Goal: Task Accomplishment & Management: Manage account settings

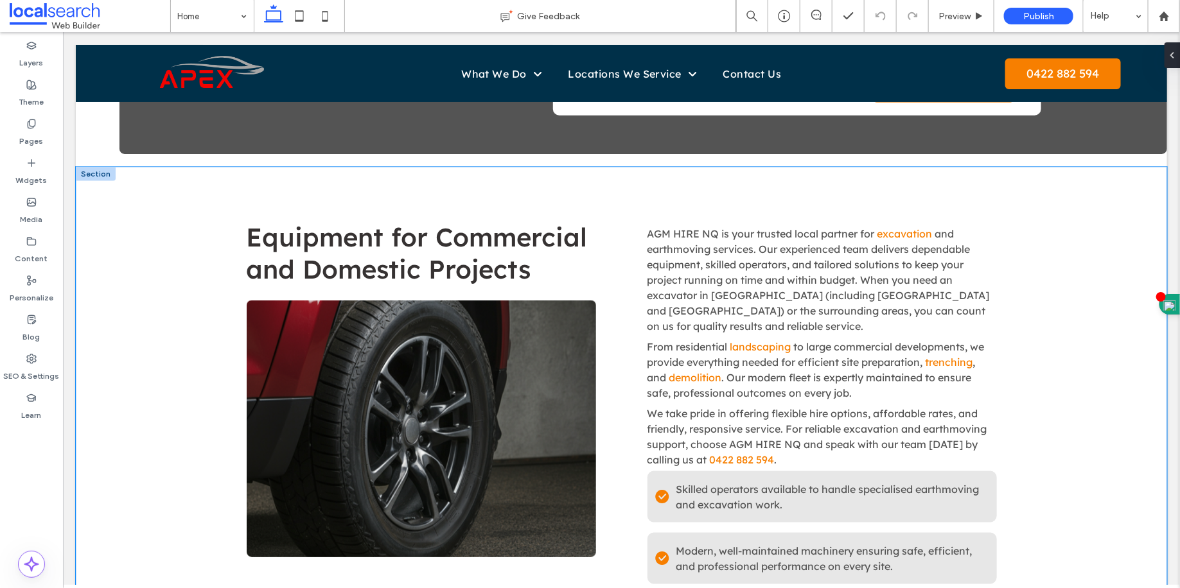
scroll to position [636, 0]
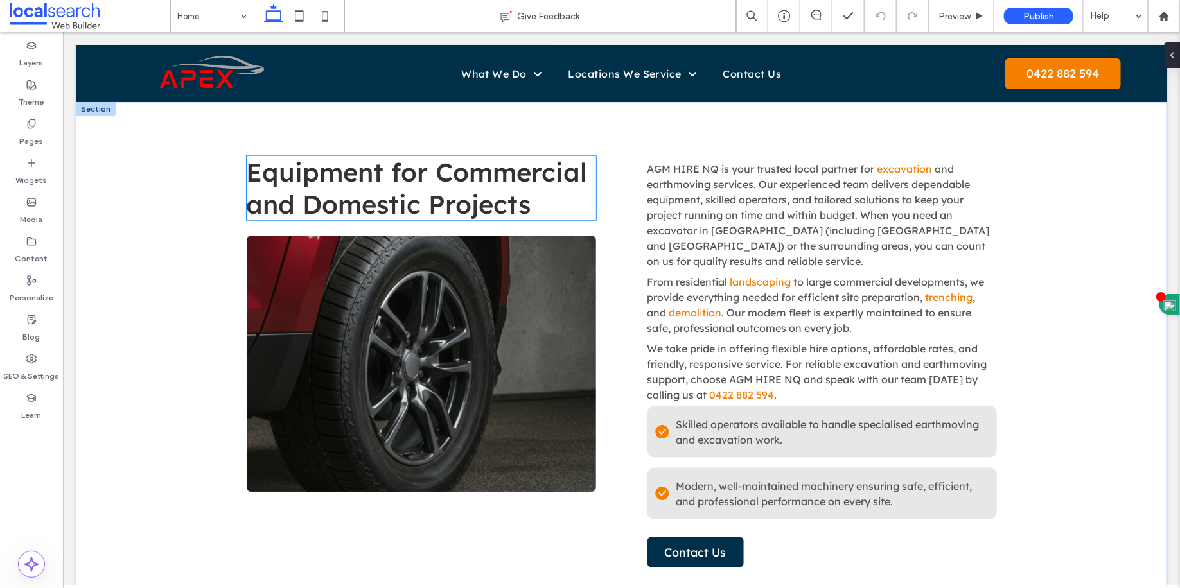
click at [406, 211] on span "Equipment for Commercial and Domestic Projects" at bounding box center [416, 187] width 341 height 64
click at [406, 211] on div "Equipment for Commercial and Domestic Projects" at bounding box center [420, 187] width 349 height 64
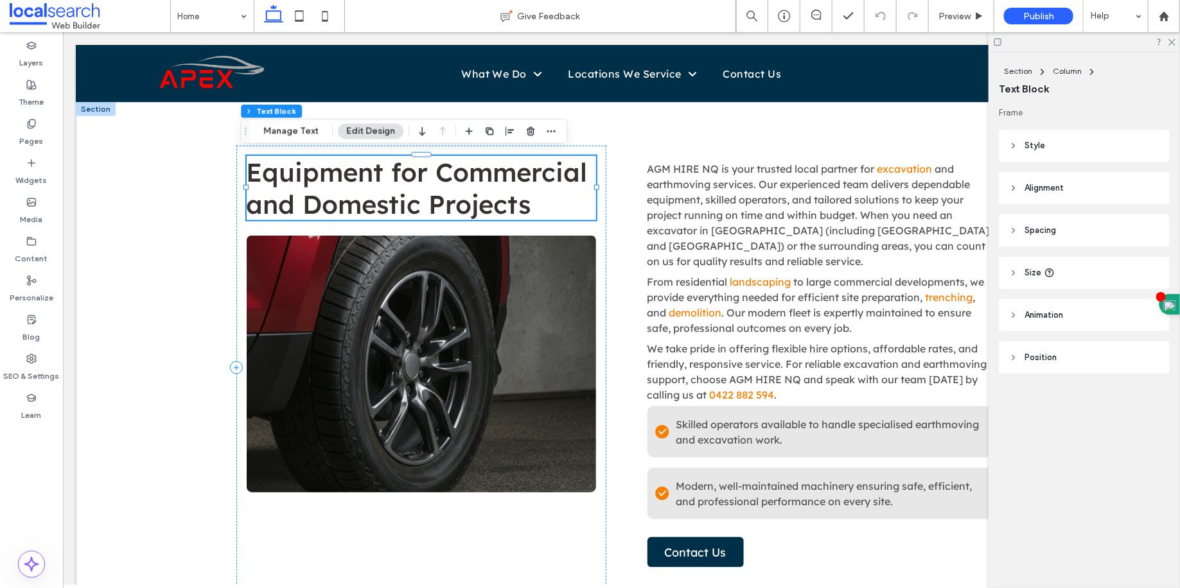
click at [371, 190] on span "Equipment for Commercial and Domestic Projects" at bounding box center [416, 187] width 341 height 64
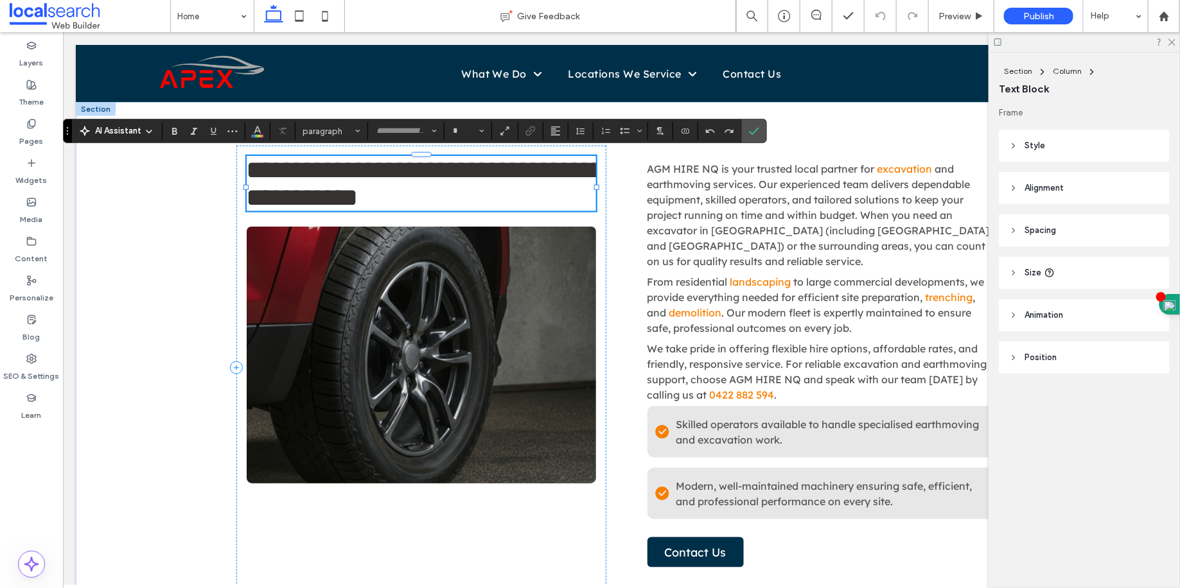
type input "**********"
type input "**"
click at [310, 175] on span "**********" at bounding box center [425, 183] width 359 height 53
drag, startPoint x: 310, startPoint y: 175, endPoint x: 398, endPoint y: 174, distance: 88.6
click at [398, 174] on span "**********" at bounding box center [425, 183] width 359 height 53
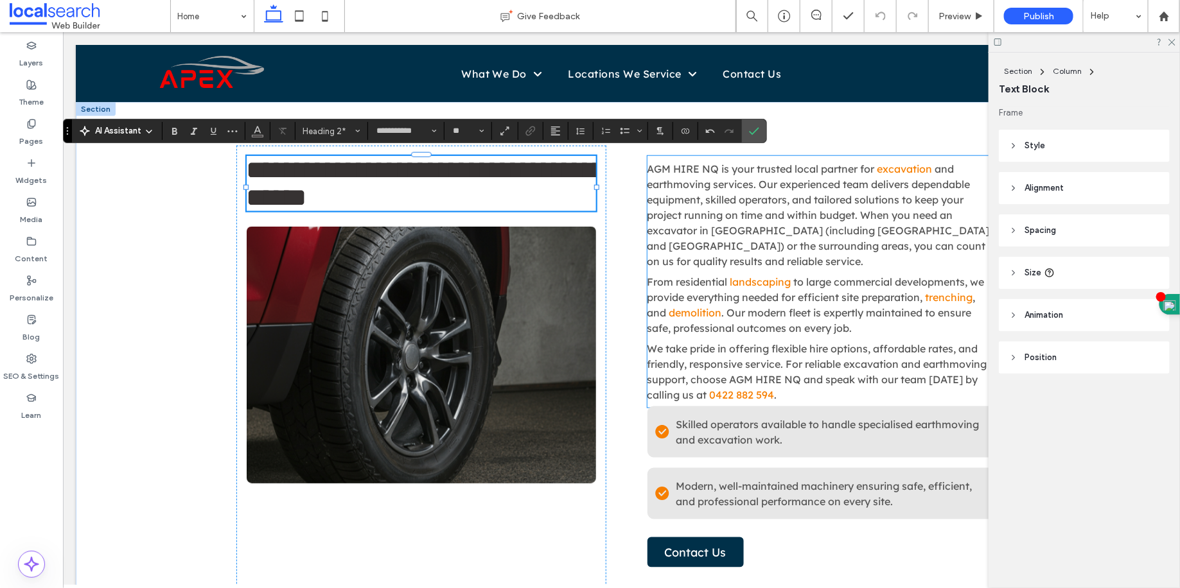
click at [874, 274] on p "From residential landscaping to large commercial developments, we provide every…" at bounding box center [821, 305] width 349 height 62
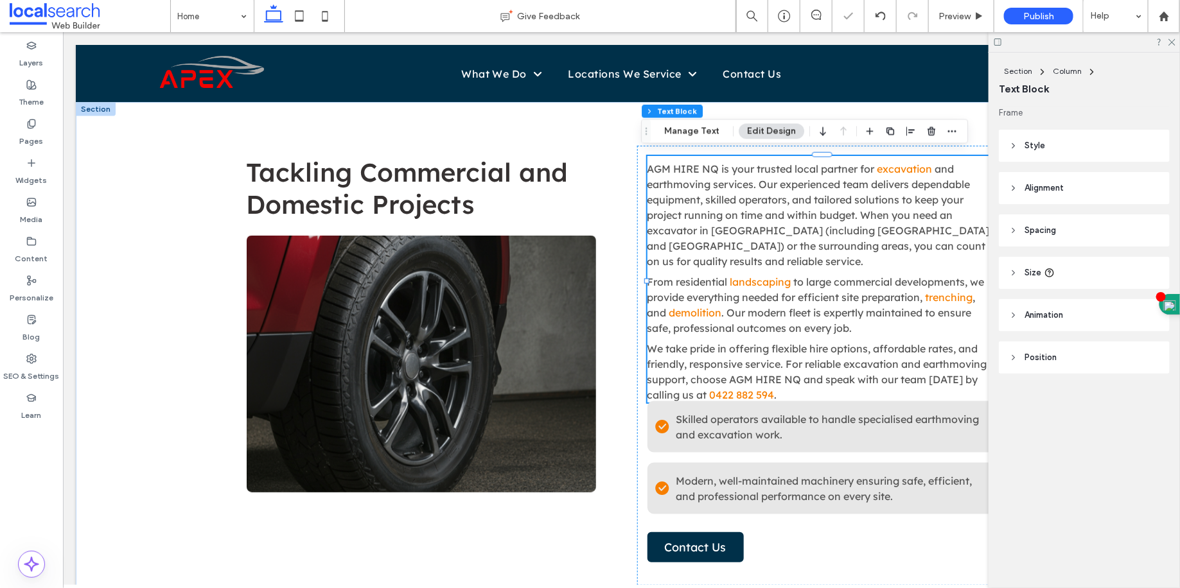
click at [1170, 46] on div at bounding box center [1083, 42] width 191 height 20
click at [1173, 42] on use at bounding box center [1171, 42] width 7 height 7
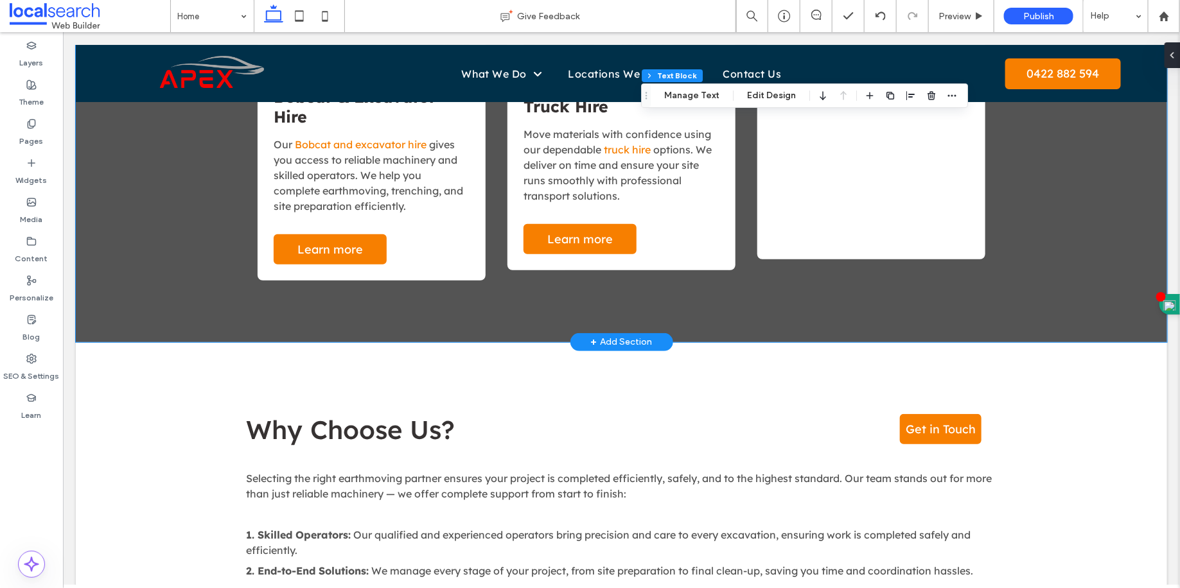
scroll to position [2516, 0]
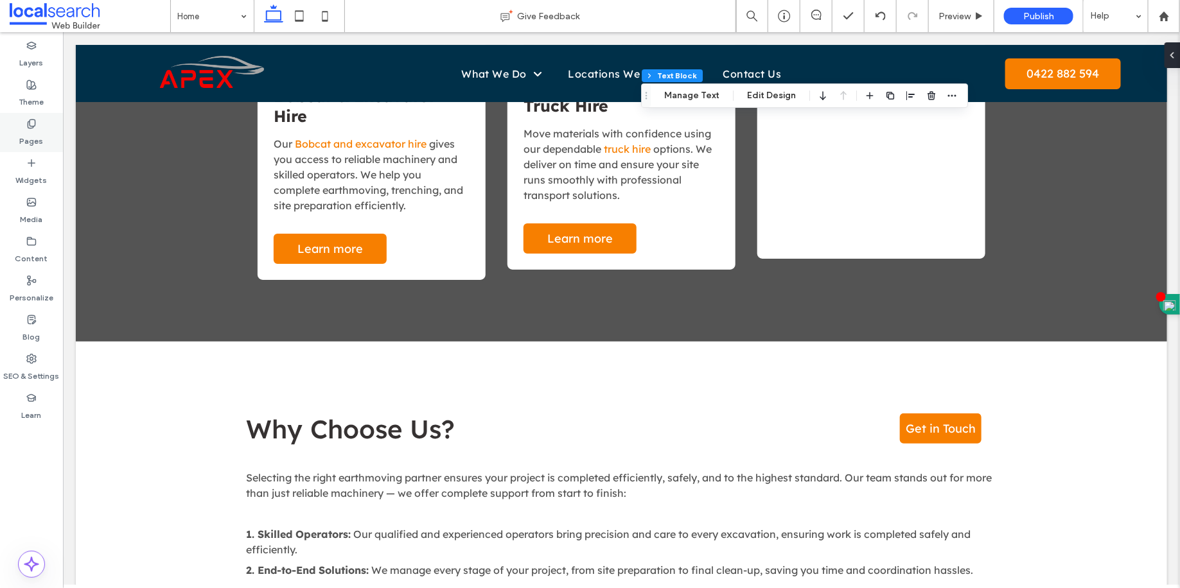
click at [58, 137] on div "Pages" at bounding box center [31, 132] width 63 height 39
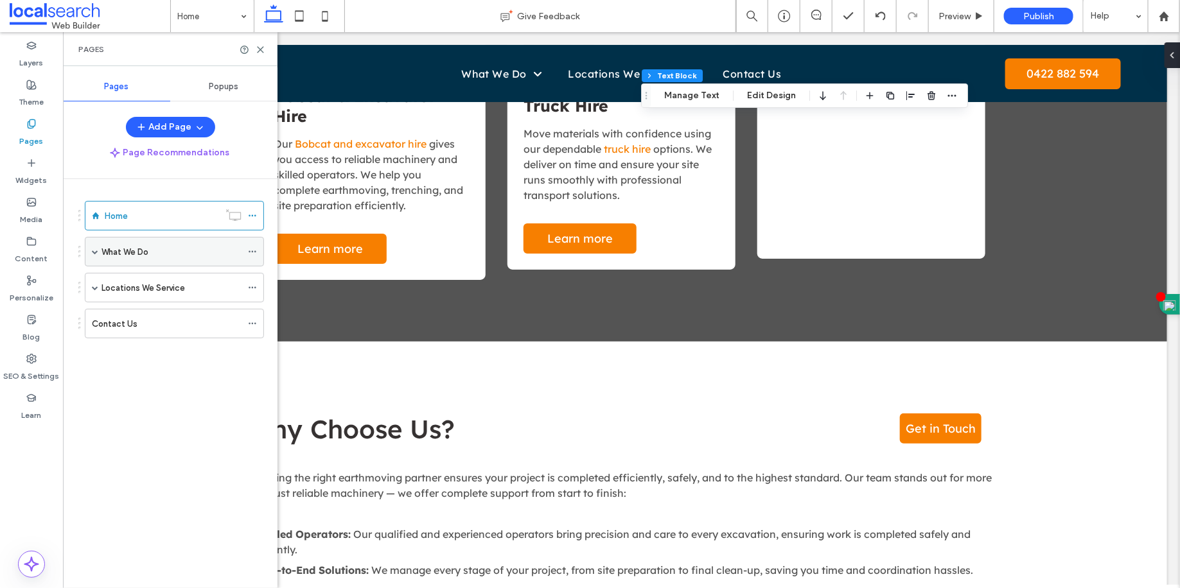
click at [134, 238] on div "What We Do" at bounding box center [171, 252] width 140 height 28
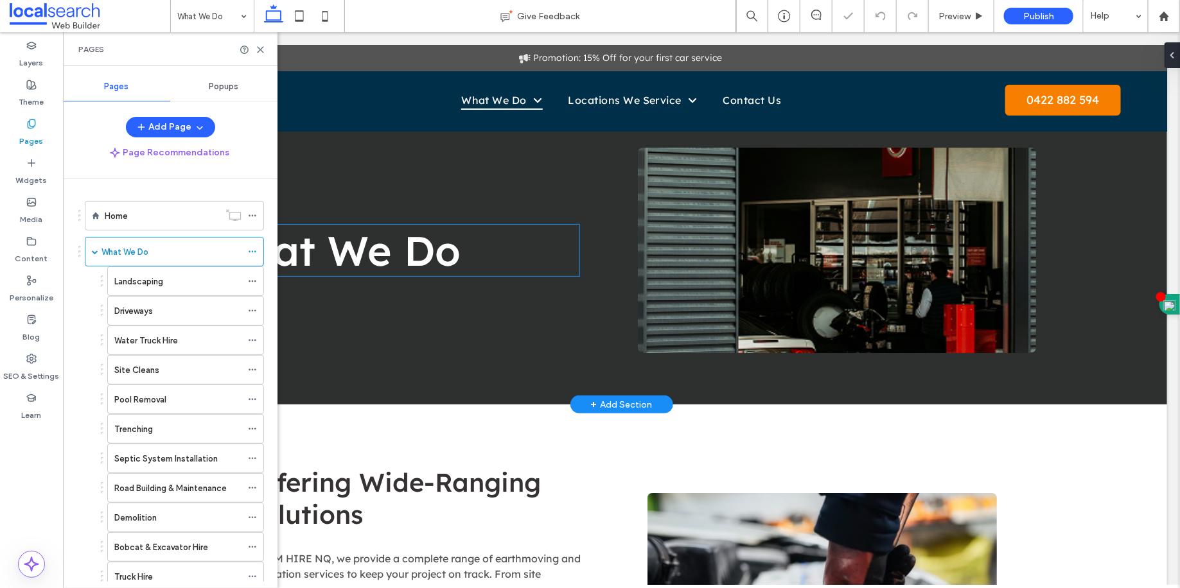
click at [491, 260] on h1 "What We Do" at bounding box center [392, 249] width 373 height 51
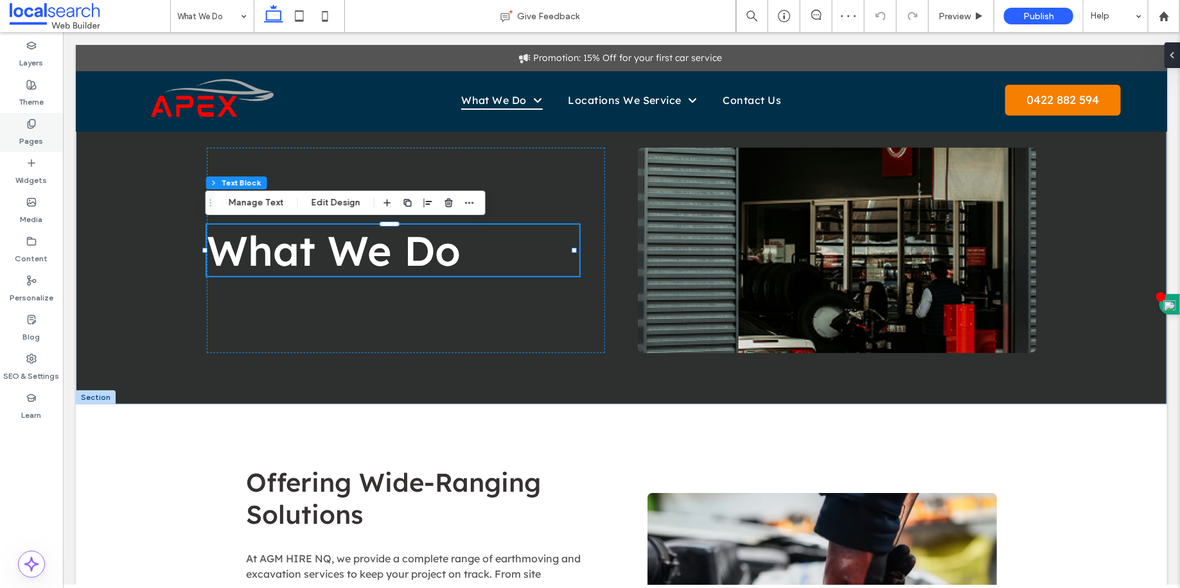
click at [29, 122] on icon at bounding box center [31, 124] width 10 height 10
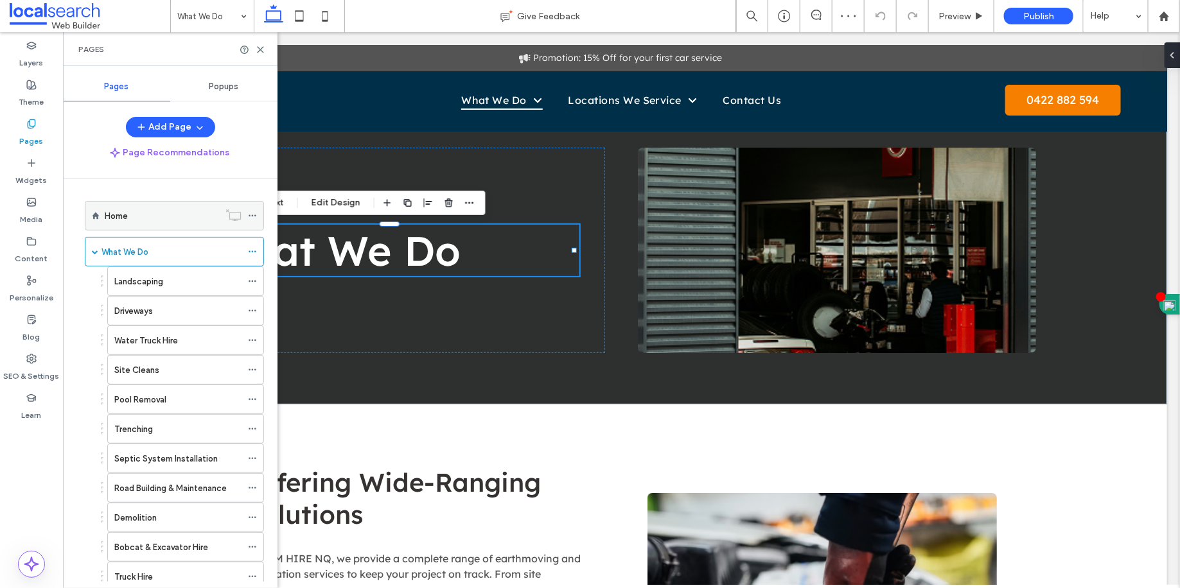
click at [146, 209] on div "Home" at bounding box center [162, 215] width 114 height 13
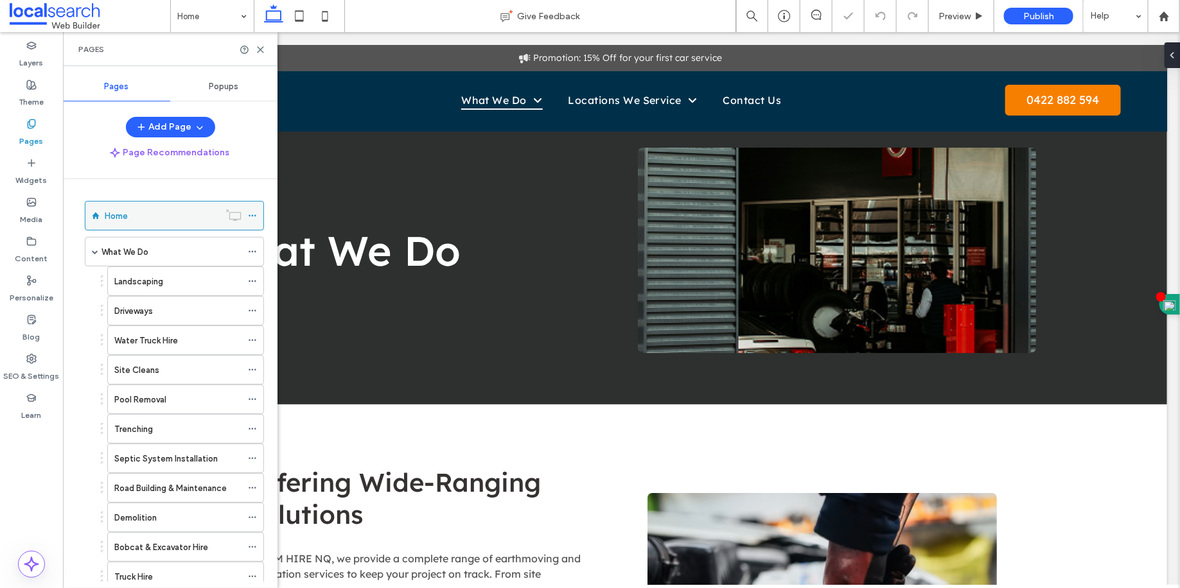
click at [257, 213] on icon at bounding box center [252, 215] width 9 height 9
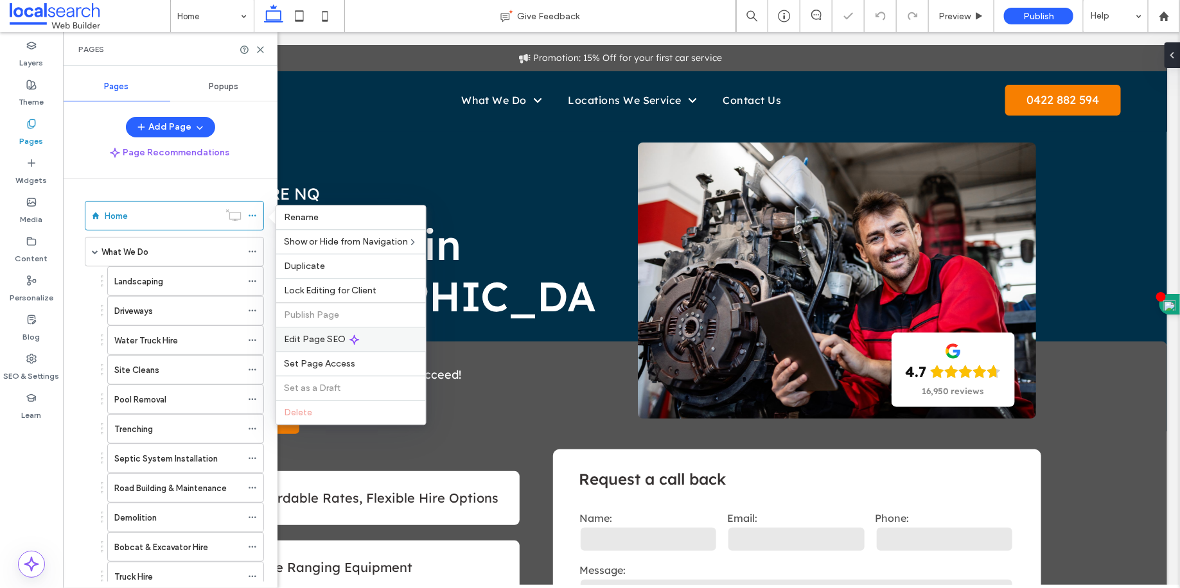
click at [343, 339] on span "Edit Page SEO" at bounding box center [315, 339] width 62 height 11
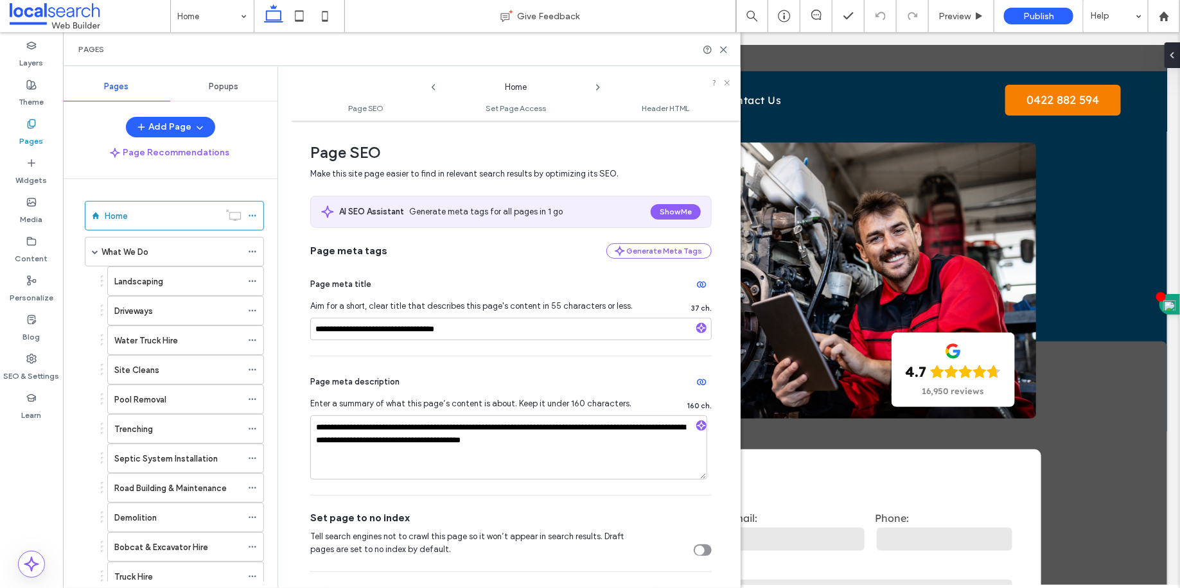
click at [716, 48] on div at bounding box center [716, 50] width 26 height 10
click at [719, 48] on icon at bounding box center [724, 50] width 10 height 10
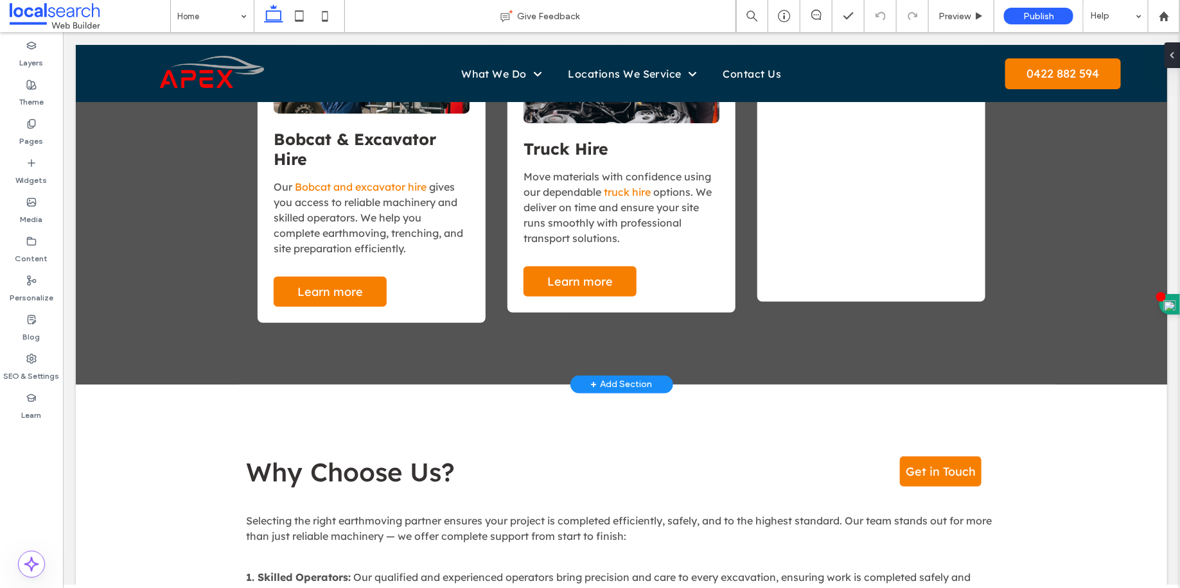
scroll to position [2633, 0]
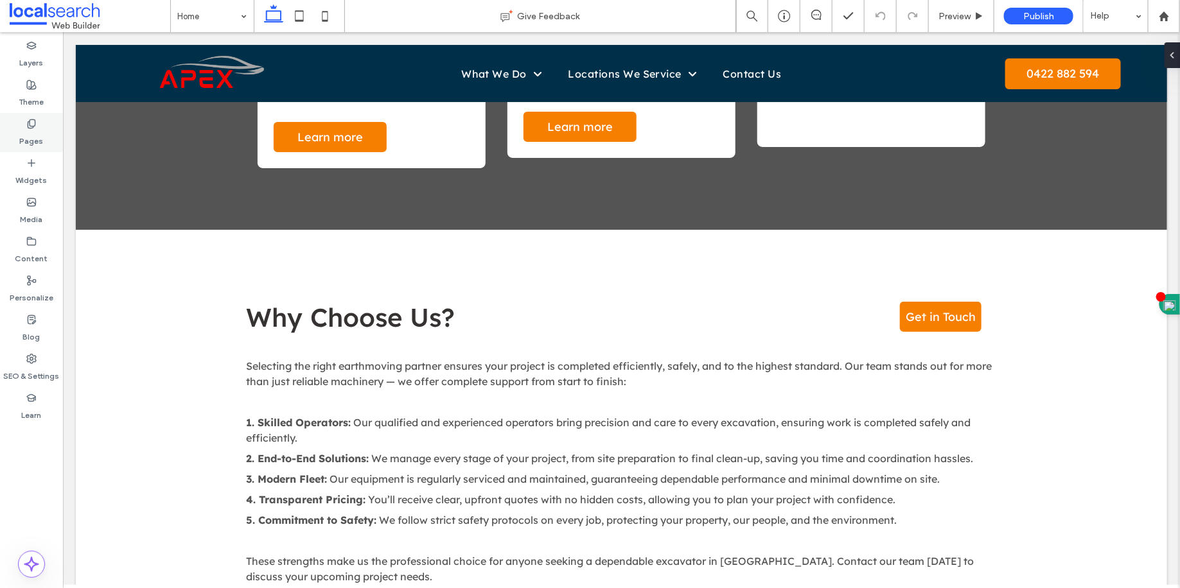
click at [54, 134] on div "Pages" at bounding box center [31, 132] width 63 height 39
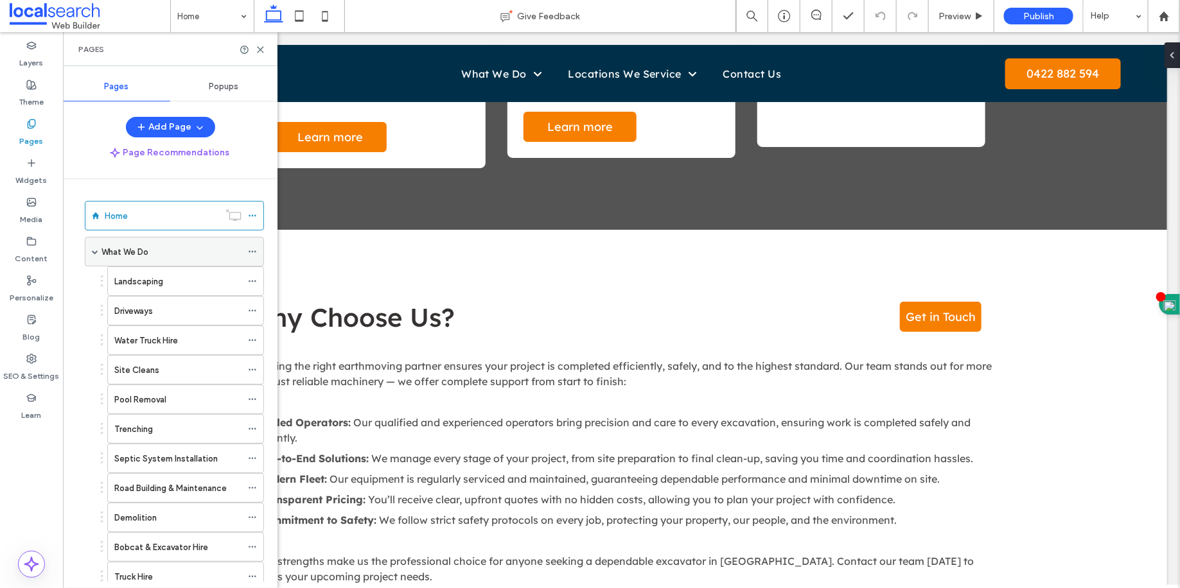
click at [188, 245] on div "What We Do" at bounding box center [171, 251] width 140 height 13
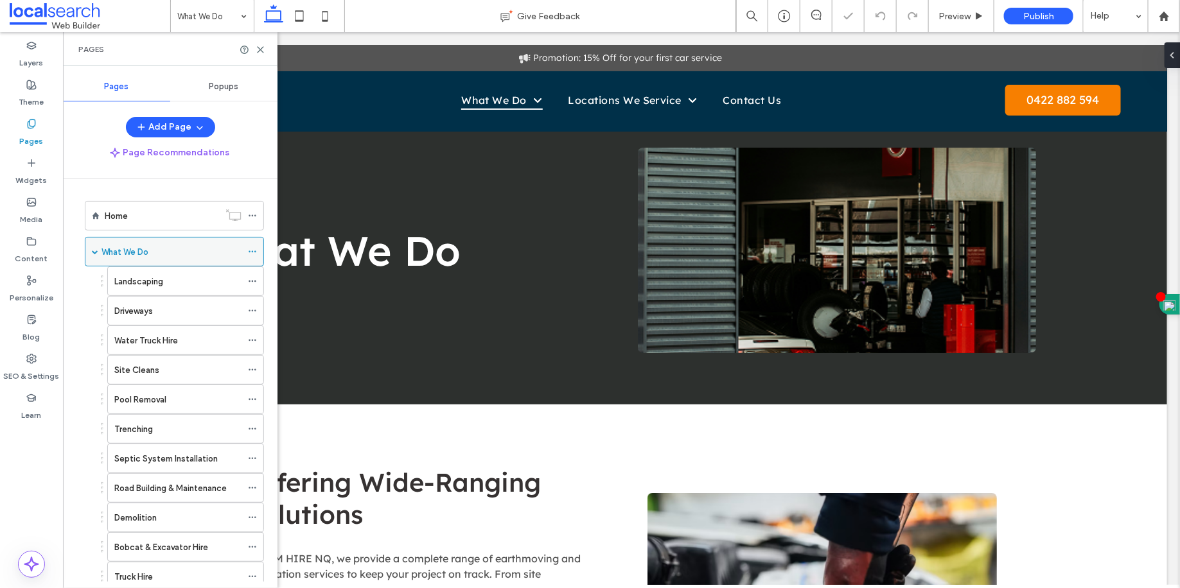
click at [256, 251] on use at bounding box center [252, 252] width 7 height 2
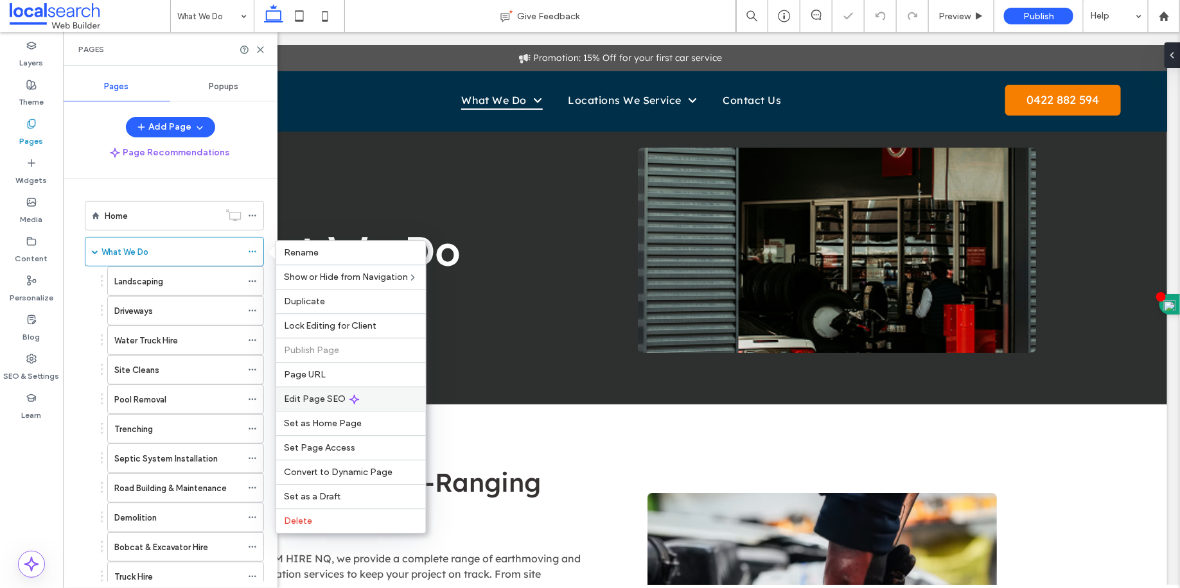
click at [320, 400] on span "Edit Page SEO" at bounding box center [315, 399] width 62 height 11
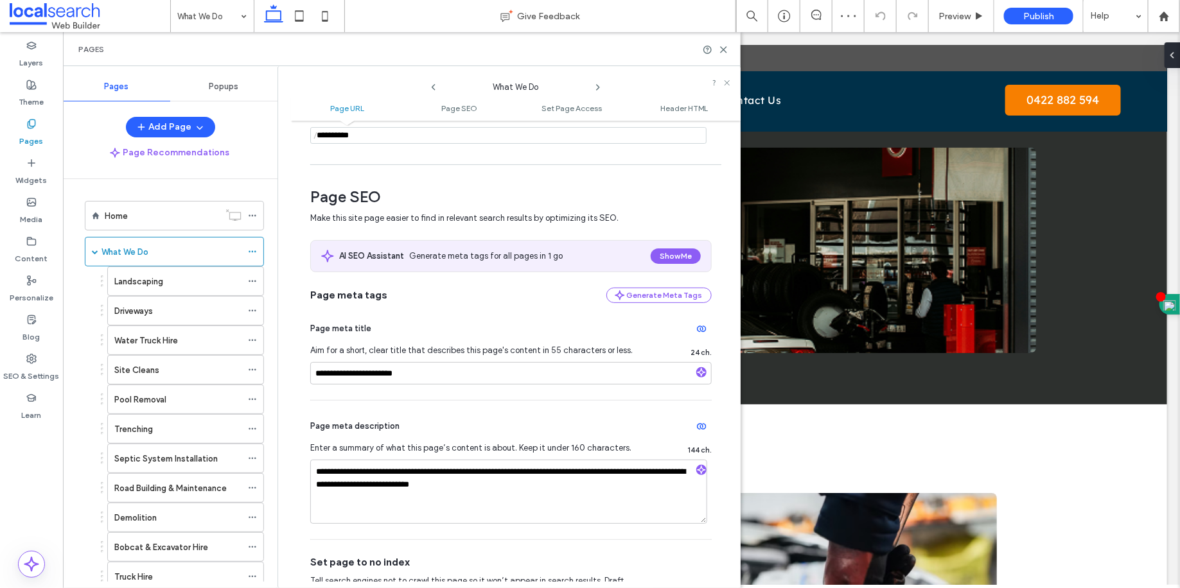
scroll to position [143, 0]
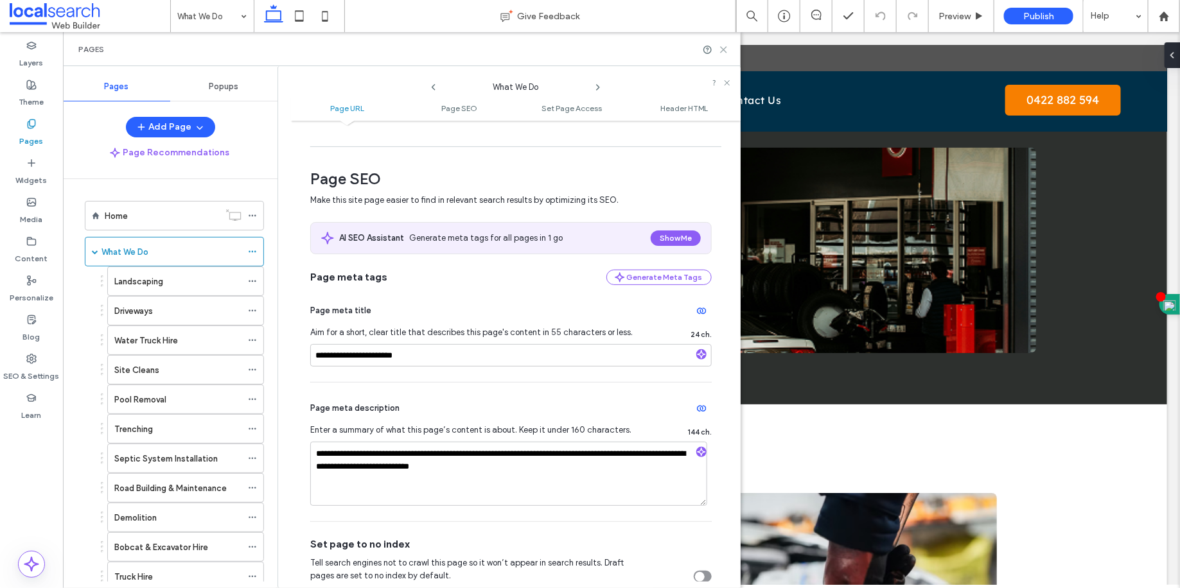
click at [722, 46] on icon at bounding box center [724, 50] width 10 height 10
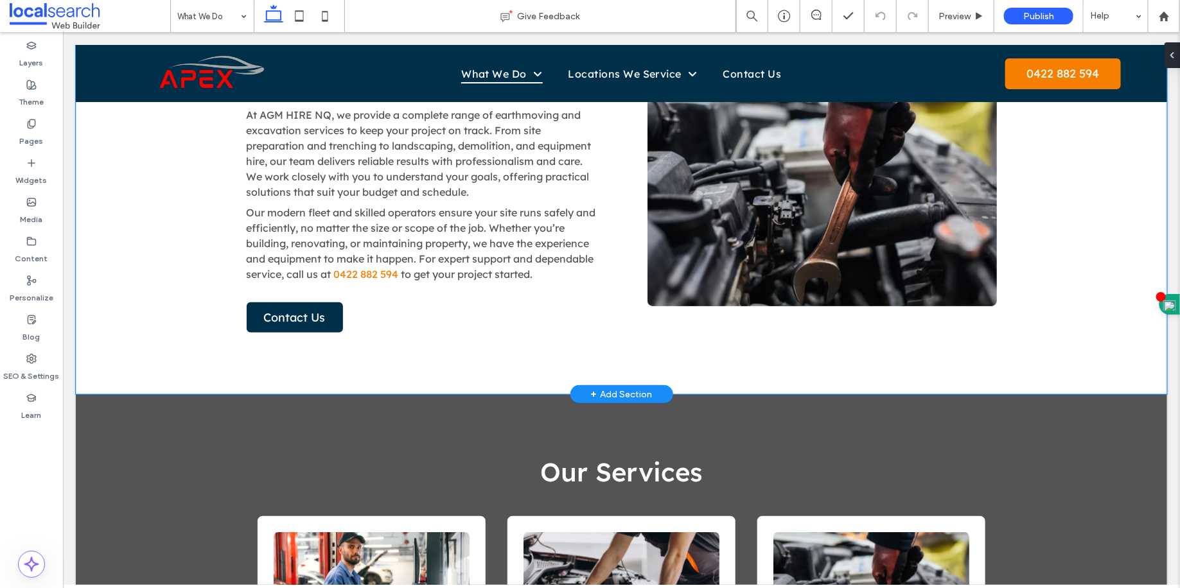
scroll to position [428, 0]
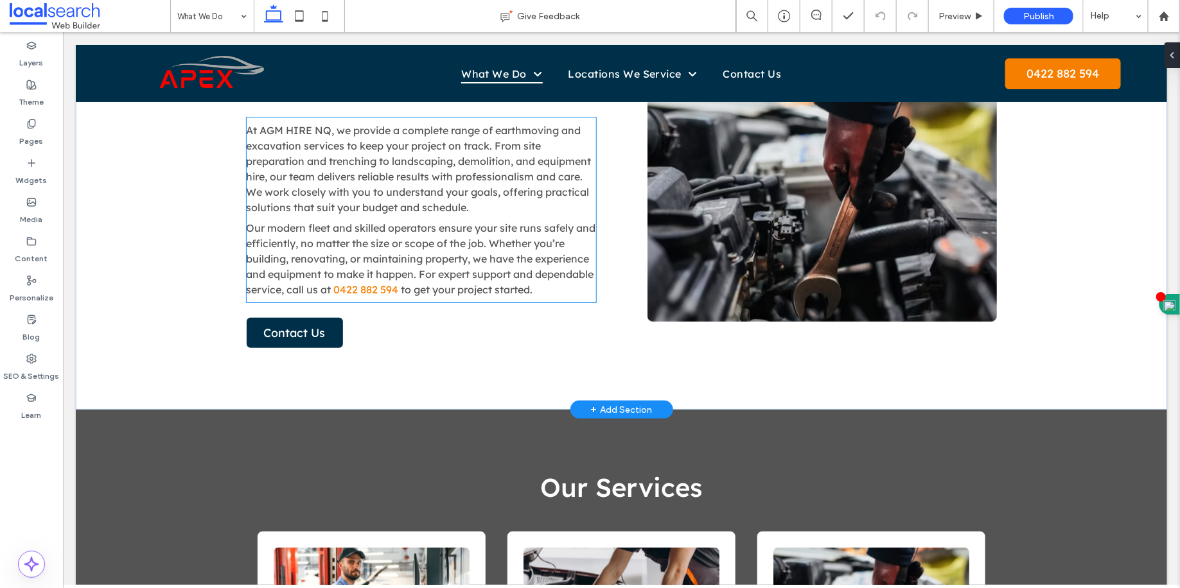
click at [426, 246] on span "Our modern fleet and skilled operators ensure your site runs safely and efficie…" at bounding box center [420, 258] width 349 height 75
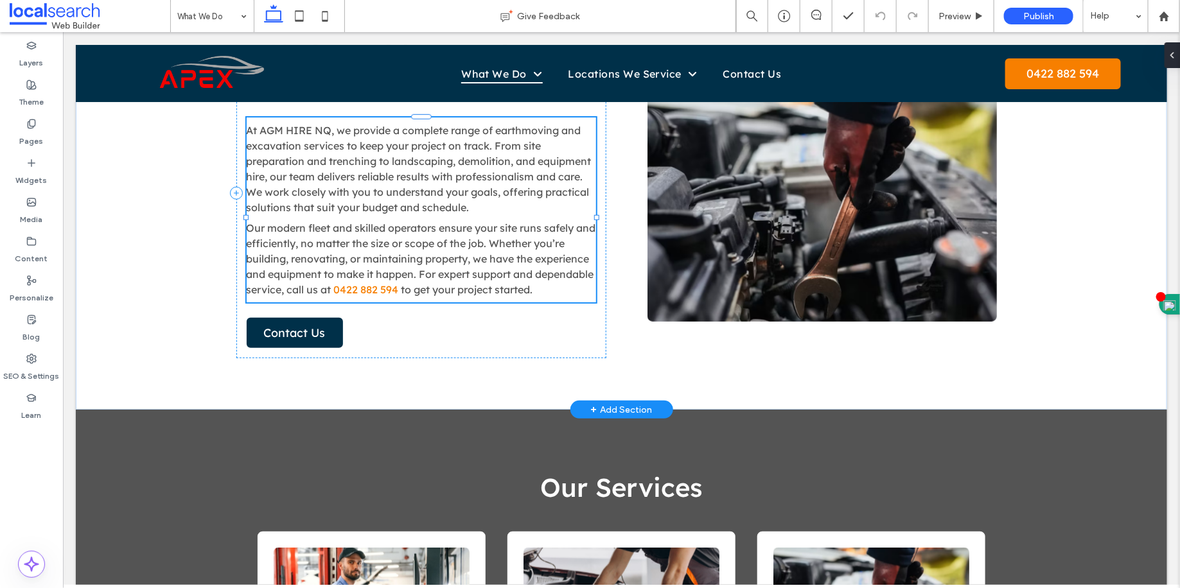
click at [426, 246] on div "At AGM HIRE NQ , we provide a complete range of earthmoving and excavation serv…" at bounding box center [420, 209] width 349 height 185
type input "**********"
type input "**"
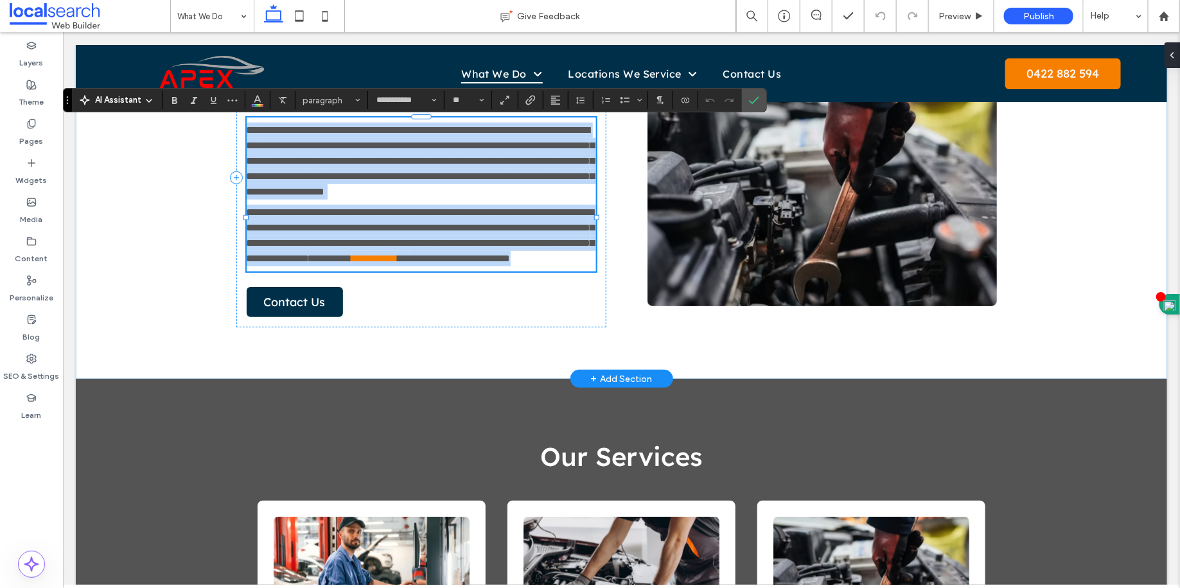
click at [425, 198] on p "**********" at bounding box center [420, 160] width 349 height 77
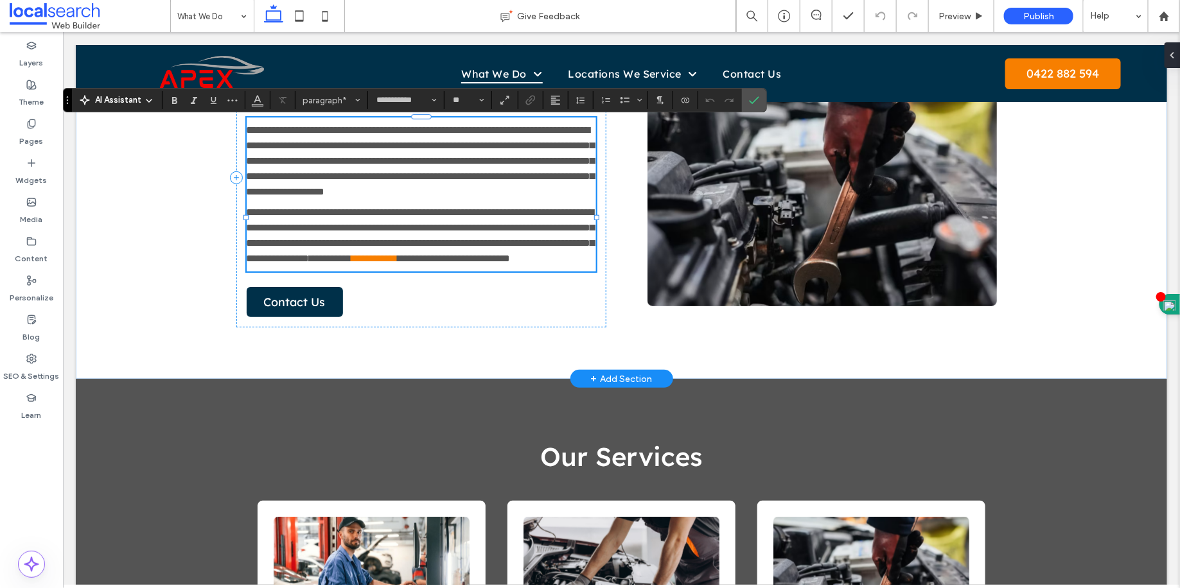
click at [335, 129] on span "**********" at bounding box center [420, 160] width 348 height 71
click at [327, 137] on span "**********" at bounding box center [420, 160] width 348 height 71
click at [328, 132] on span "**********" at bounding box center [420, 160] width 348 height 71
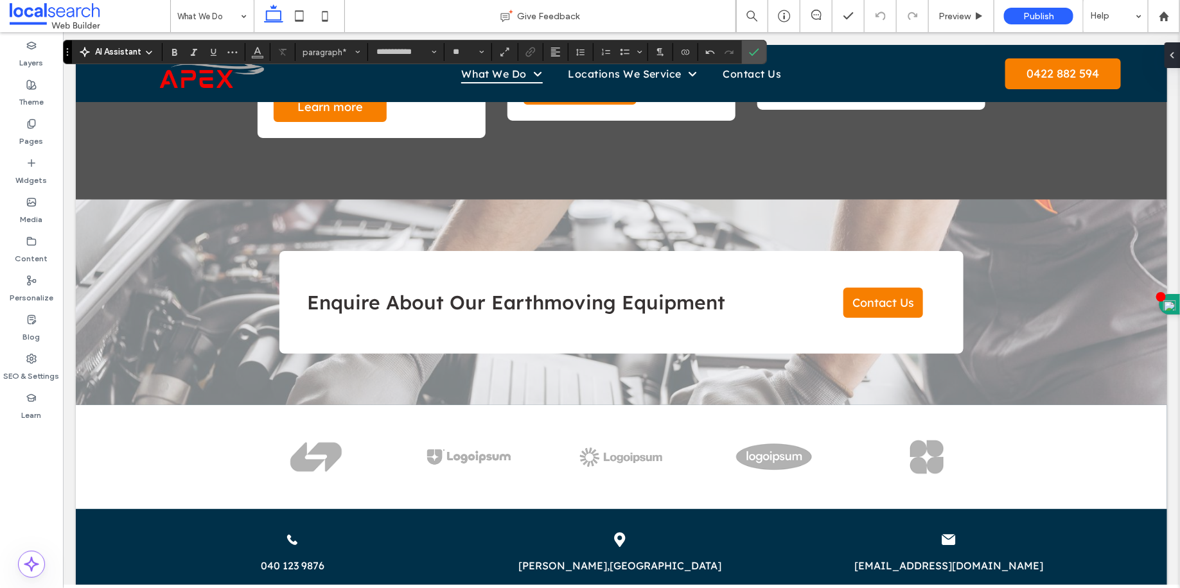
scroll to position [2305, 0]
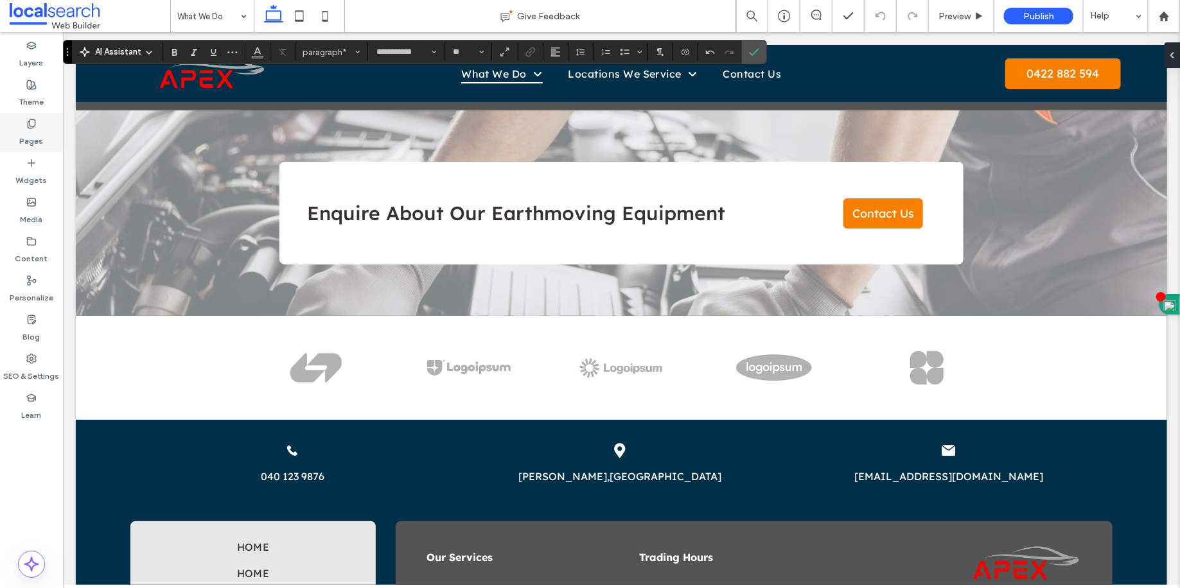
click at [35, 132] on label "Pages" at bounding box center [32, 138] width 24 height 18
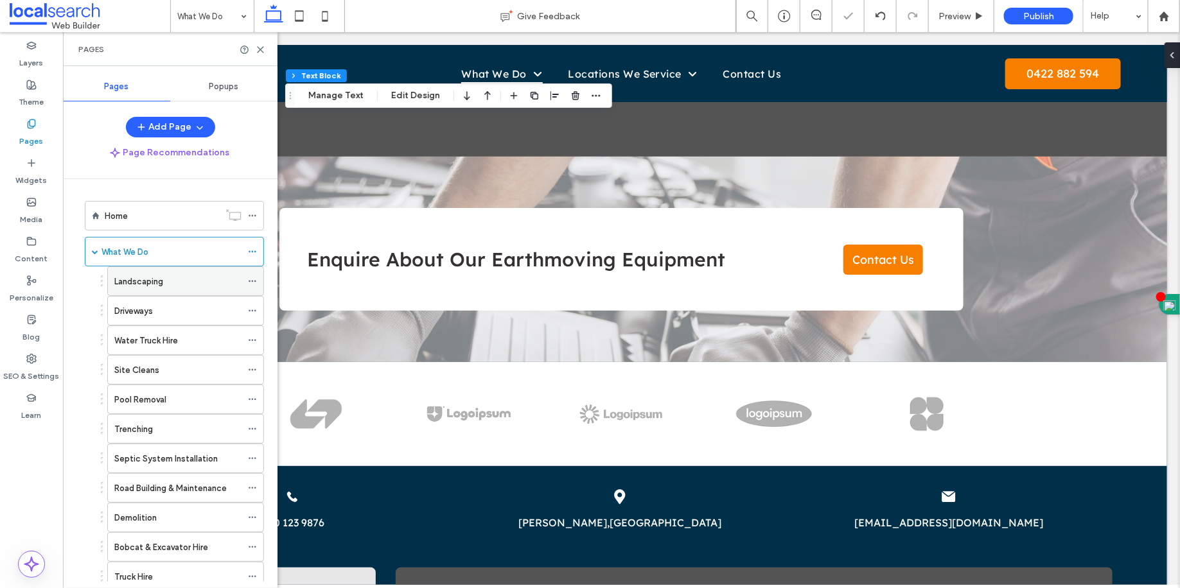
click at [179, 285] on div "Landscaping" at bounding box center [177, 281] width 127 height 13
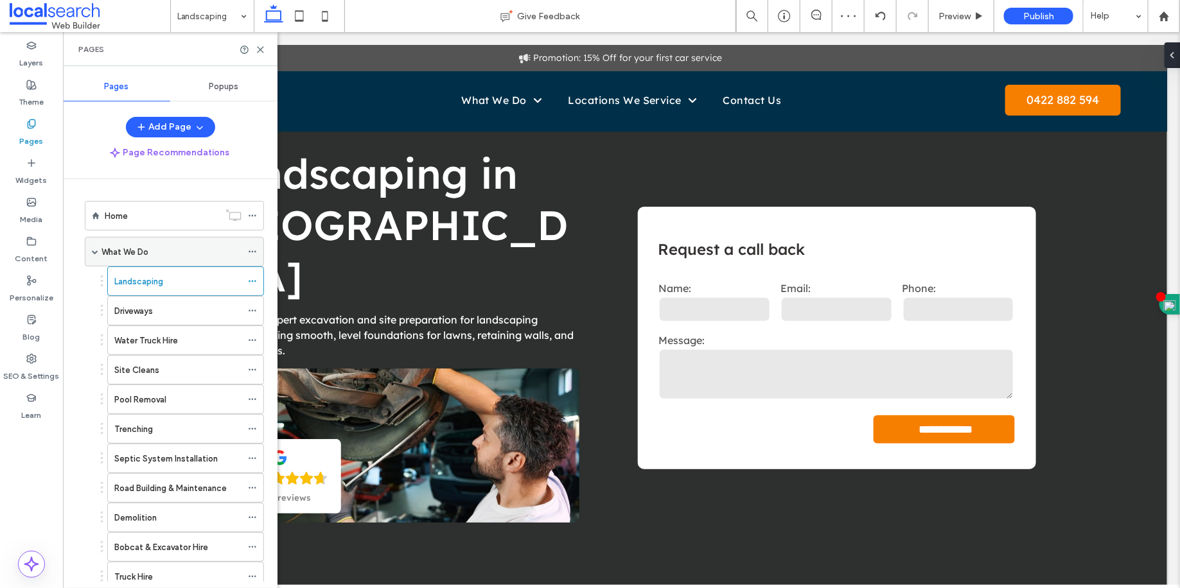
click at [196, 256] on div "What We Do" at bounding box center [171, 251] width 140 height 13
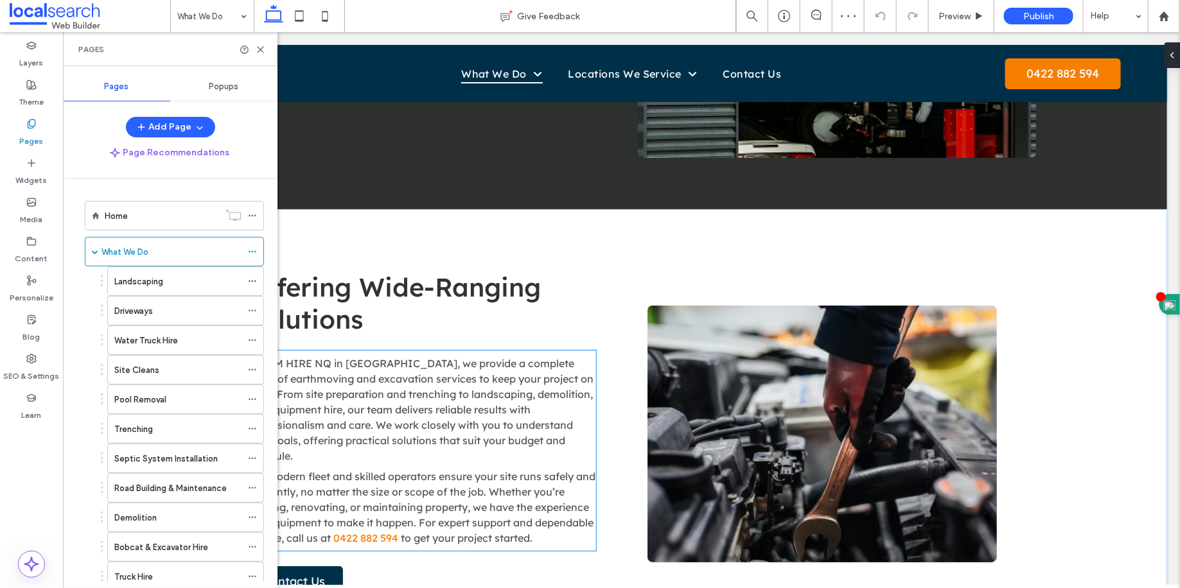
scroll to position [152, 0]
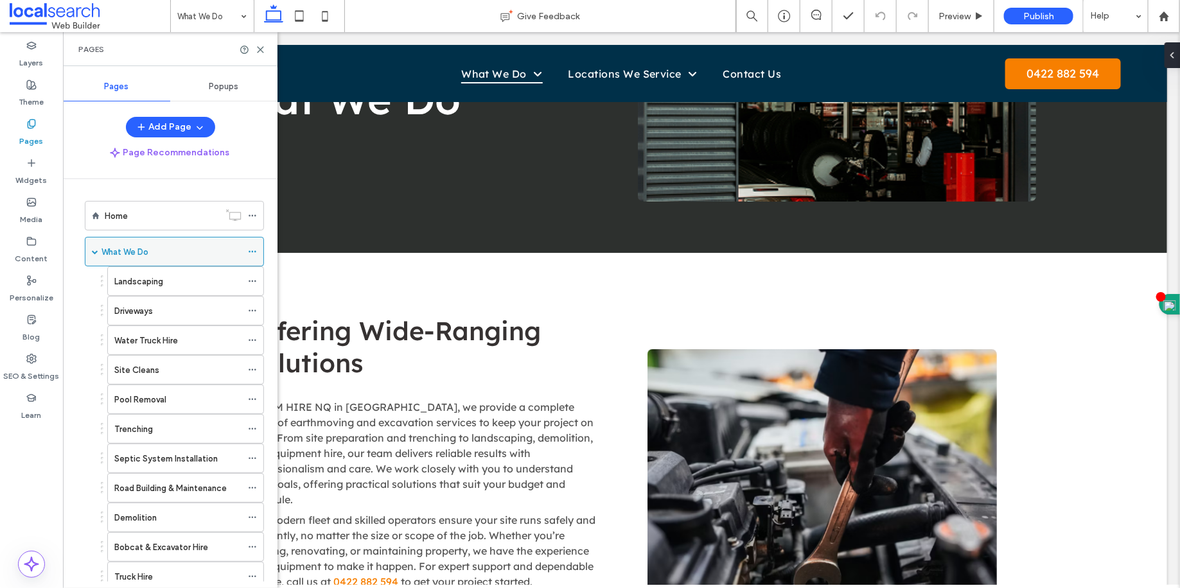
click at [258, 252] on div at bounding box center [255, 251] width 15 height 19
click at [254, 252] on icon at bounding box center [252, 251] width 9 height 9
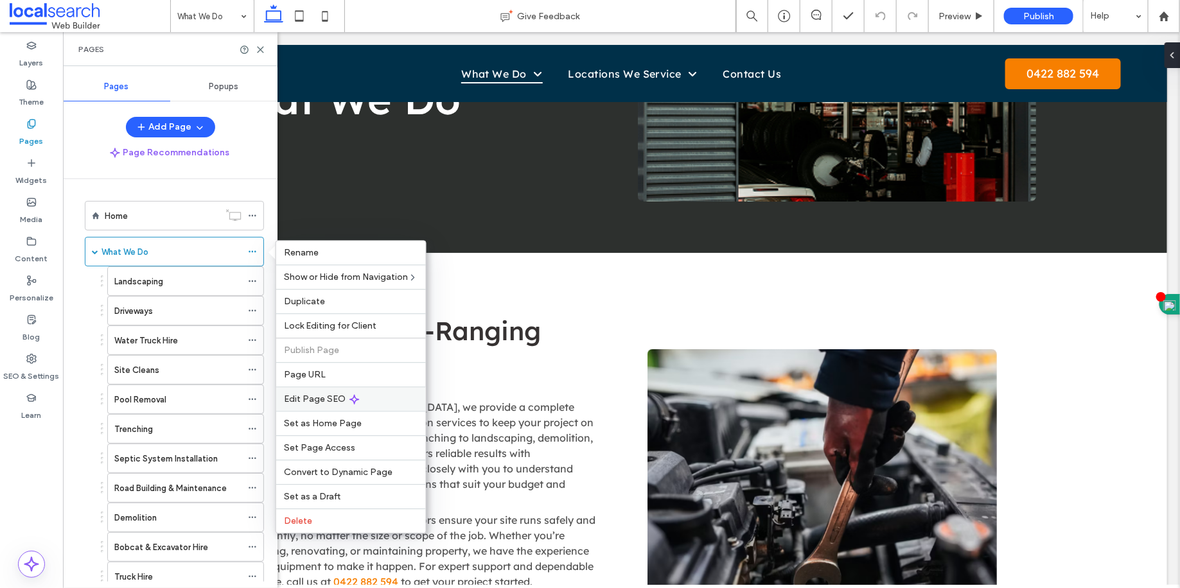
click at [330, 397] on span "Edit Page SEO" at bounding box center [315, 399] width 62 height 11
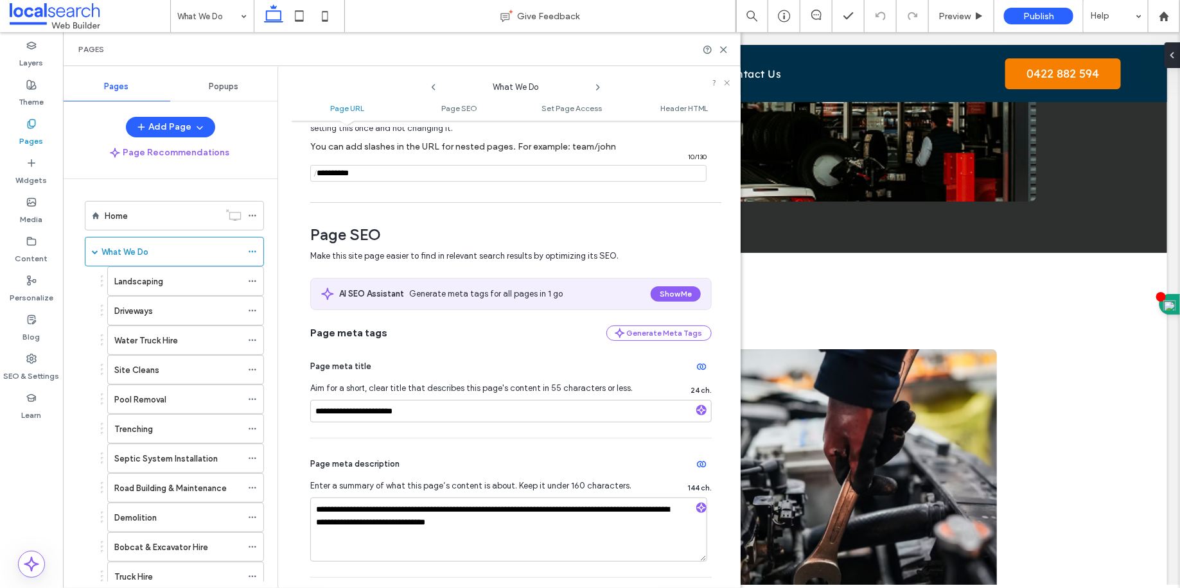
scroll to position [232, 0]
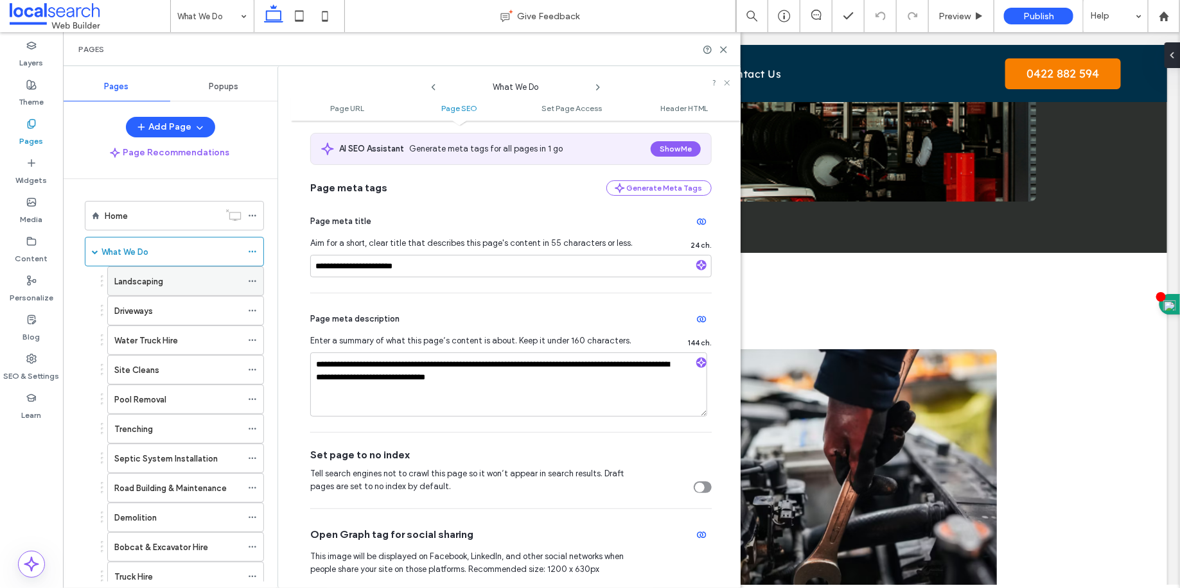
click at [185, 277] on div "Landscaping" at bounding box center [177, 281] width 127 height 13
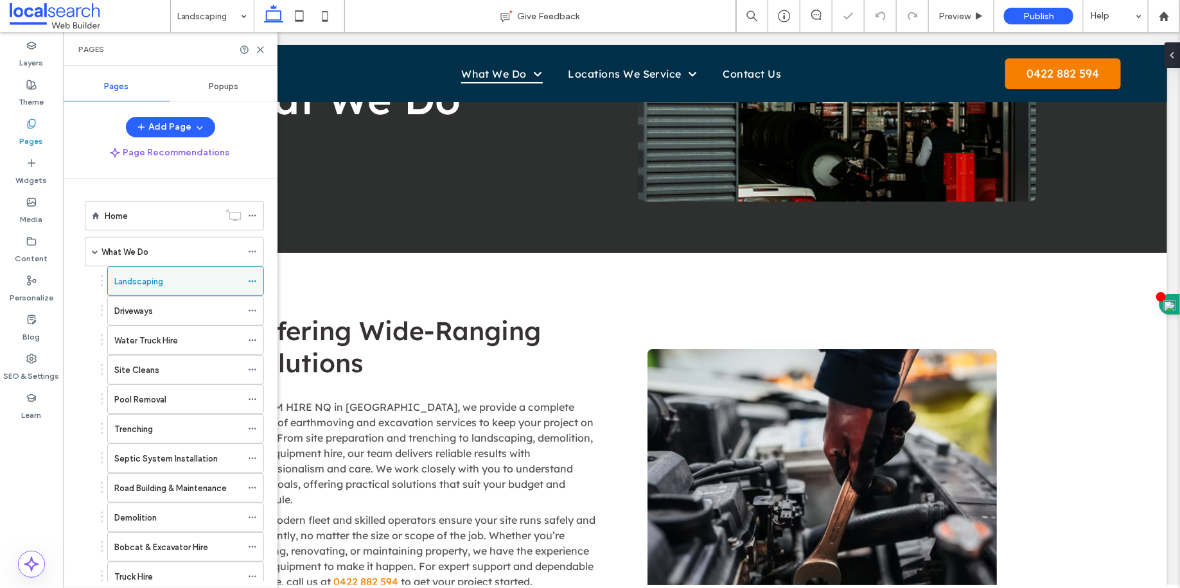
click at [257, 281] on icon at bounding box center [252, 281] width 9 height 9
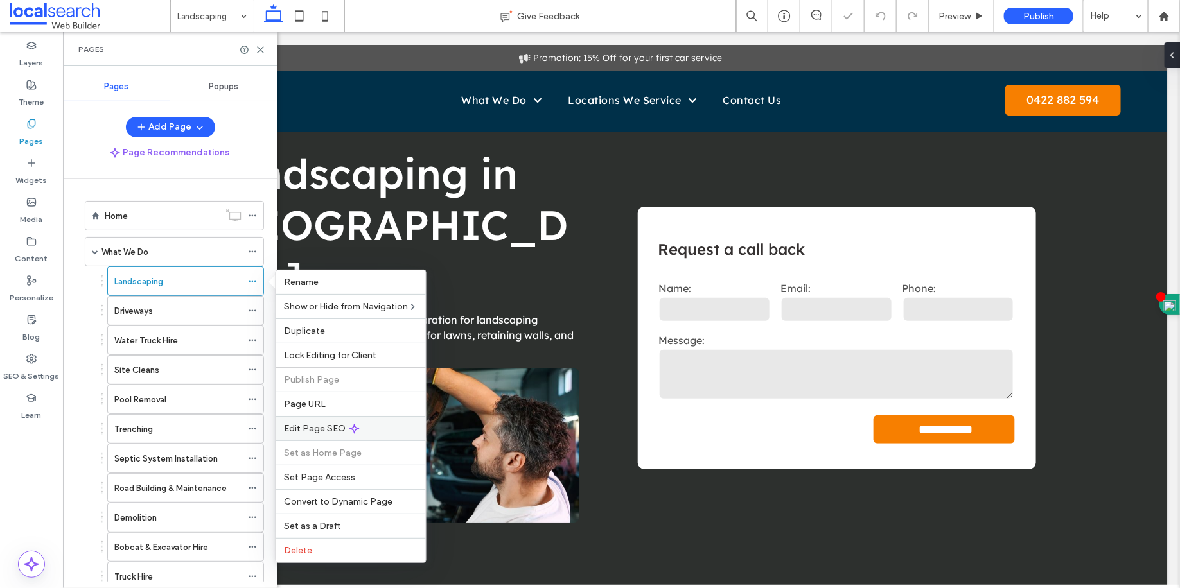
click at [326, 433] on span "Edit Page SEO" at bounding box center [315, 428] width 62 height 11
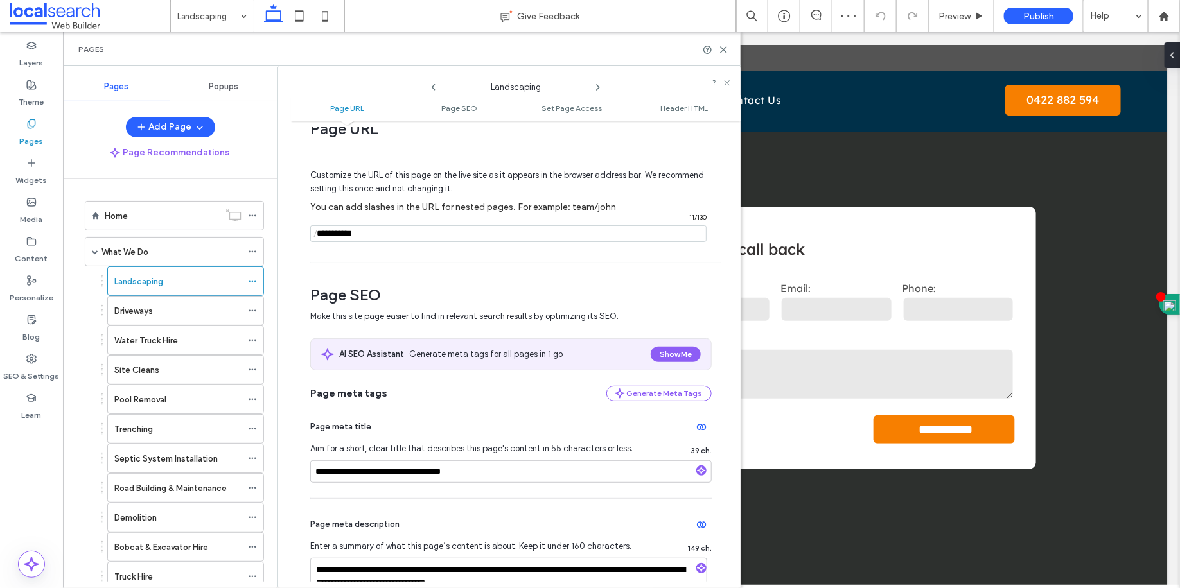
scroll to position [168, 0]
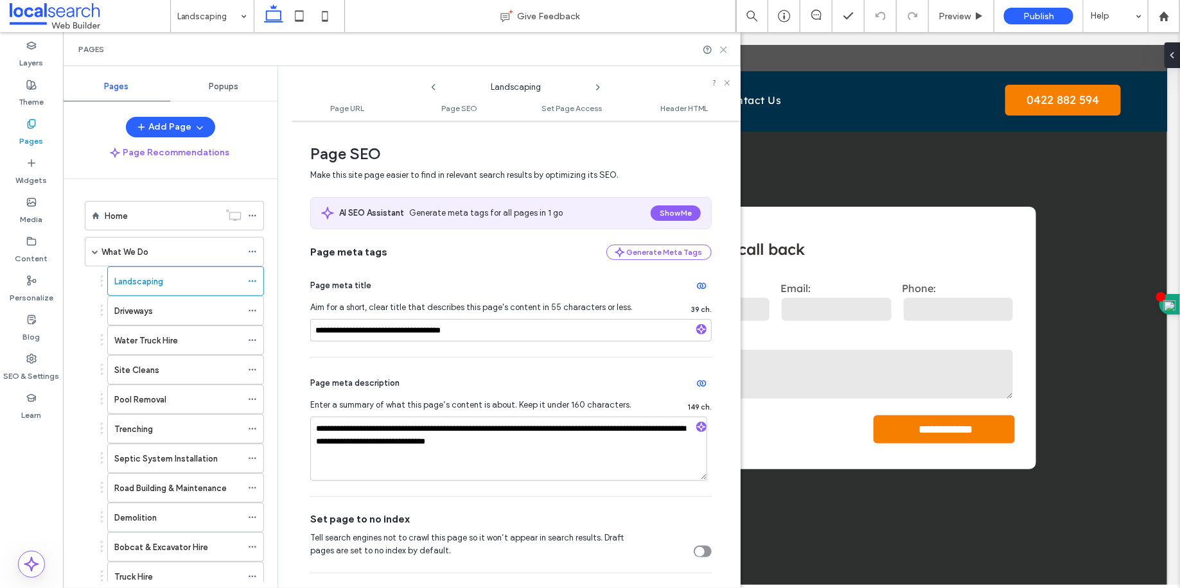
click at [721, 47] on use at bounding box center [724, 50] width 6 height 6
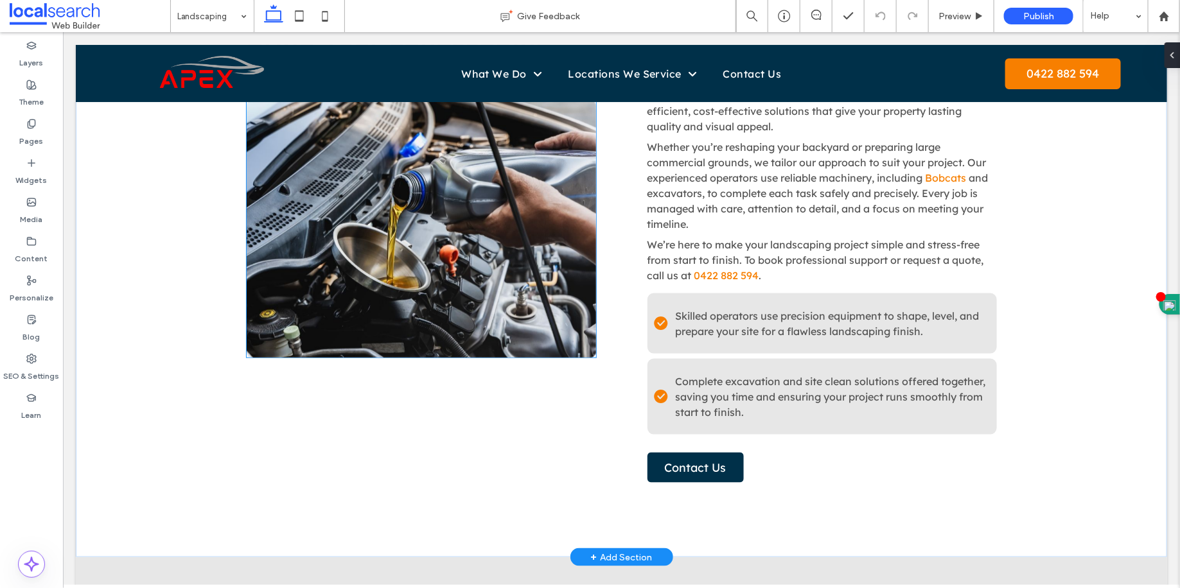
scroll to position [674, 0]
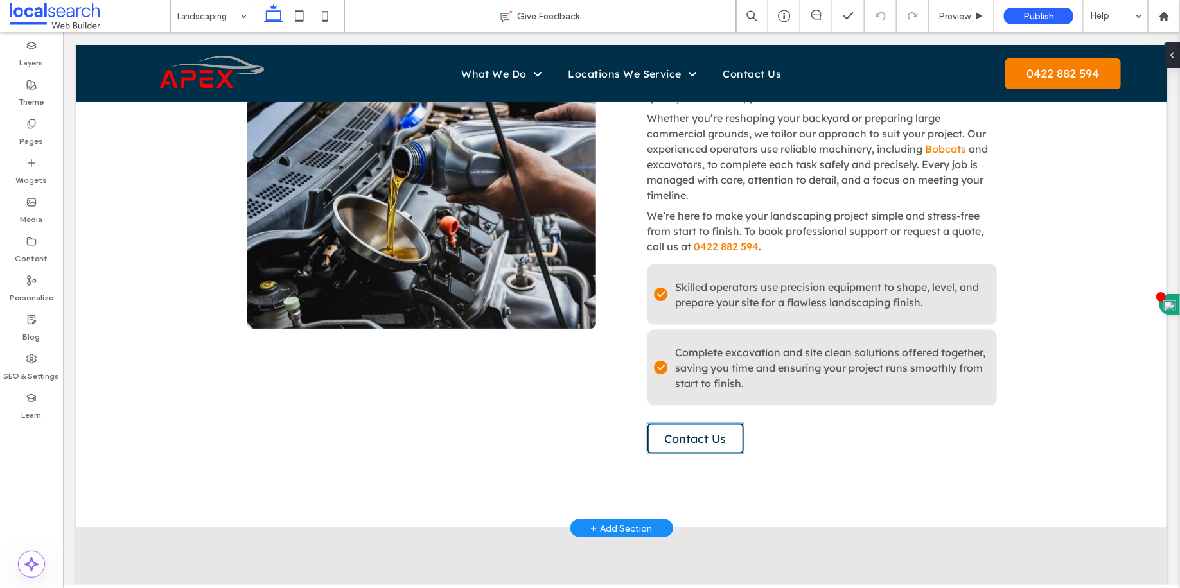
click at [686, 423] on link "Contact Us" at bounding box center [695, 438] width 96 height 30
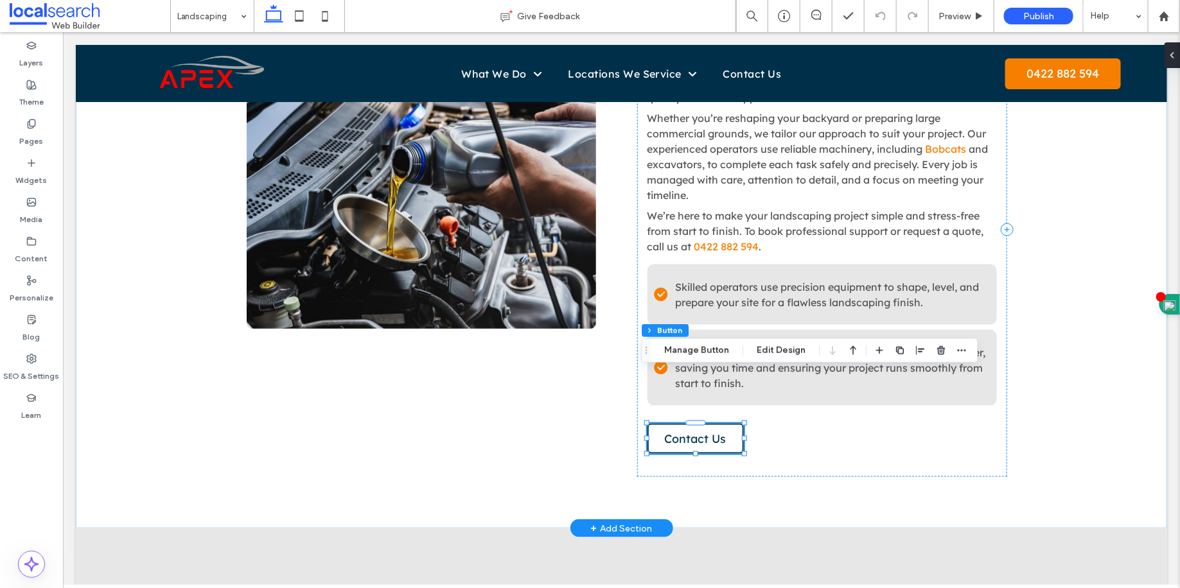
click at [686, 423] on div "Contact Us" at bounding box center [695, 438] width 96 height 30
type input "*"
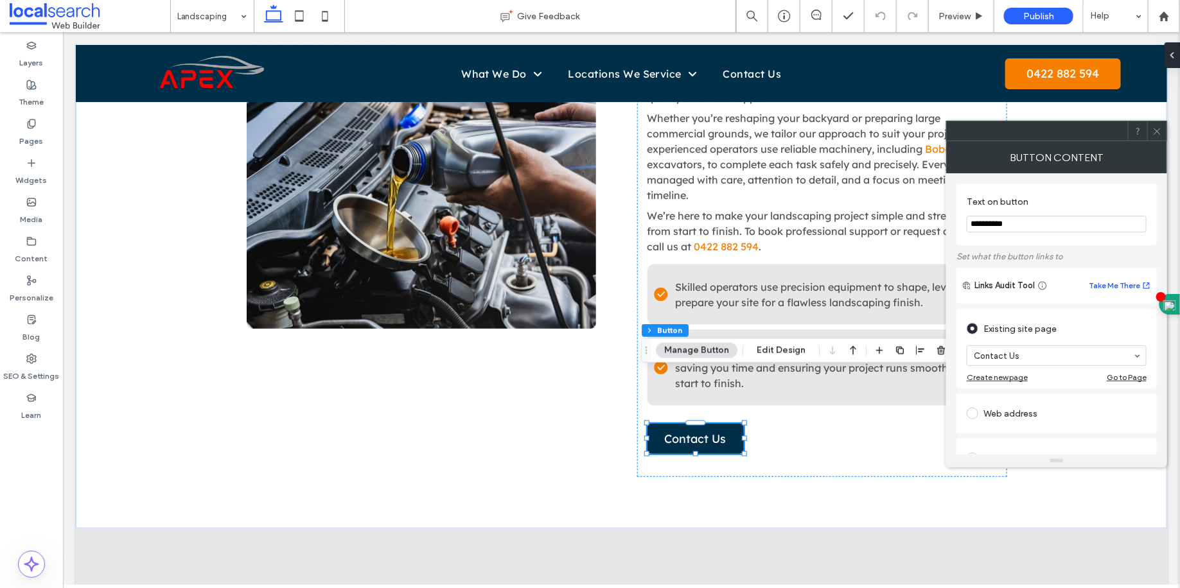
click at [1160, 127] on icon at bounding box center [1157, 132] width 10 height 10
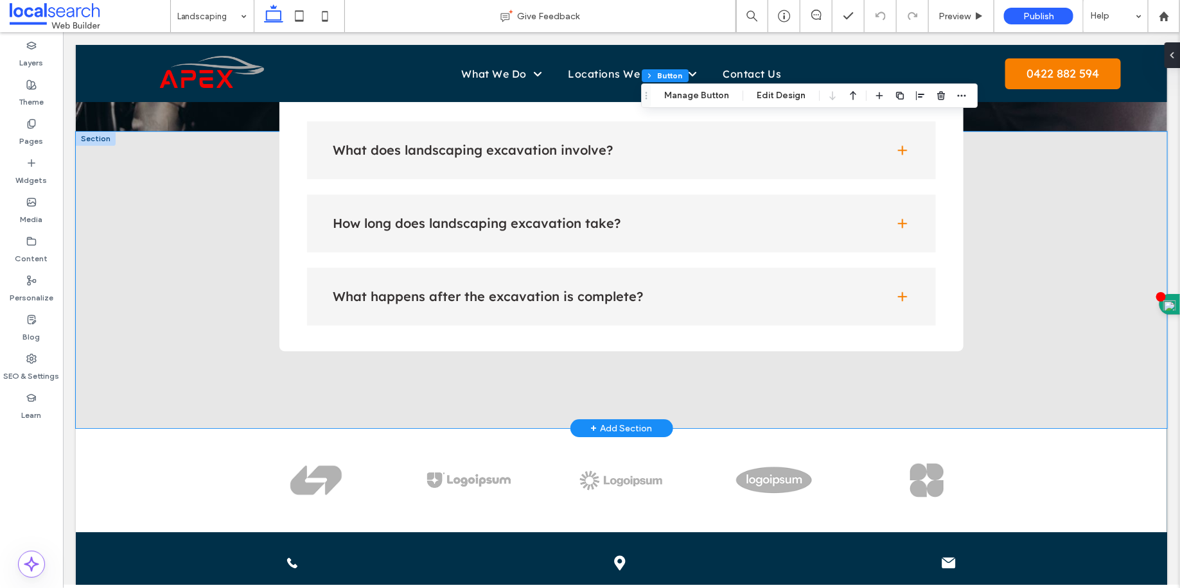
scroll to position [1574, 0]
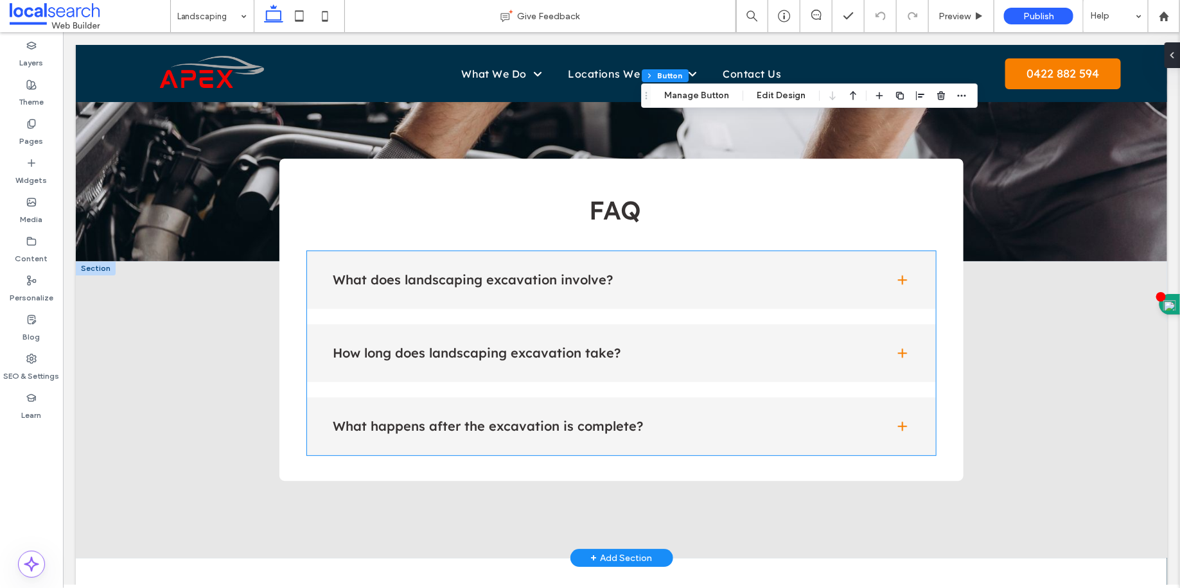
click at [706, 250] on div "What does landscaping excavation involve?" at bounding box center [620, 279] width 629 height 58
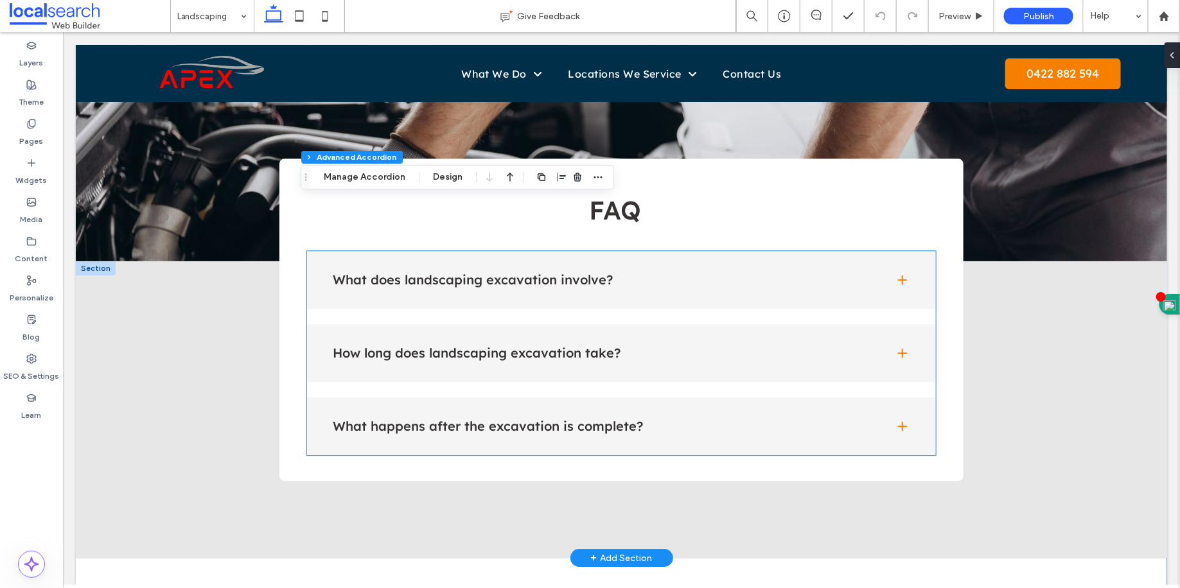
type input "***"
type input "**"
type input "****"
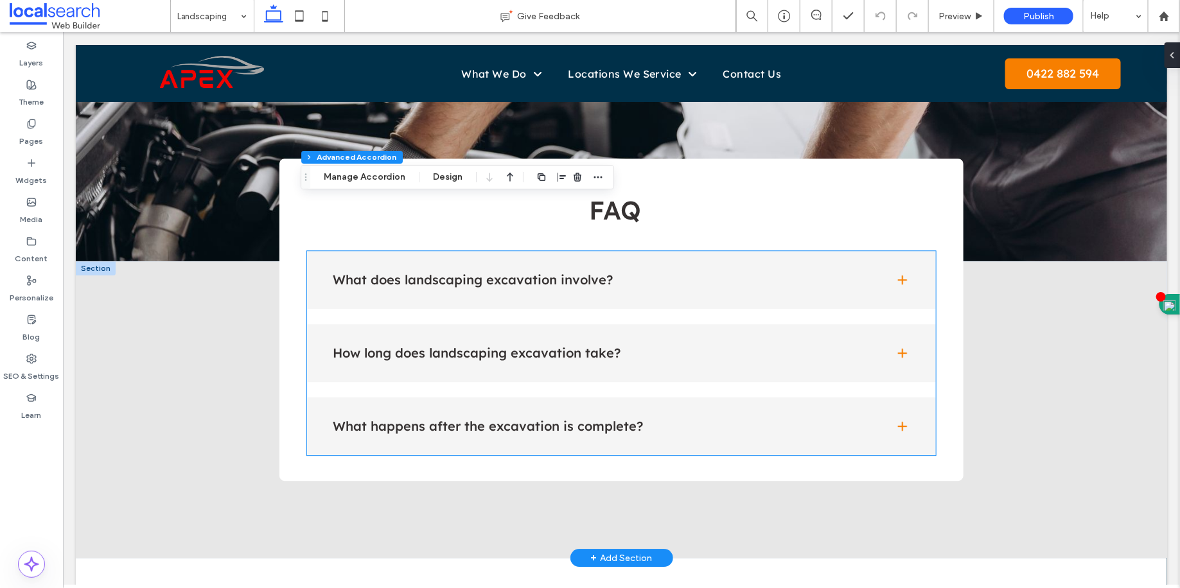
type input "*"
type input "**"
type input "****"
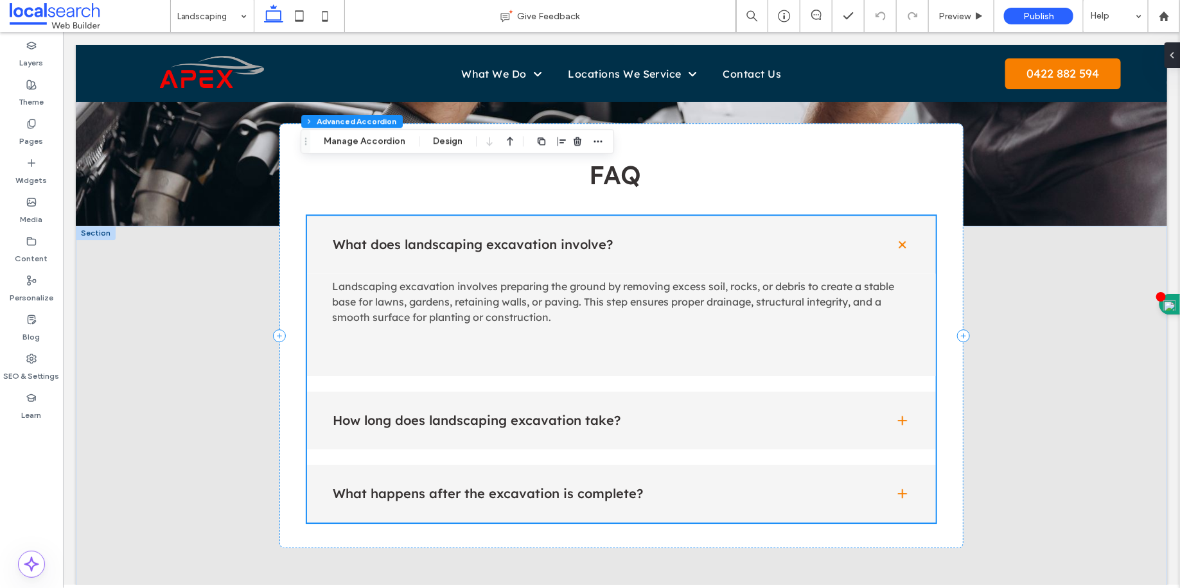
click at [636, 414] on h4 "How long does landscaping excavation take?" at bounding box center [602, 420] width 541 height 13
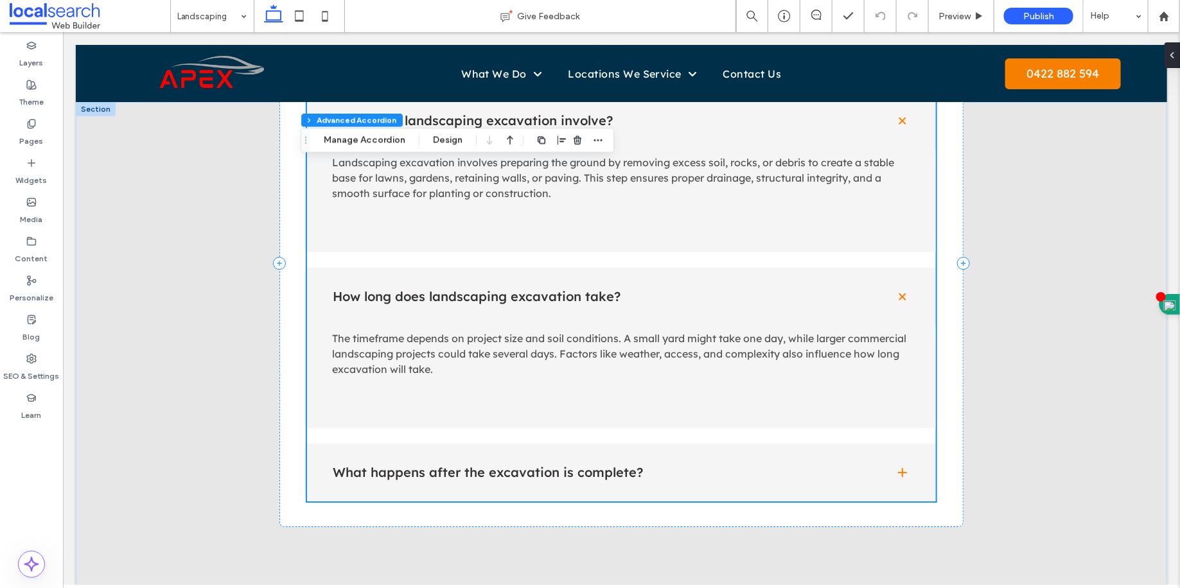
scroll to position [1787, 0]
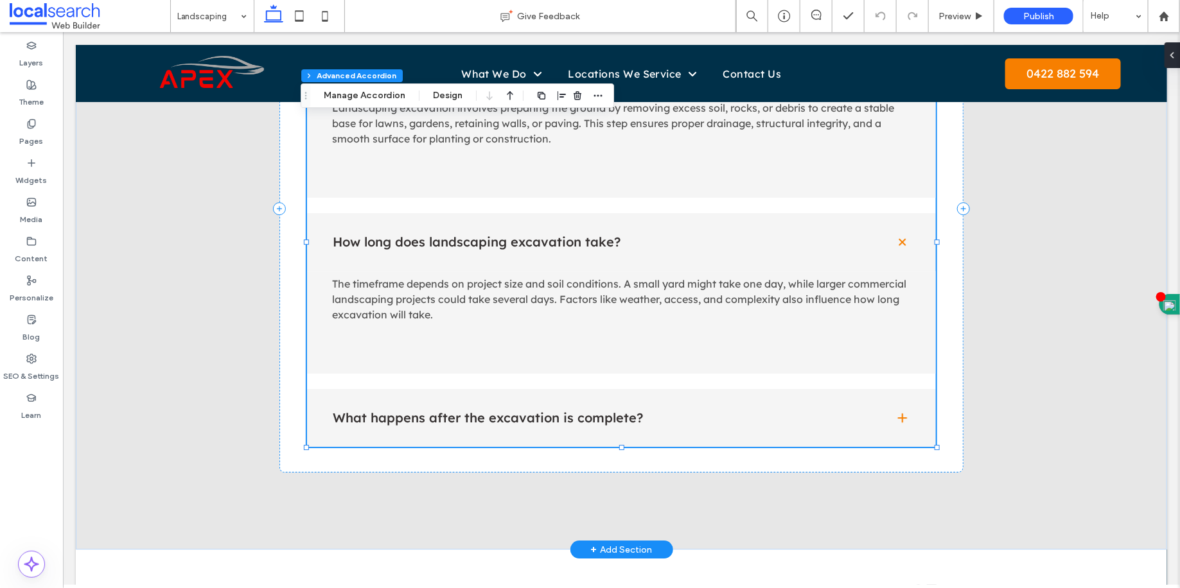
click at [636, 411] on h4 "What happens after the excavation is complete?" at bounding box center [602, 417] width 541 height 13
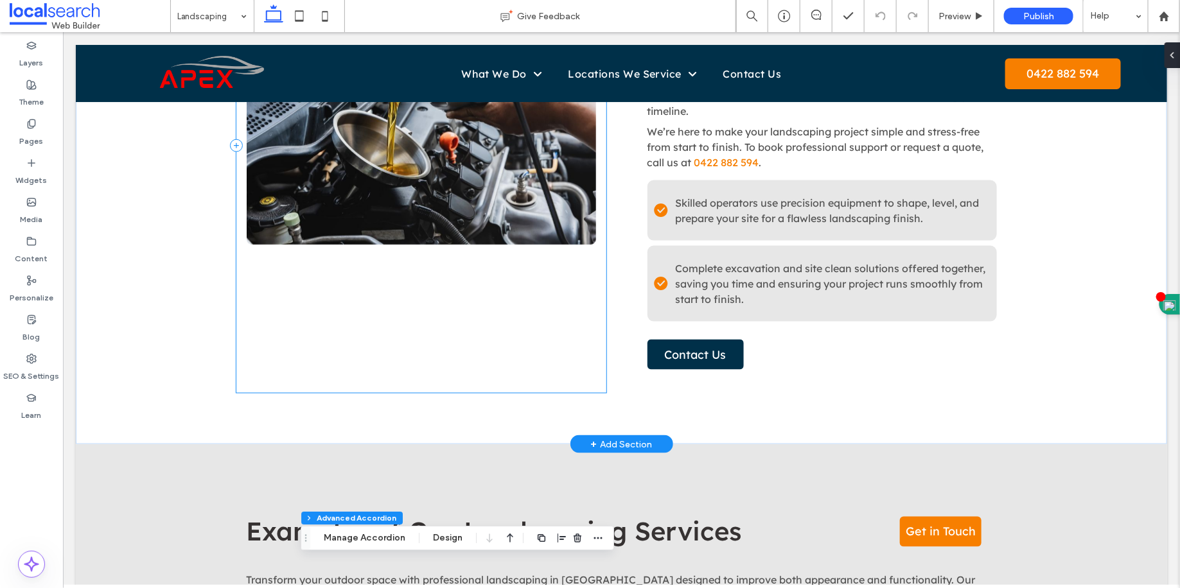
scroll to position [746, 0]
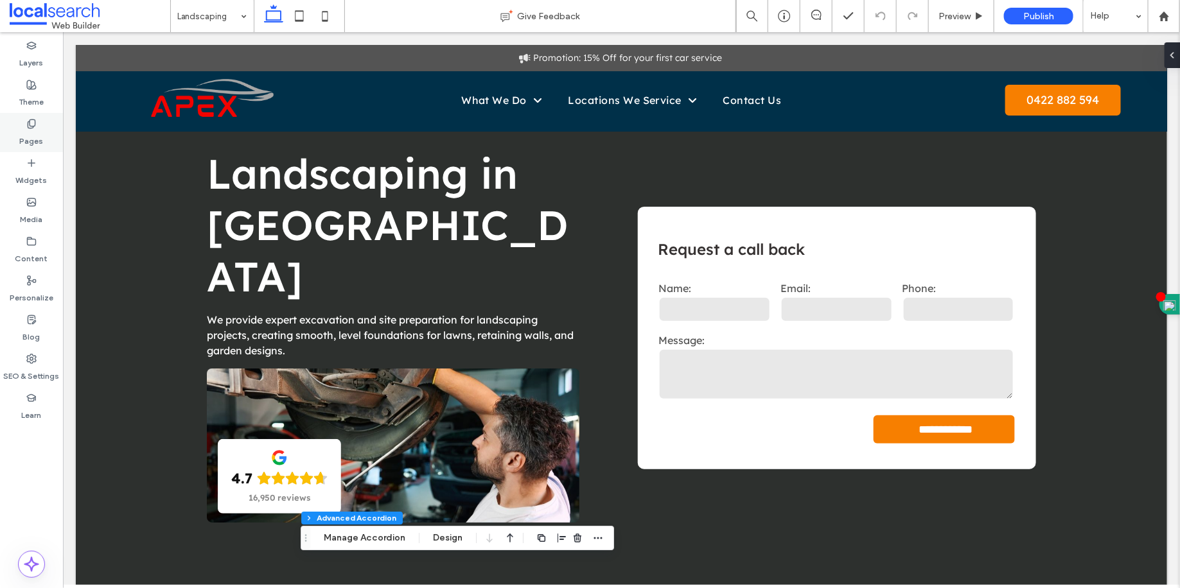
click at [21, 130] on label "Pages" at bounding box center [32, 138] width 24 height 18
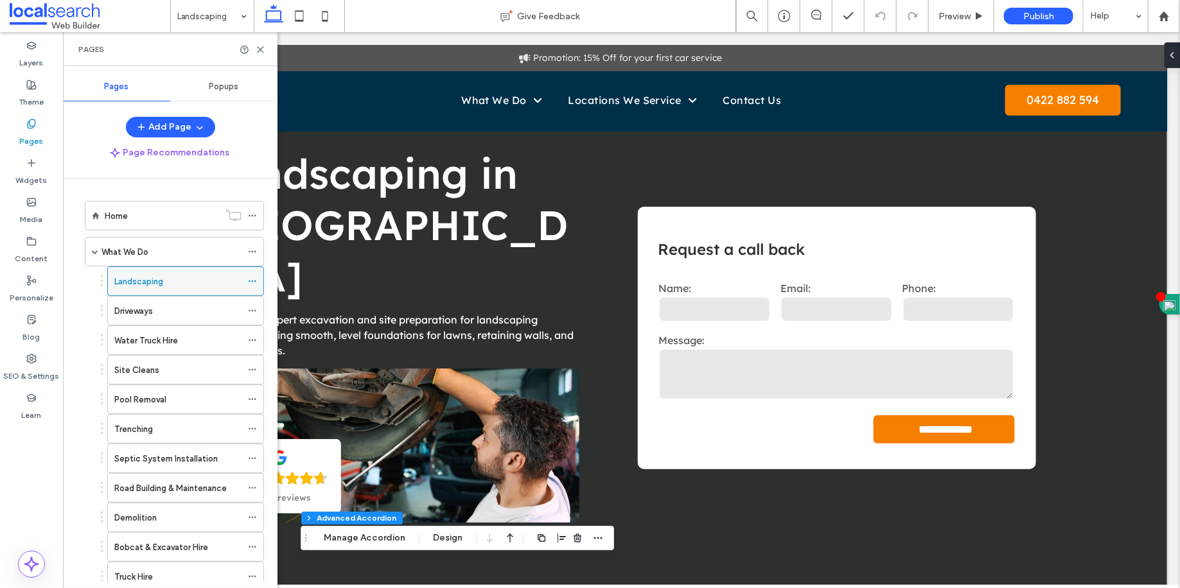
click at [252, 278] on icon at bounding box center [252, 281] width 9 height 9
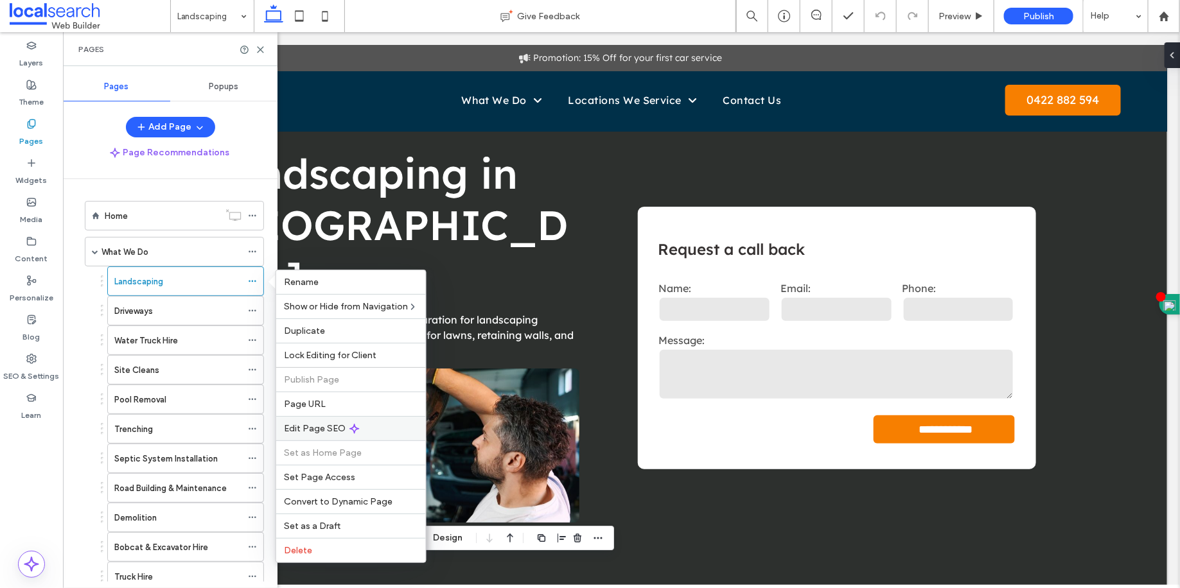
click at [326, 428] on span "Edit Page SEO" at bounding box center [315, 428] width 62 height 11
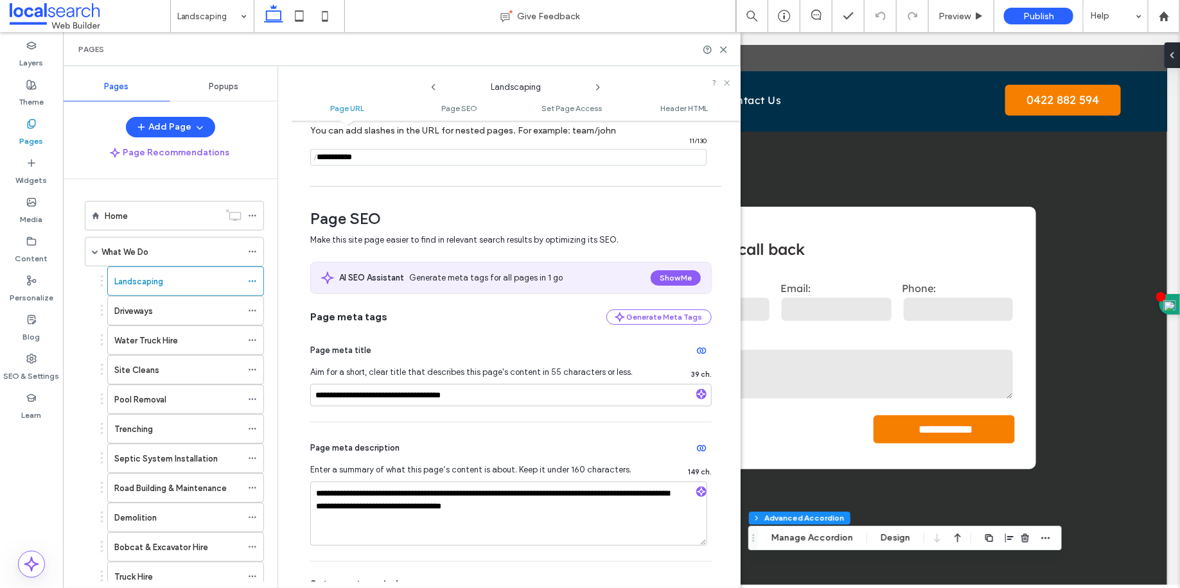
scroll to position [103, 0]
click at [726, 51] on icon at bounding box center [724, 50] width 10 height 10
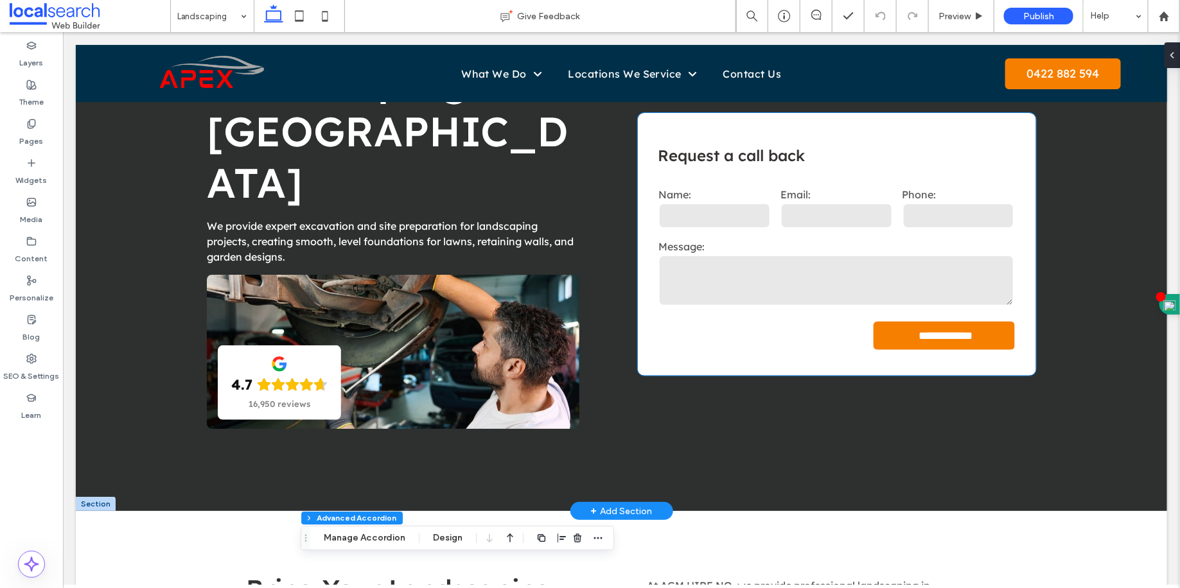
scroll to position [0, 0]
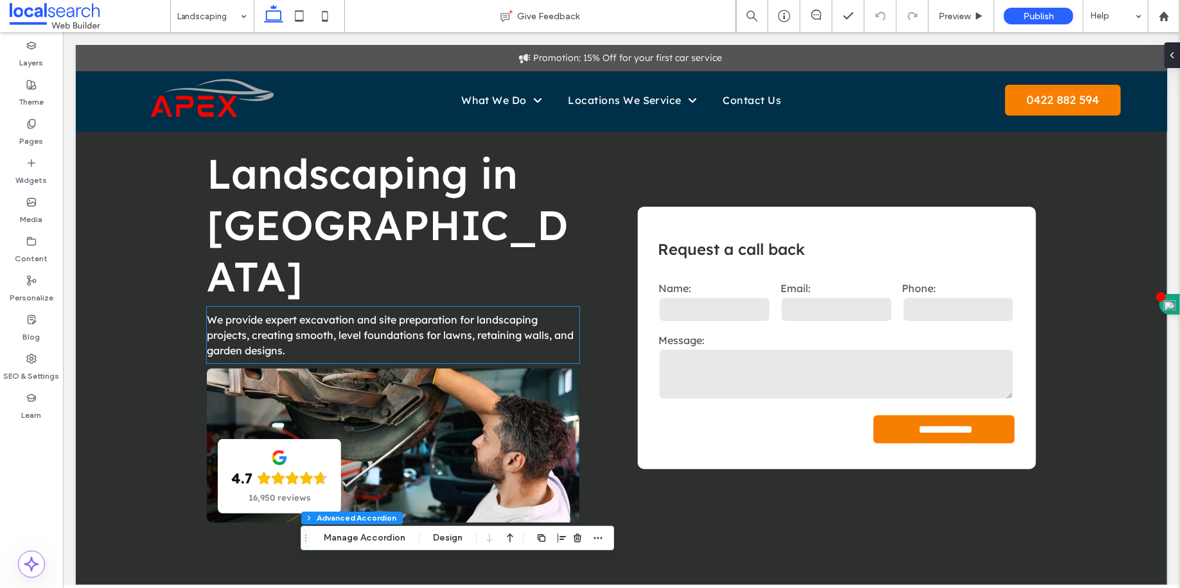
click at [462, 312] on p "We provide expert excavation and site preparation for landscaping projects, cre…" at bounding box center [392, 335] width 373 height 46
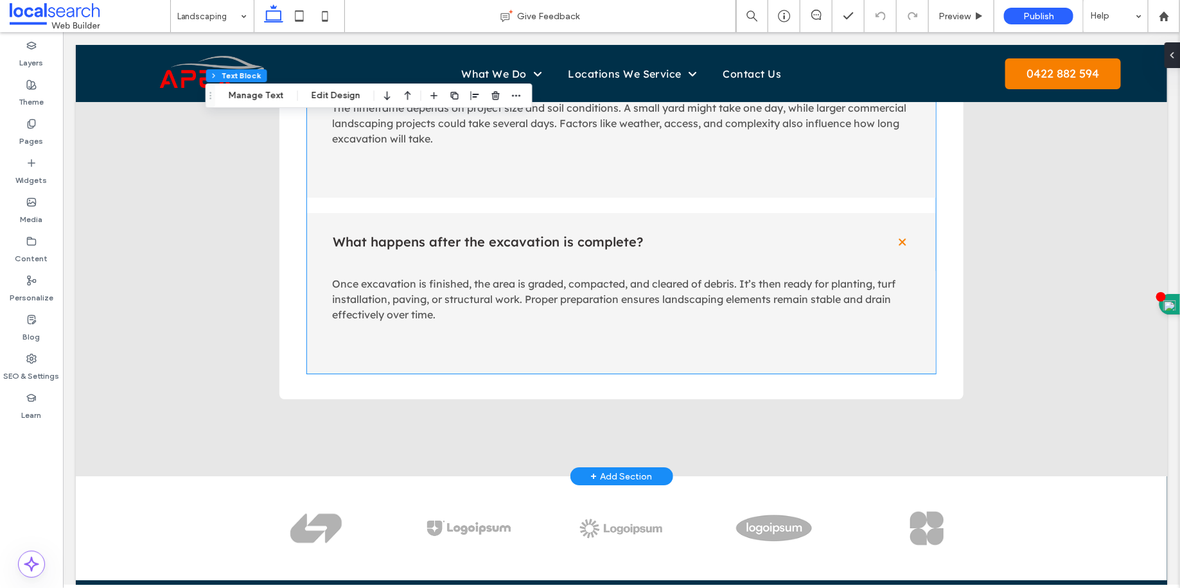
scroll to position [2086, 0]
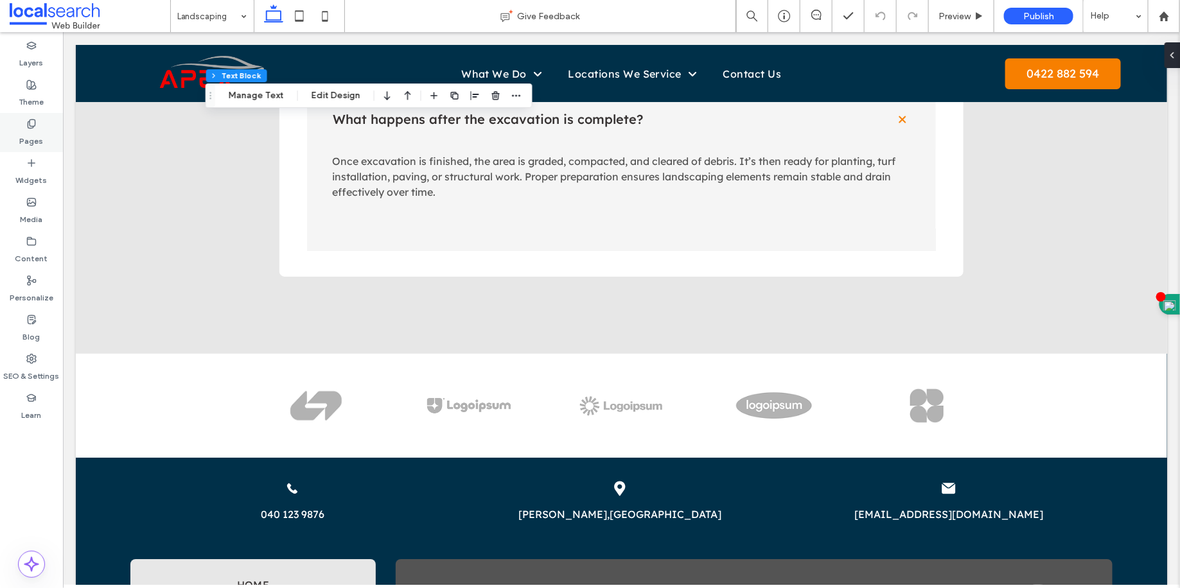
click at [8, 132] on div "Pages" at bounding box center [31, 132] width 63 height 39
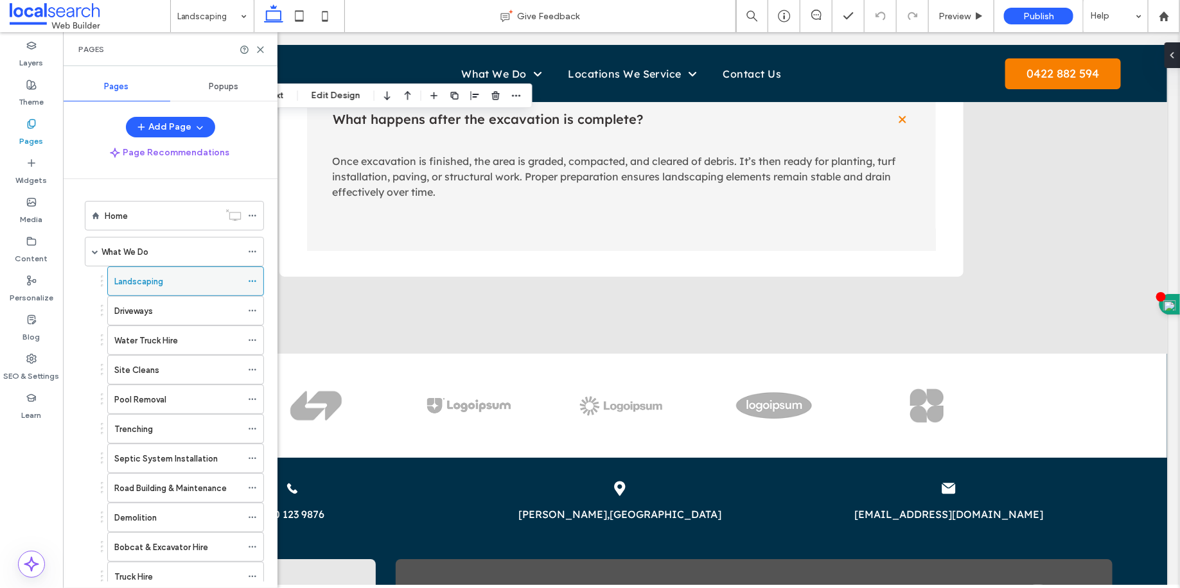
click at [256, 284] on span at bounding box center [252, 281] width 9 height 19
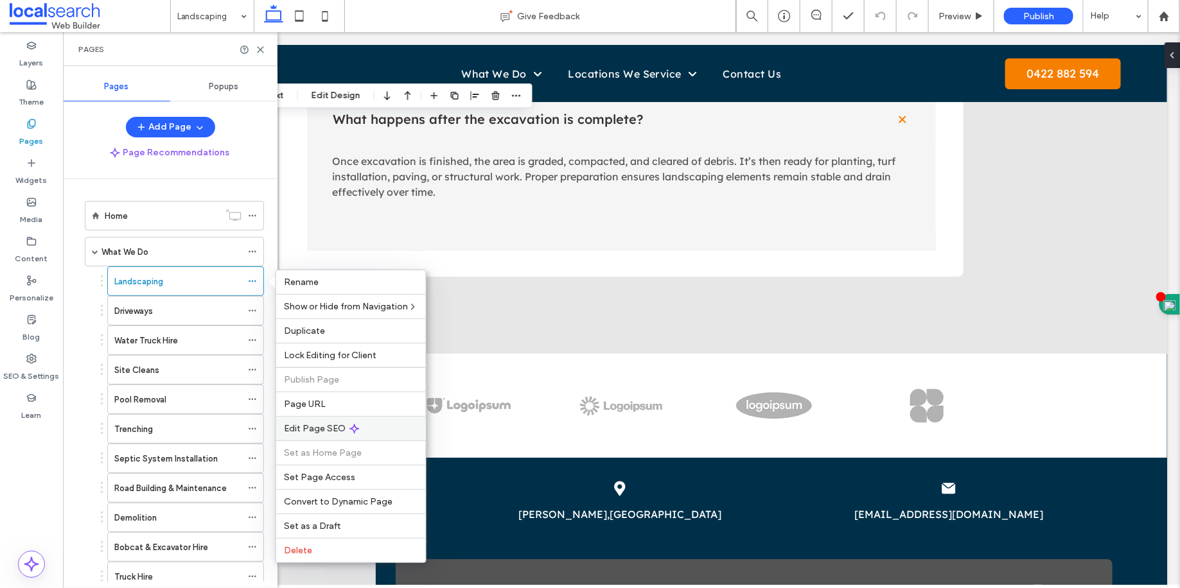
click at [321, 430] on span "Edit Page SEO" at bounding box center [315, 428] width 62 height 11
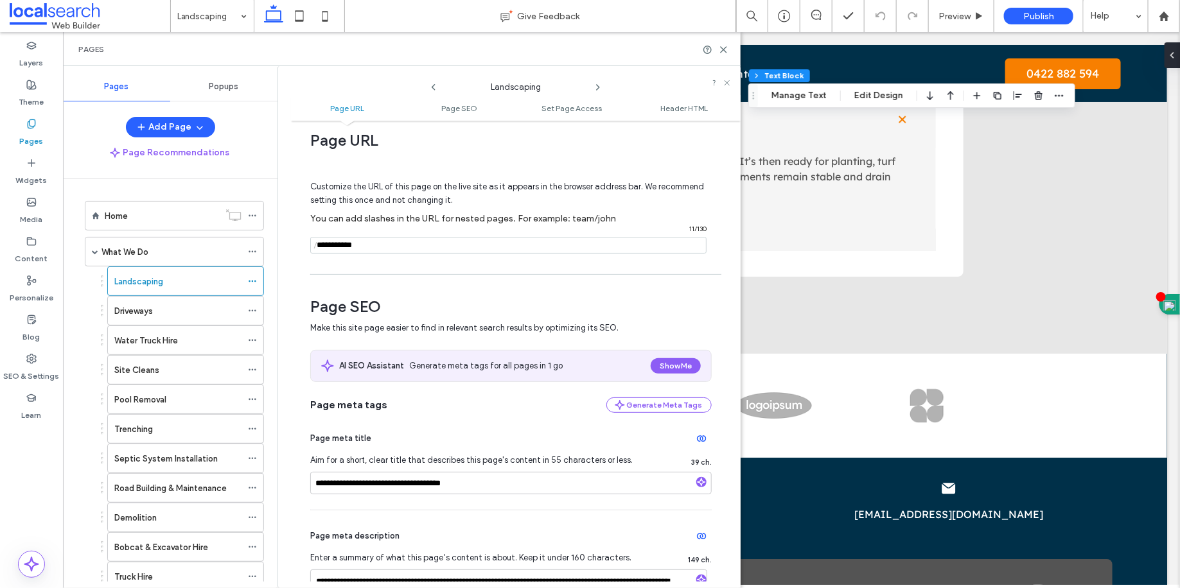
scroll to position [0, 0]
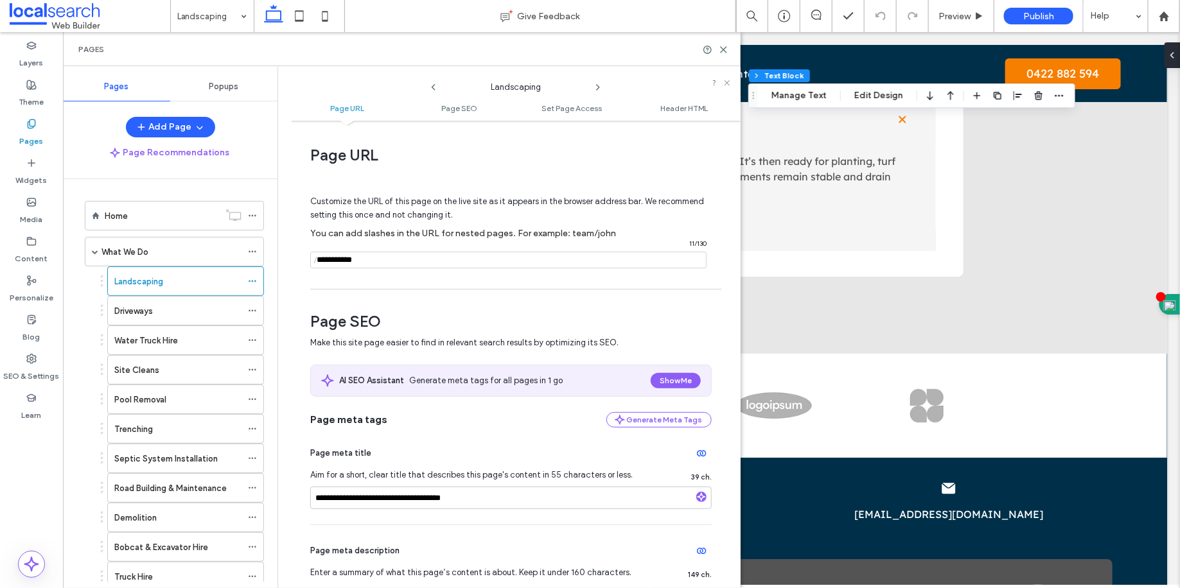
click at [726, 42] on div "Pages" at bounding box center [402, 49] width 678 height 34
click at [719, 51] on icon at bounding box center [724, 50] width 10 height 10
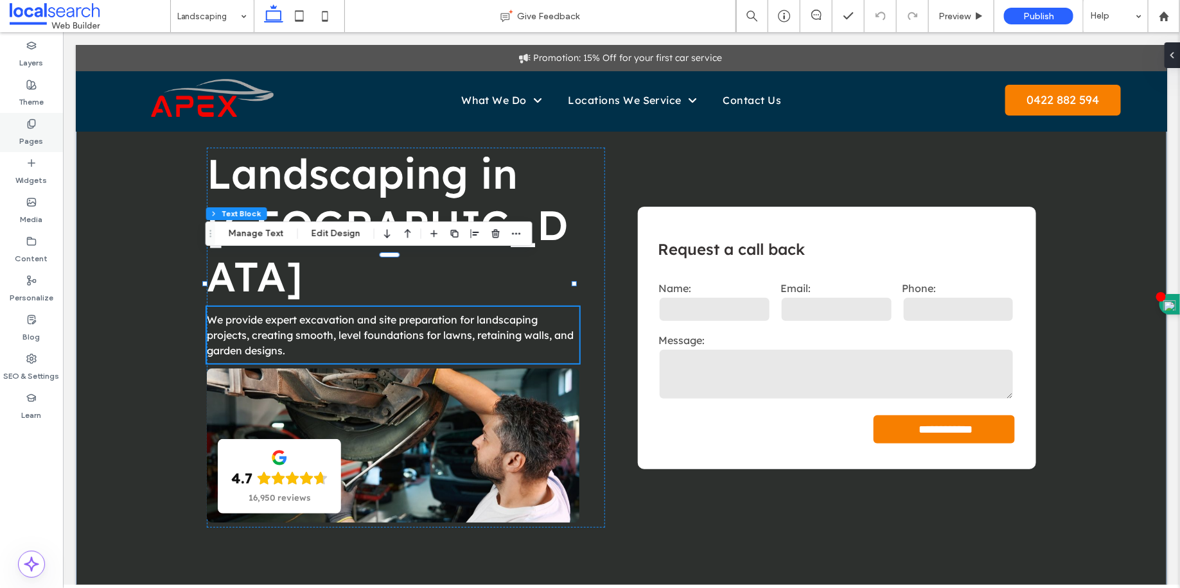
click at [29, 136] on label "Pages" at bounding box center [32, 138] width 24 height 18
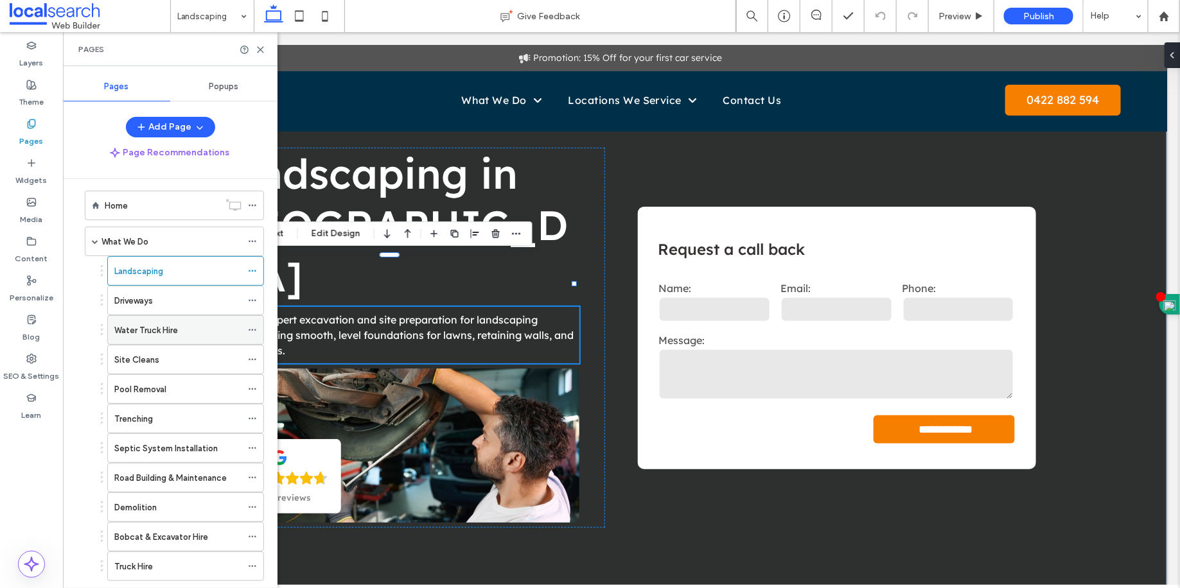
scroll to position [26, 0]
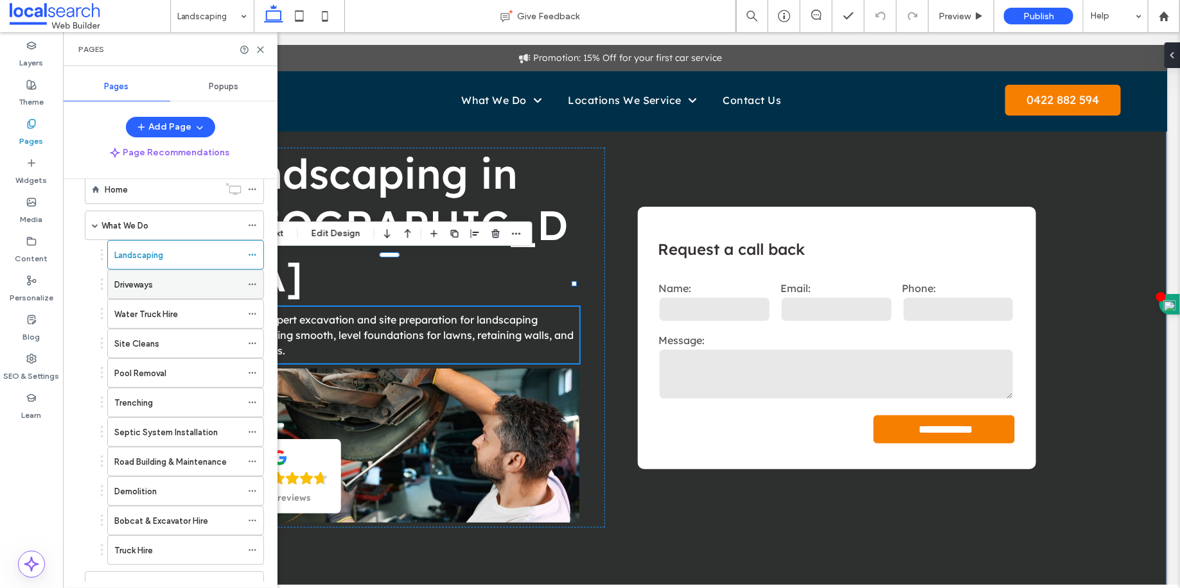
click at [205, 288] on div "Driveways" at bounding box center [177, 284] width 127 height 13
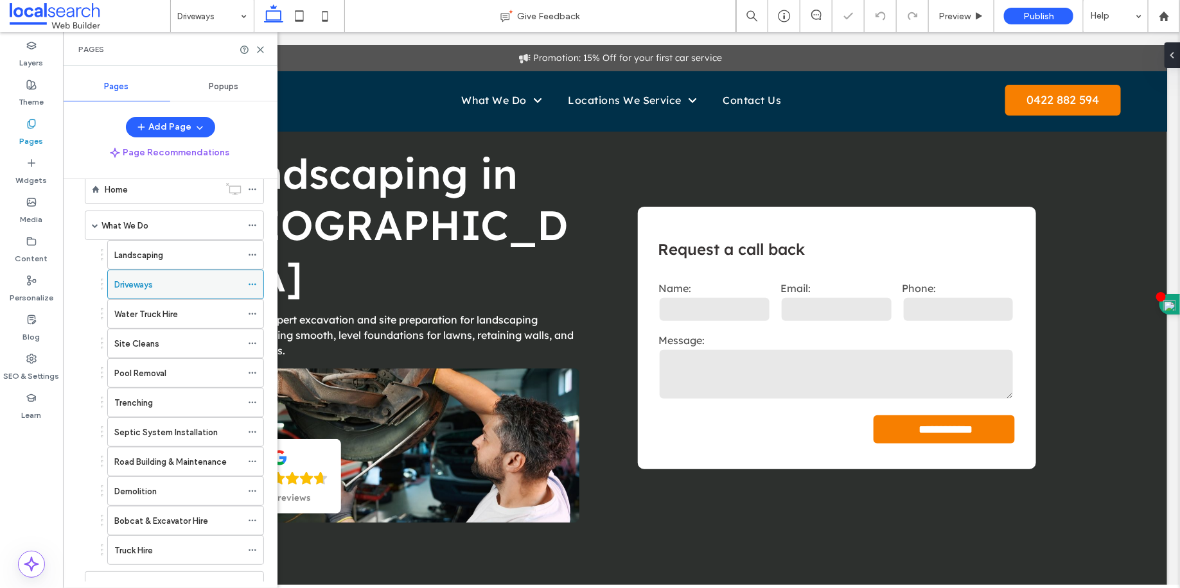
click at [253, 283] on icon at bounding box center [252, 284] width 9 height 9
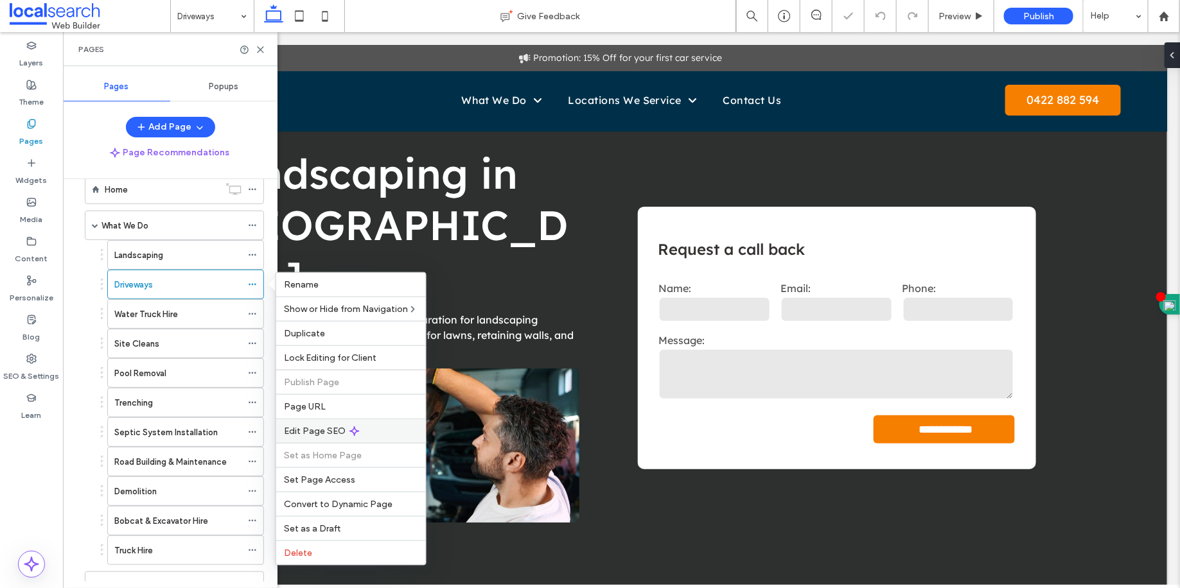
click at [319, 434] on span "Edit Page SEO" at bounding box center [315, 431] width 62 height 11
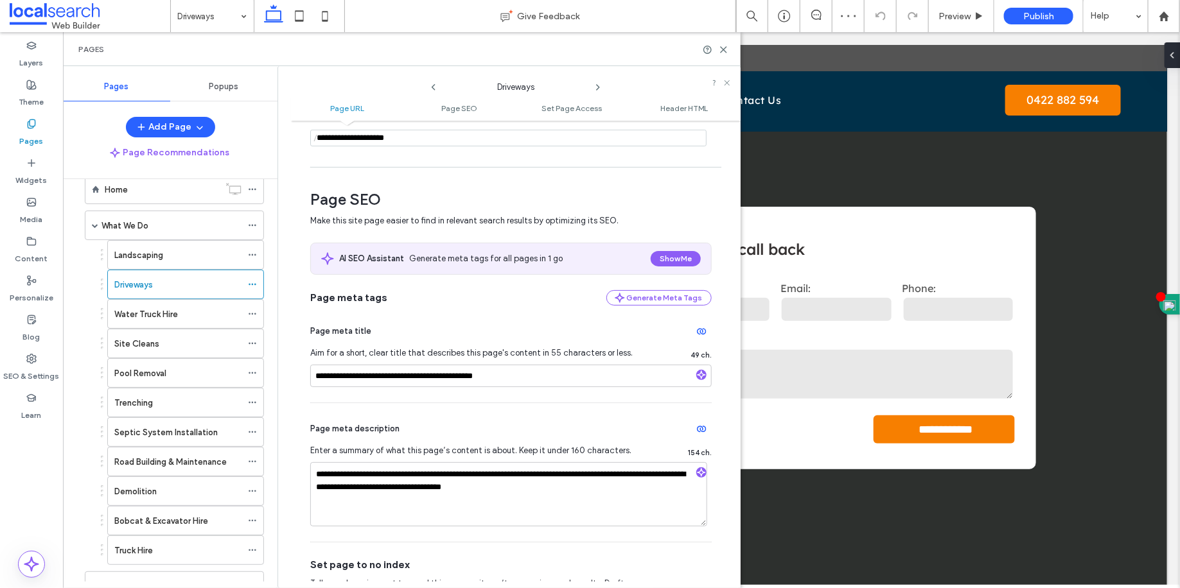
scroll to position [142, 0]
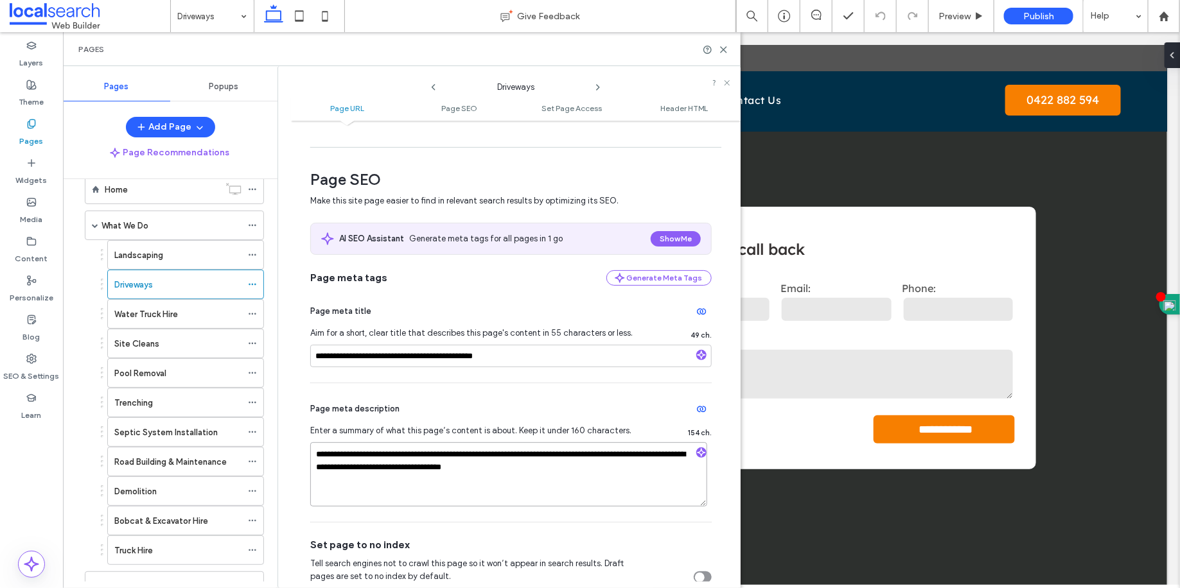
click at [380, 456] on textarea "**********" at bounding box center [508, 475] width 397 height 64
drag, startPoint x: 380, startPoint y: 456, endPoint x: 439, endPoint y: 458, distance: 59.1
click at [439, 458] on textarea "**********" at bounding box center [508, 475] width 397 height 64
click at [583, 459] on textarea "**********" at bounding box center [508, 475] width 397 height 64
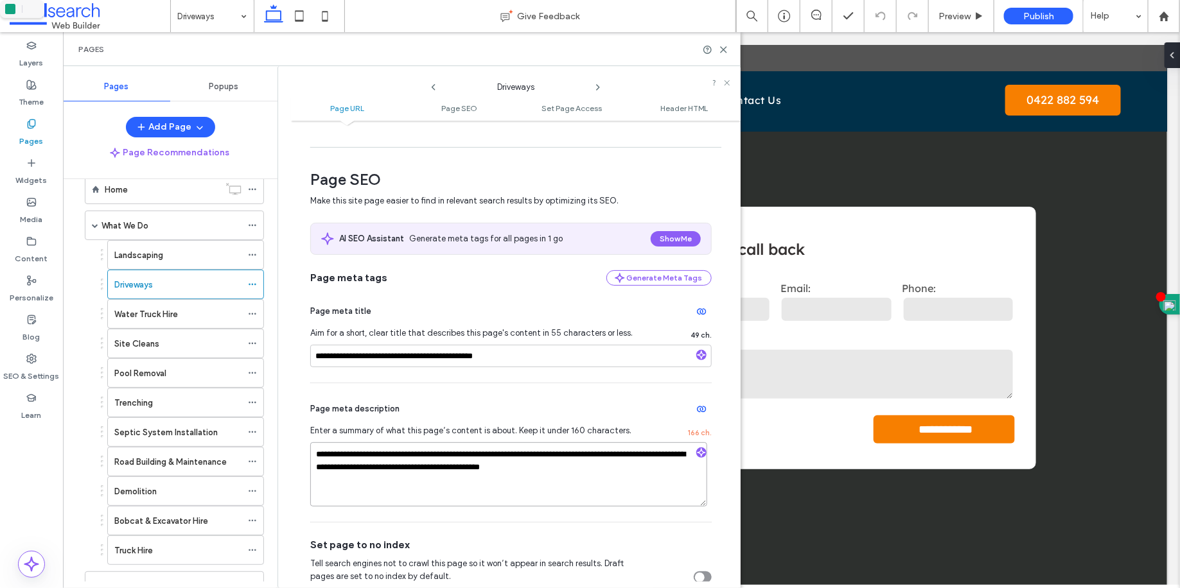
type textarea "**********"
click at [603, 489] on textarea "**********" at bounding box center [508, 475] width 397 height 64
click at [651, 395] on div "**********" at bounding box center [510, 452] width 401 height 139
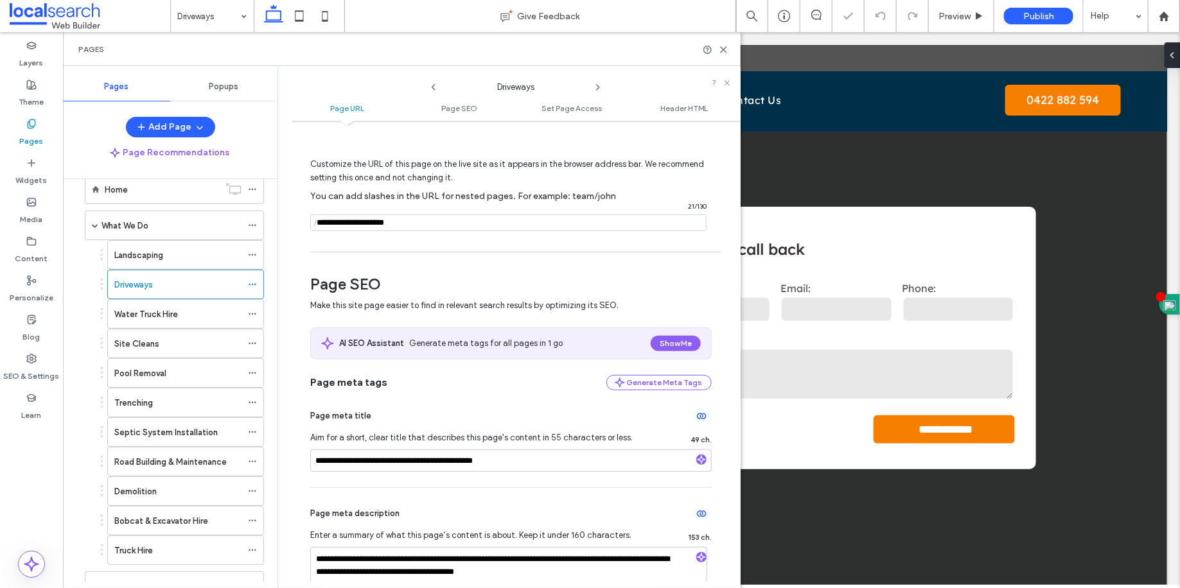
scroll to position [26, 0]
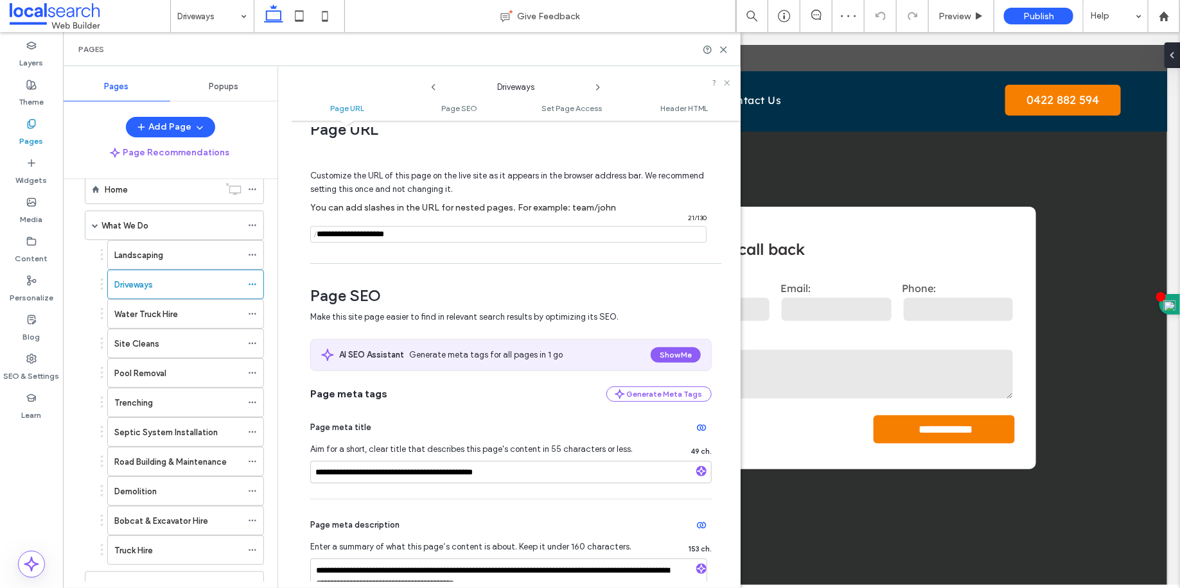
click at [723, 55] on div "Pages" at bounding box center [402, 49] width 678 height 34
click at [724, 52] on icon at bounding box center [724, 50] width 10 height 10
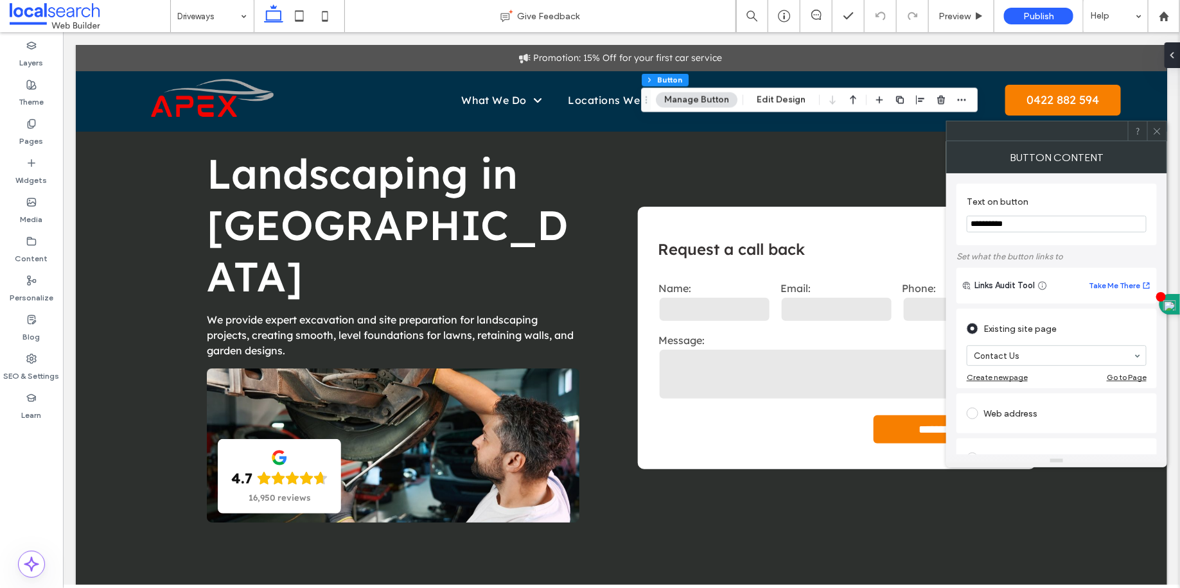
click at [1160, 130] on icon at bounding box center [1157, 132] width 10 height 10
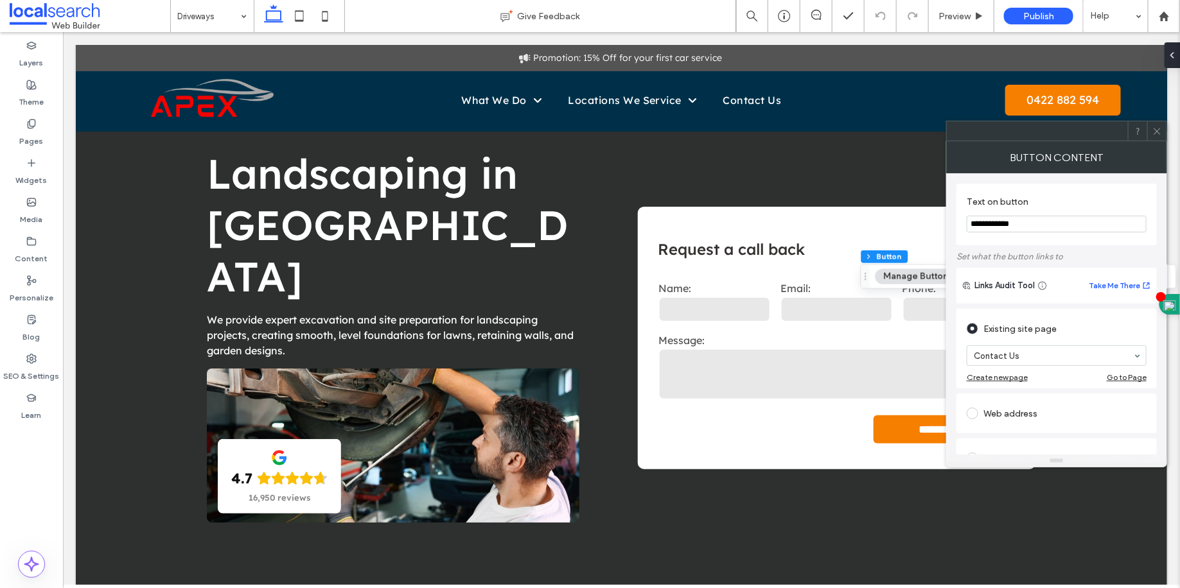
click at [1154, 134] on use at bounding box center [1157, 131] width 6 height 6
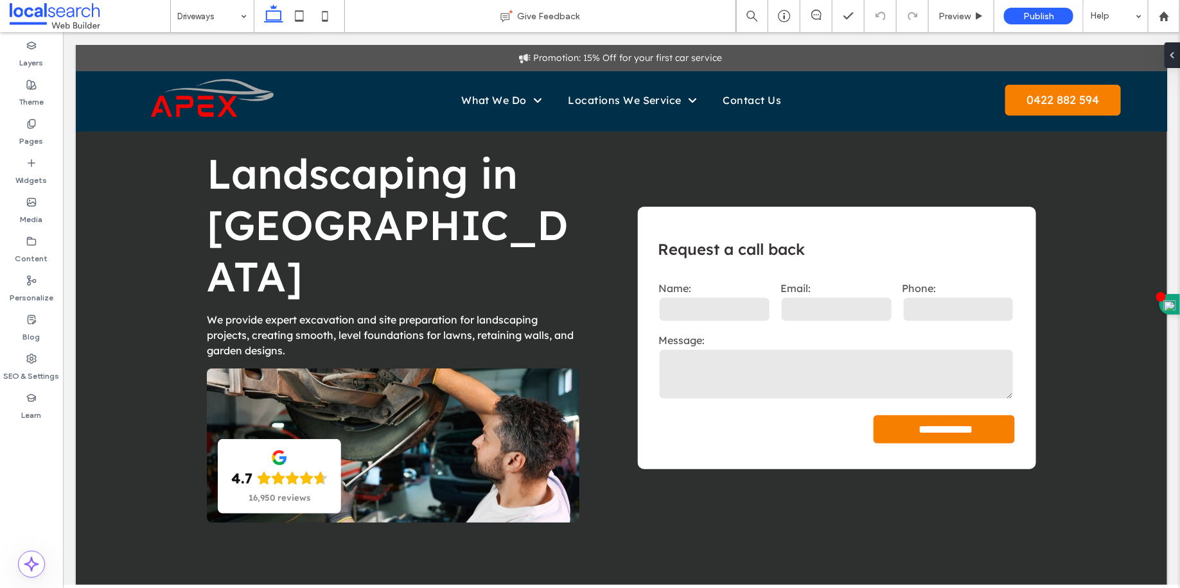
type input "***"
type input "**"
type input "****"
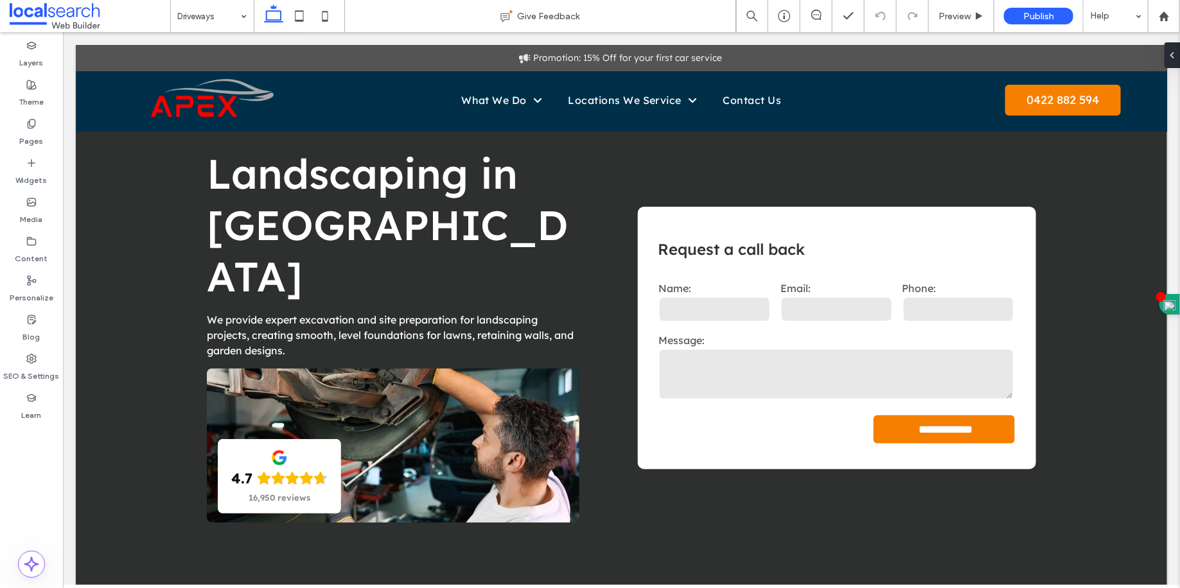
type input "*"
type input "**"
type input "****"
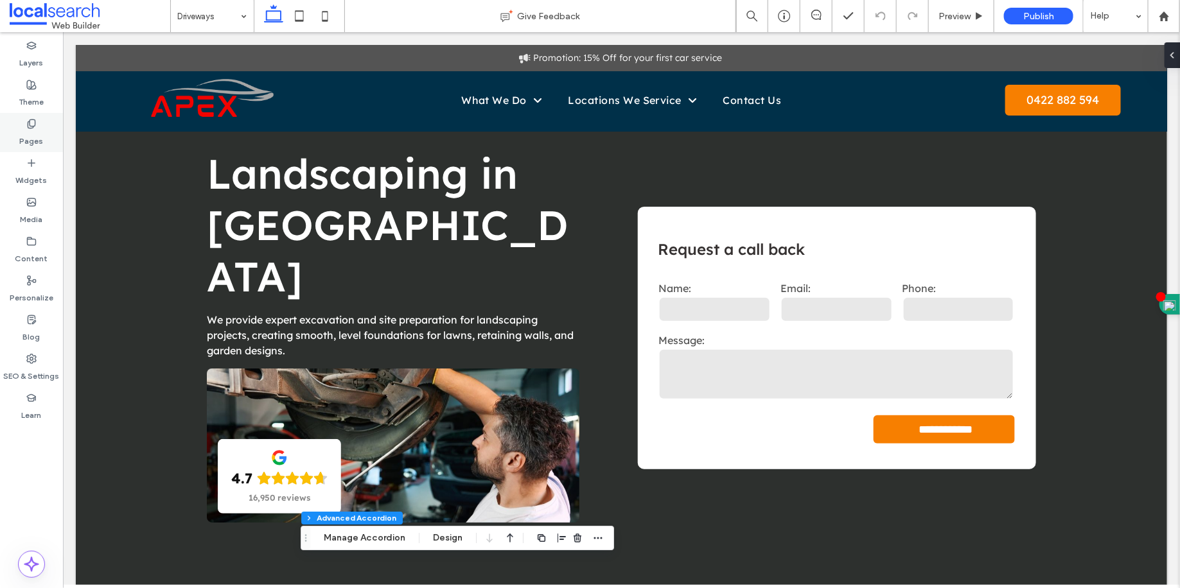
click at [40, 136] on label "Pages" at bounding box center [32, 138] width 24 height 18
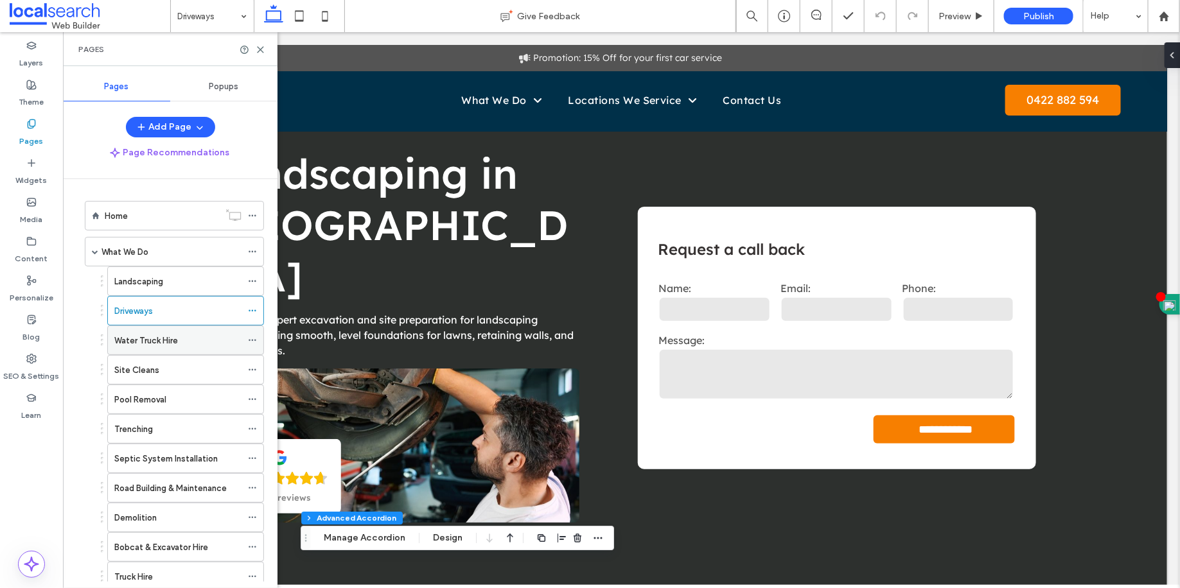
click at [186, 335] on div "Water Truck Hire" at bounding box center [177, 340] width 127 height 13
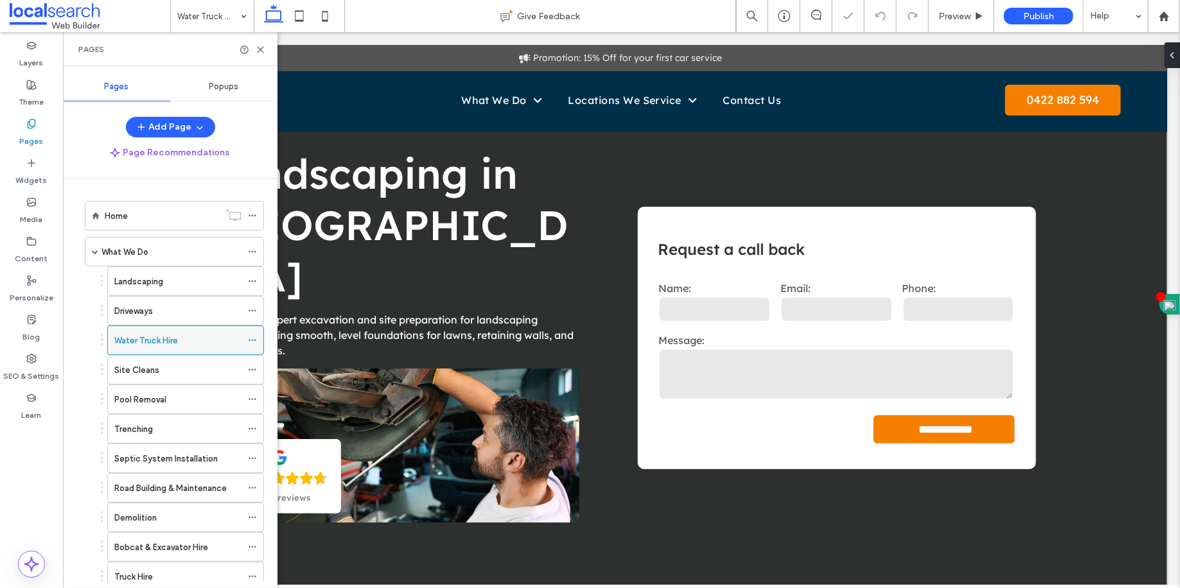
click at [256, 340] on icon at bounding box center [252, 340] width 9 height 9
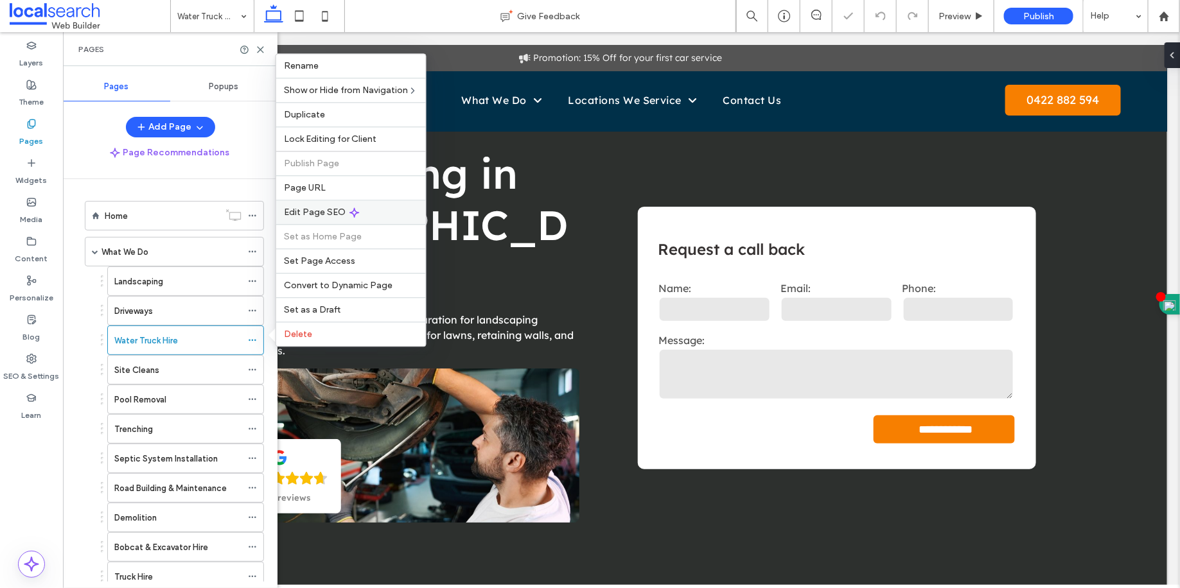
click at [323, 215] on span "Edit Page SEO" at bounding box center [315, 212] width 62 height 11
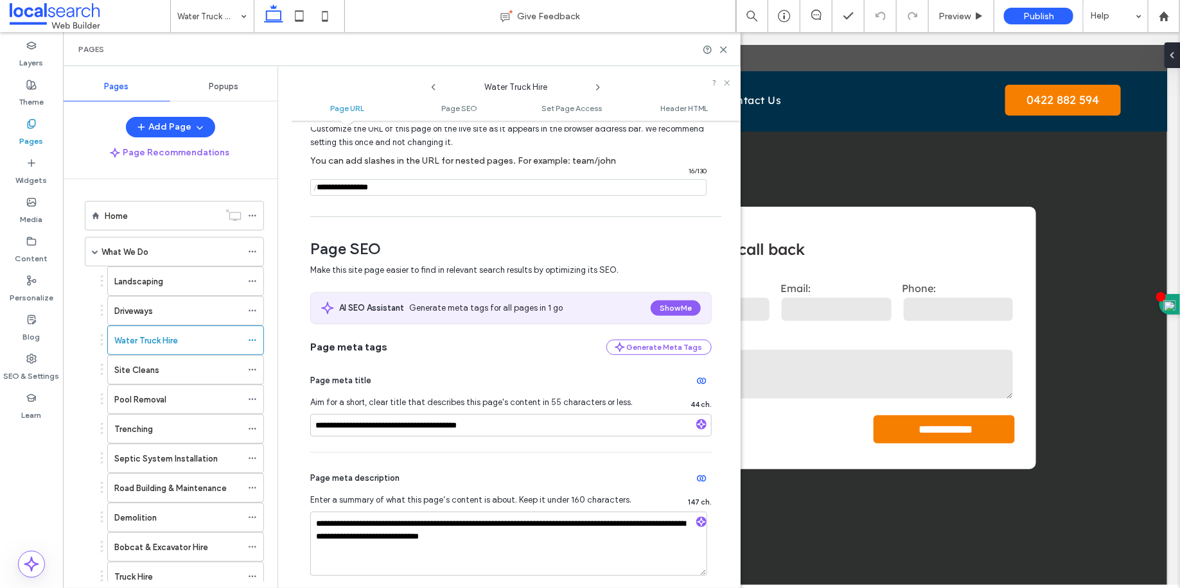
scroll to position [88, 0]
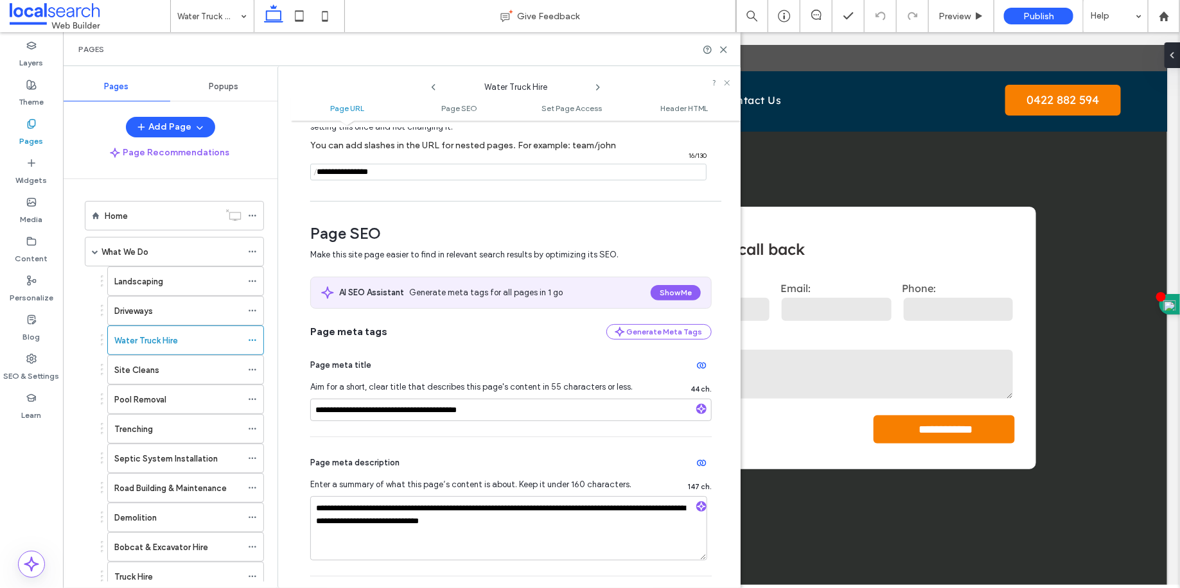
click at [731, 47] on div "Pages" at bounding box center [402, 49] width 678 height 34
click at [726, 47] on icon at bounding box center [724, 50] width 10 height 10
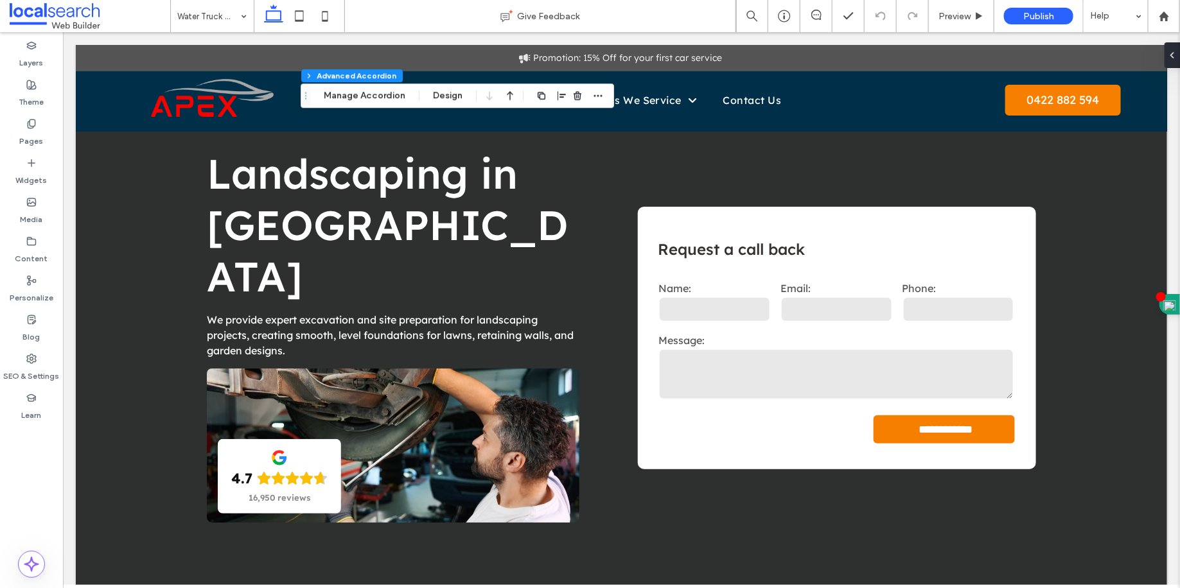
type input "**"
type input "****"
type input "*"
type input "**"
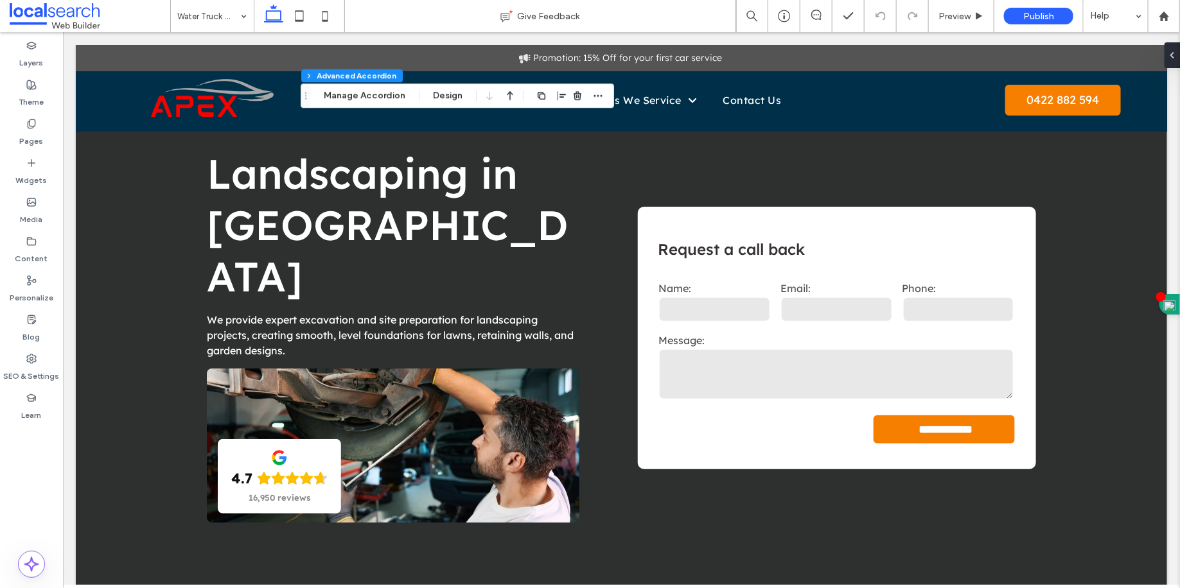
type input "****"
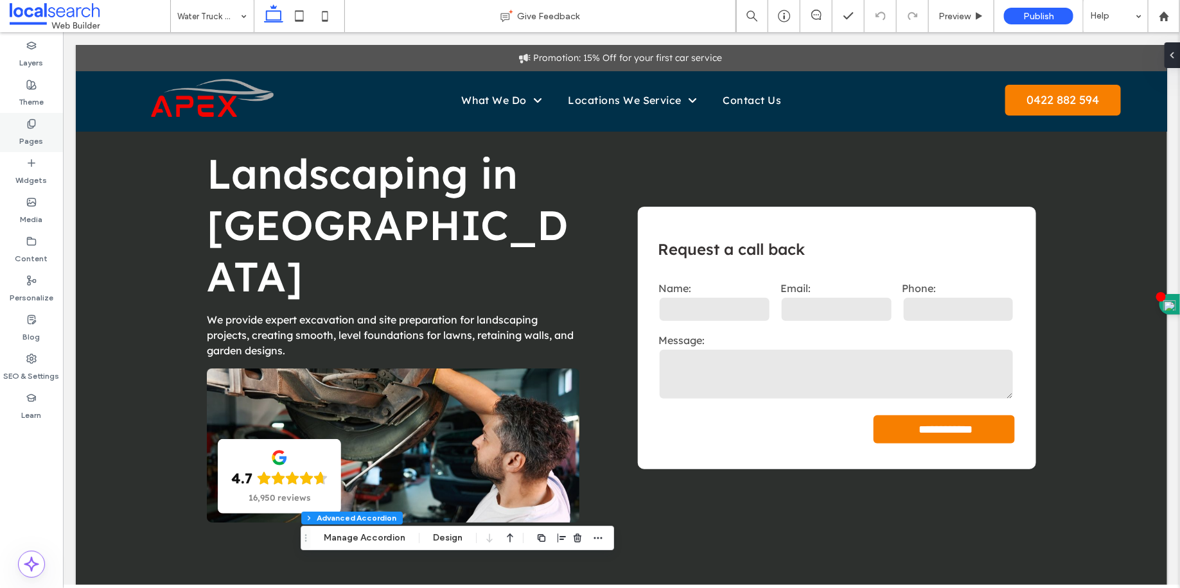
click at [54, 126] on div "Pages" at bounding box center [31, 132] width 63 height 39
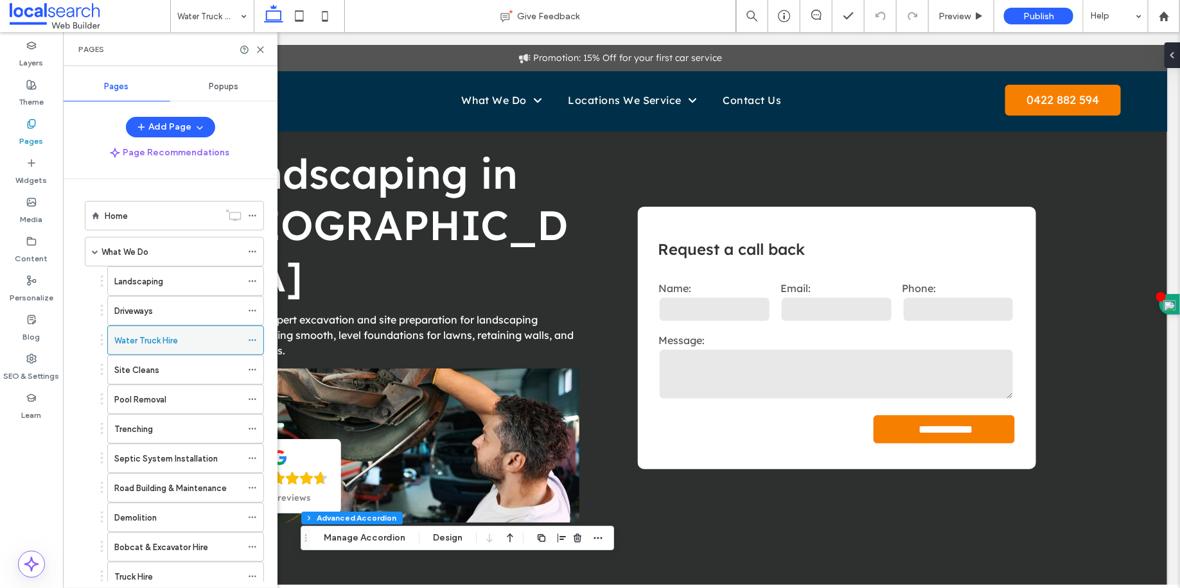
click at [255, 336] on icon at bounding box center [252, 340] width 9 height 9
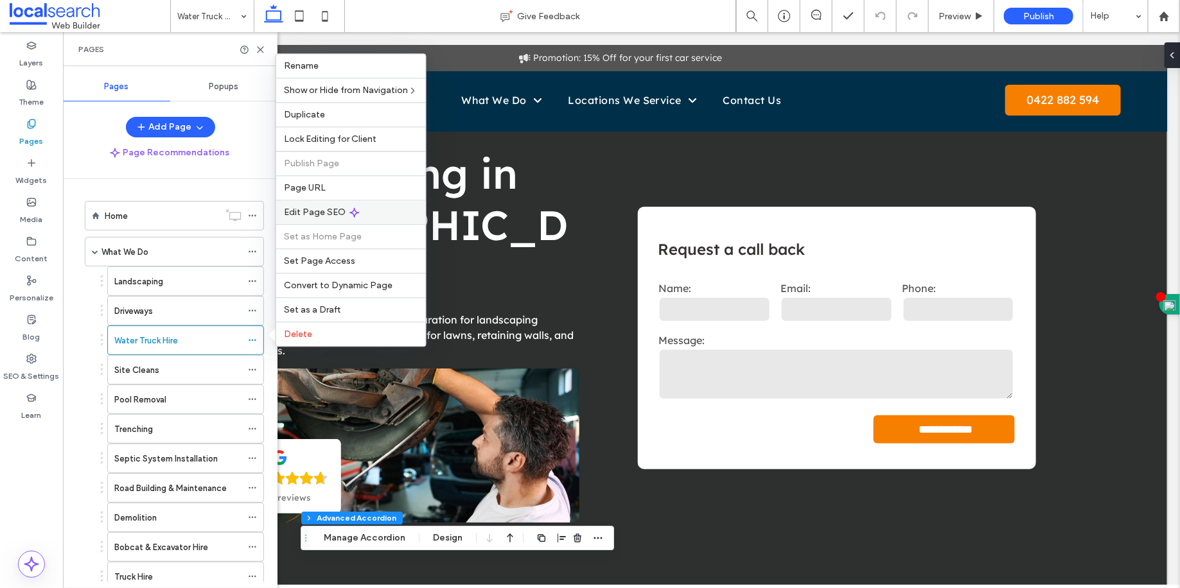
click at [321, 217] on span "Edit Page SEO" at bounding box center [315, 212] width 62 height 11
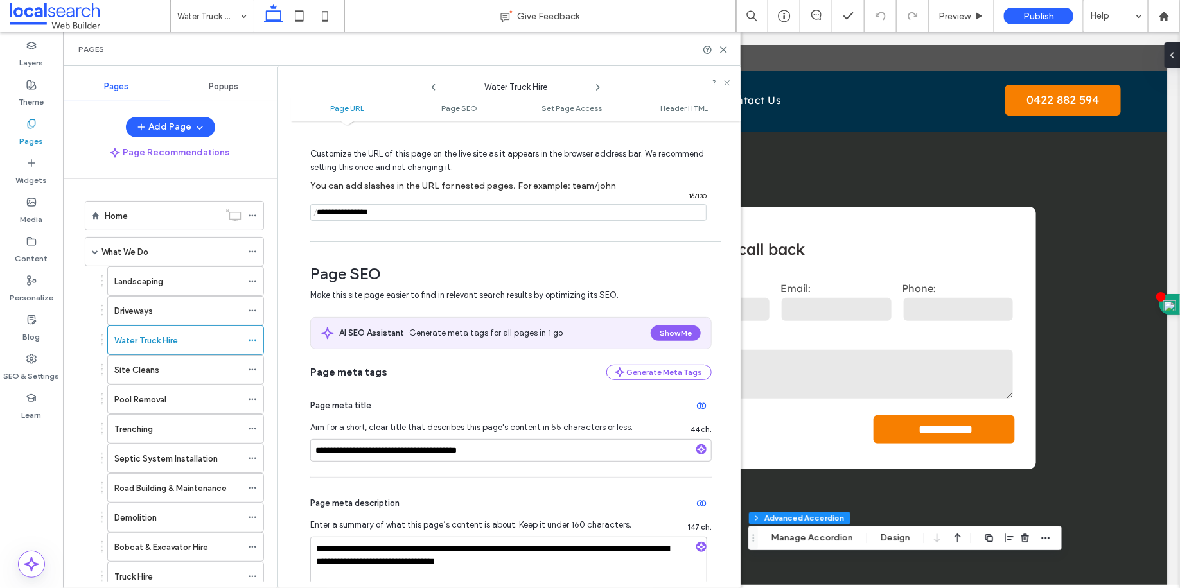
scroll to position [66, 0]
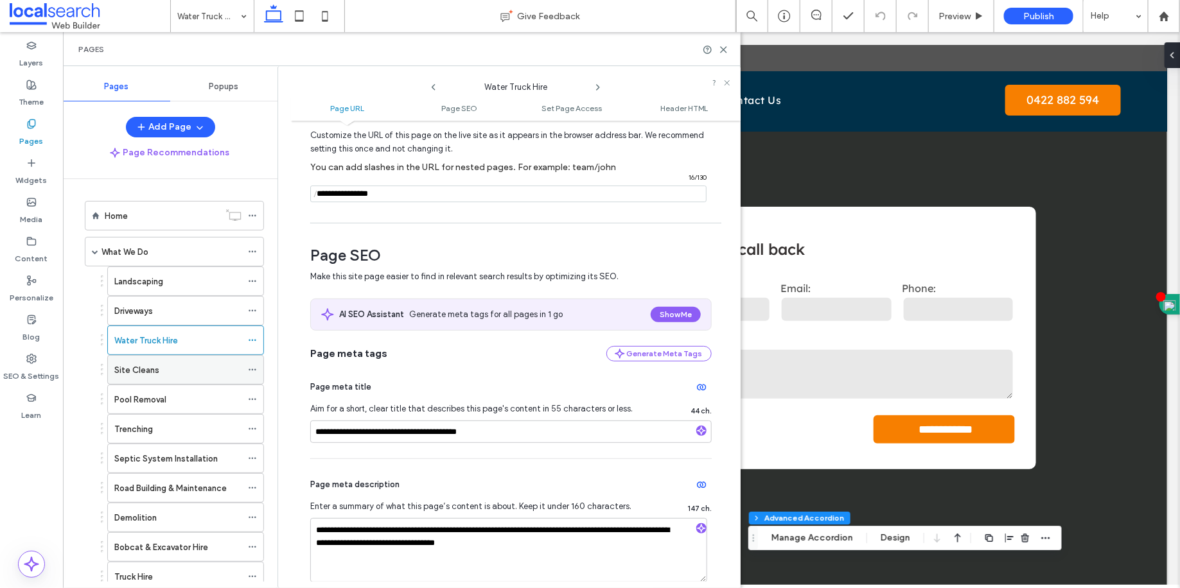
click at [168, 370] on div "Site Cleans" at bounding box center [177, 370] width 127 height 13
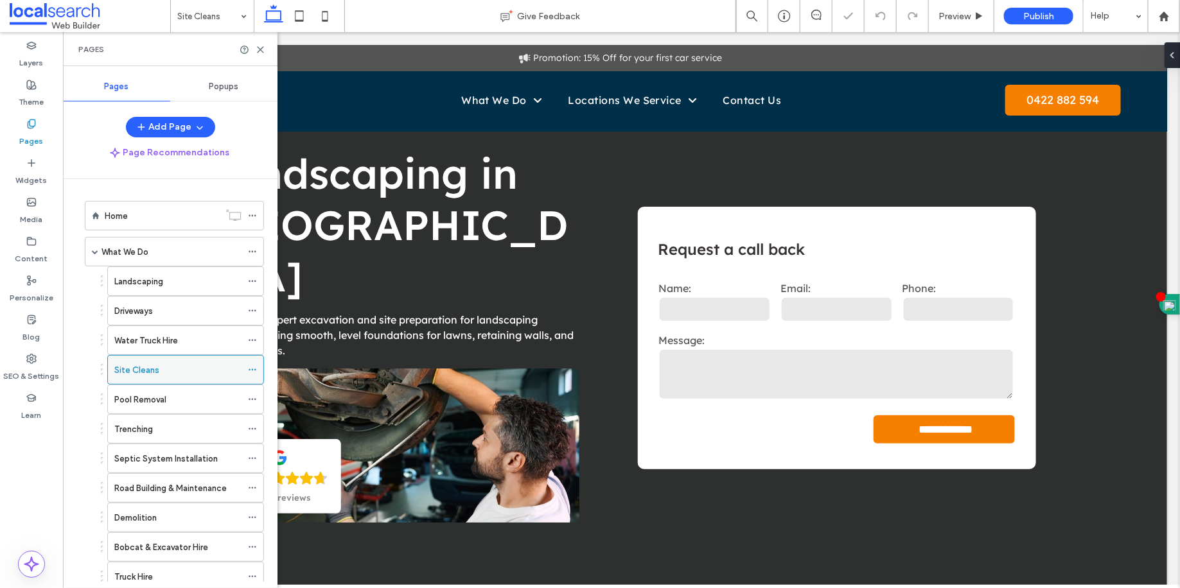
click at [256, 368] on icon at bounding box center [252, 369] width 9 height 9
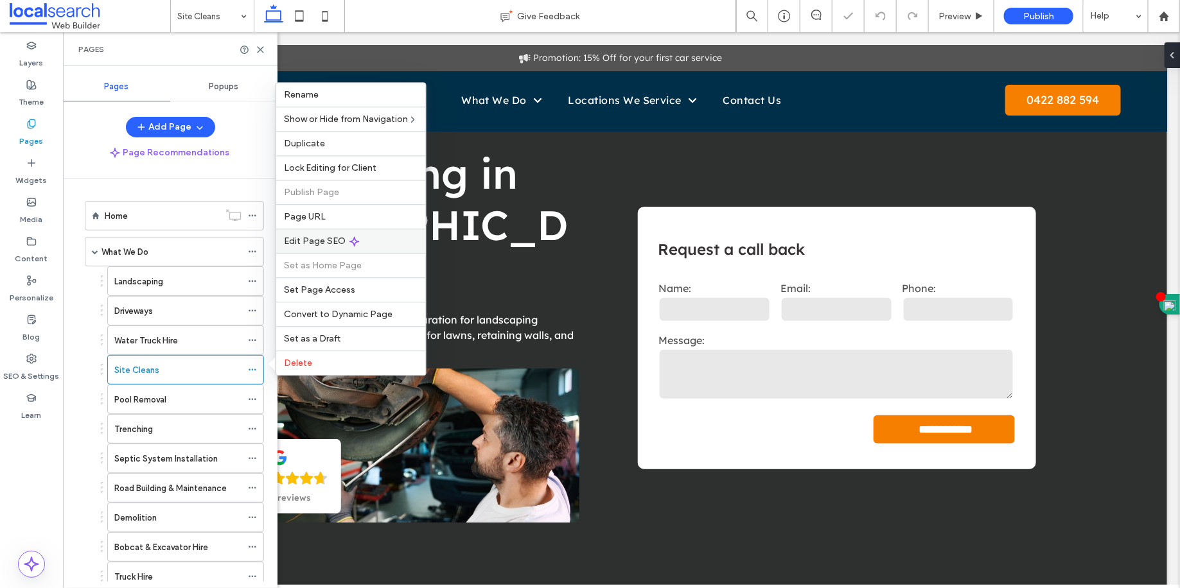
click at [331, 250] on div "Edit Page SEO" at bounding box center [351, 241] width 150 height 24
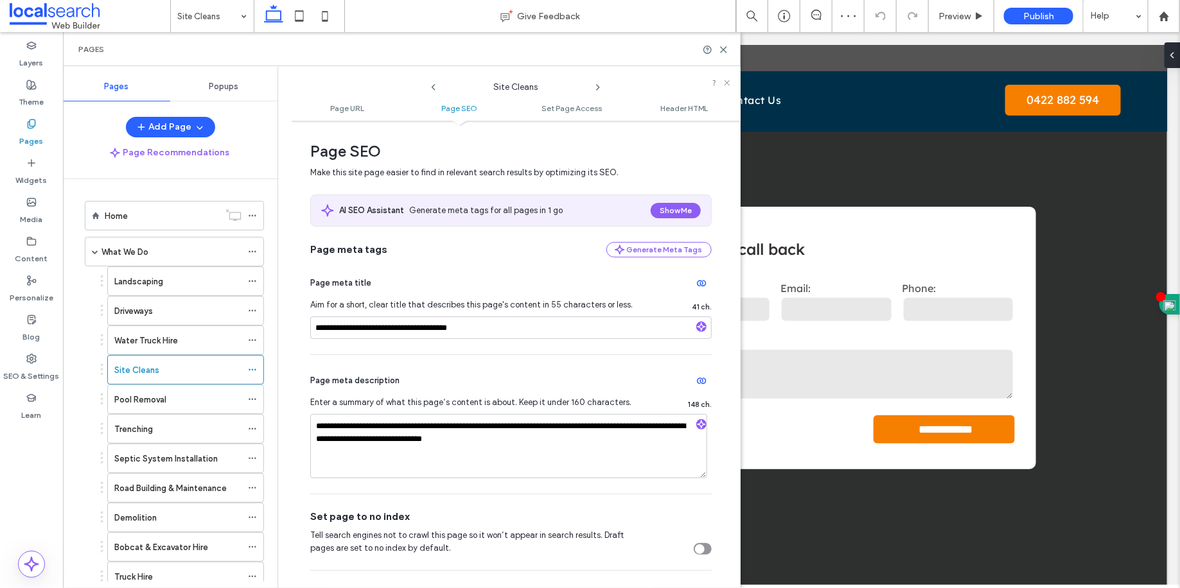
scroll to position [178, 0]
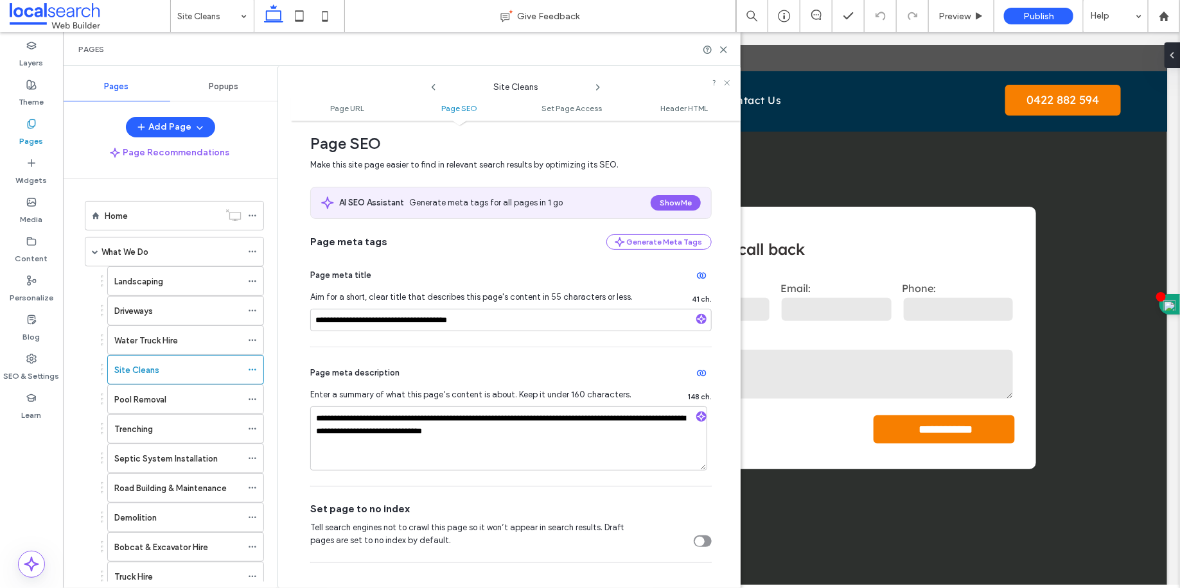
click at [727, 57] on div "Pages" at bounding box center [402, 49] width 678 height 34
click at [724, 55] on div "Pages" at bounding box center [402, 49] width 678 height 34
click at [724, 51] on icon at bounding box center [724, 50] width 10 height 10
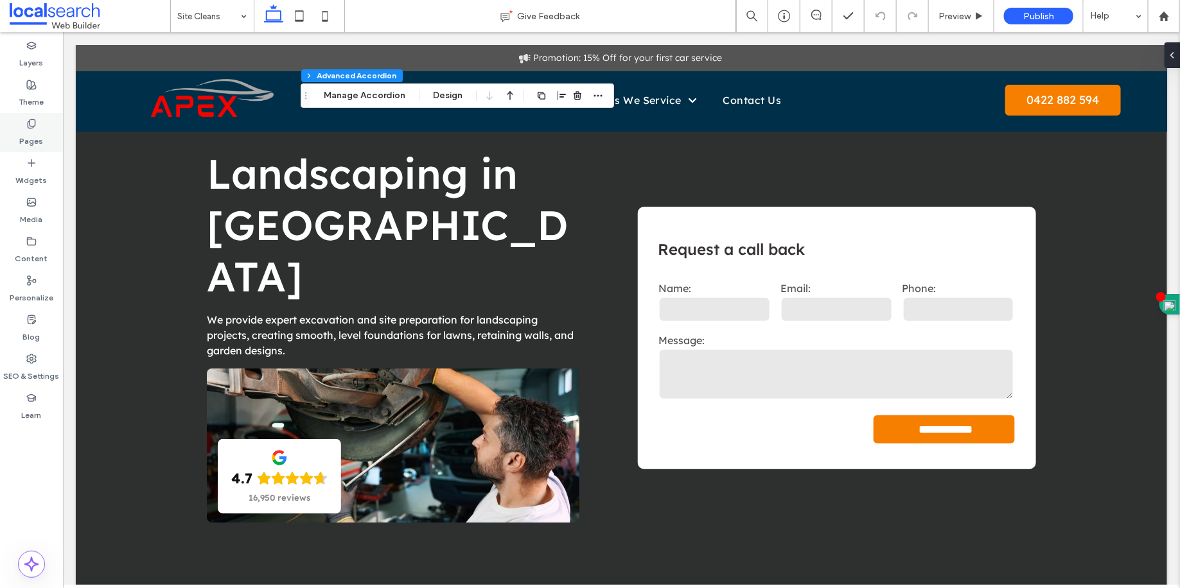
click at [29, 139] on label "Pages" at bounding box center [32, 138] width 24 height 18
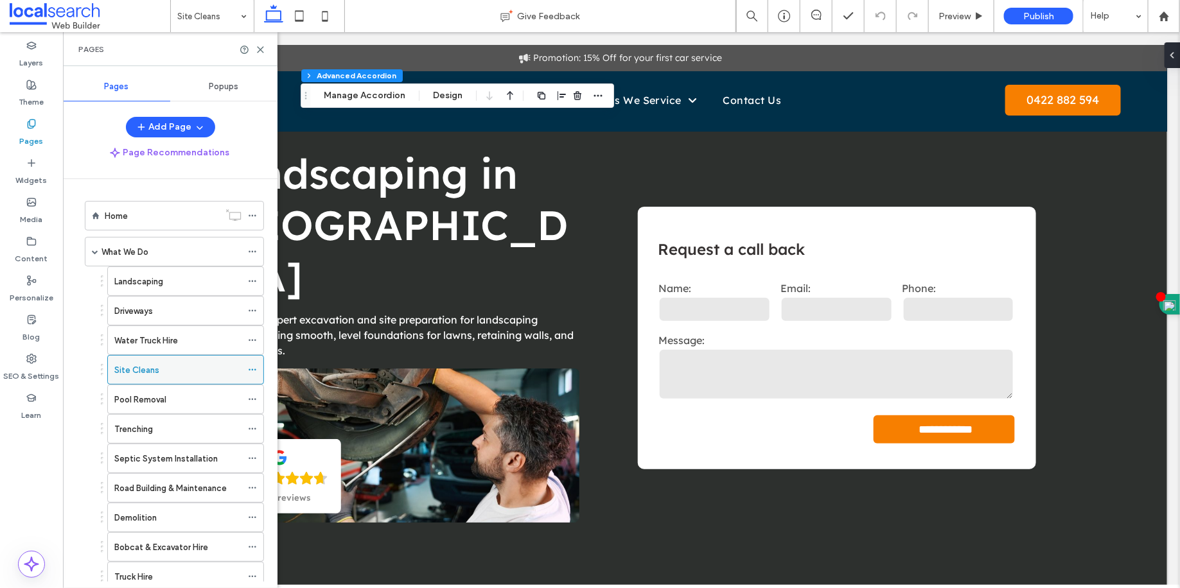
click at [258, 365] on div at bounding box center [255, 369] width 15 height 19
click at [254, 369] on icon at bounding box center [252, 369] width 9 height 9
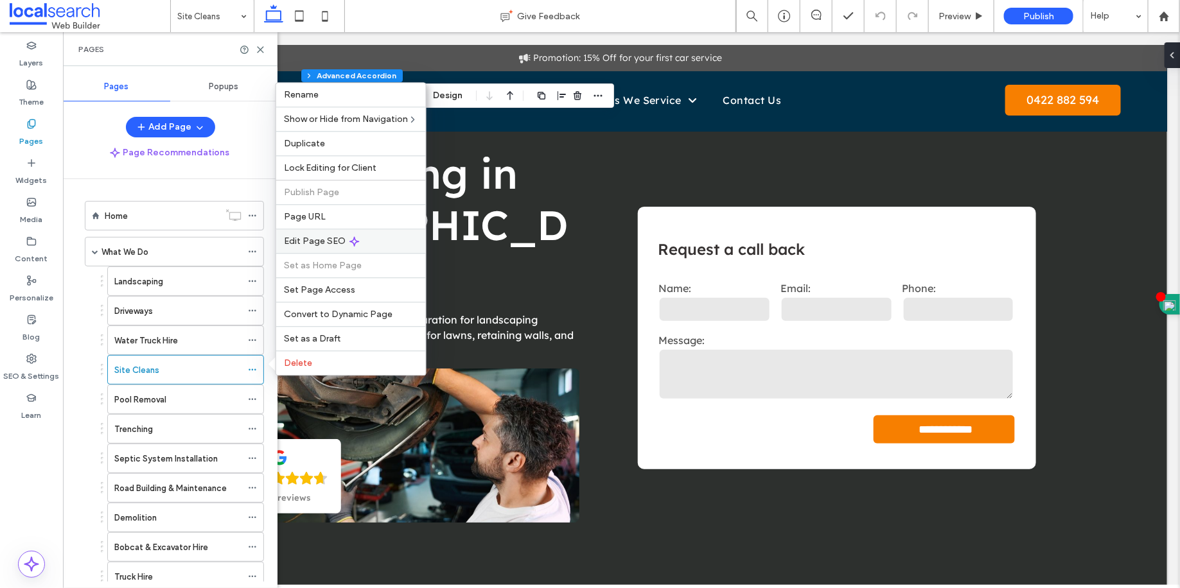
click at [311, 244] on span "Edit Page SEO" at bounding box center [315, 241] width 62 height 11
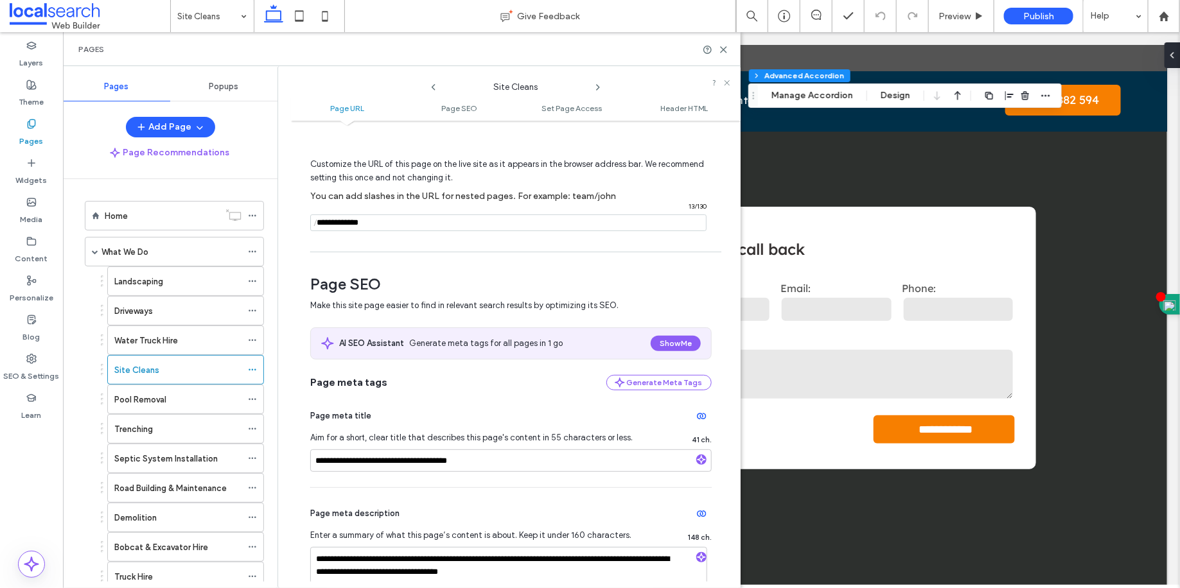
scroll to position [37, 0]
click at [190, 393] on div "Pool Removal" at bounding box center [177, 399] width 127 height 13
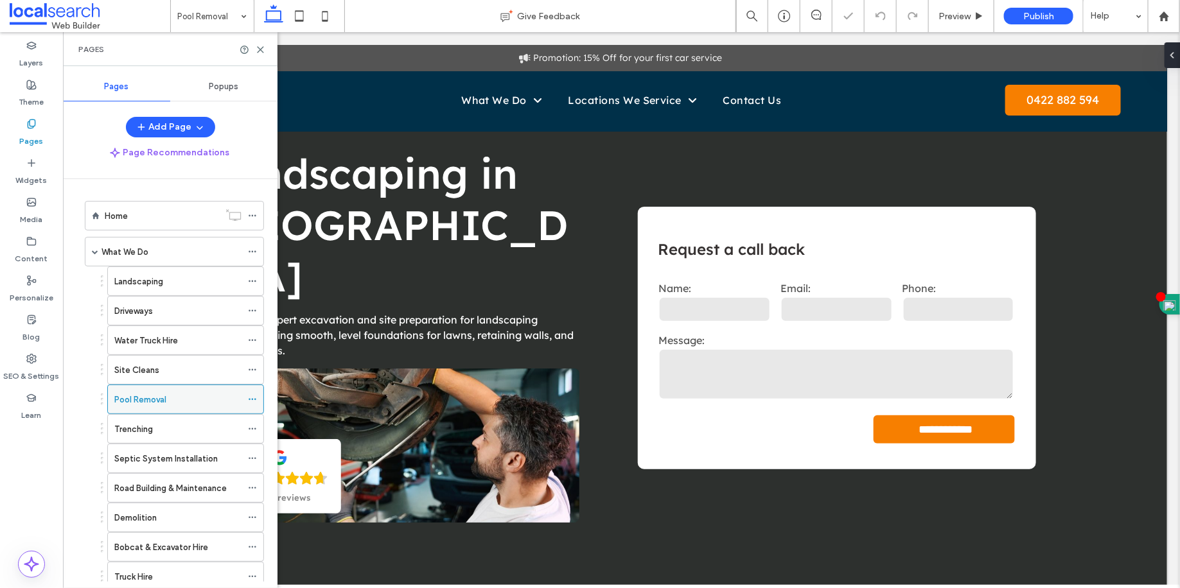
click at [257, 396] on icon at bounding box center [252, 399] width 9 height 9
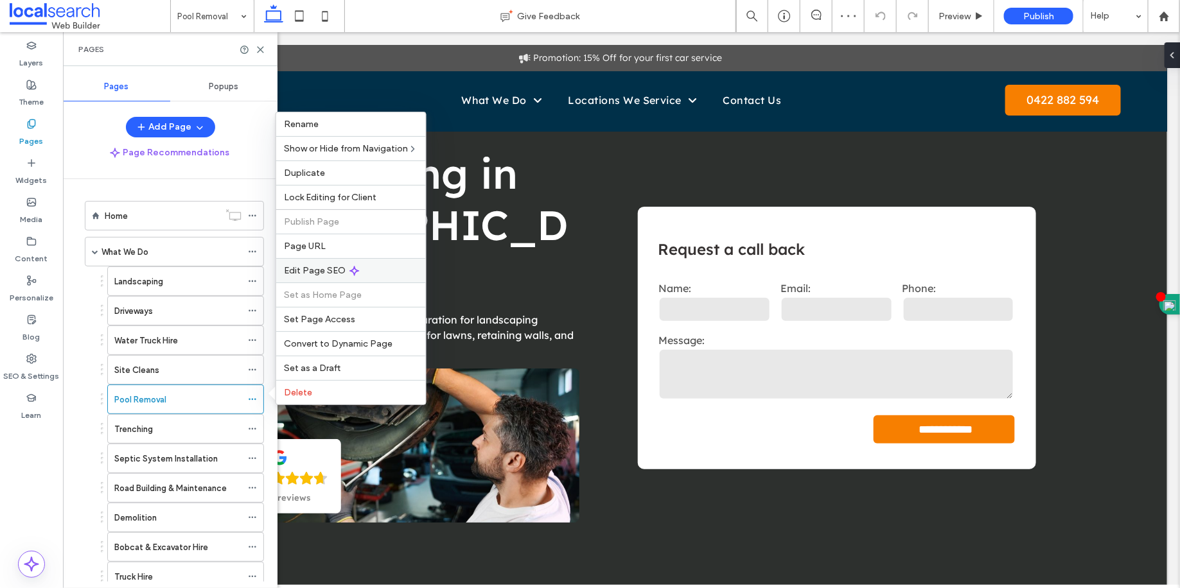
click at [320, 275] on span "Edit Page SEO" at bounding box center [315, 270] width 62 height 11
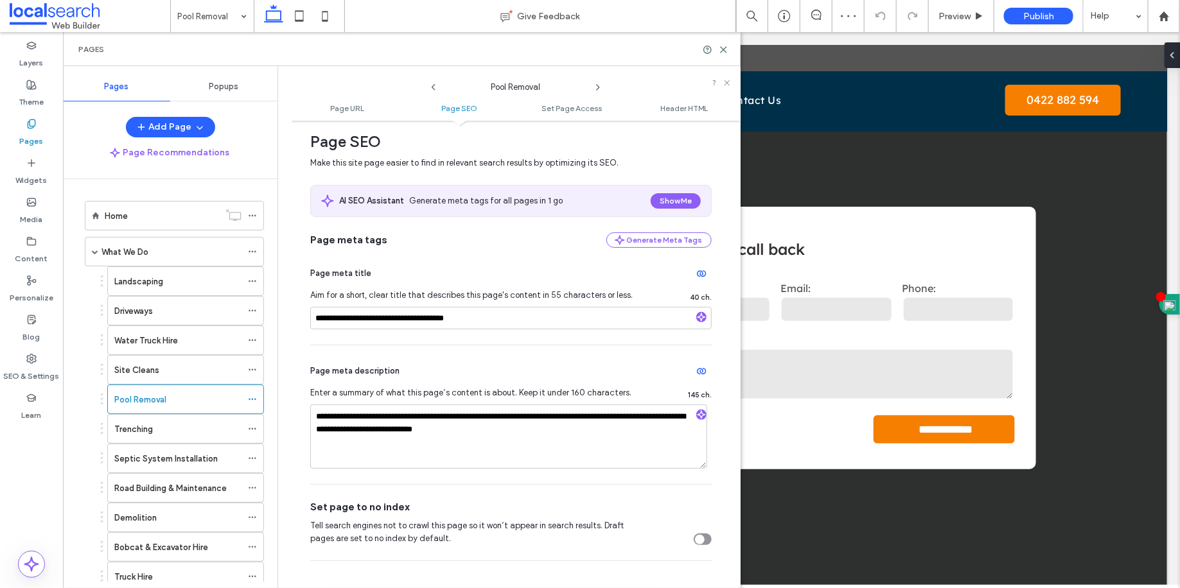
scroll to position [285, 0]
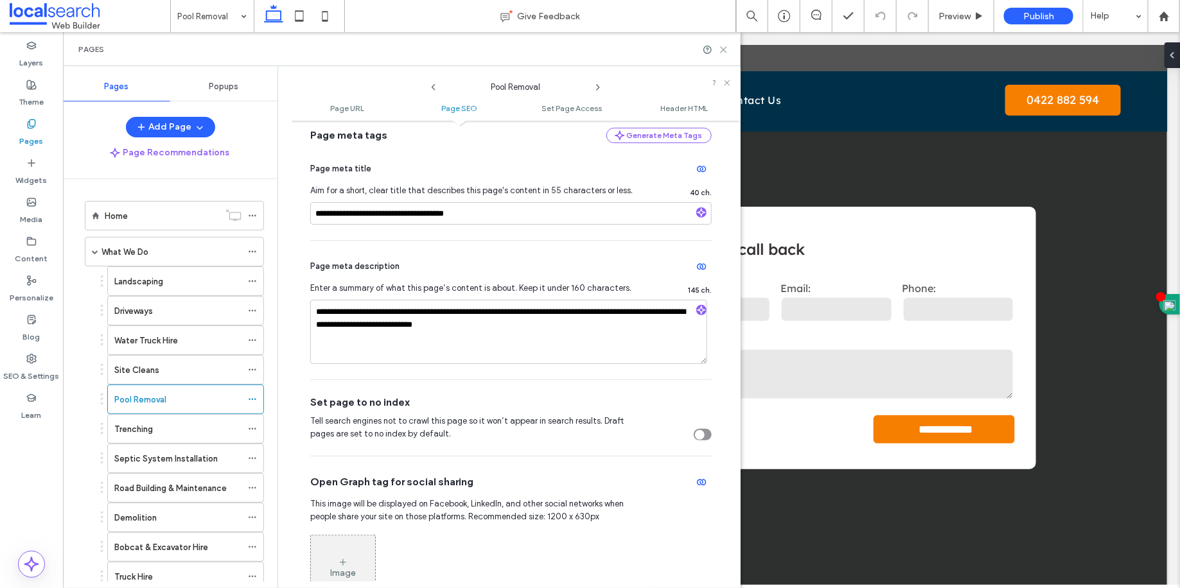
click at [719, 46] on icon at bounding box center [724, 50] width 10 height 10
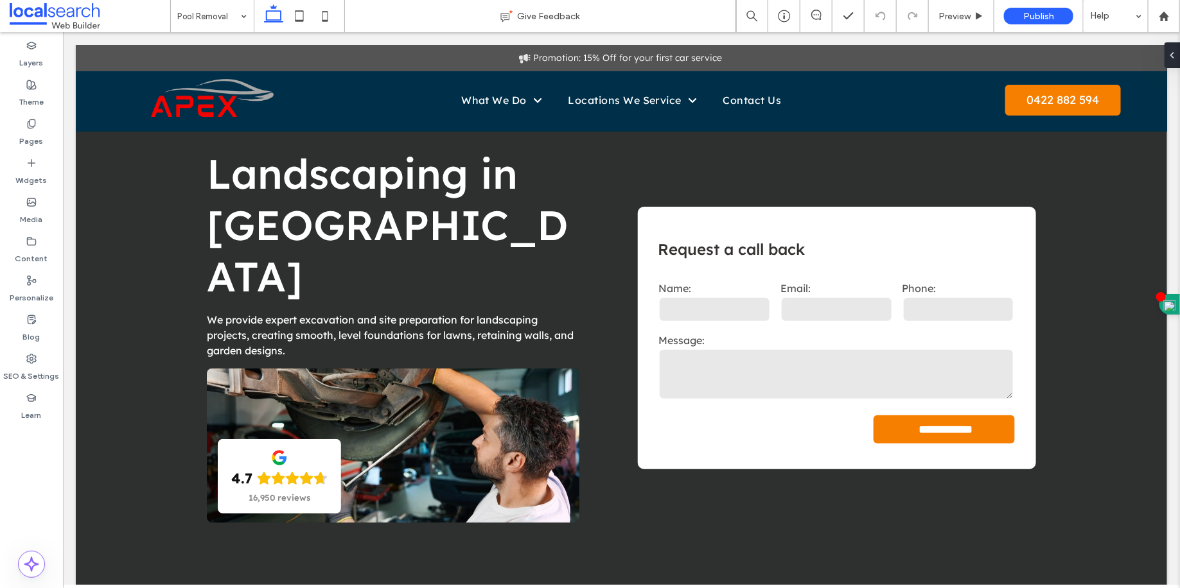
type input "**********"
type input "**"
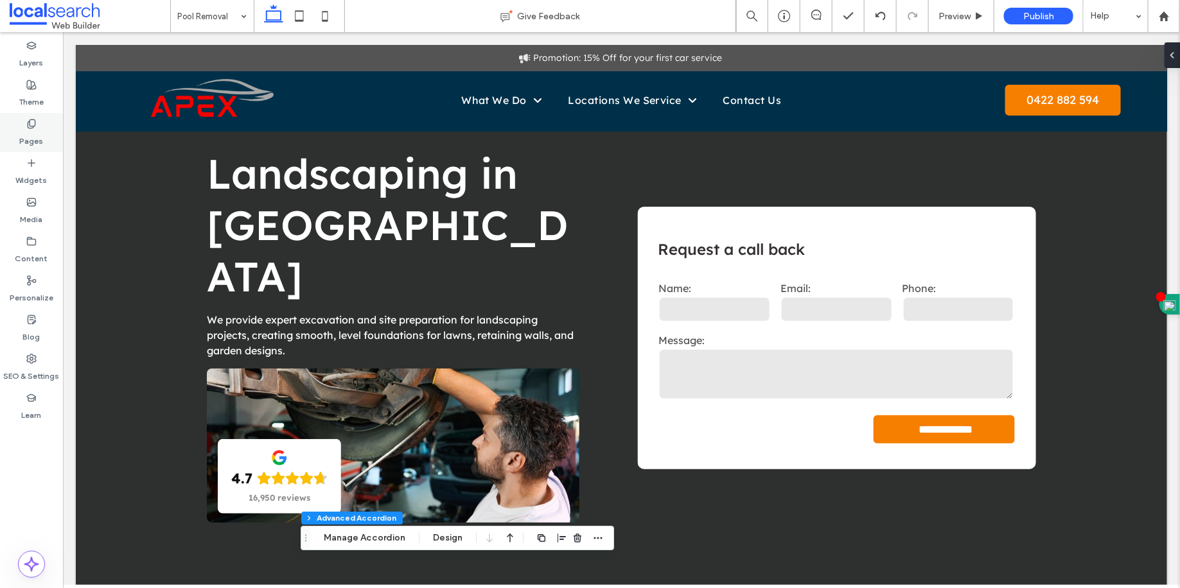
click at [10, 139] on div "Pages" at bounding box center [31, 132] width 63 height 39
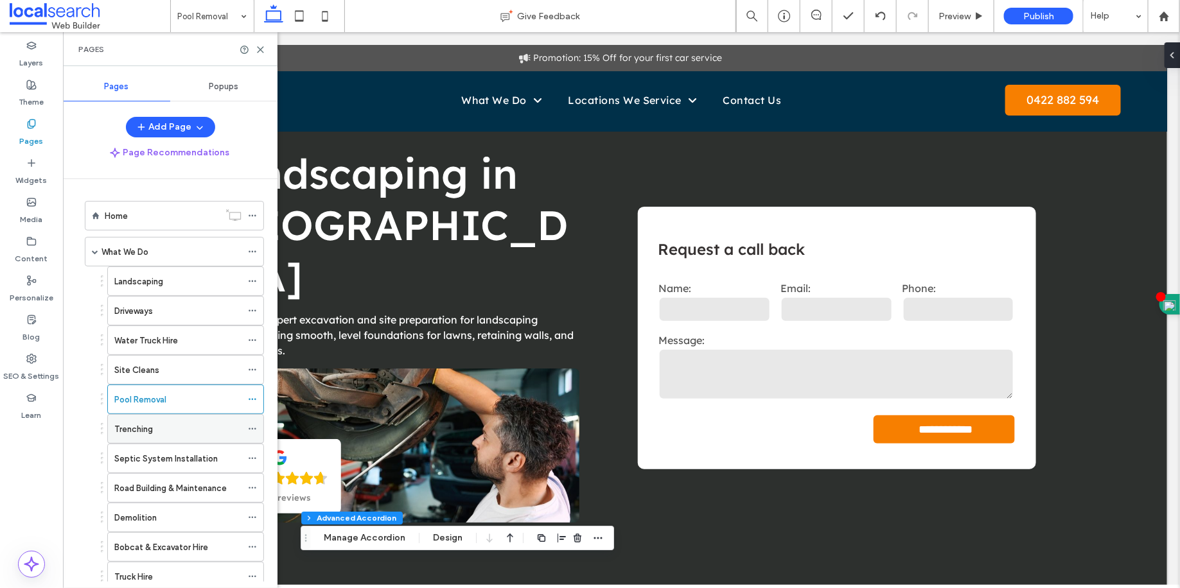
click at [200, 428] on div "Trenching" at bounding box center [177, 429] width 127 height 13
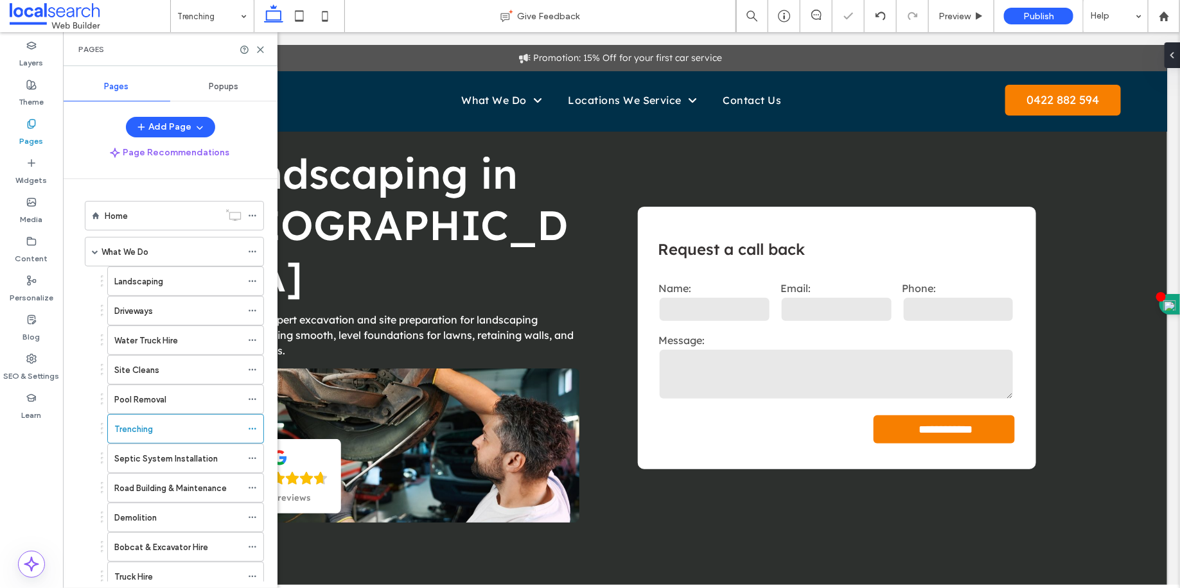
click at [256, 427] on icon at bounding box center [252, 429] width 9 height 9
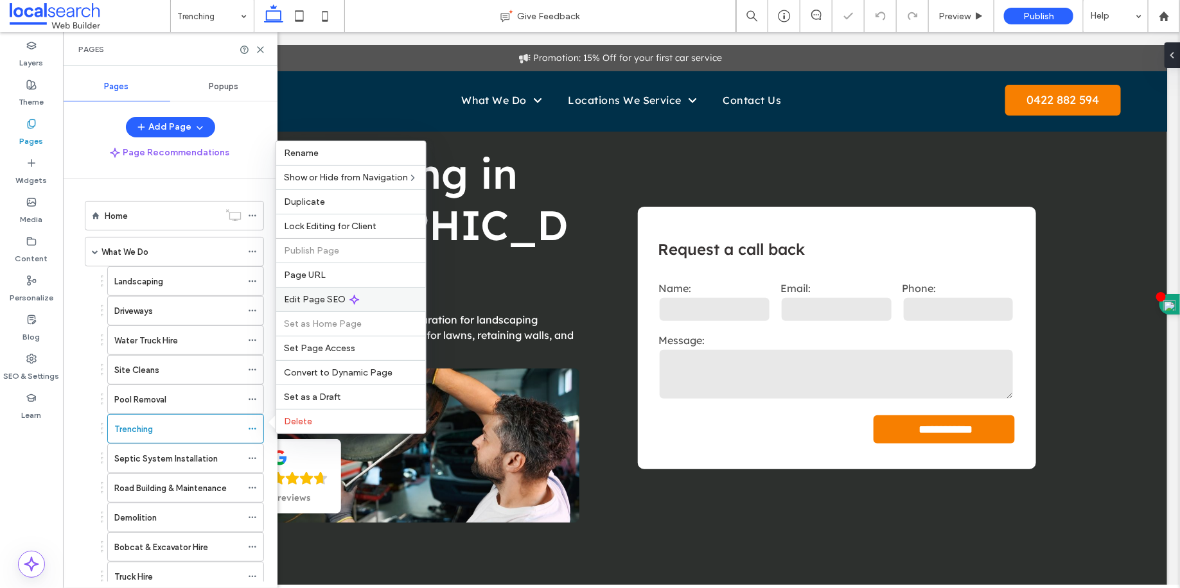
click at [308, 304] on span "Edit Page SEO" at bounding box center [315, 299] width 62 height 11
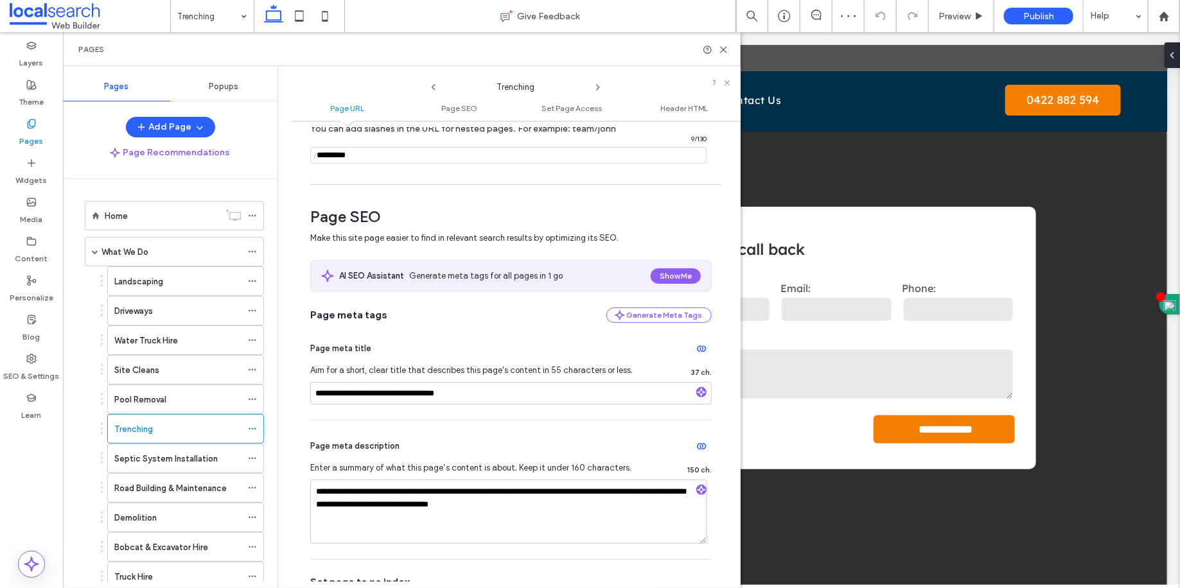
scroll to position [136, 0]
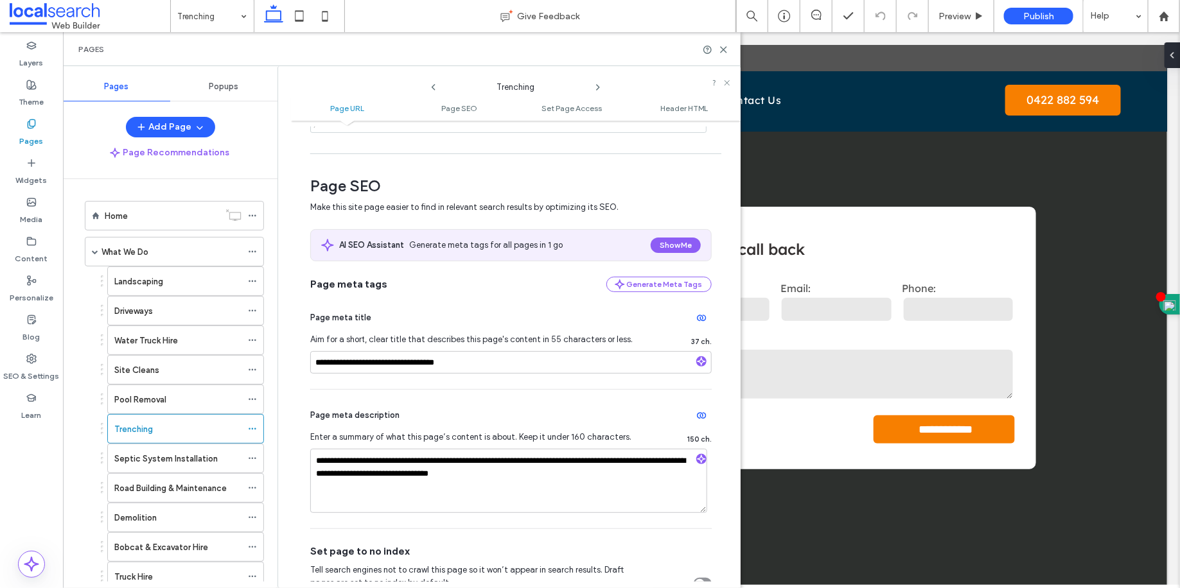
click at [730, 53] on div "Pages" at bounding box center [402, 49] width 678 height 34
click at [725, 52] on use at bounding box center [724, 50] width 6 height 6
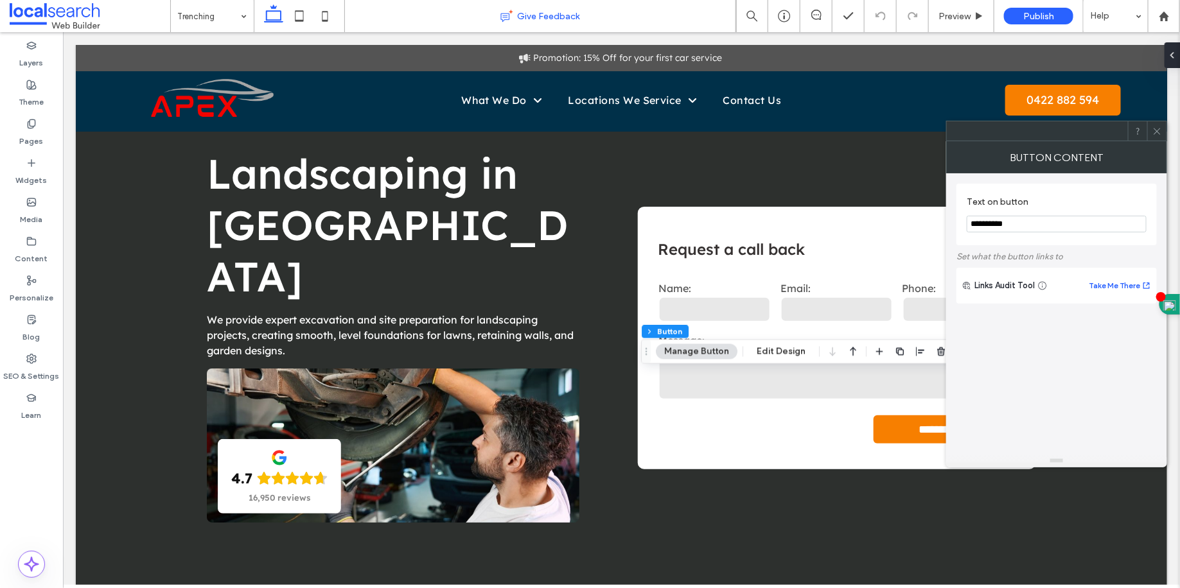
type input "**"
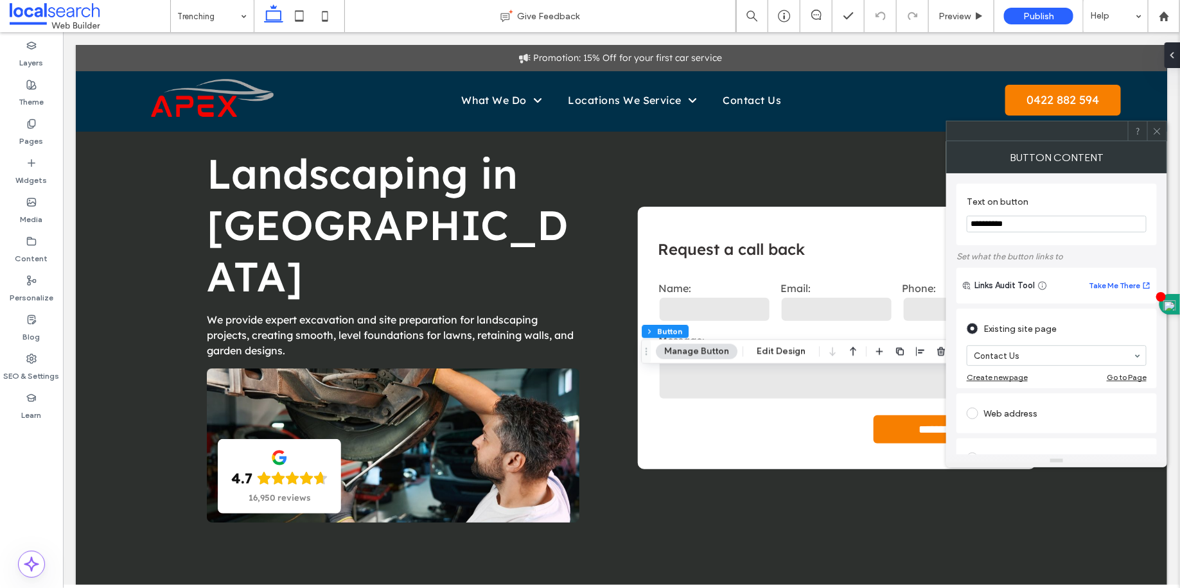
click at [1161, 127] on icon at bounding box center [1157, 132] width 10 height 10
click at [1151, 122] on div at bounding box center [1156, 130] width 19 height 19
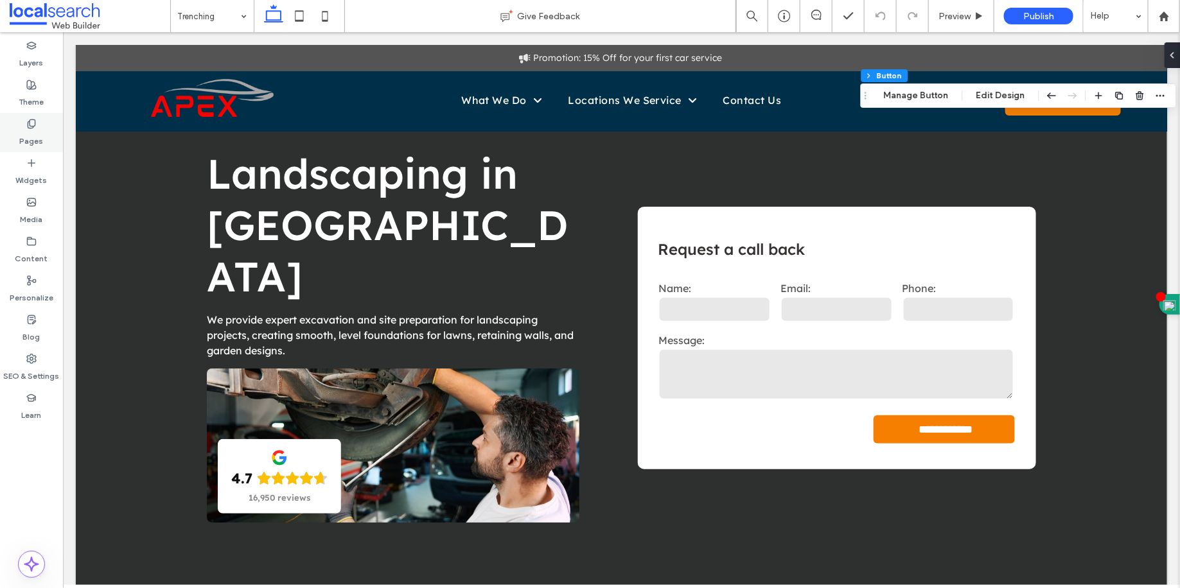
click at [31, 141] on label "Pages" at bounding box center [32, 138] width 24 height 18
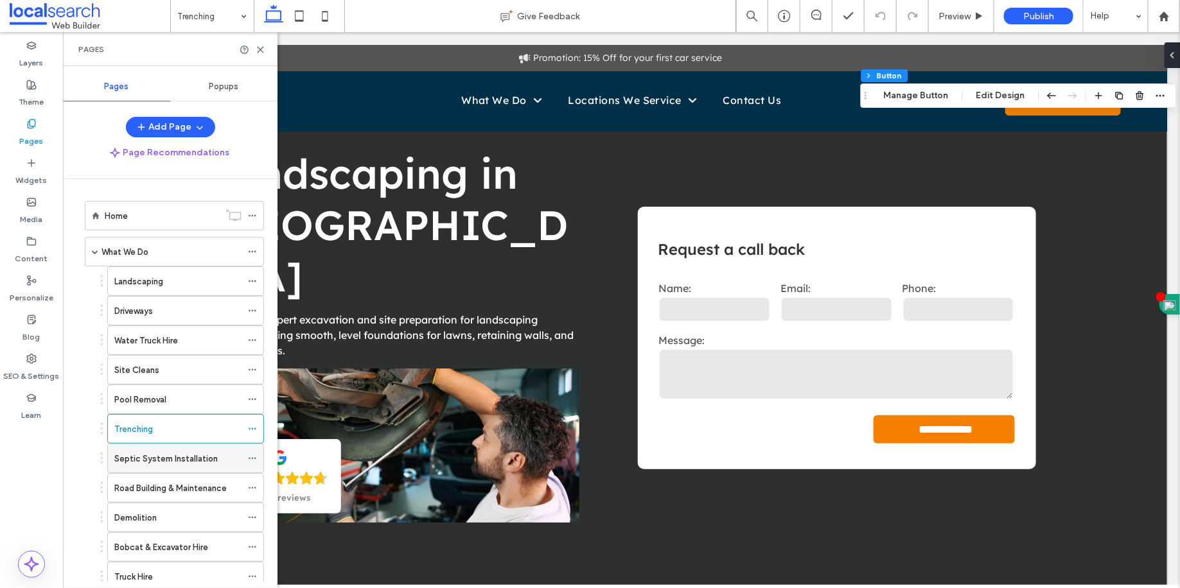
click at [186, 444] on div "Septic System Installation" at bounding box center [177, 458] width 127 height 28
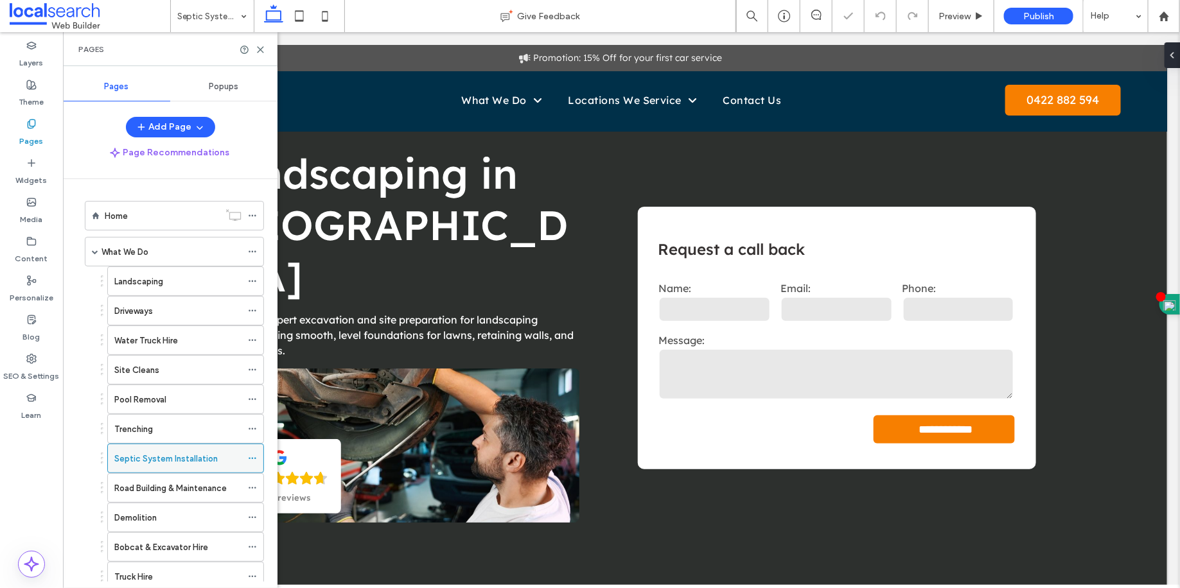
click at [251, 459] on span at bounding box center [252, 458] width 9 height 19
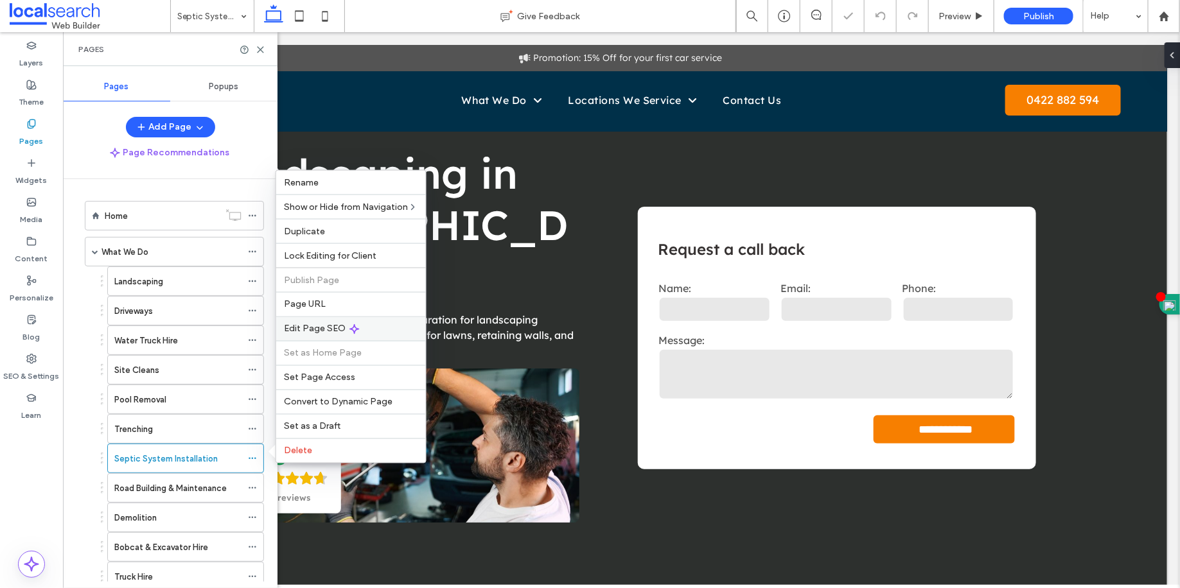
click at [316, 328] on span "Edit Page SEO" at bounding box center [315, 329] width 62 height 11
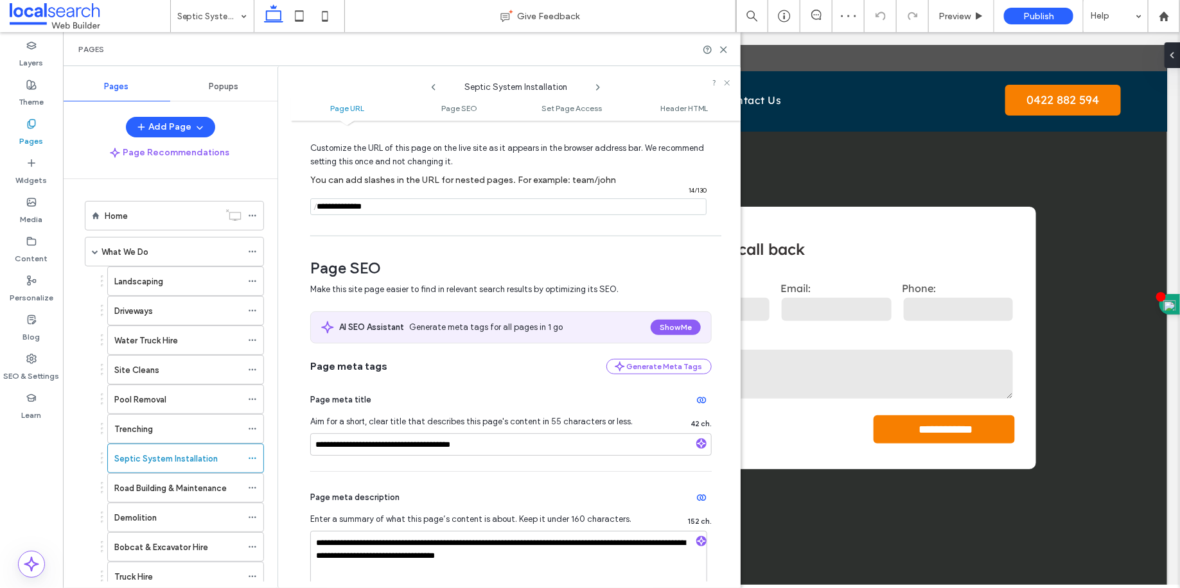
scroll to position [119, 0]
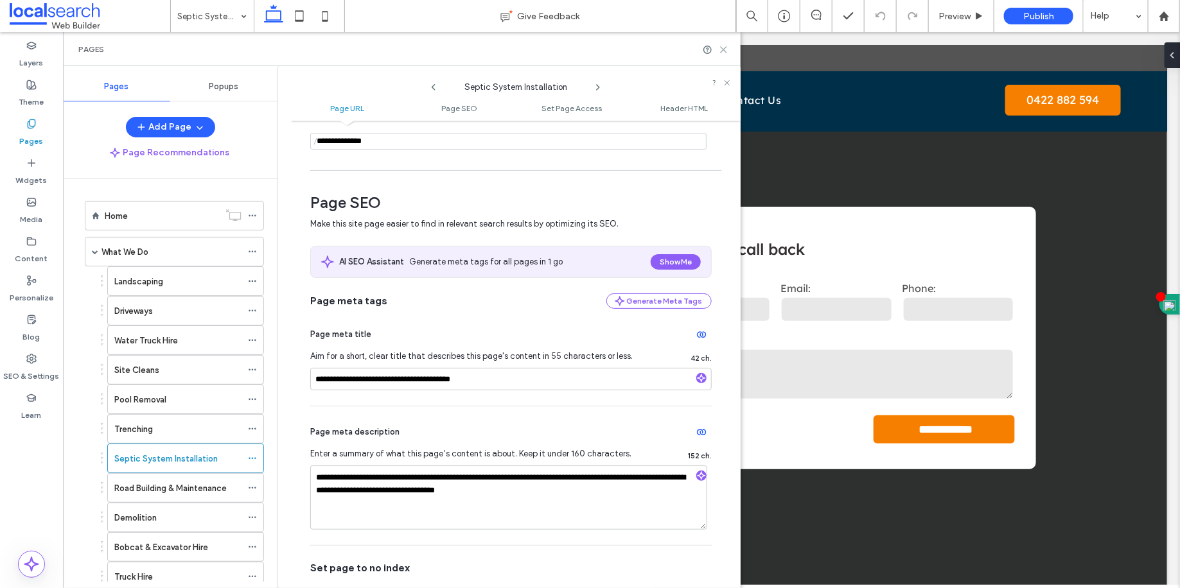
click at [726, 46] on icon at bounding box center [724, 50] width 10 height 10
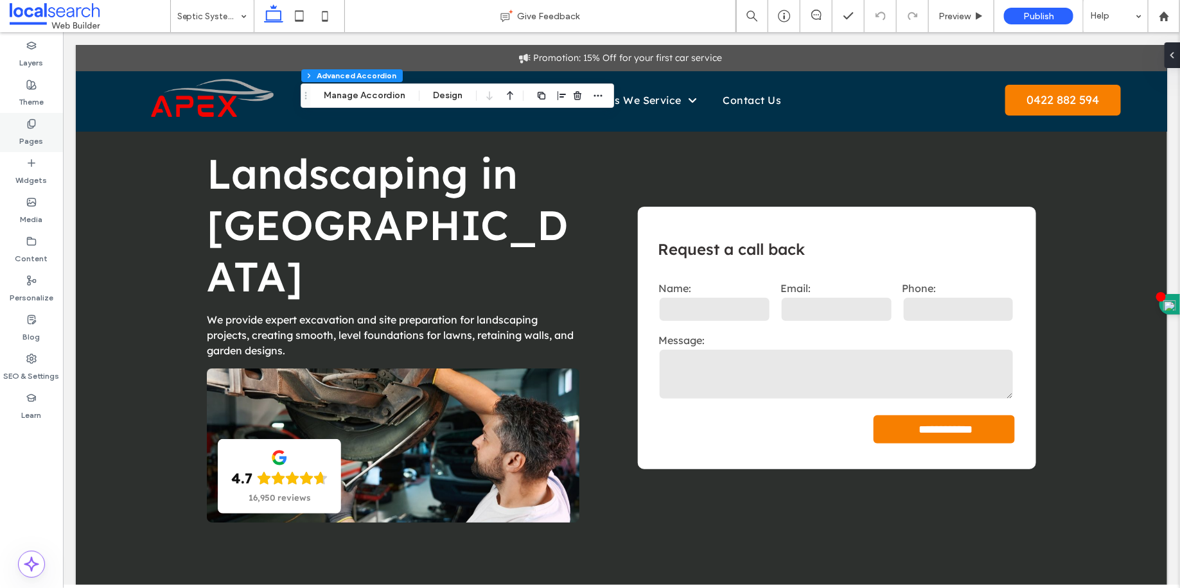
click at [33, 146] on label "Pages" at bounding box center [32, 138] width 24 height 18
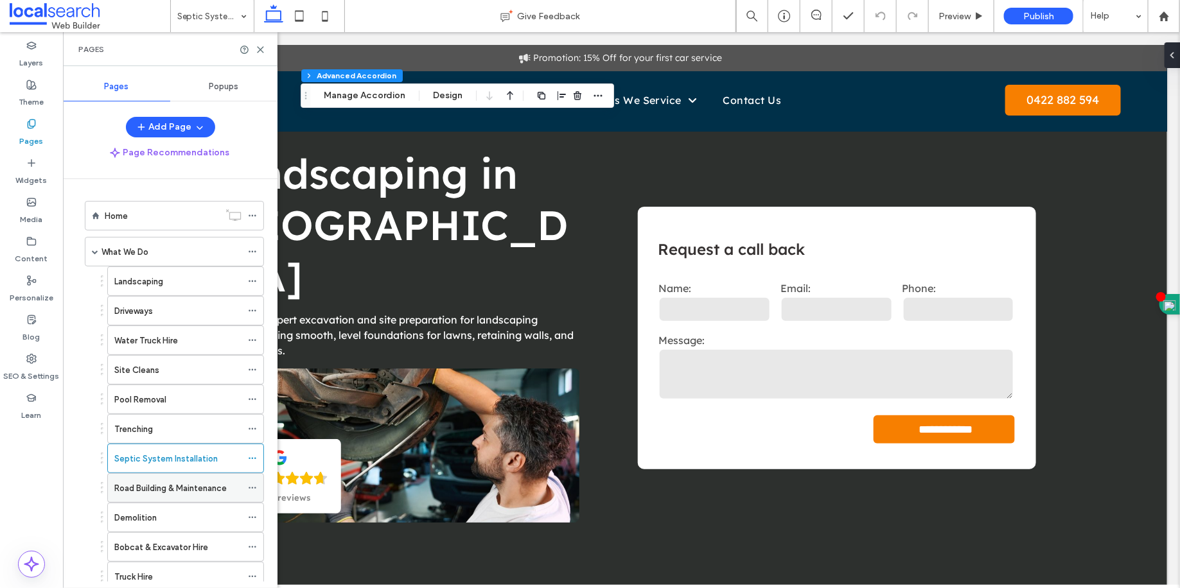
click at [164, 474] on div "Road Building & Maintenance" at bounding box center [177, 488] width 127 height 28
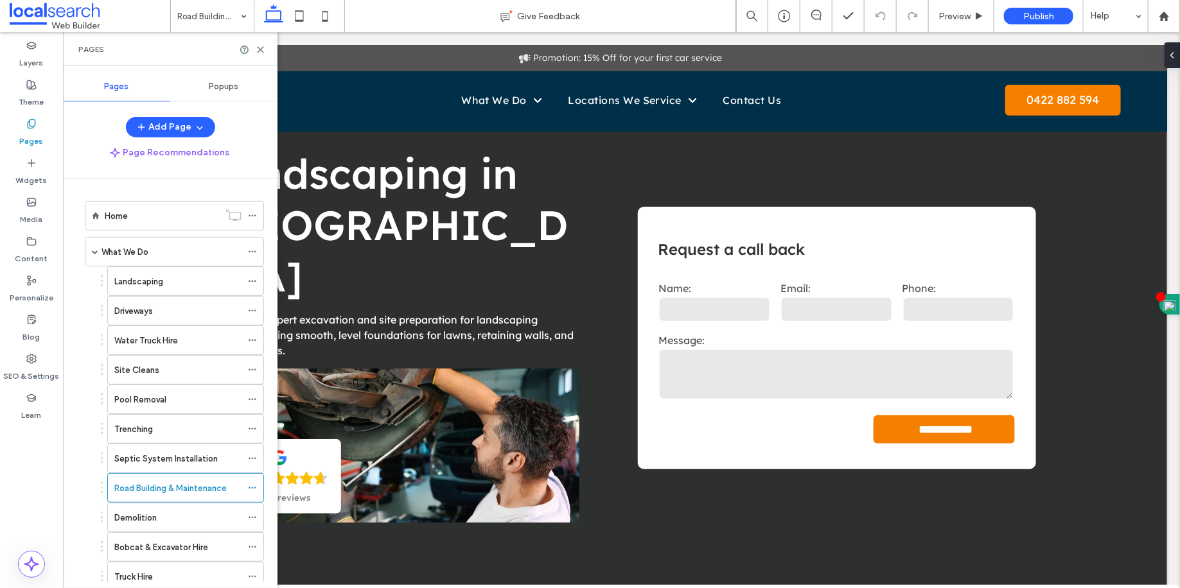
click at [212, 461] on div at bounding box center [590, 294] width 1180 height 588
click at [212, 460] on label "Septic System Installation" at bounding box center [165, 459] width 103 height 22
click at [252, 455] on icon at bounding box center [252, 458] width 9 height 9
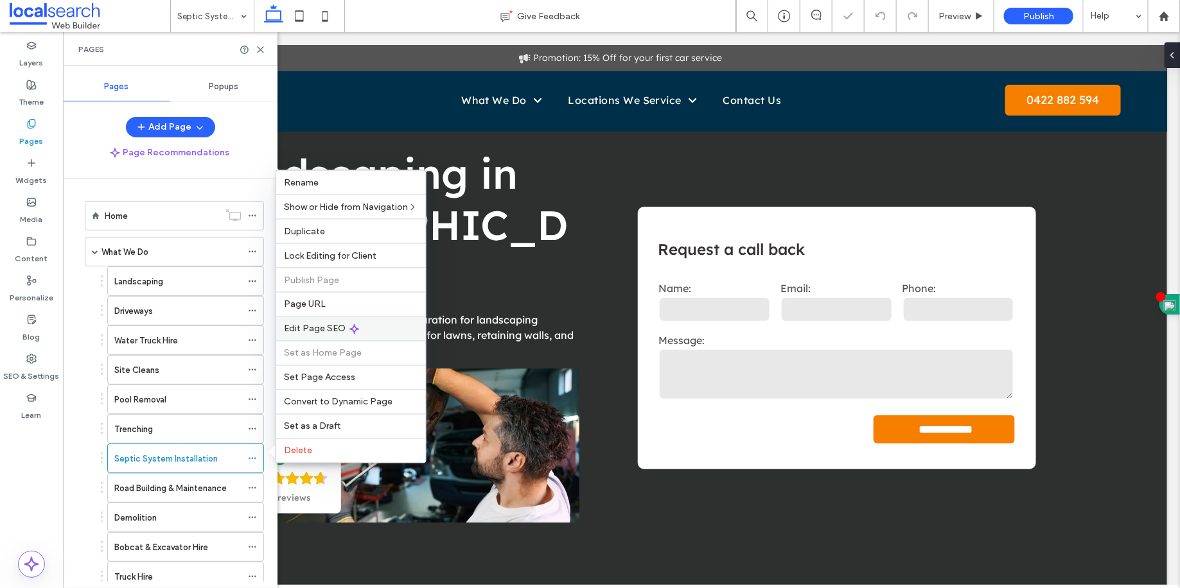
click at [319, 335] on div "Edit Page SEO" at bounding box center [351, 329] width 150 height 24
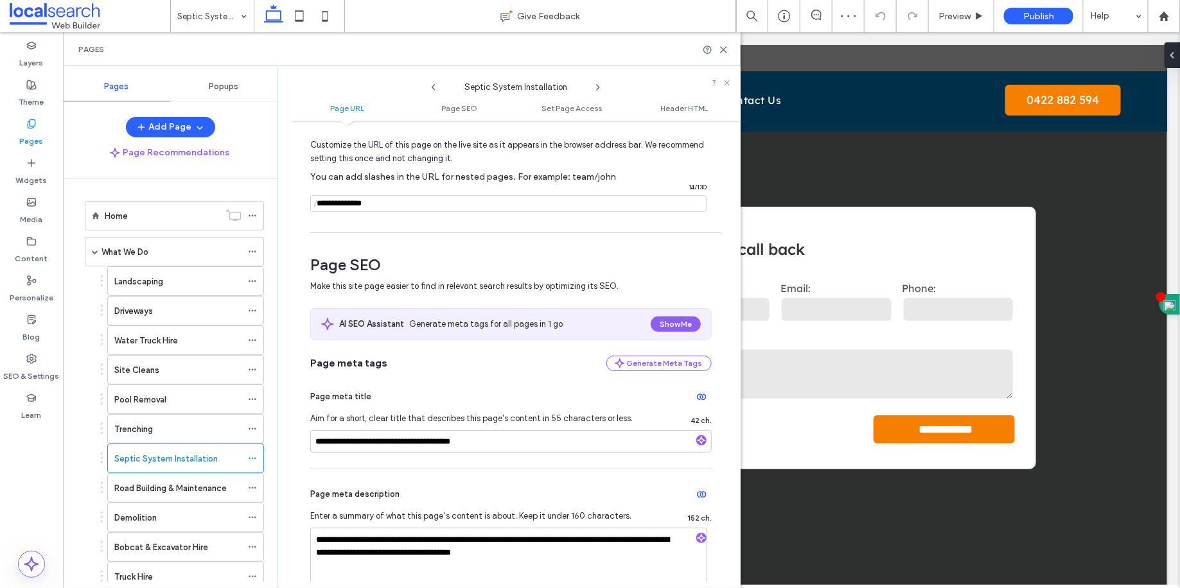
scroll to position [169, 0]
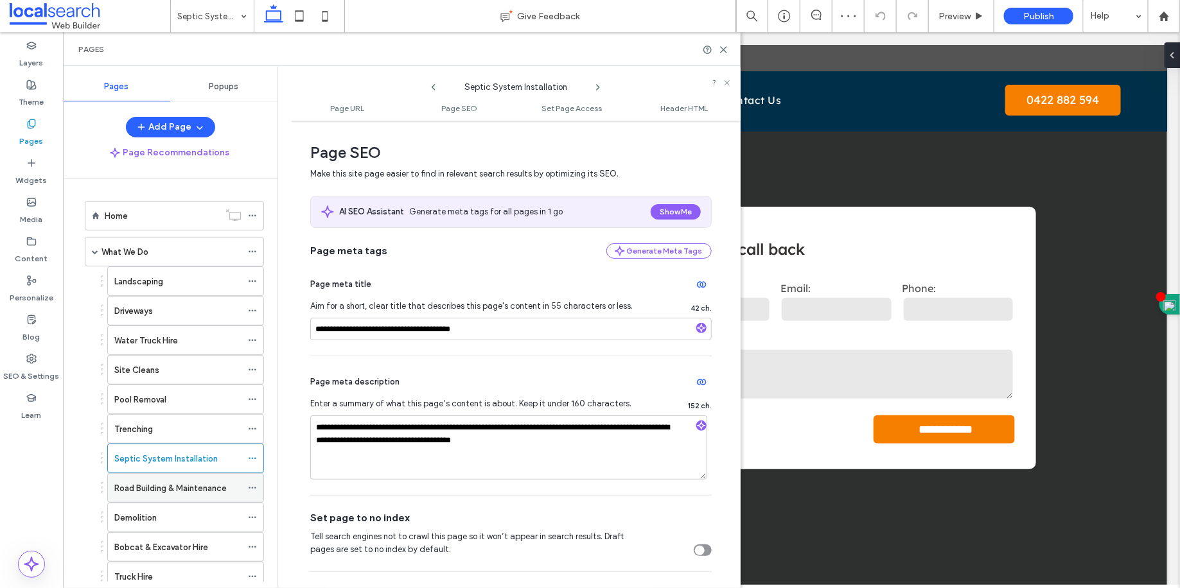
click at [186, 489] on label "Road Building & Maintenance" at bounding box center [170, 488] width 112 height 22
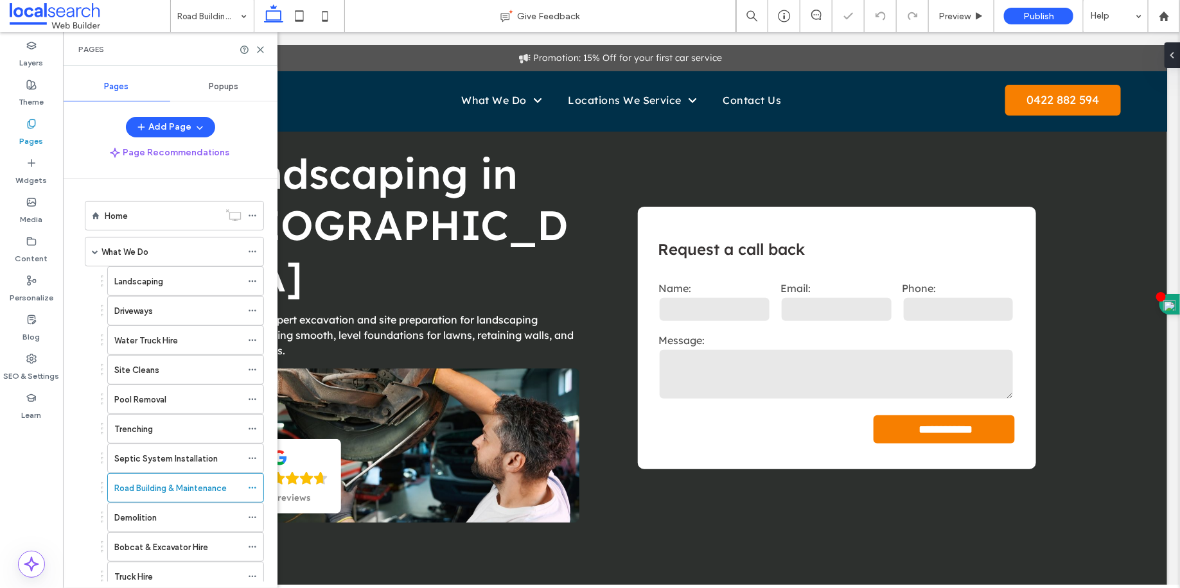
click at [250, 484] on icon at bounding box center [252, 488] width 9 height 9
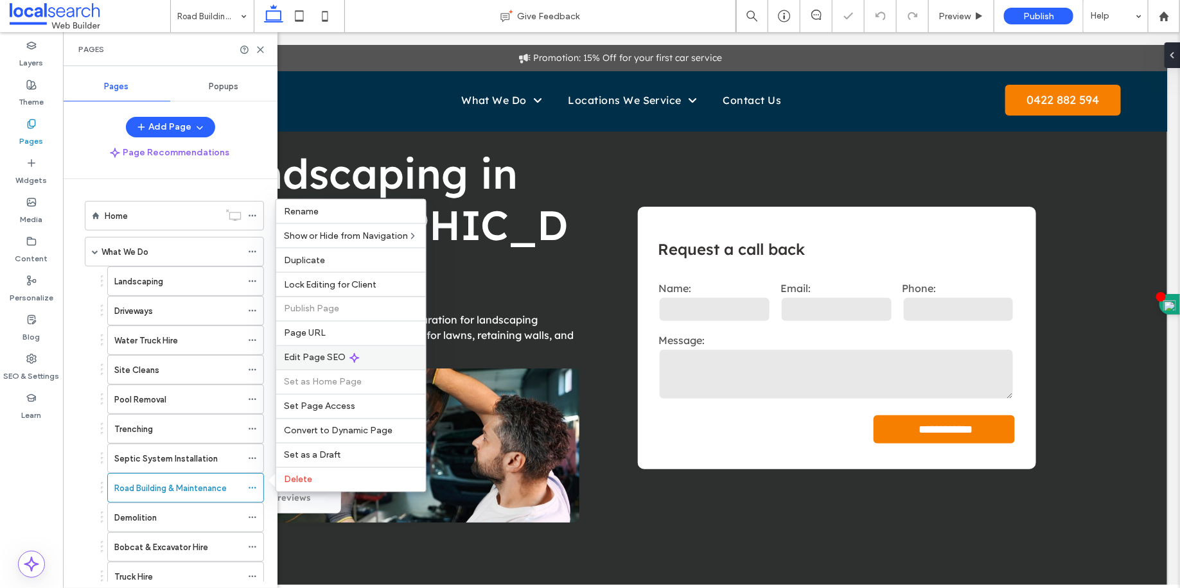
click at [319, 358] on span "Edit Page SEO" at bounding box center [315, 358] width 62 height 11
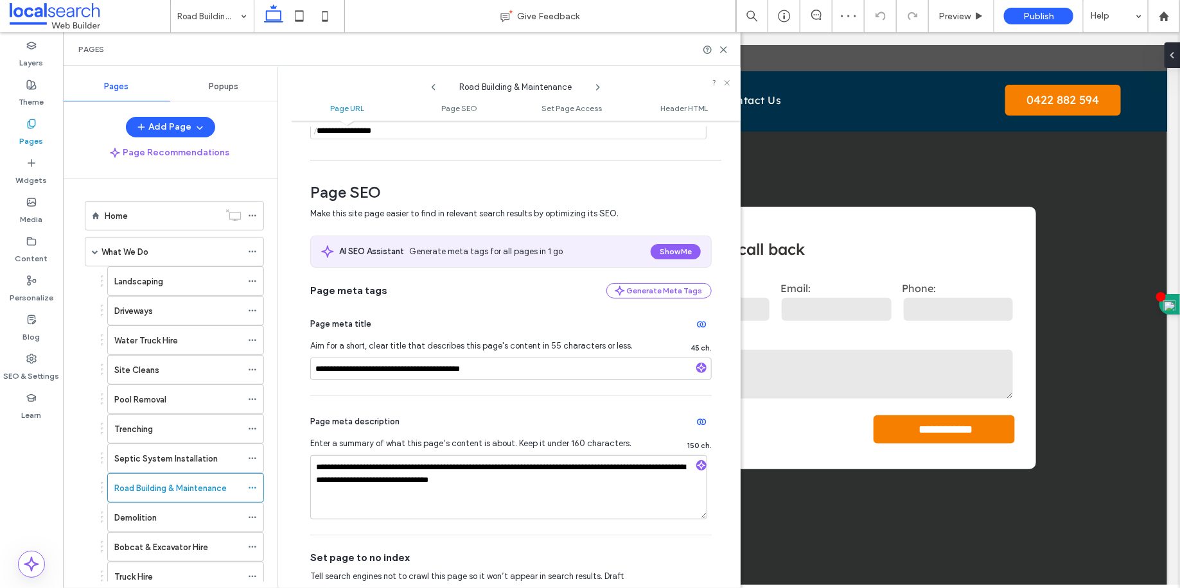
scroll to position [140, 0]
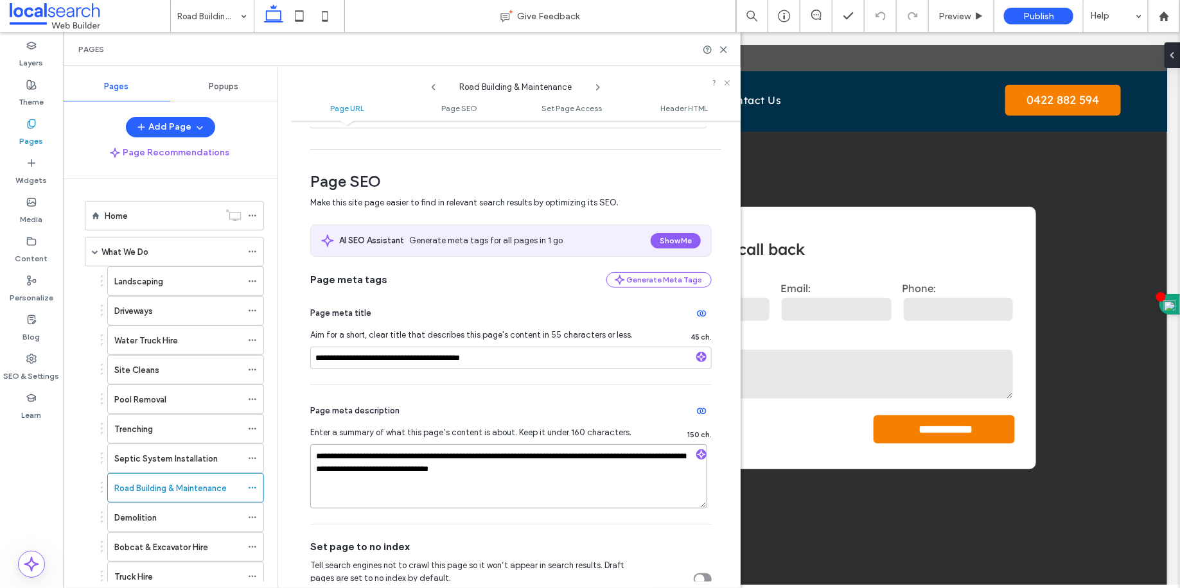
click at [484, 460] on textarea "**********" at bounding box center [508, 476] width 397 height 64
click at [480, 460] on textarea "**********" at bounding box center [508, 476] width 397 height 64
click at [478, 459] on textarea "**********" at bounding box center [508, 476] width 397 height 64
drag, startPoint x: 478, startPoint y: 459, endPoint x: 533, endPoint y: 462, distance: 55.3
click at [533, 462] on textarea "**********" at bounding box center [508, 476] width 397 height 64
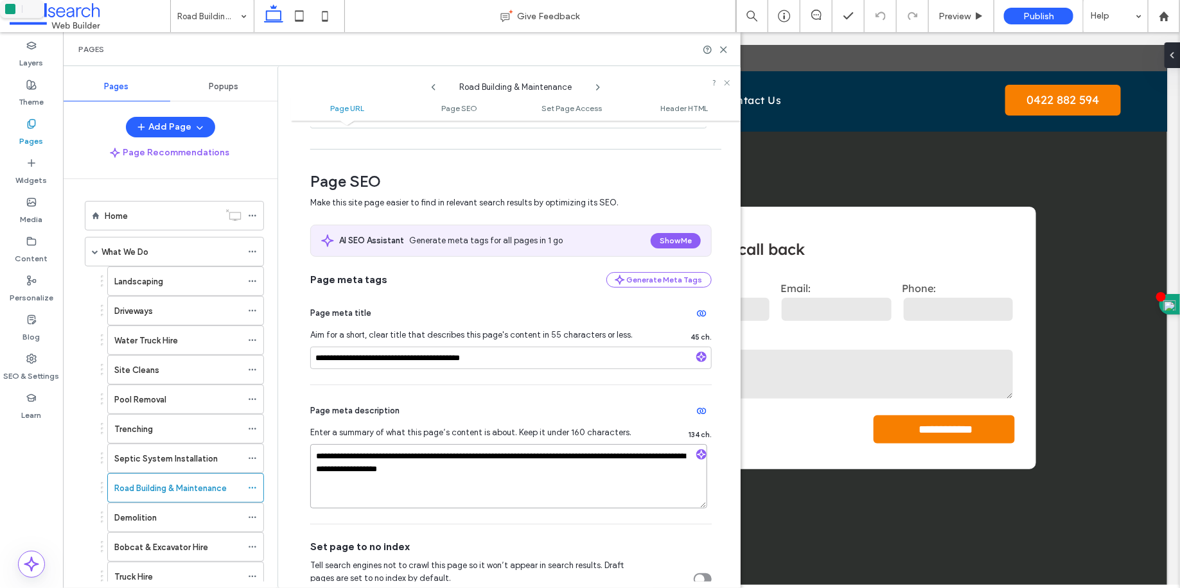
click at [520, 489] on textarea "**********" at bounding box center [508, 476] width 397 height 64
click at [346, 467] on textarea "**********" at bounding box center [508, 476] width 397 height 64
click at [366, 480] on textarea "**********" at bounding box center [508, 476] width 397 height 64
click at [653, 459] on textarea "**********" at bounding box center [508, 476] width 397 height 64
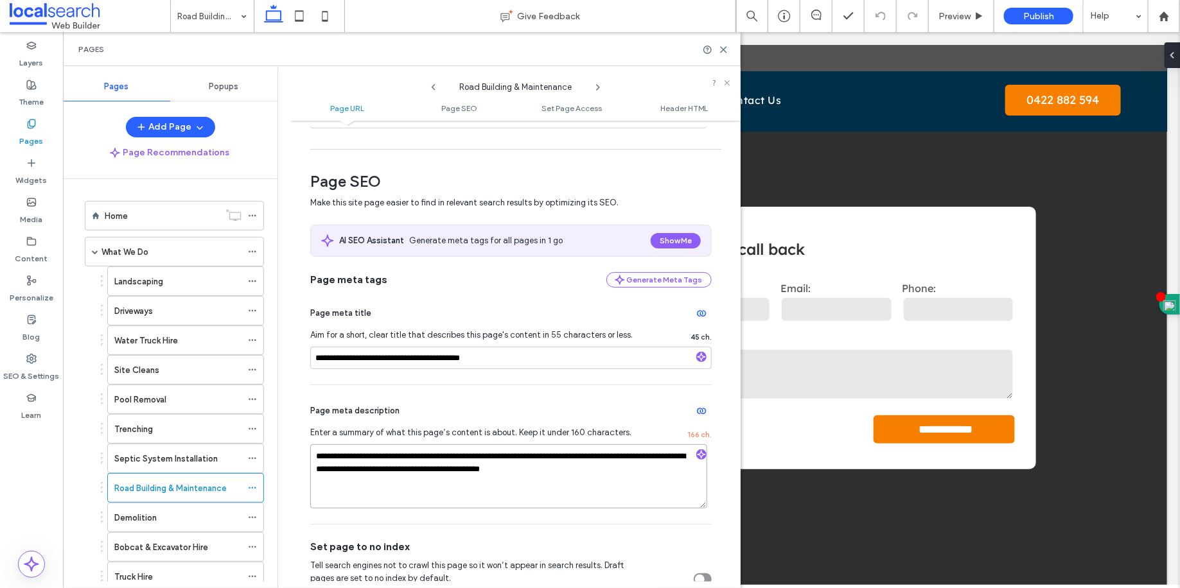
click at [653, 459] on textarea "**********" at bounding box center [508, 476] width 397 height 64
click at [529, 469] on textarea "**********" at bounding box center [508, 476] width 397 height 64
click at [522, 470] on textarea "**********" at bounding box center [508, 476] width 397 height 64
drag, startPoint x: 522, startPoint y: 470, endPoint x: 675, endPoint y: 483, distance: 153.5
click at [675, 483] on textarea "**********" at bounding box center [508, 476] width 397 height 64
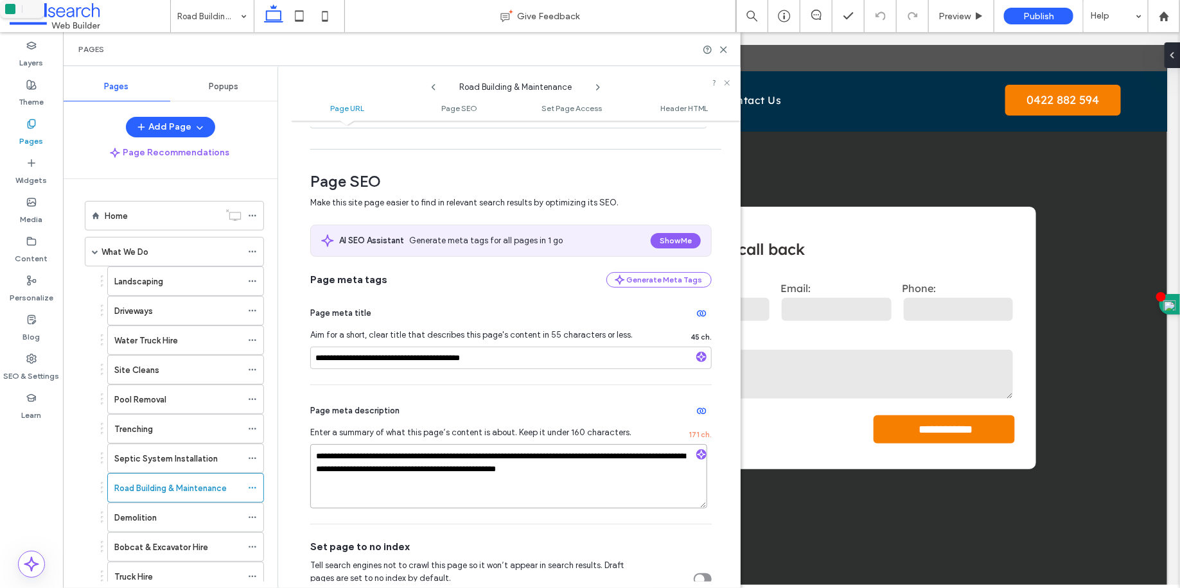
type textarea "**********"
click at [596, 412] on div "Page meta description" at bounding box center [510, 411] width 401 height 21
click at [583, 471] on textarea "**********" at bounding box center [508, 476] width 397 height 64
type textarea "**********"
click at [575, 406] on div "Page meta description" at bounding box center [510, 411] width 401 height 21
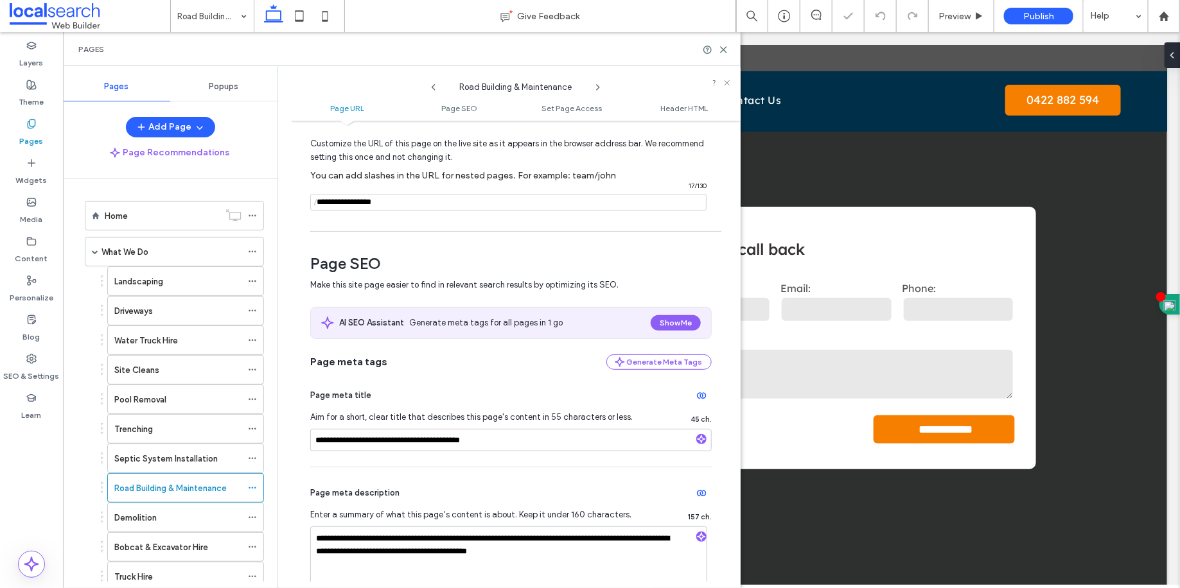
scroll to position [37, 0]
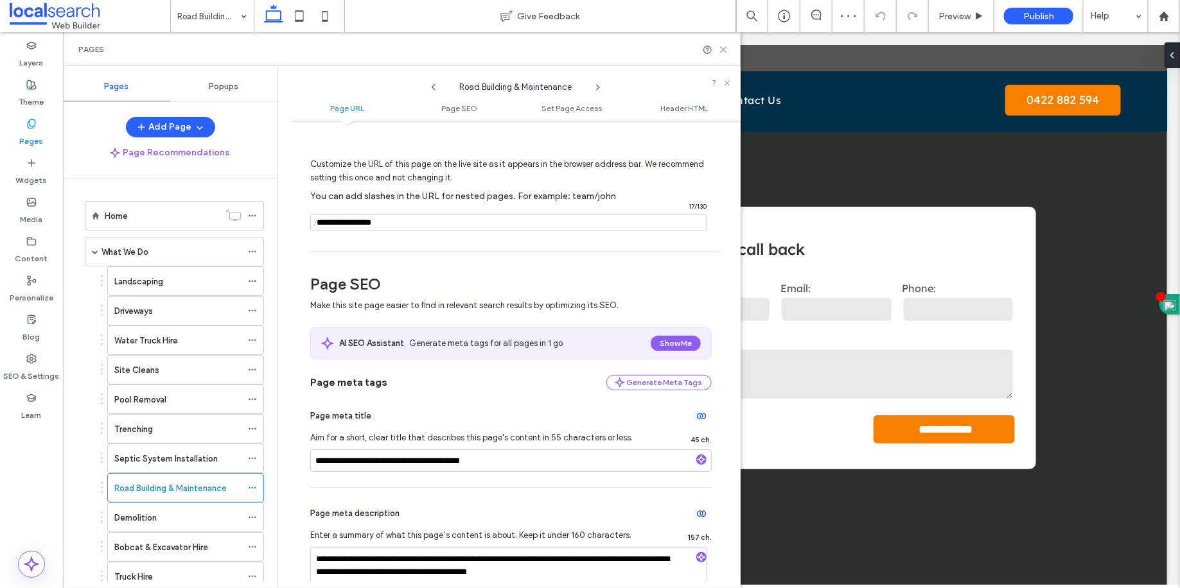
click at [723, 48] on use at bounding box center [724, 50] width 6 height 6
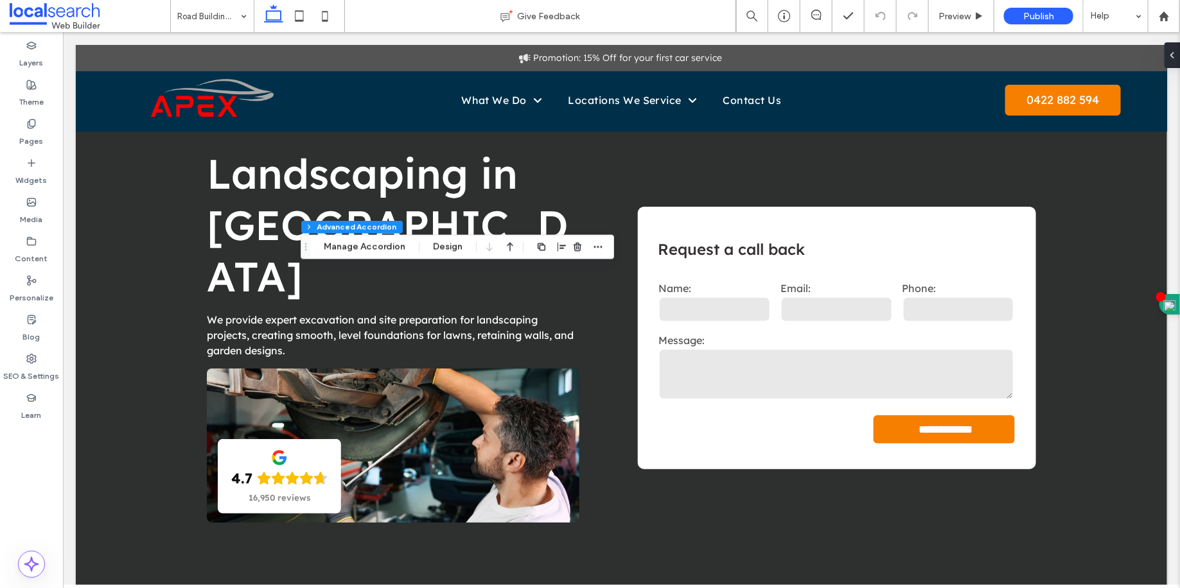
type input "**"
type input "****"
type input "*"
type input "**"
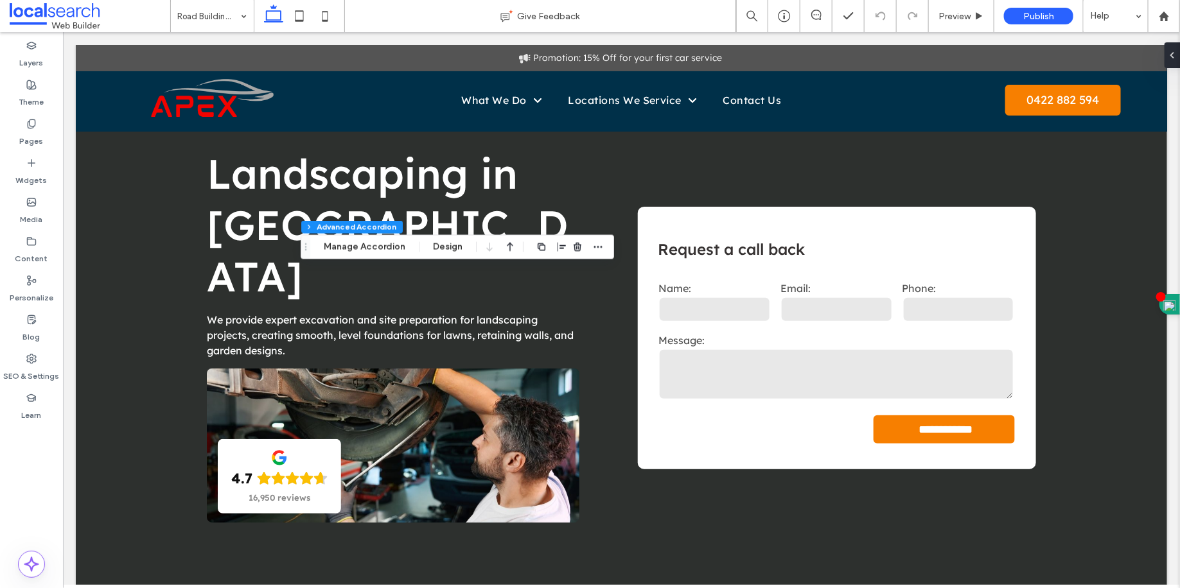
type input "****"
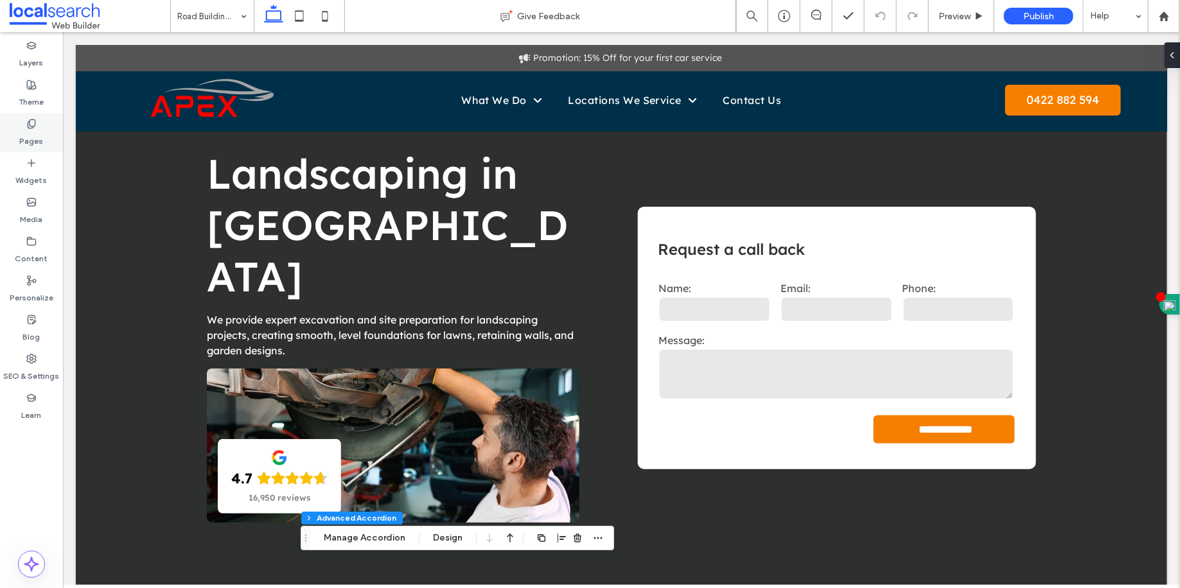
click at [12, 128] on div "Pages" at bounding box center [31, 132] width 63 height 39
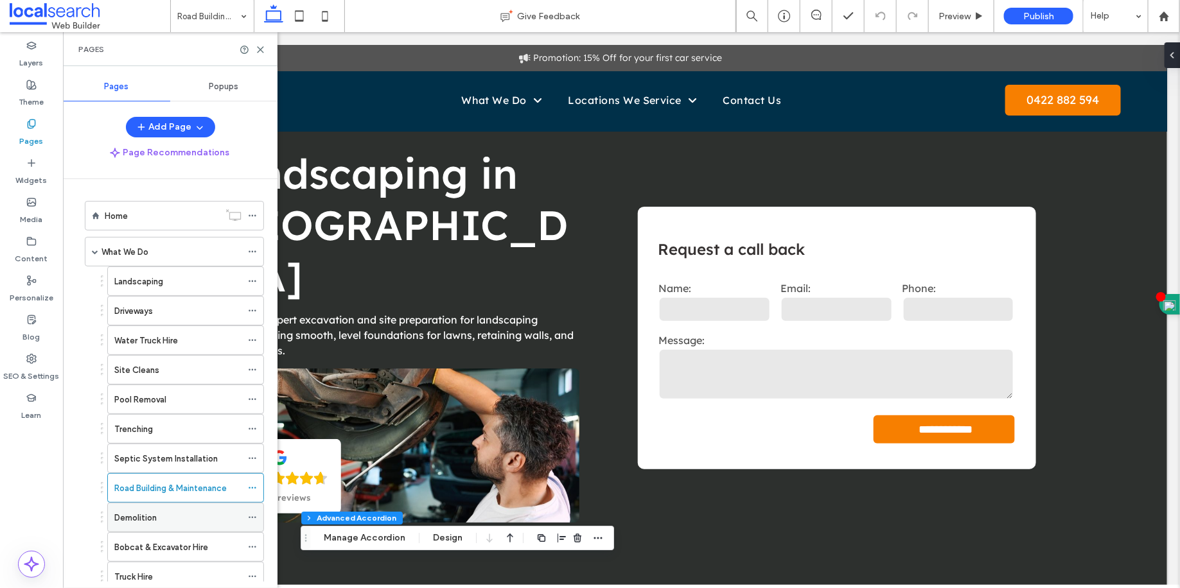
click at [205, 504] on div "Demolition" at bounding box center [177, 518] width 127 height 28
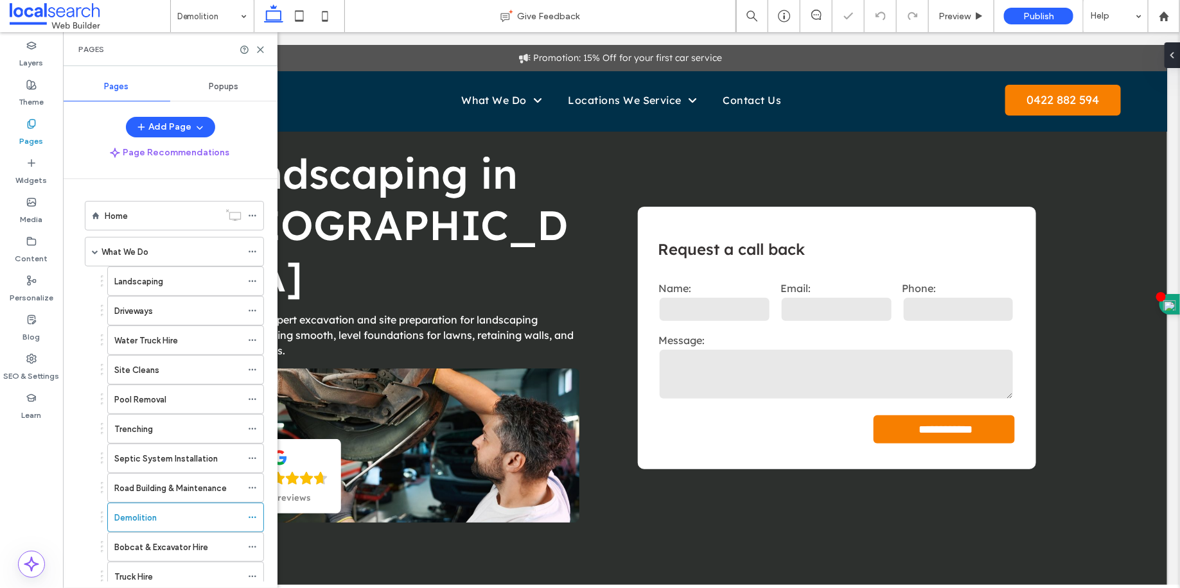
click at [247, 516] on div "Demolition" at bounding box center [185, 518] width 157 height 30
click at [246, 521] on div "Demolition" at bounding box center [185, 518] width 157 height 30
click at [250, 516] on span at bounding box center [252, 517] width 9 height 19
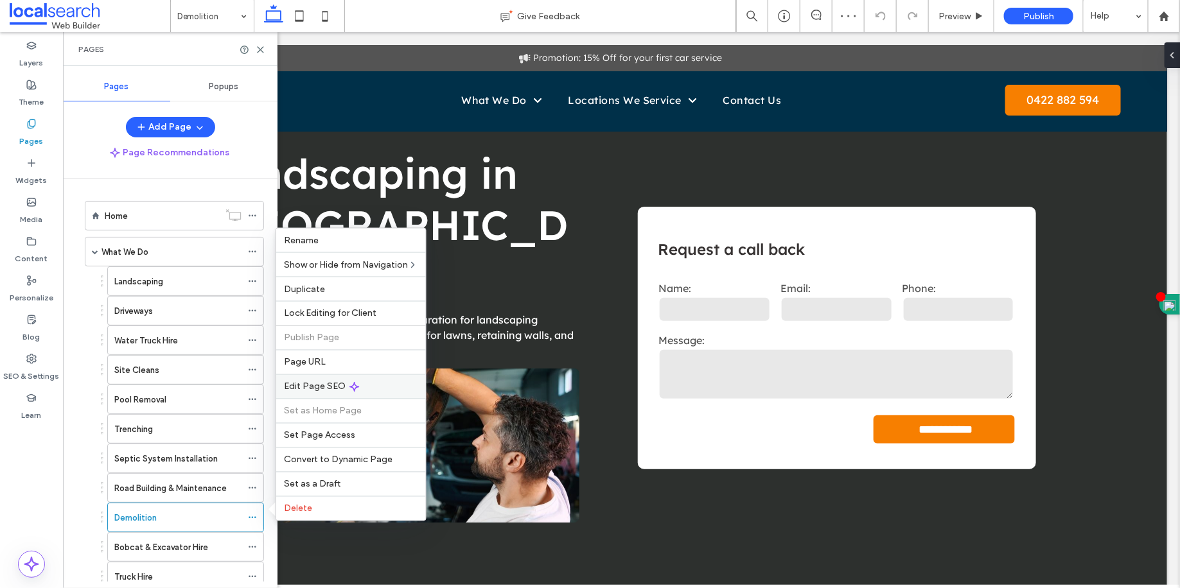
click at [318, 388] on span "Edit Page SEO" at bounding box center [315, 387] width 62 height 11
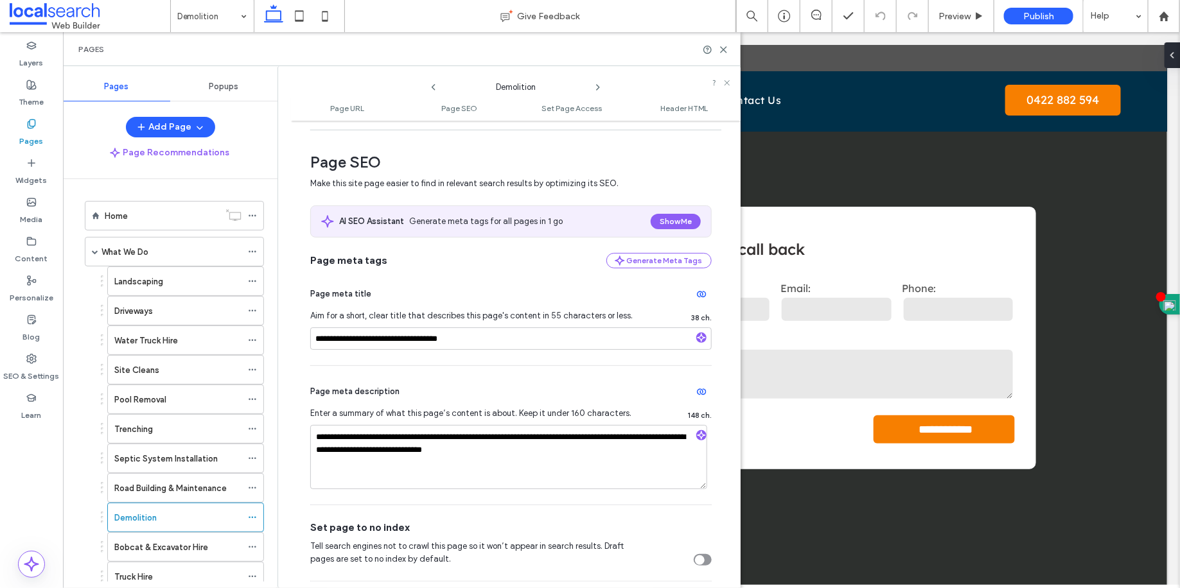
scroll to position [162, 0]
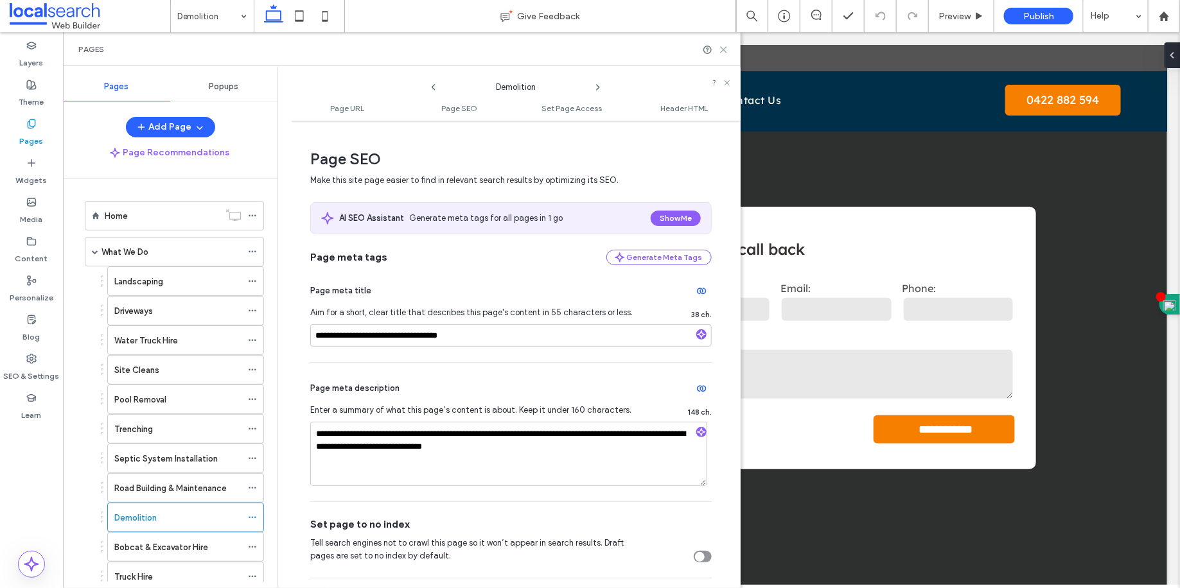
click at [726, 49] on icon at bounding box center [724, 50] width 10 height 10
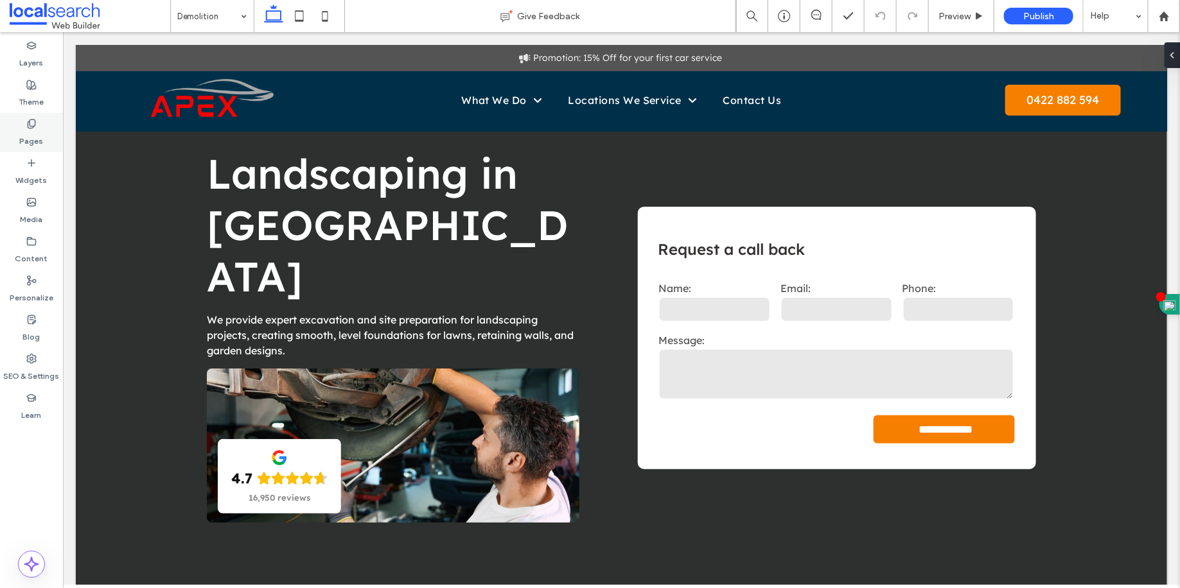
click at [39, 145] on label "Pages" at bounding box center [32, 138] width 24 height 18
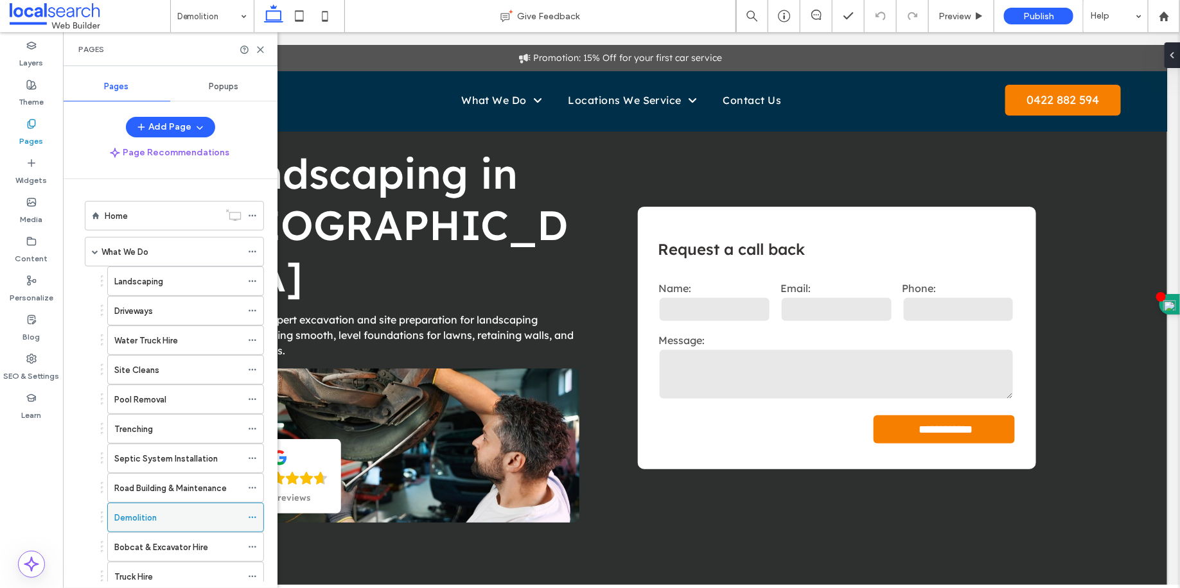
click at [256, 516] on span at bounding box center [252, 517] width 9 height 19
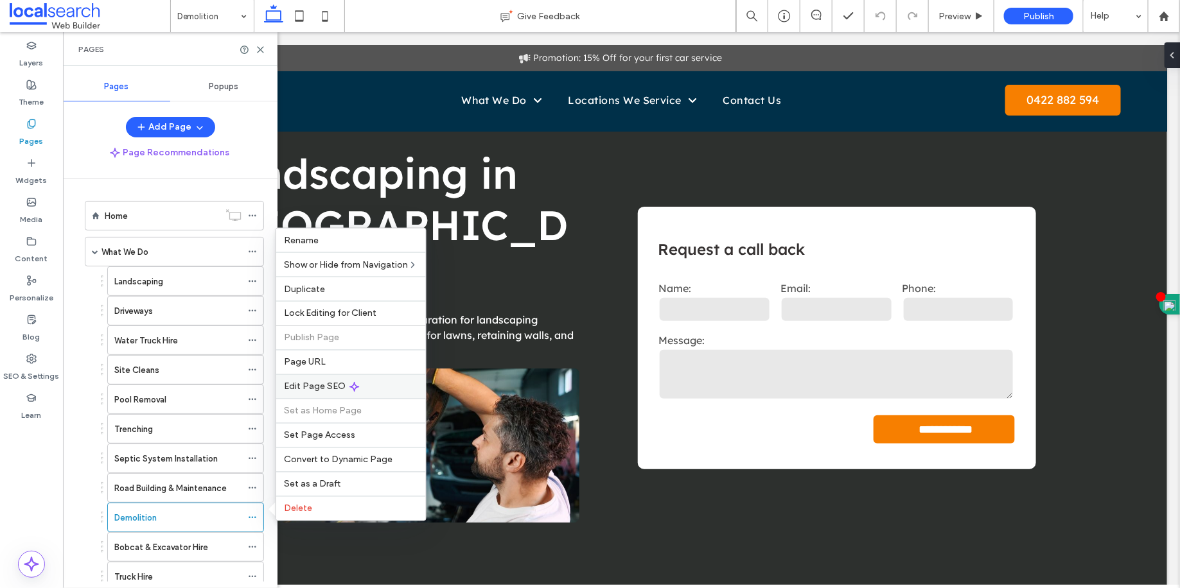
click at [323, 375] on div "Edit Page SEO" at bounding box center [351, 386] width 150 height 24
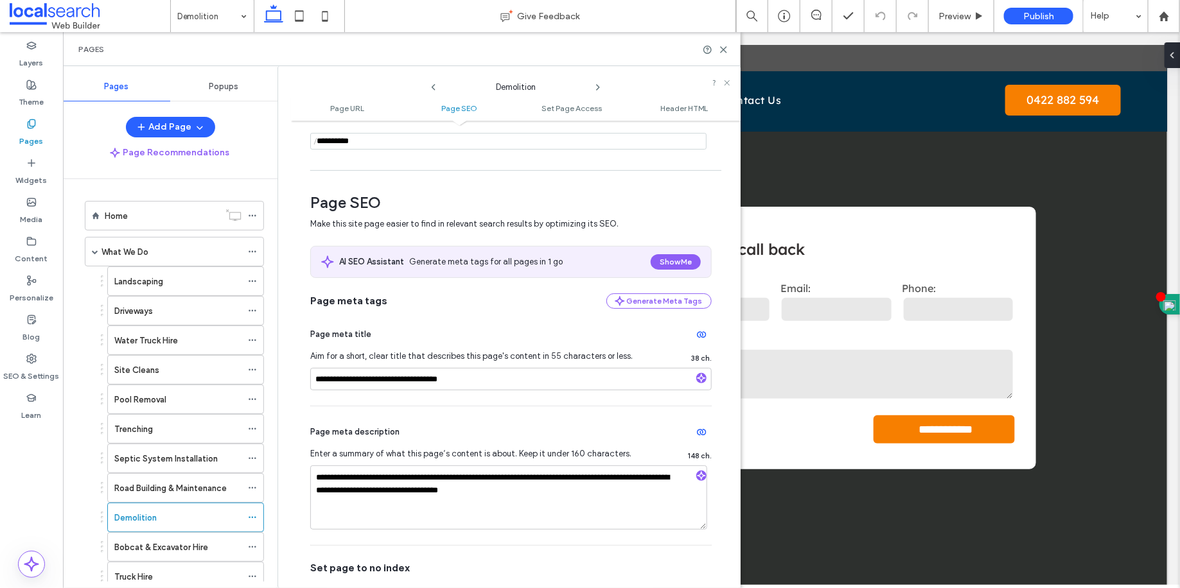
scroll to position [182, 0]
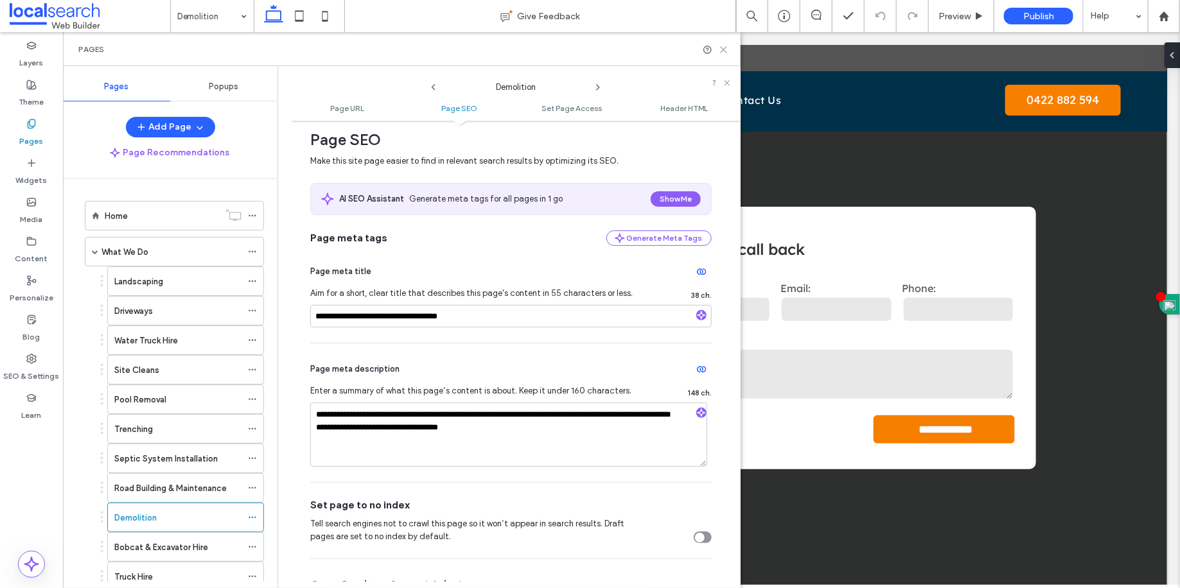
click at [725, 49] on icon at bounding box center [724, 50] width 10 height 10
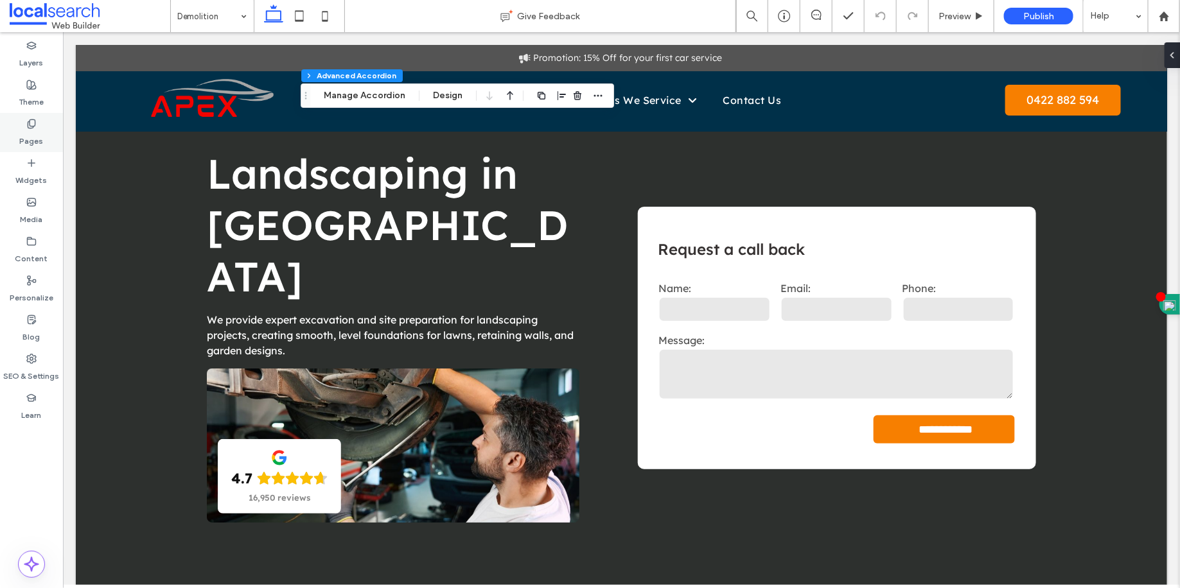
click at [32, 146] on div "Pages" at bounding box center [31, 132] width 63 height 39
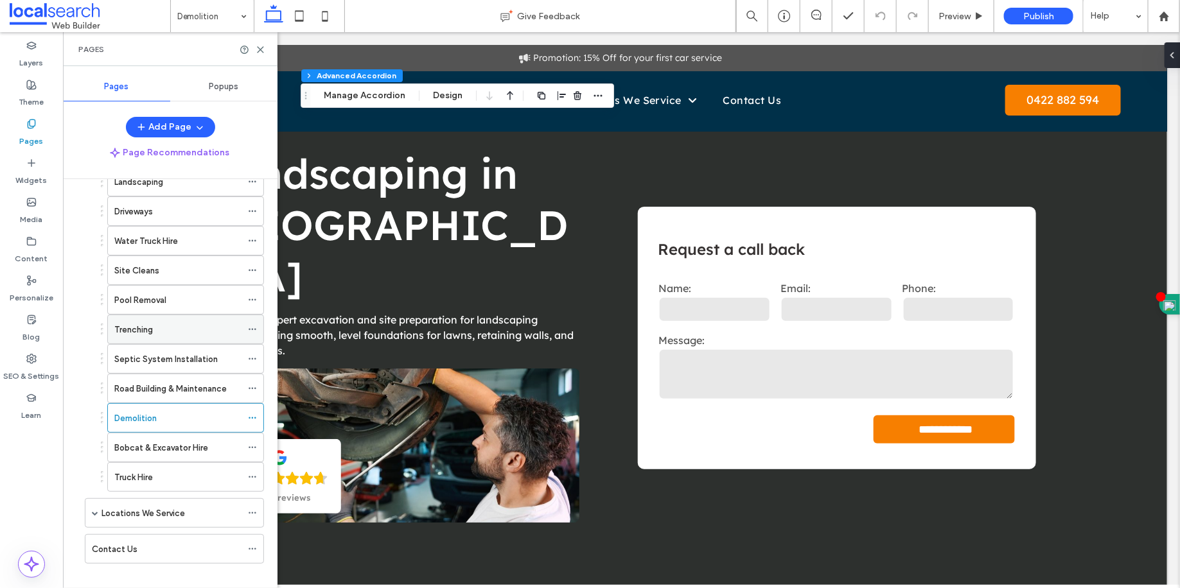
scroll to position [105, 0]
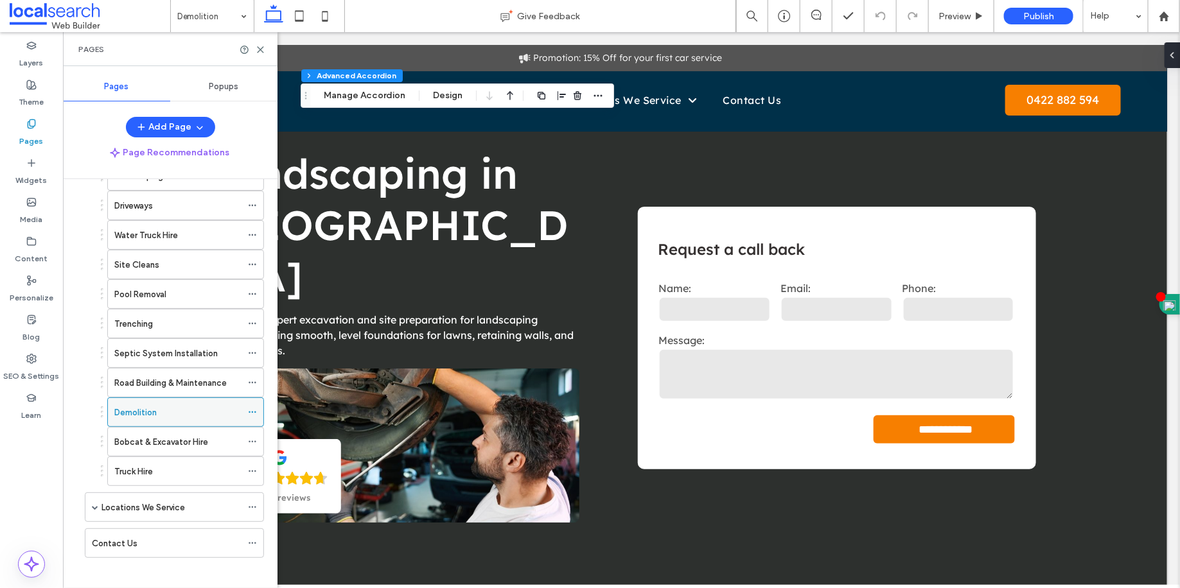
click at [210, 418] on div "Demolition" at bounding box center [177, 412] width 127 height 28
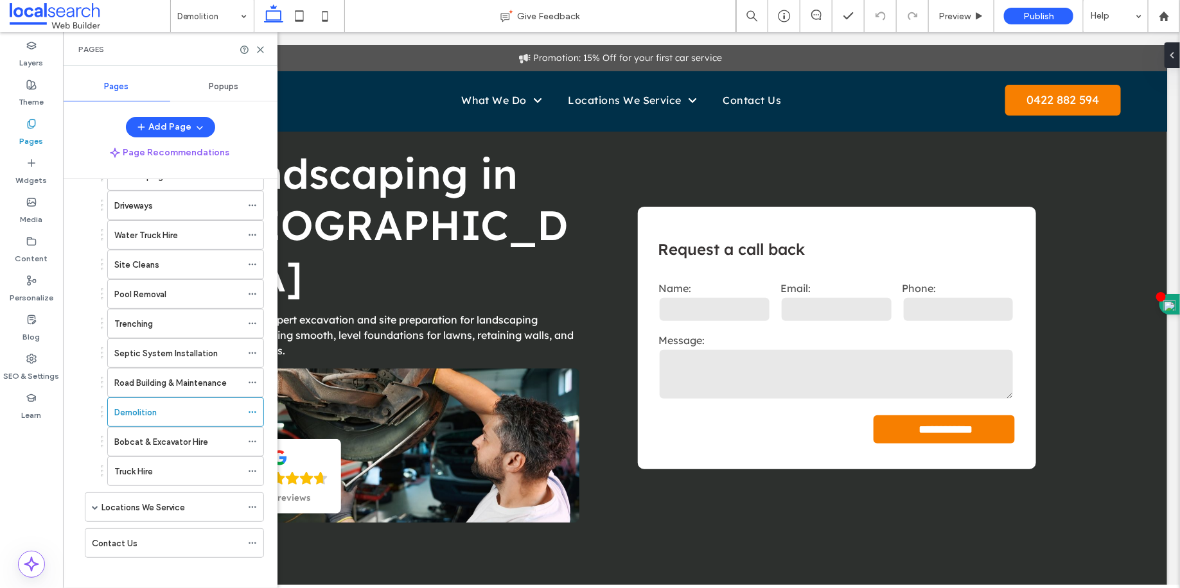
click at [201, 428] on div at bounding box center [590, 294] width 1180 height 588
click at [200, 434] on div at bounding box center [590, 294] width 1180 height 588
click at [200, 433] on label "Bobcat & Excavator Hire" at bounding box center [161, 442] width 94 height 22
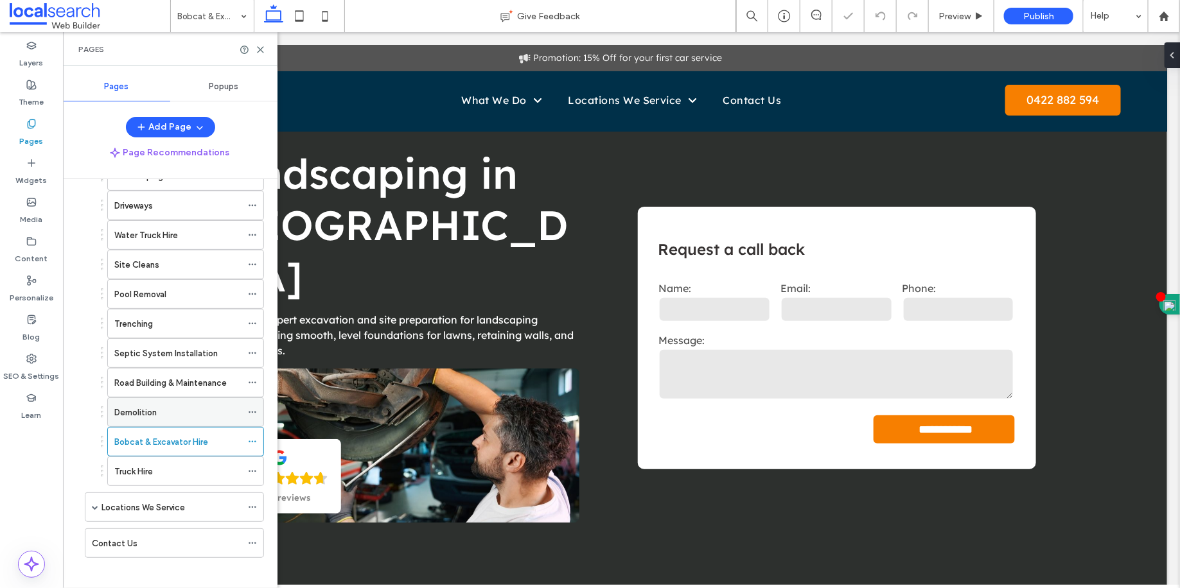
click at [230, 406] on div "Demolition" at bounding box center [177, 412] width 127 height 13
click at [197, 437] on label "Bobcat & Excavator Hire" at bounding box center [161, 442] width 94 height 22
click at [243, 441] on div "Bobcat & Excavator Hire" at bounding box center [185, 442] width 157 height 30
click at [252, 438] on icon at bounding box center [252, 441] width 9 height 9
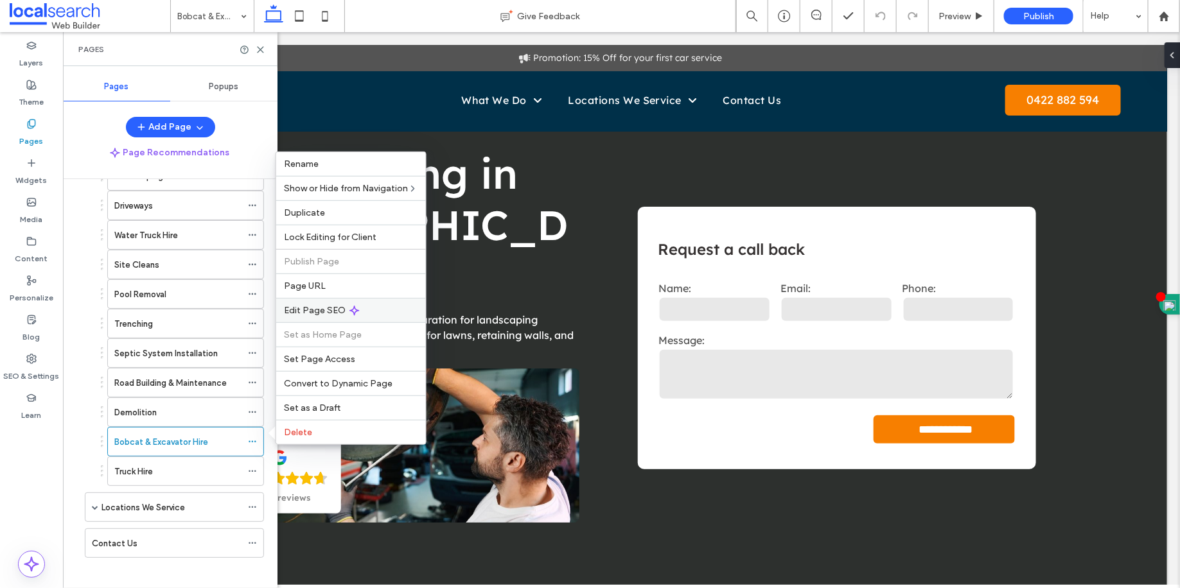
click at [336, 309] on span "Edit Page SEO" at bounding box center [315, 310] width 62 height 11
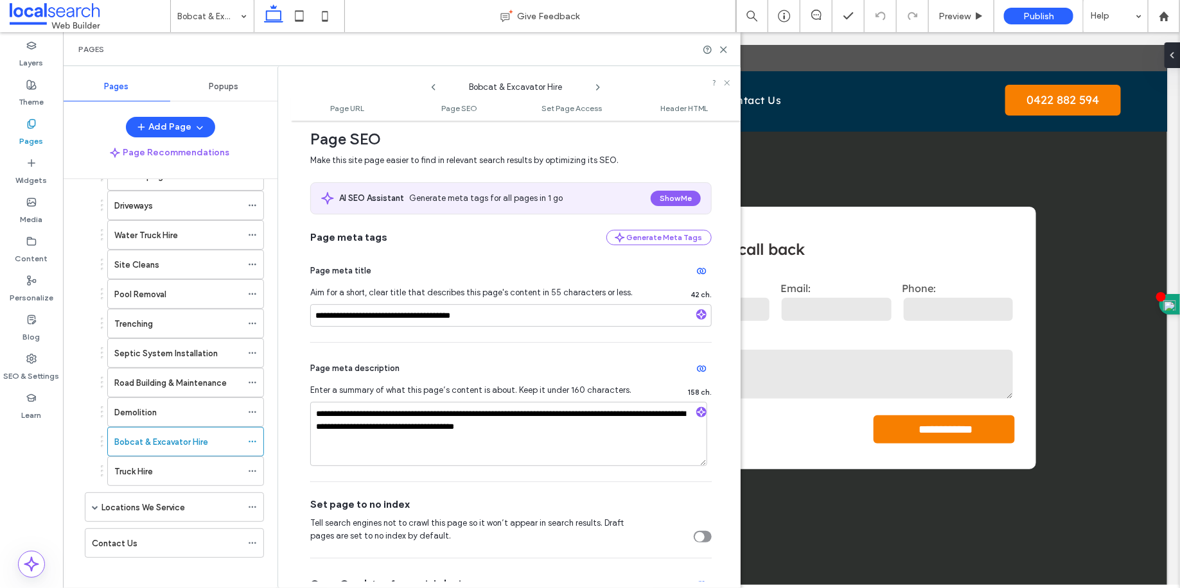
scroll to position [190, 0]
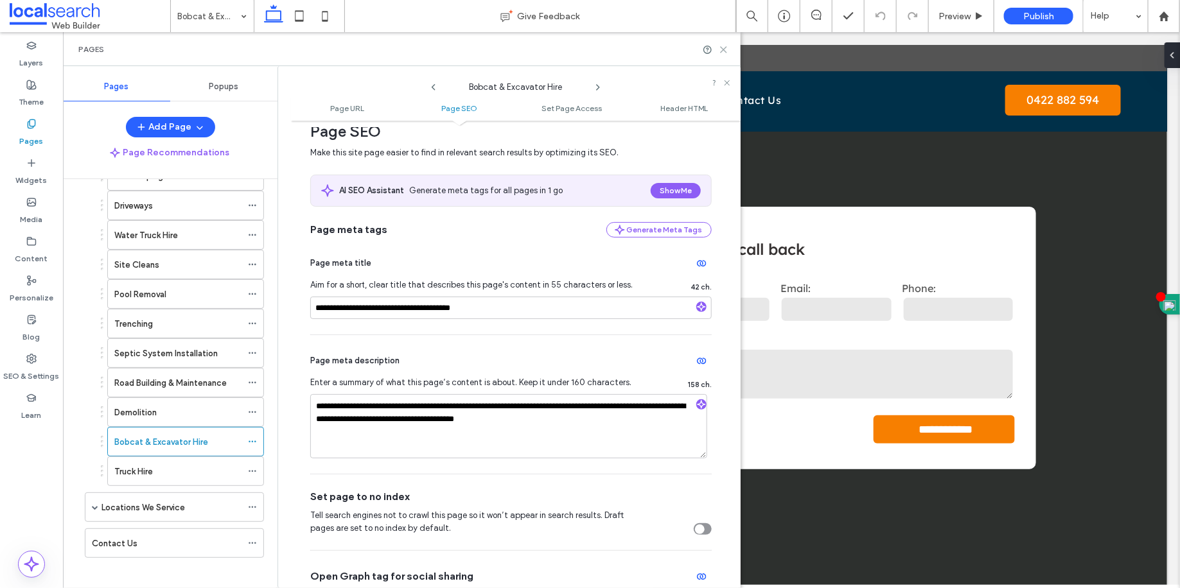
click at [723, 48] on icon at bounding box center [724, 50] width 10 height 10
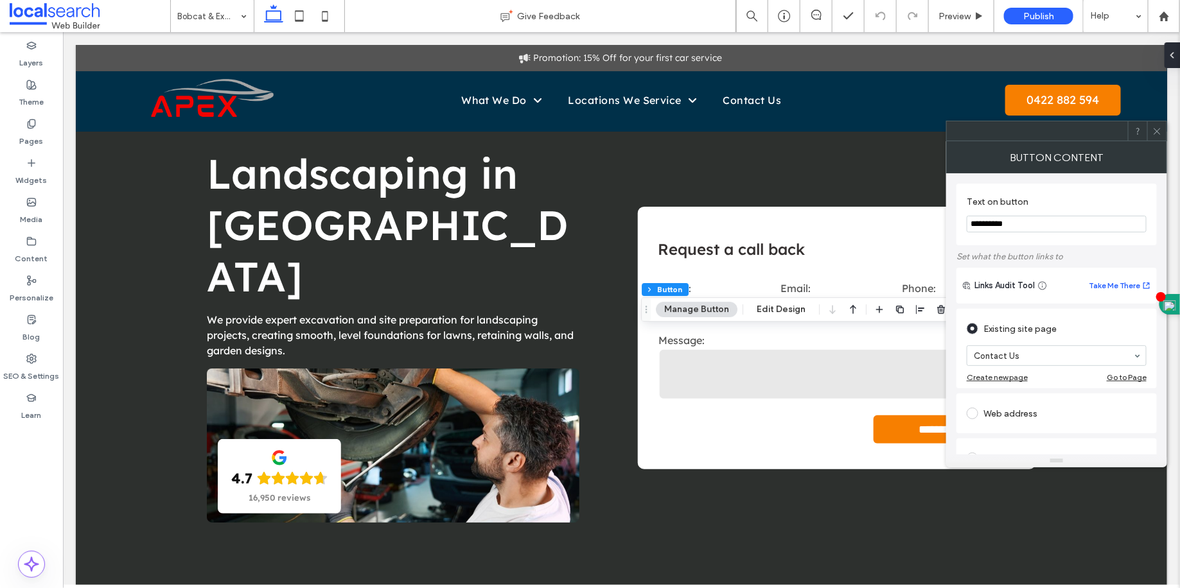
click at [1154, 132] on icon at bounding box center [1157, 132] width 10 height 10
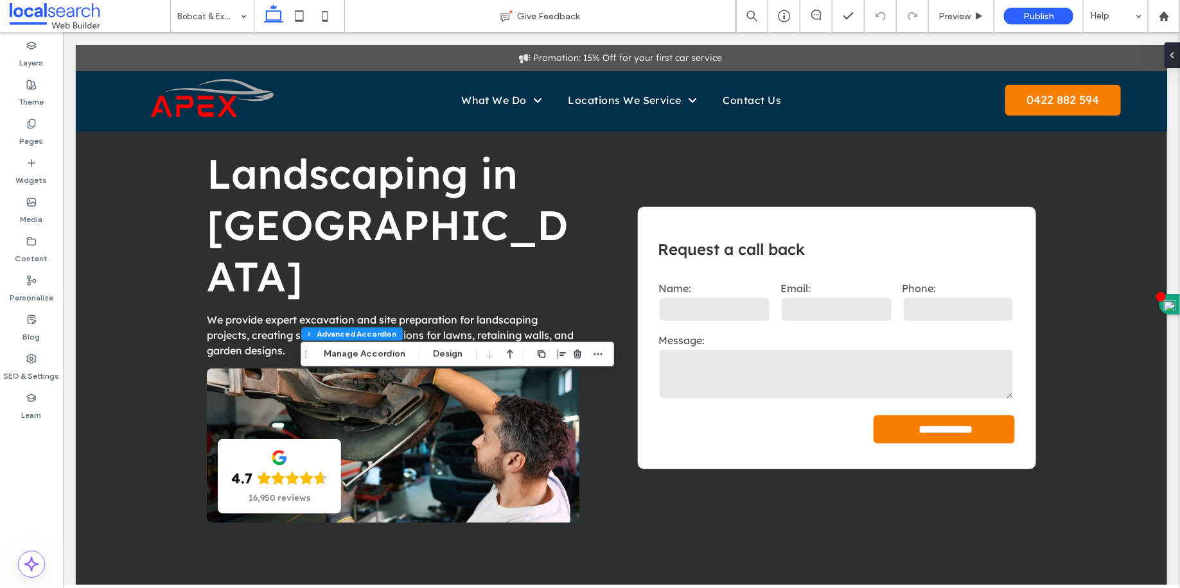
type input "**"
type input "****"
type input "*"
type input "**"
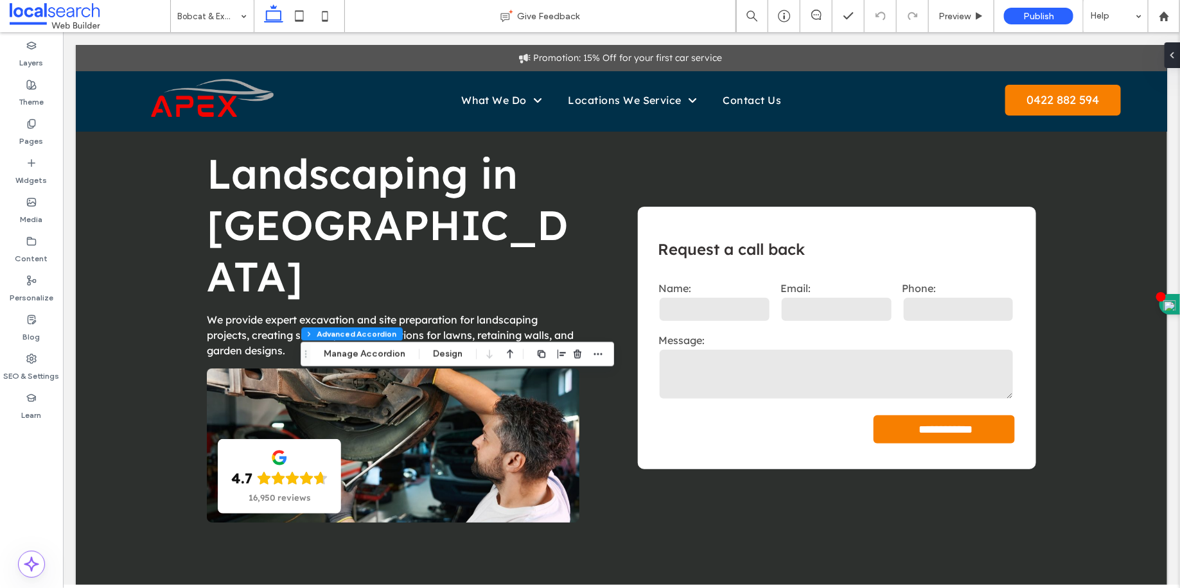
type input "****"
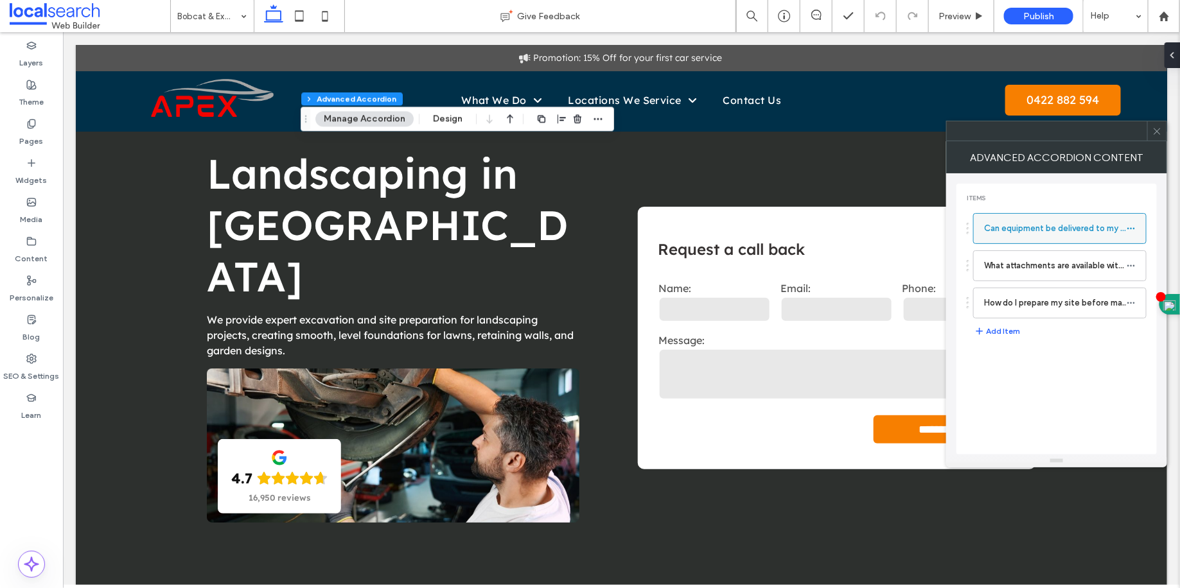
click at [1131, 228] on use at bounding box center [1130, 229] width 7 height 2
click at [1048, 239] on span "Rename" at bounding box center [1054, 234] width 35 height 11
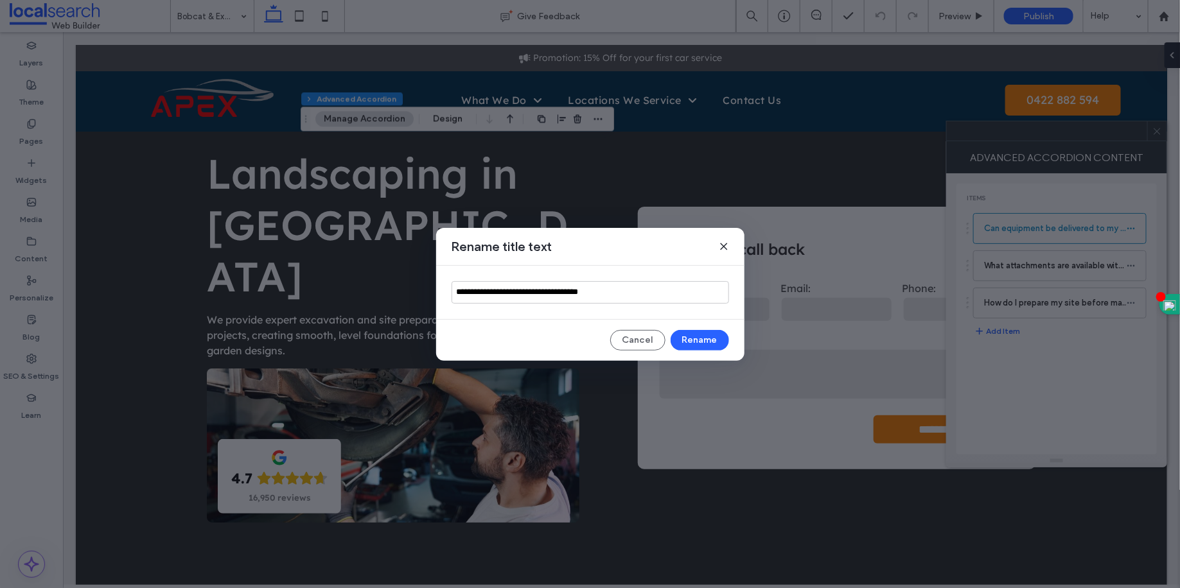
click at [473, 287] on input "**********" at bounding box center [590, 292] width 277 height 22
click at [475, 292] on input "**********" at bounding box center [590, 292] width 277 height 22
type input "**********"
click at [719, 337] on button "Rename" at bounding box center [700, 340] width 58 height 21
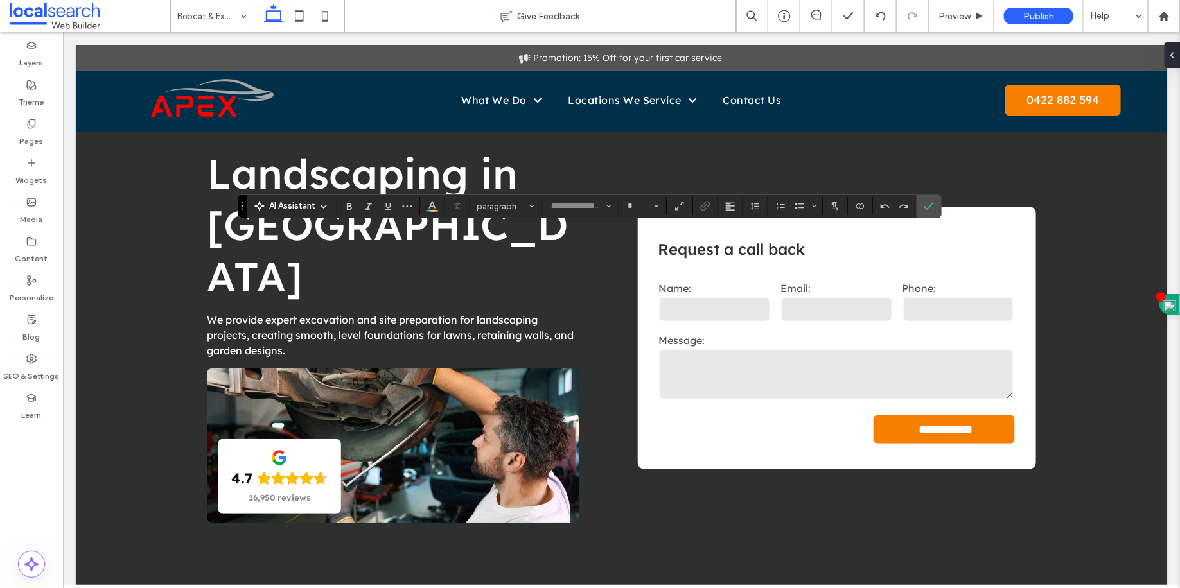
type input "**********"
type input "**"
click at [571, 199] on button "**********" at bounding box center [580, 206] width 71 height 18
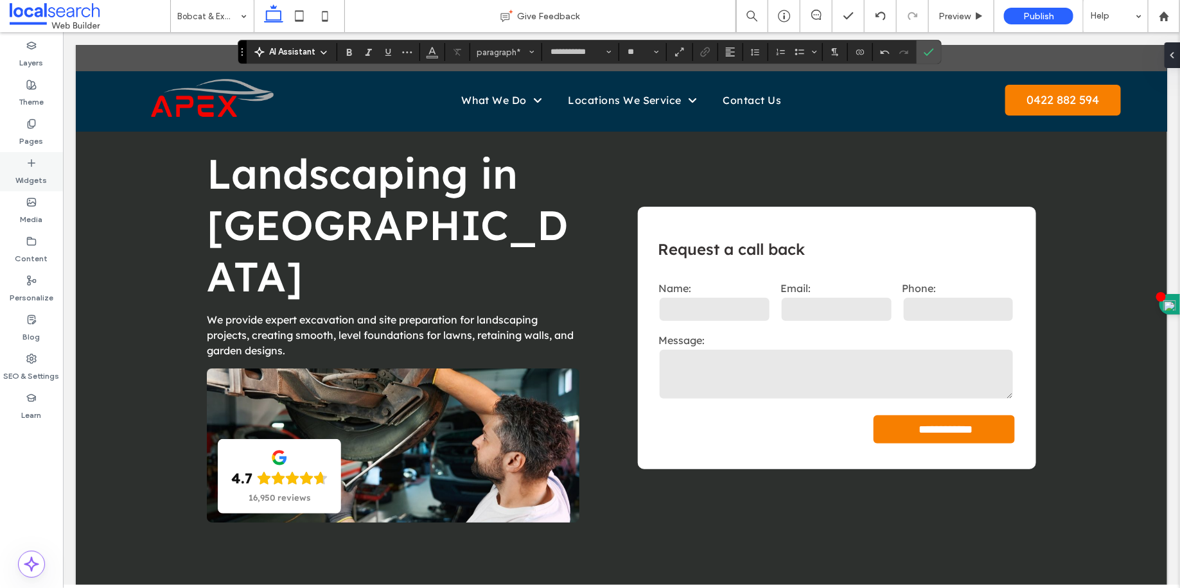
click at [21, 132] on label "Pages" at bounding box center [32, 138] width 24 height 18
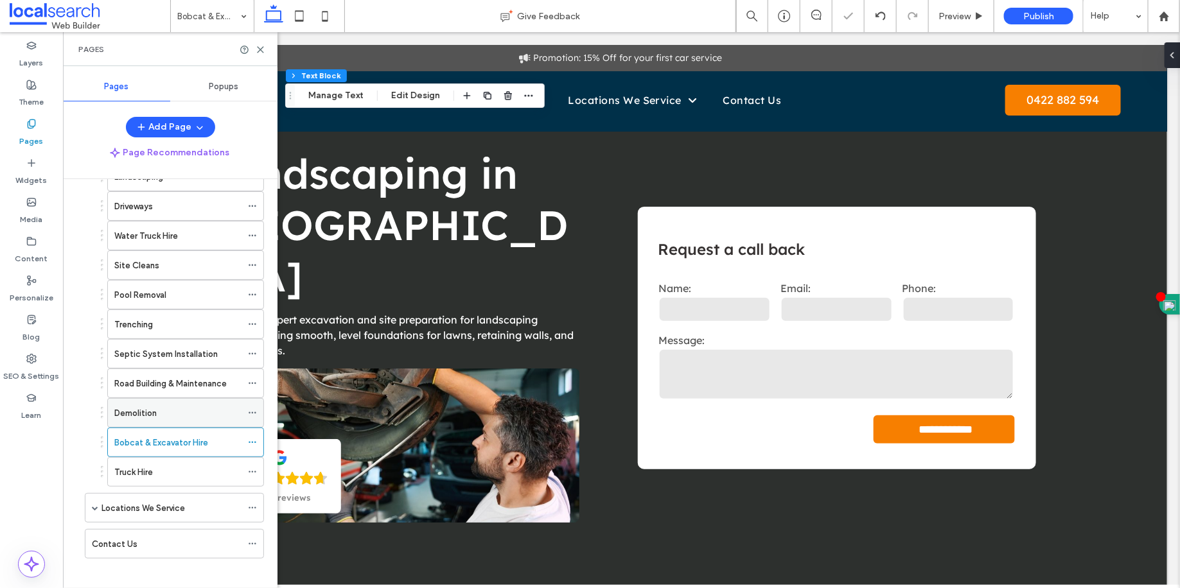
scroll to position [105, 0]
click at [196, 465] on div "Truck Hire" at bounding box center [177, 471] width 127 height 13
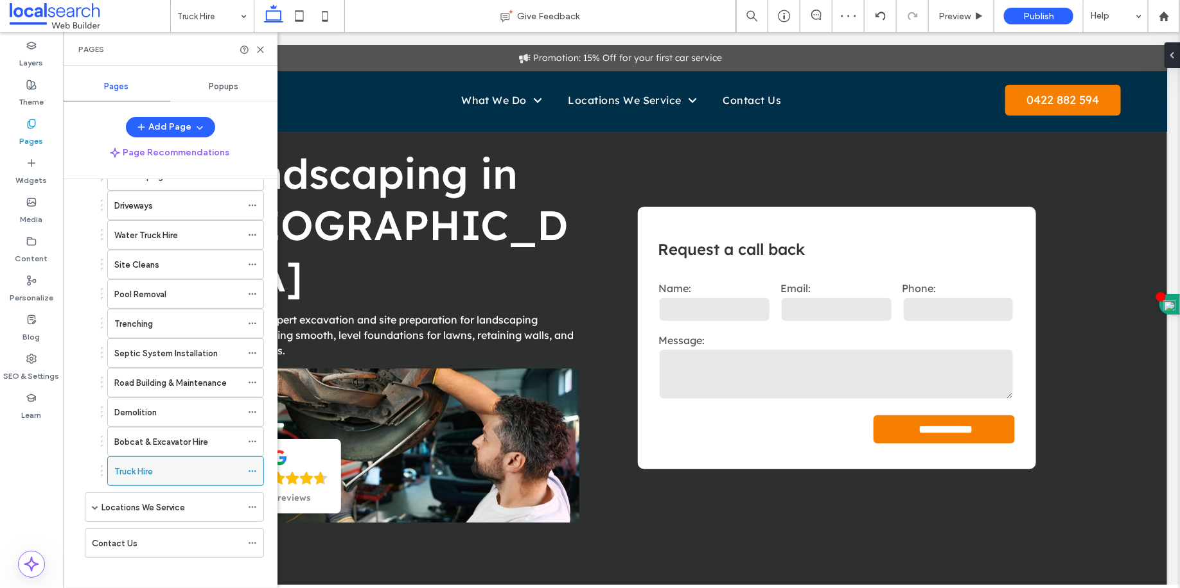
click at [249, 473] on span at bounding box center [252, 471] width 9 height 19
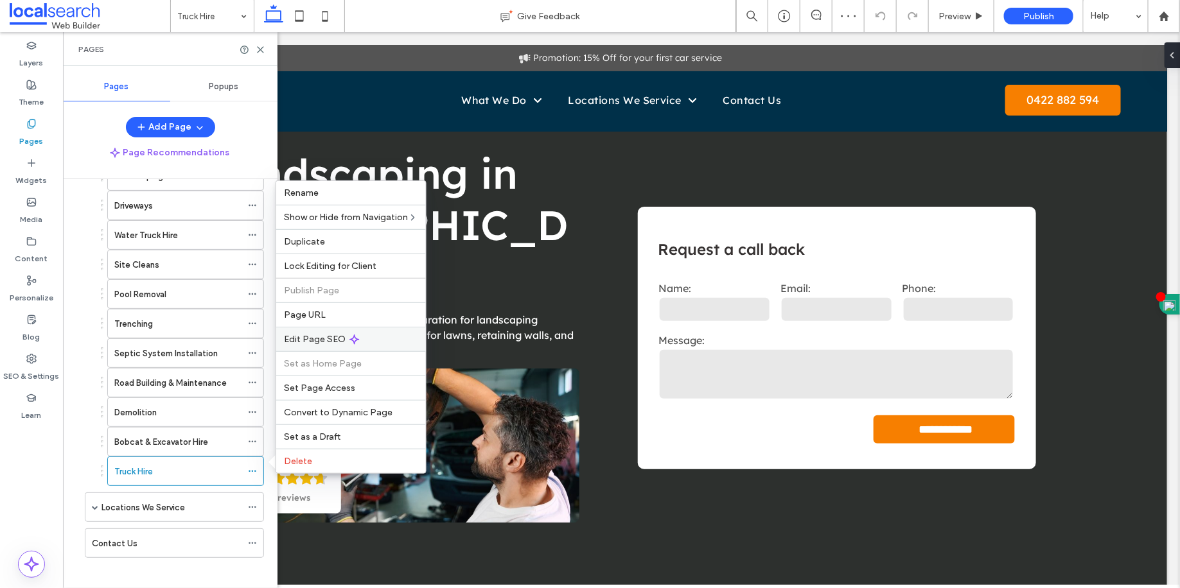
click at [324, 347] on div "Edit Page SEO" at bounding box center [351, 339] width 150 height 24
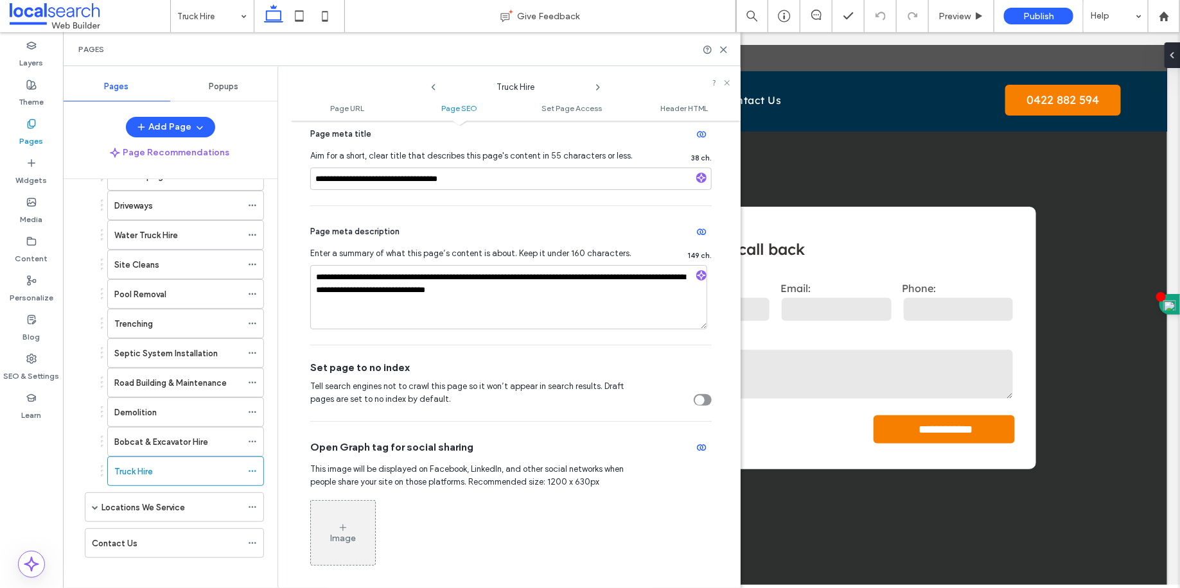
scroll to position [336, 0]
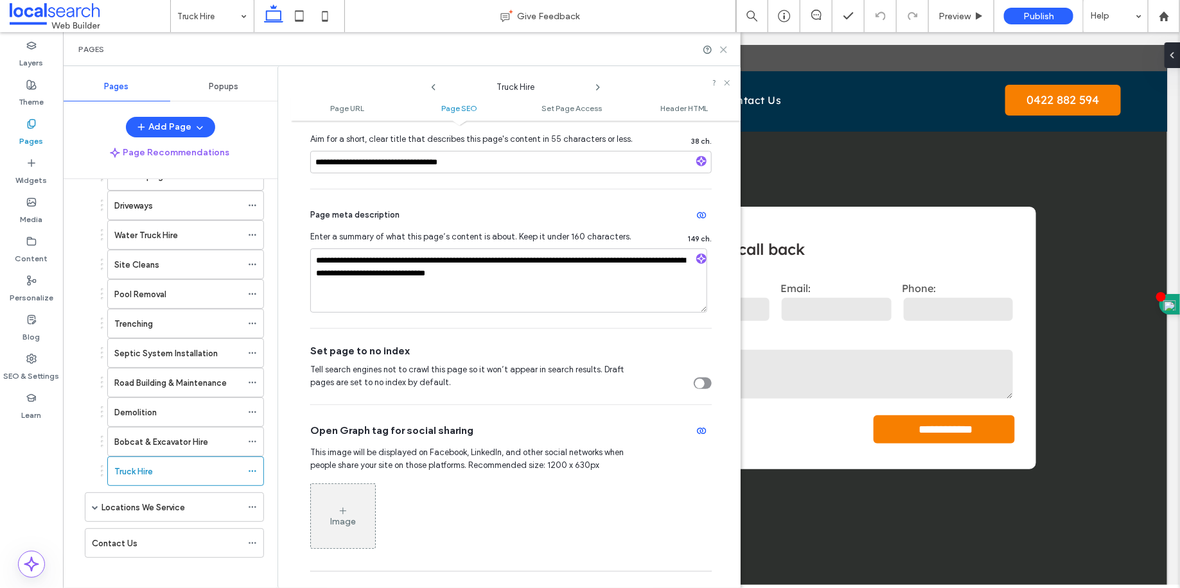
click at [724, 48] on use at bounding box center [724, 50] width 6 height 6
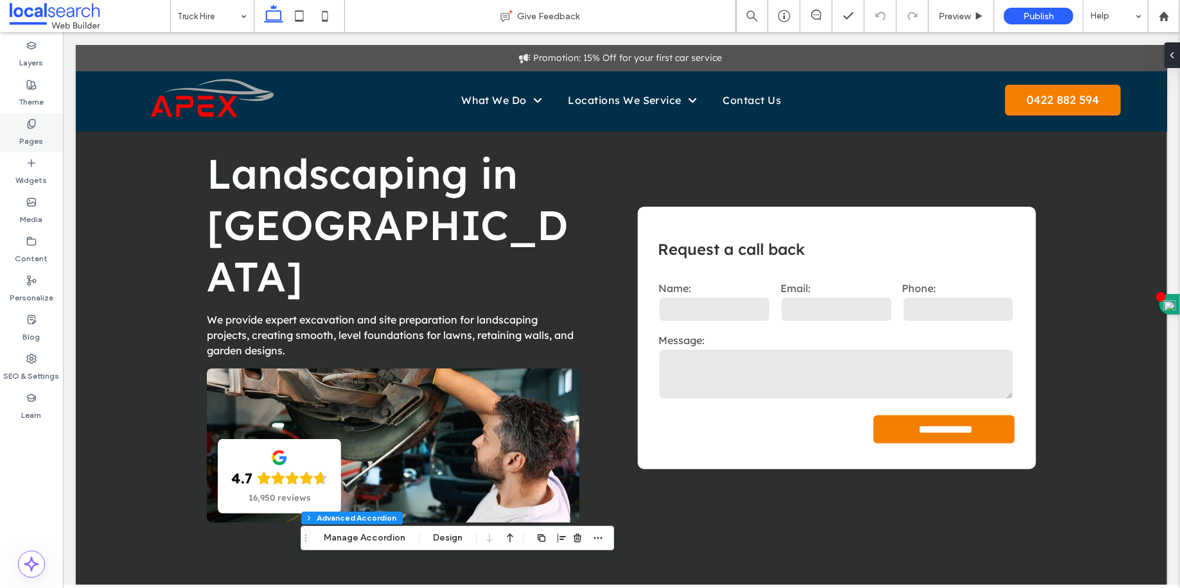
click at [41, 124] on div "Pages" at bounding box center [31, 132] width 63 height 39
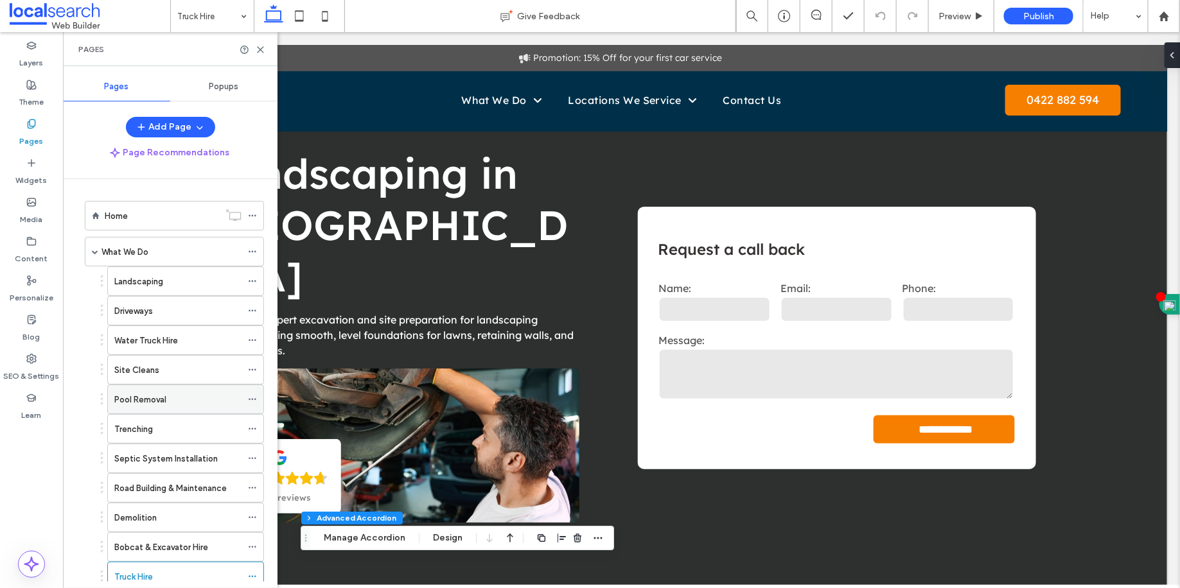
scroll to position [105, 0]
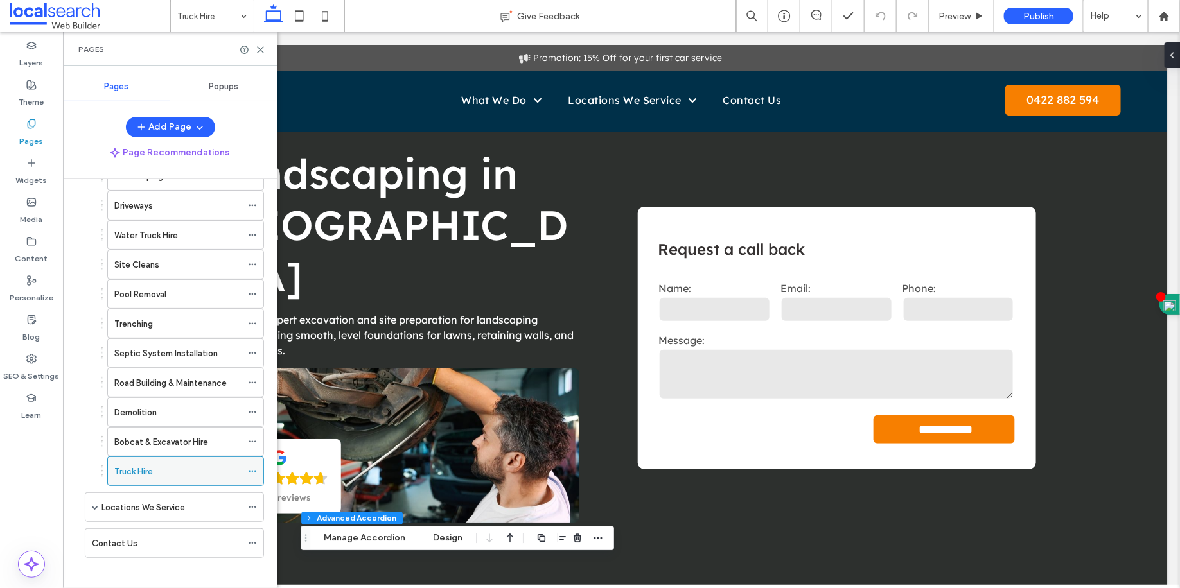
click at [251, 467] on icon at bounding box center [252, 471] width 9 height 9
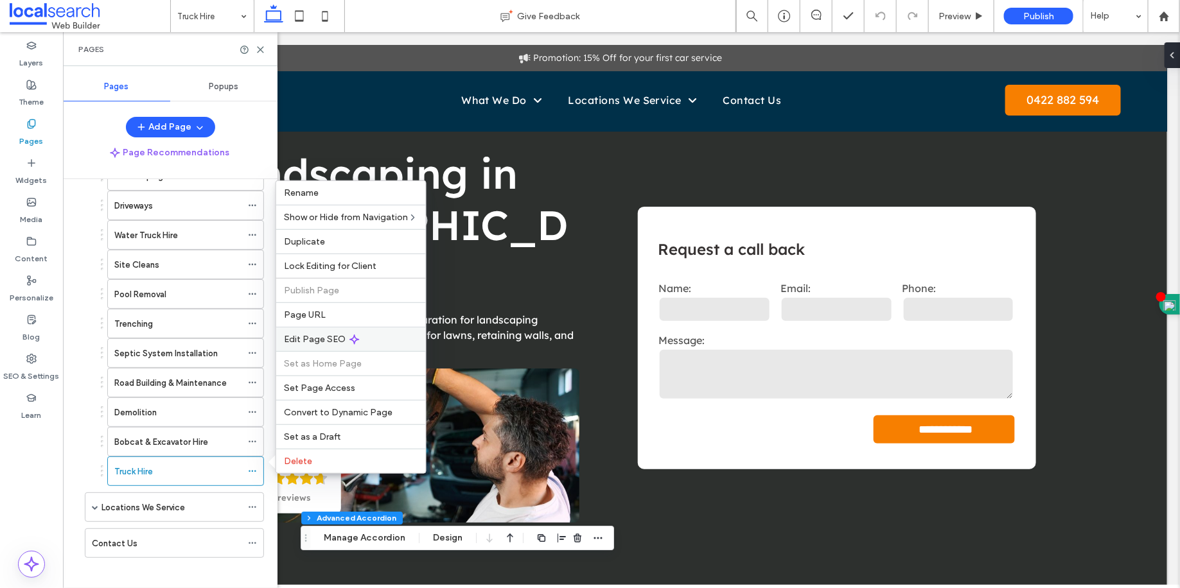
click at [315, 345] on div "Edit Page SEO" at bounding box center [351, 339] width 150 height 24
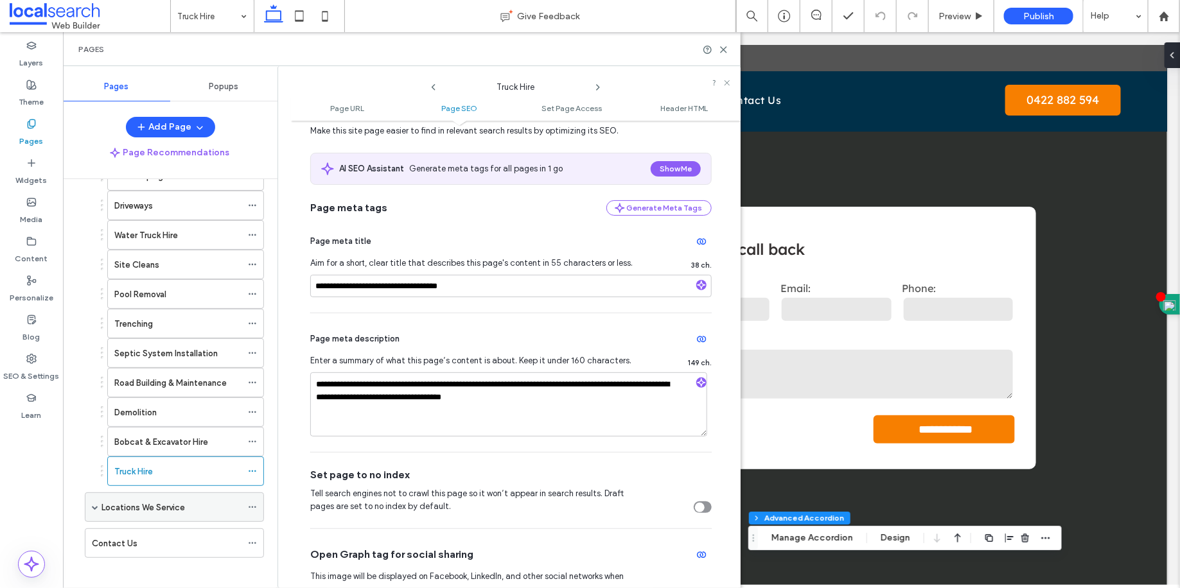
scroll to position [212, 0]
click at [189, 501] on div "Locations We Service" at bounding box center [171, 507] width 140 height 13
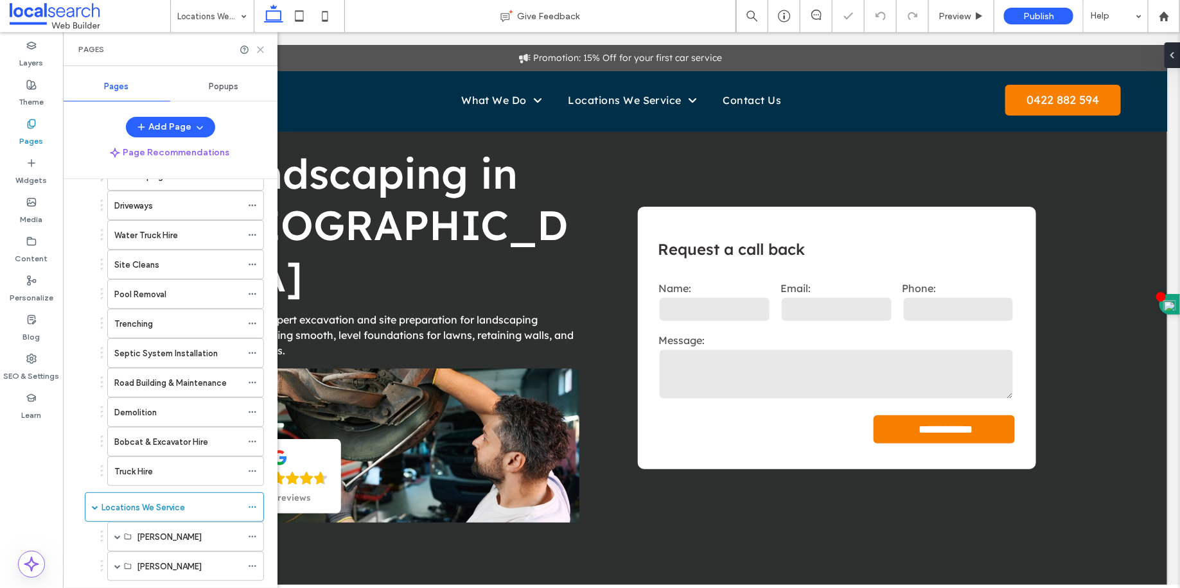
click at [262, 51] on use at bounding box center [261, 50] width 6 height 6
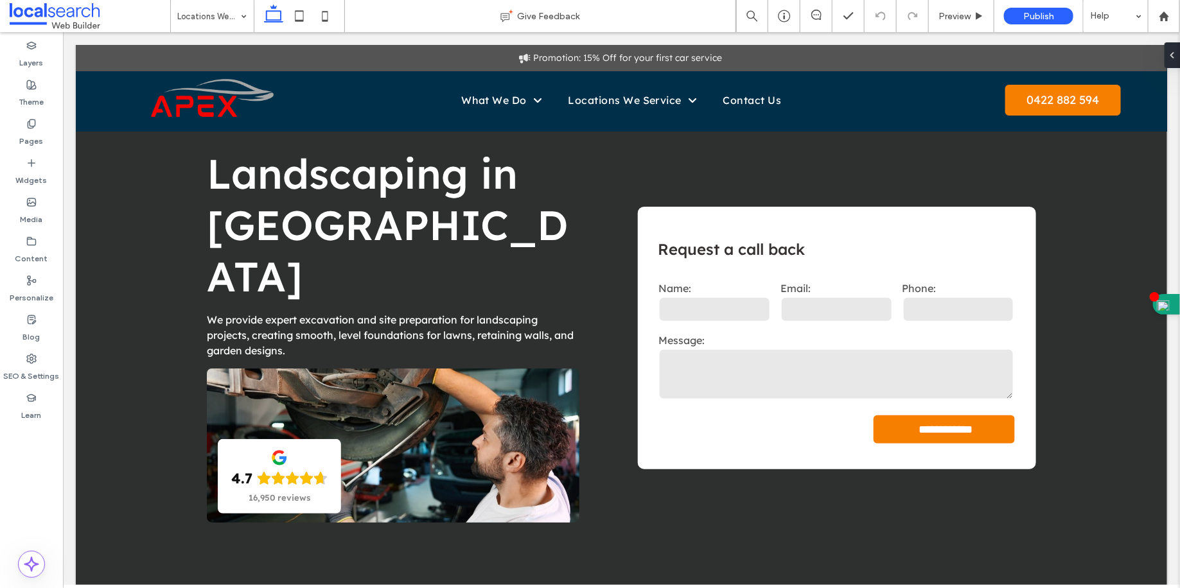
type input "**********"
type input "**"
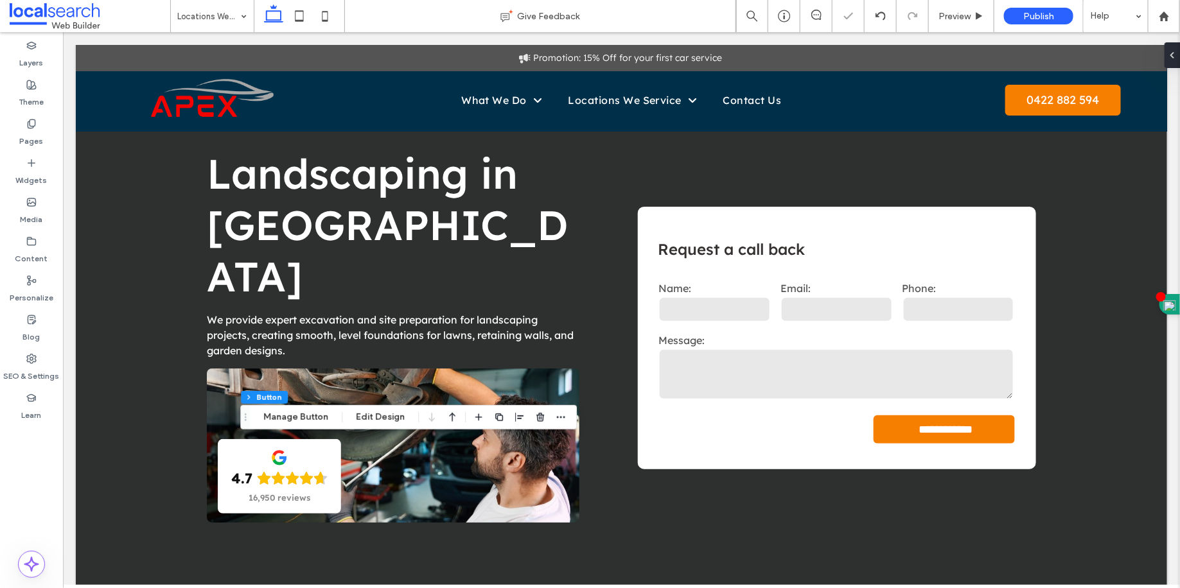
type input "*"
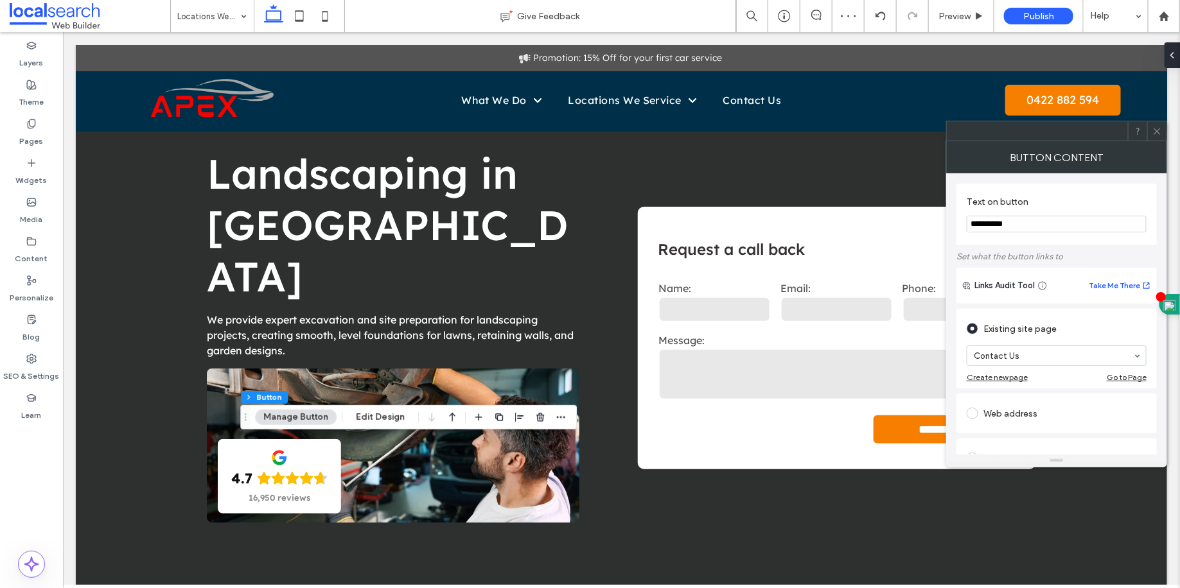
click at [1154, 131] on icon at bounding box center [1157, 132] width 10 height 10
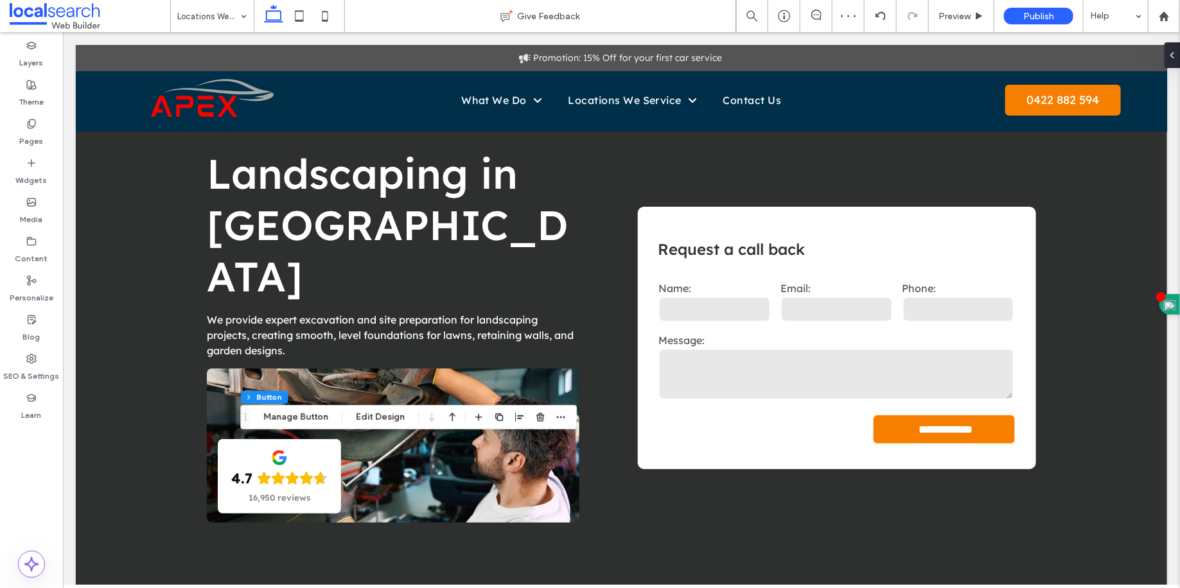
click at [826, 18] on span at bounding box center [815, 15] width 31 height 10
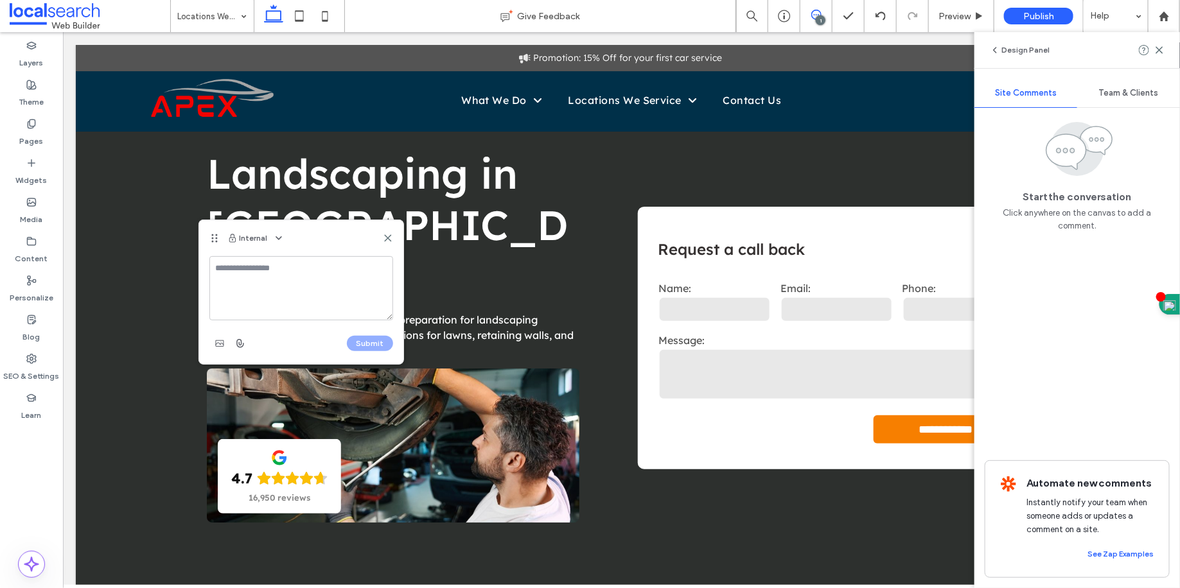
type textarea "*"
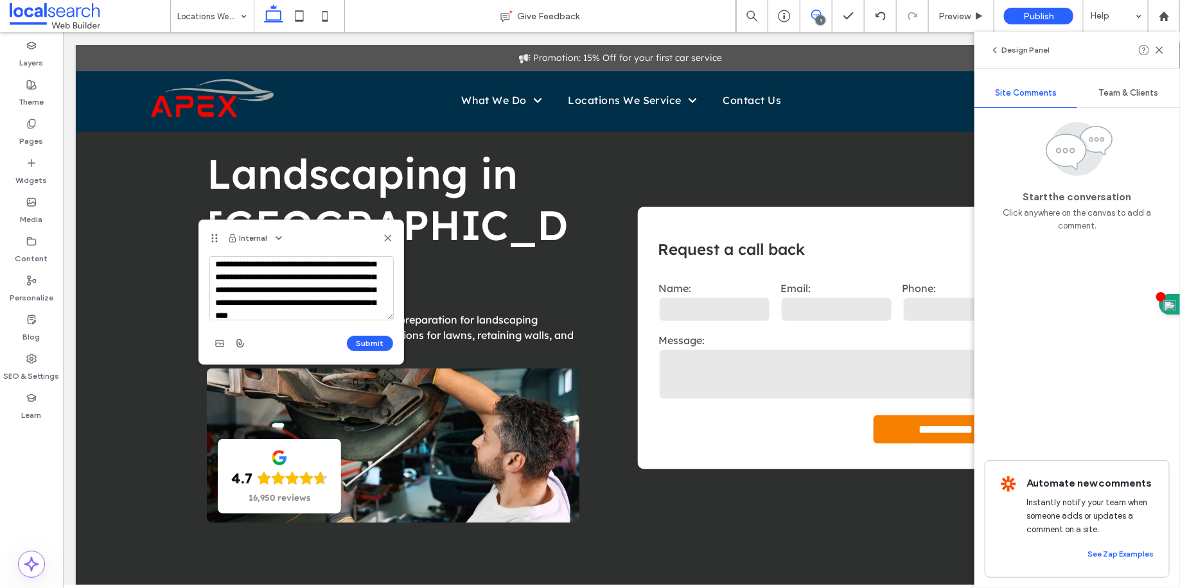
scroll to position [30, 0]
type textarea "**********"
click at [371, 343] on button "Submit" at bounding box center [370, 343] width 46 height 15
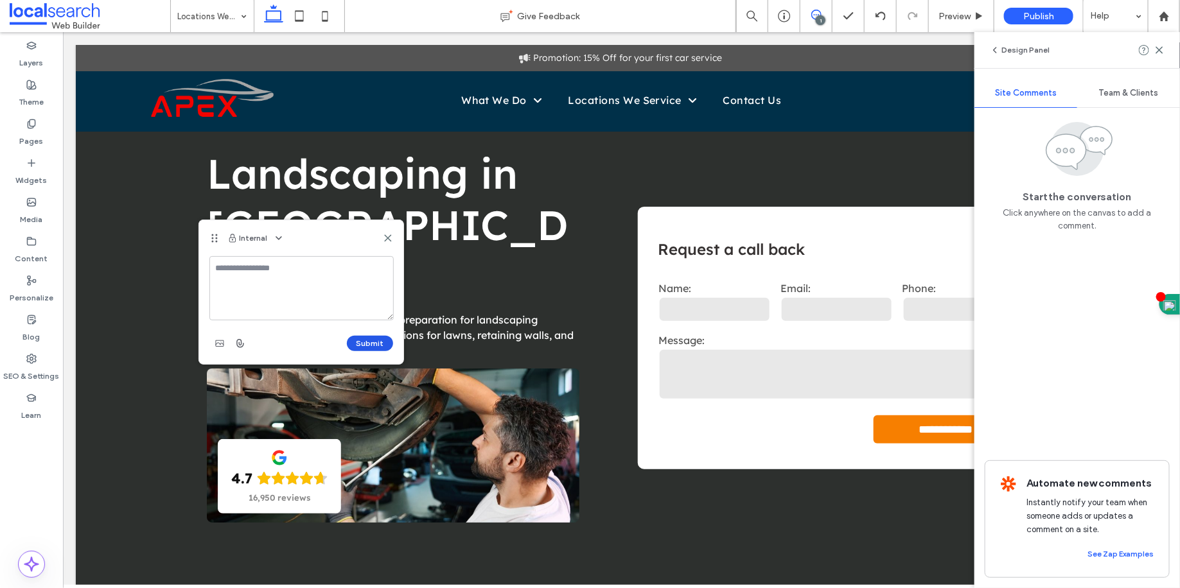
scroll to position [0, 0]
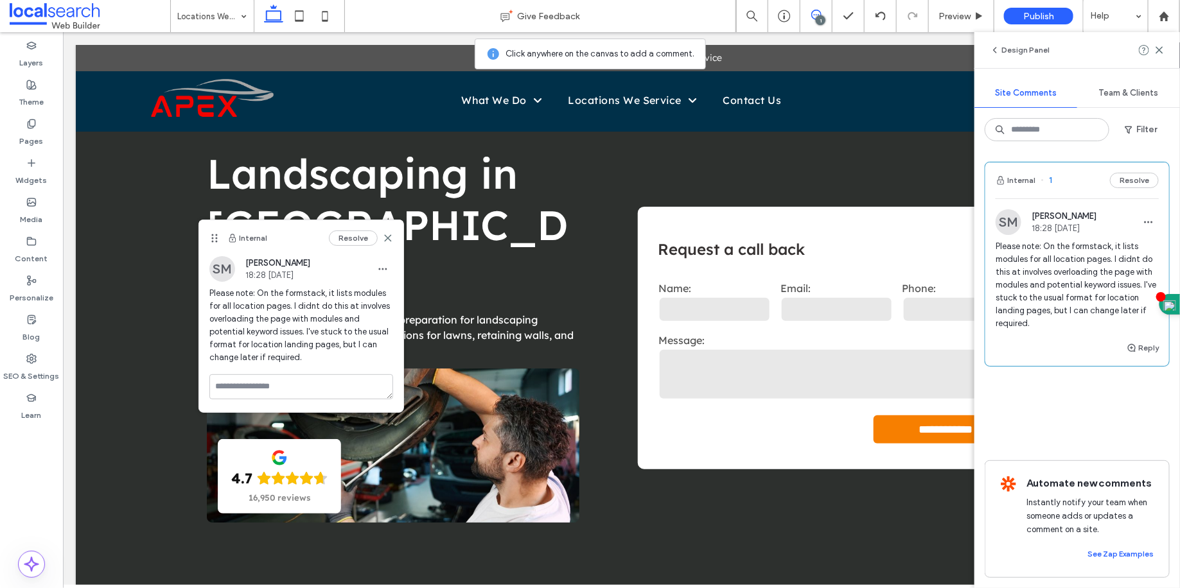
click at [820, 26] on div "1" at bounding box center [816, 16] width 32 height 32
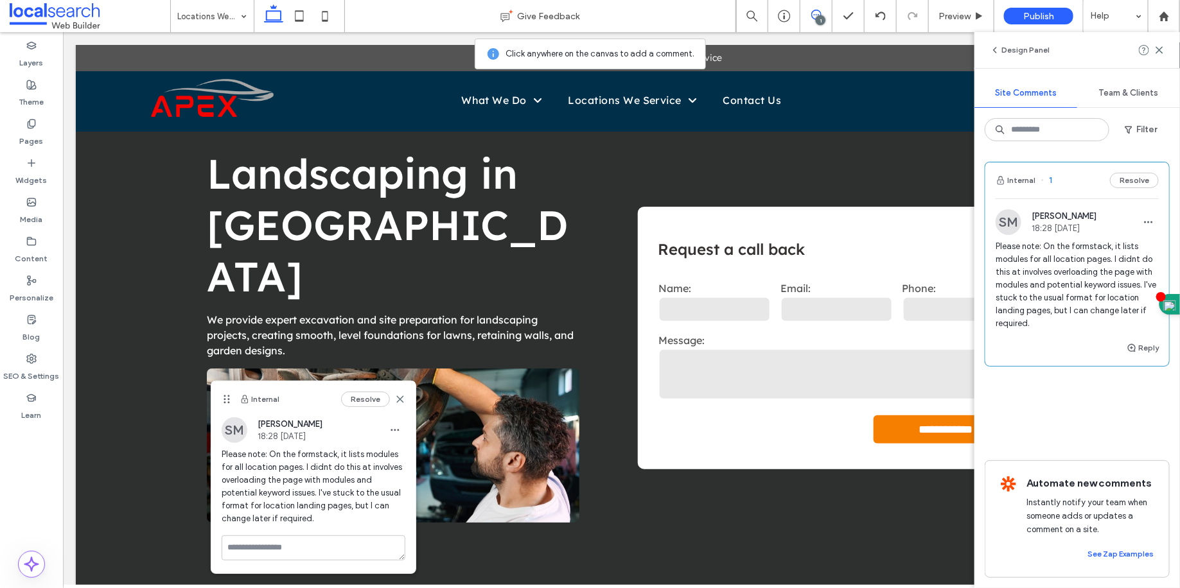
click at [299, 474] on span "Please note: On the formstack, it lists modules for all location pages. I didnt…" at bounding box center [314, 486] width 184 height 77
click at [394, 431] on icon "button" at bounding box center [395, 430] width 10 height 10
click at [401, 459] on span "Edit" at bounding box center [404, 463] width 16 height 13
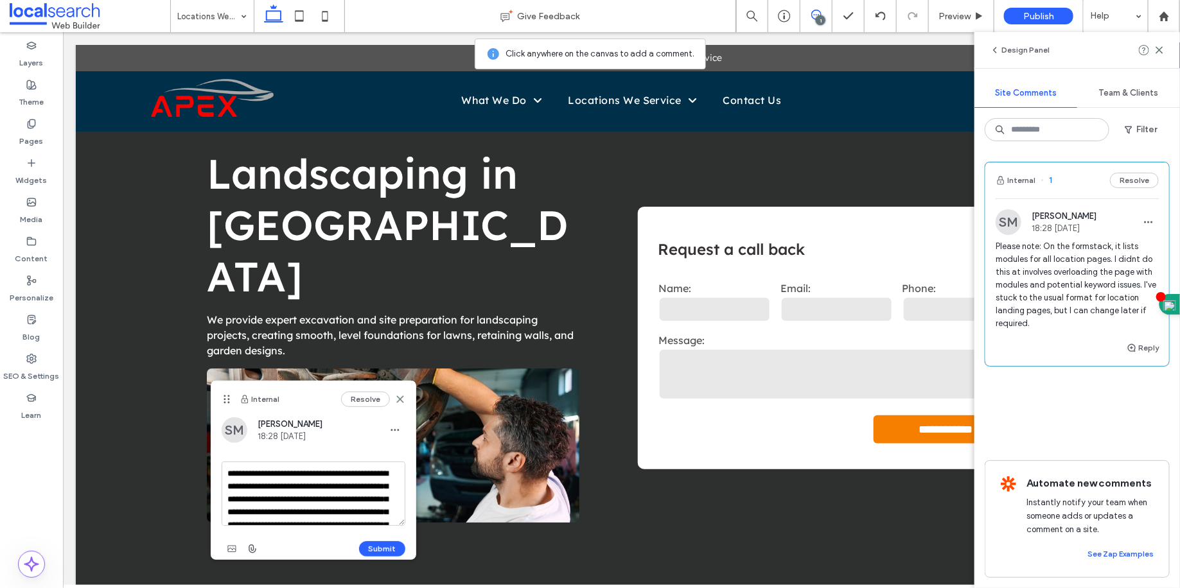
click at [249, 477] on textarea "**********" at bounding box center [314, 494] width 184 height 64
drag, startPoint x: 249, startPoint y: 477, endPoint x: 264, endPoint y: 475, distance: 14.9
click at [258, 476] on textarea "**********" at bounding box center [314, 494] width 184 height 64
type textarea "**********"
click at [375, 550] on button "Submit" at bounding box center [382, 548] width 46 height 15
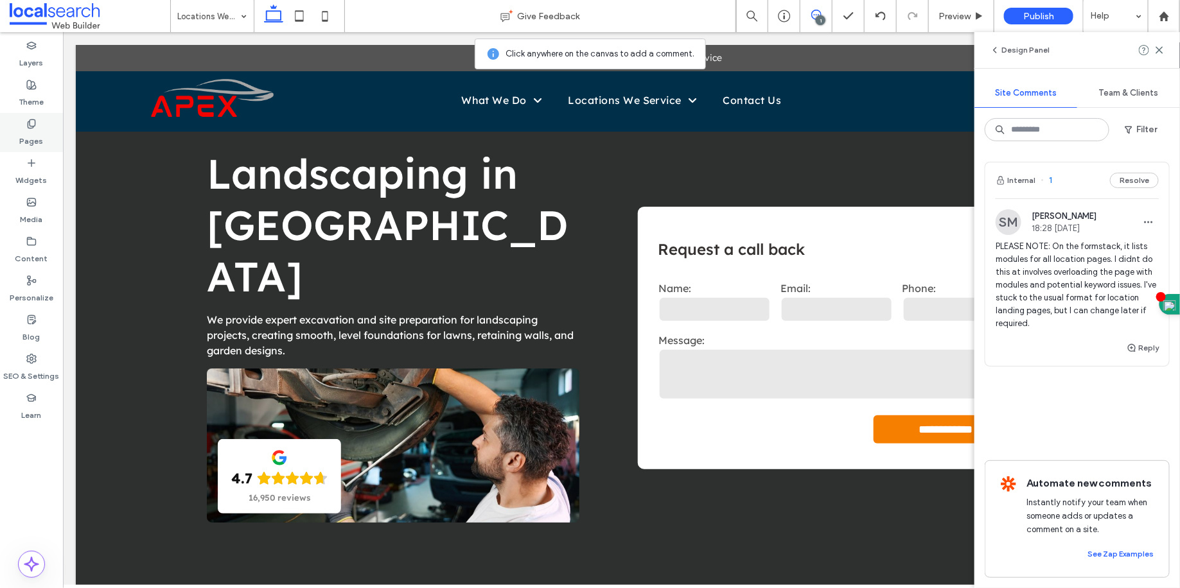
click at [39, 133] on label "Pages" at bounding box center [32, 138] width 24 height 18
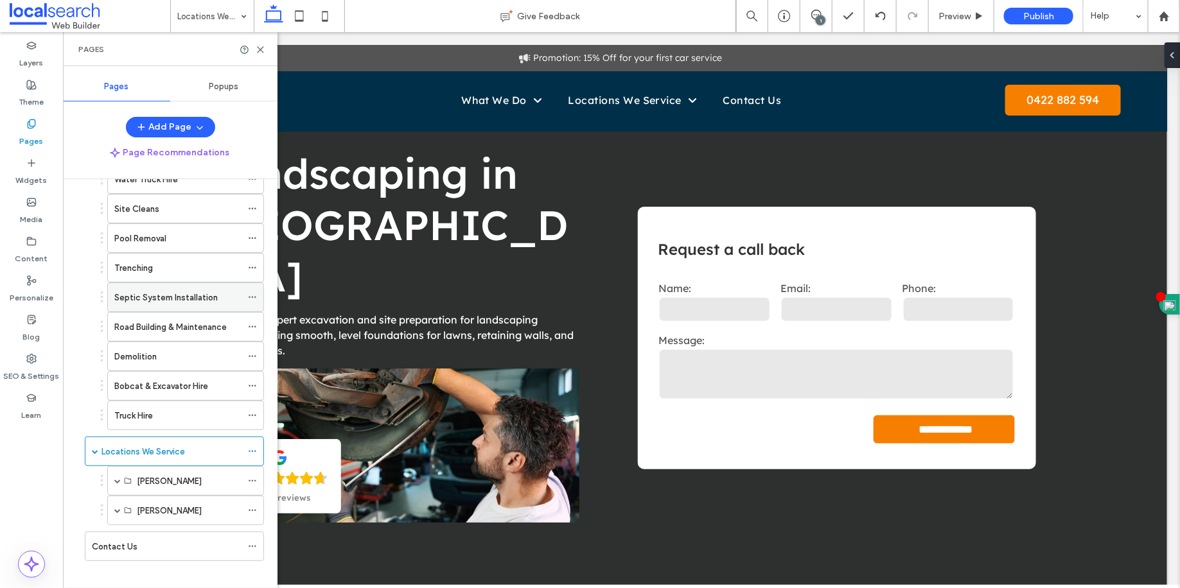
scroll to position [164, 0]
click at [114, 475] on span at bounding box center [117, 478] width 6 height 6
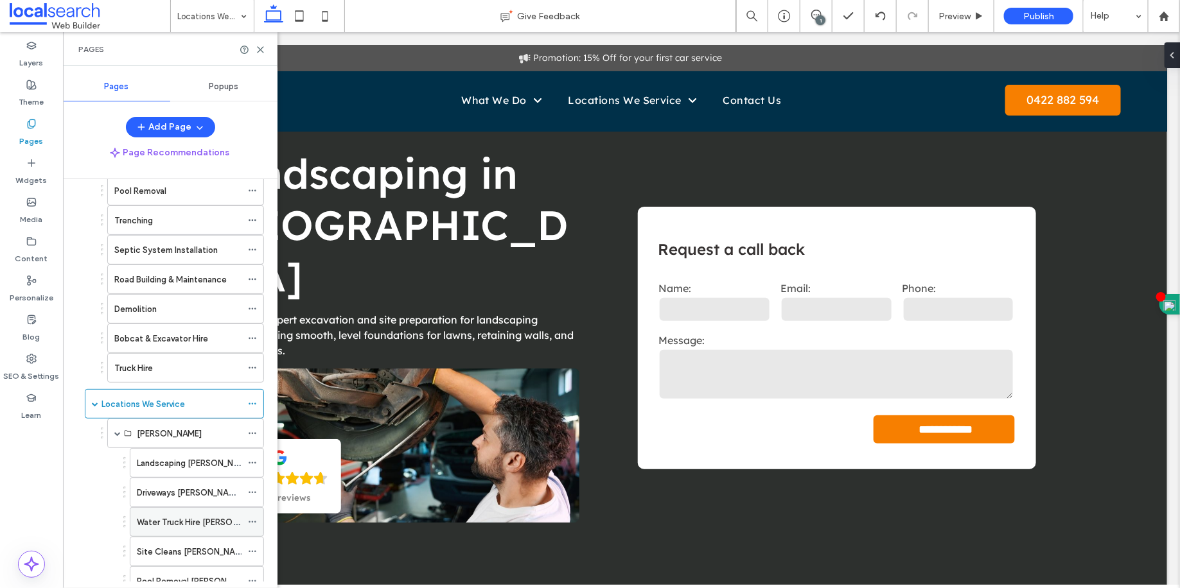
scroll to position [286, 0]
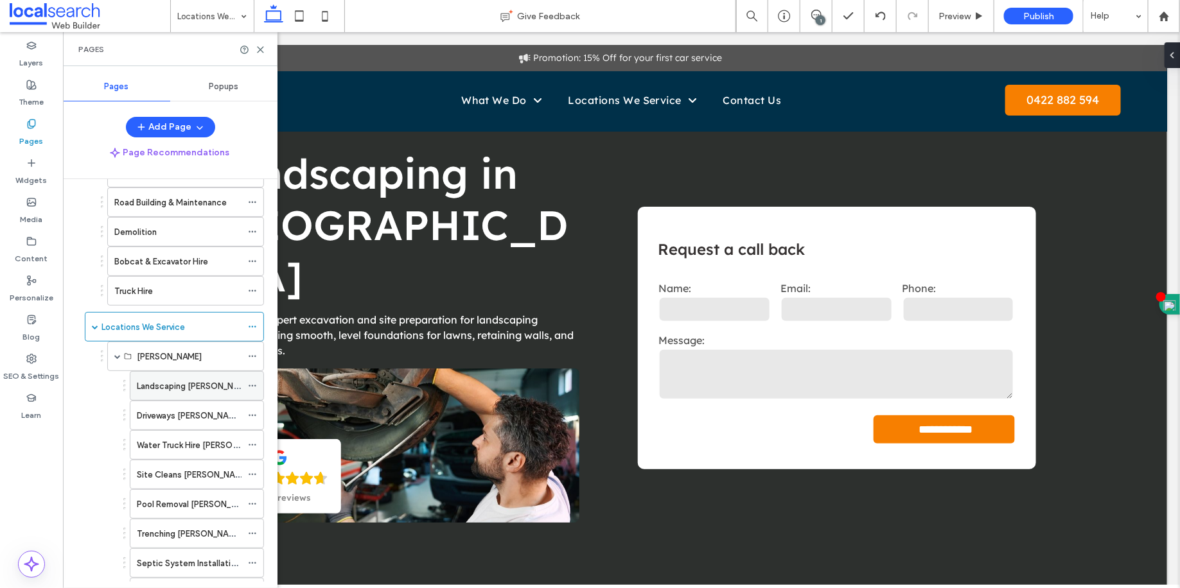
click at [197, 378] on label "Landscaping Kelso" at bounding box center [195, 386] width 116 height 22
click at [259, 379] on div at bounding box center [255, 385] width 15 height 19
click at [256, 382] on icon at bounding box center [252, 386] width 9 height 9
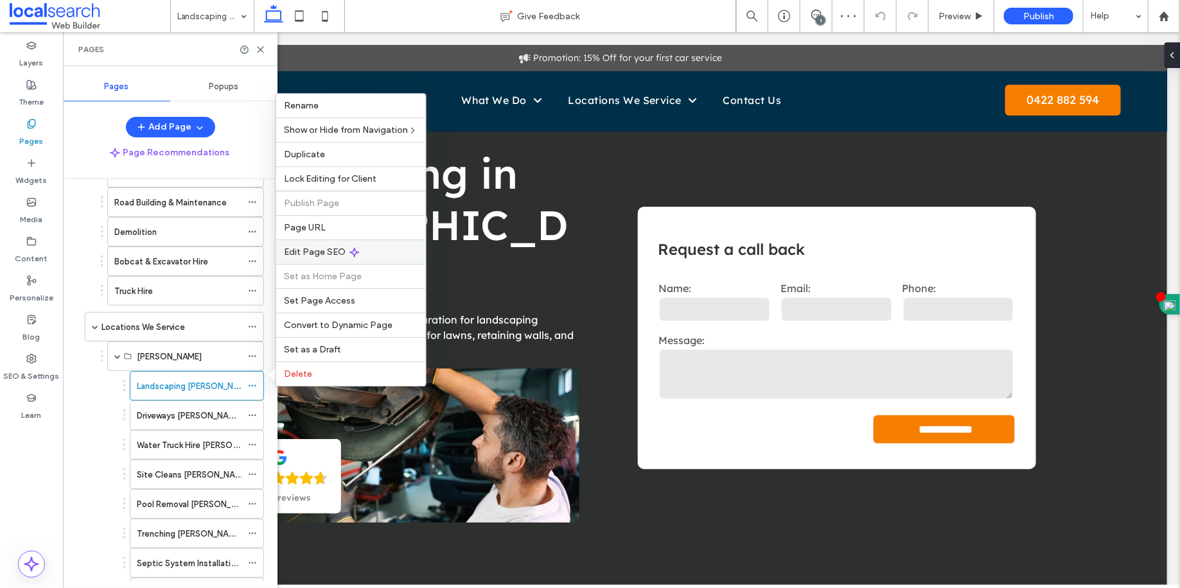
click at [334, 259] on div "Edit Page SEO" at bounding box center [351, 252] width 150 height 24
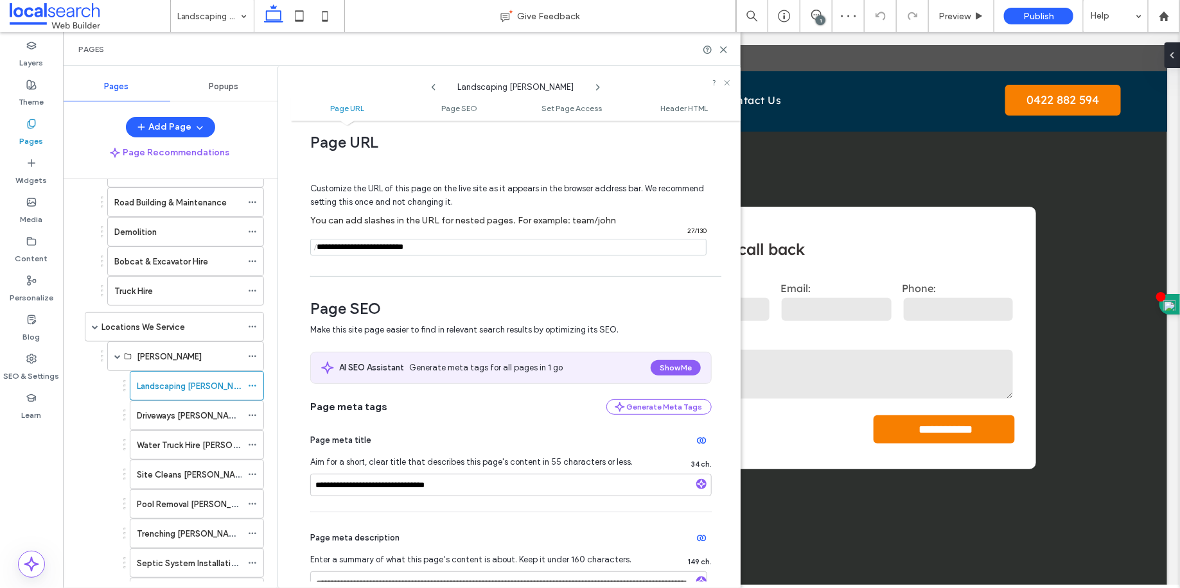
scroll to position [89, 0]
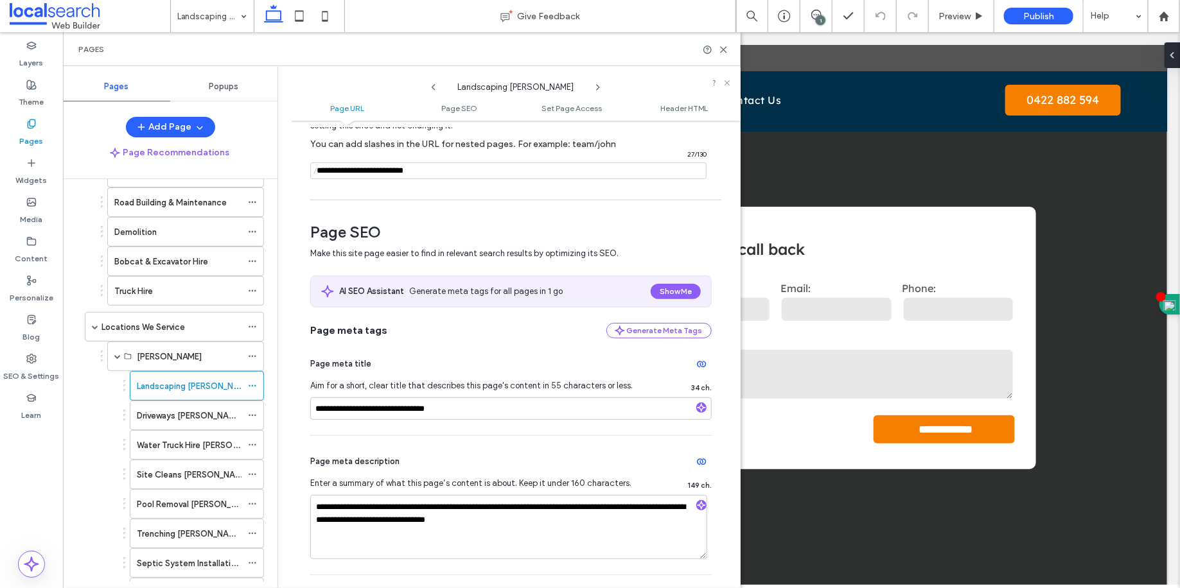
click at [732, 51] on div "Pages" at bounding box center [402, 49] width 678 height 34
click at [728, 47] on div "Pages" at bounding box center [402, 49] width 678 height 34
click at [725, 48] on use at bounding box center [724, 50] width 6 height 6
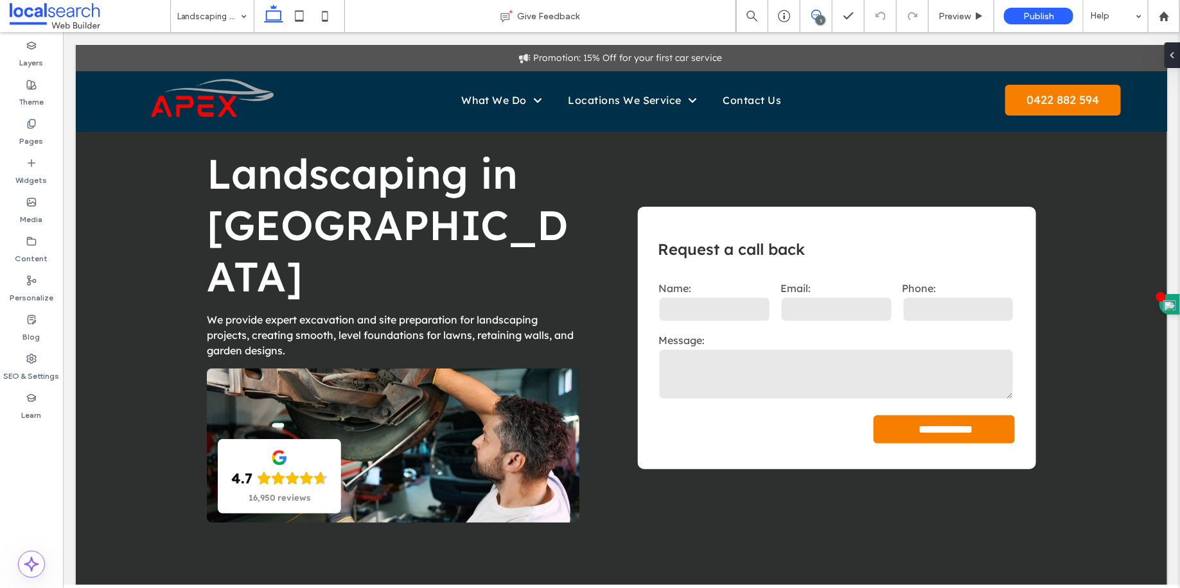
click at [817, 13] on icon at bounding box center [816, 15] width 10 height 10
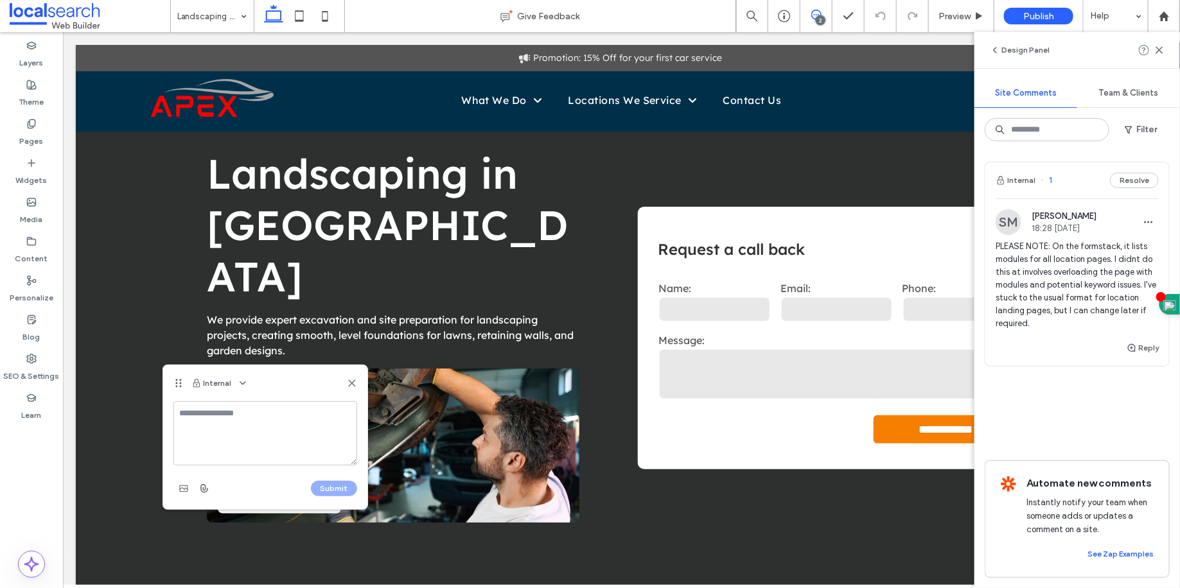
type textarea "*"
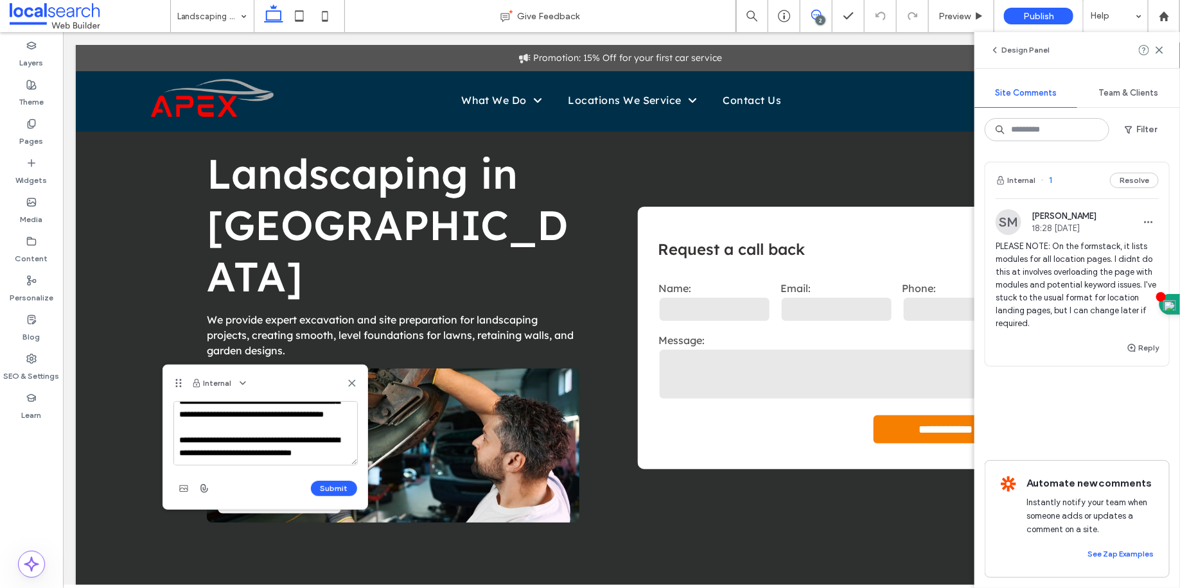
scroll to position [55, 0]
type textarea "**********"
click at [333, 485] on button "Submit" at bounding box center [334, 488] width 46 height 15
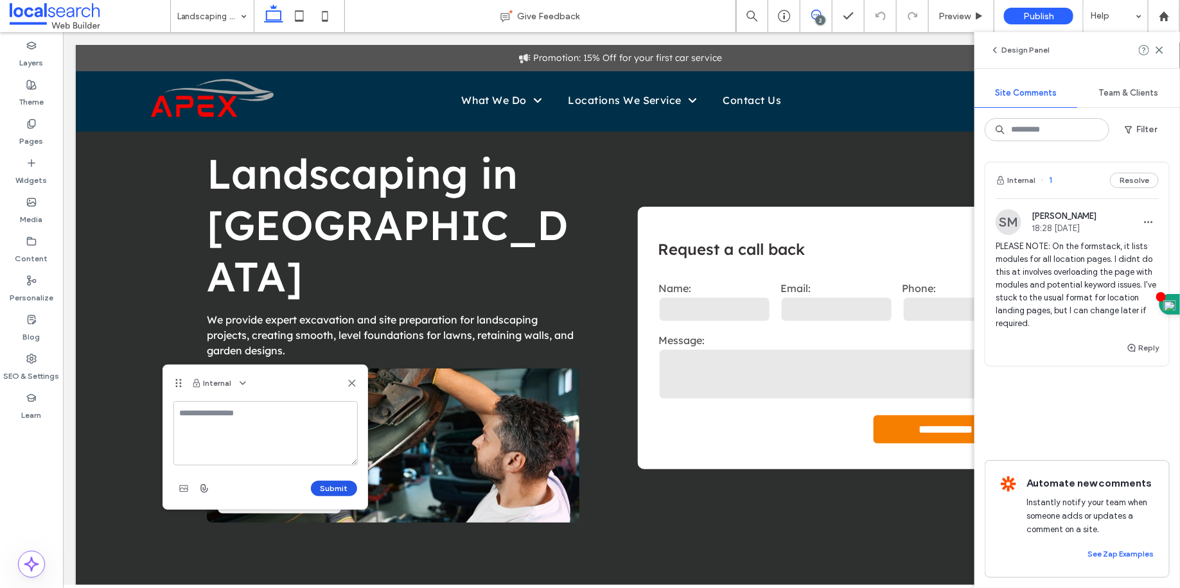
scroll to position [0, 0]
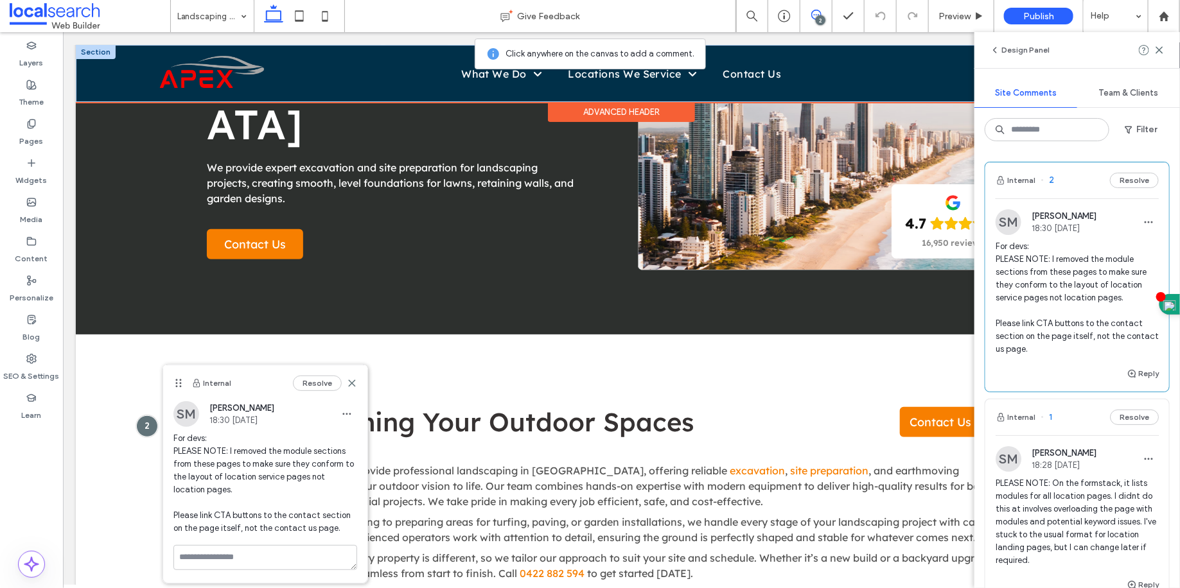
scroll to position [164, 0]
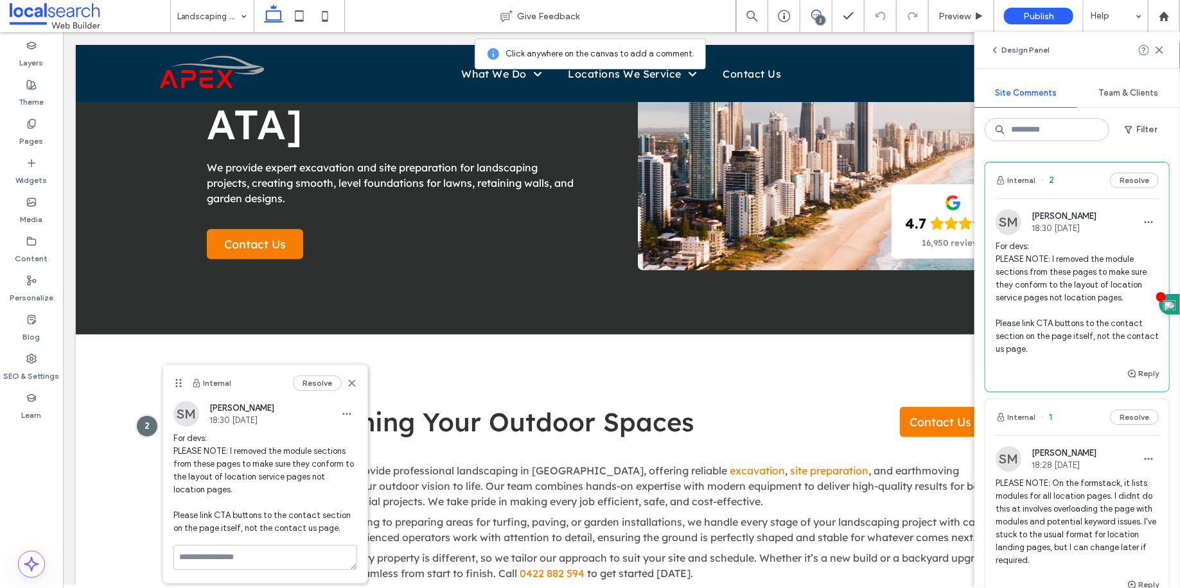
click at [817, 16] on icon at bounding box center [816, 15] width 10 height 10
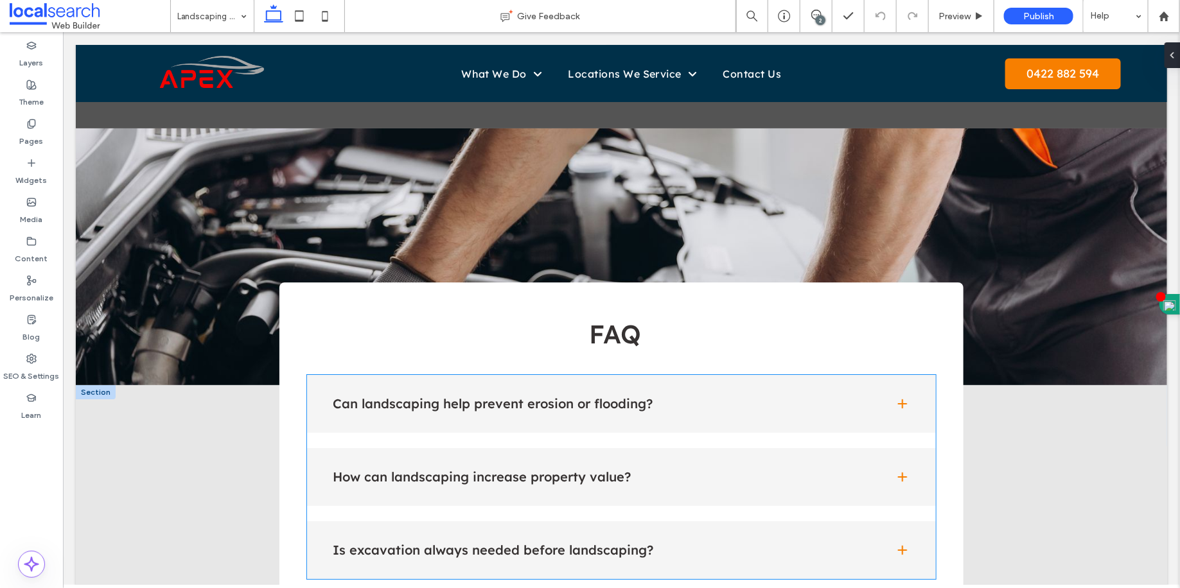
scroll to position [2179, 0]
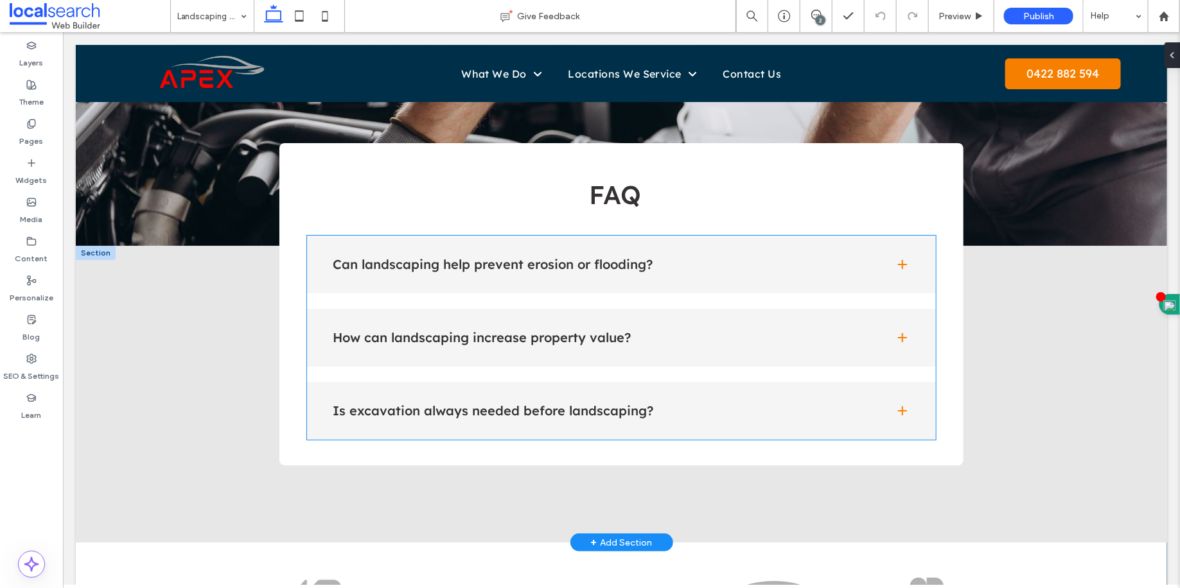
click at [589, 279] on div "Can landscaping help prevent erosion or flooding? Yes. Proper landscaping impro…" at bounding box center [620, 337] width 629 height 204
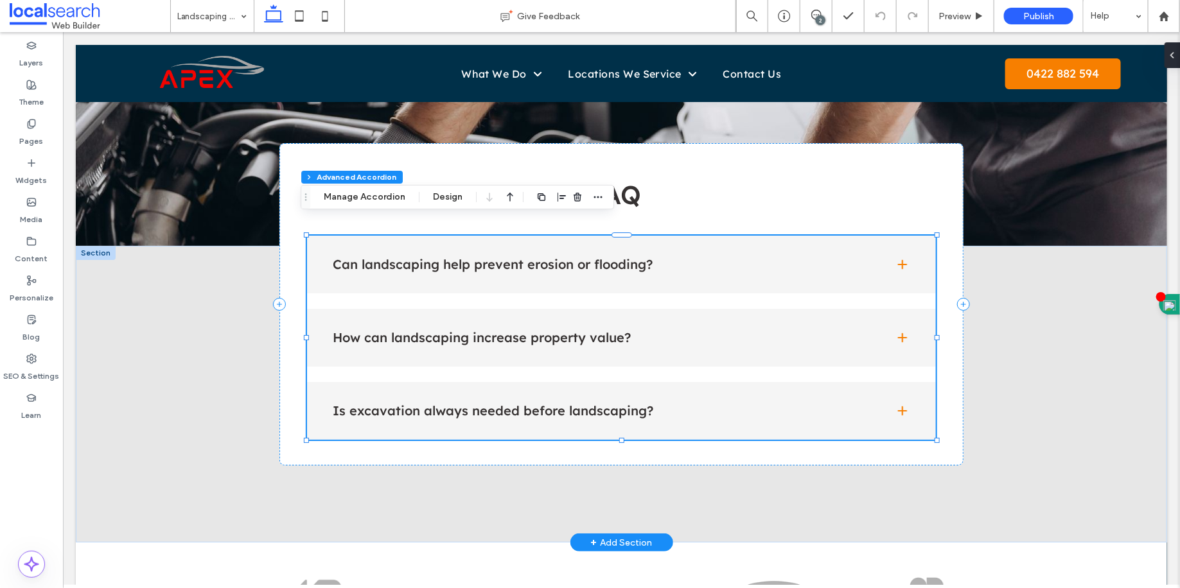
click at [589, 279] on div "Can landscaping help prevent erosion or flooding? Yes. Proper landscaping impro…" at bounding box center [620, 337] width 629 height 204
click at [644, 256] on div "Can landscaping help prevent erosion or flooding?" at bounding box center [620, 264] width 629 height 58
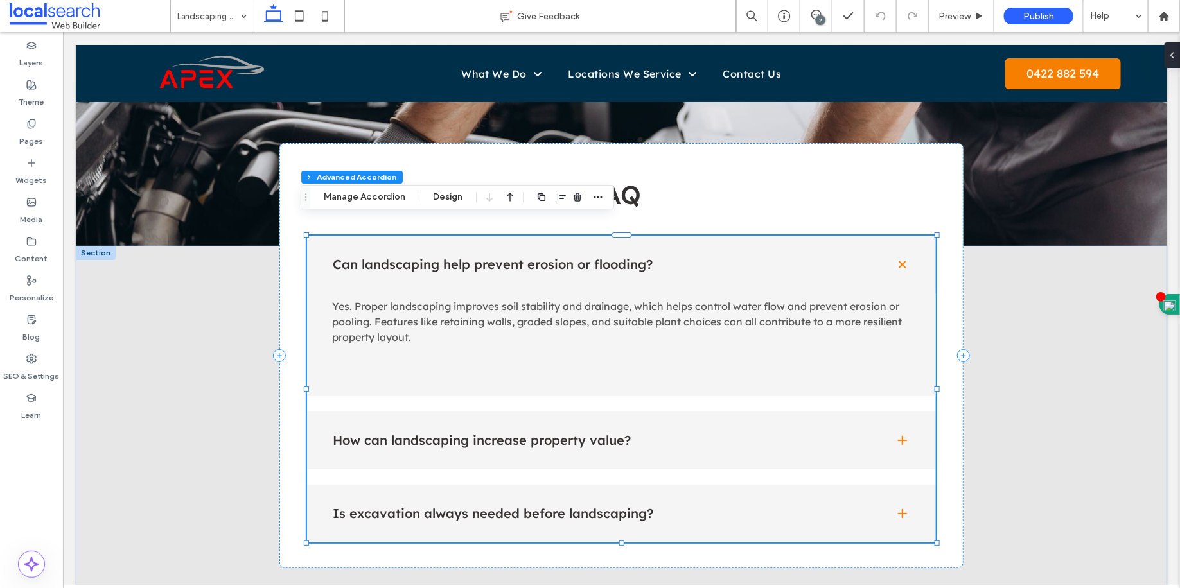
click at [652, 434] on h4 "How can landscaping increase property value?" at bounding box center [602, 440] width 541 height 13
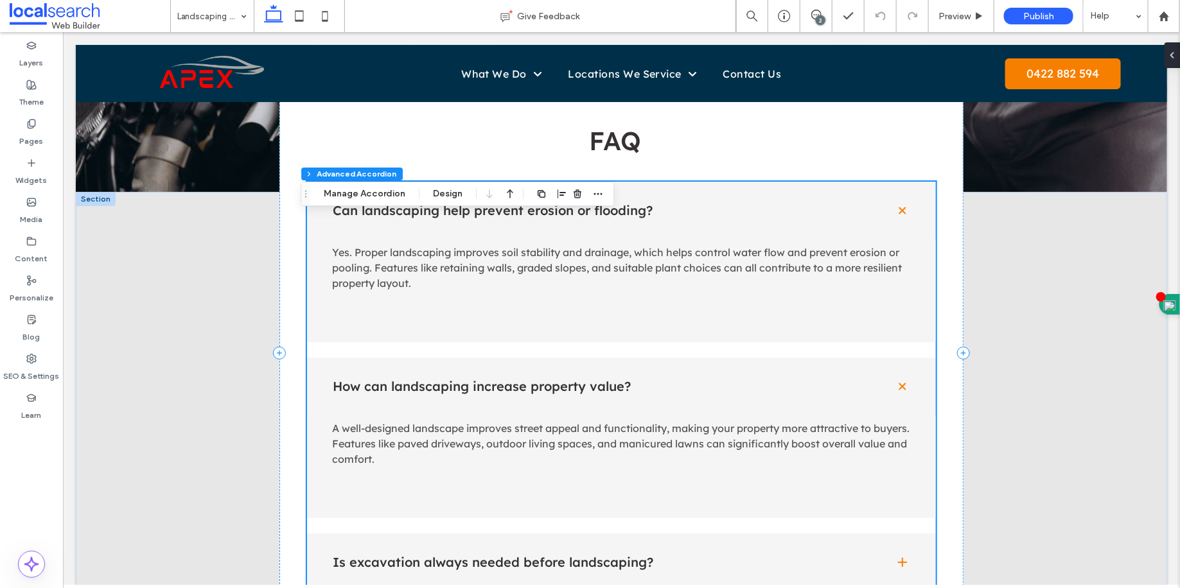
scroll to position [2323, 0]
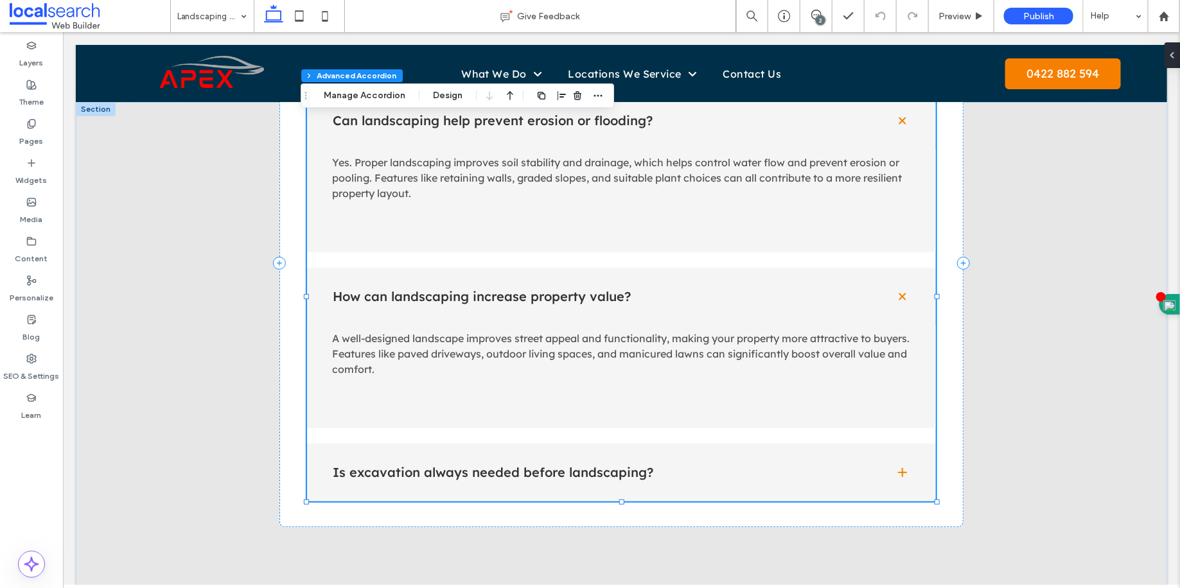
click at [631, 466] on h4 "Is excavation always needed before landscaping?" at bounding box center [602, 472] width 541 height 13
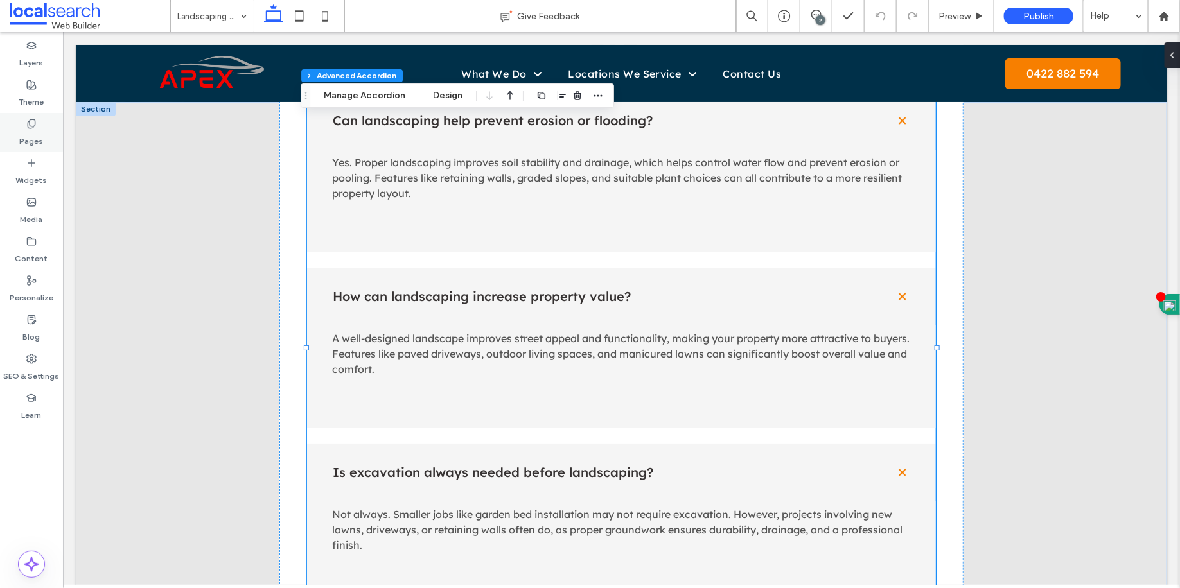
click at [54, 142] on div "Pages" at bounding box center [31, 132] width 63 height 39
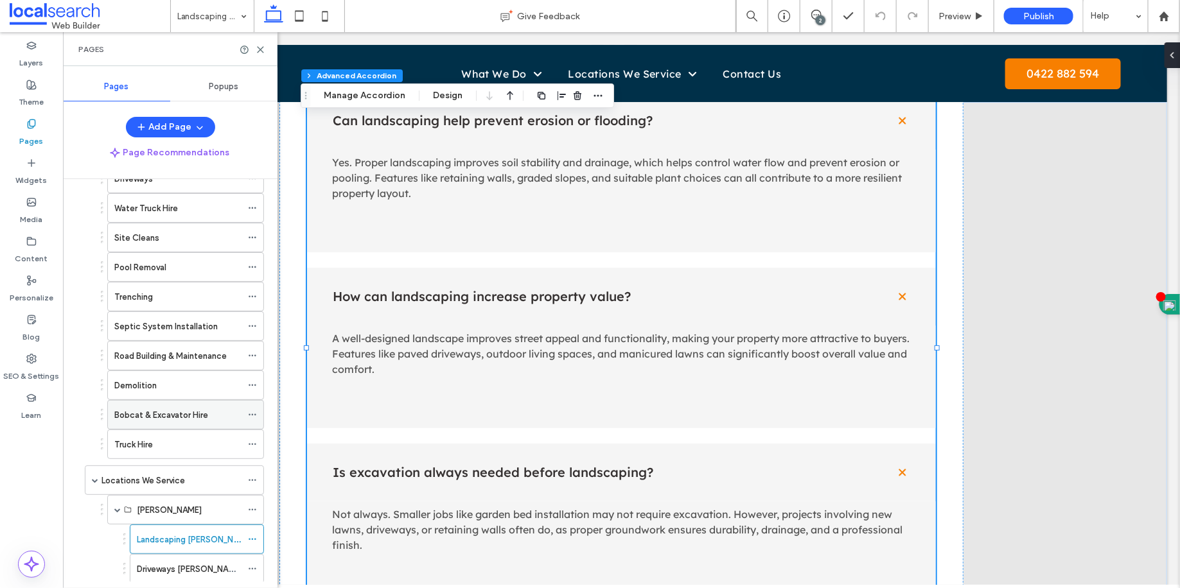
scroll to position [271, 0]
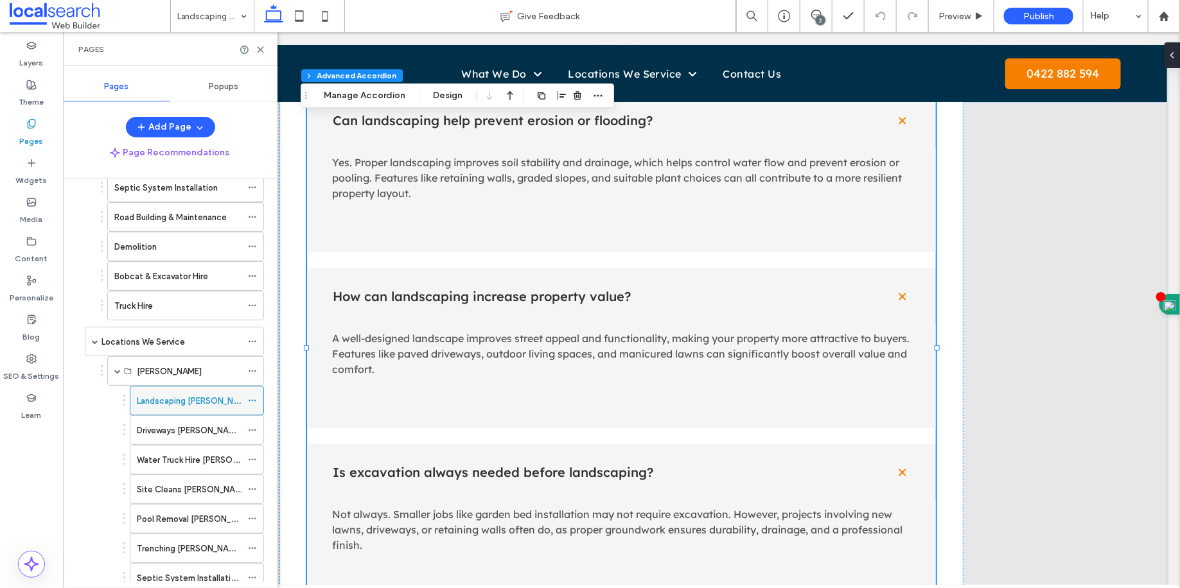
click at [258, 391] on div at bounding box center [255, 400] width 15 height 19
click at [257, 392] on div at bounding box center [255, 400] width 15 height 19
click at [253, 400] on use at bounding box center [252, 401] width 7 height 2
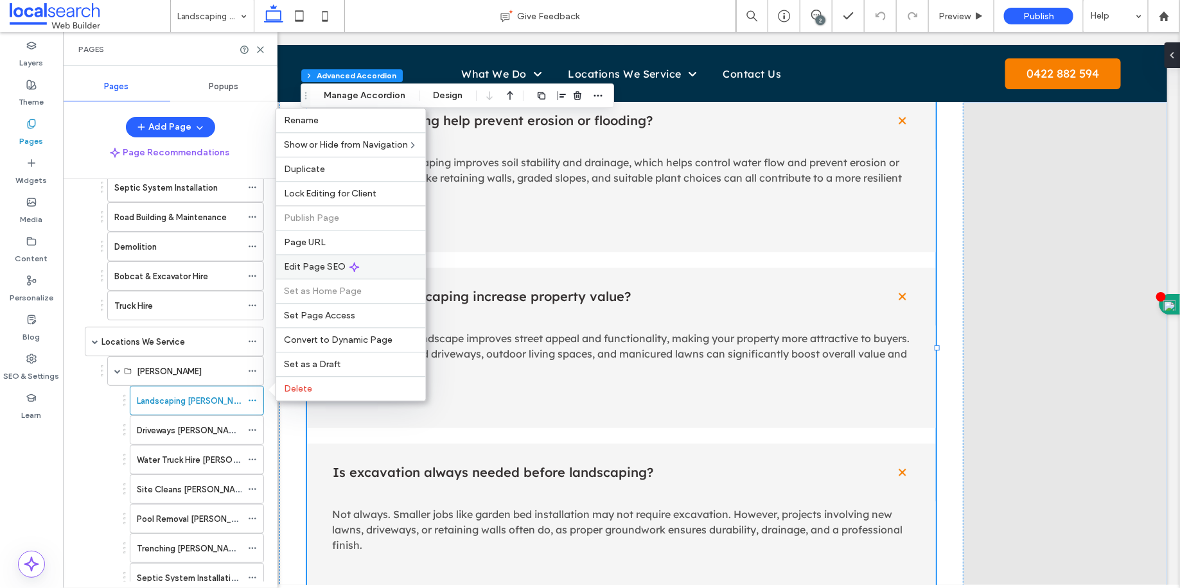
click at [319, 267] on span "Edit Page SEO" at bounding box center [315, 266] width 62 height 11
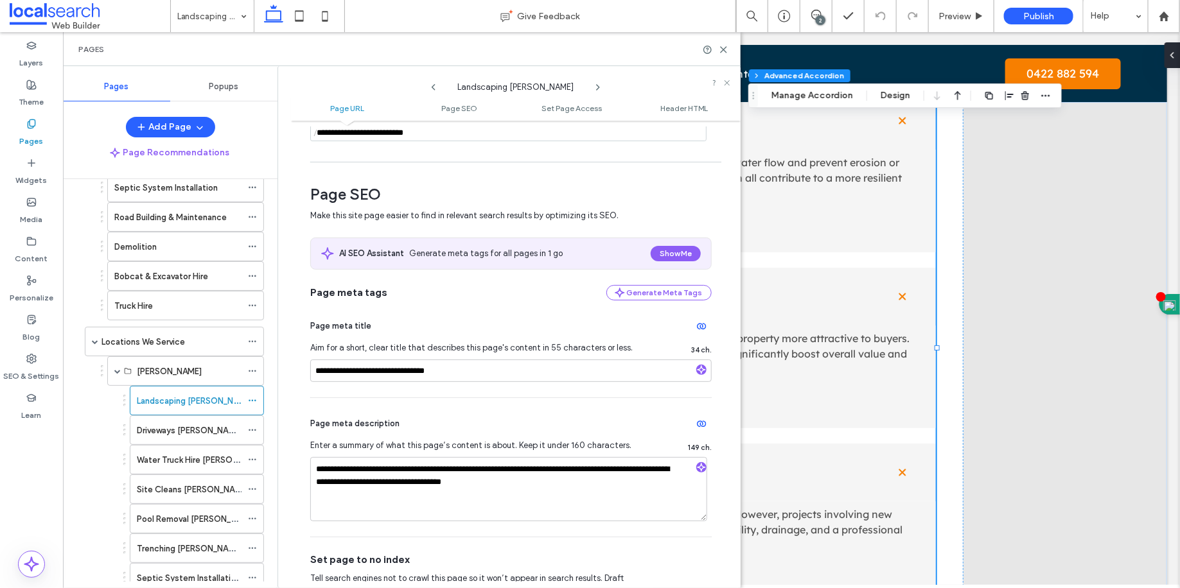
scroll to position [151, 0]
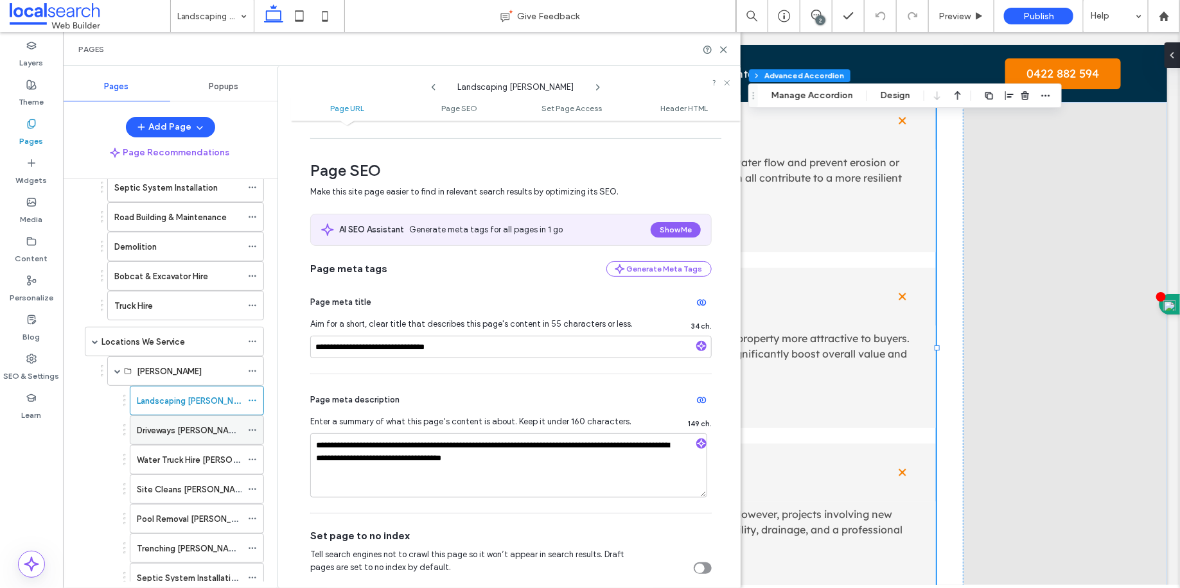
click at [236, 429] on div "Driveways [PERSON_NAME]" at bounding box center [189, 430] width 105 height 28
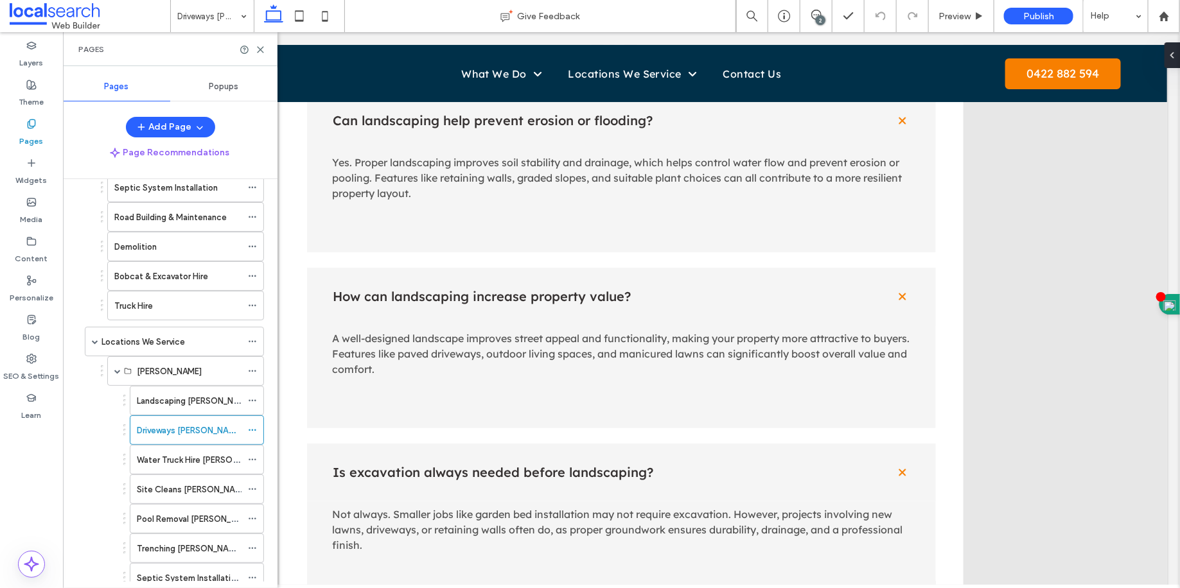
click at [204, 400] on div "Landscaping [PERSON_NAME]" at bounding box center [189, 401] width 105 height 28
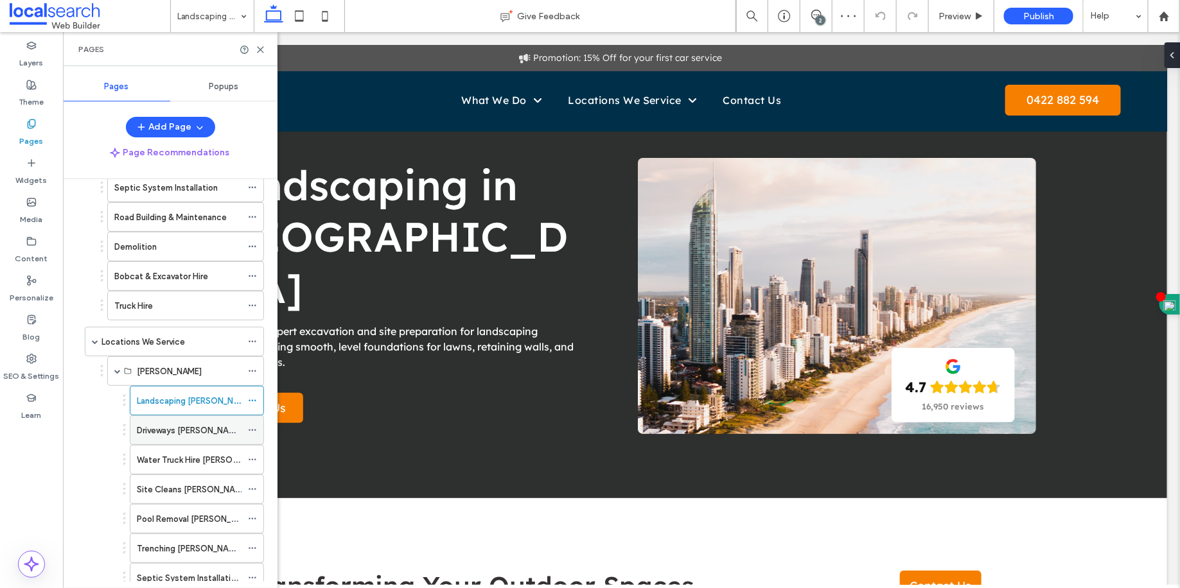
click at [222, 428] on div "Driveways [PERSON_NAME]" at bounding box center [189, 430] width 105 height 28
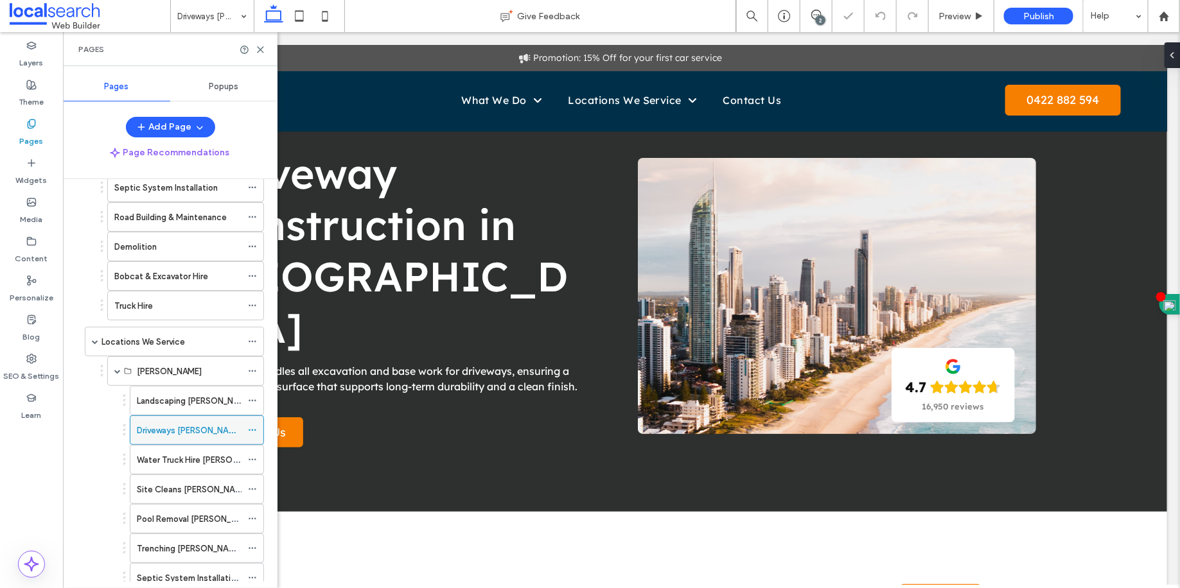
click at [251, 426] on icon at bounding box center [252, 430] width 9 height 9
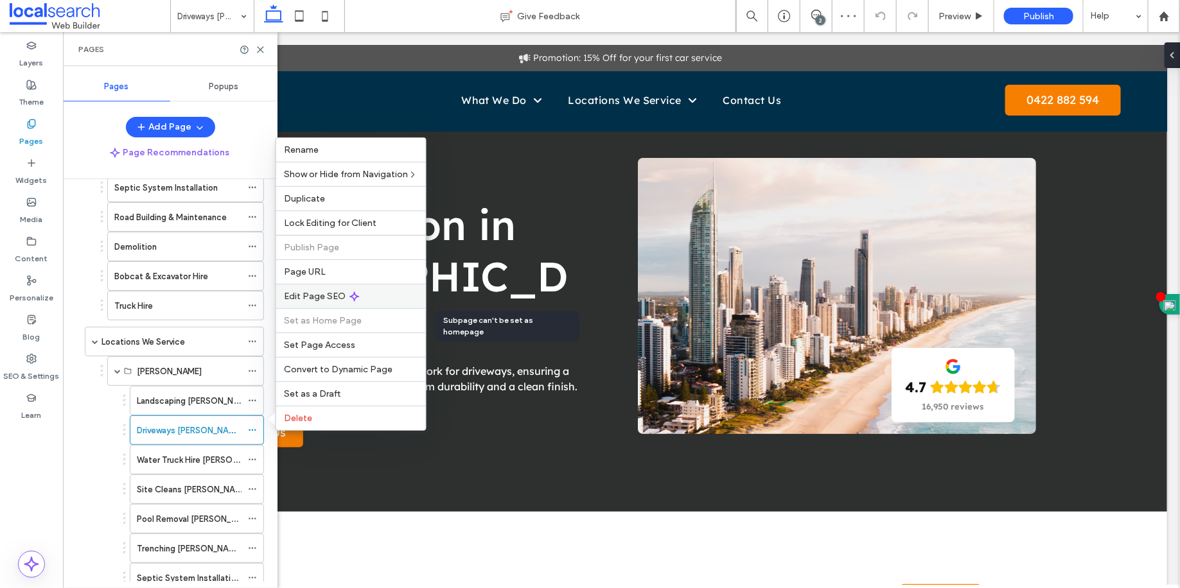
click at [302, 307] on div "Edit Page SEO" at bounding box center [351, 296] width 150 height 24
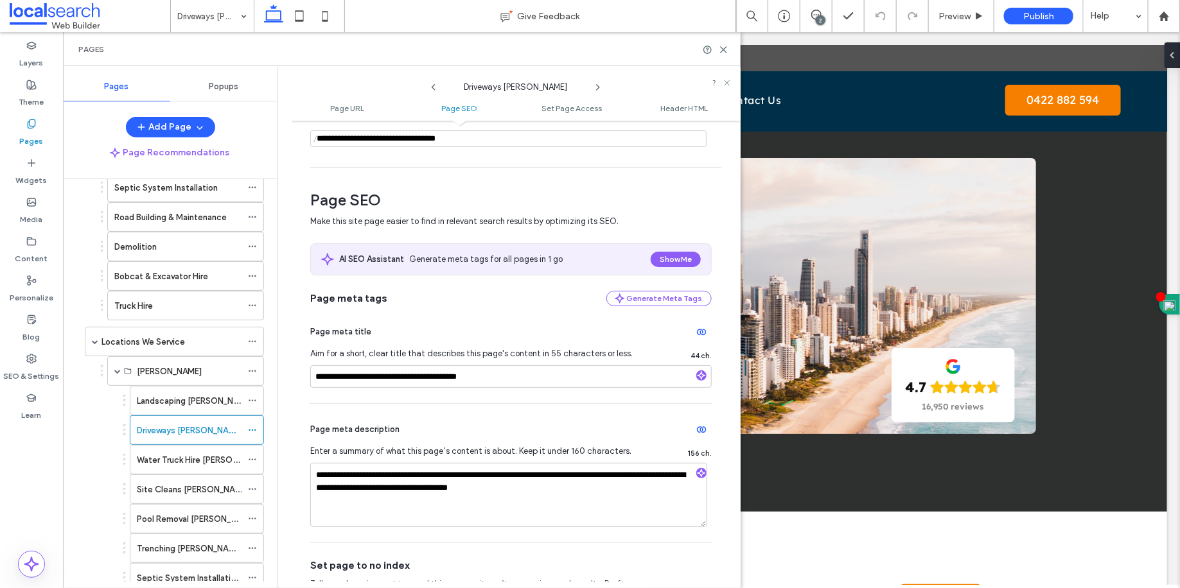
scroll to position [187, 0]
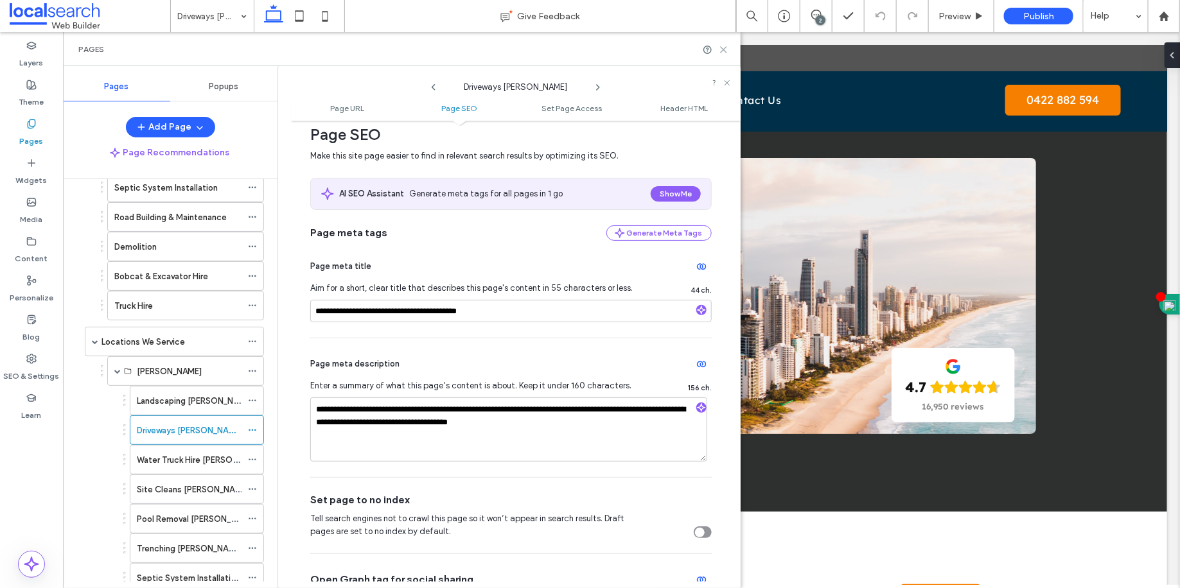
click at [722, 53] on icon at bounding box center [724, 50] width 10 height 10
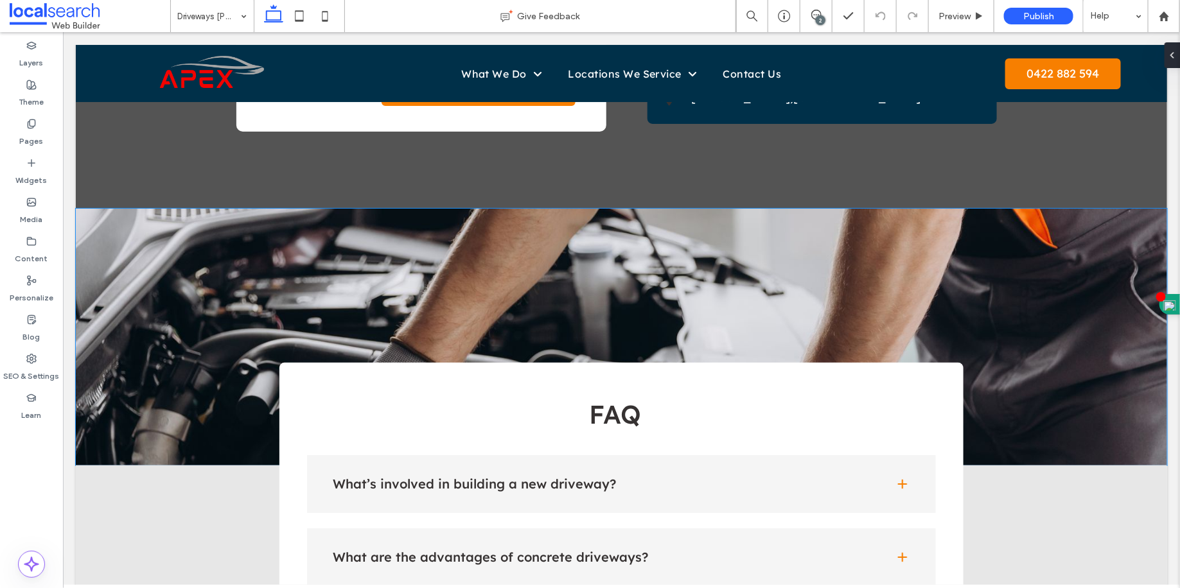
scroll to position [2050, 0]
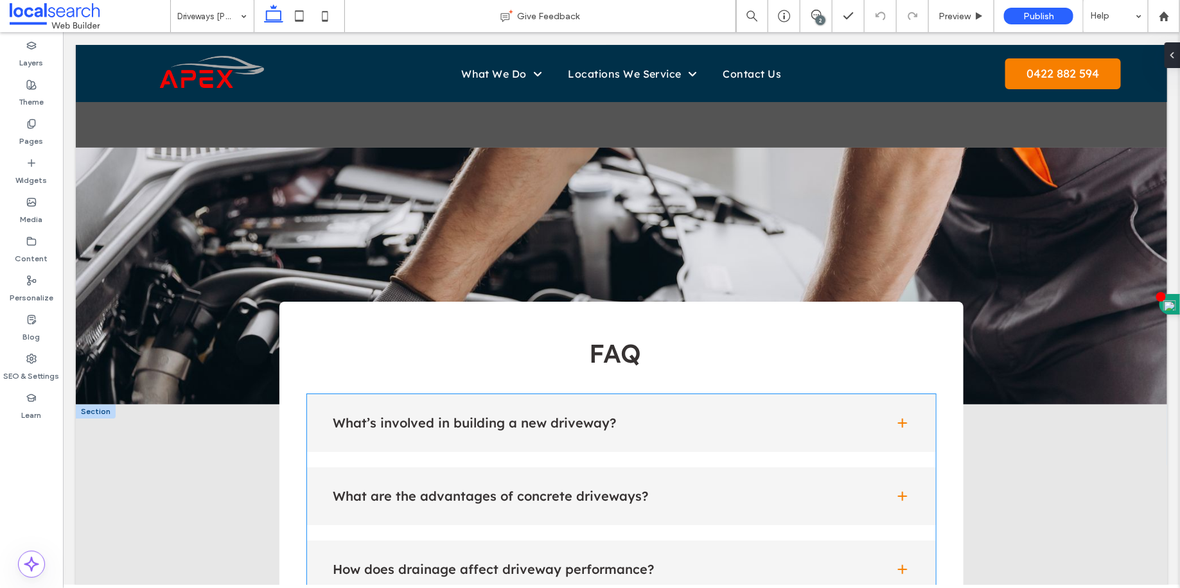
click at [612, 394] on div "What’s involved in building a new driveway?" at bounding box center [620, 423] width 629 height 58
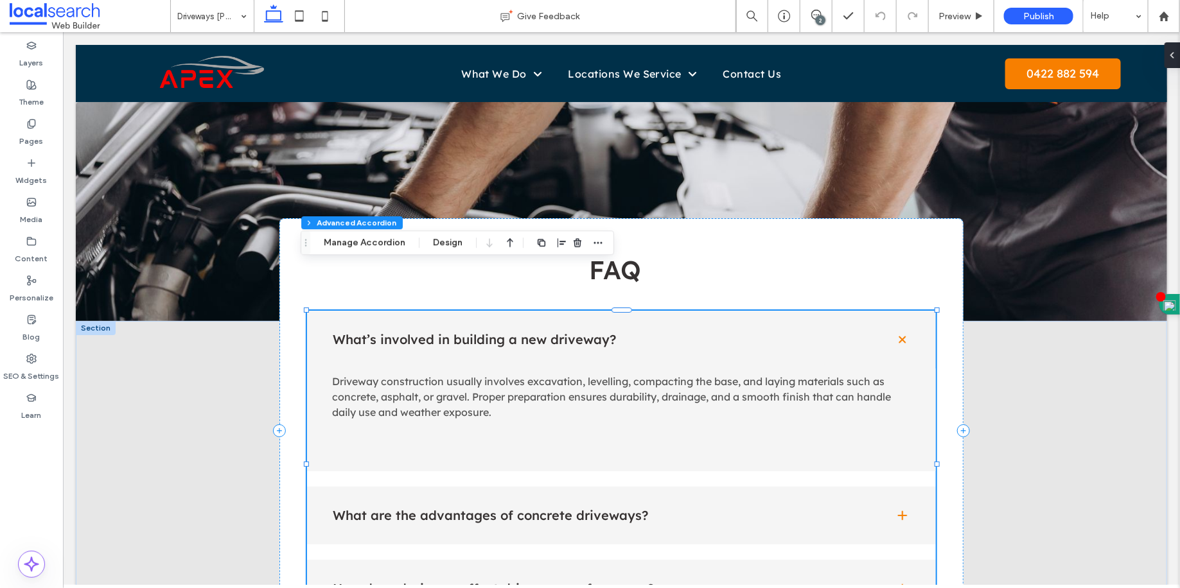
click at [584, 486] on div "What are the advantages of concrete driveways?" at bounding box center [620, 515] width 629 height 58
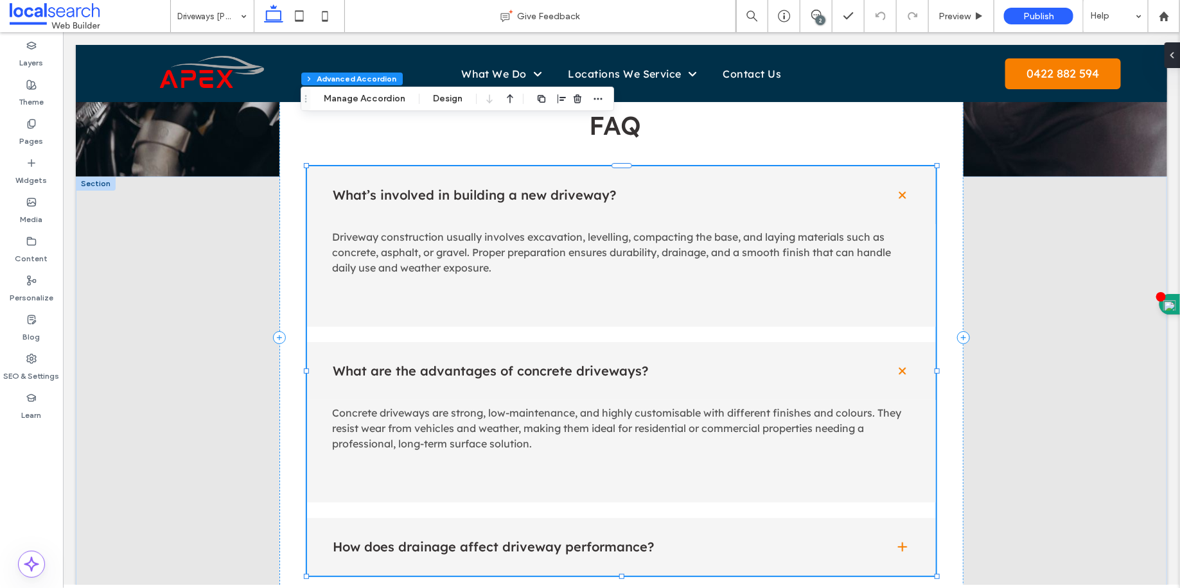
click at [580, 518] on div "How does drainage affect driveway performance?" at bounding box center [620, 547] width 629 height 58
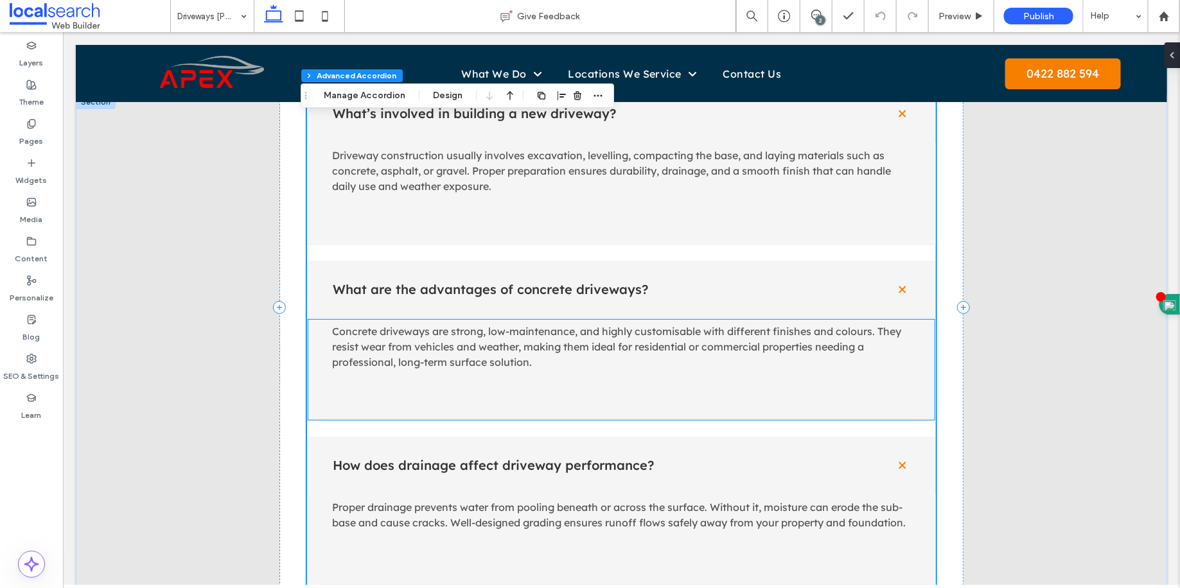
scroll to position [2426, 0]
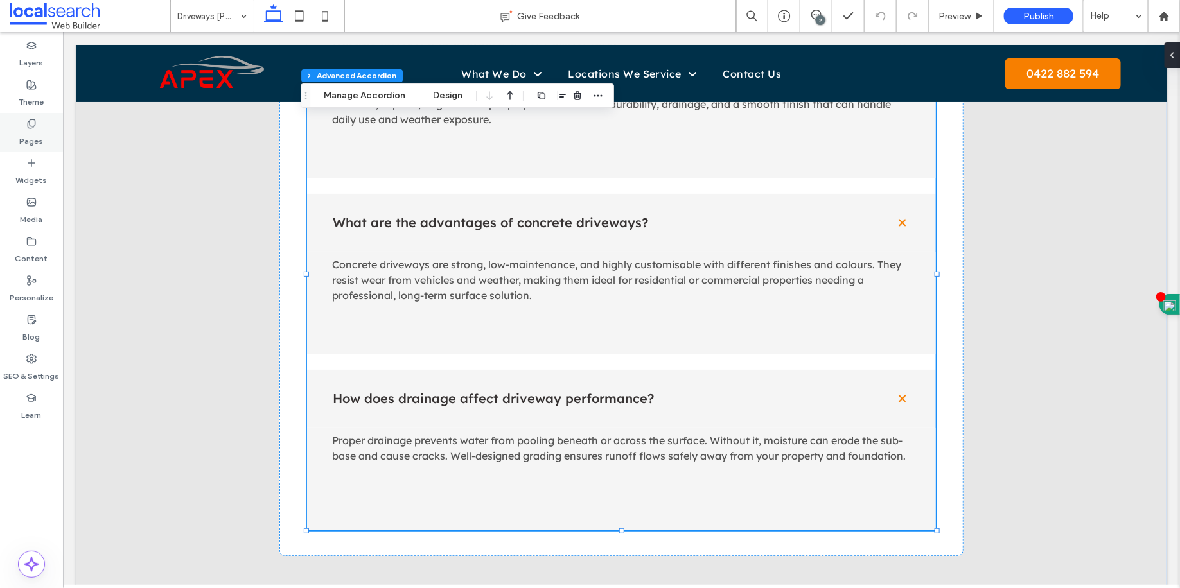
click at [29, 139] on label "Pages" at bounding box center [32, 138] width 24 height 18
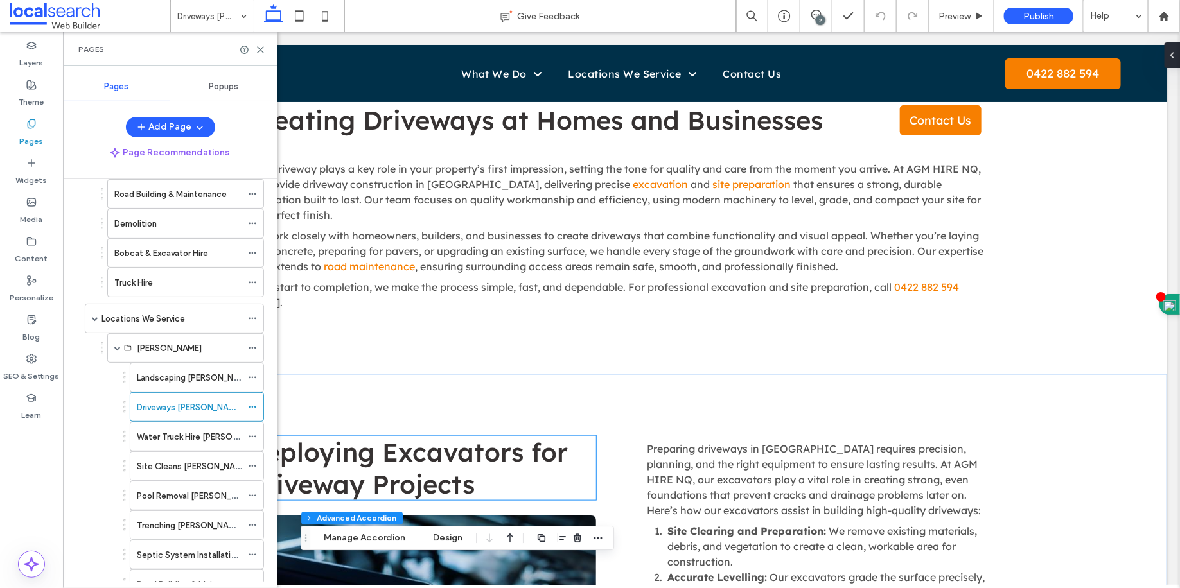
scroll to position [258, 0]
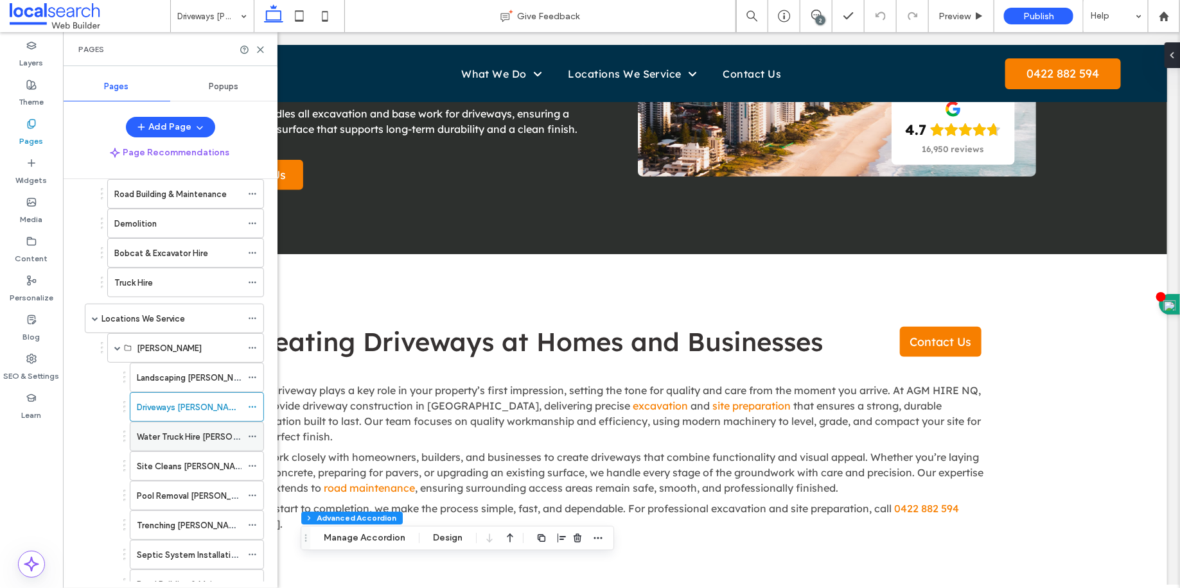
click at [190, 423] on div "Water Truck Hire [PERSON_NAME]" at bounding box center [189, 437] width 105 height 28
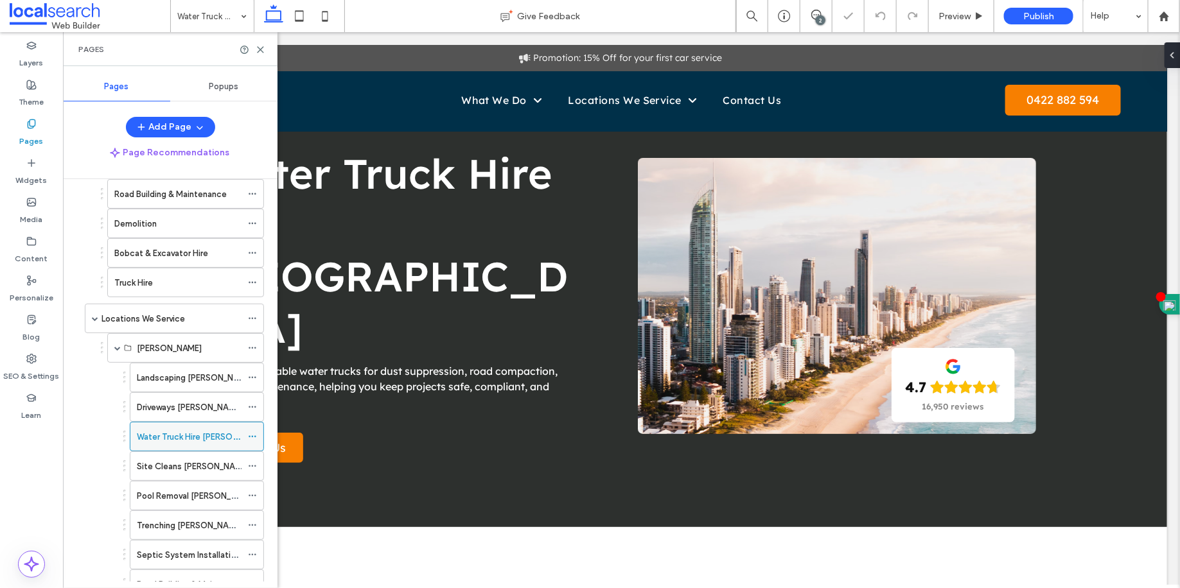
click at [254, 432] on icon at bounding box center [252, 436] width 9 height 9
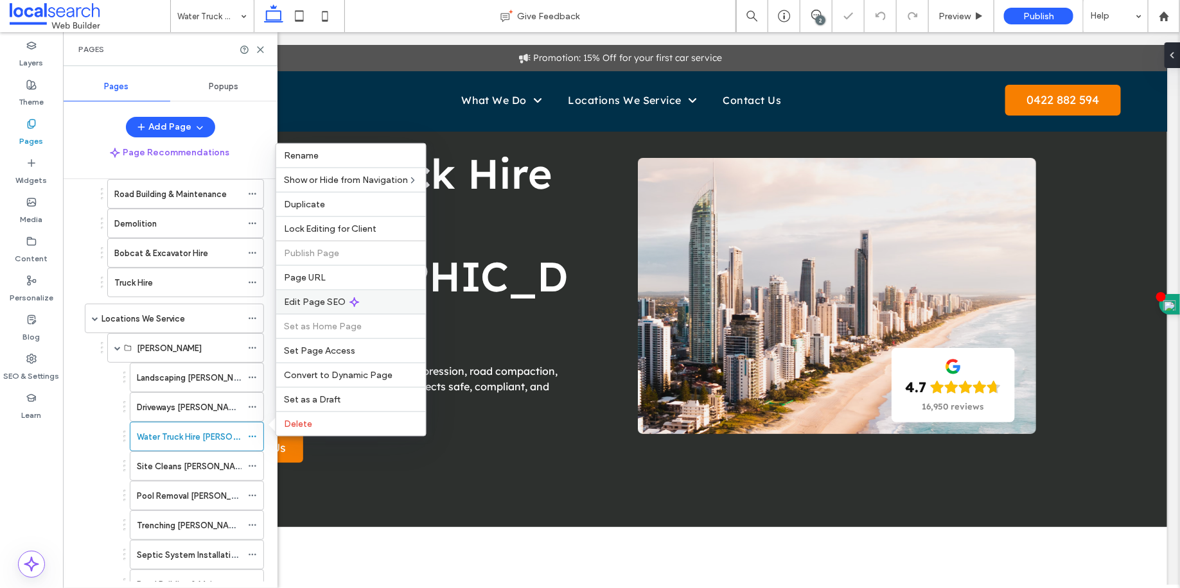
click at [320, 290] on div "Edit Page SEO" at bounding box center [351, 302] width 150 height 24
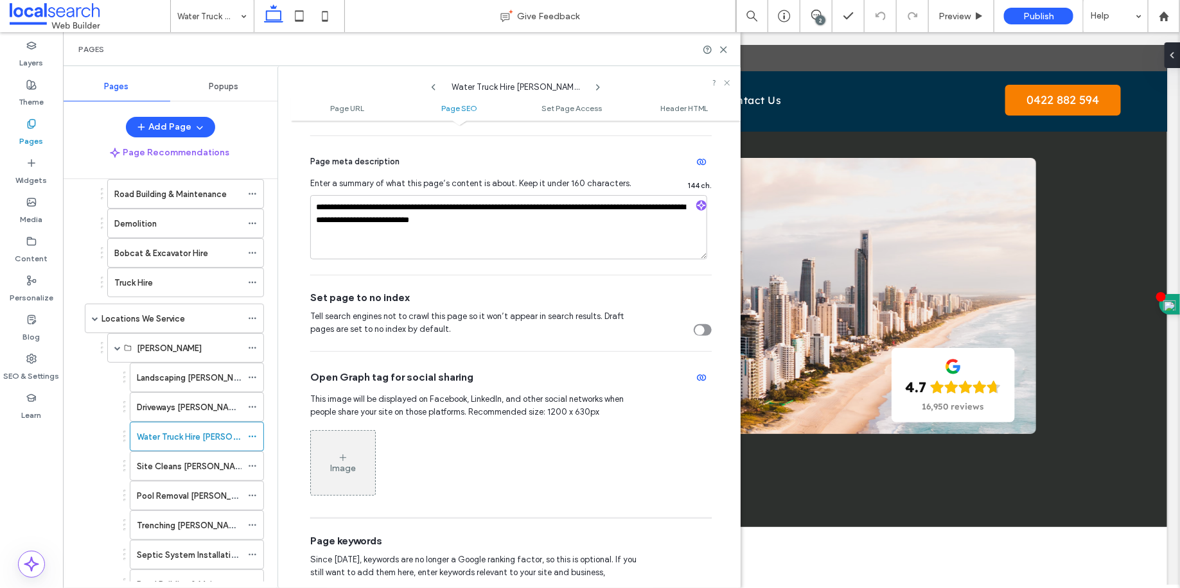
scroll to position [371, 0]
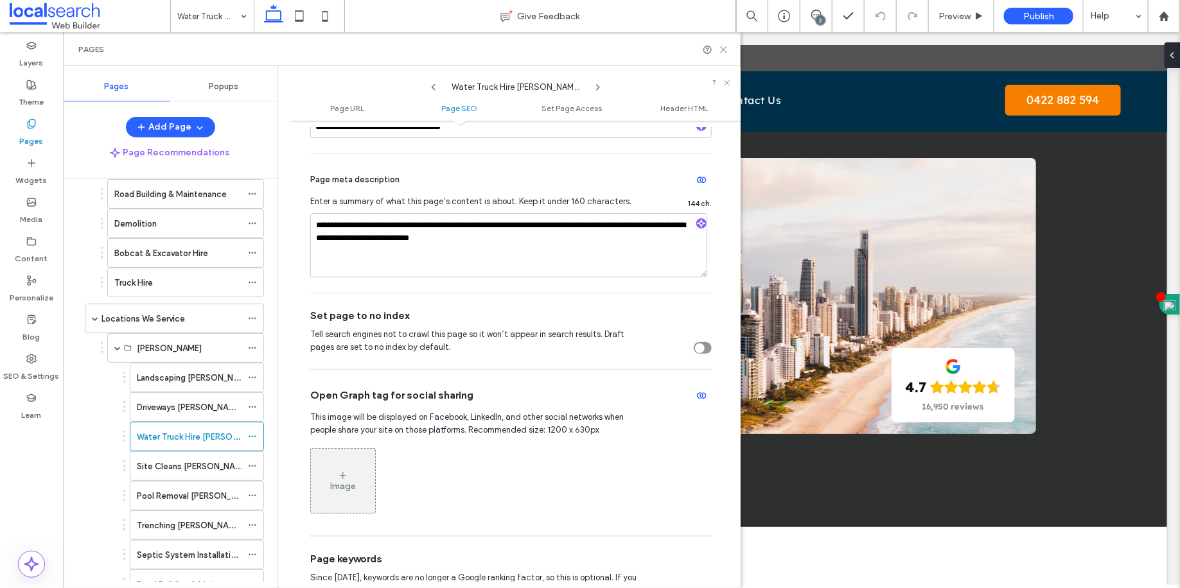
click at [726, 53] on icon at bounding box center [724, 50] width 10 height 10
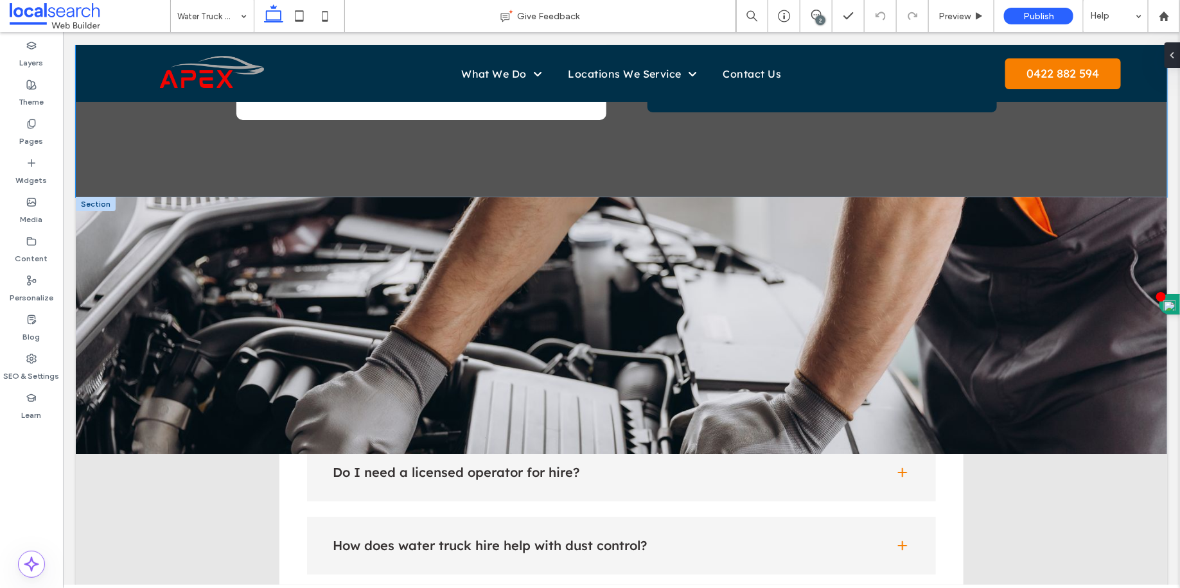
scroll to position [2009, 0]
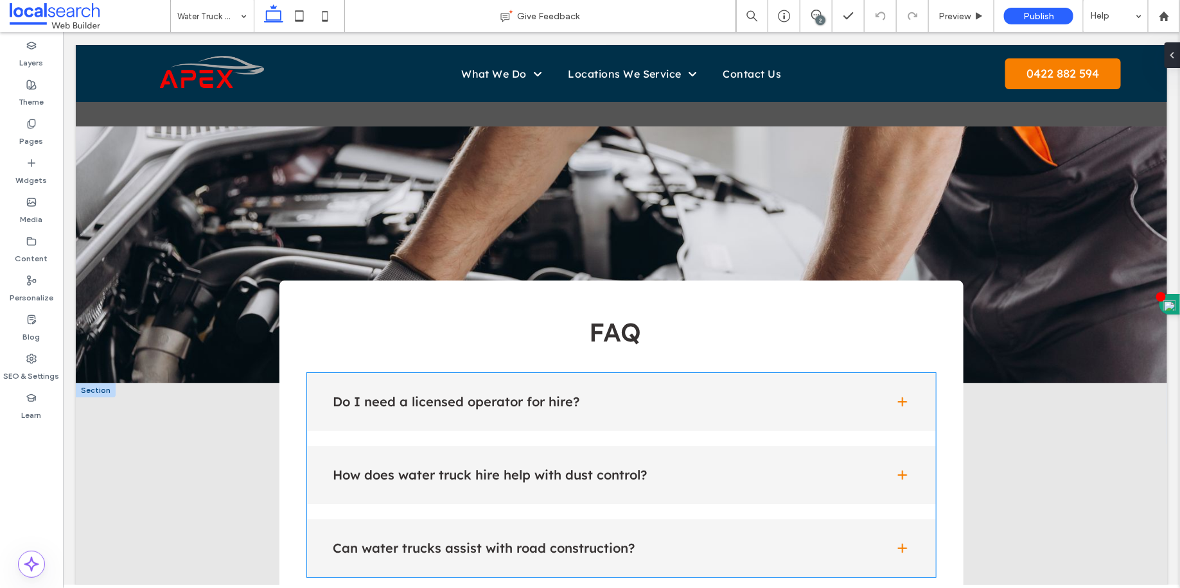
click at [672, 385] on div "Do I need a licensed operator for hire?" at bounding box center [620, 402] width 629 height 58
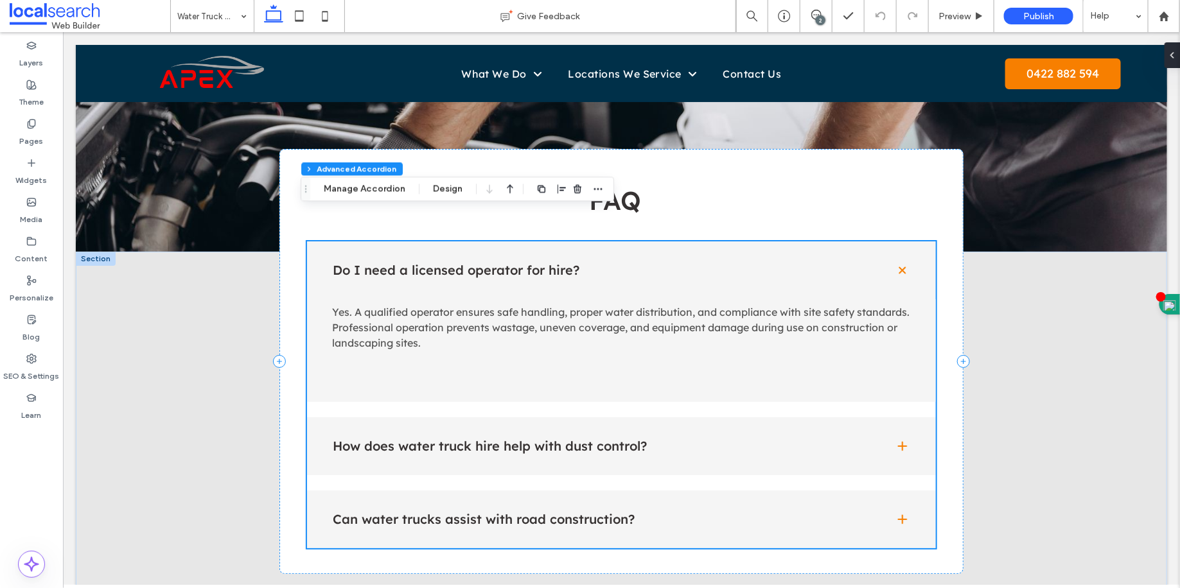
click at [657, 439] on h4 "How does water truck hire help with dust control?" at bounding box center [602, 445] width 541 height 13
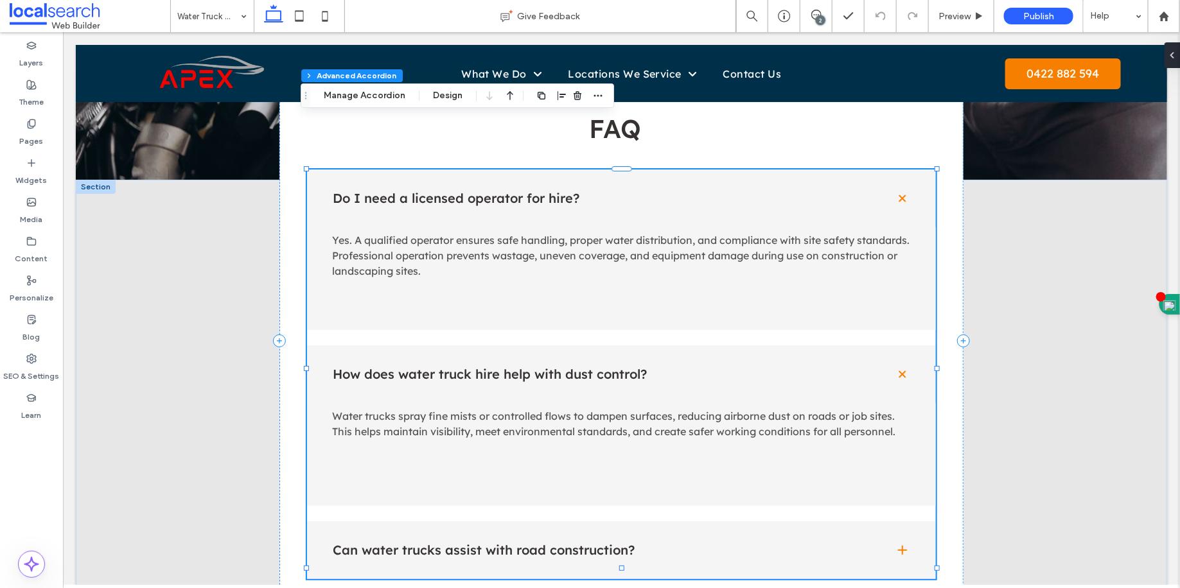
scroll to position [2292, 0]
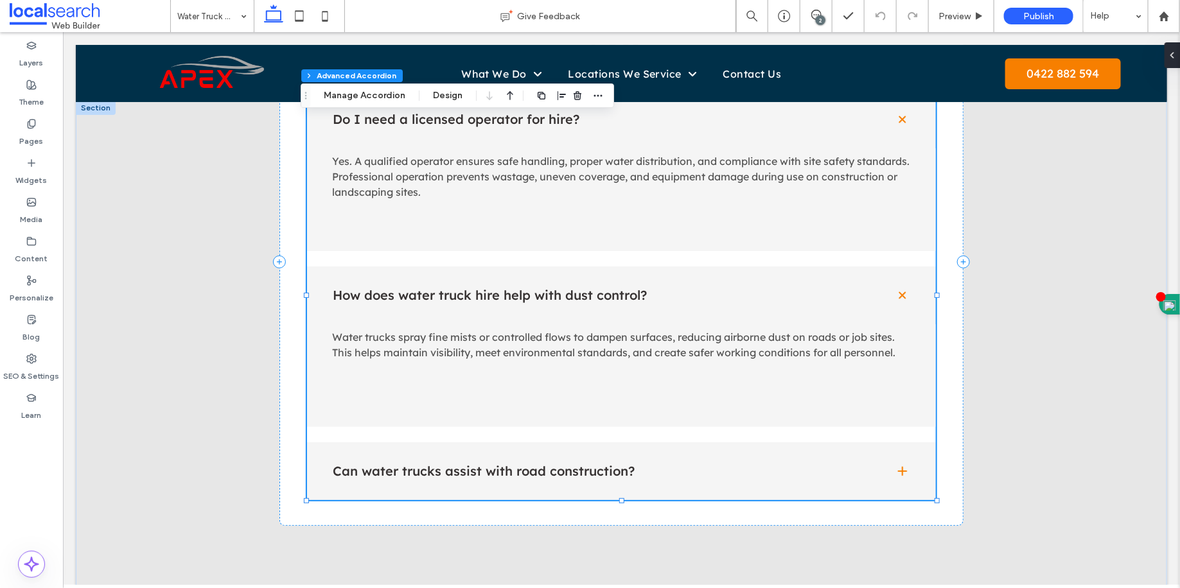
click at [638, 452] on div "Can water trucks assist with road construction?" at bounding box center [620, 471] width 629 height 58
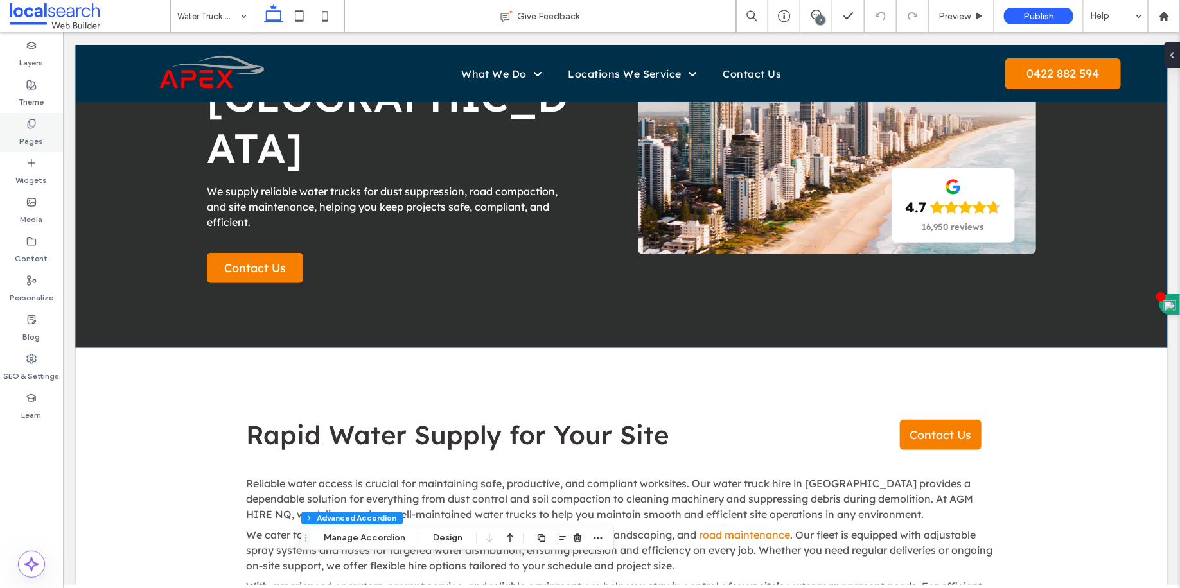
scroll to position [166, 0]
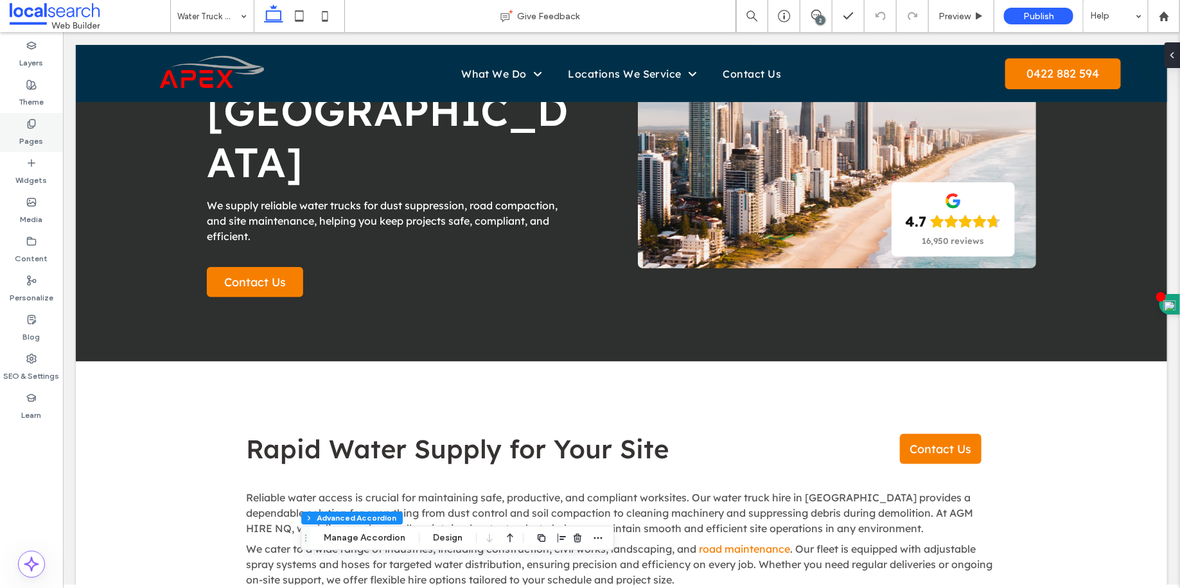
click at [48, 131] on div "Pages" at bounding box center [31, 132] width 63 height 39
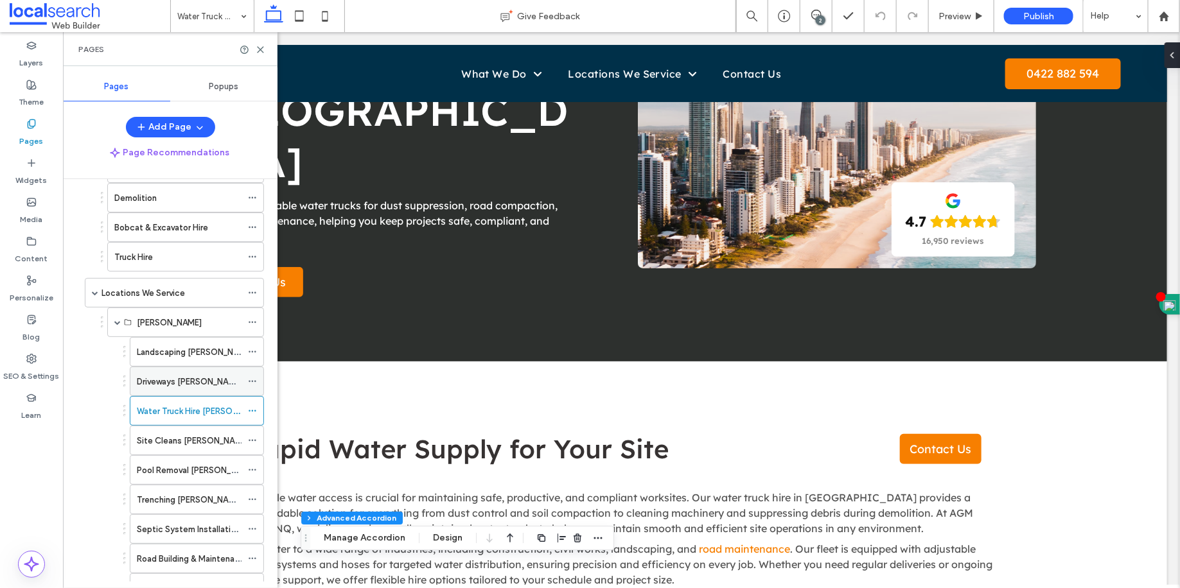
scroll to position [331, 0]
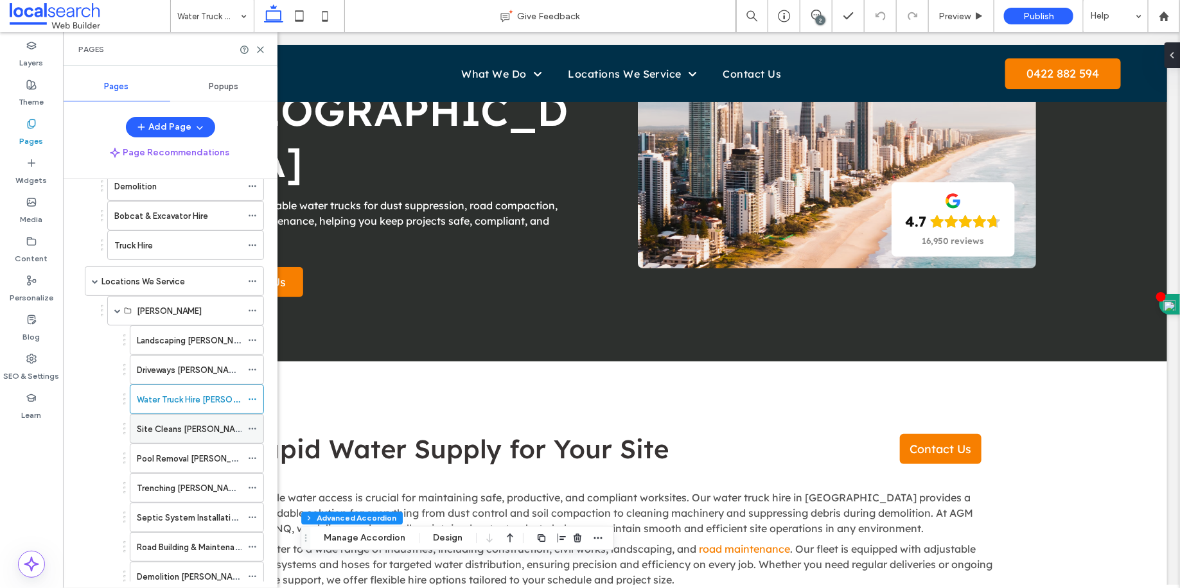
click at [224, 423] on div "Site Cleans [PERSON_NAME]" at bounding box center [189, 429] width 105 height 13
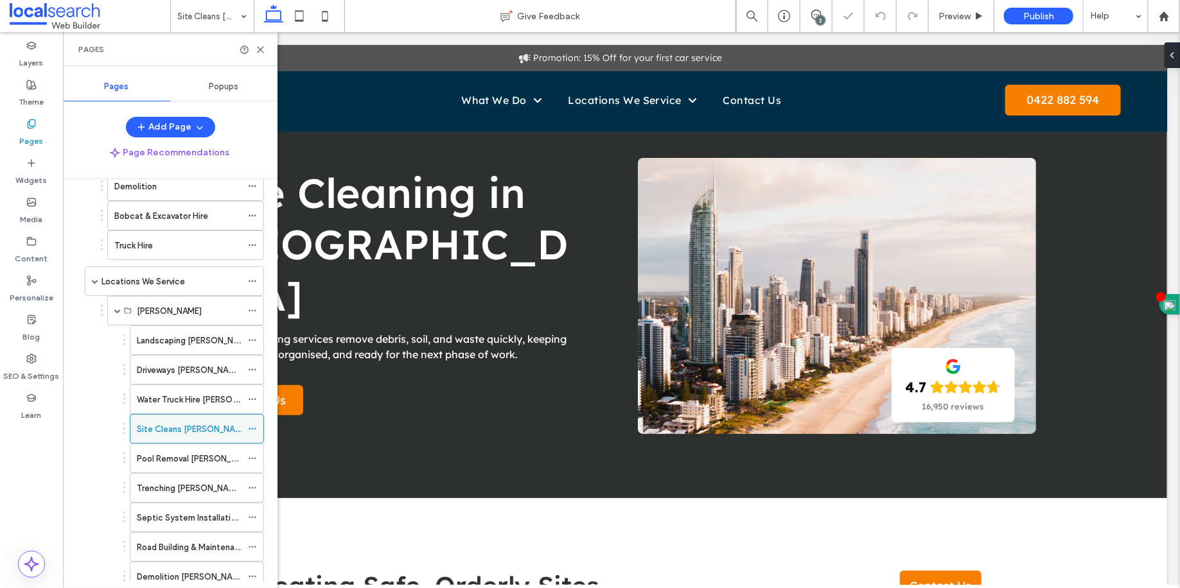
click at [249, 425] on icon at bounding box center [252, 429] width 9 height 9
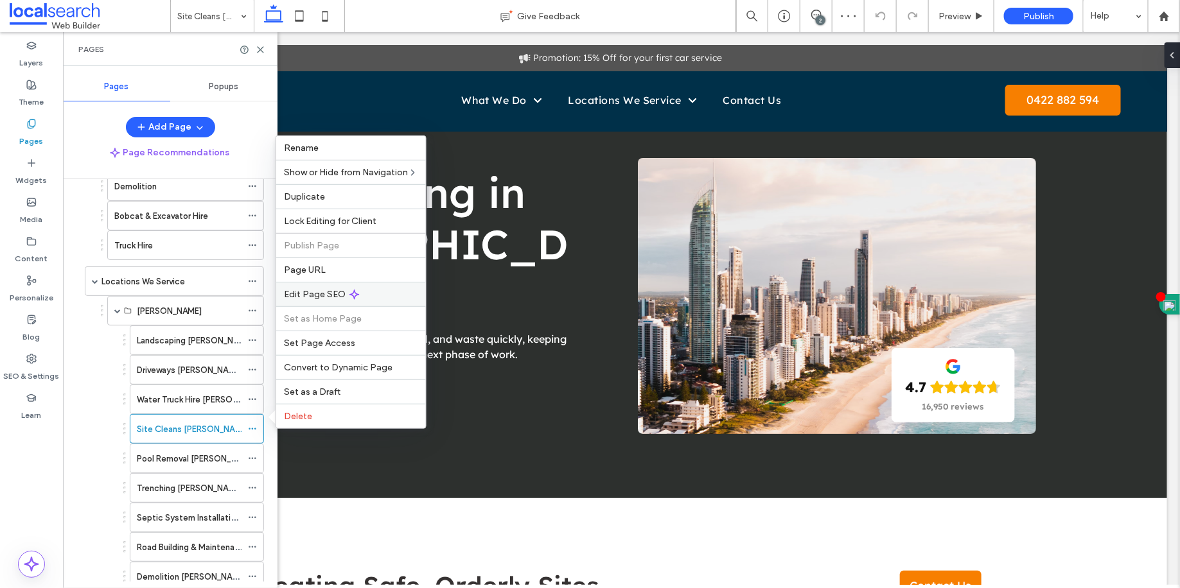
click at [324, 296] on span "Edit Page SEO" at bounding box center [315, 294] width 62 height 11
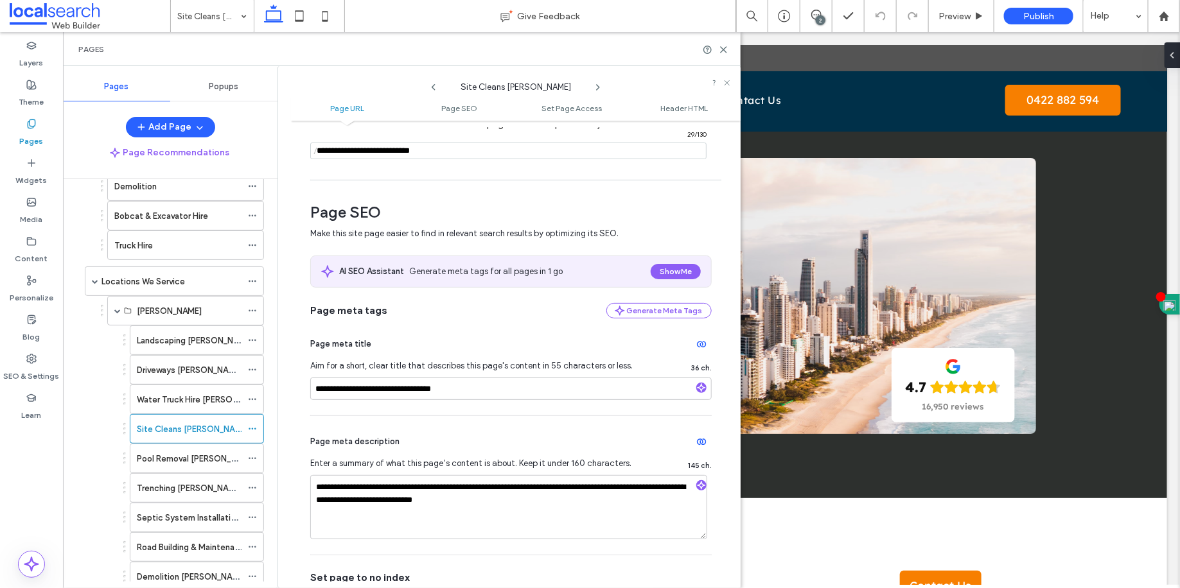
scroll to position [110, 0]
click at [725, 55] on div "Pages" at bounding box center [402, 49] width 678 height 34
click at [726, 52] on use at bounding box center [724, 50] width 6 height 6
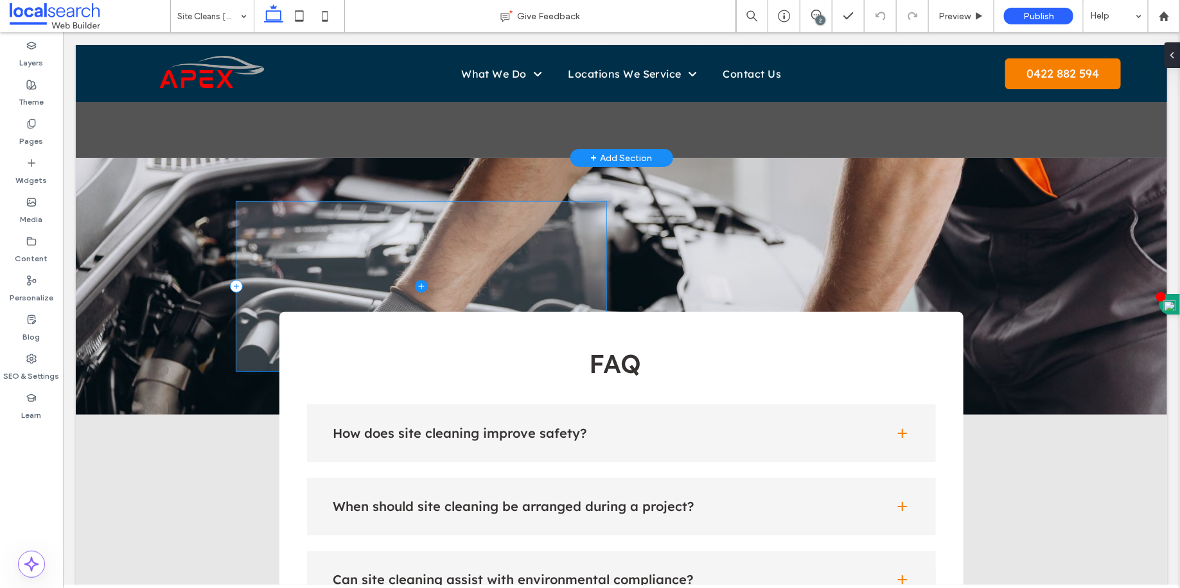
scroll to position [1995, 0]
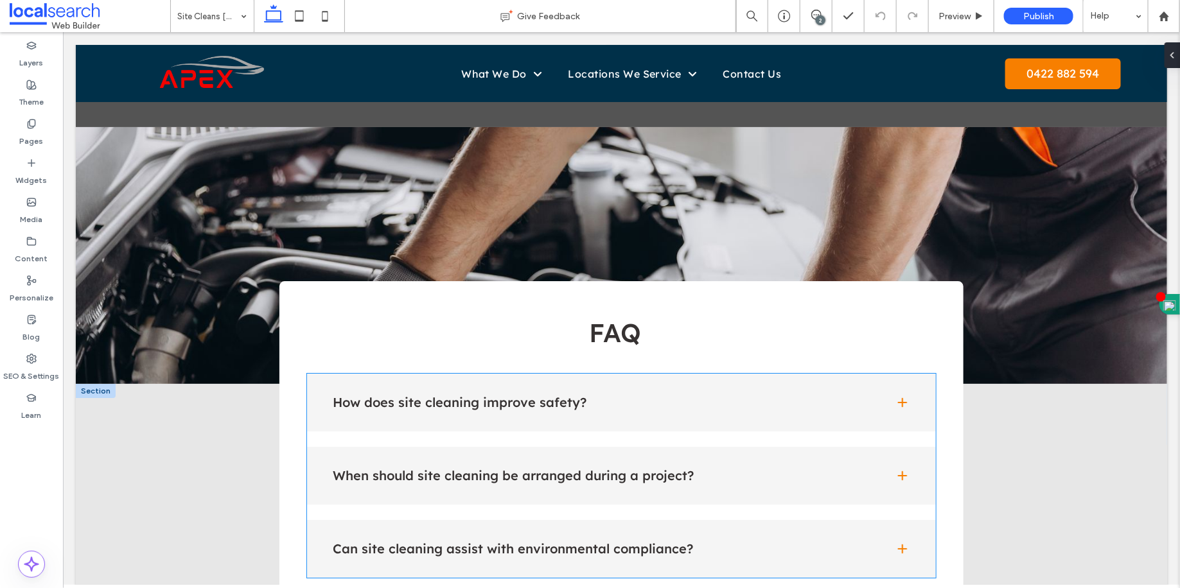
click at [578, 425] on div "How does site cleaning improve safety?" at bounding box center [620, 402] width 629 height 58
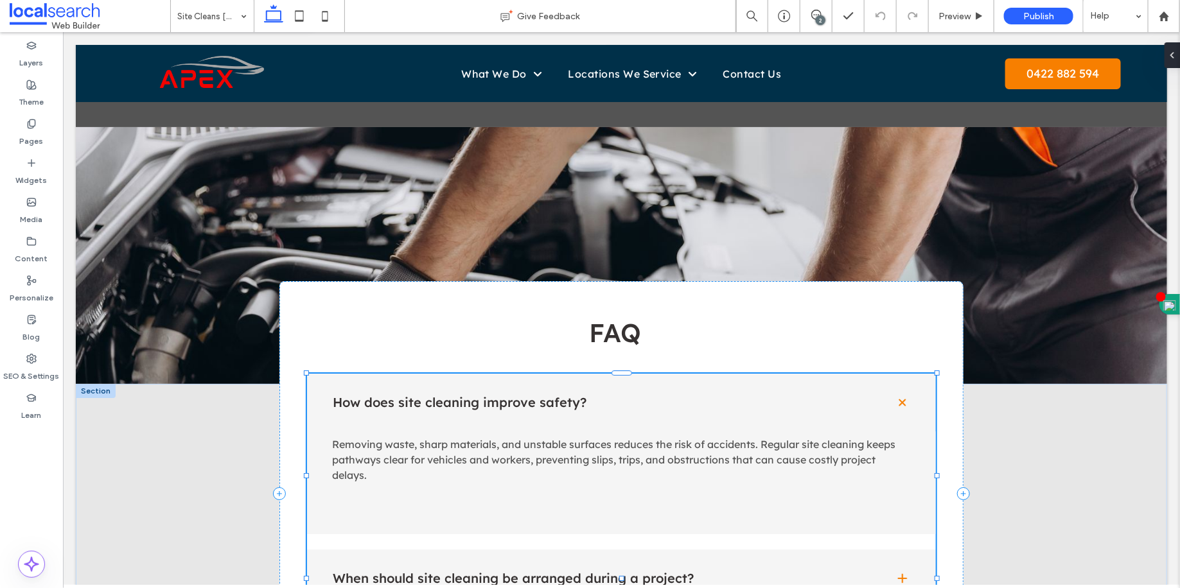
type input "***"
type input "**"
type input "****"
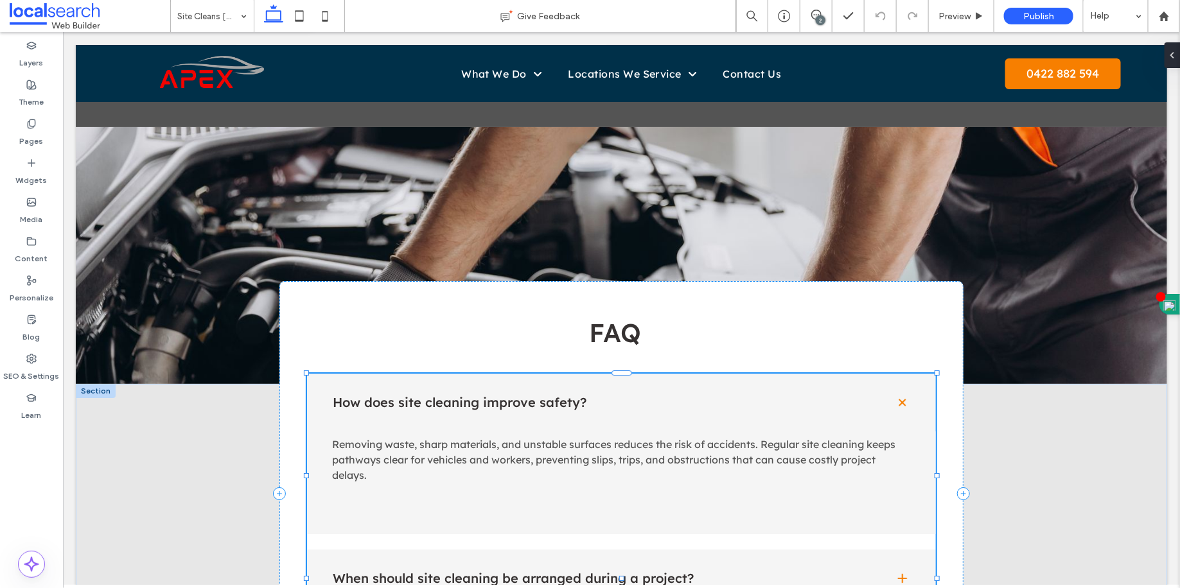
type input "*"
type input "**"
type input "****"
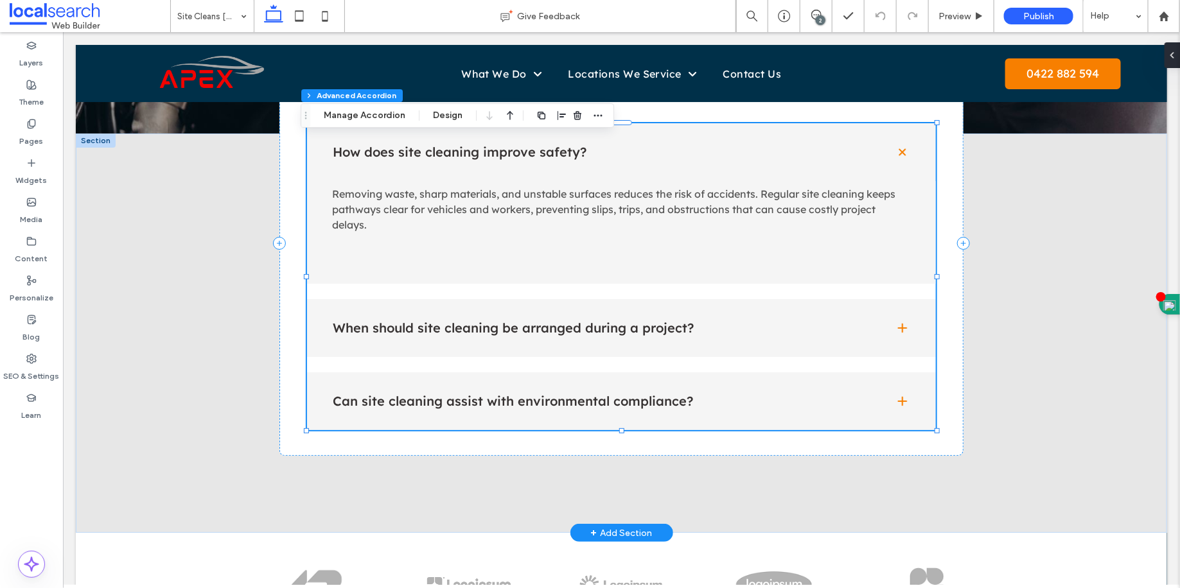
click at [601, 355] on div "When should site cleaning be arranged during a project?" at bounding box center [620, 328] width 629 height 58
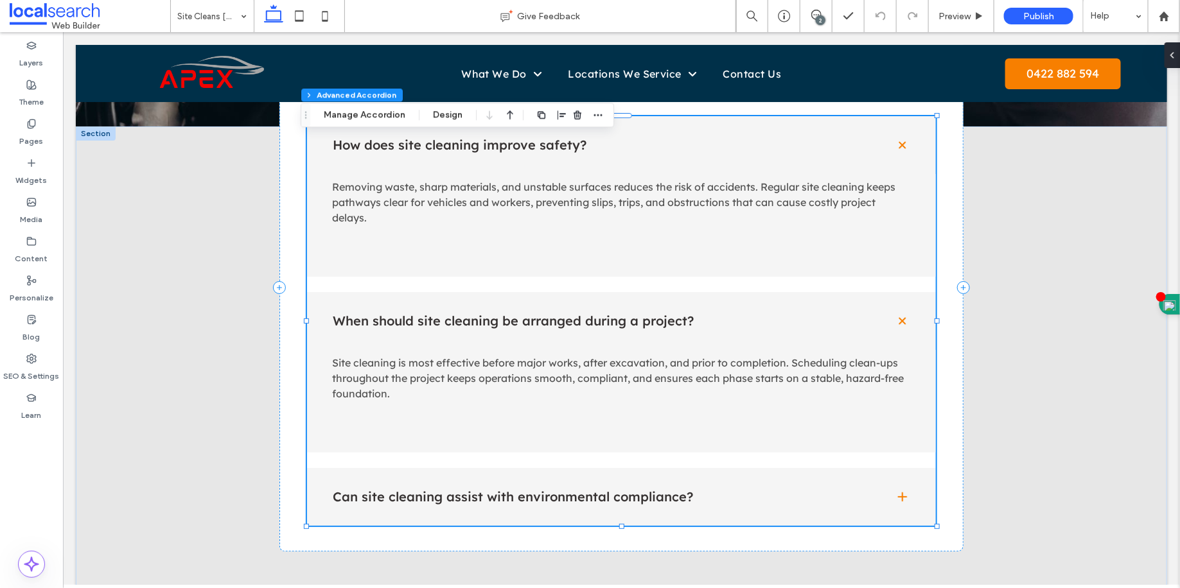
scroll to position [2267, 0]
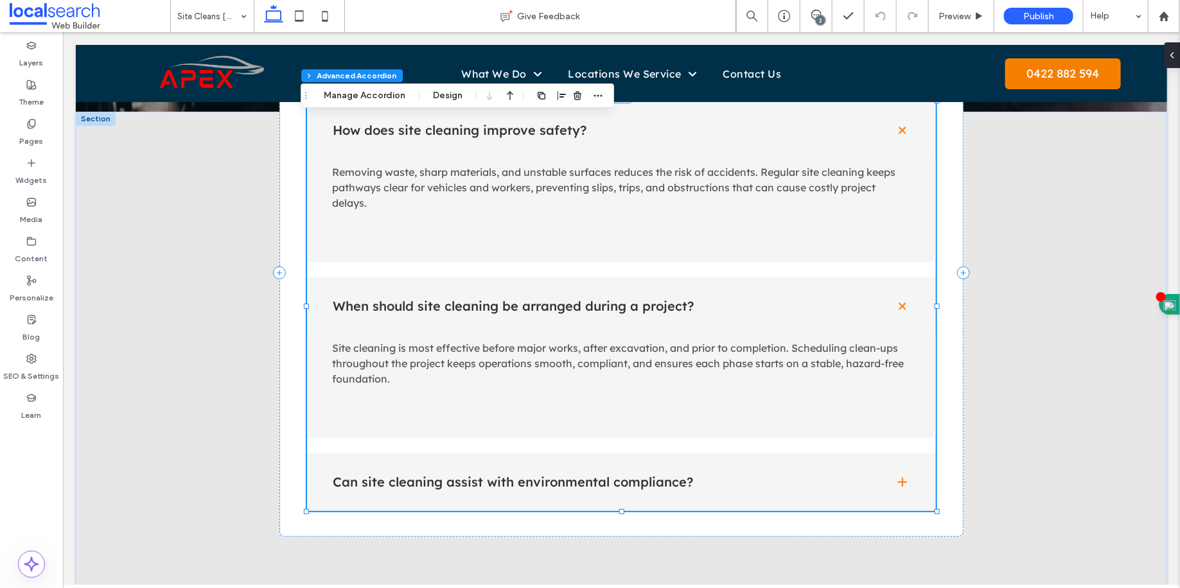
click at [605, 471] on div "Can site cleaning assist with environmental compliance?" at bounding box center [620, 482] width 629 height 58
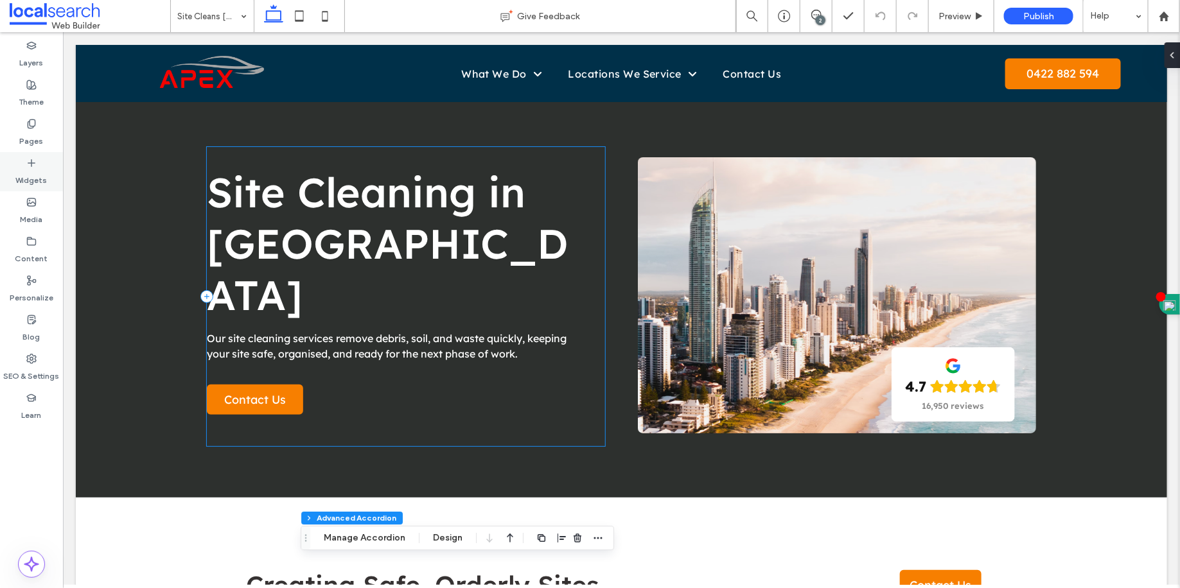
scroll to position [0, 0]
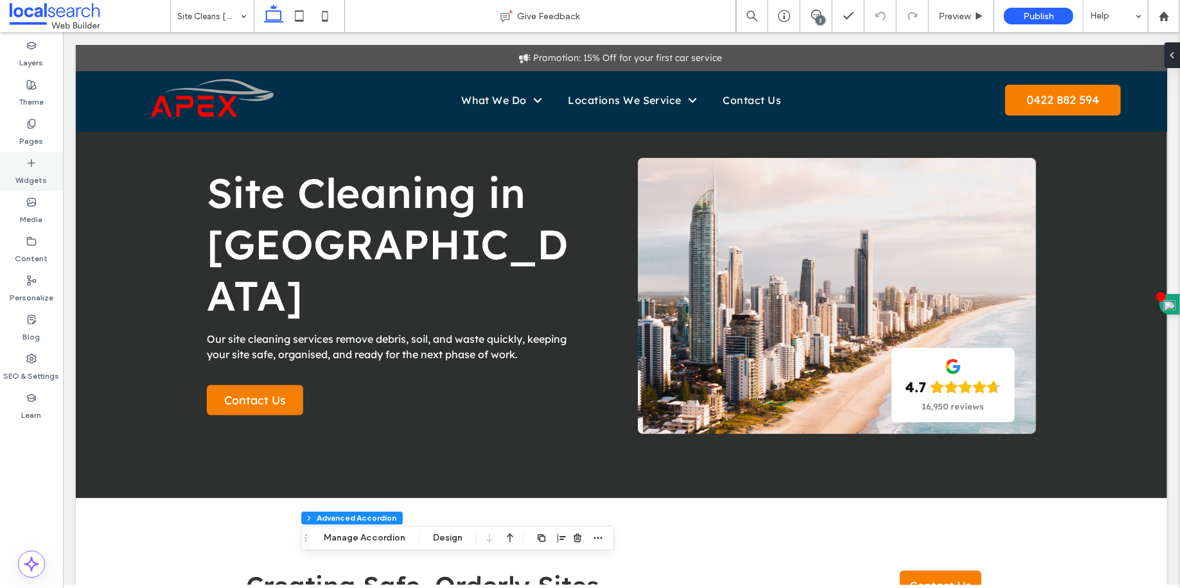
click at [24, 125] on div "Pages" at bounding box center [31, 132] width 63 height 39
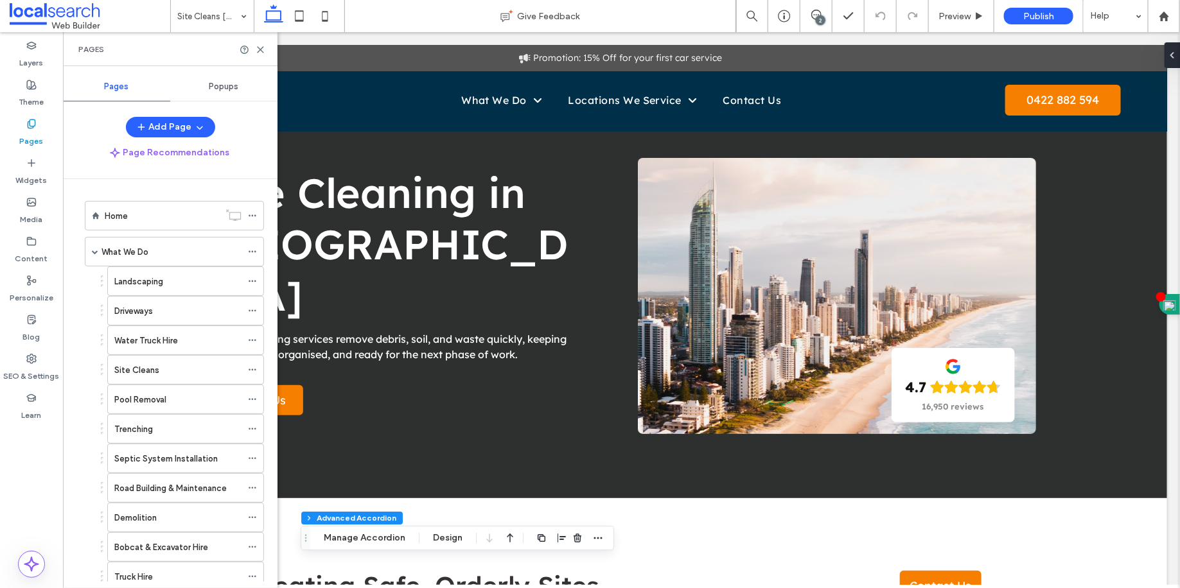
scroll to position [291, 0]
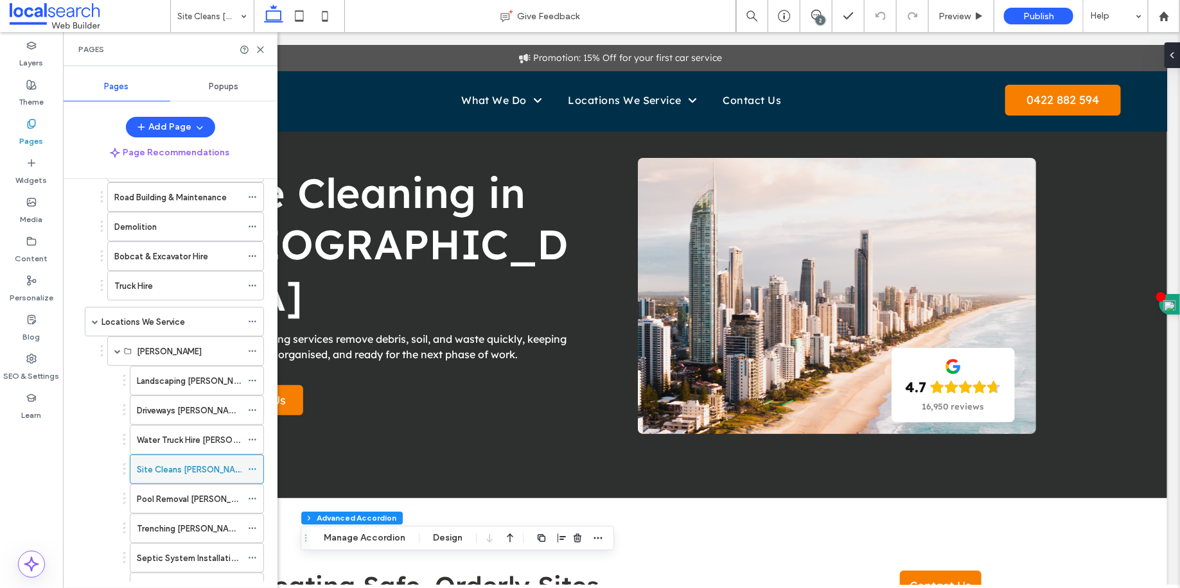
click at [252, 465] on icon at bounding box center [252, 469] width 9 height 9
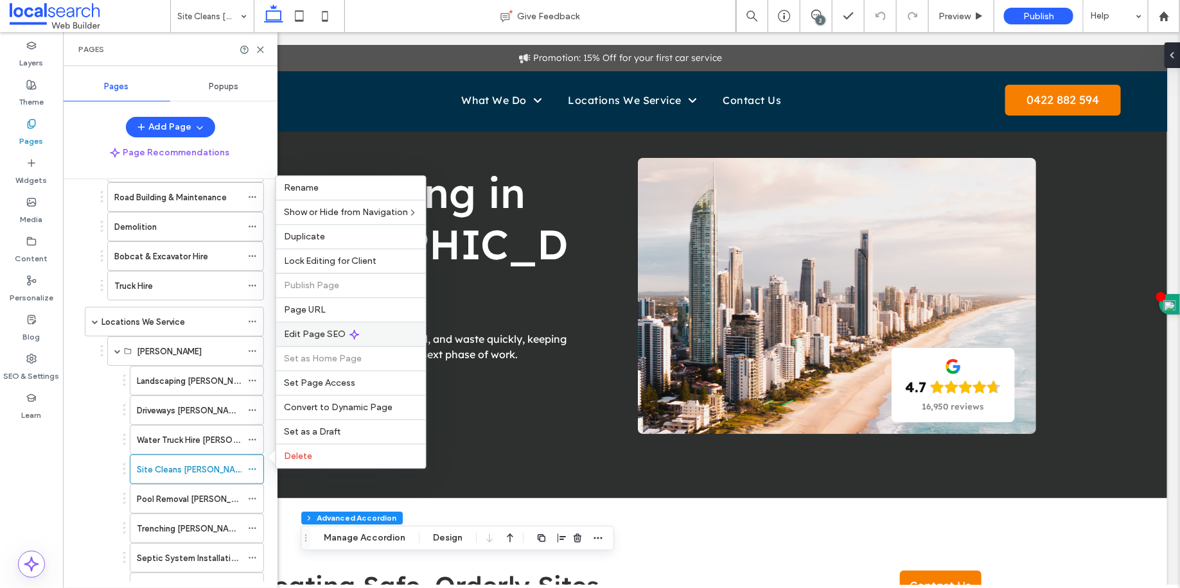
click at [292, 332] on span "Edit Page SEO" at bounding box center [315, 334] width 62 height 11
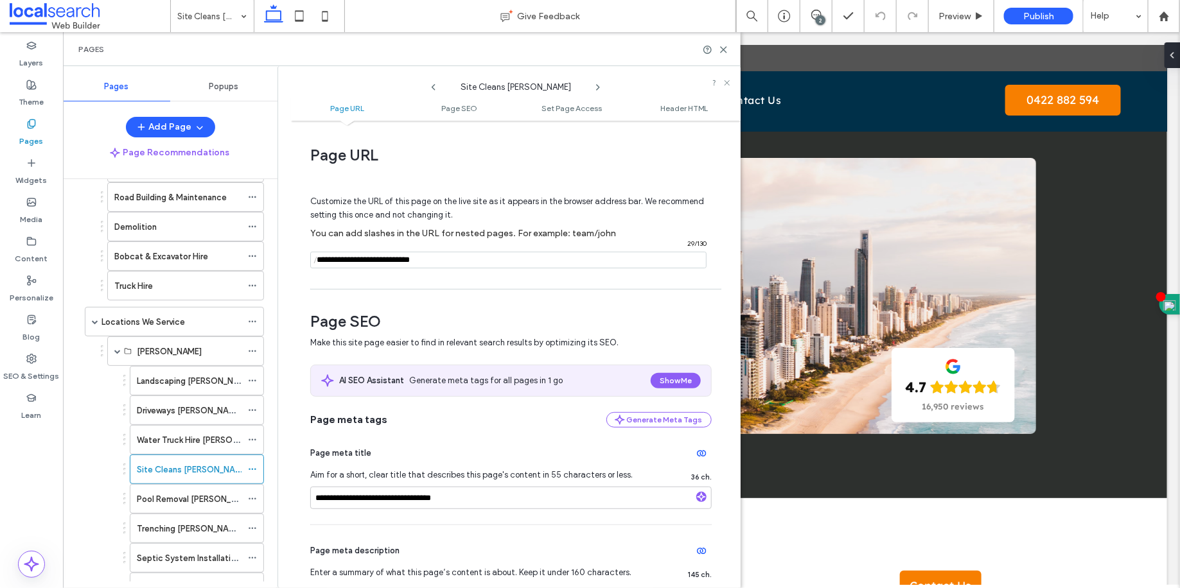
scroll to position [234, 0]
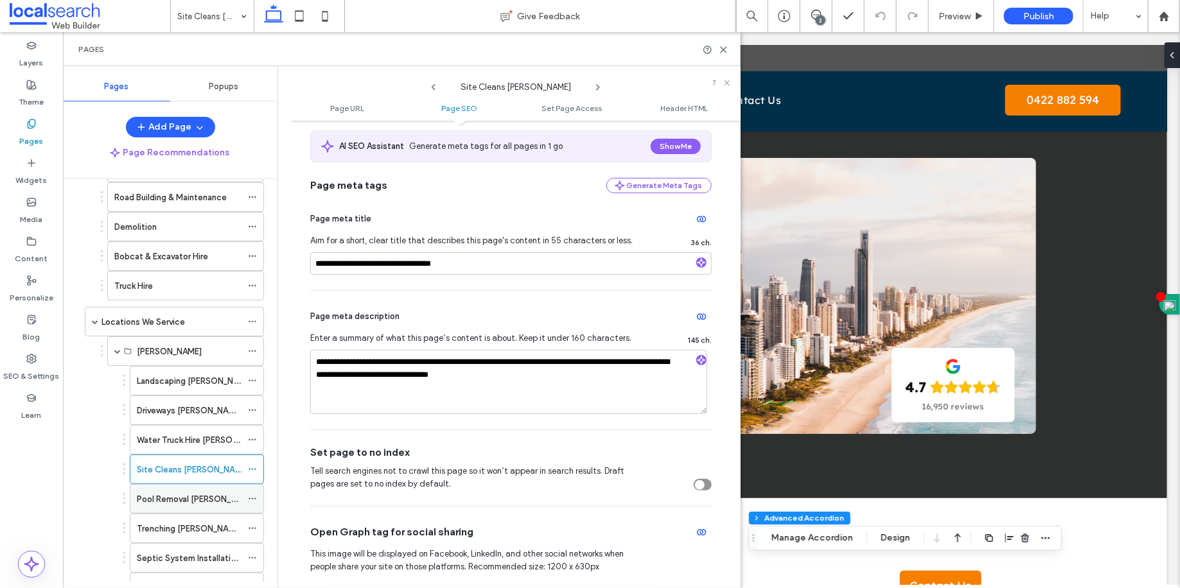
click at [172, 491] on label "Pool Removal [PERSON_NAME]" at bounding box center [196, 499] width 119 height 22
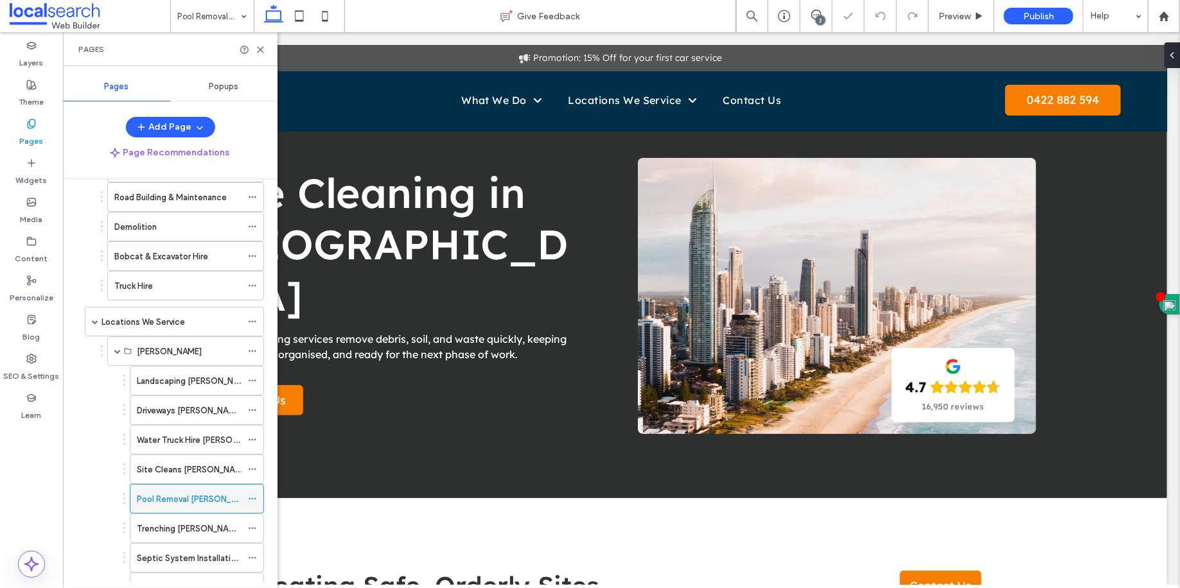
click at [255, 495] on icon at bounding box center [252, 499] width 9 height 9
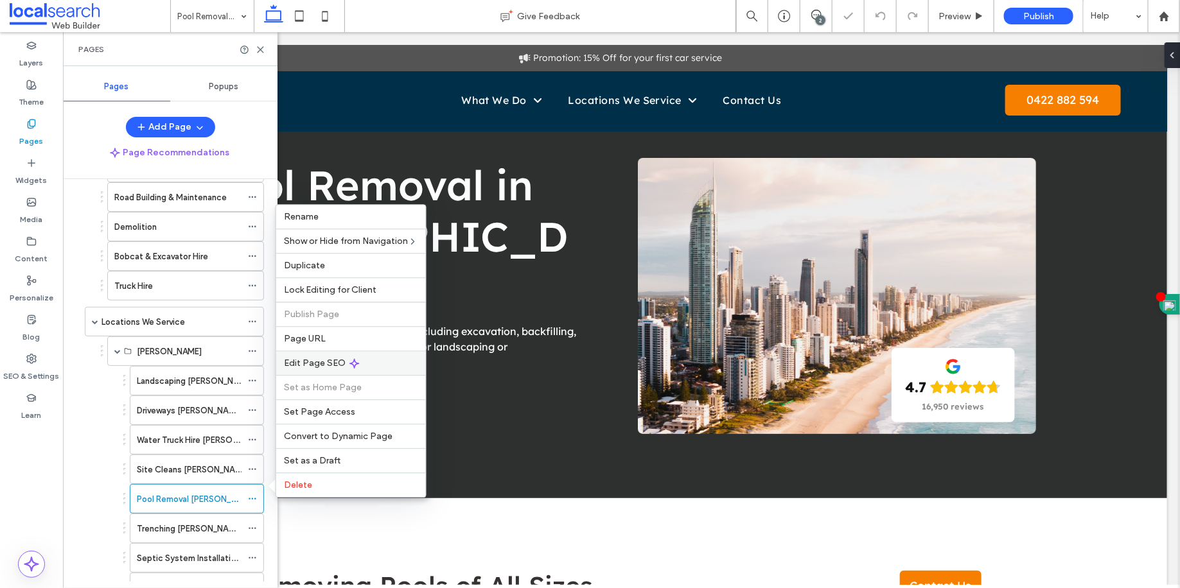
click at [322, 358] on span "Edit Page SEO" at bounding box center [315, 363] width 62 height 11
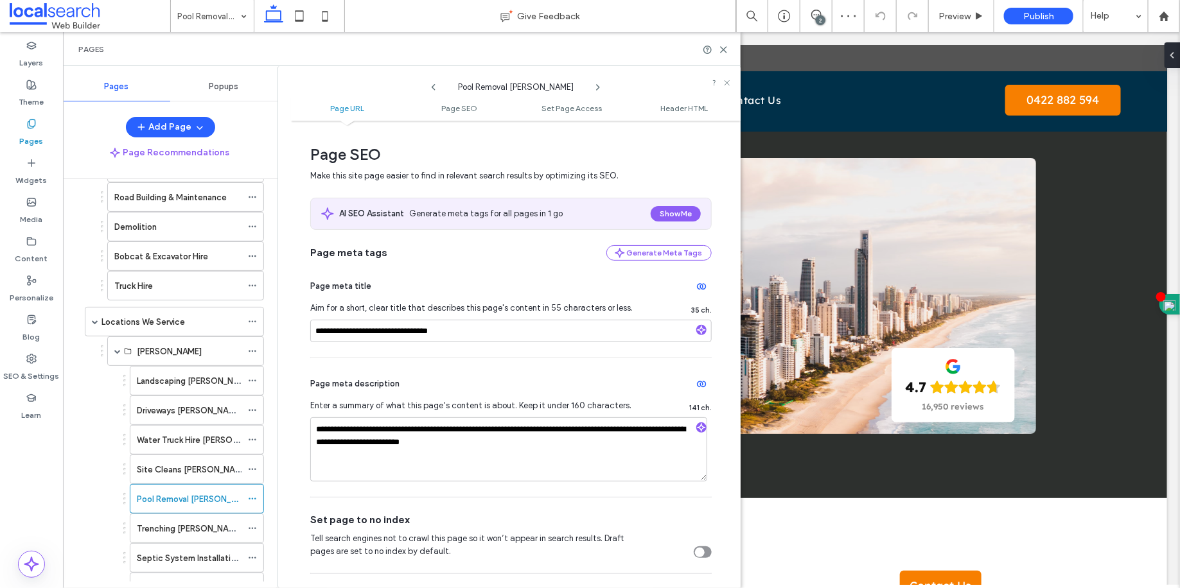
scroll to position [258, 0]
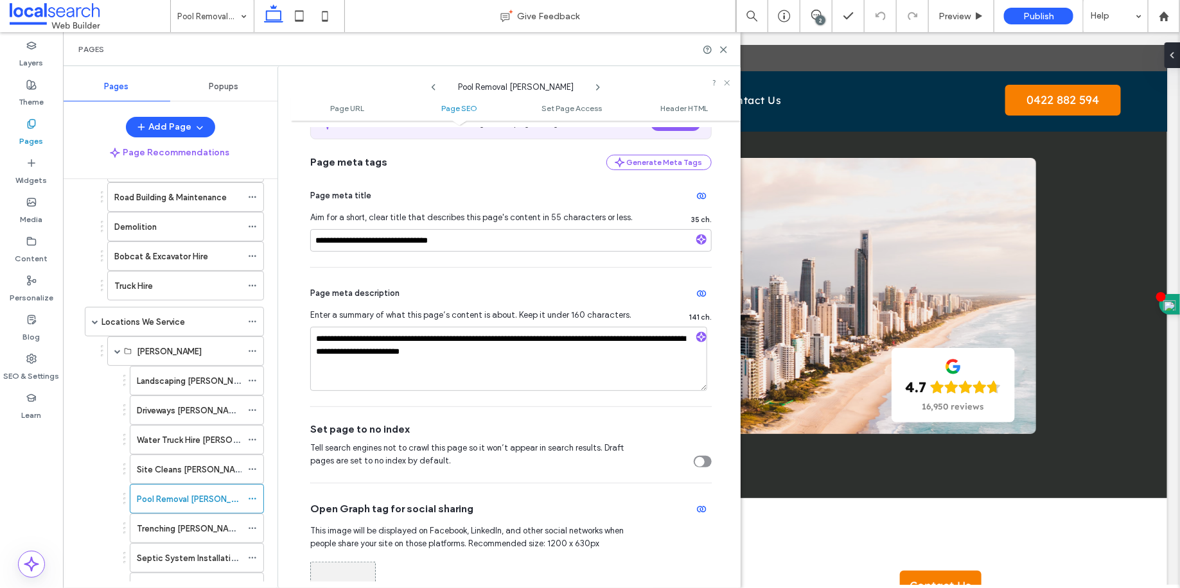
click at [730, 48] on div "Pages" at bounding box center [402, 49] width 678 height 34
click at [729, 48] on div "Pages" at bounding box center [402, 49] width 678 height 34
click at [728, 49] on div "Pages" at bounding box center [402, 49] width 678 height 34
click at [723, 48] on use at bounding box center [724, 50] width 6 height 6
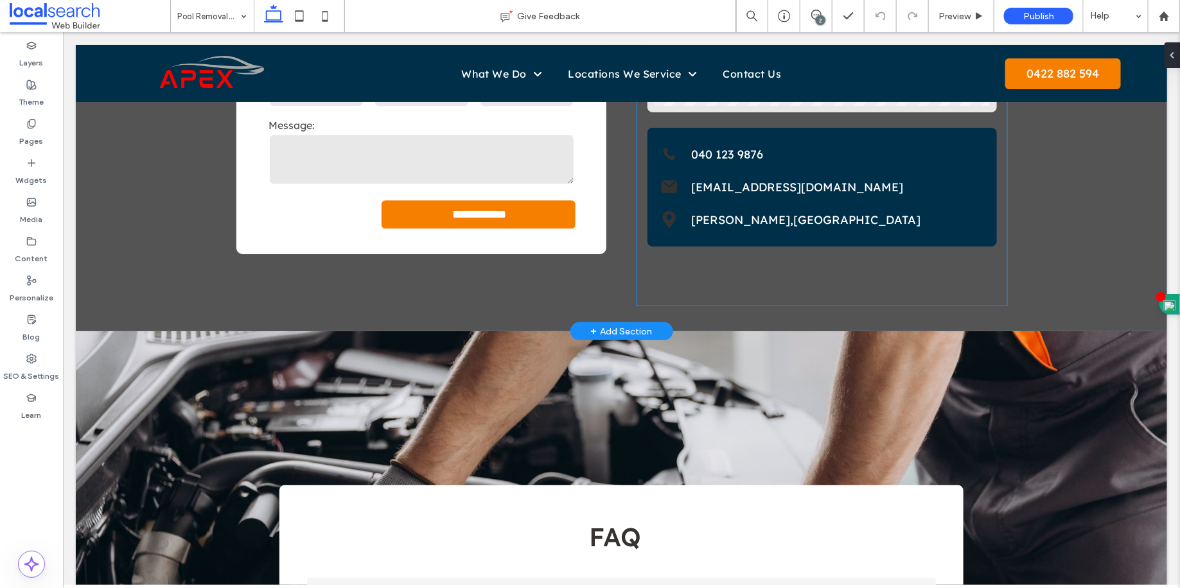
scroll to position [1989, 0]
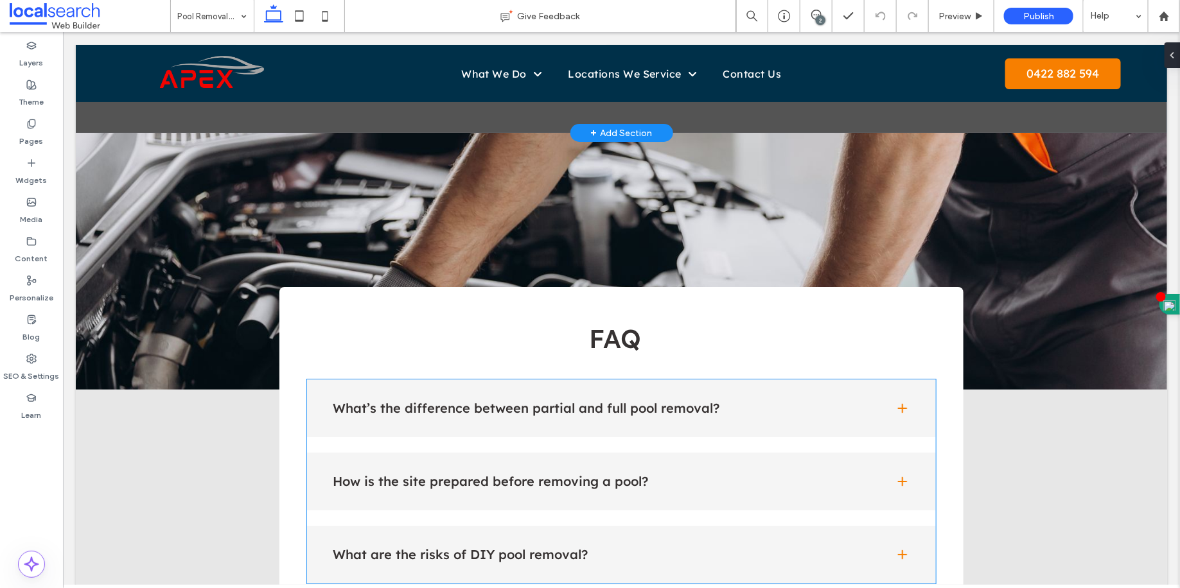
click at [820, 414] on h4 "What’s the difference between partial and full pool removal?" at bounding box center [602, 407] width 541 height 13
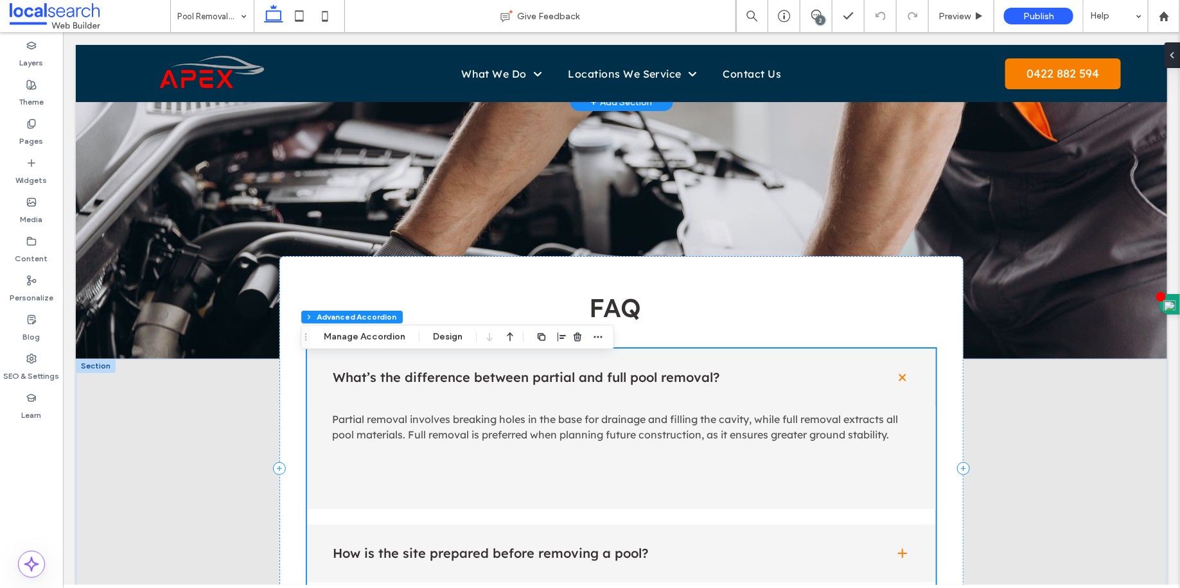
scroll to position [2163, 0]
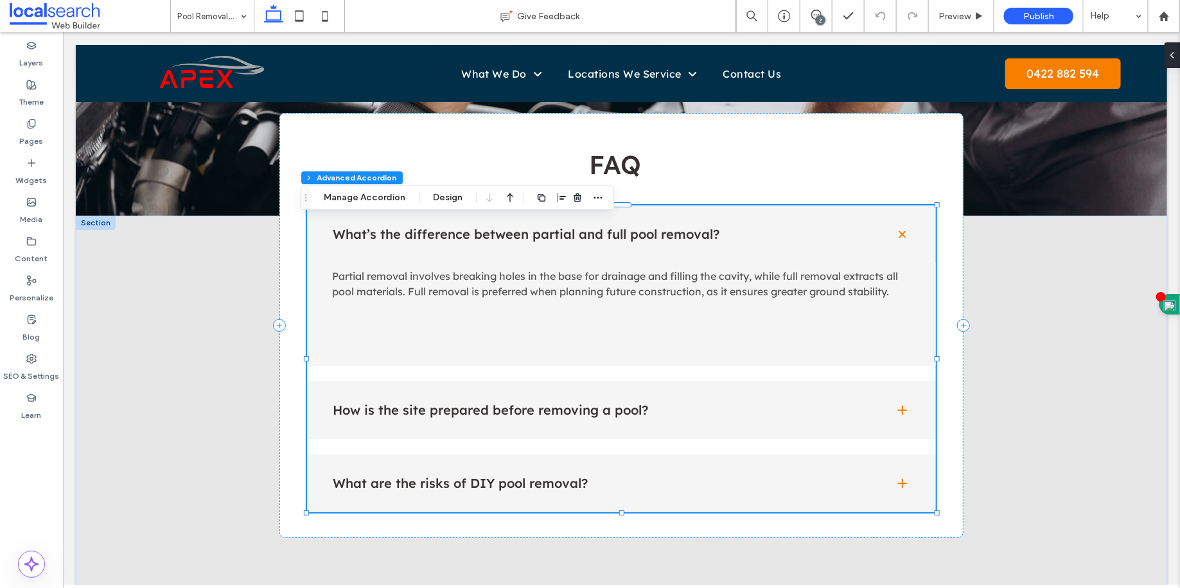
click at [784, 437] on div "How is the site prepared before removing a pool?" at bounding box center [620, 410] width 629 height 58
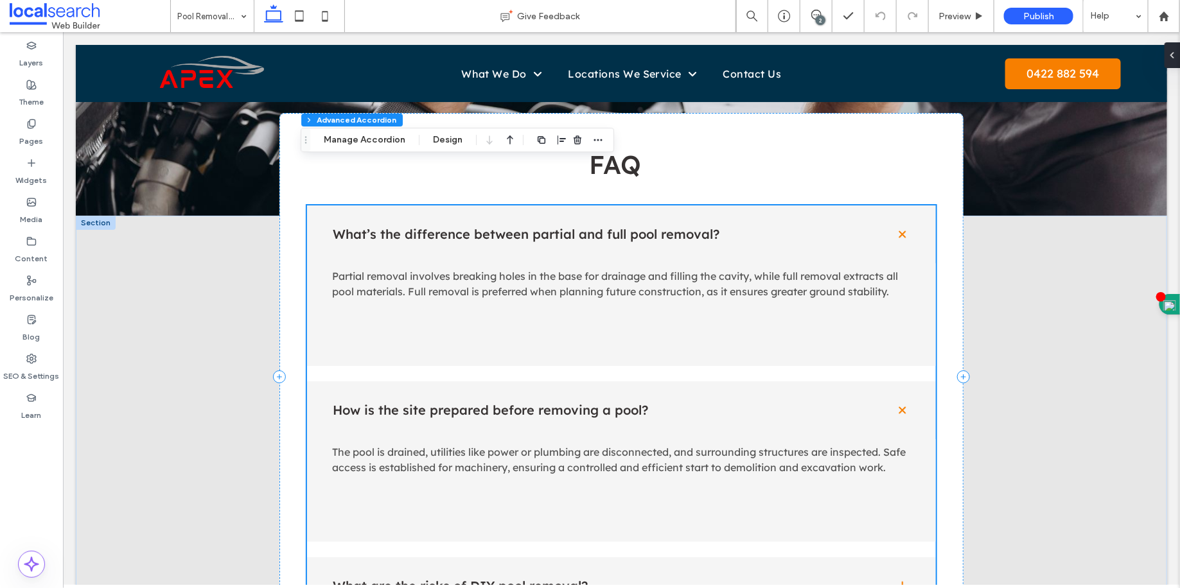
scroll to position [2308, 0]
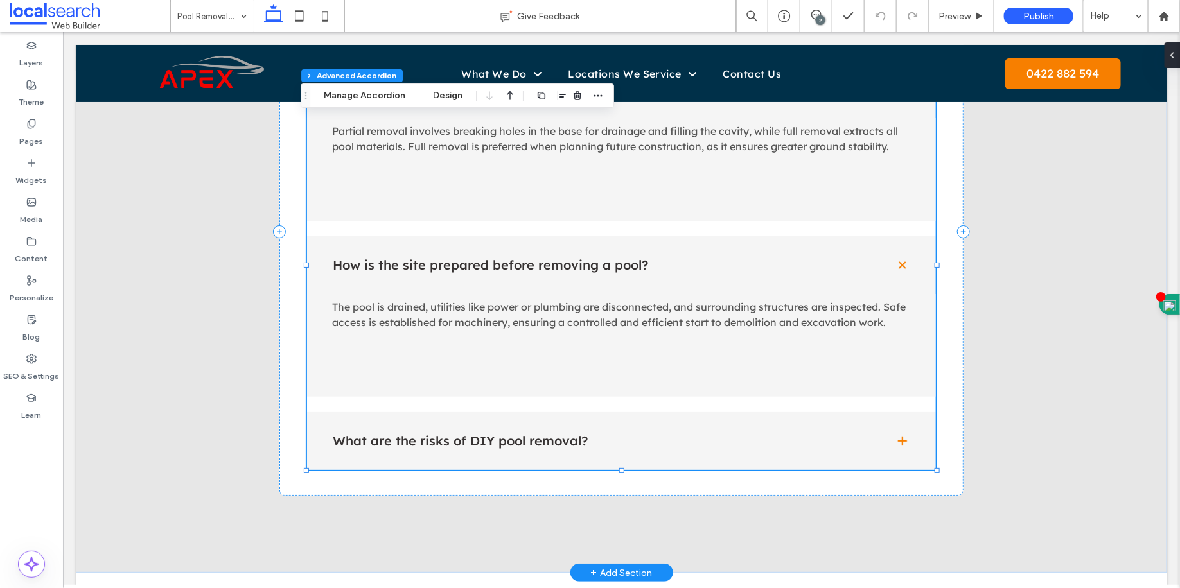
click at [775, 443] on div "What are the risks of DIY pool removal?" at bounding box center [620, 441] width 629 height 58
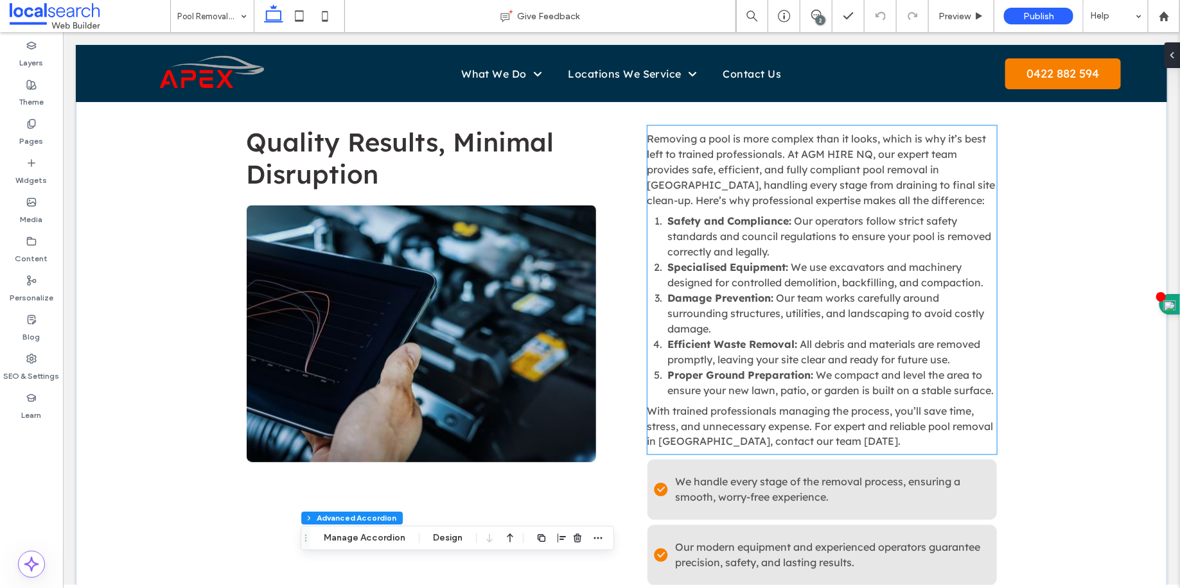
scroll to position [575, 0]
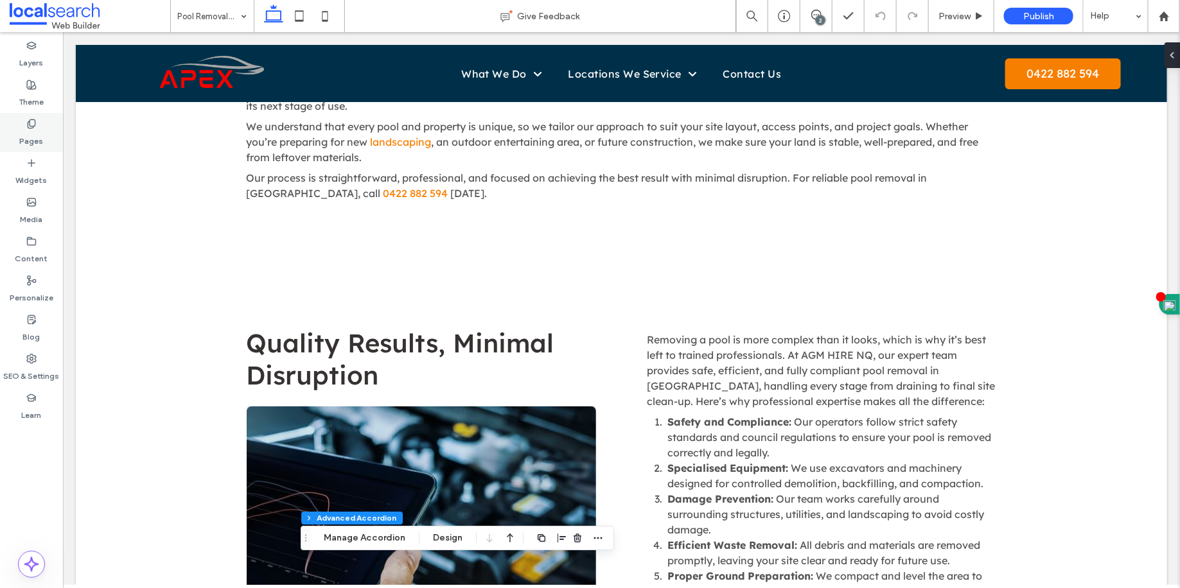
click at [62, 134] on div "Pages" at bounding box center [31, 132] width 63 height 39
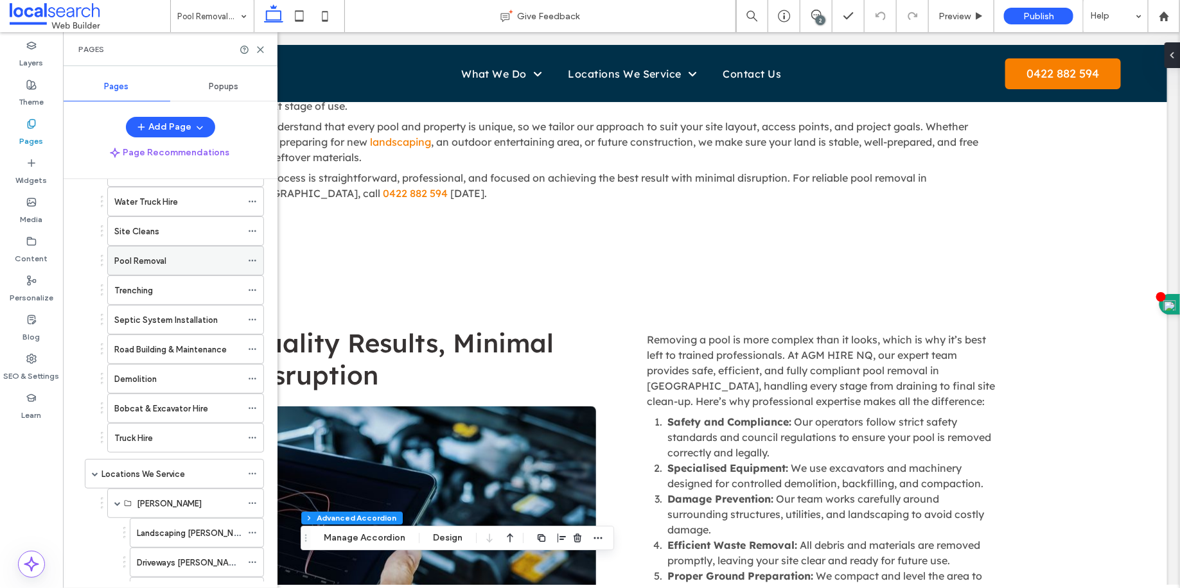
scroll to position [469, 0]
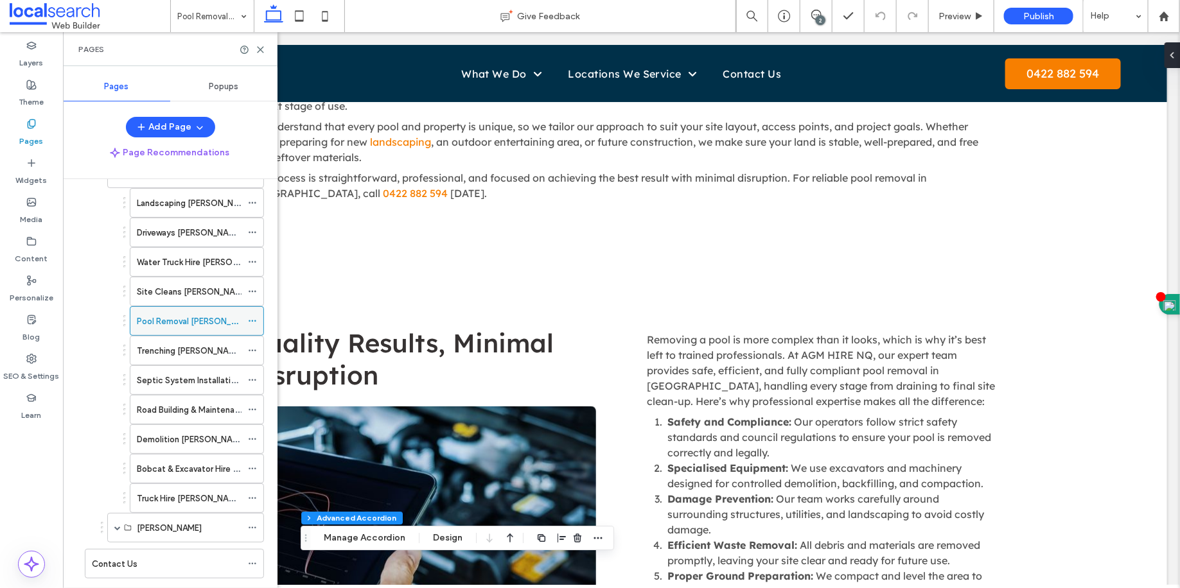
click at [256, 317] on icon at bounding box center [252, 321] width 9 height 9
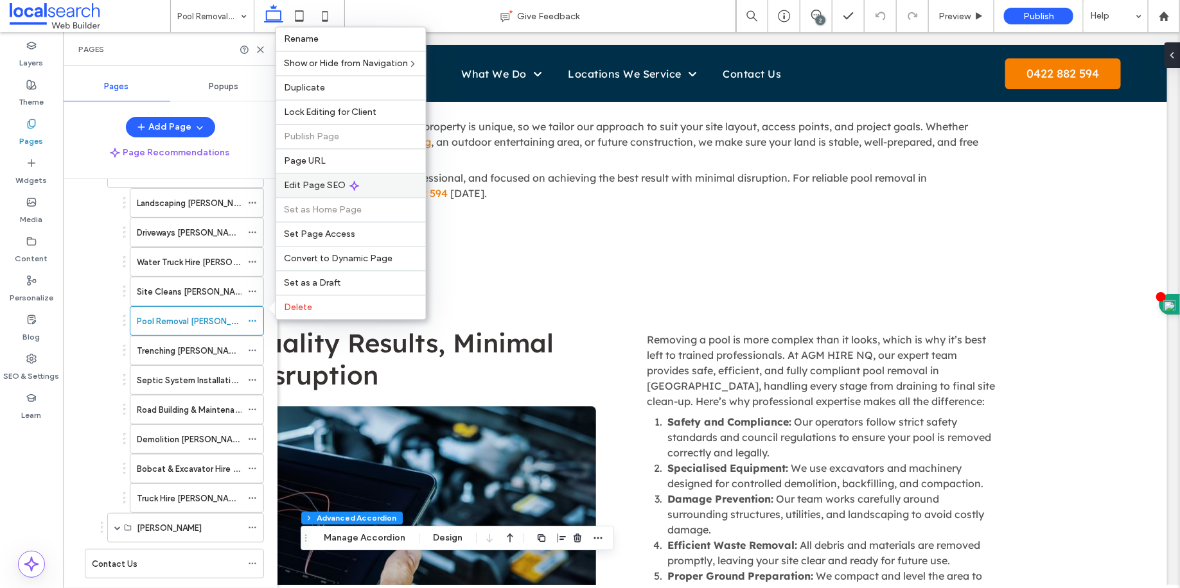
click at [317, 192] on div "Edit Page SEO" at bounding box center [351, 185] width 150 height 24
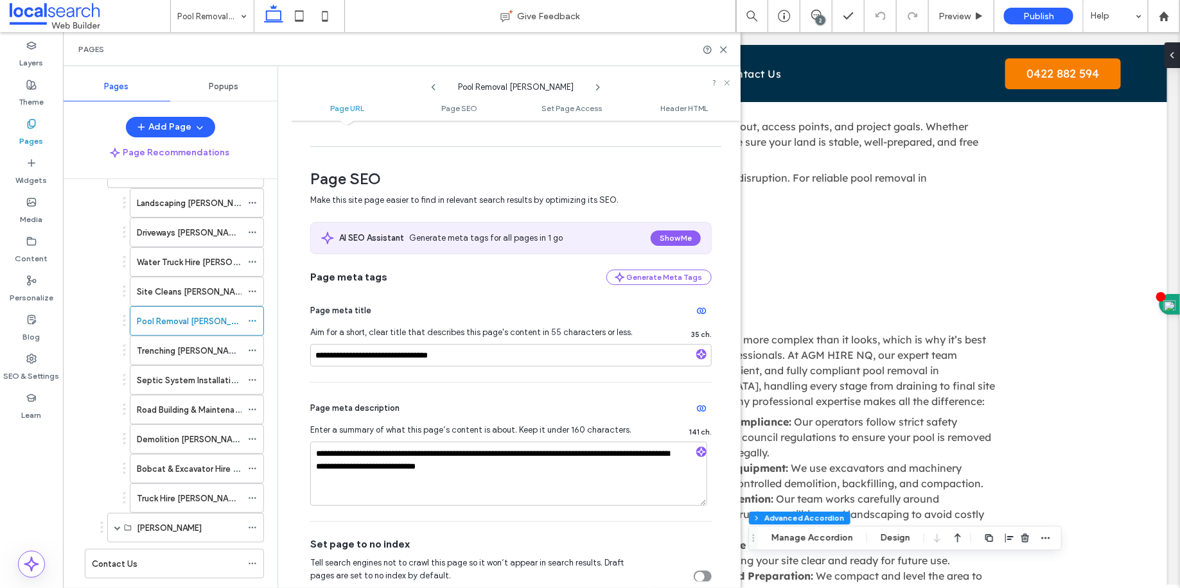
scroll to position [146, 0]
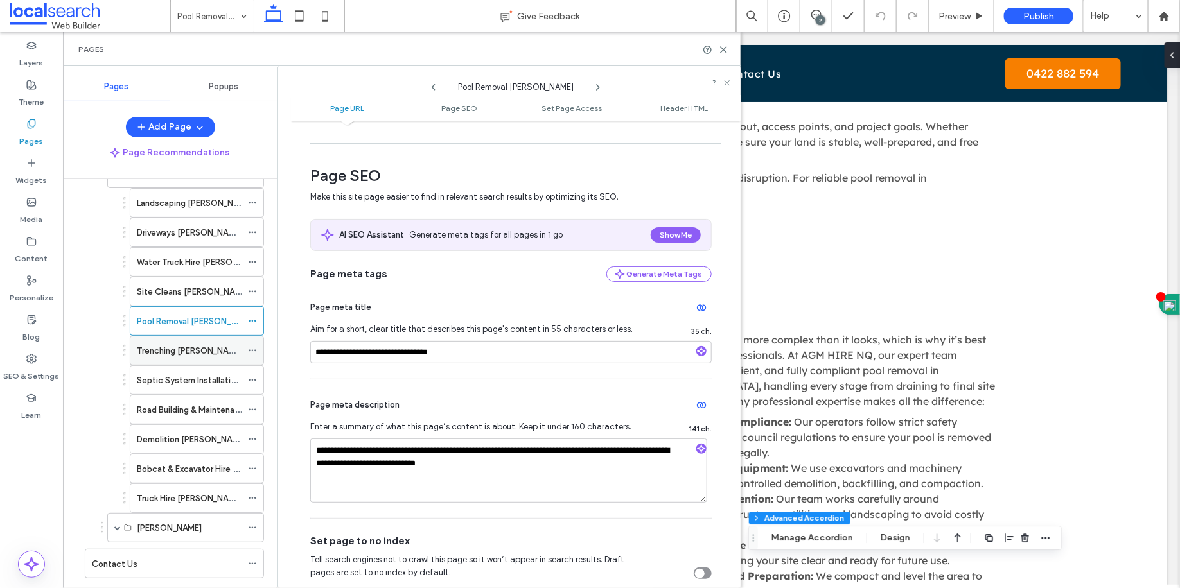
click at [218, 346] on div "Trenching [PERSON_NAME]" at bounding box center [189, 351] width 105 height 28
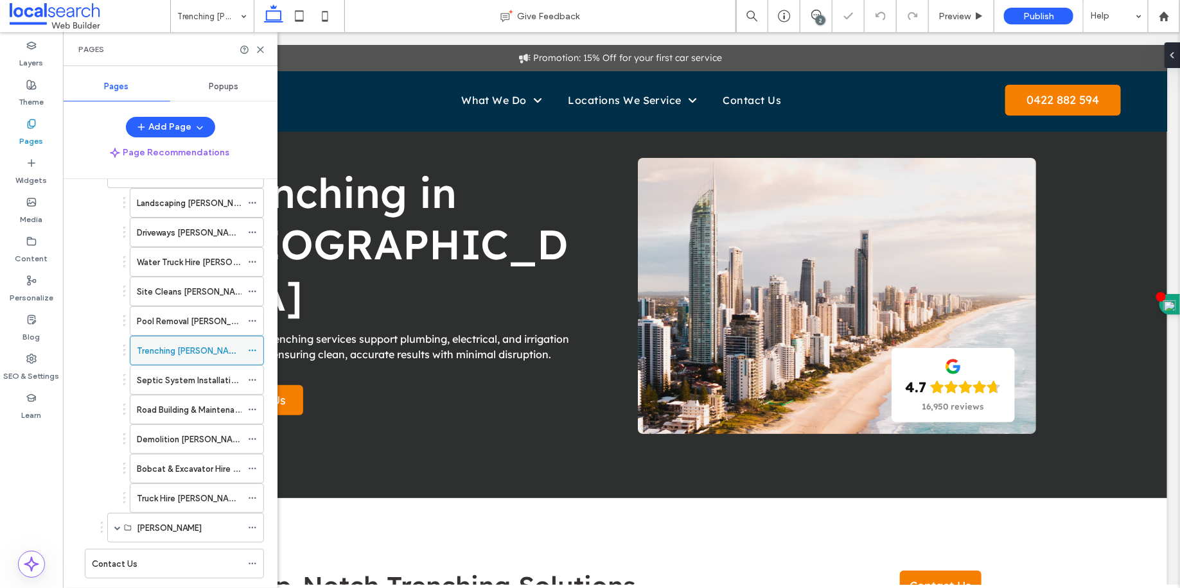
click at [251, 346] on icon at bounding box center [252, 350] width 9 height 9
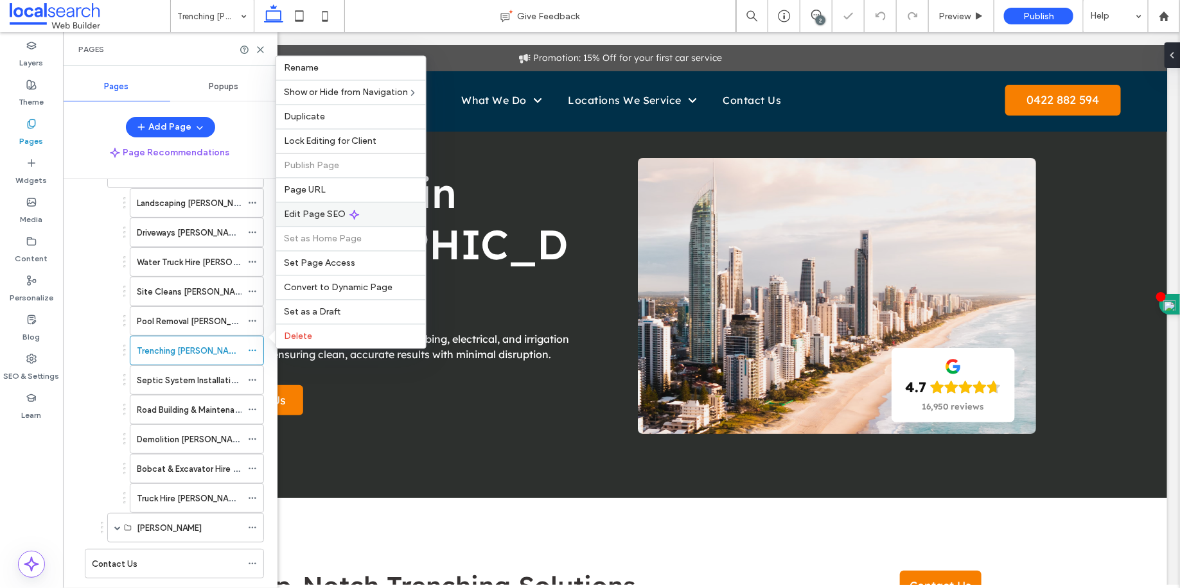
click at [318, 222] on div "Edit Page SEO" at bounding box center [351, 214] width 150 height 24
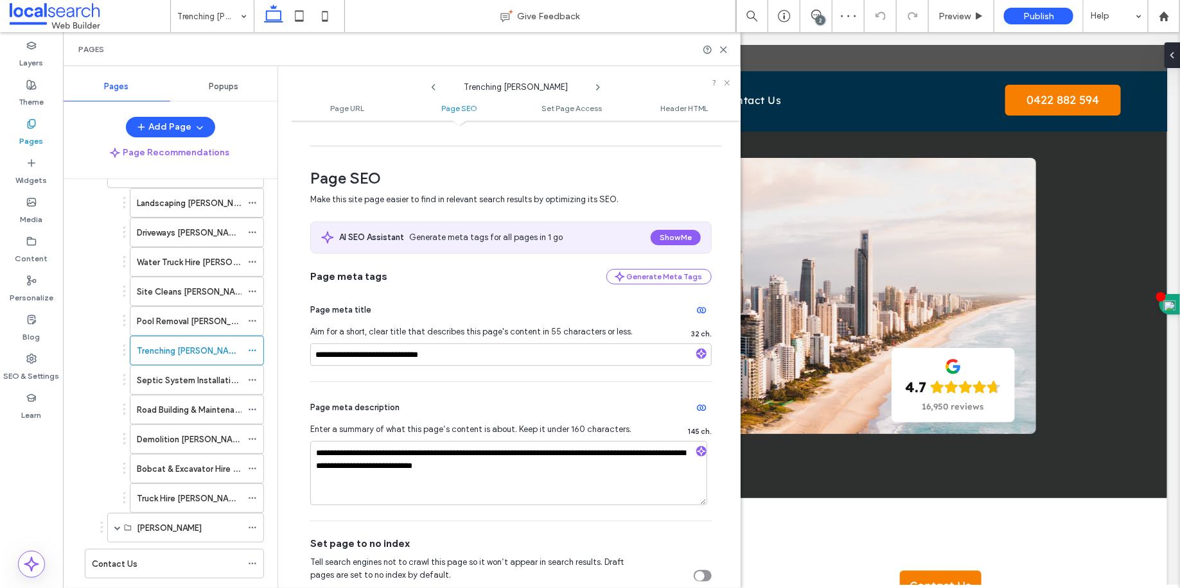
scroll to position [176, 0]
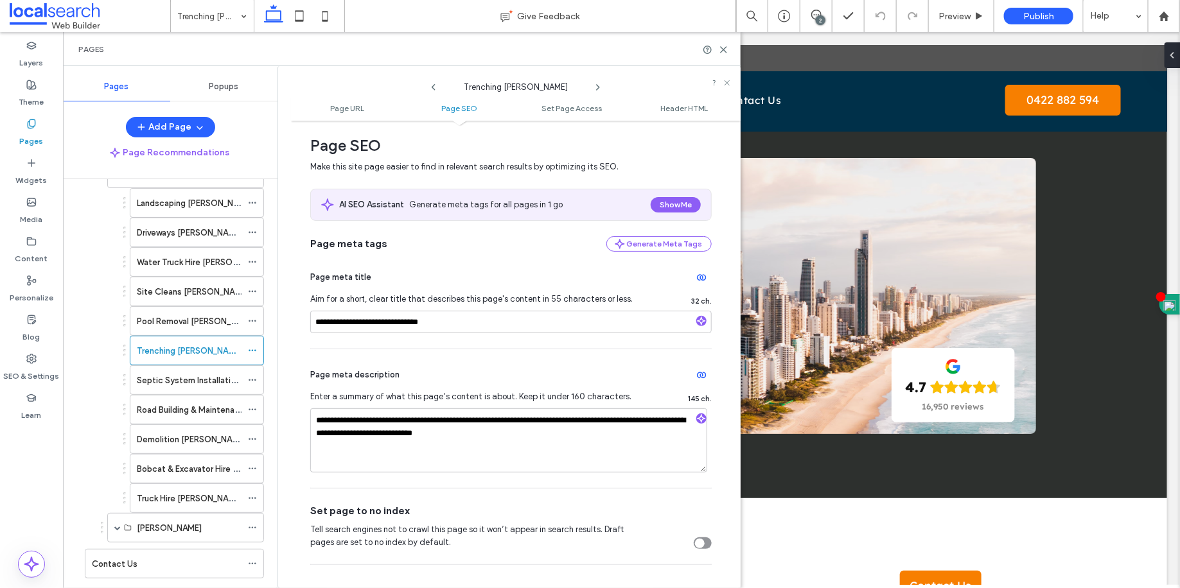
click at [732, 47] on div "Pages" at bounding box center [402, 49] width 678 height 34
click at [728, 47] on icon at bounding box center [724, 50] width 10 height 10
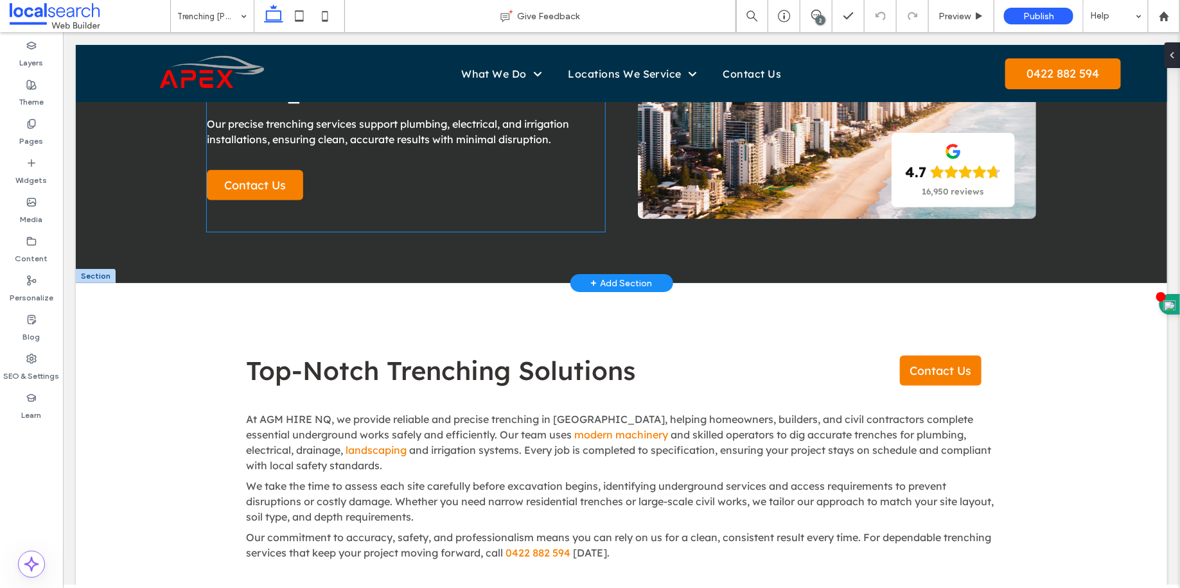
scroll to position [263, 0]
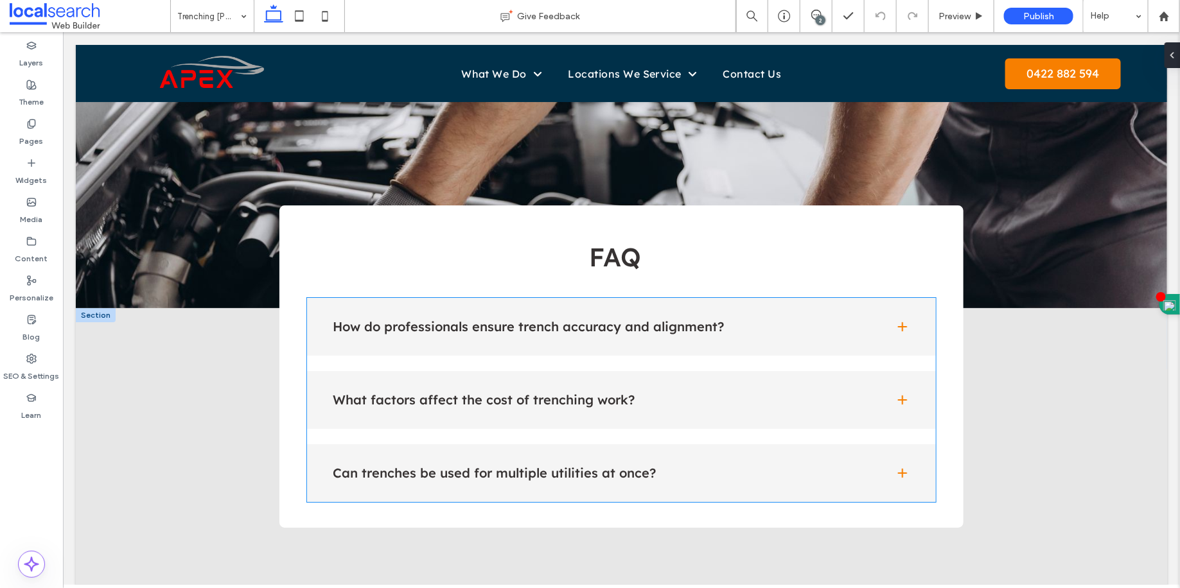
click at [505, 344] on div "How do professionals ensure trench accuracy and alignment?" at bounding box center [620, 326] width 629 height 58
type input "**"
type input "****"
type input "*"
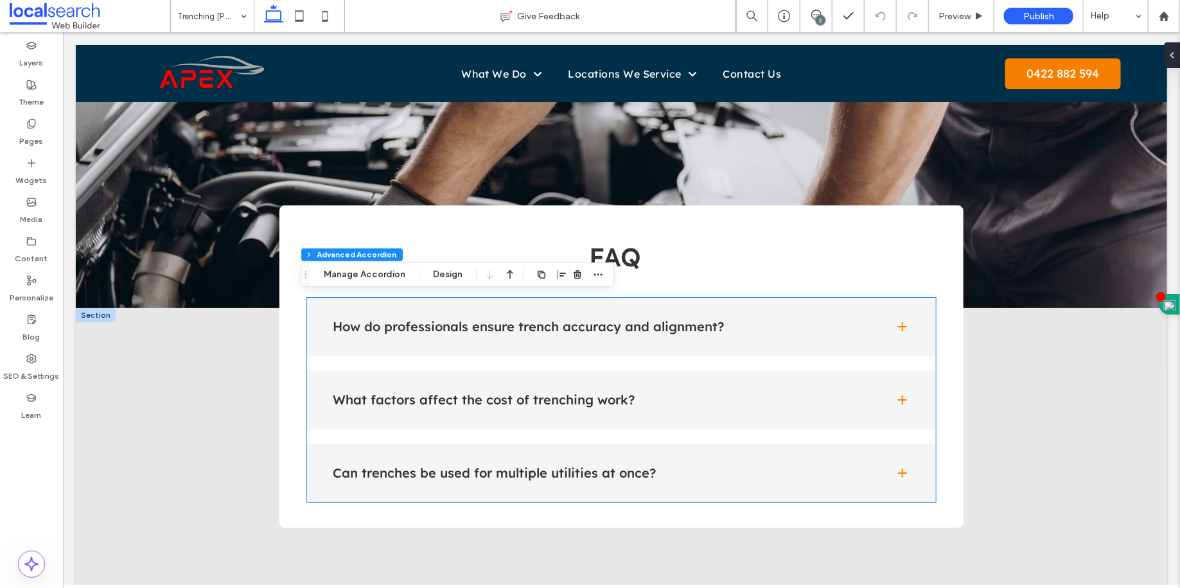
type input "**"
type input "****"
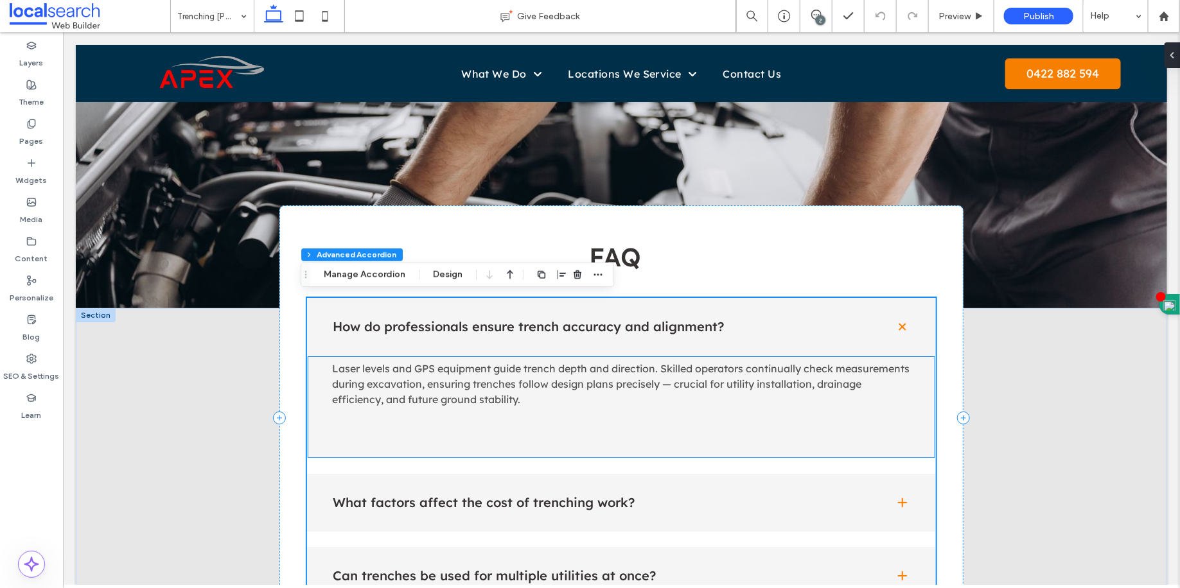
scroll to position [2234, 0]
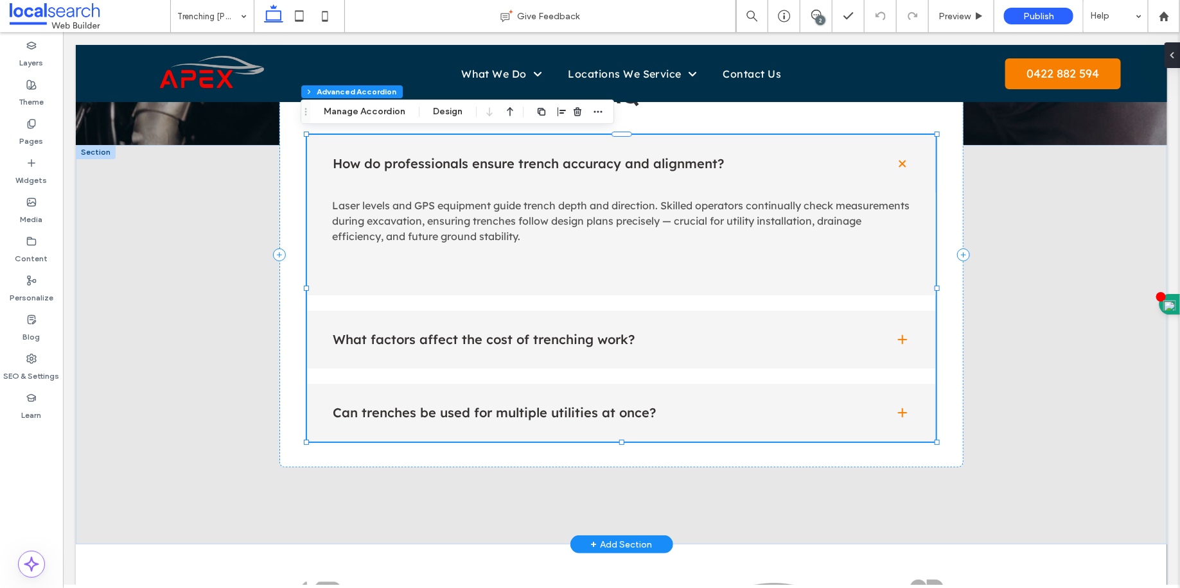
click at [505, 340] on h4 "What factors affect the cost of trenching work?" at bounding box center [602, 339] width 541 height 13
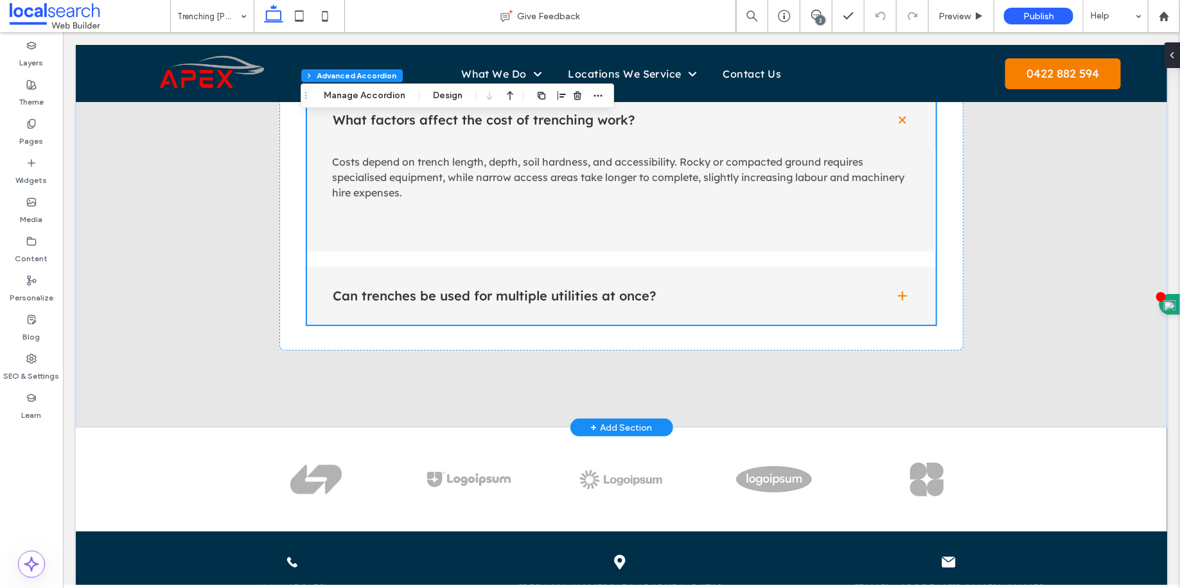
scroll to position [2457, 0]
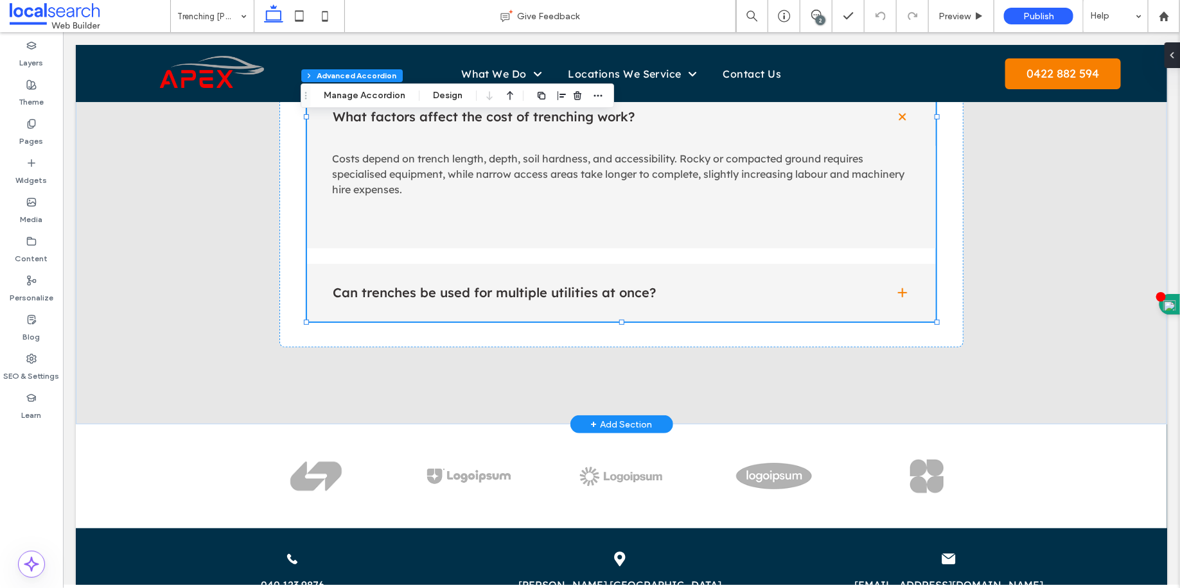
click at [524, 312] on div "Can trenches be used for multiple utilities at once?" at bounding box center [620, 292] width 629 height 58
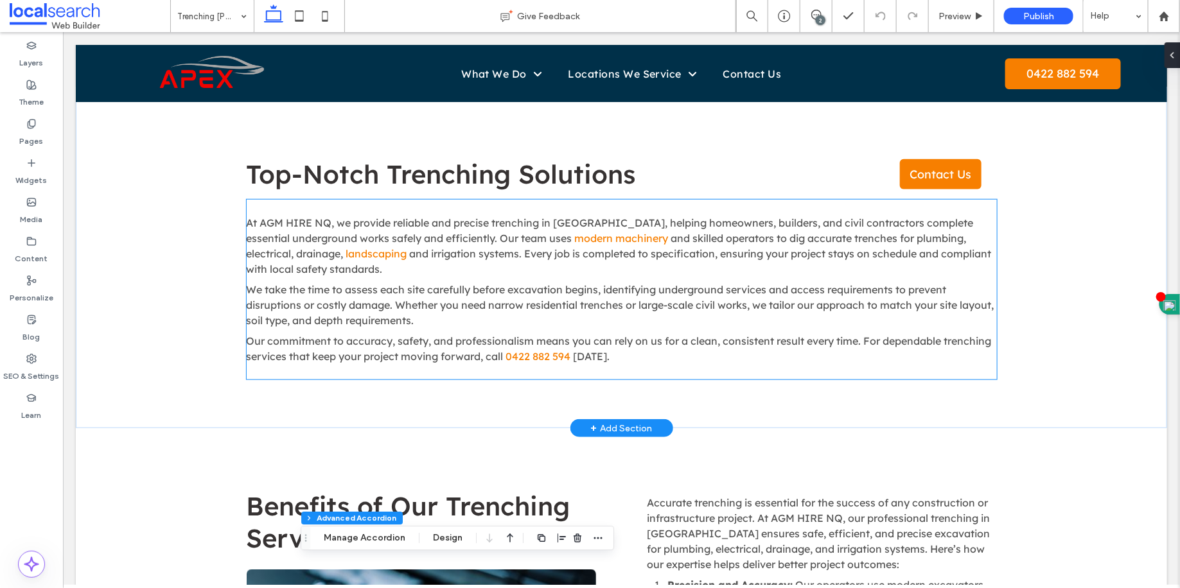
scroll to position [0, 0]
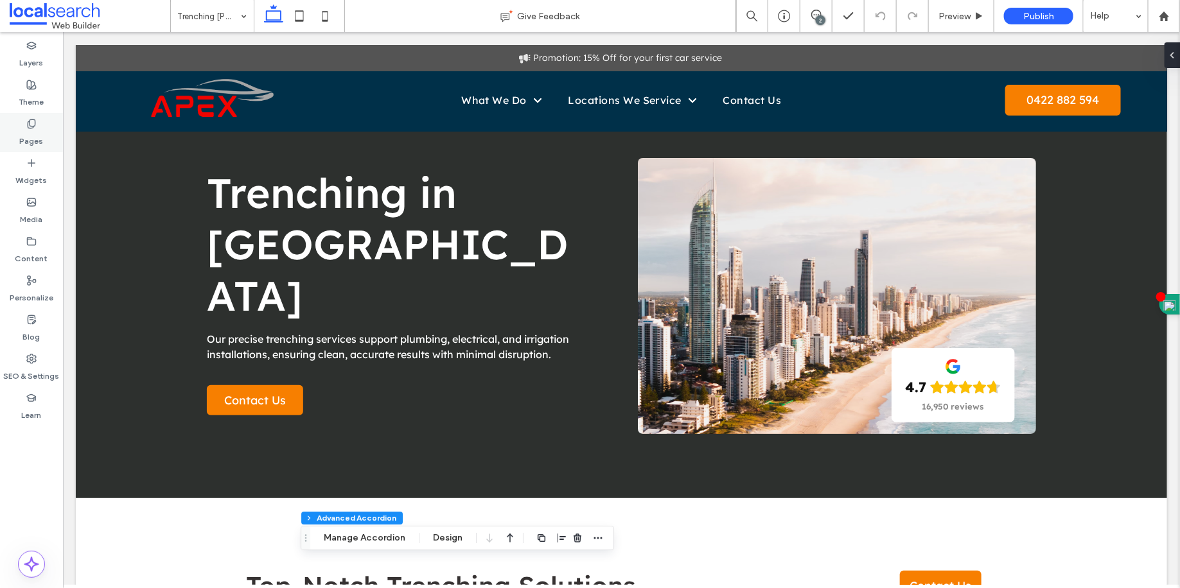
click at [33, 129] on label "Pages" at bounding box center [32, 138] width 24 height 18
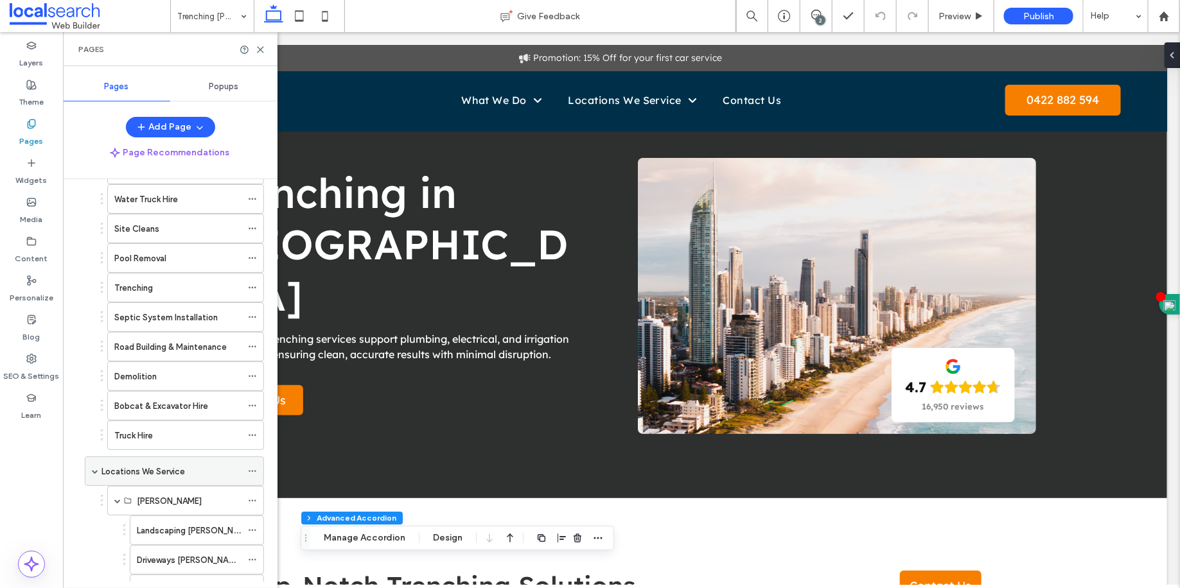
scroll to position [311, 0]
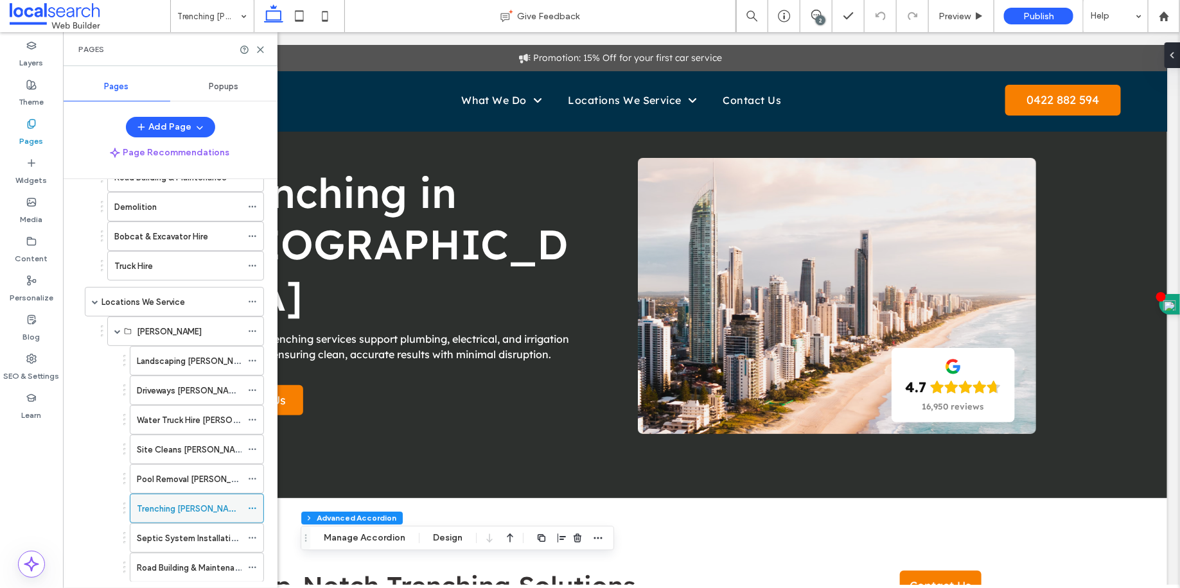
click at [256, 504] on icon at bounding box center [252, 508] width 9 height 9
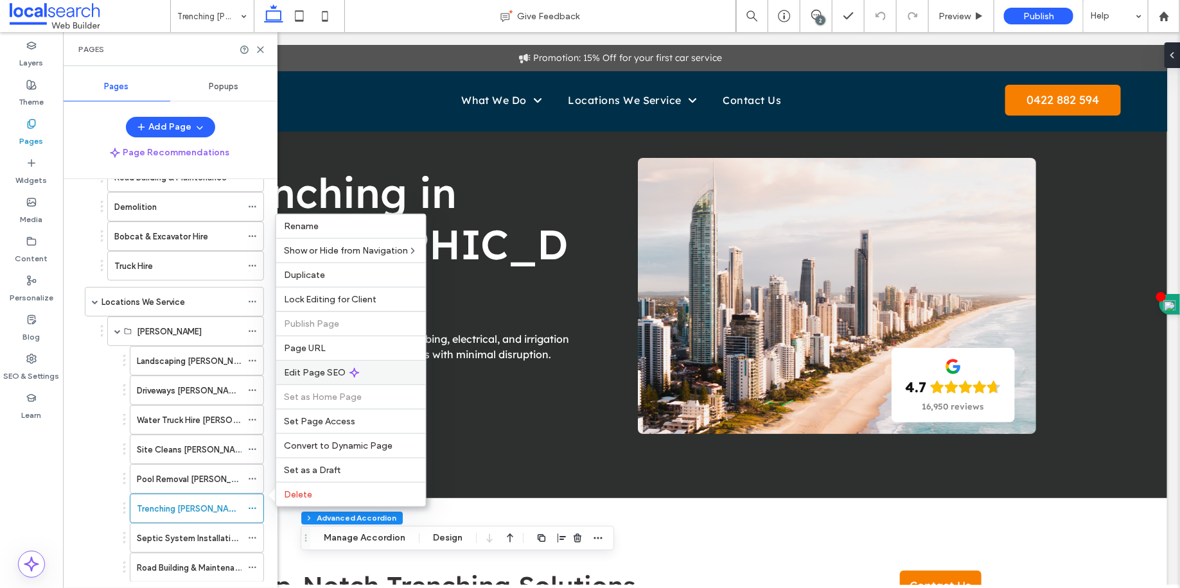
click at [304, 382] on div "Edit Page SEO" at bounding box center [351, 372] width 150 height 24
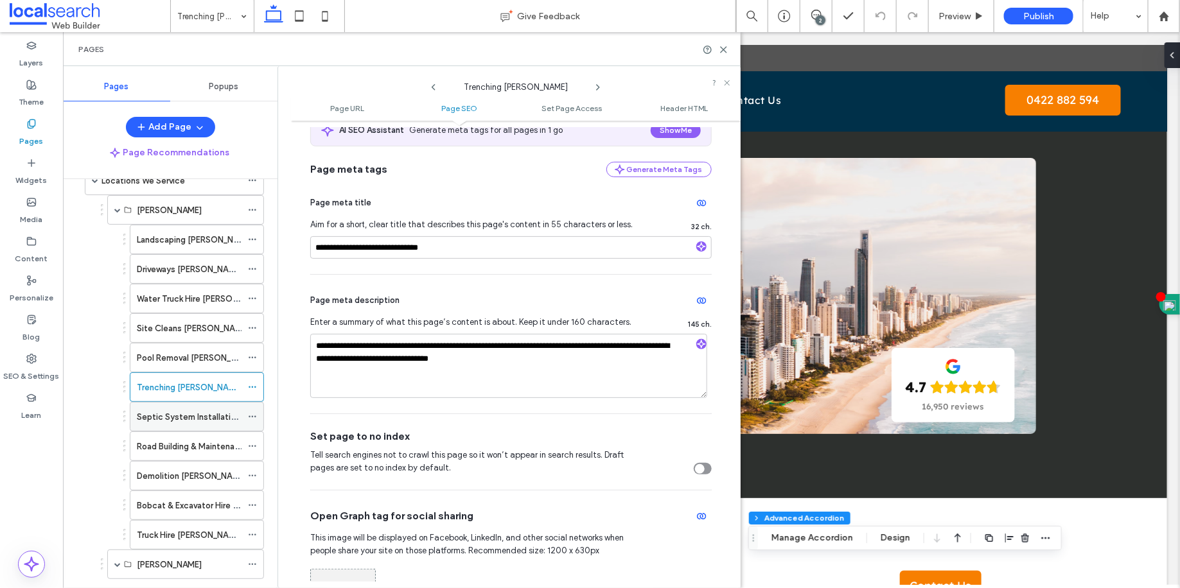
scroll to position [440, 0]
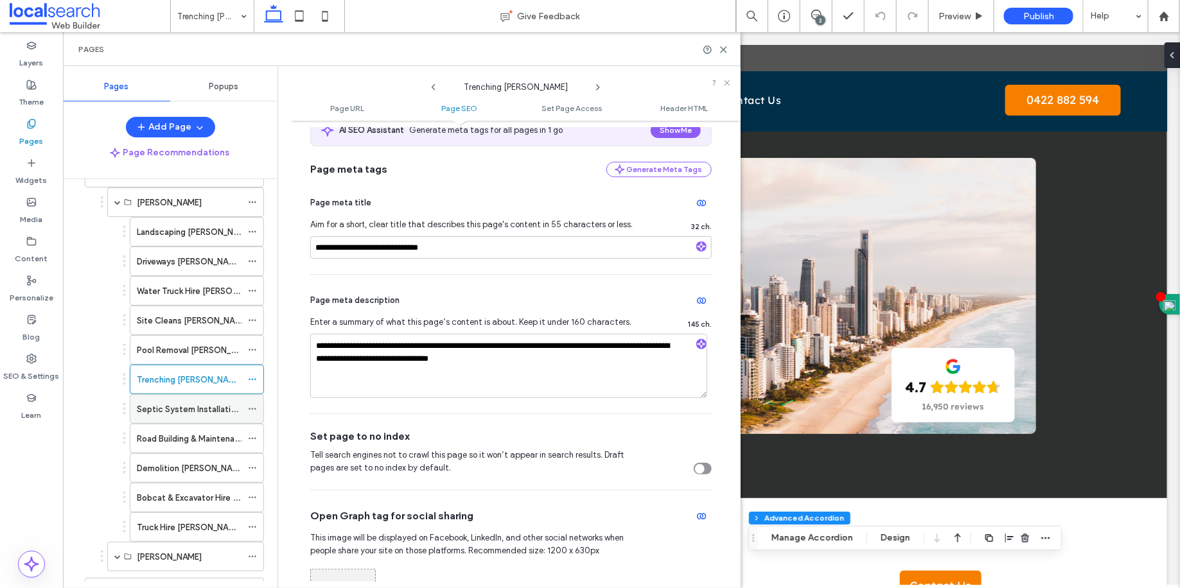
click at [209, 410] on div "Septic System Installation [PERSON_NAME]" at bounding box center [189, 409] width 105 height 28
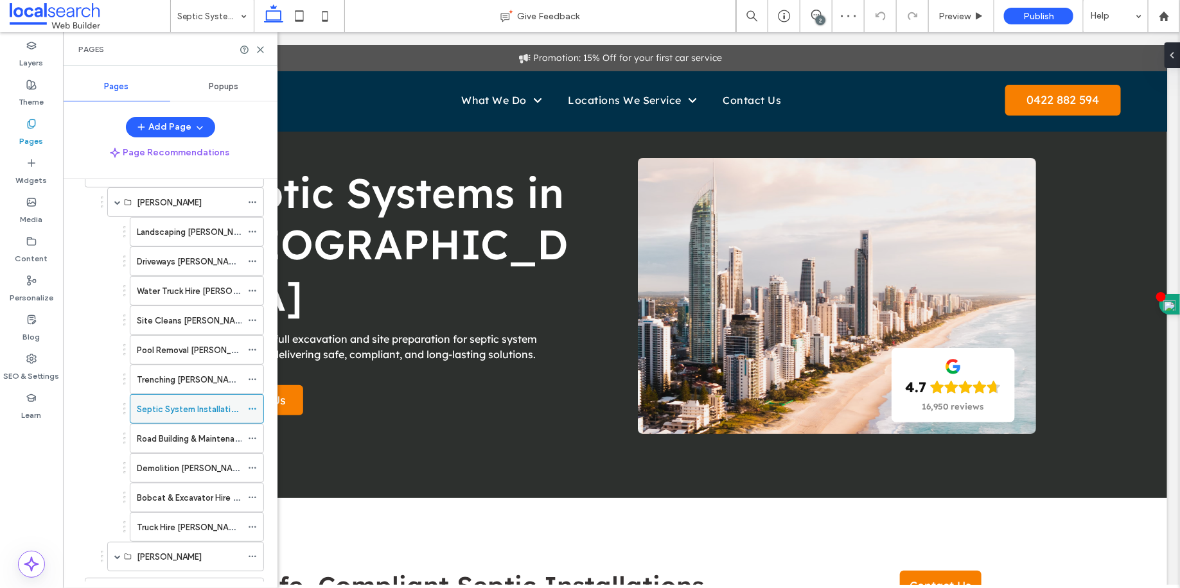
click at [254, 401] on span at bounding box center [252, 409] width 9 height 19
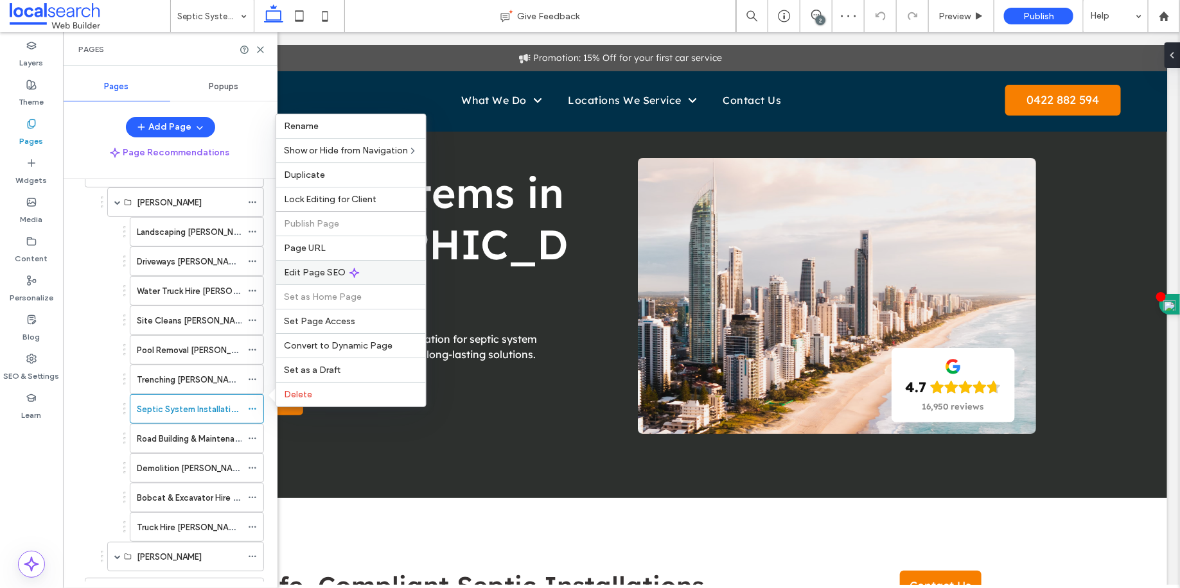
click at [315, 272] on span "Edit Page SEO" at bounding box center [315, 272] width 62 height 11
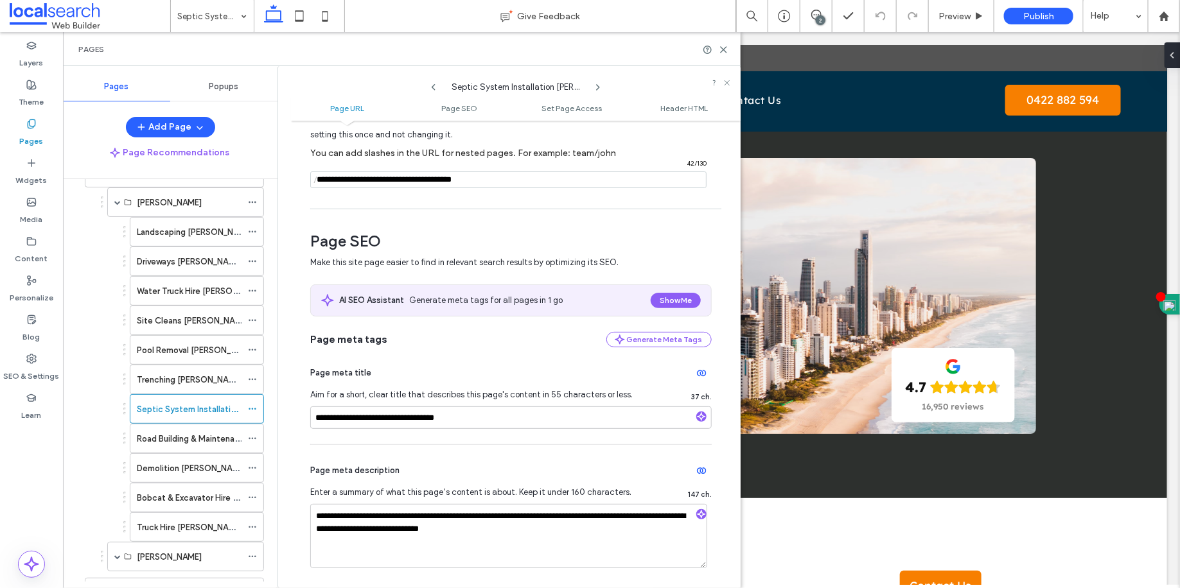
scroll to position [67, 0]
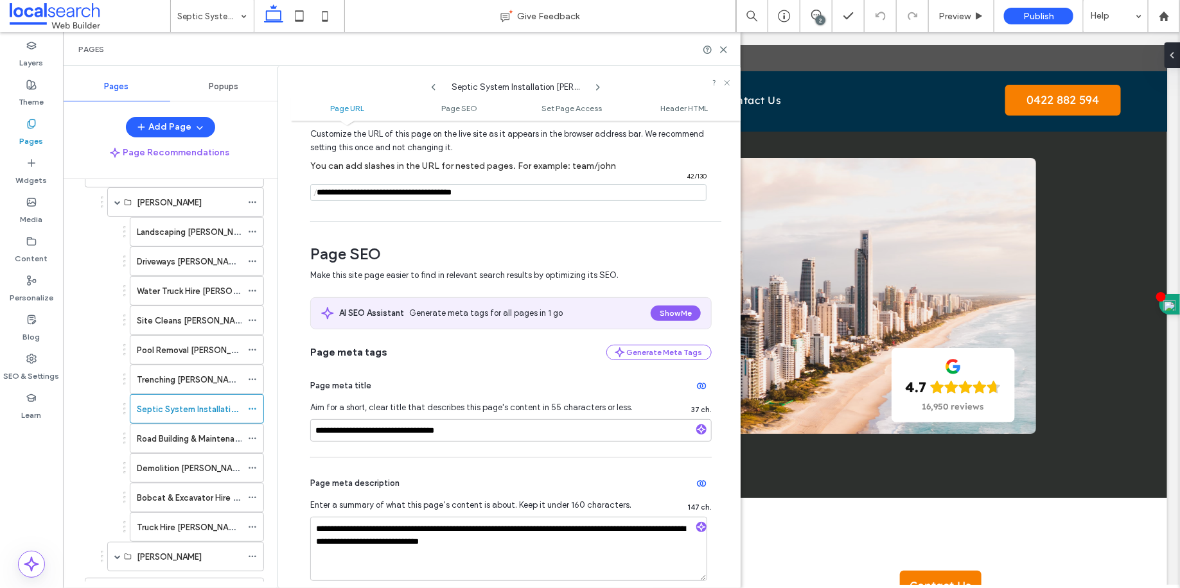
click at [725, 55] on div "Pages" at bounding box center [402, 49] width 678 height 34
click at [724, 49] on use at bounding box center [724, 50] width 6 height 6
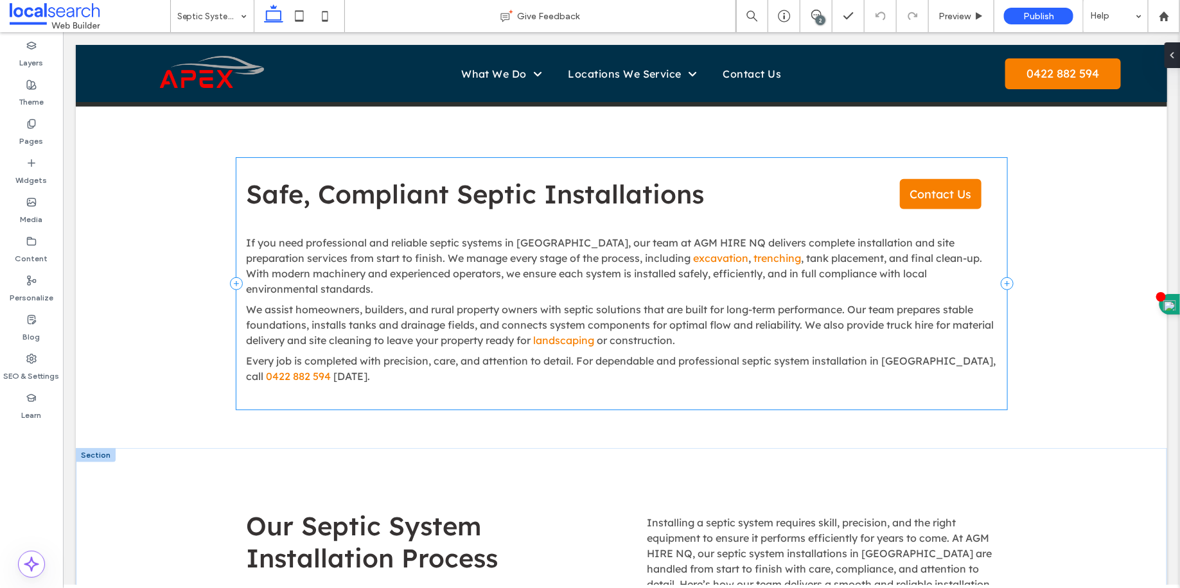
scroll to position [421, 0]
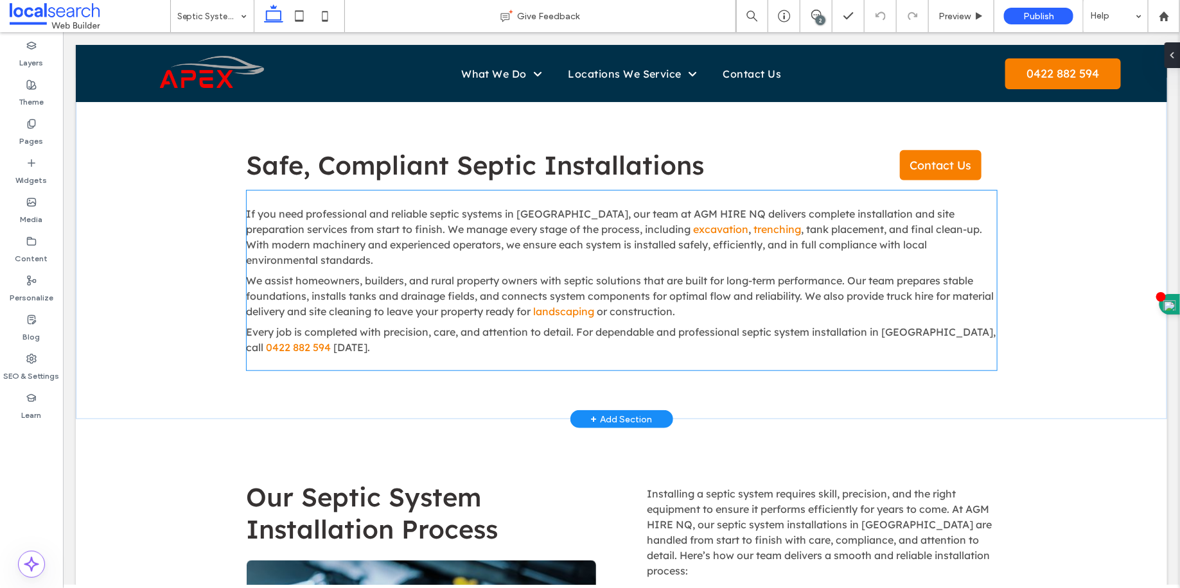
click at [586, 195] on div "If you need professional and reliable septic systems in Kelso, our team at AGM …" at bounding box center [621, 280] width 750 height 180
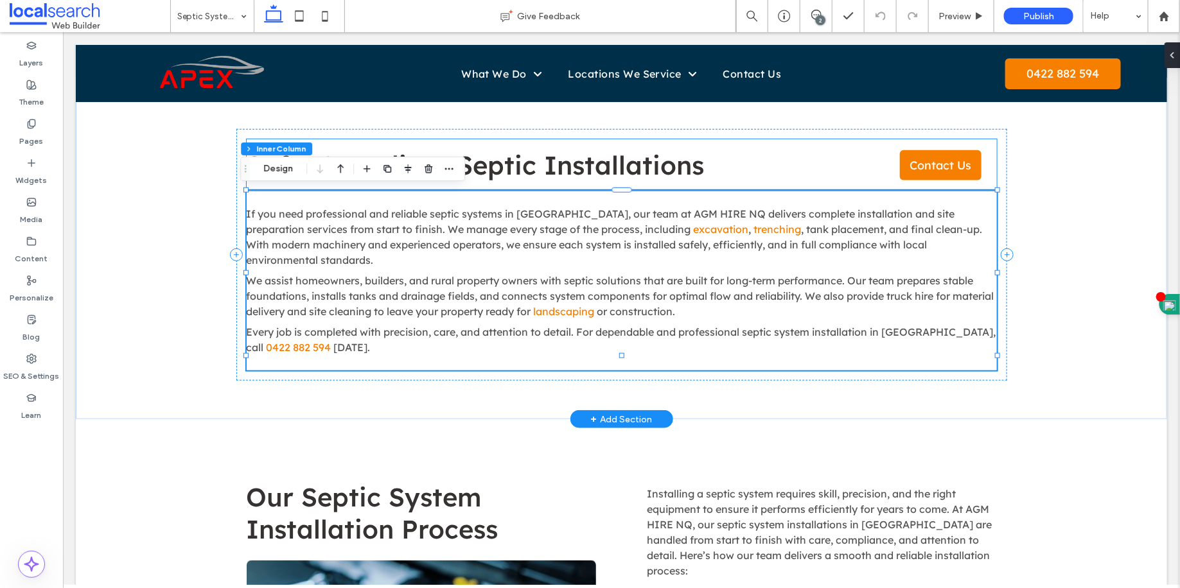
click at [588, 181] on div "Safe, Compliant Septic Installations Contact Us" at bounding box center [621, 164] width 750 height 51
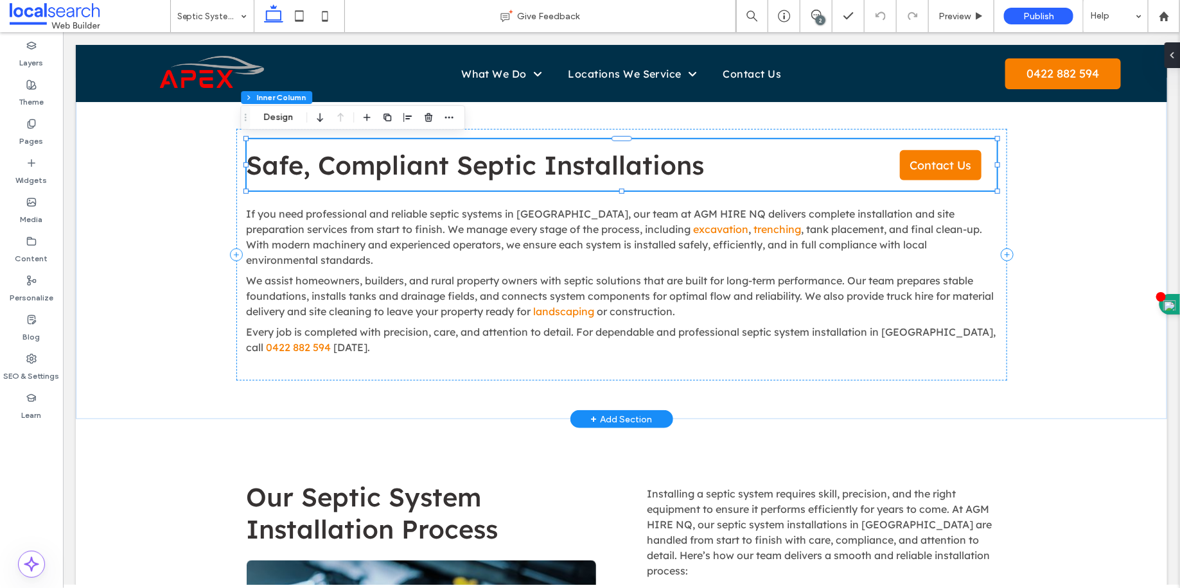
click at [588, 181] on div "Safe, Compliant Septic Installations Contact Us" at bounding box center [621, 164] width 750 height 51
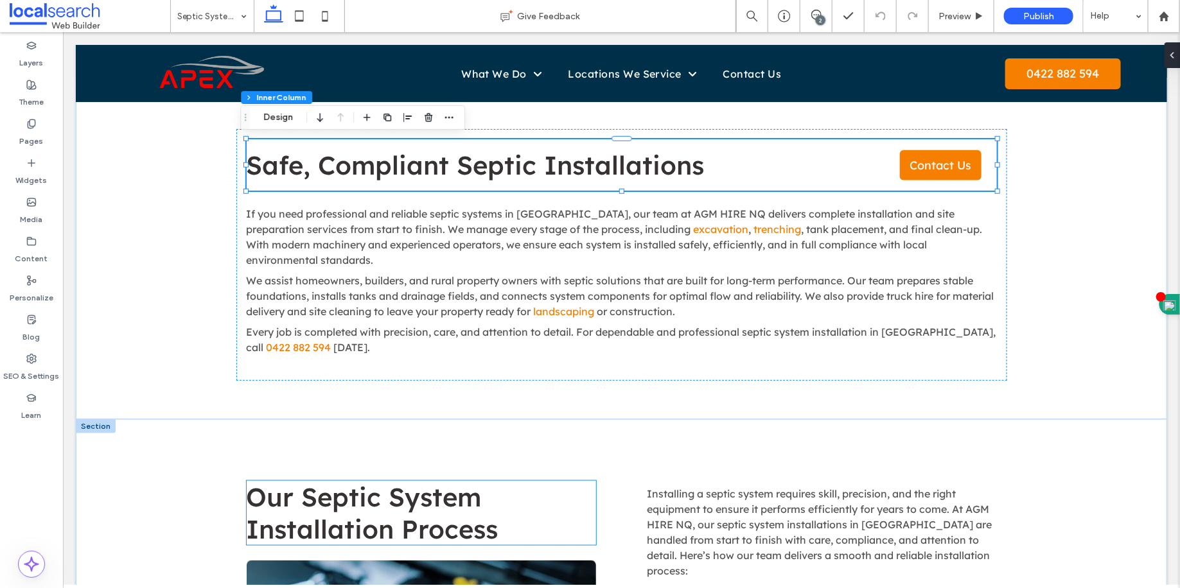
click at [413, 504] on span "Our Septic System Installation Process" at bounding box center [372, 512] width 252 height 64
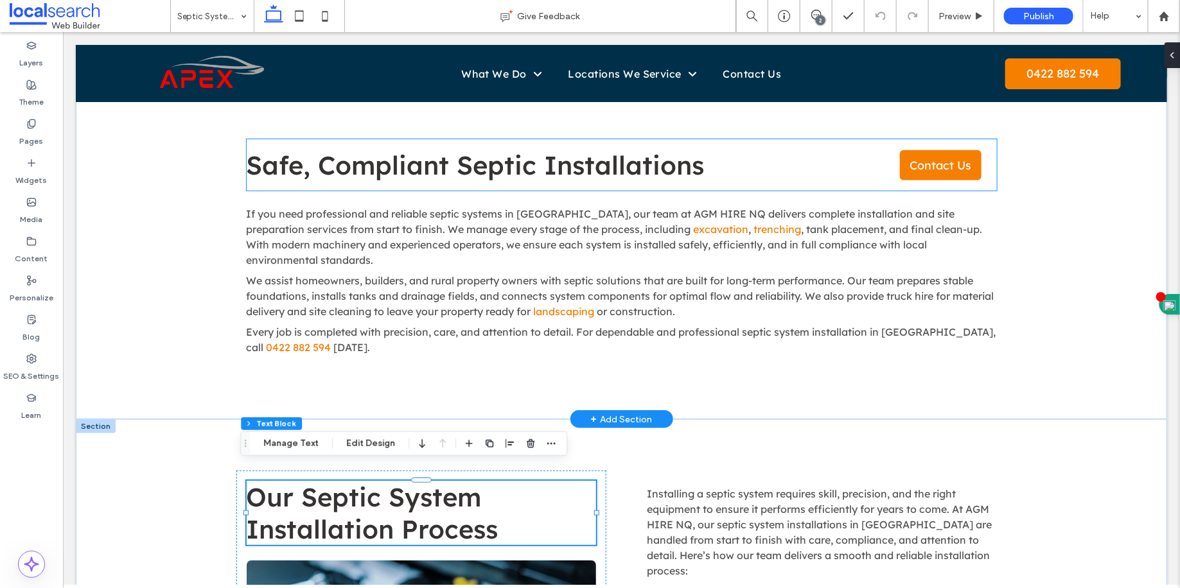
click at [571, 166] on span "Safe, Compliant Septic Installations" at bounding box center [475, 164] width 458 height 32
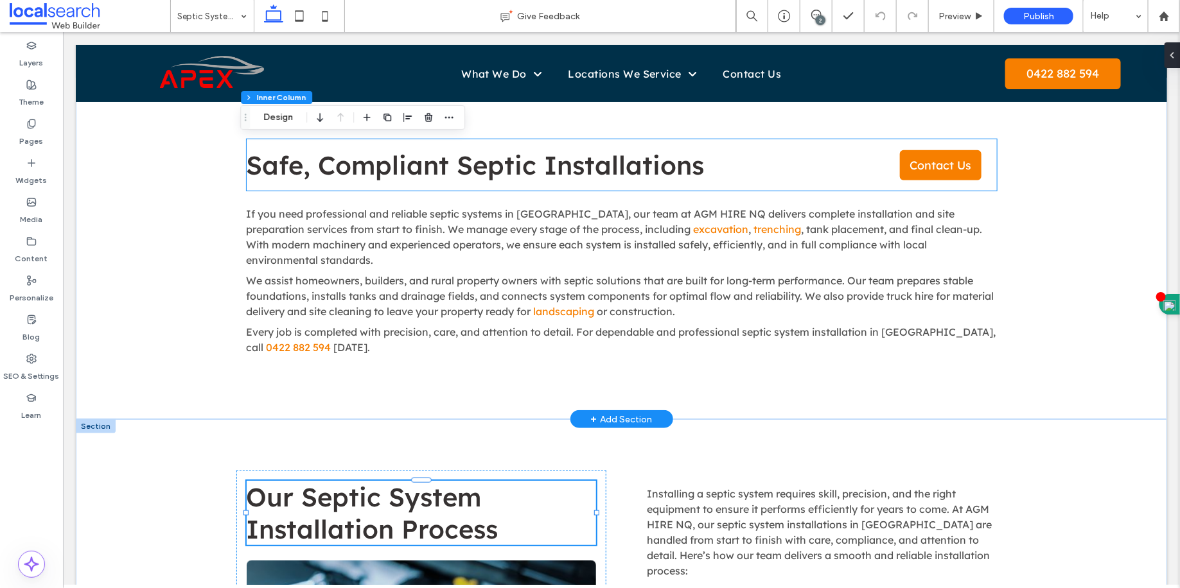
click at [571, 166] on span "Safe, Compliant Septic Installations" at bounding box center [475, 164] width 458 height 32
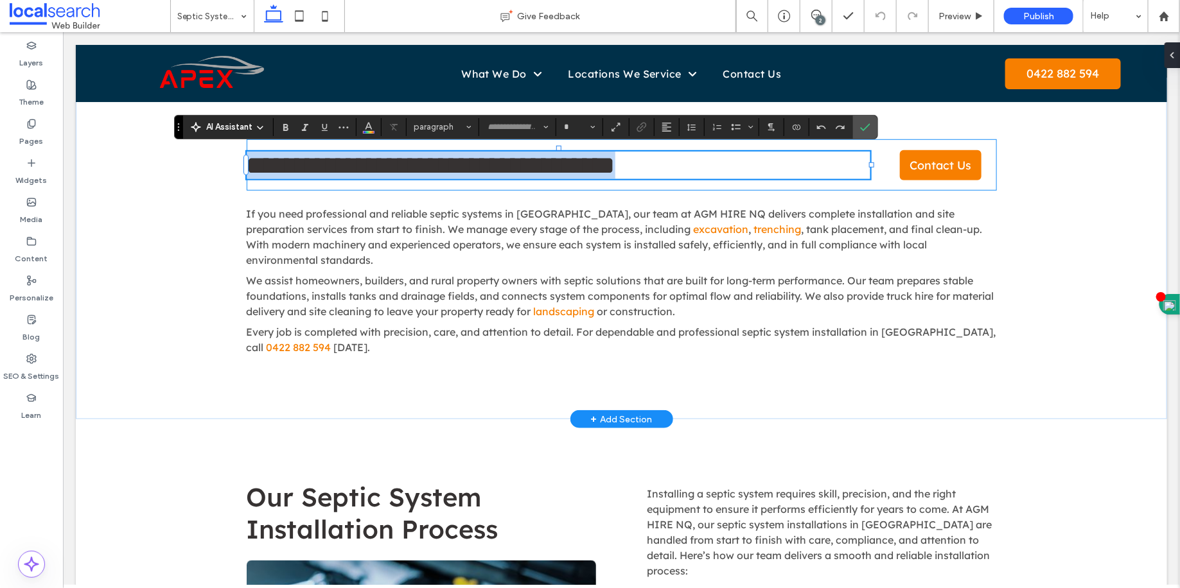
type input "**********"
type input "**"
click at [585, 160] on span "**********" at bounding box center [430, 164] width 369 height 25
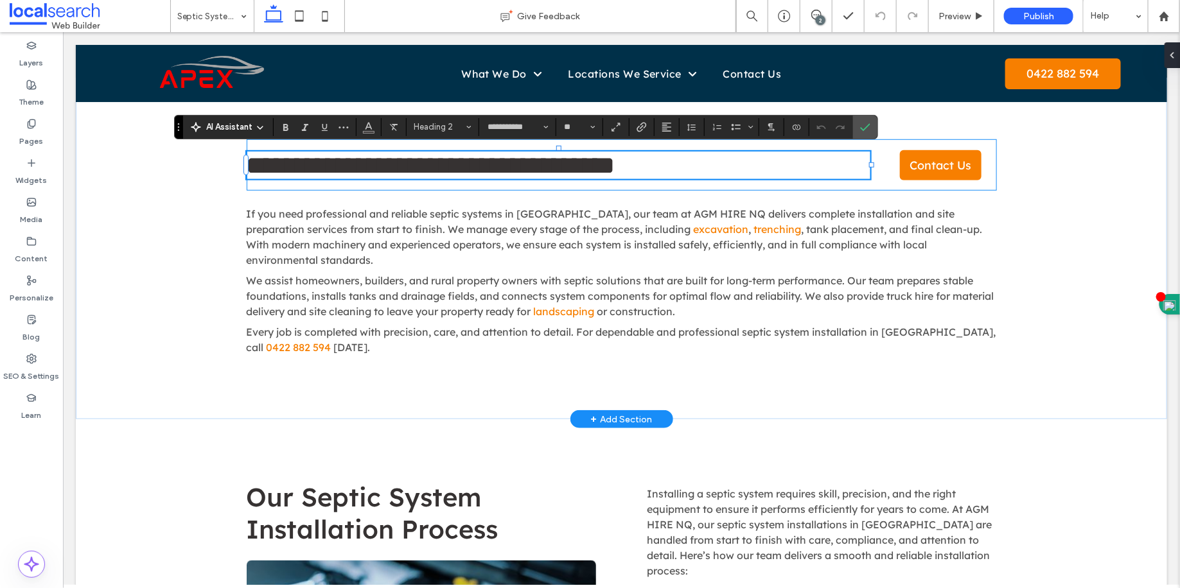
click at [585, 160] on span "**********" at bounding box center [430, 164] width 369 height 25
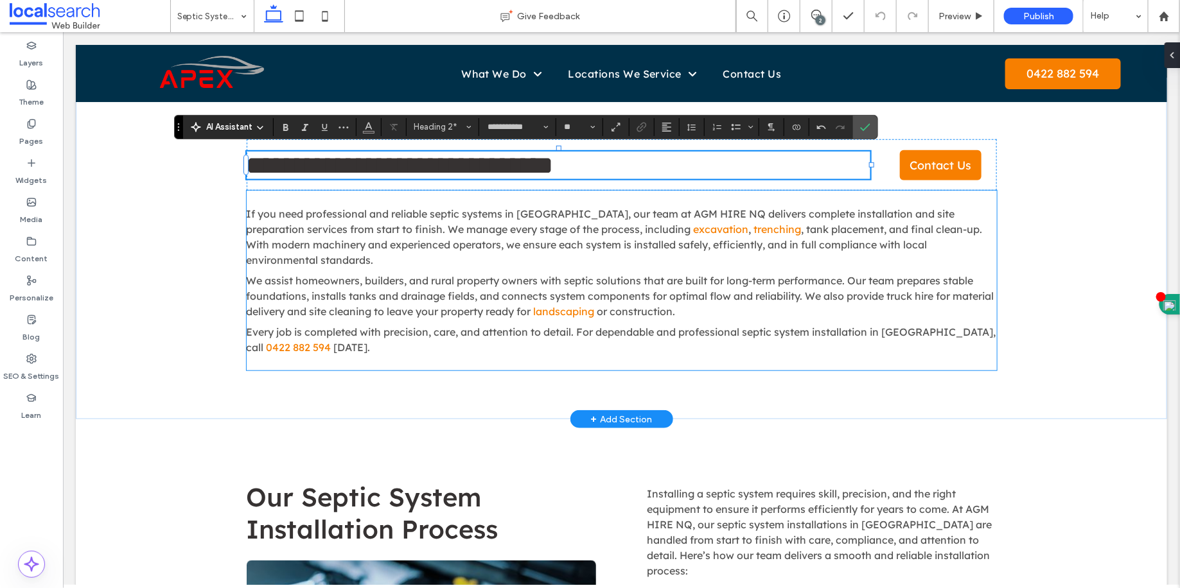
click at [566, 285] on span "We assist homeowners, builders, and rural property owners with septic solutions…" at bounding box center [620, 296] width 748 height 44
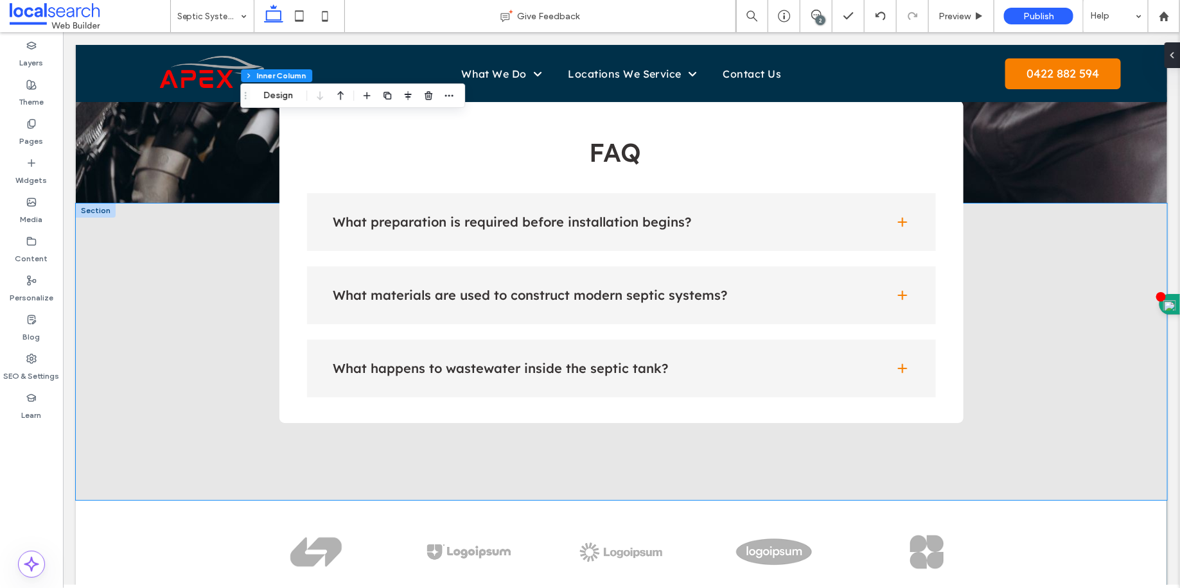
scroll to position [2218, 0]
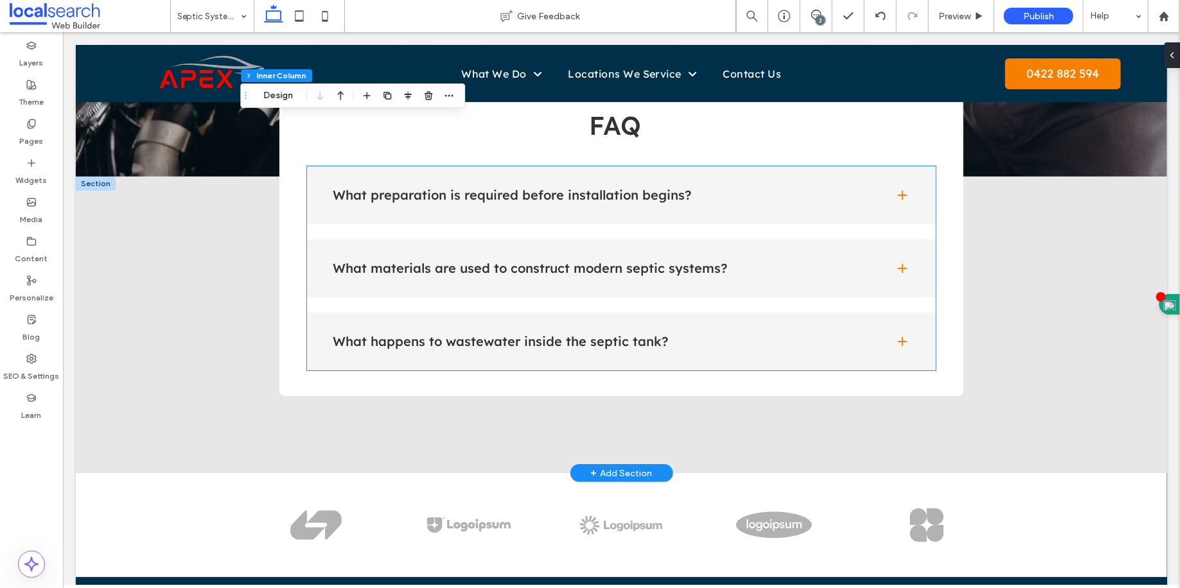
click at [646, 204] on div "What preparation is required before installation begins?" at bounding box center [620, 195] width 629 height 58
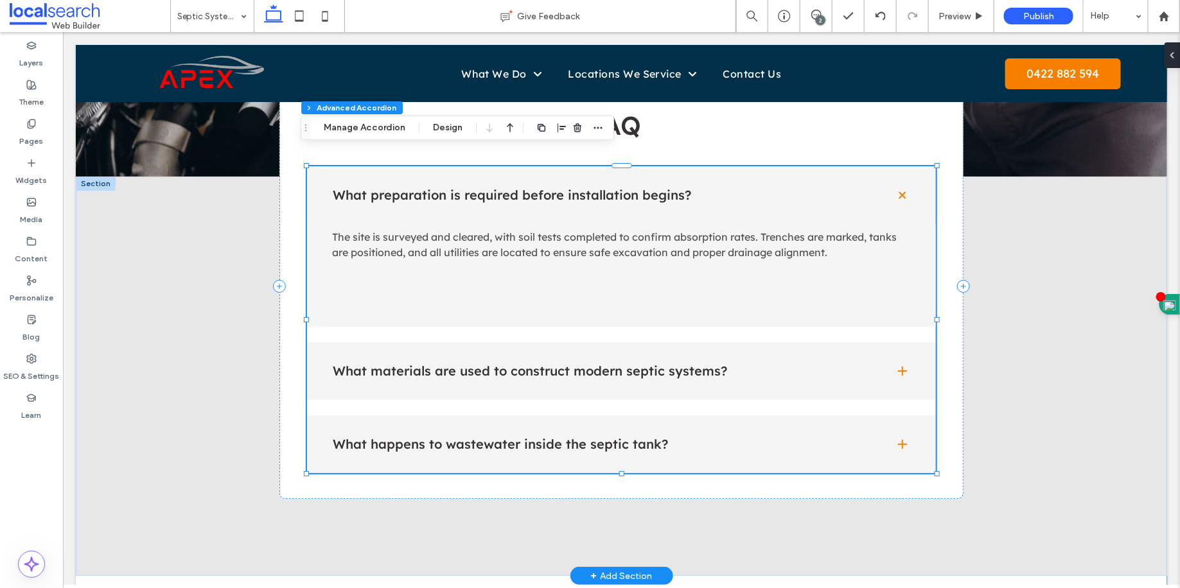
click at [617, 364] on h4 "What materials are used to construct modern septic systems?" at bounding box center [602, 370] width 541 height 13
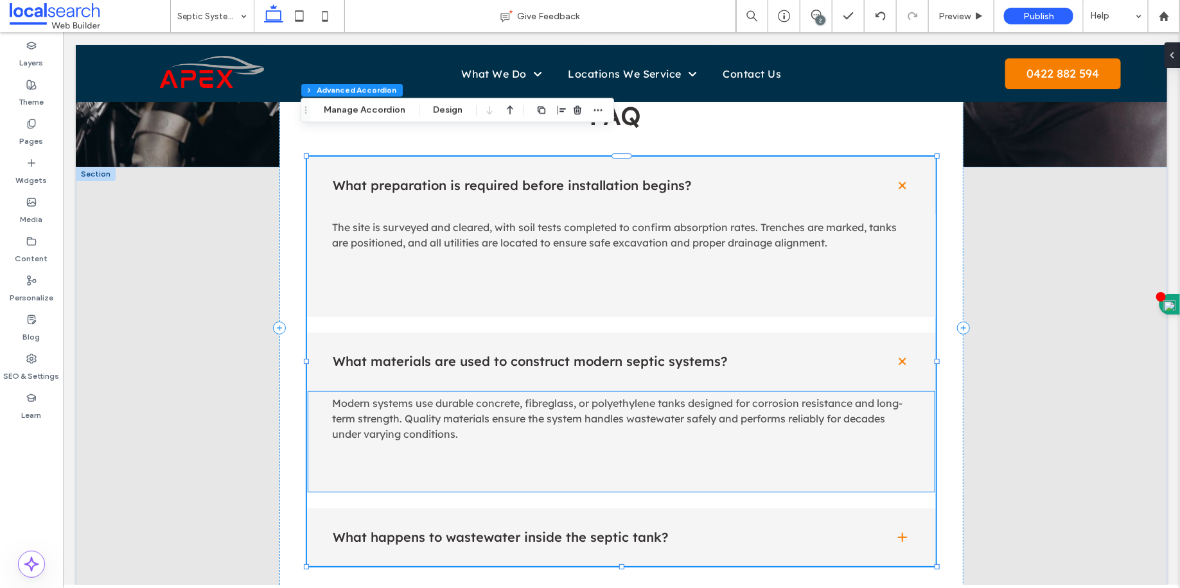
scroll to position [2240, 0]
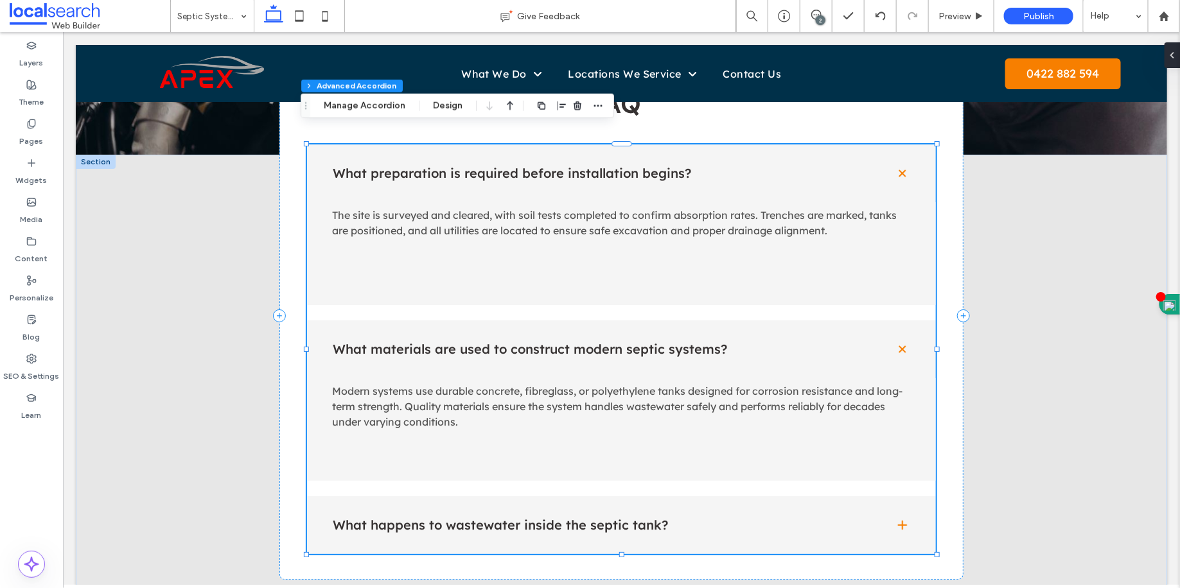
click at [547, 528] on div "What happens to wastewater inside the septic tank?" at bounding box center [620, 525] width 629 height 58
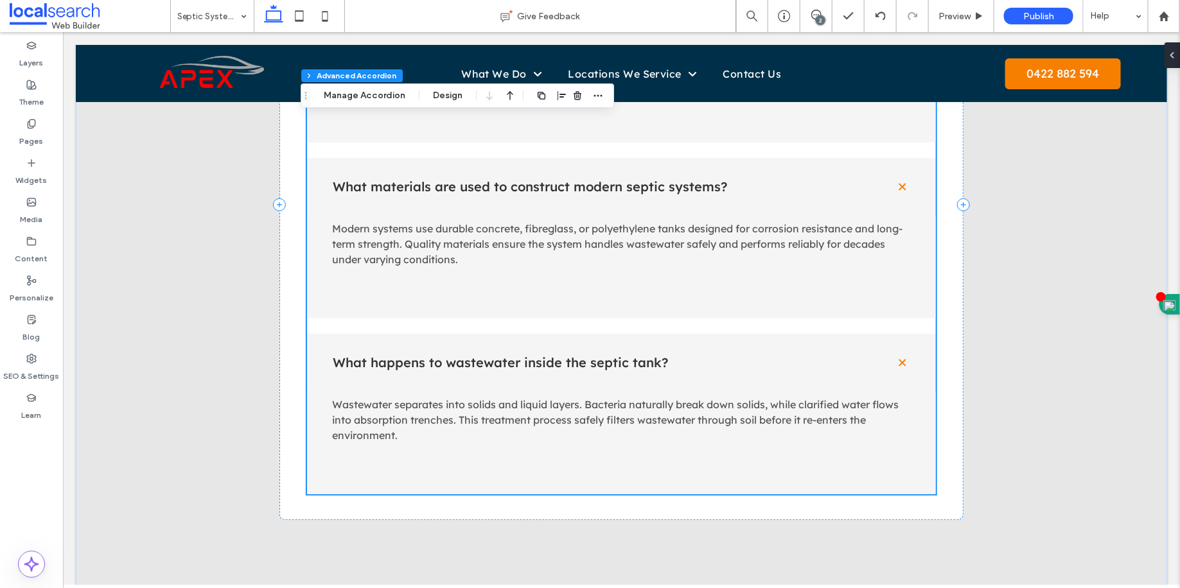
scroll to position [2402, 0]
click at [30, 141] on label "Pages" at bounding box center [32, 138] width 24 height 18
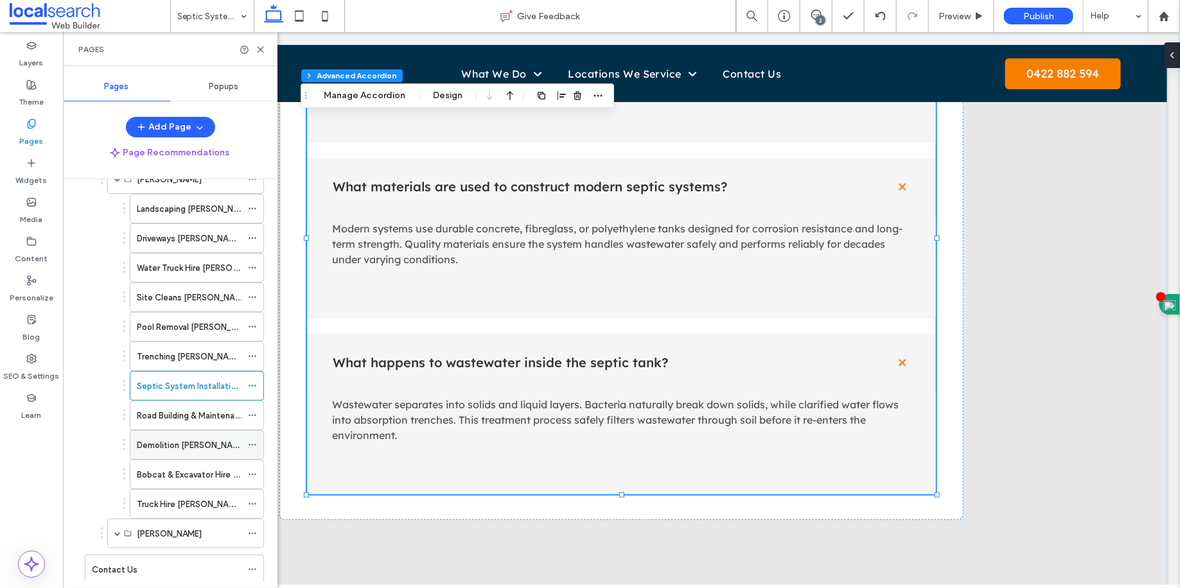
scroll to position [483, 0]
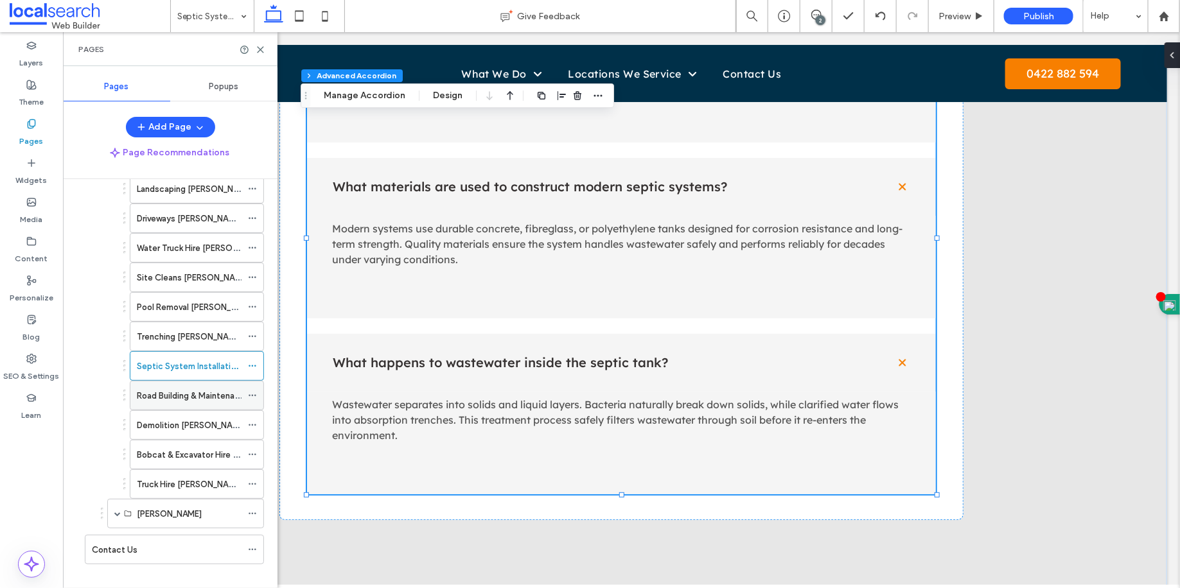
click at [203, 392] on div "Road Building & Maintenance [PERSON_NAME]" at bounding box center [189, 396] width 105 height 28
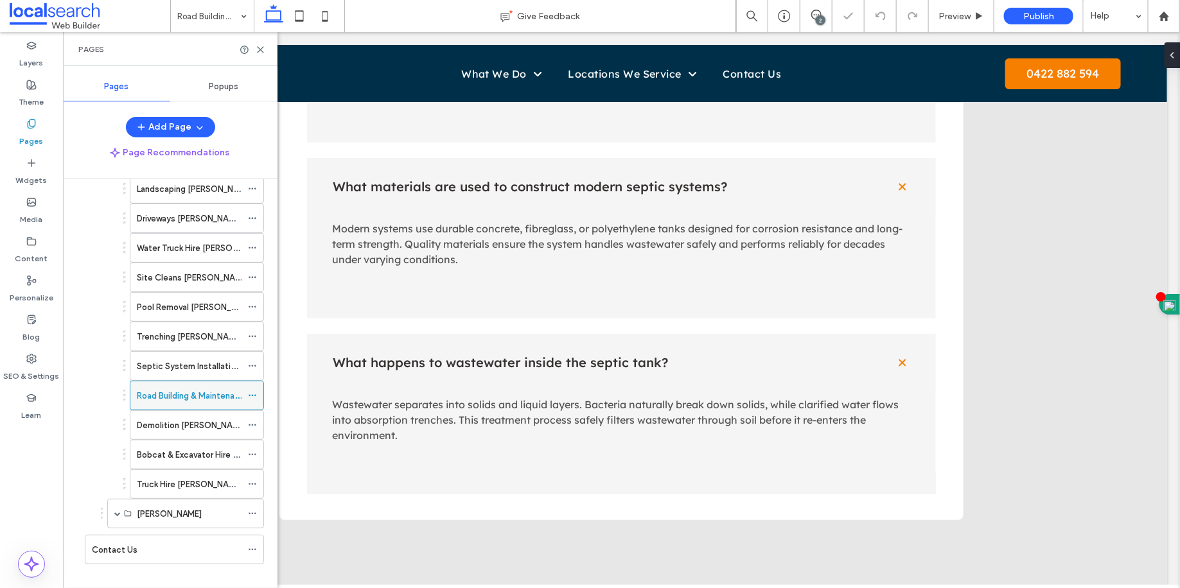
click at [255, 389] on span at bounding box center [252, 395] width 9 height 19
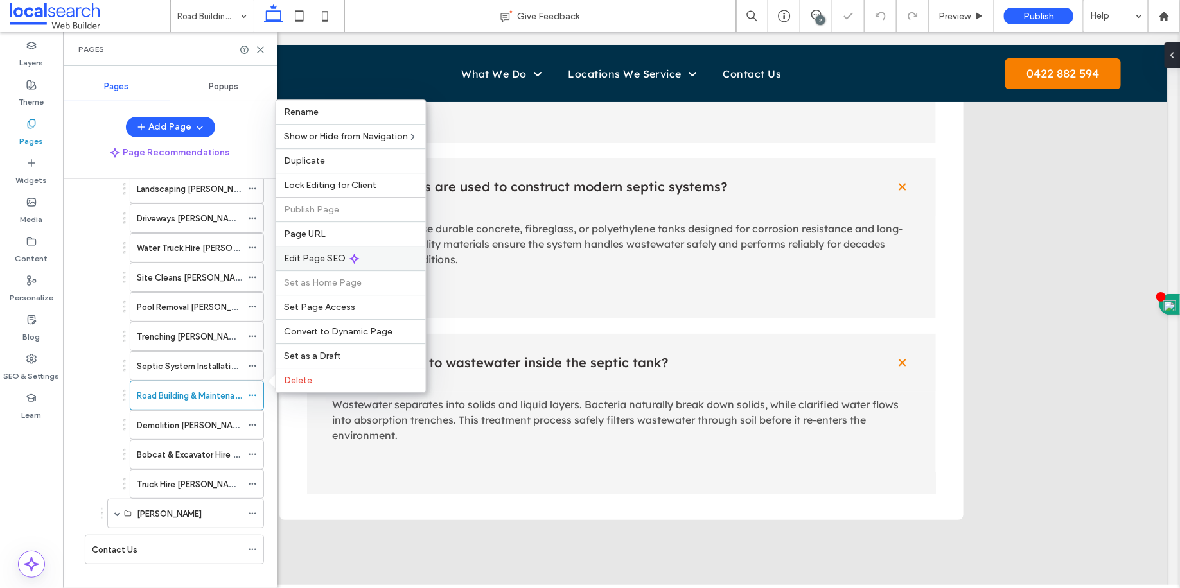
click at [313, 254] on span "Edit Page SEO" at bounding box center [315, 258] width 62 height 11
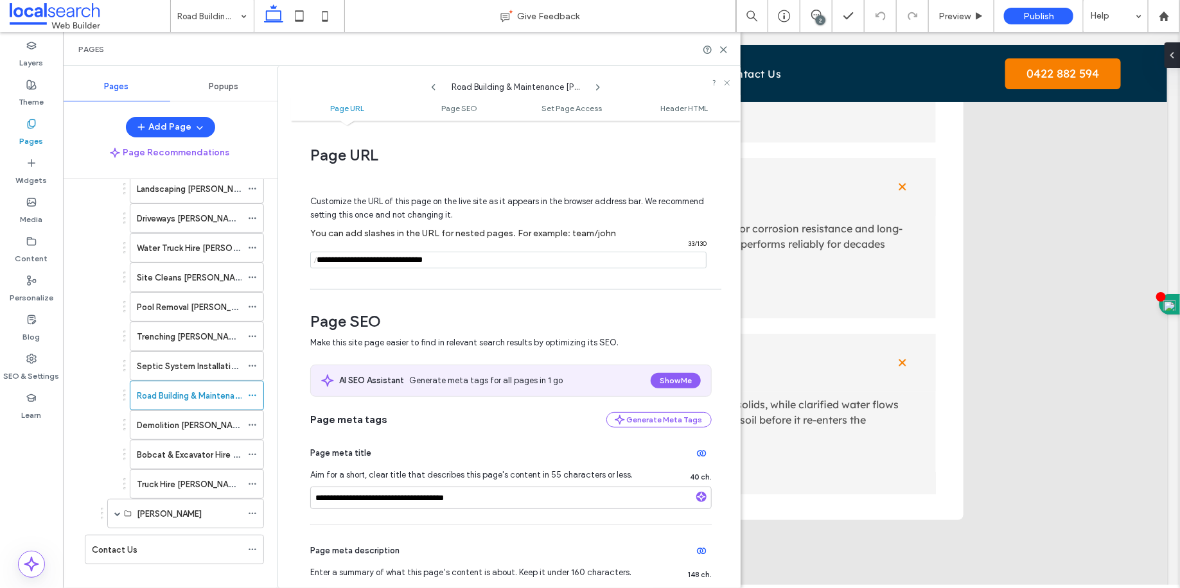
click at [729, 44] on div "Pages" at bounding box center [402, 49] width 678 height 34
click at [727, 45] on icon at bounding box center [724, 50] width 10 height 10
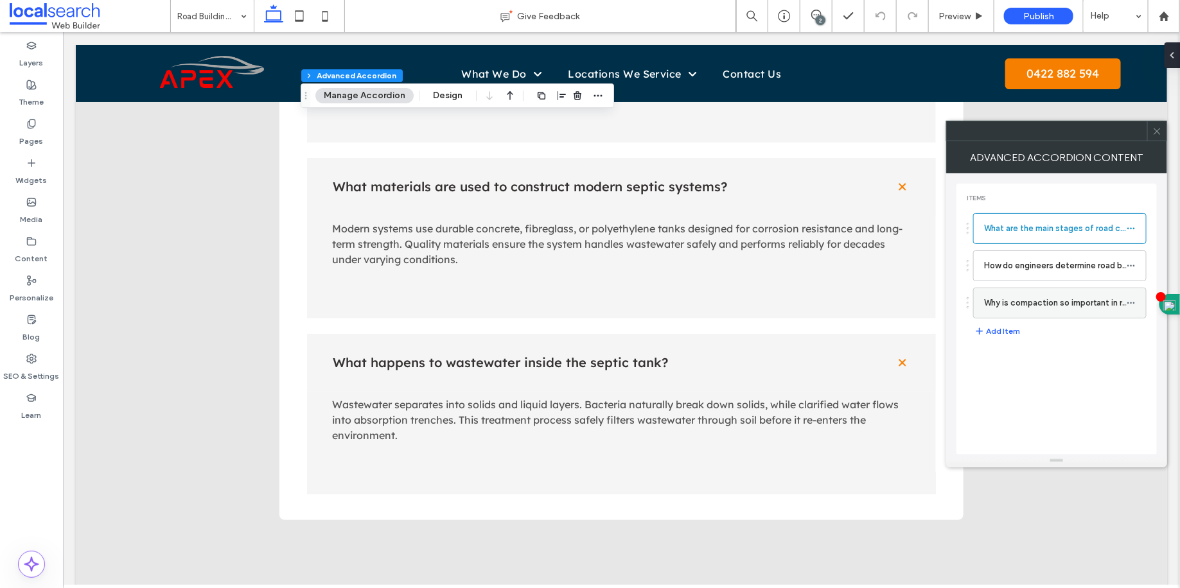
click at [1044, 302] on label "Why is compaction so important in road building?" at bounding box center [1055, 303] width 143 height 26
click at [1134, 305] on icon at bounding box center [1131, 303] width 9 height 9
click at [1087, 304] on label "Rename" at bounding box center [1070, 307] width 67 height 11
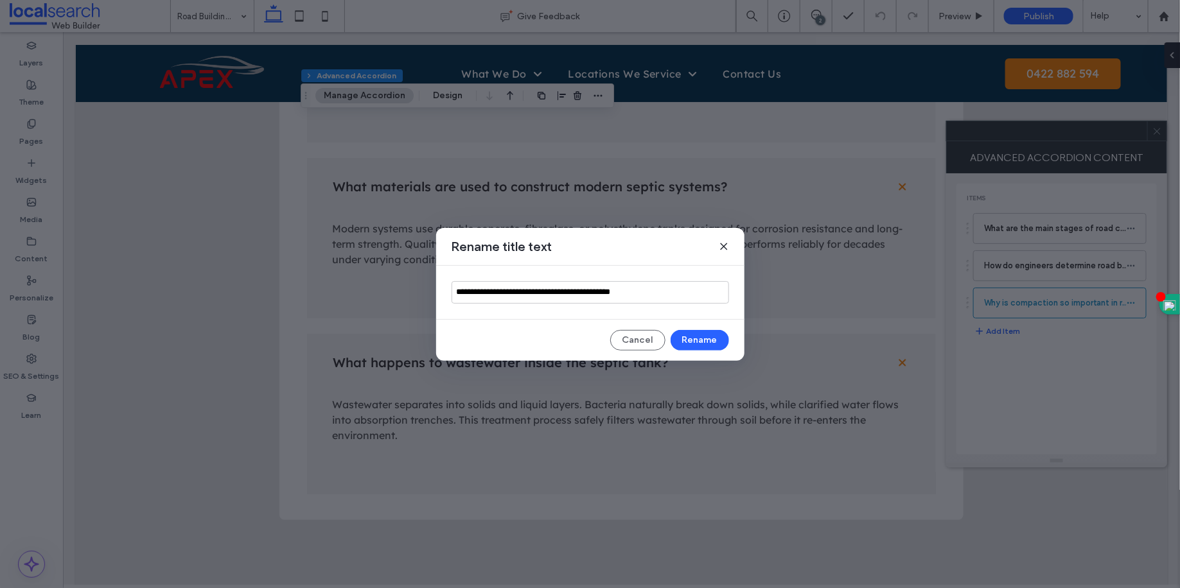
click at [610, 297] on input "**********" at bounding box center [590, 292] width 277 height 22
type input "**********"
click at [697, 333] on button "Rename" at bounding box center [700, 340] width 58 height 21
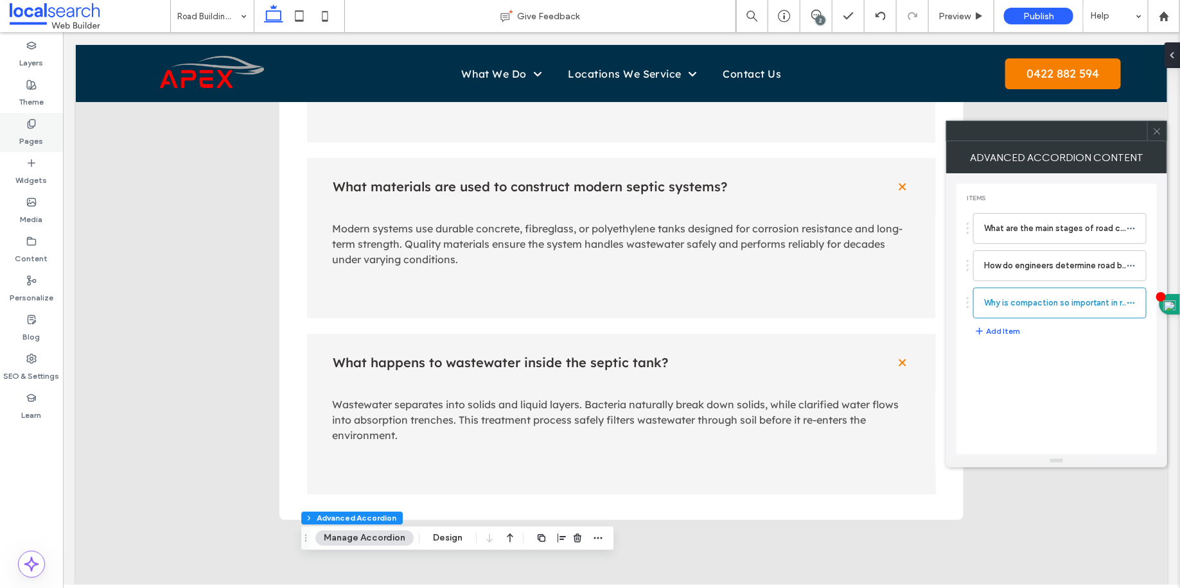
click at [43, 147] on div "Pages" at bounding box center [31, 132] width 63 height 39
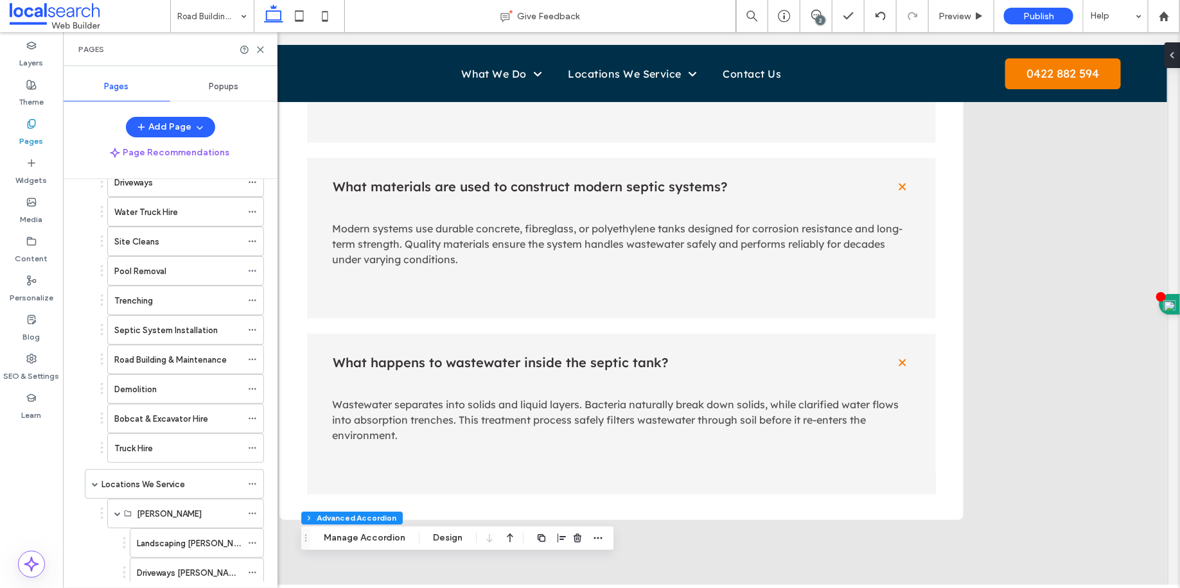
scroll to position [438, 0]
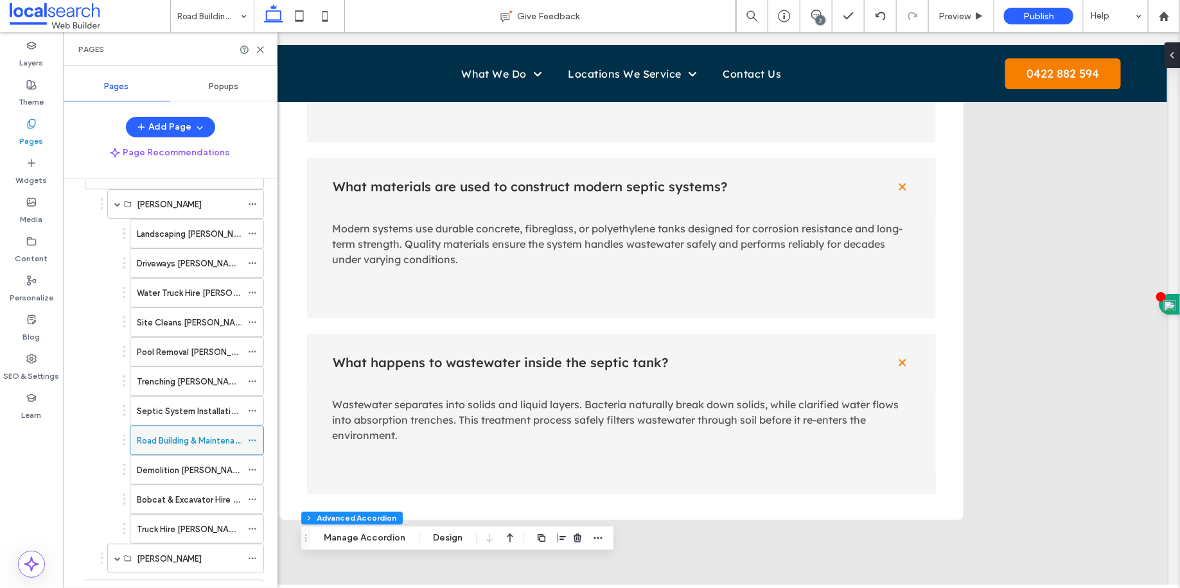
click at [251, 436] on icon at bounding box center [252, 440] width 9 height 9
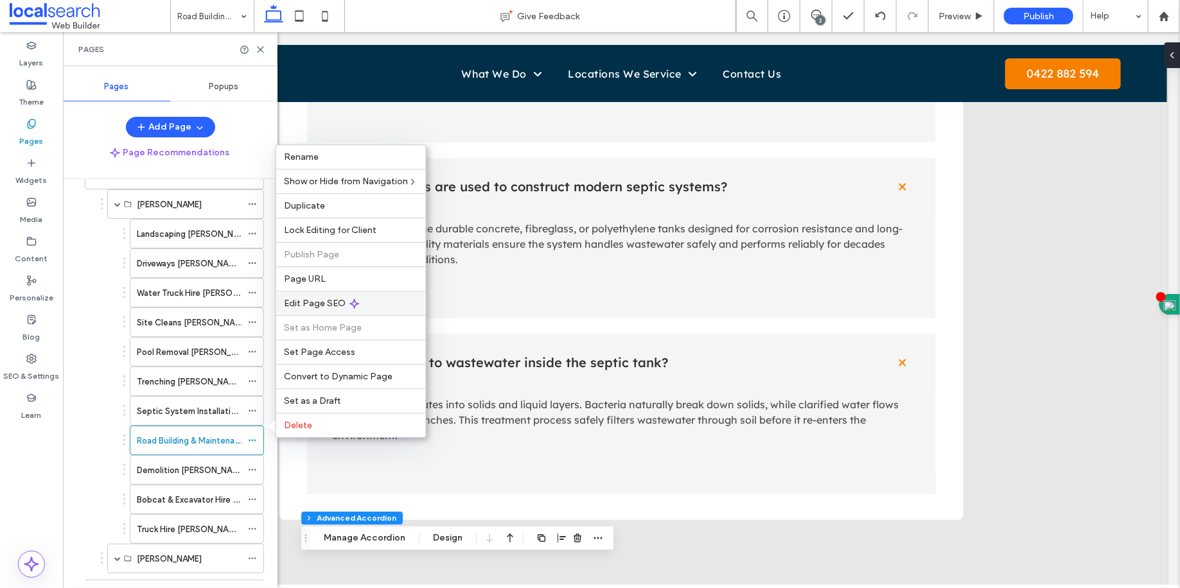
click at [309, 308] on span "Edit Page SEO" at bounding box center [315, 303] width 62 height 11
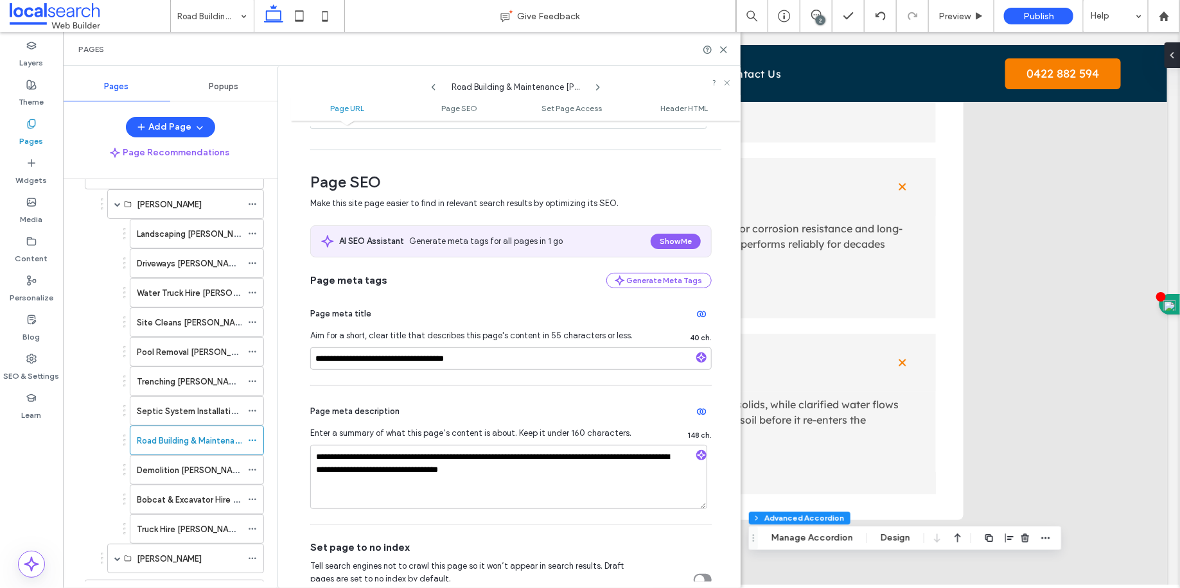
scroll to position [140, 0]
click at [184, 462] on label "Demolition [PERSON_NAME]" at bounding box center [191, 470] width 109 height 22
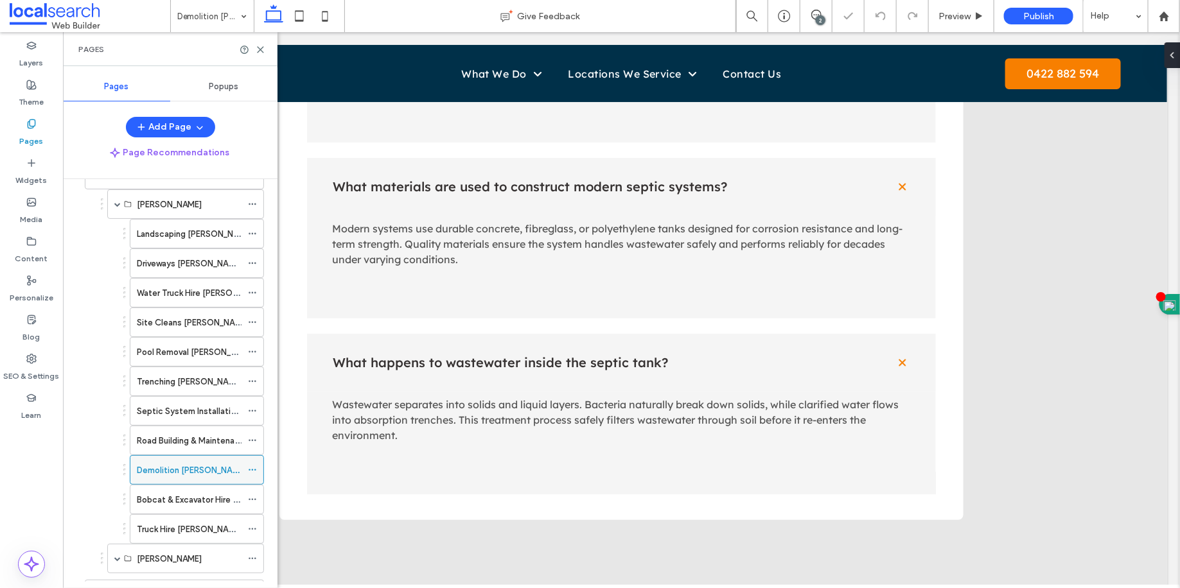
click at [245, 466] on div "Demolition [PERSON_NAME]" at bounding box center [197, 470] width 134 height 30
click at [249, 464] on span at bounding box center [252, 470] width 9 height 19
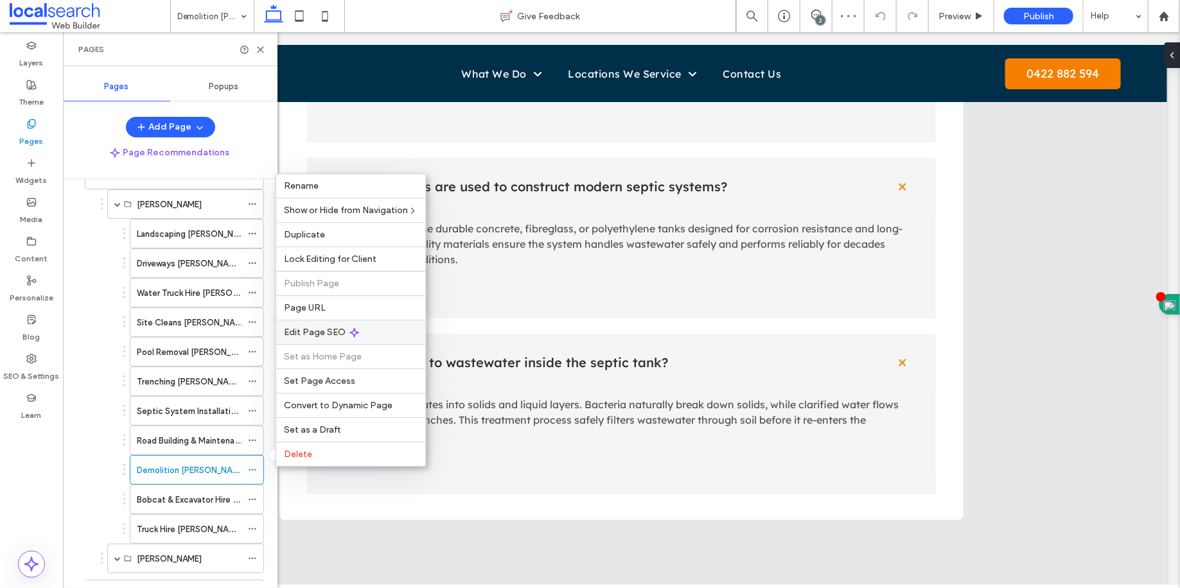
click at [327, 340] on div "Edit Page SEO" at bounding box center [351, 332] width 150 height 24
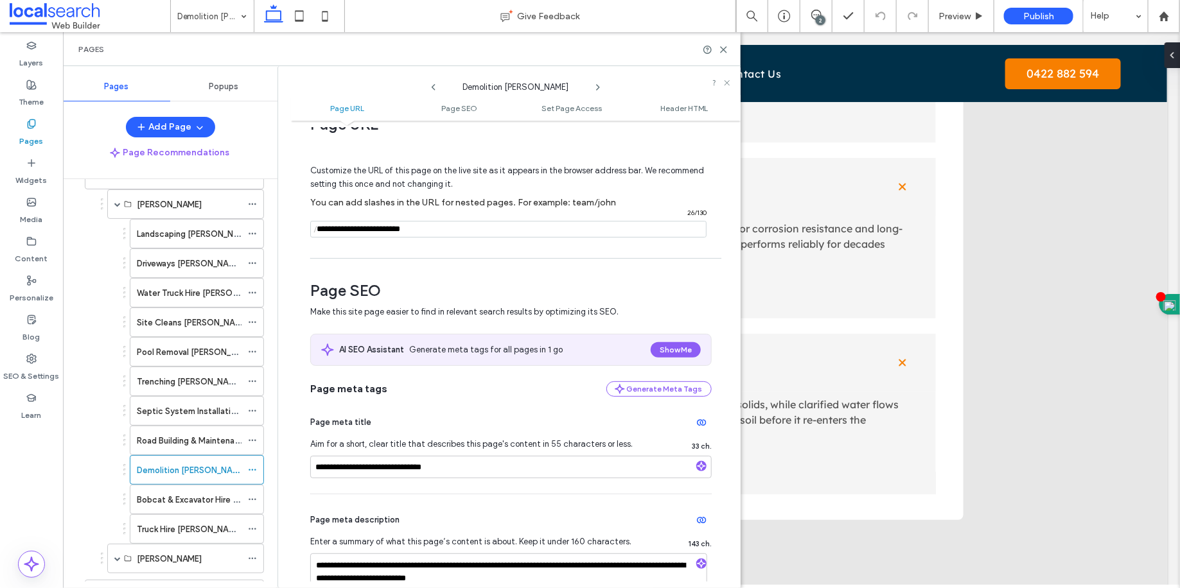
scroll to position [161, 0]
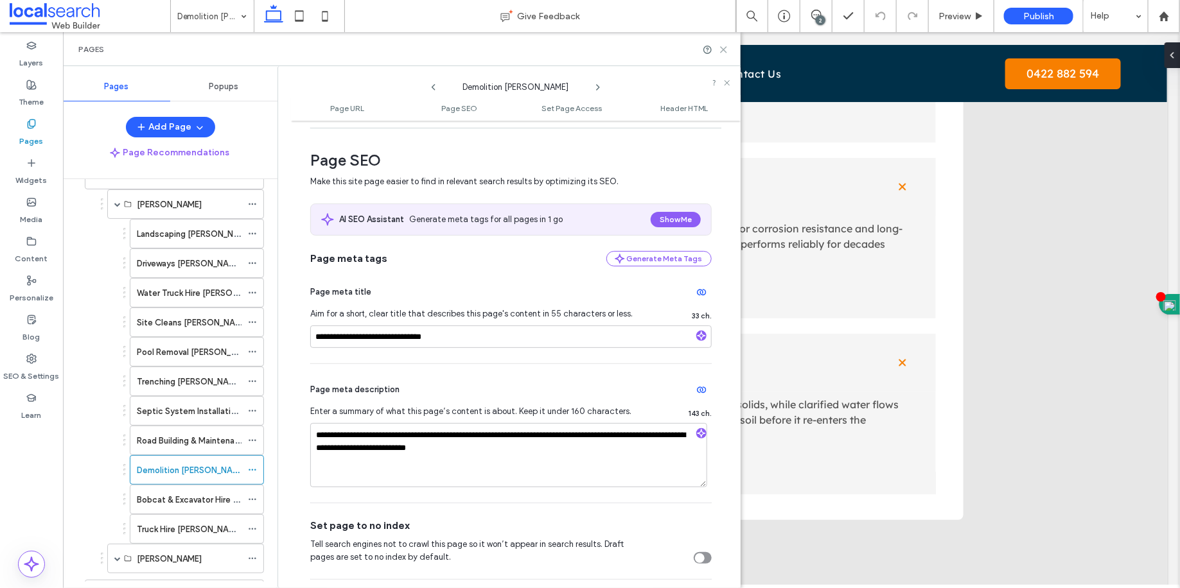
click at [726, 53] on icon at bounding box center [724, 50] width 10 height 10
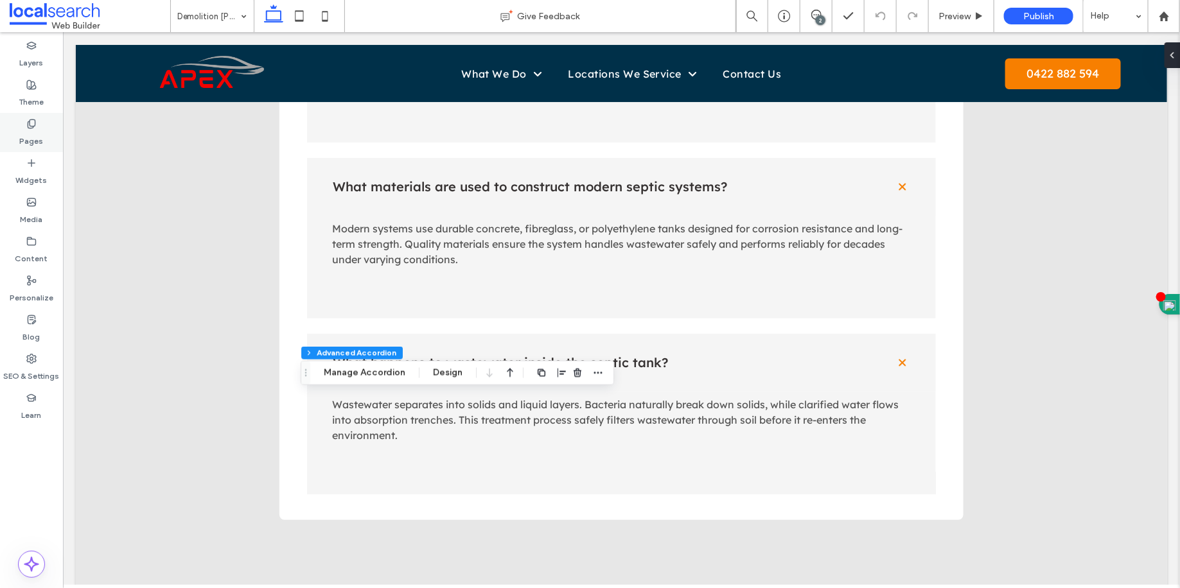
click at [26, 139] on label "Pages" at bounding box center [32, 138] width 24 height 18
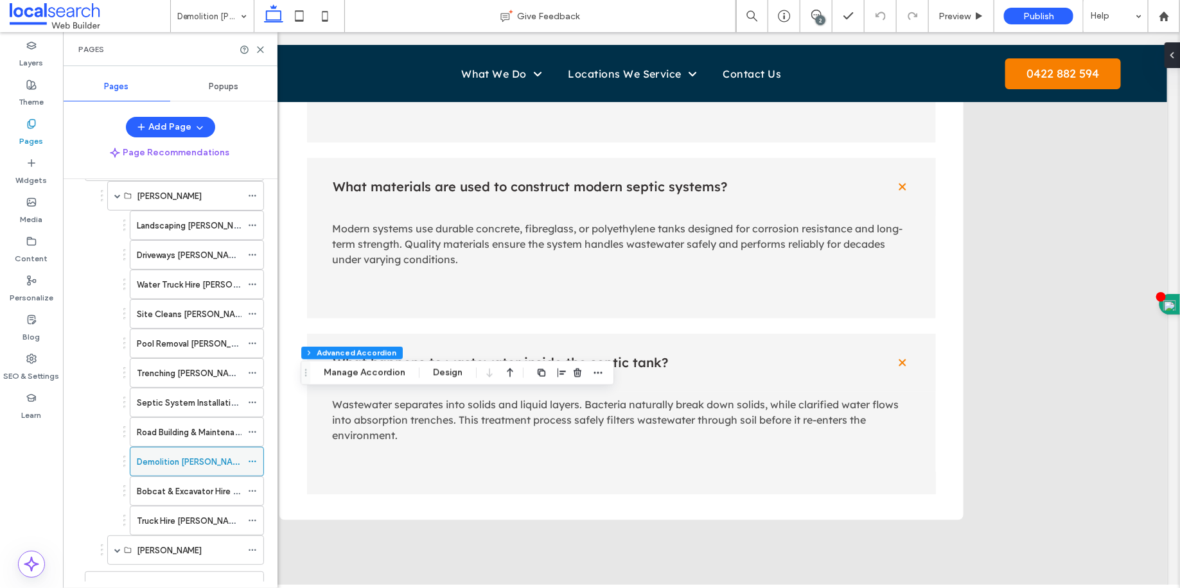
scroll to position [483, 0]
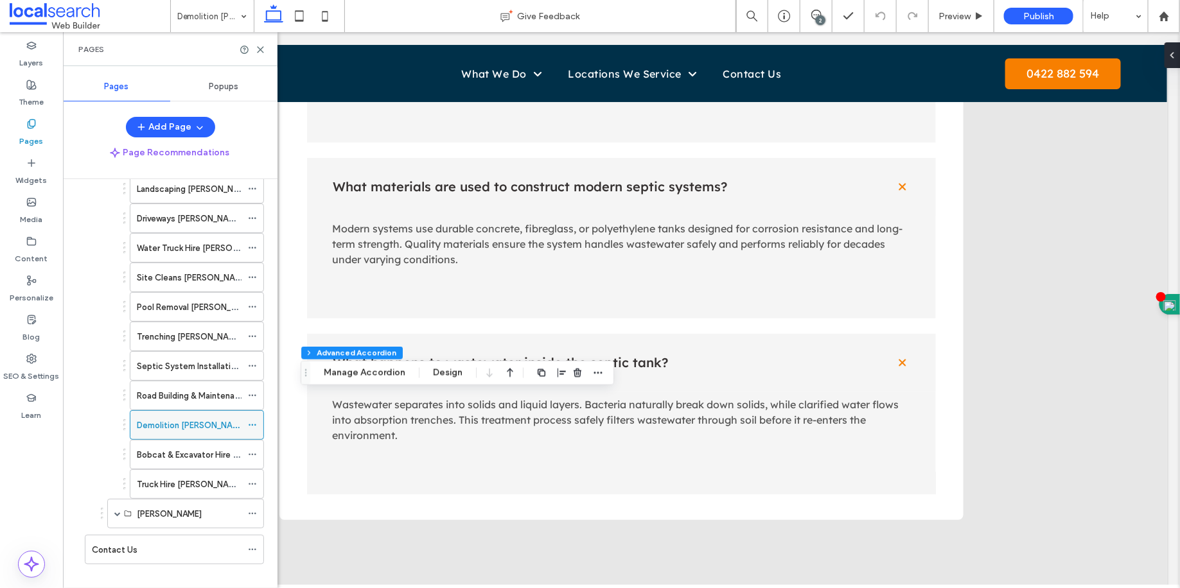
click at [249, 421] on icon at bounding box center [252, 425] width 9 height 9
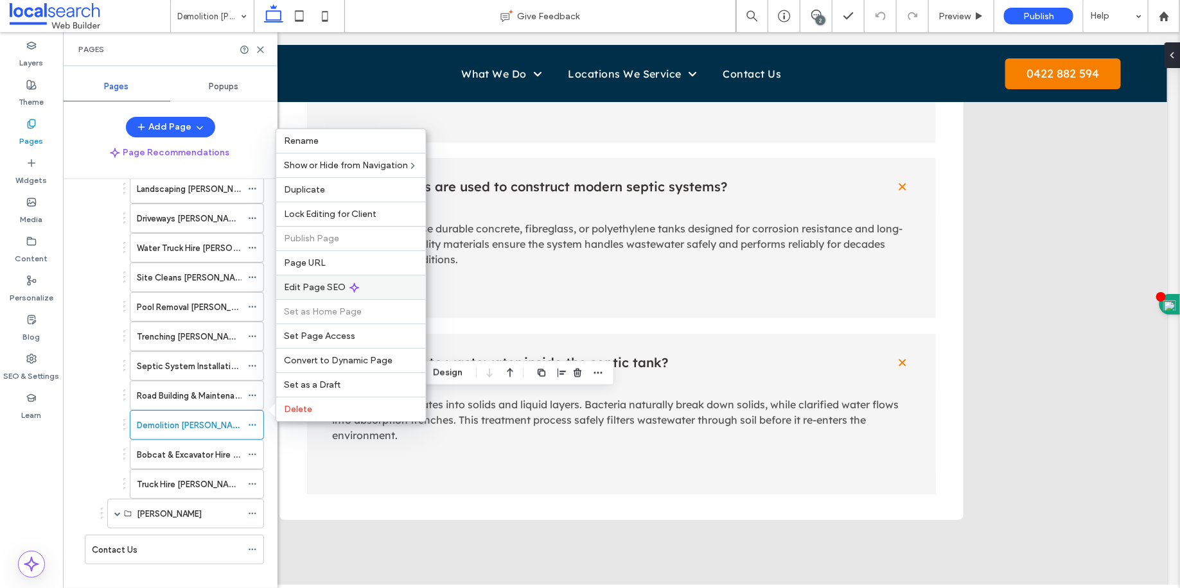
click at [317, 297] on div "Edit Page SEO" at bounding box center [351, 287] width 150 height 24
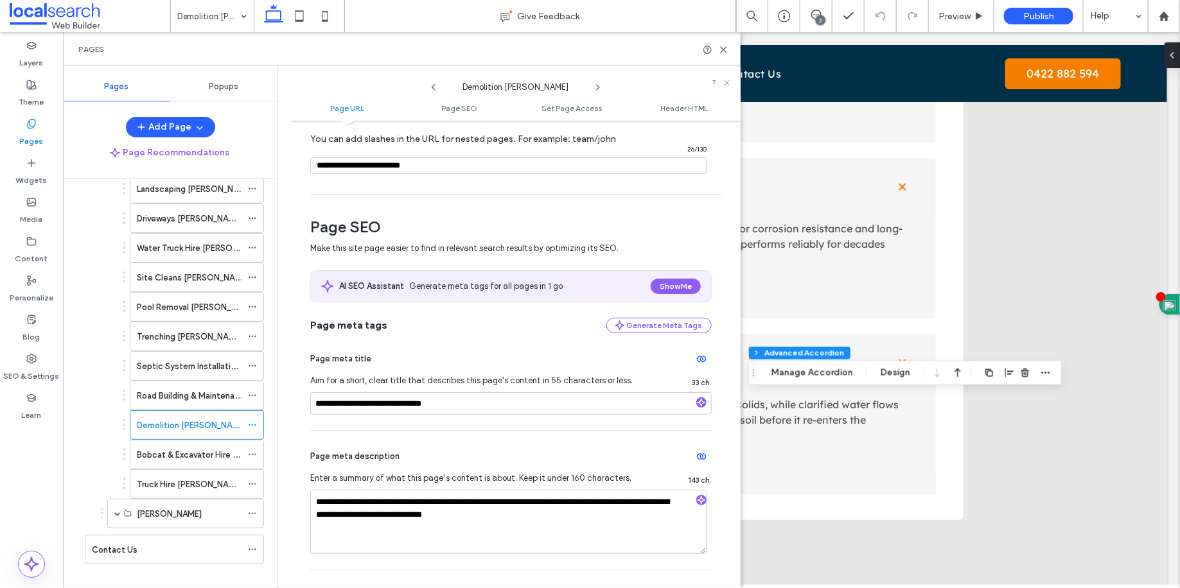
scroll to position [114, 0]
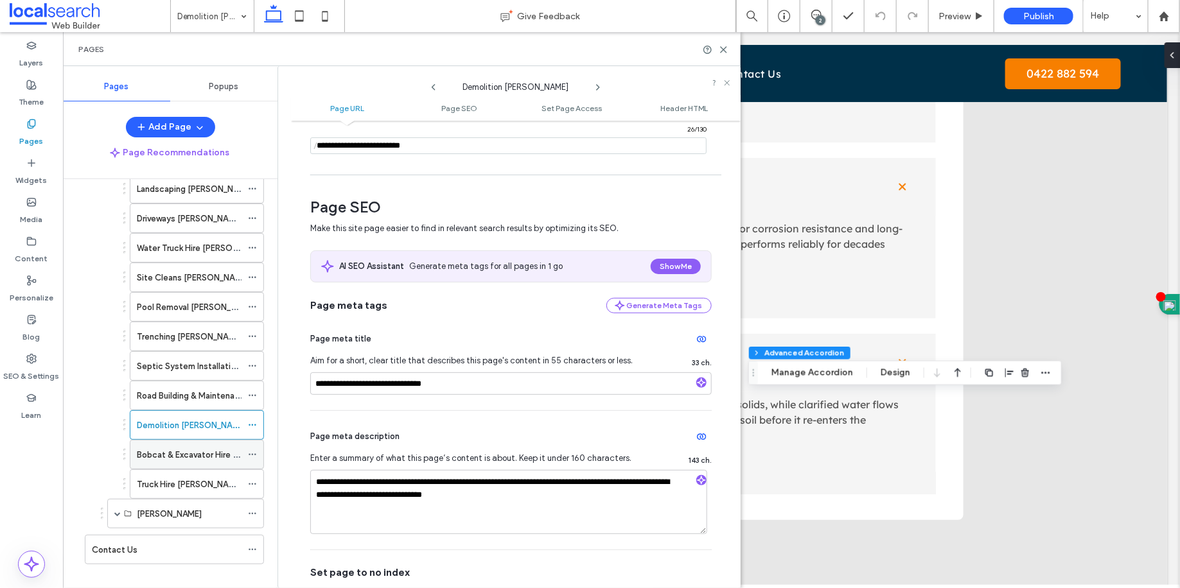
click at [219, 450] on div "Bobcat & Excavator Hire [PERSON_NAME]" at bounding box center [189, 455] width 105 height 28
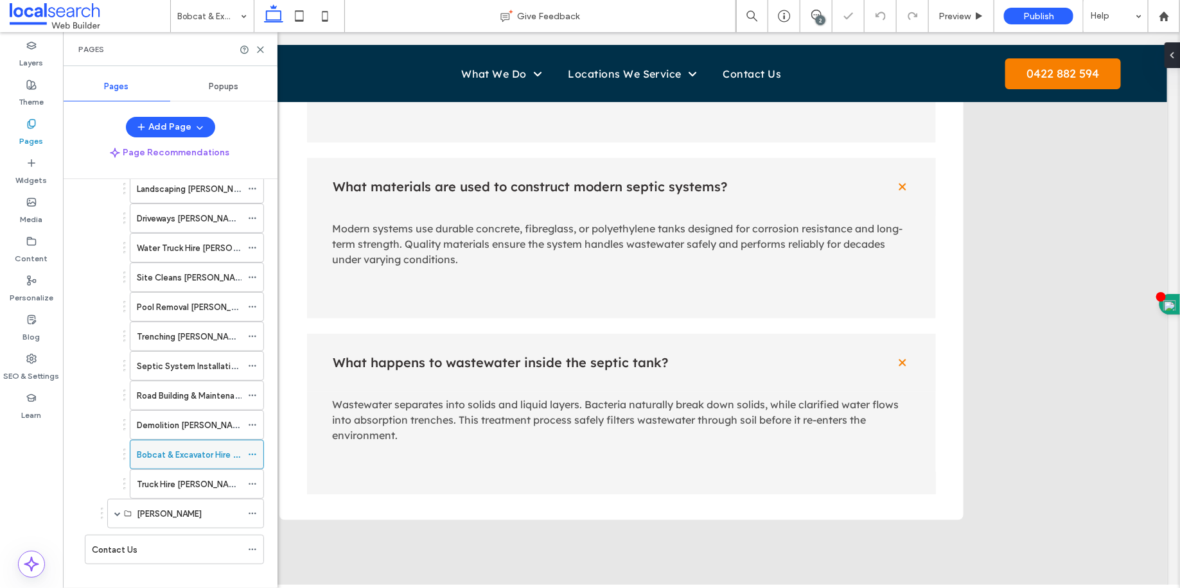
click at [252, 450] on icon at bounding box center [252, 454] width 9 height 9
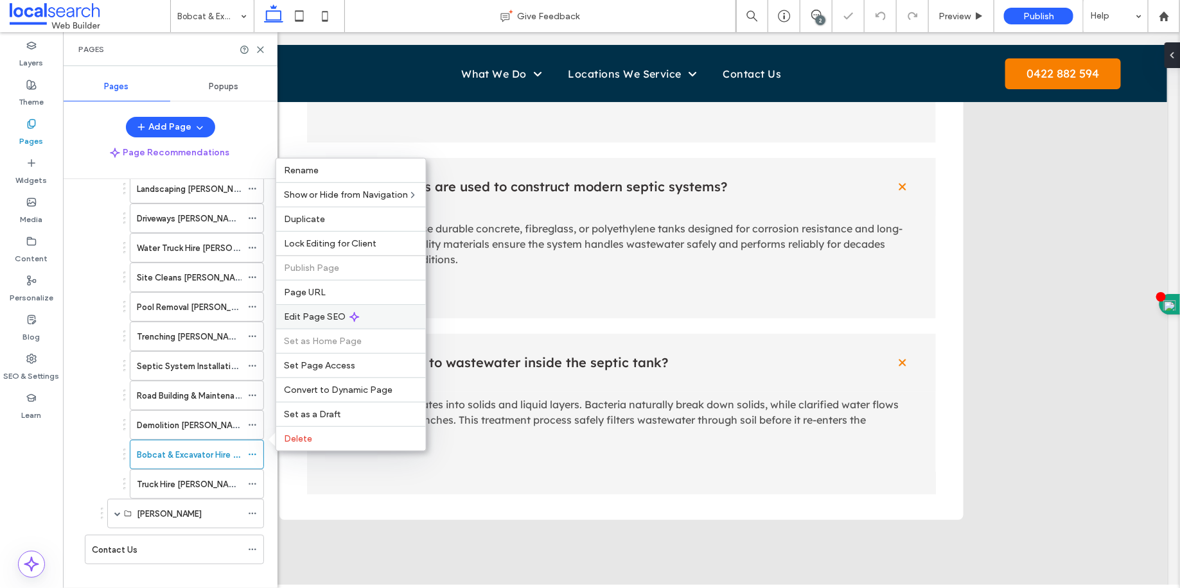
click at [304, 319] on span "Edit Page SEO" at bounding box center [315, 317] width 62 height 11
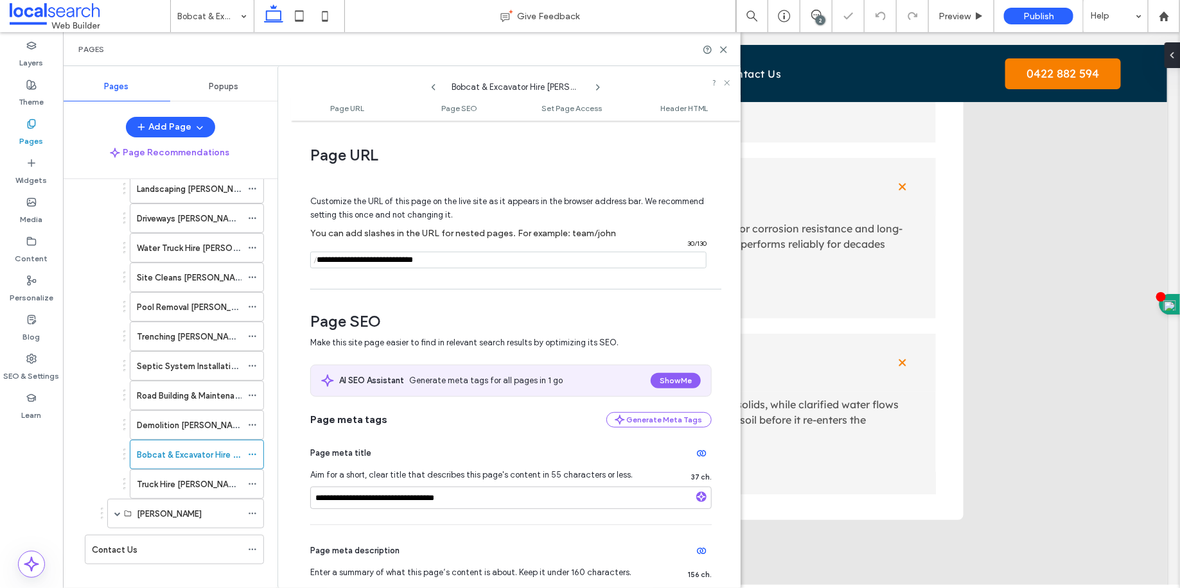
click at [308, 315] on div "**********" at bounding box center [516, 354] width 450 height 455
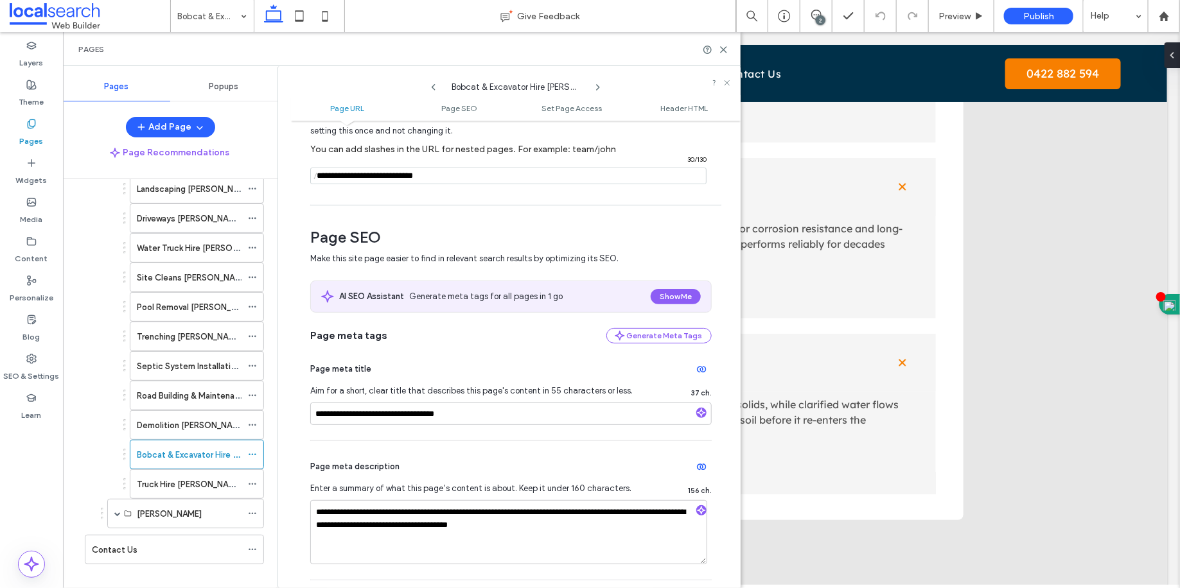
scroll to position [85, 0]
click at [727, 45] on icon at bounding box center [724, 50] width 10 height 10
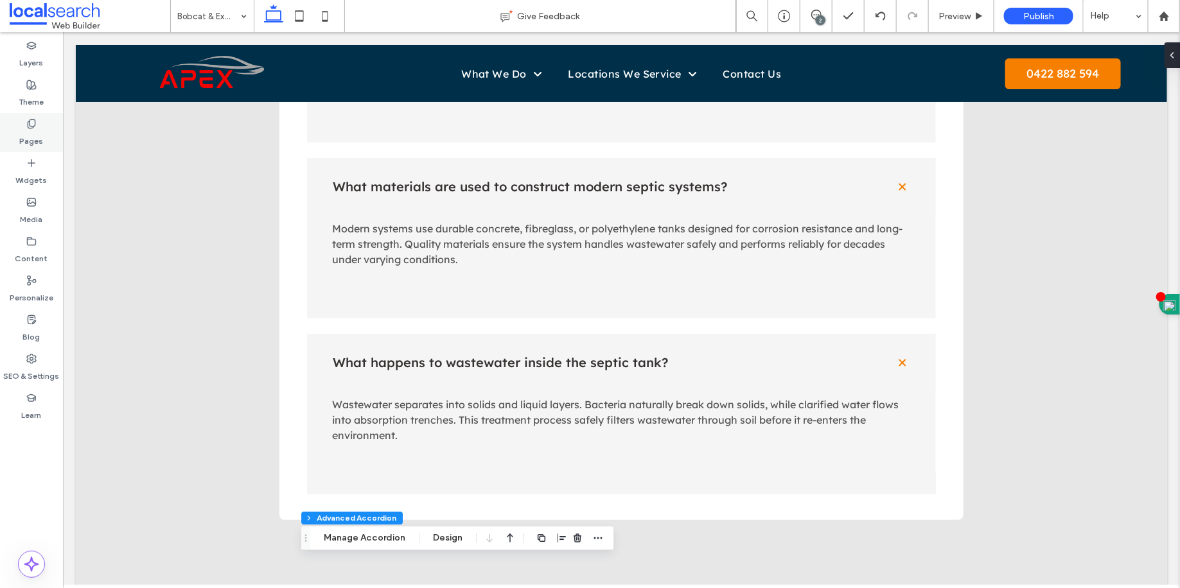
click at [39, 134] on label "Pages" at bounding box center [32, 138] width 24 height 18
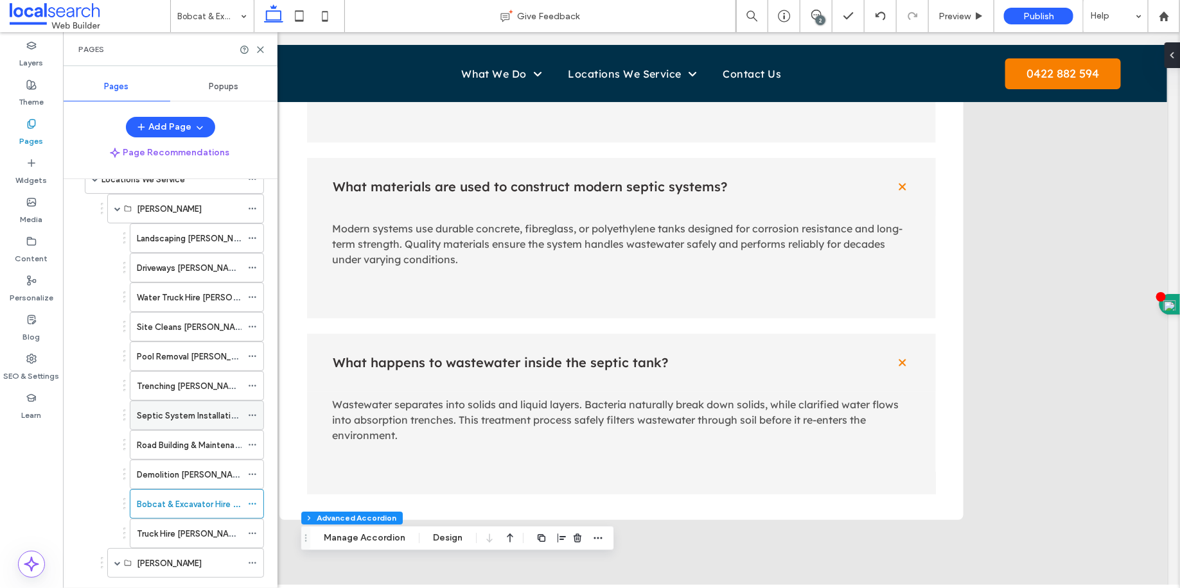
scroll to position [435, 0]
click at [256, 498] on icon at bounding box center [252, 502] width 9 height 9
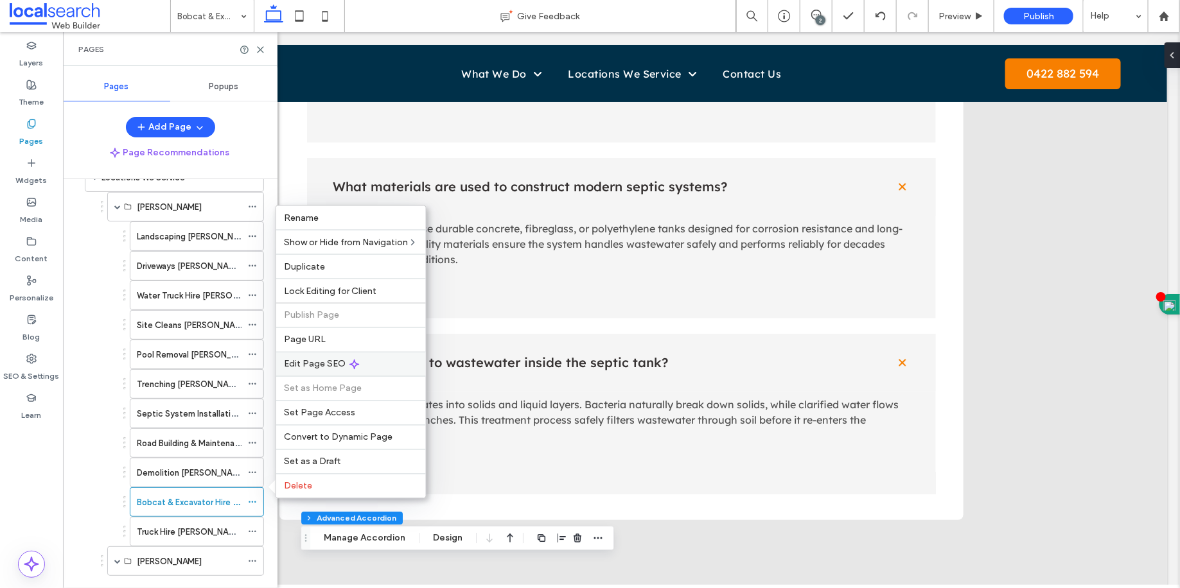
click at [309, 369] on span "Edit Page SEO" at bounding box center [315, 364] width 62 height 11
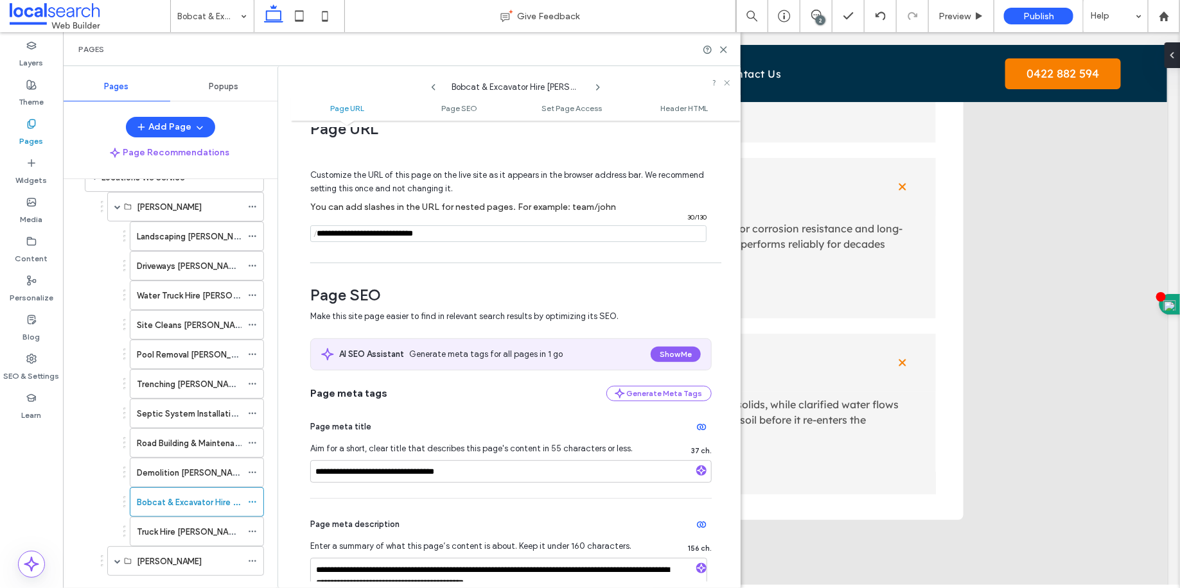
scroll to position [100, 0]
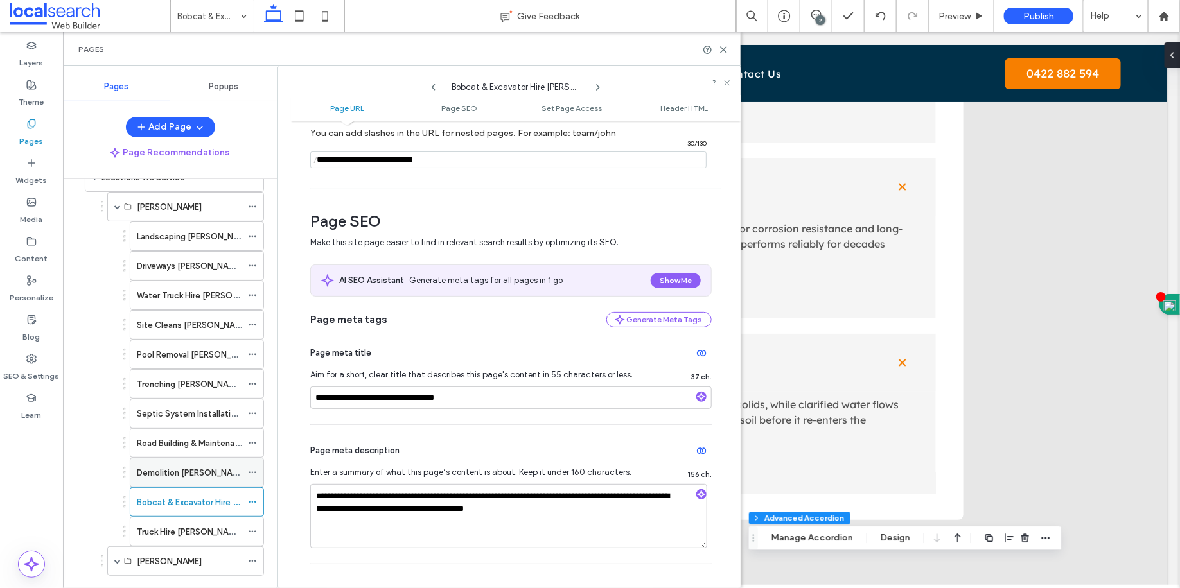
click at [229, 466] on div "Demolition [PERSON_NAME]" at bounding box center [189, 472] width 105 height 13
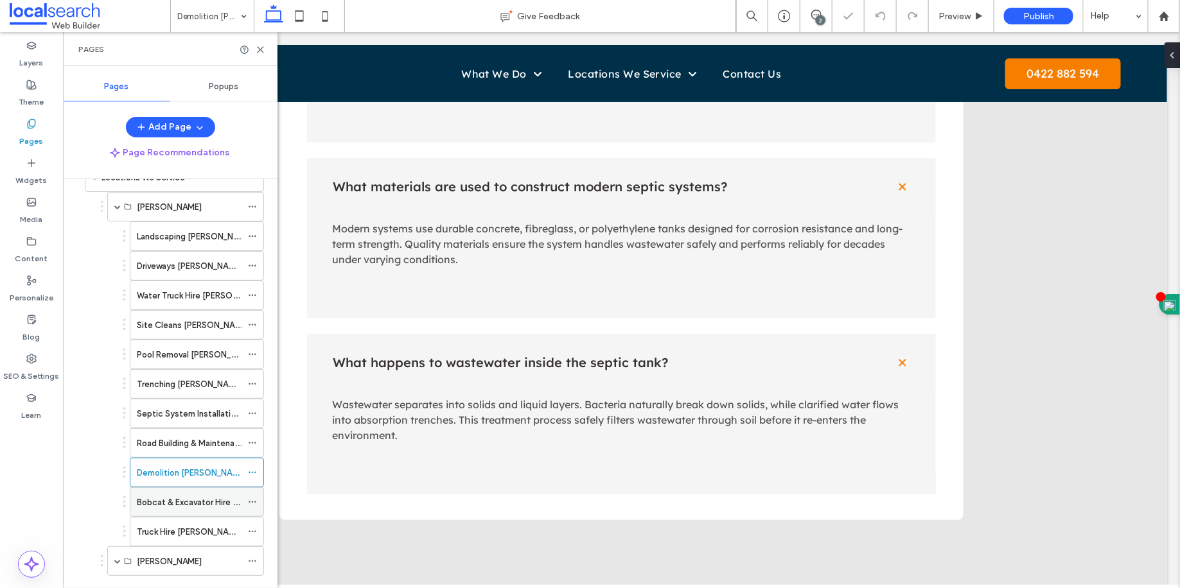
click at [206, 491] on label "Bobcat & Excavator Hire [PERSON_NAME]" at bounding box center [217, 502] width 161 height 22
click at [180, 524] on label "Truck Hire [PERSON_NAME]" at bounding box center [189, 532] width 105 height 22
click at [256, 527] on icon at bounding box center [252, 531] width 9 height 9
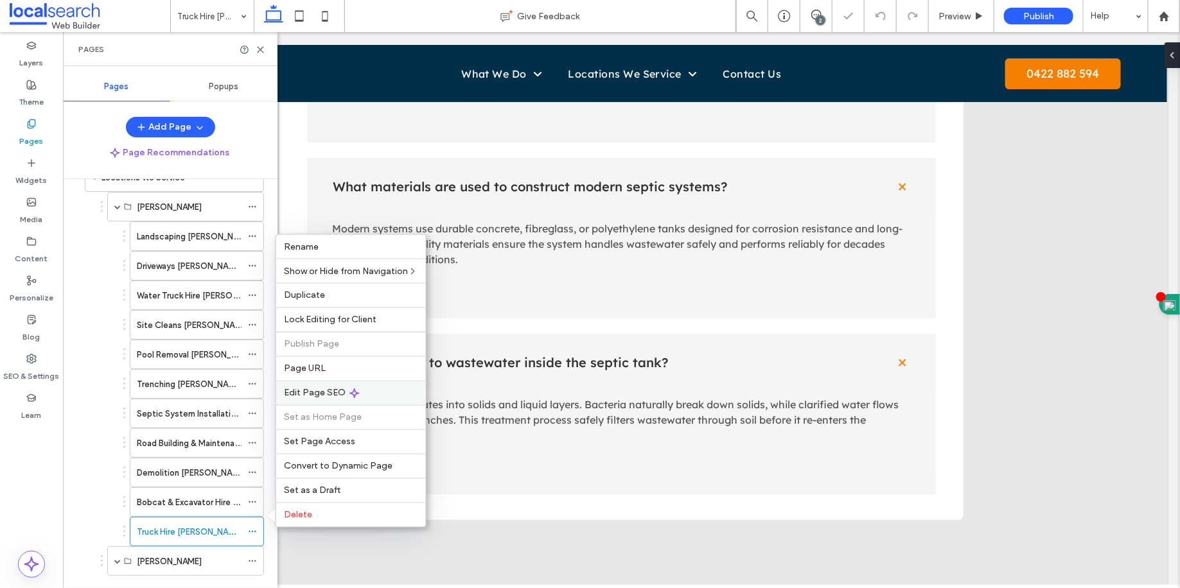
click at [321, 401] on div "Edit Page SEO" at bounding box center [351, 393] width 150 height 24
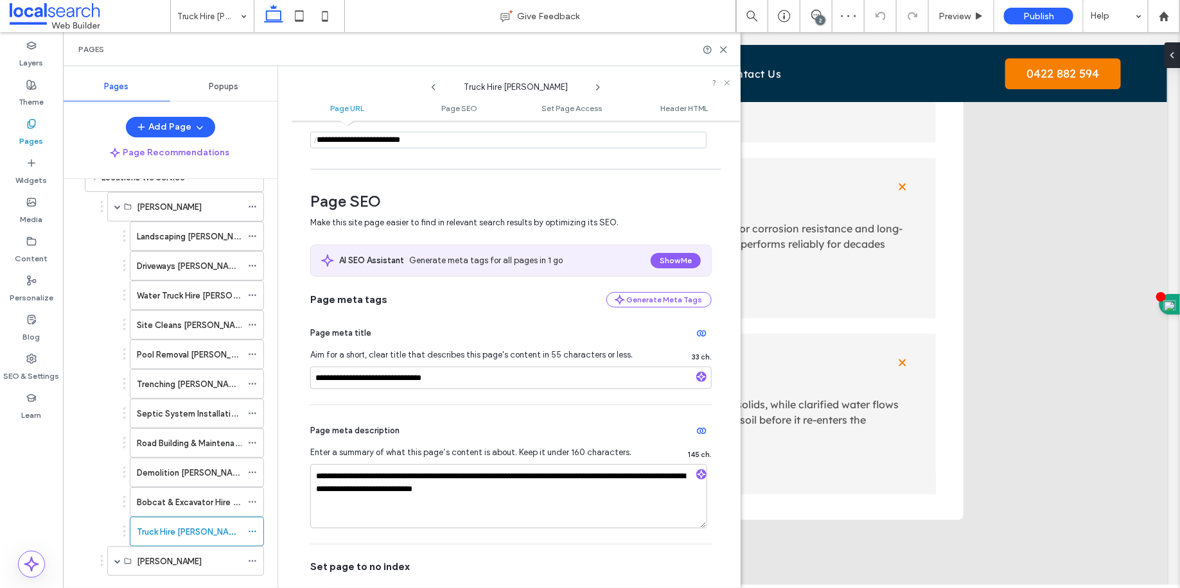
scroll to position [121, 0]
click at [728, 39] on div "Pages" at bounding box center [402, 49] width 678 height 34
click at [726, 44] on div "Pages" at bounding box center [402, 49] width 678 height 34
click at [725, 46] on icon at bounding box center [724, 50] width 10 height 10
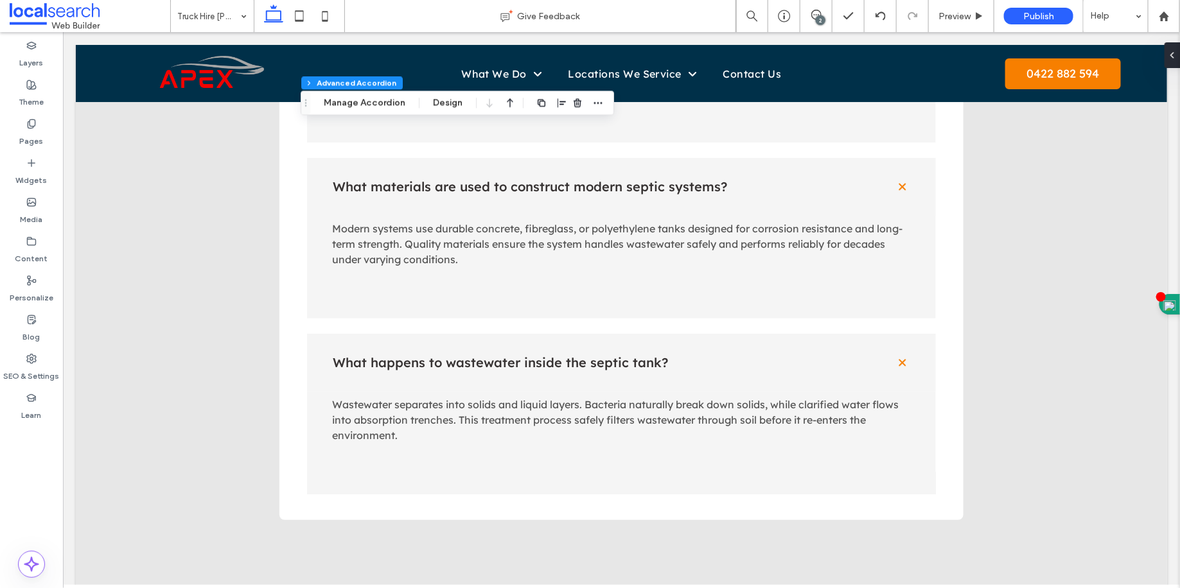
type input "**"
type input "****"
type input "*"
type input "**"
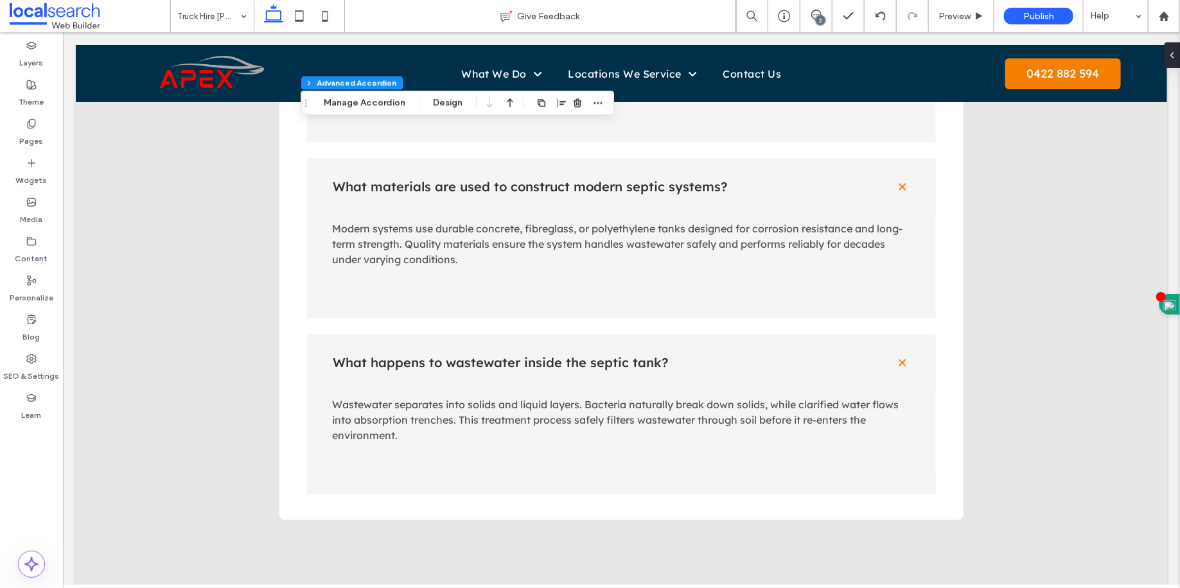
type input "****"
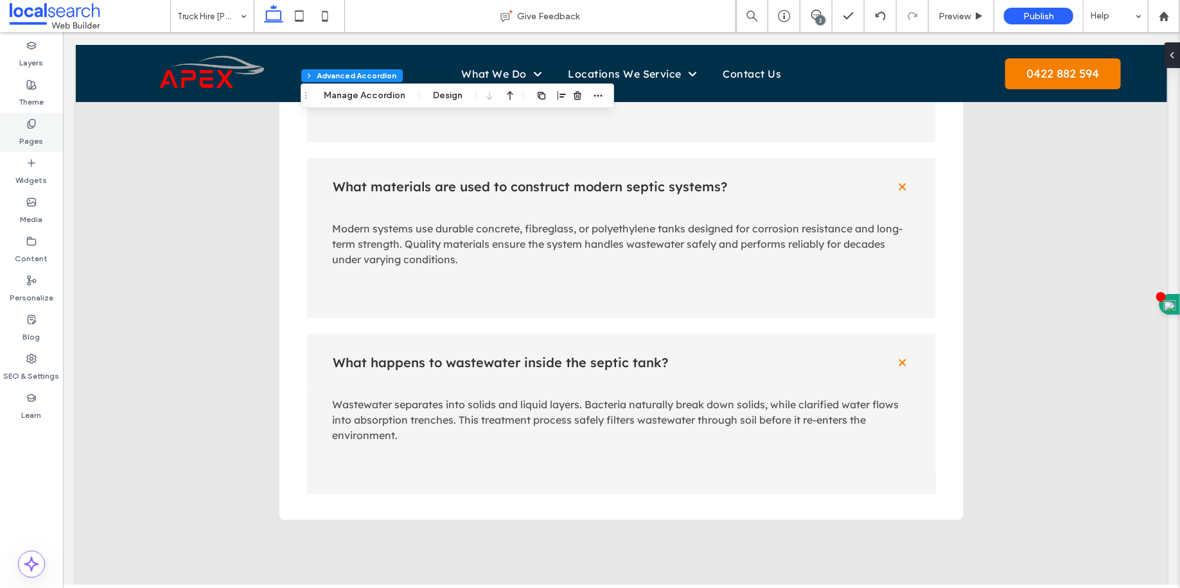
click at [38, 143] on label "Pages" at bounding box center [32, 138] width 24 height 18
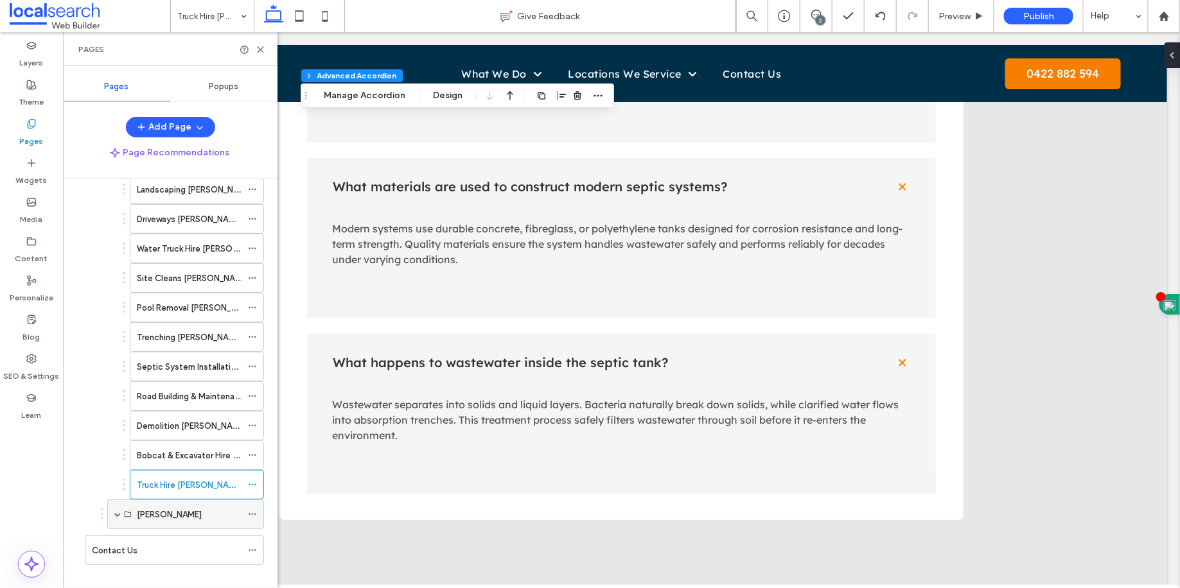
scroll to position [483, 0]
click at [114, 511] on span at bounding box center [117, 514] width 6 height 6
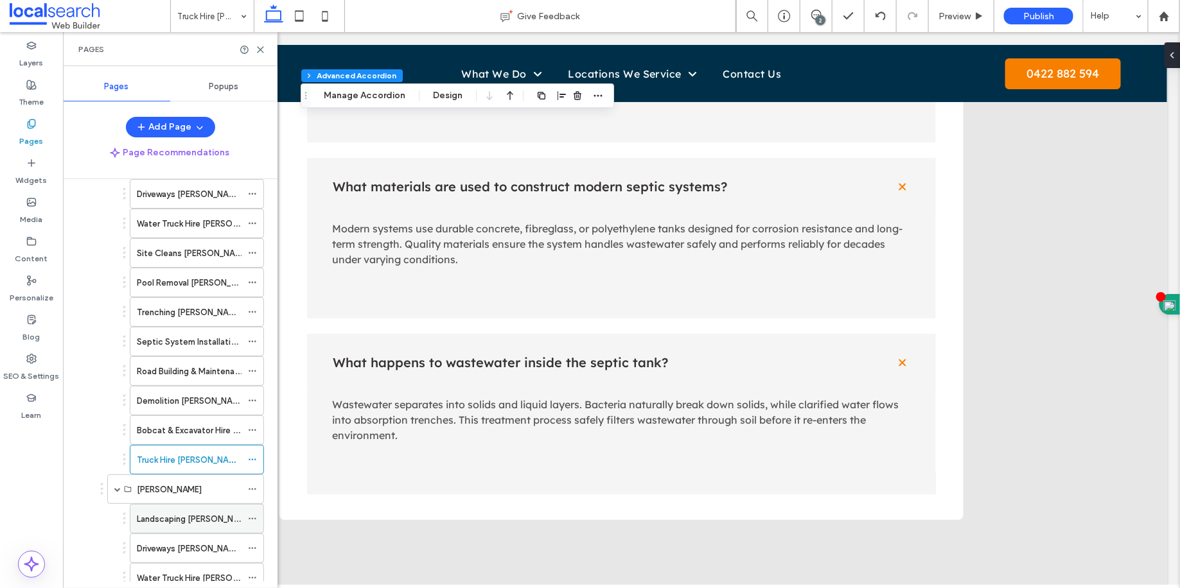
click at [198, 508] on label "Landscaping Kirwan" at bounding box center [195, 519] width 116 height 22
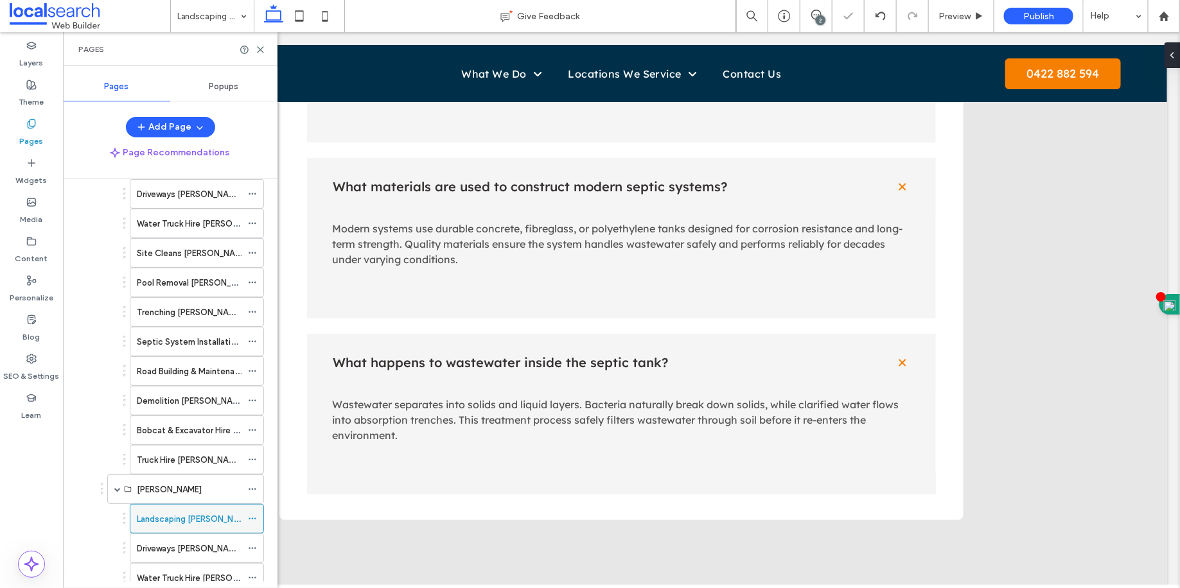
click at [257, 514] on icon at bounding box center [252, 518] width 9 height 9
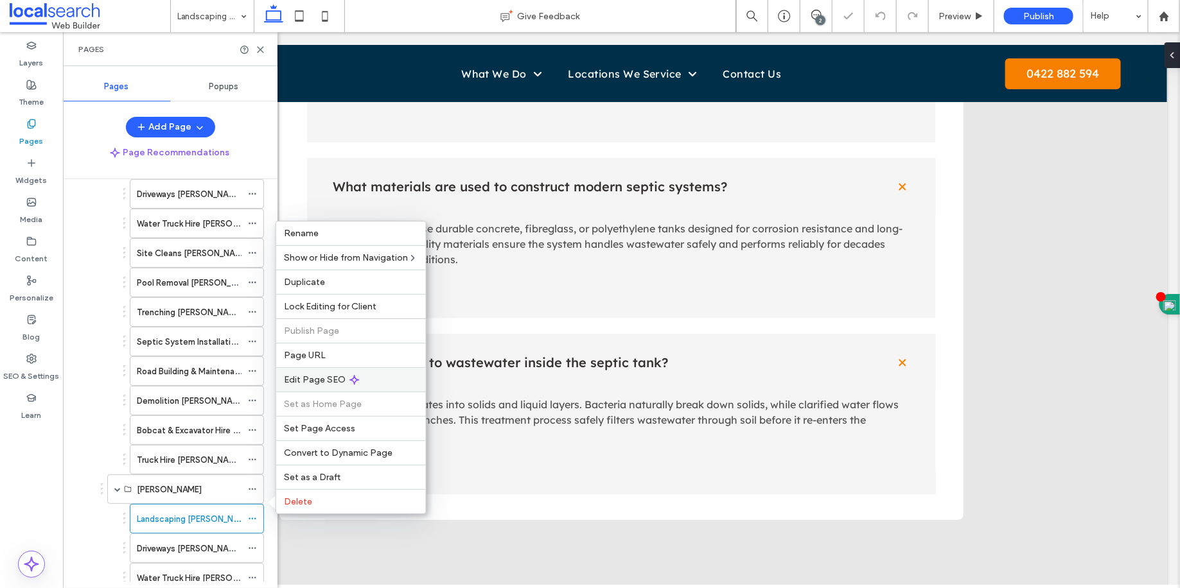
click at [309, 387] on div "Edit Page SEO" at bounding box center [351, 379] width 150 height 24
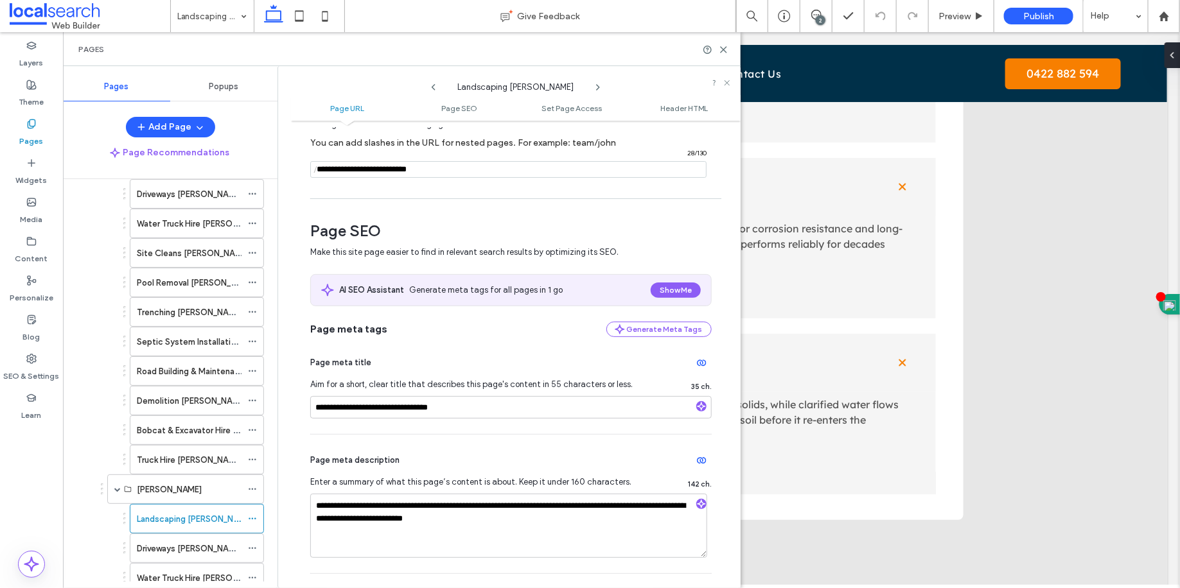
scroll to position [68, 0]
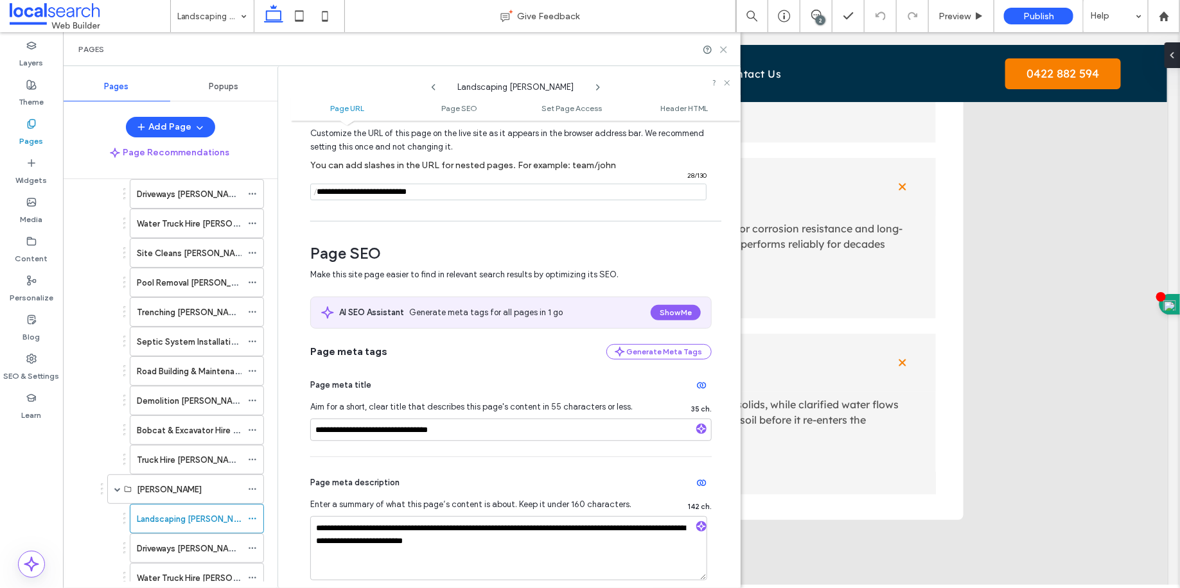
click at [726, 48] on div "Pages" at bounding box center [402, 49] width 678 height 34
click at [726, 52] on use at bounding box center [724, 50] width 6 height 6
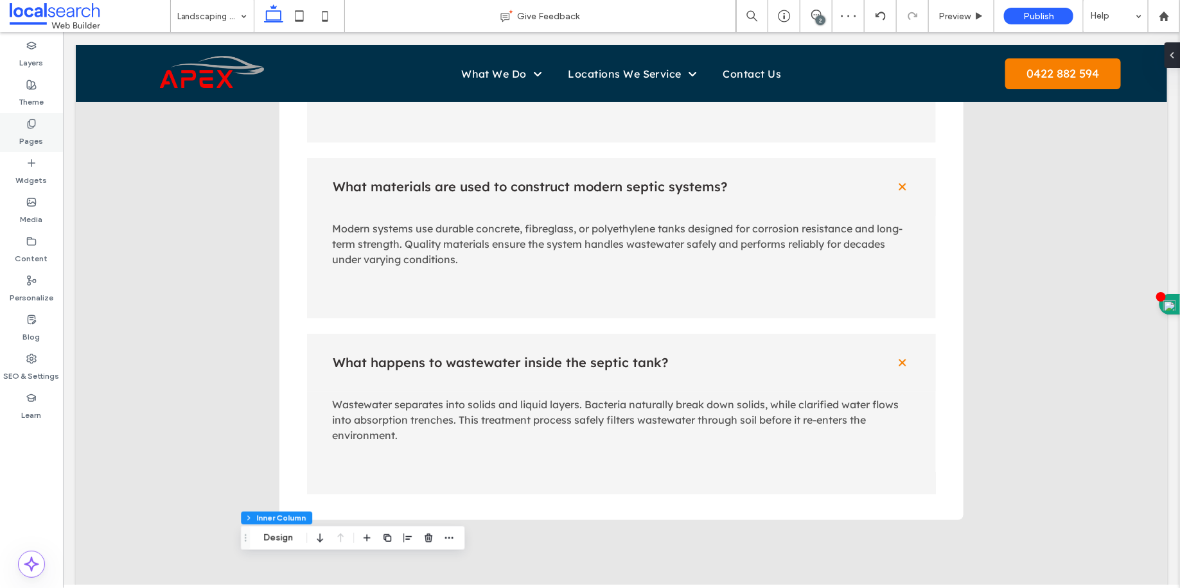
click at [22, 136] on label "Pages" at bounding box center [32, 138] width 24 height 18
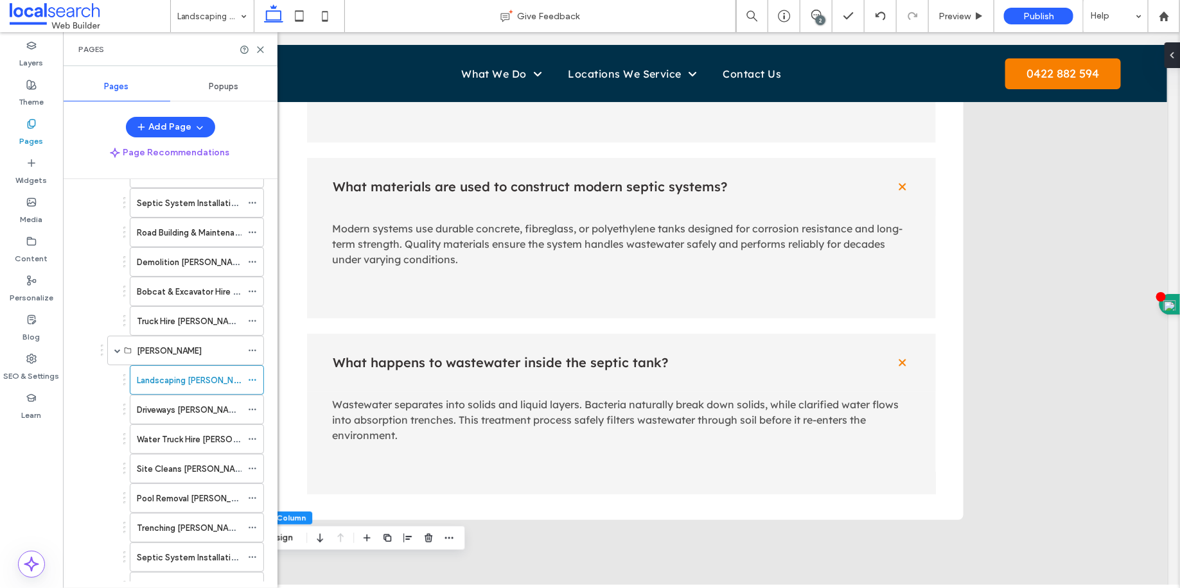
scroll to position [767, 0]
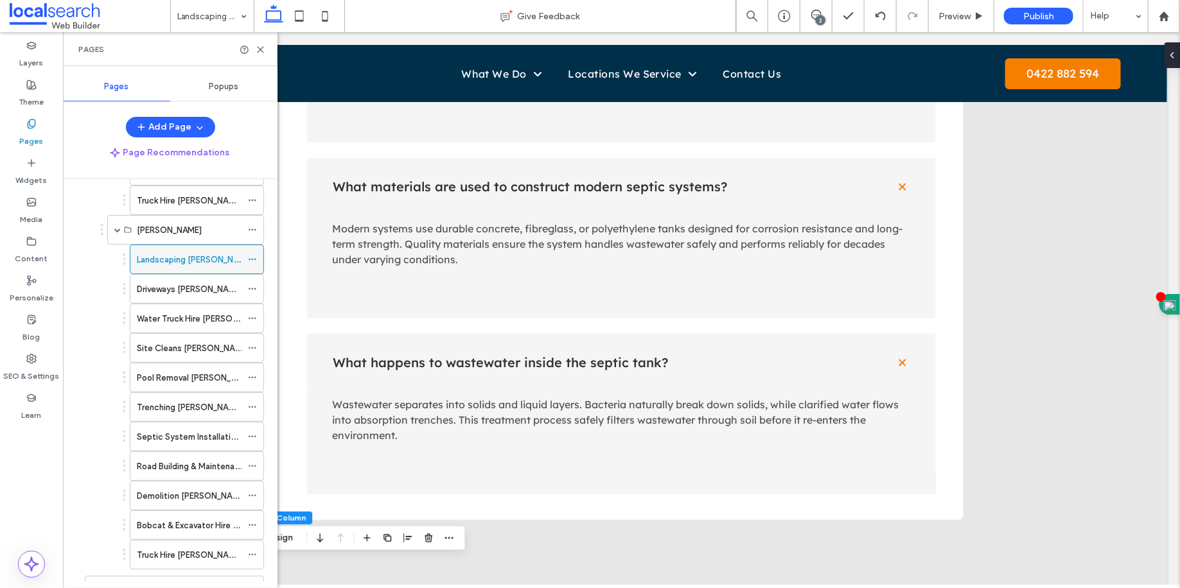
click at [254, 255] on icon at bounding box center [252, 259] width 9 height 9
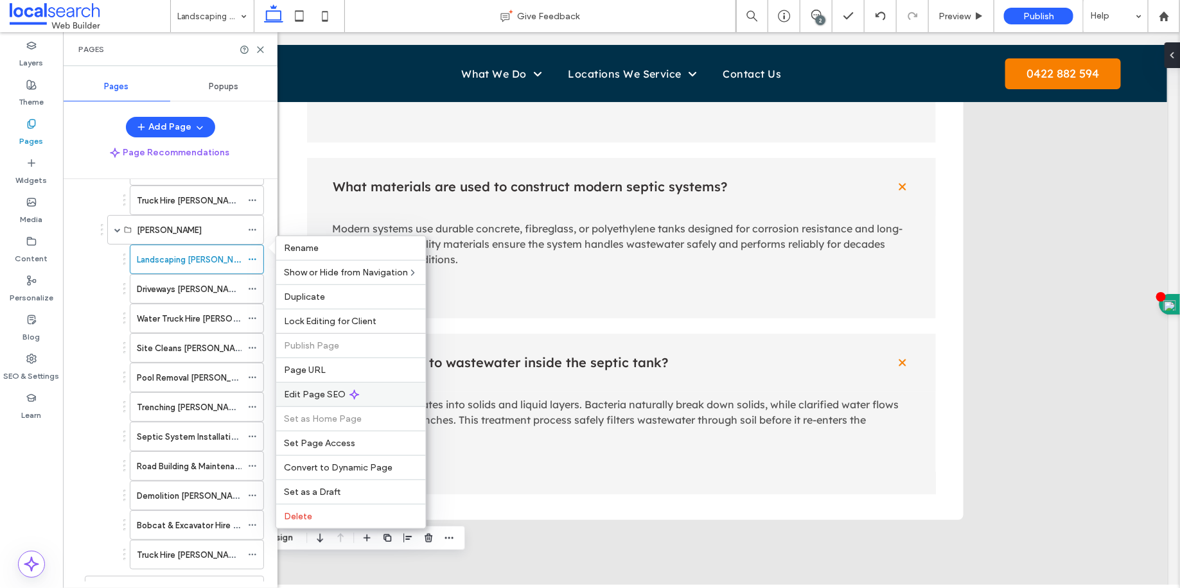
click at [319, 400] on div "Edit Page SEO" at bounding box center [351, 394] width 150 height 24
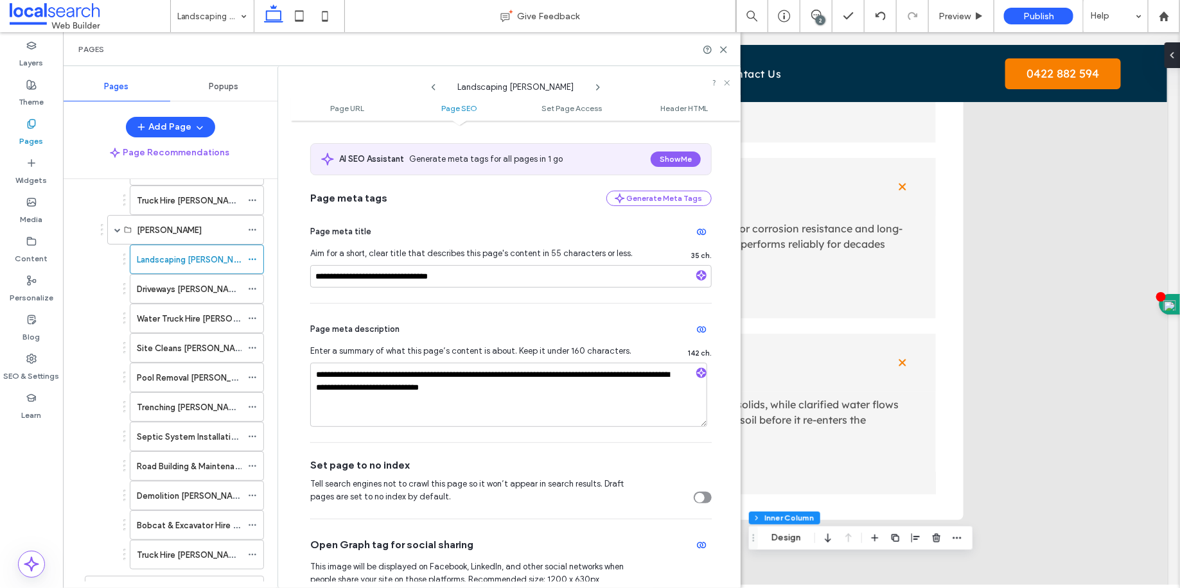
scroll to position [235, 0]
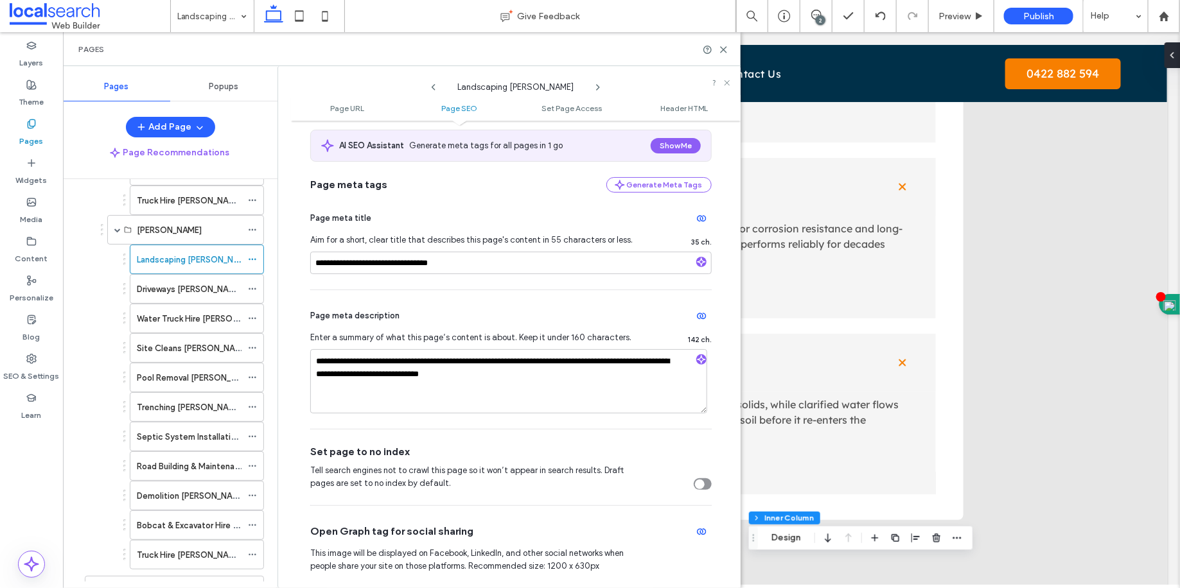
click at [728, 49] on div "Pages" at bounding box center [402, 49] width 678 height 34
click at [723, 48] on icon at bounding box center [724, 50] width 10 height 10
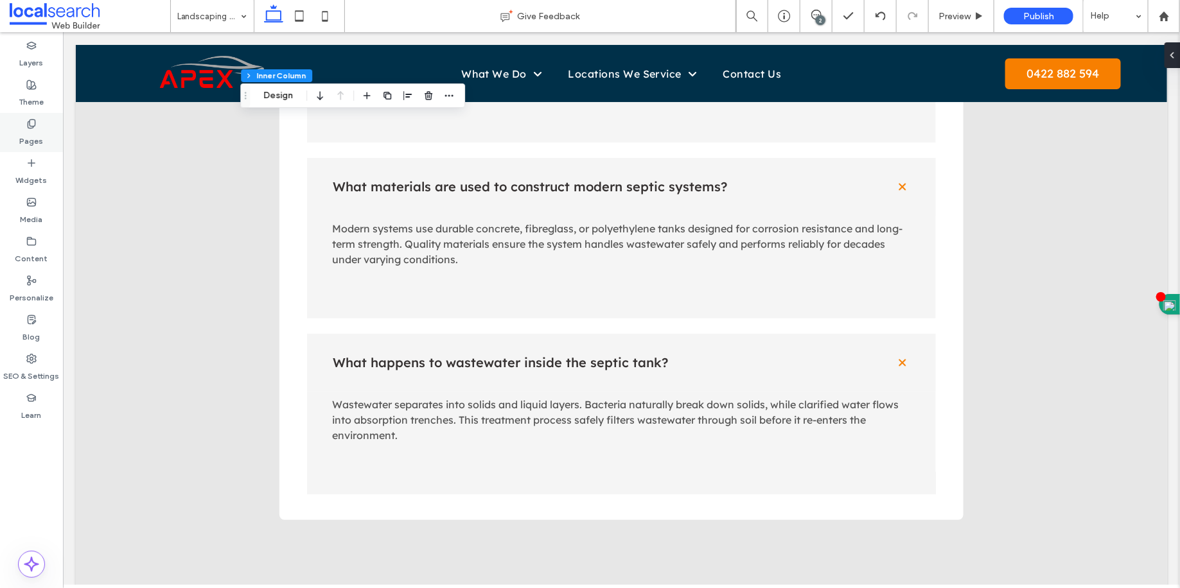
click at [24, 132] on label "Pages" at bounding box center [32, 138] width 24 height 18
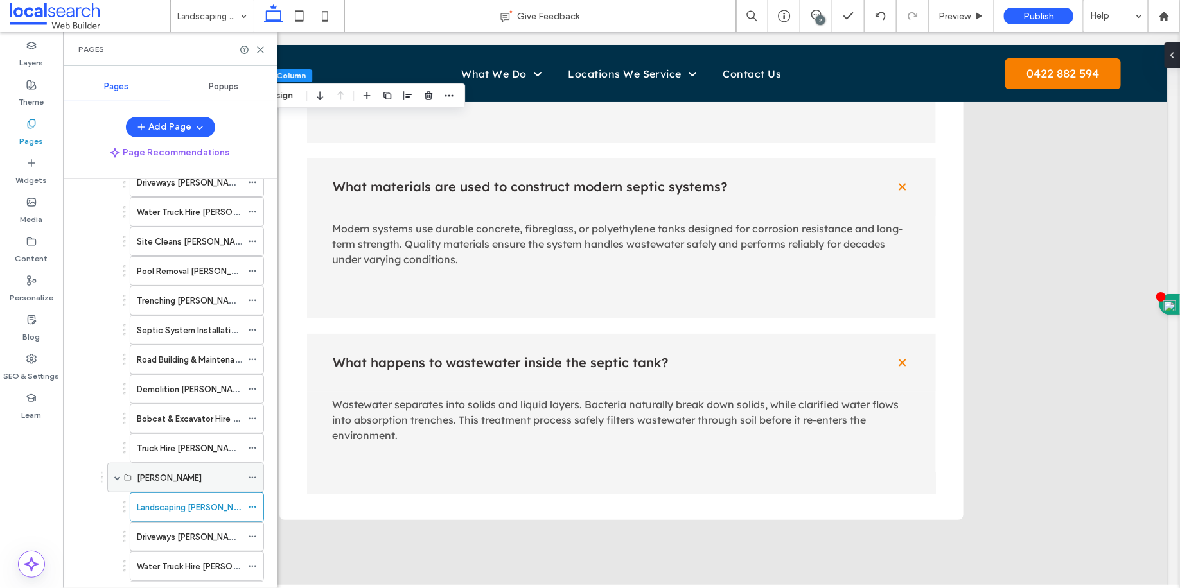
scroll to position [650, 0]
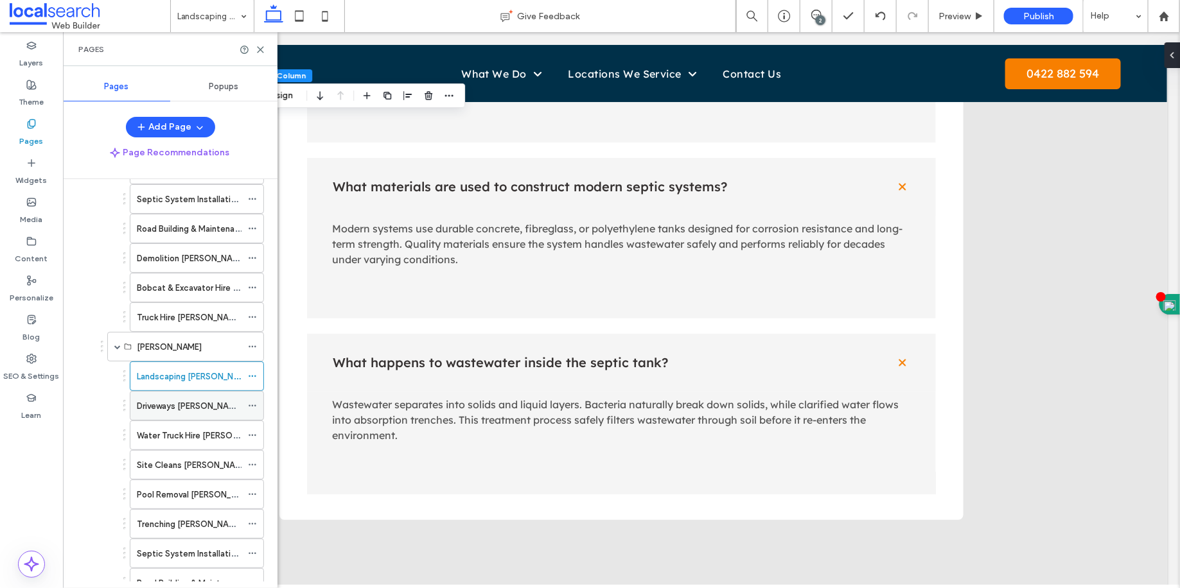
click at [206, 392] on div "Driveways Kirwan" at bounding box center [189, 406] width 105 height 28
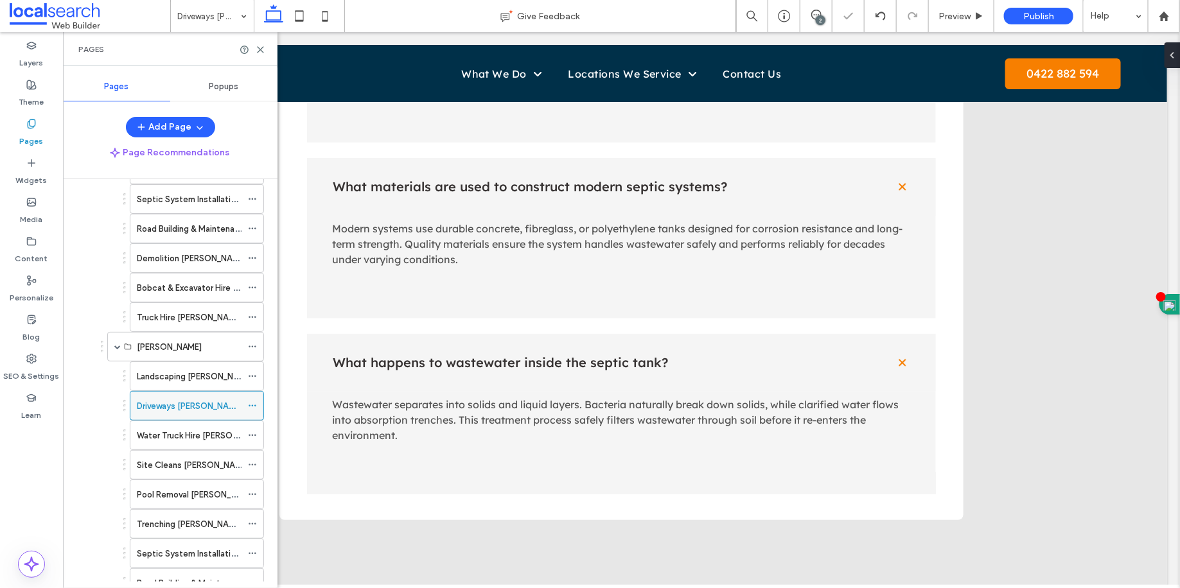
click at [253, 401] on icon at bounding box center [252, 405] width 9 height 9
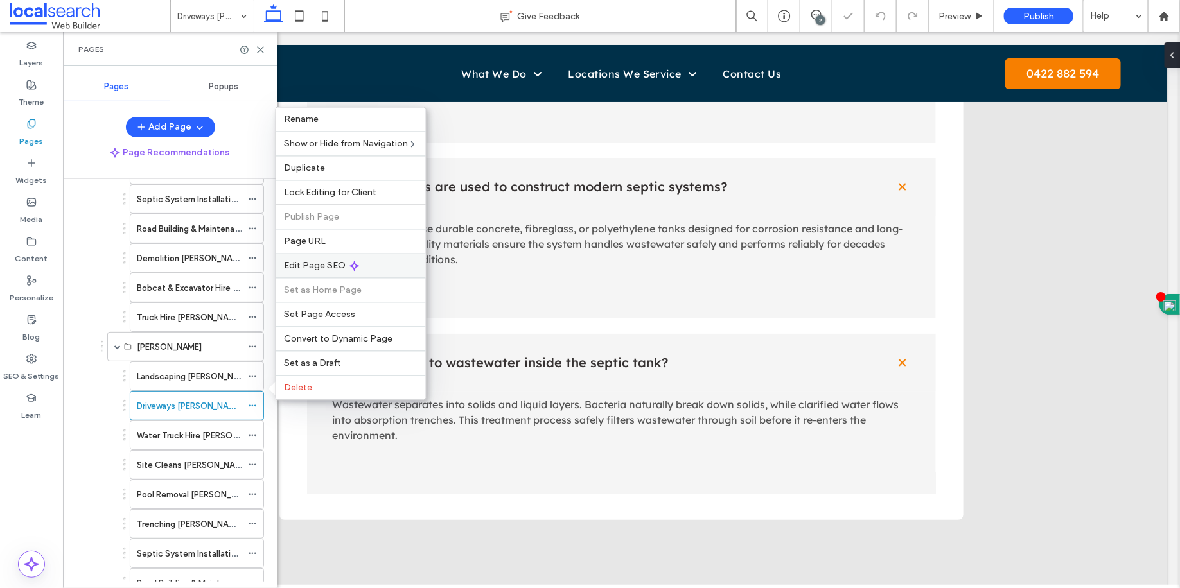
click at [324, 267] on span "Edit Page SEO" at bounding box center [315, 266] width 62 height 11
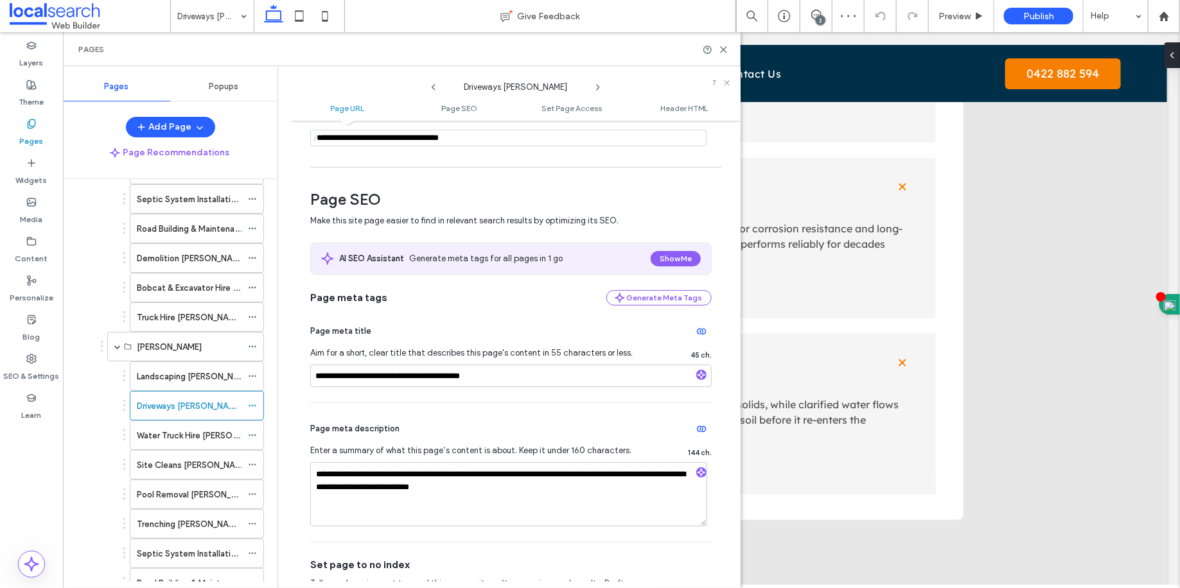
scroll to position [122, 0]
click at [726, 53] on icon at bounding box center [724, 50] width 10 height 10
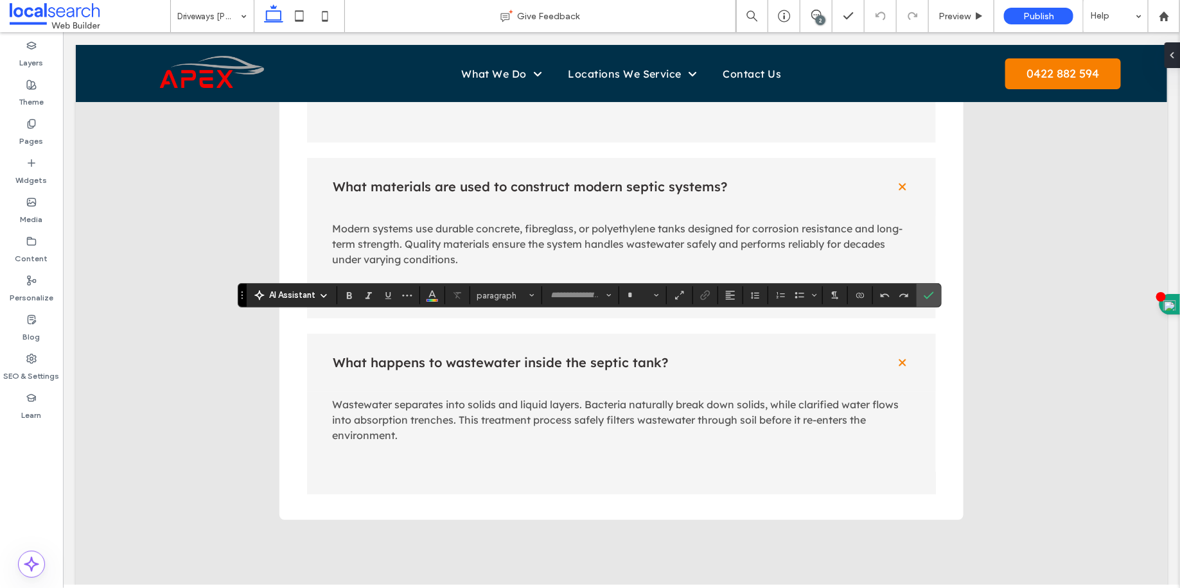
type input "**********"
type input "**"
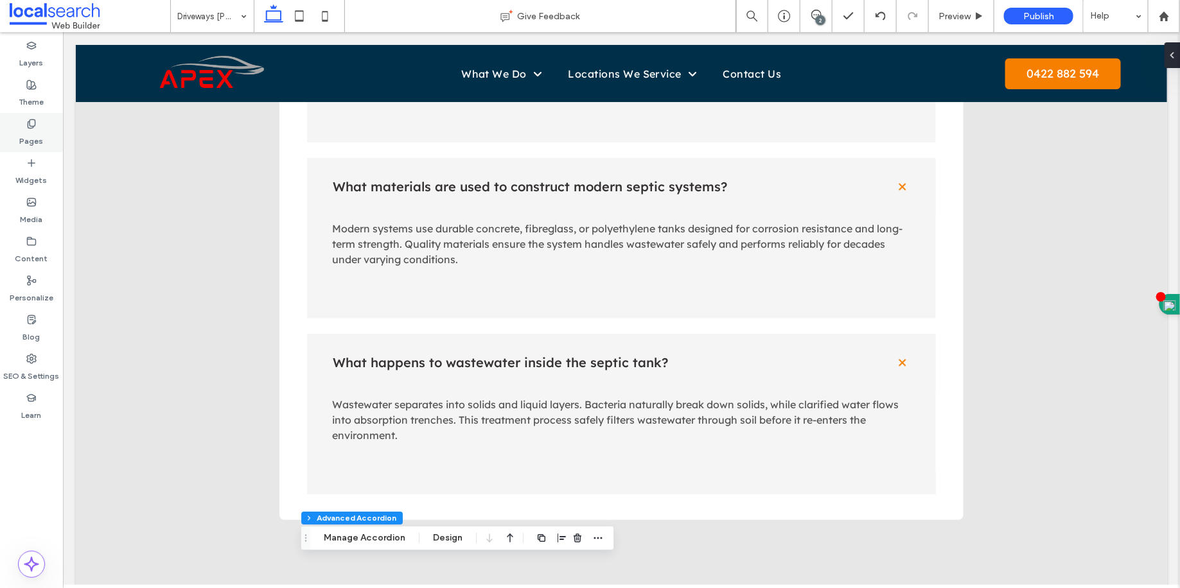
click at [27, 139] on label "Pages" at bounding box center [32, 138] width 24 height 18
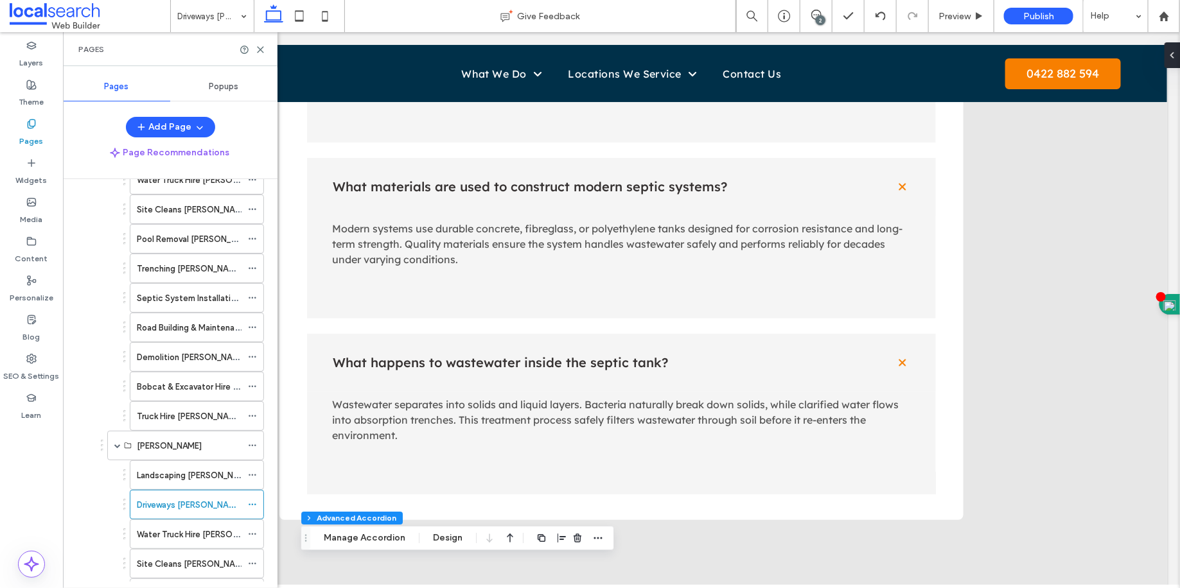
scroll to position [803, 0]
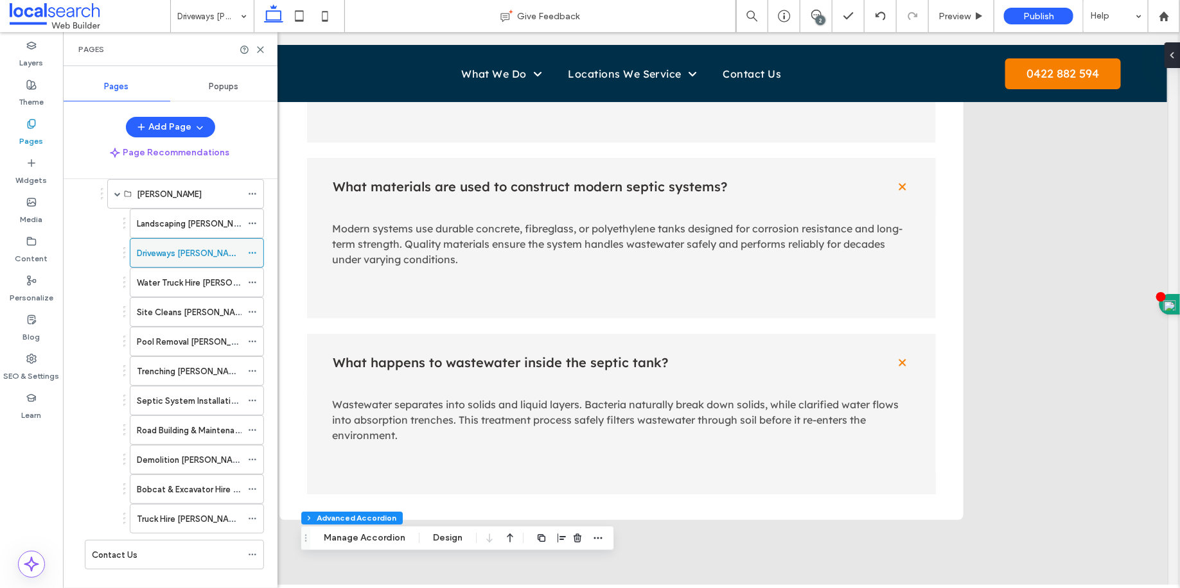
click at [256, 252] on use at bounding box center [252, 253] width 7 height 2
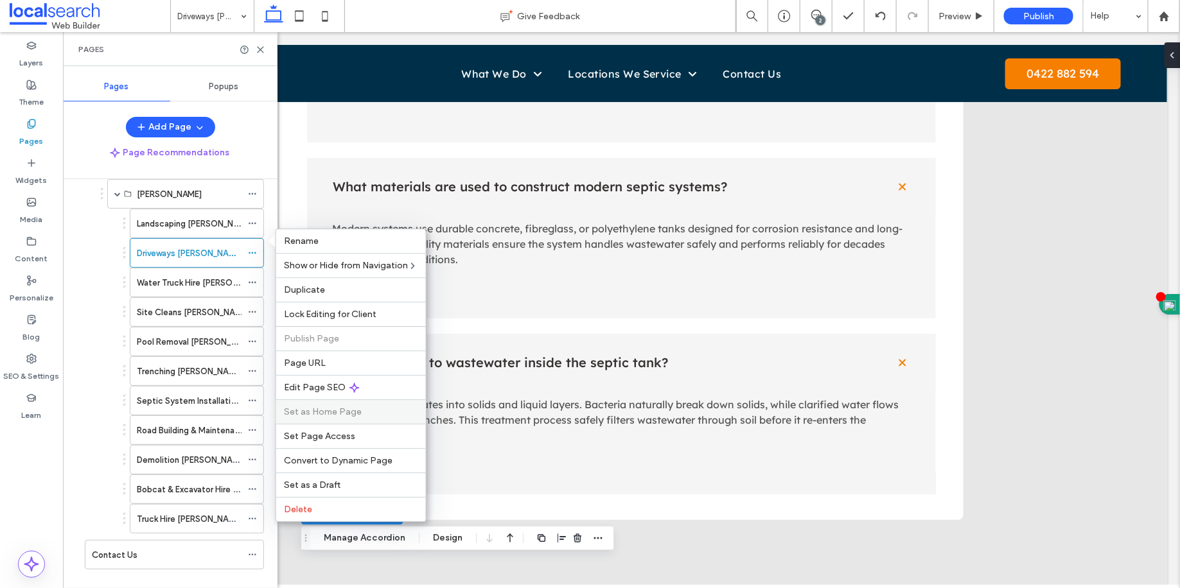
click at [319, 400] on div "Set as Home Page" at bounding box center [351, 412] width 150 height 24
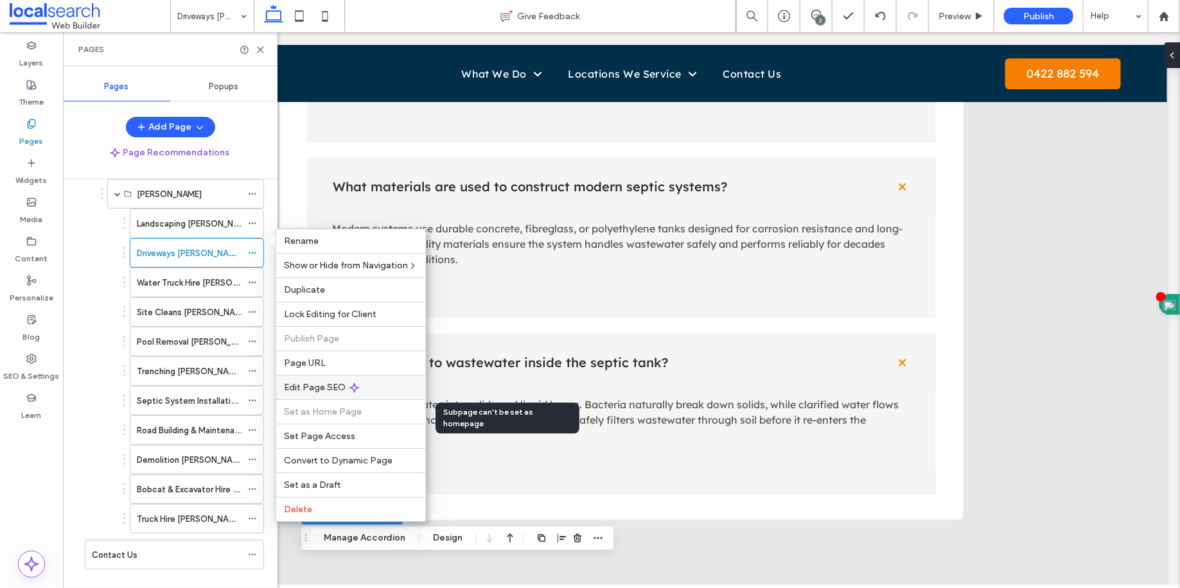
click at [321, 394] on div "Edit Page SEO" at bounding box center [351, 387] width 150 height 24
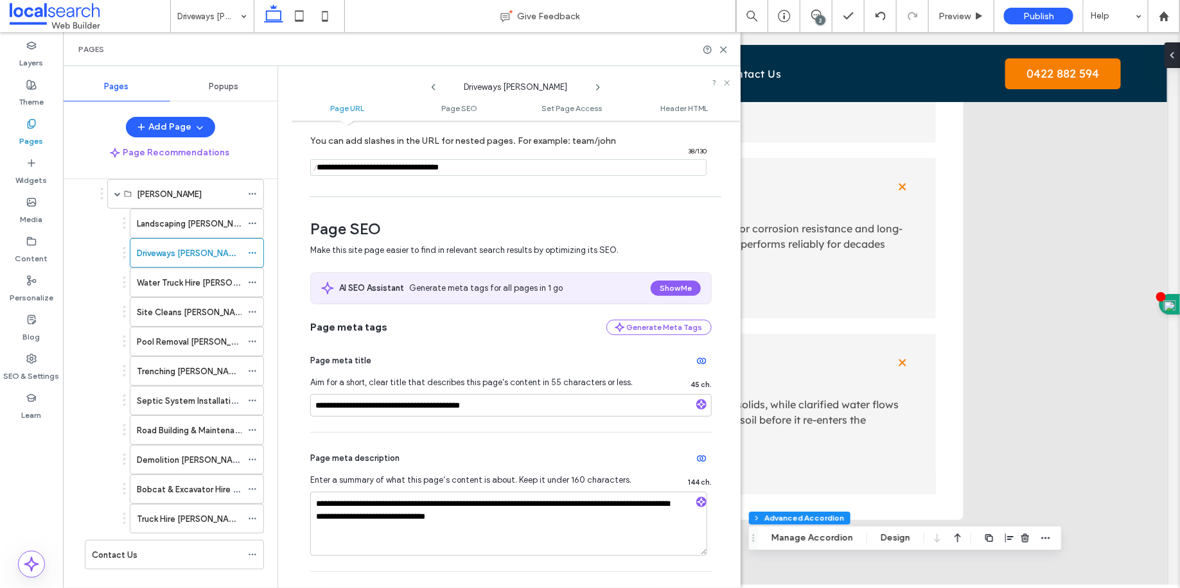
scroll to position [93, 0]
click at [215, 276] on div "Water Truck Hire Kirwan" at bounding box center [189, 282] width 105 height 28
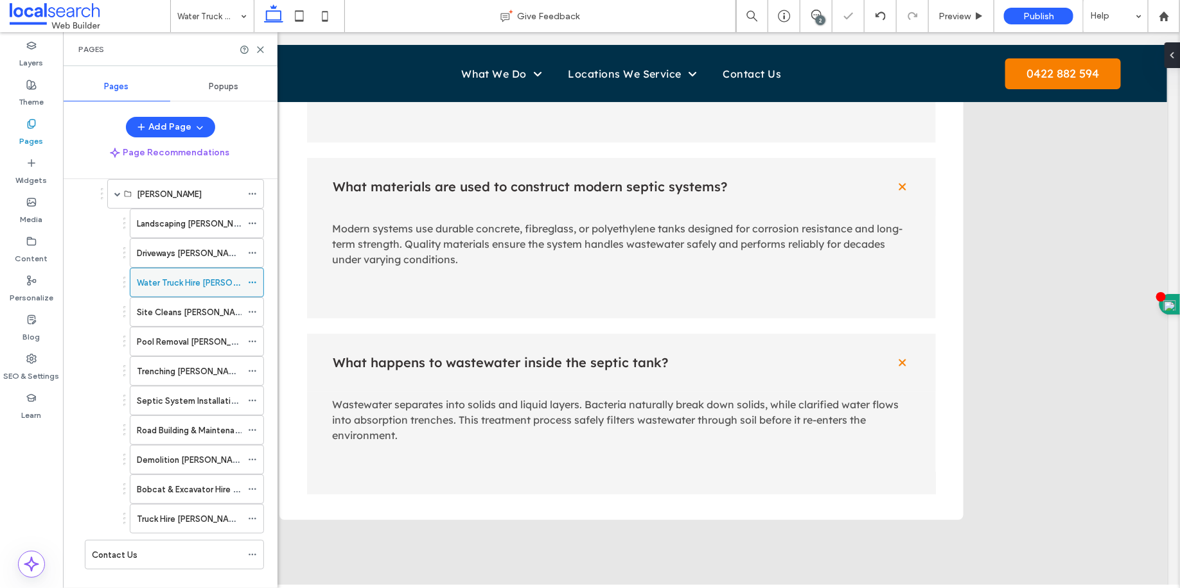
click at [254, 278] on icon at bounding box center [252, 282] width 9 height 9
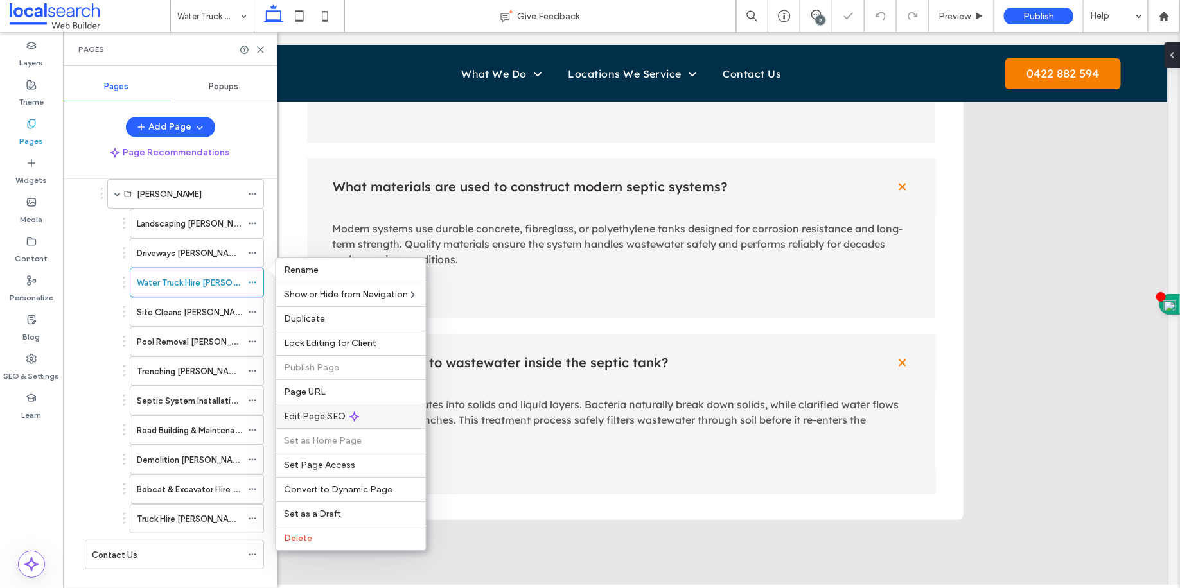
click at [323, 420] on span "Edit Page SEO" at bounding box center [315, 416] width 62 height 11
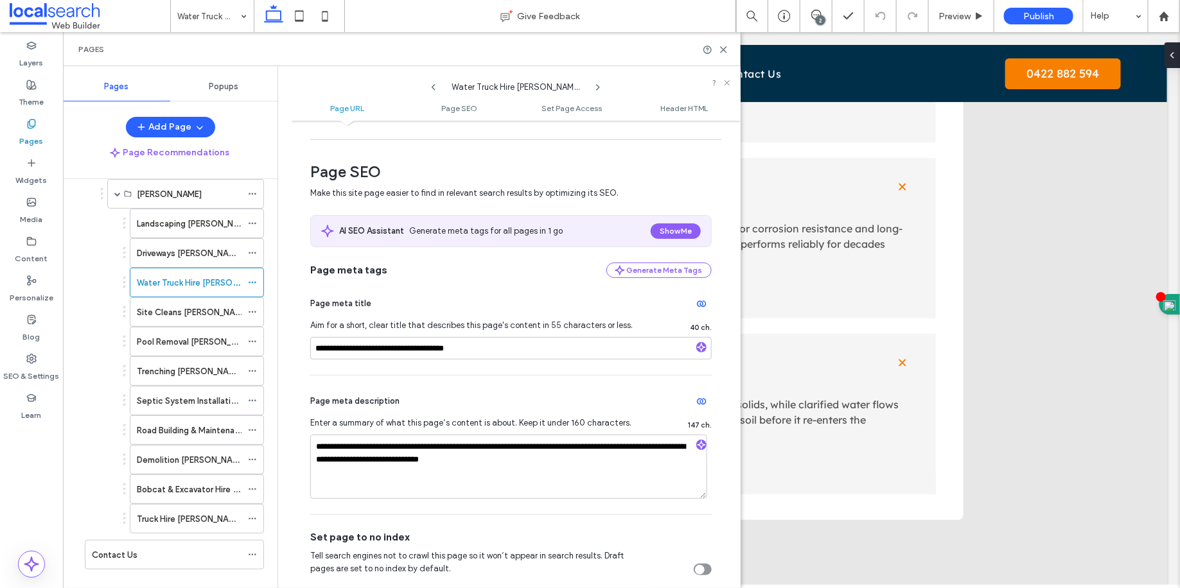
scroll to position [150, 0]
click at [726, 54] on div "Pages" at bounding box center [402, 49] width 678 height 34
click at [725, 53] on icon at bounding box center [724, 50] width 10 height 10
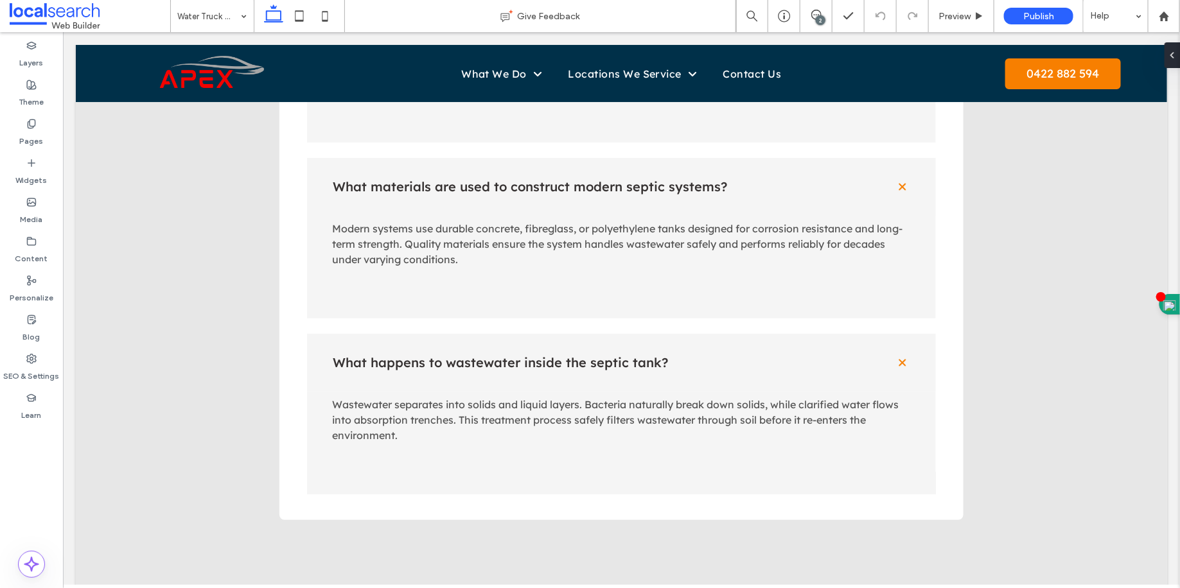
type input "**********"
type input "**"
click at [28, 137] on label "Pages" at bounding box center [32, 138] width 24 height 18
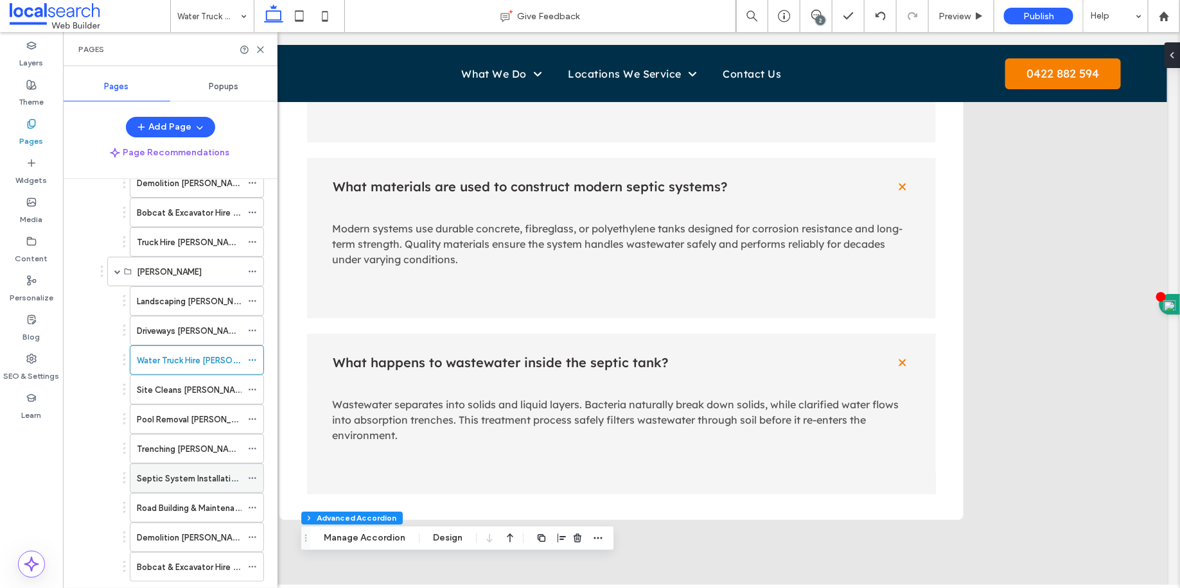
scroll to position [782, 0]
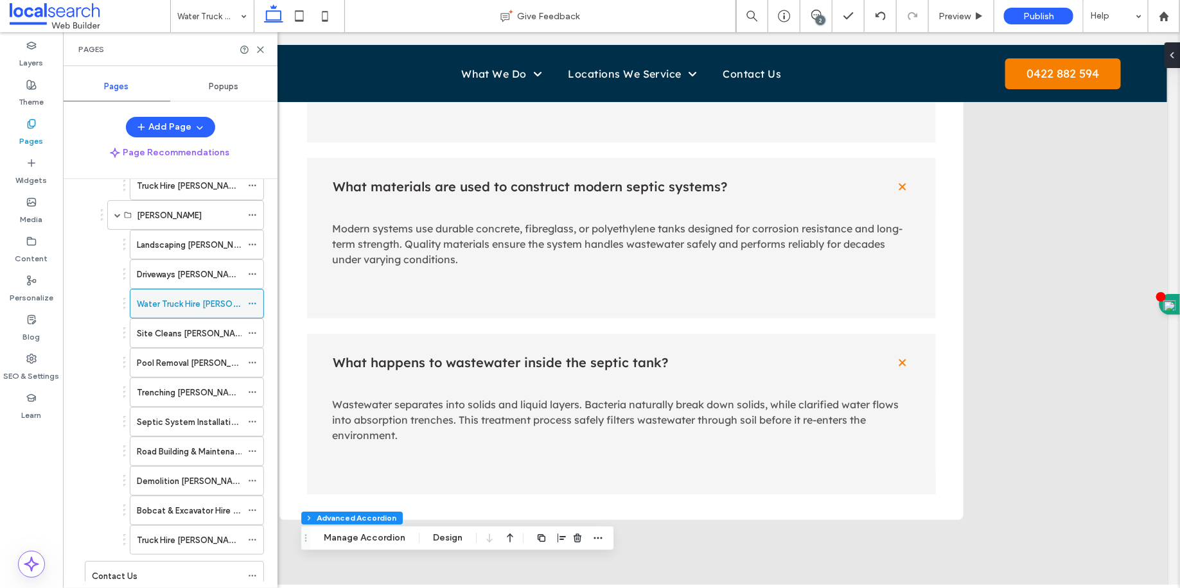
click at [252, 299] on icon at bounding box center [252, 303] width 9 height 9
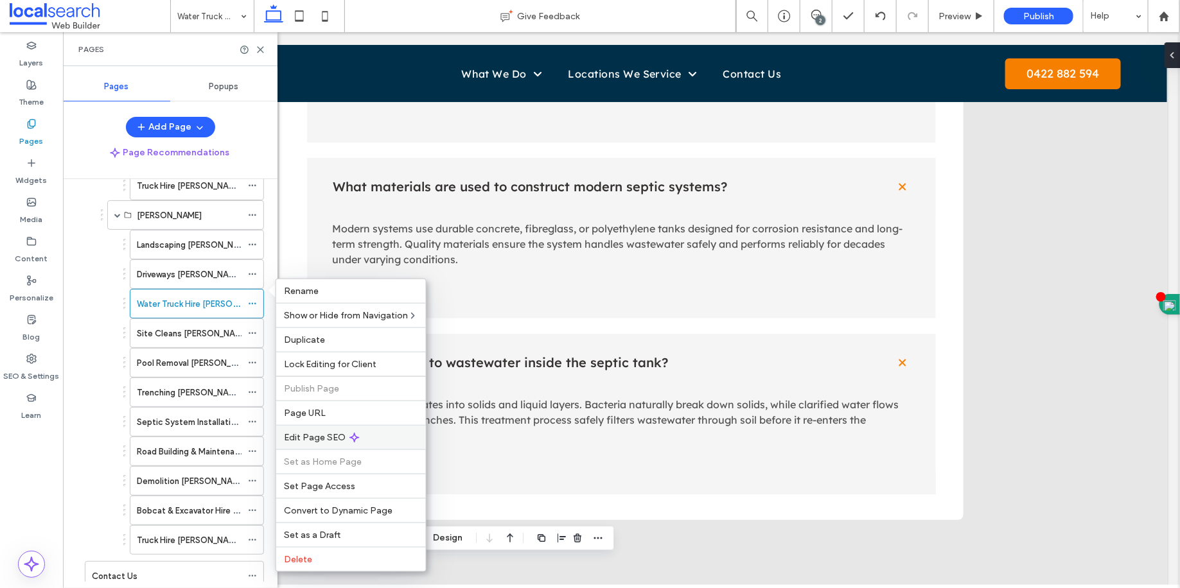
click at [324, 443] on span "Edit Page SEO" at bounding box center [315, 437] width 62 height 11
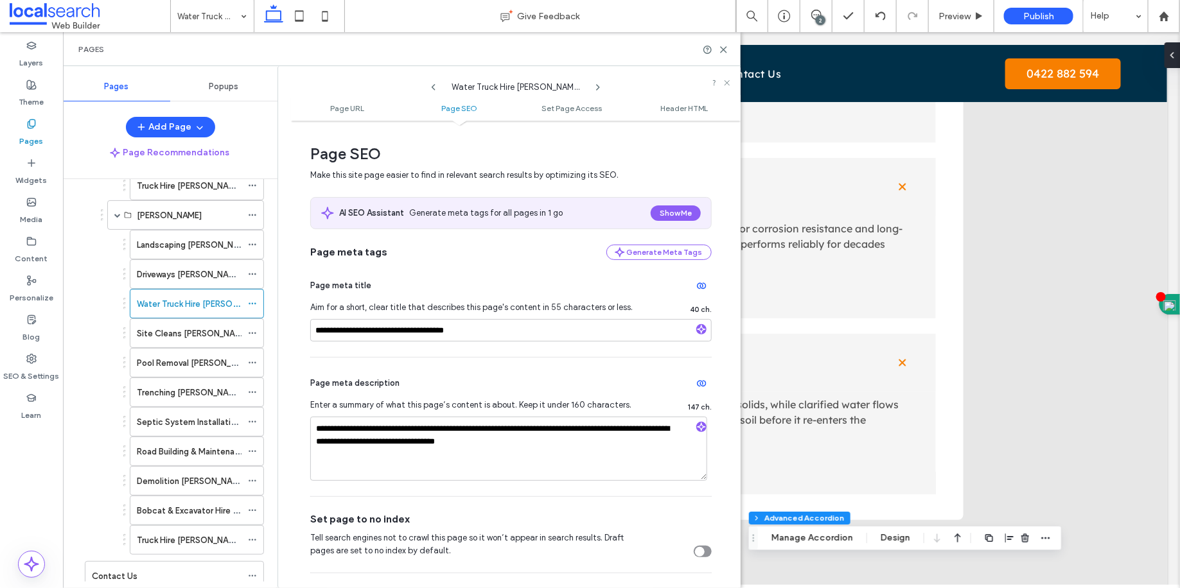
scroll to position [182, 0]
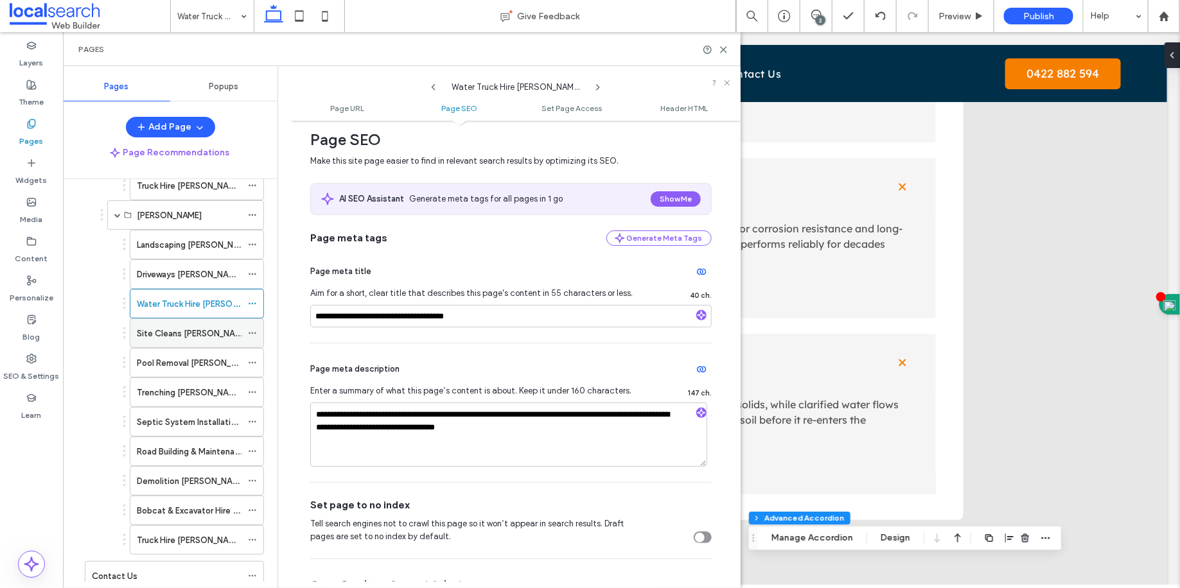
click at [189, 322] on label "Site Cleans Kirwan" at bounding box center [193, 333] width 112 height 22
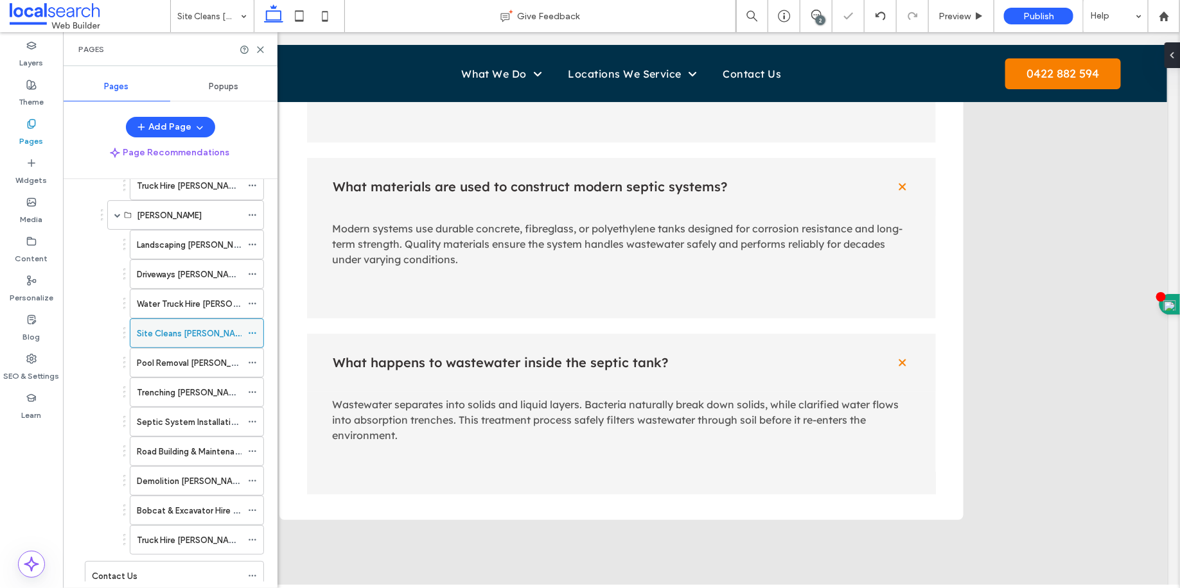
click at [250, 329] on icon at bounding box center [252, 333] width 9 height 9
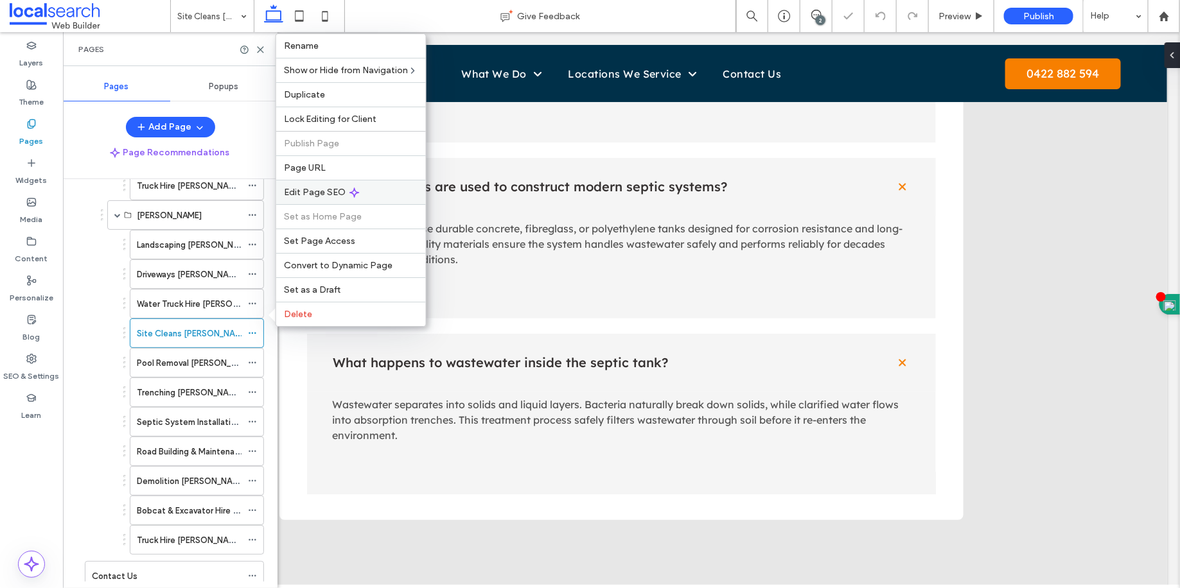
click at [329, 197] on span "Edit Page SEO" at bounding box center [315, 192] width 62 height 11
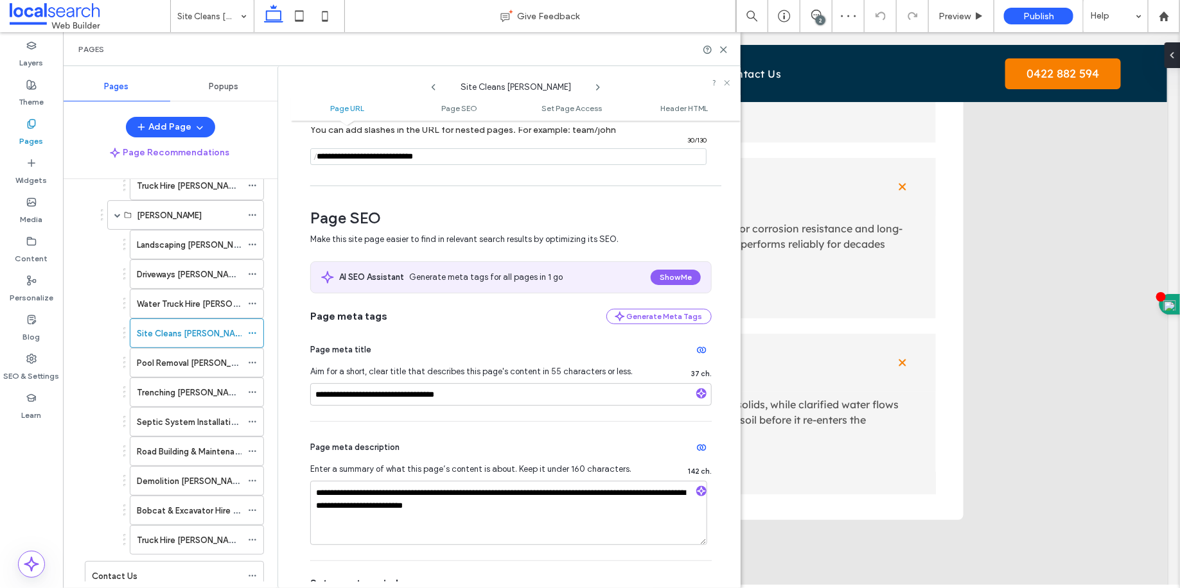
scroll to position [134, 0]
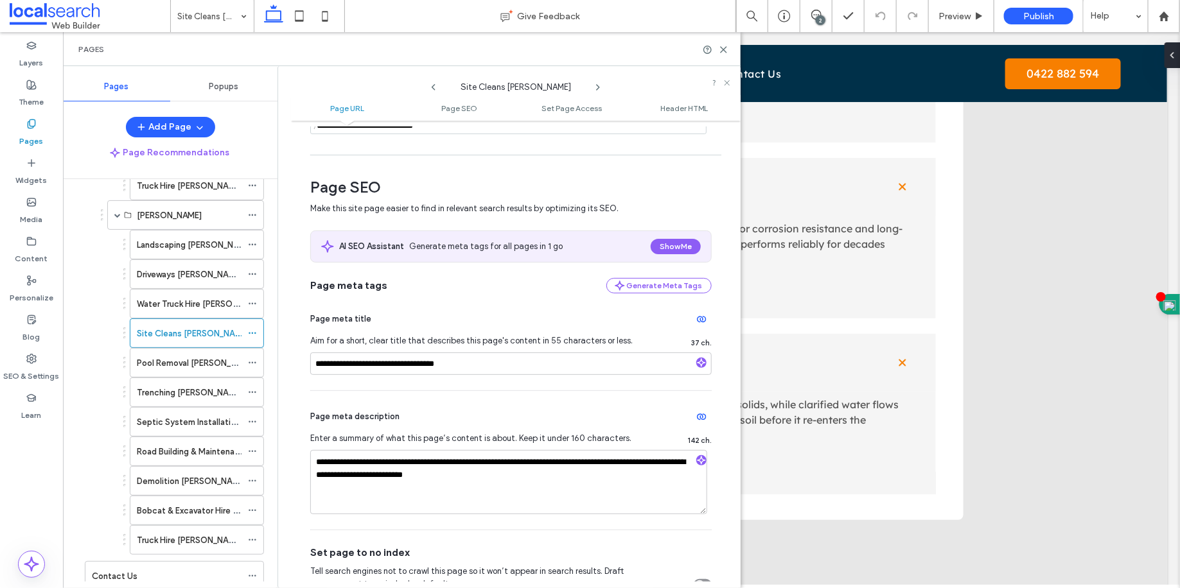
click at [728, 53] on div "Pages" at bounding box center [402, 49] width 678 height 34
click at [728, 51] on div "Pages" at bounding box center [402, 49] width 678 height 34
click at [728, 48] on div "Pages" at bounding box center [402, 49] width 678 height 34
click at [726, 48] on icon at bounding box center [724, 50] width 10 height 10
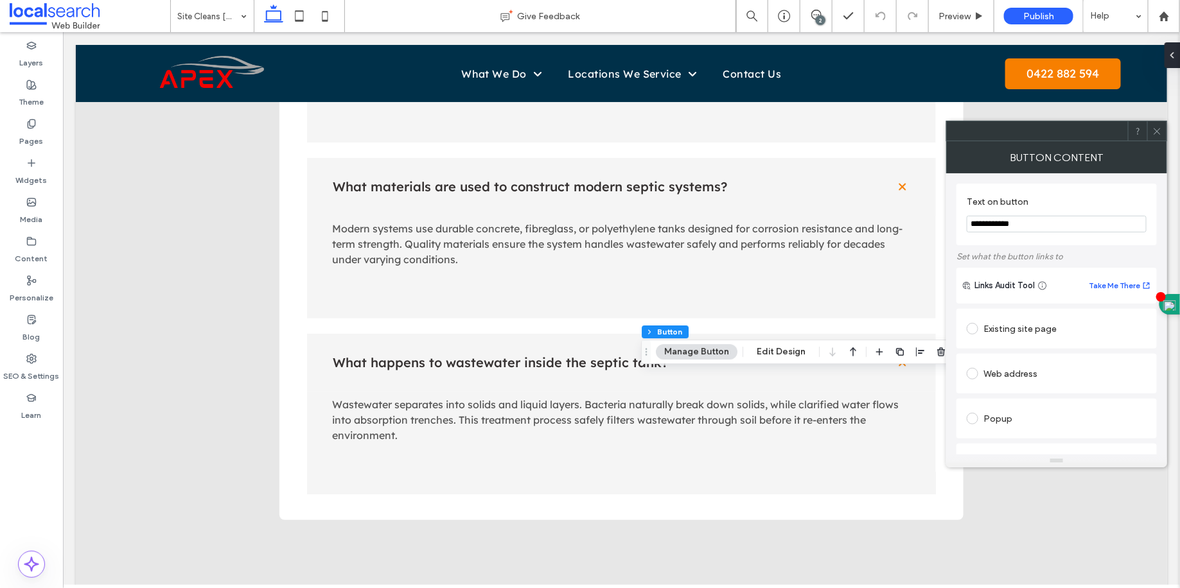
click at [1158, 134] on icon at bounding box center [1157, 132] width 10 height 10
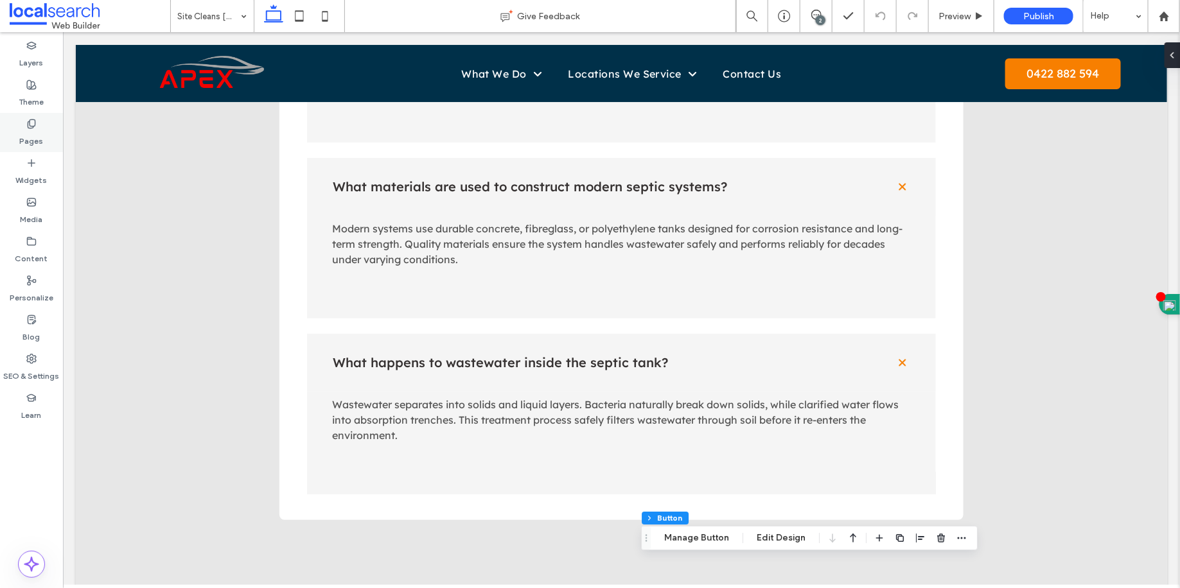
click at [36, 136] on label "Pages" at bounding box center [32, 138] width 24 height 18
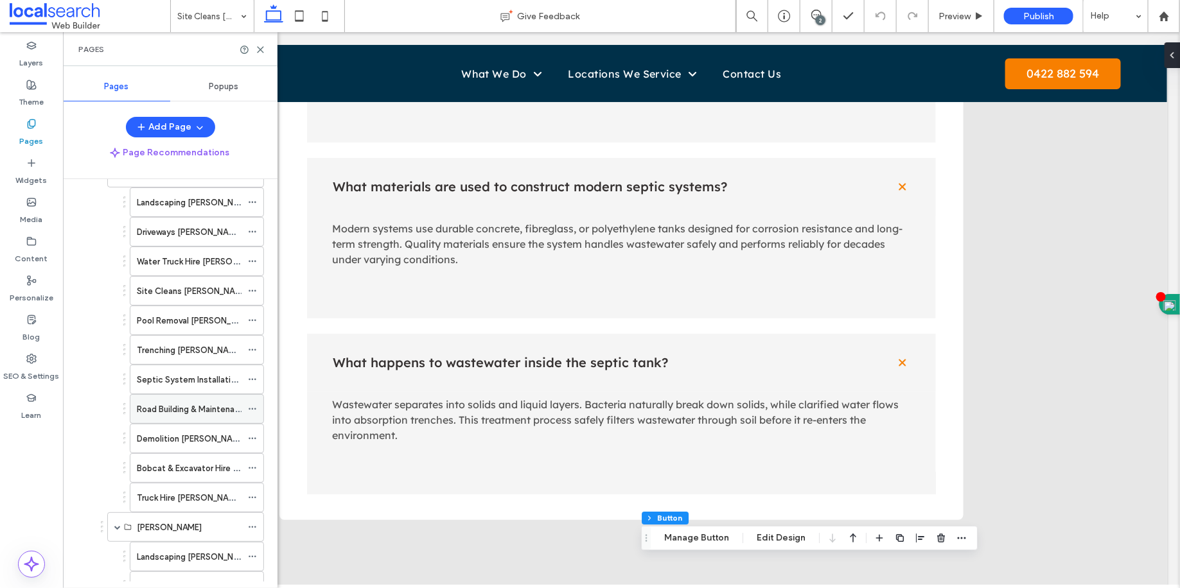
scroll to position [803, 0]
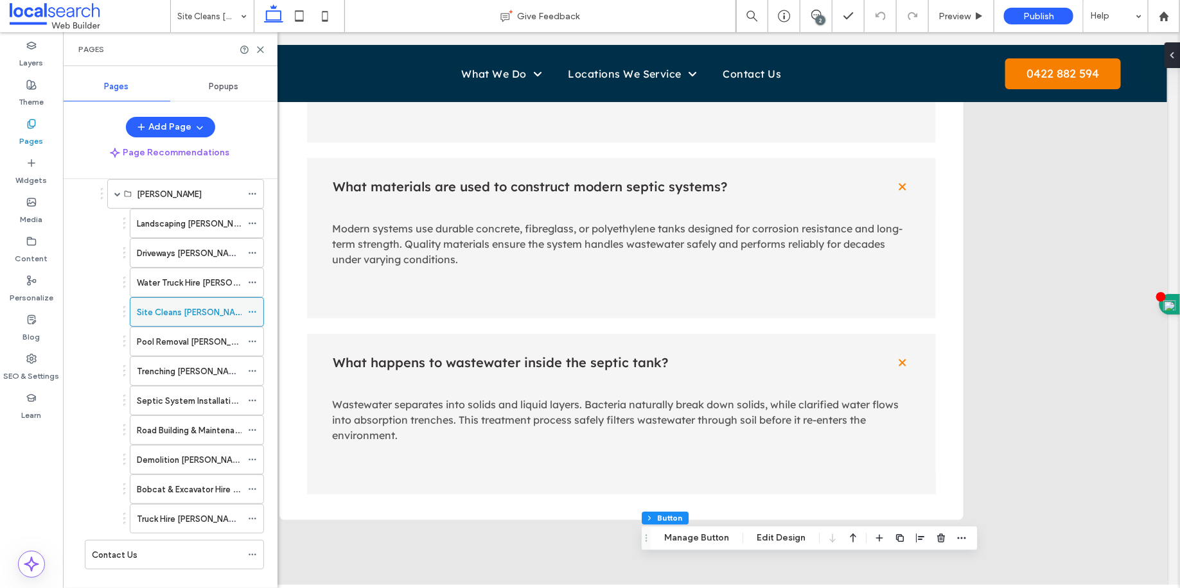
click at [252, 308] on icon at bounding box center [252, 312] width 9 height 9
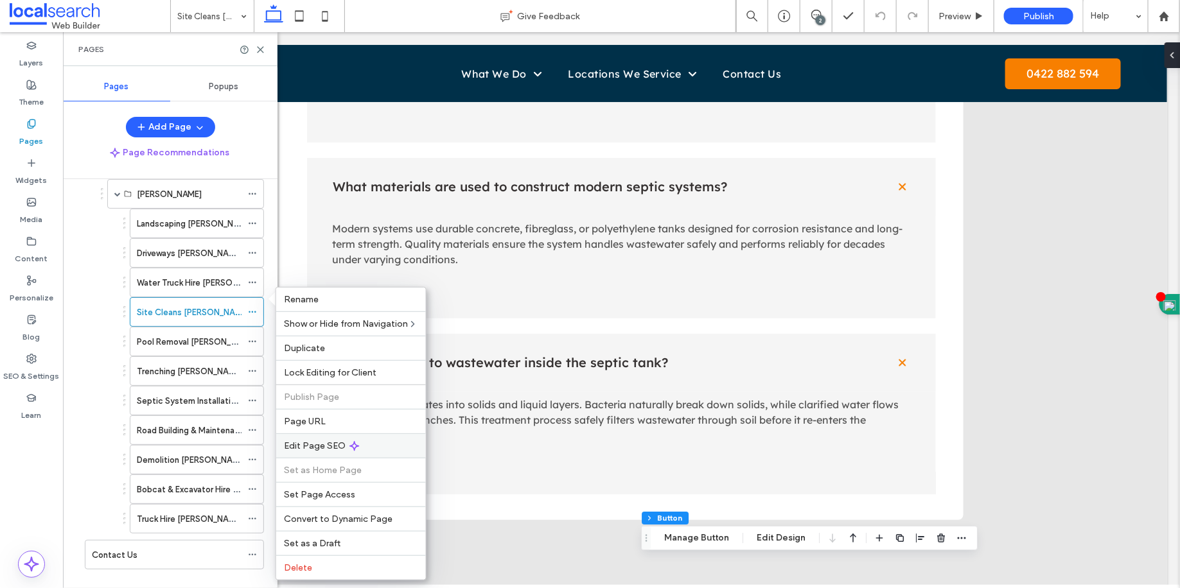
click at [312, 453] on div "Edit Page SEO" at bounding box center [351, 446] width 150 height 24
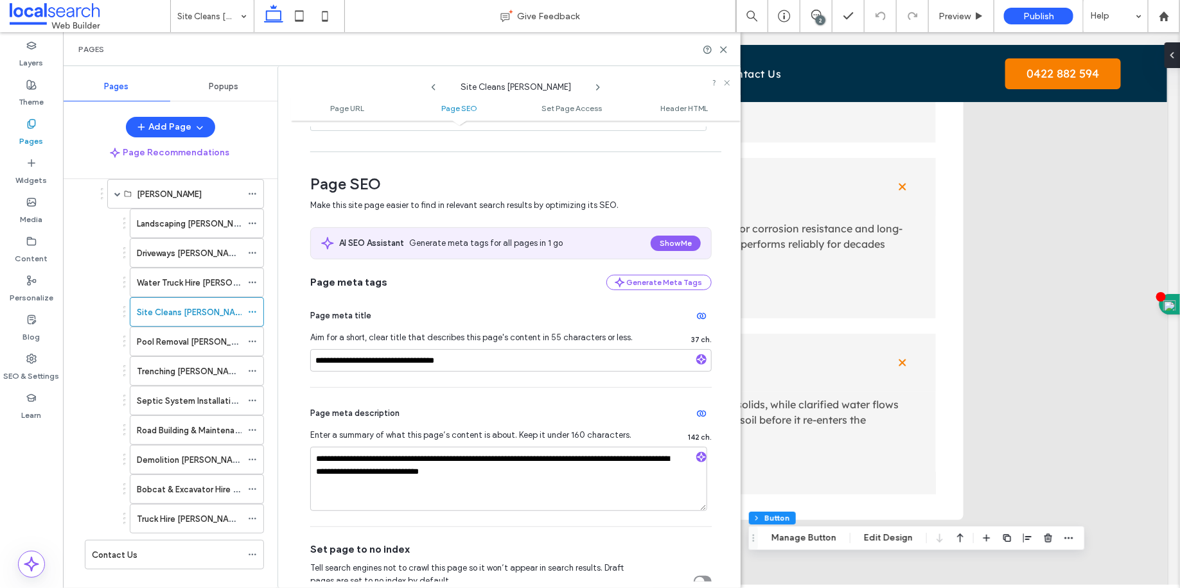
scroll to position [201, 0]
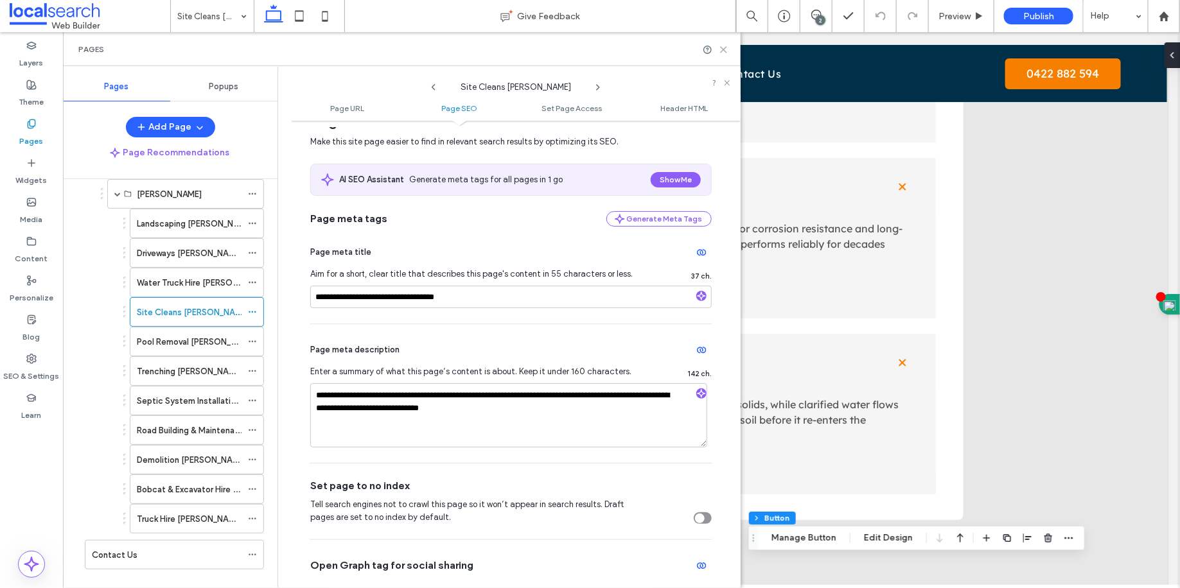
click at [718, 53] on div "Pages" at bounding box center [401, 49] width 647 height 10
click at [721, 51] on use at bounding box center [724, 50] width 6 height 6
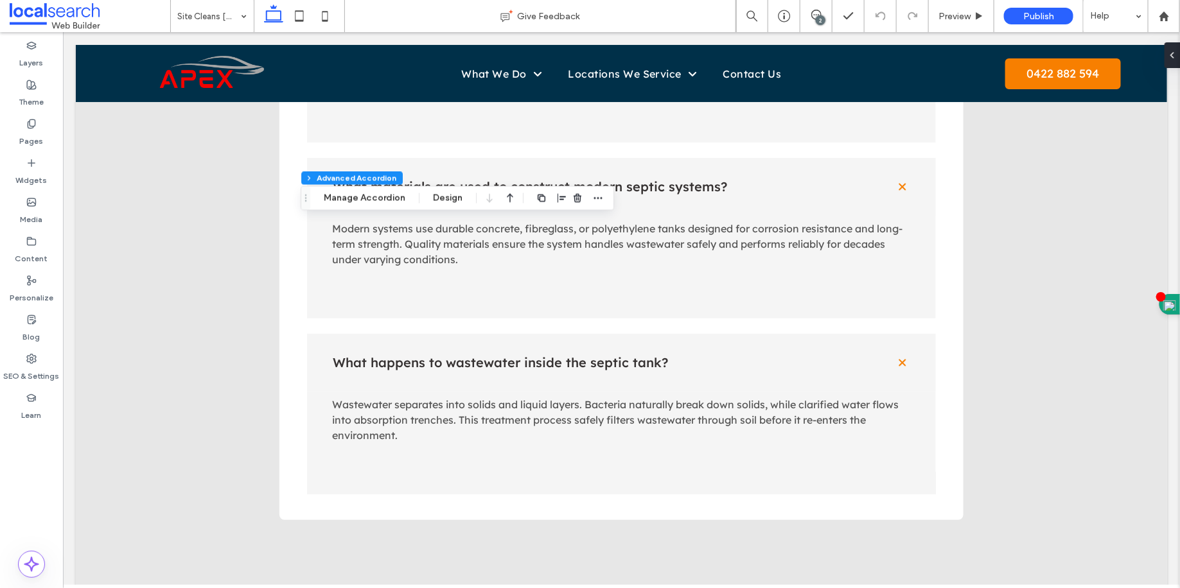
type input "**"
type input "****"
type input "*"
type input "**"
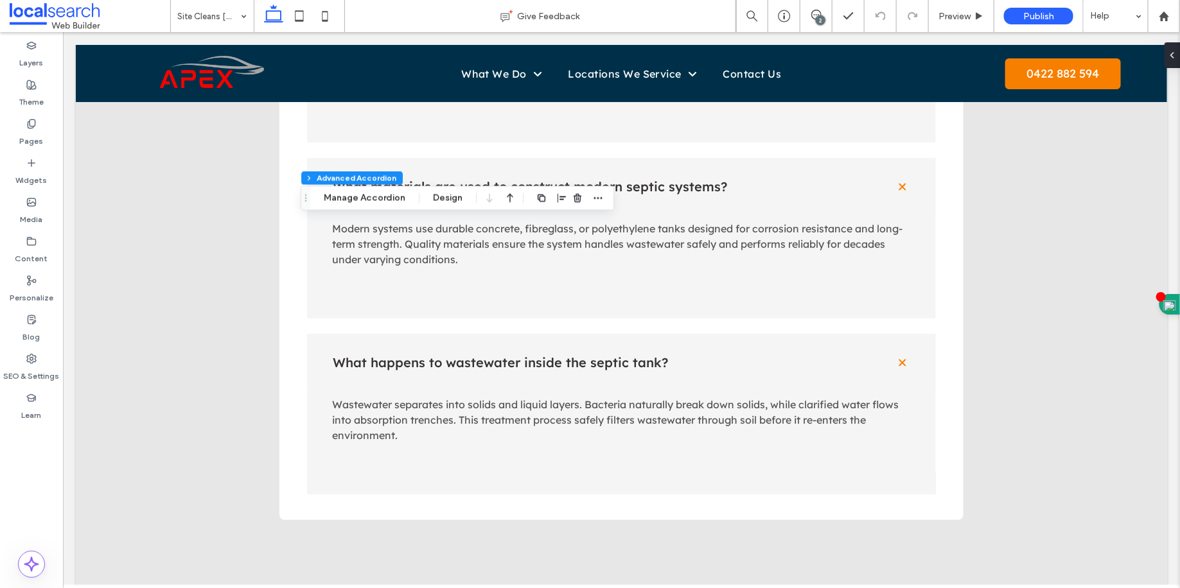
type input "****"
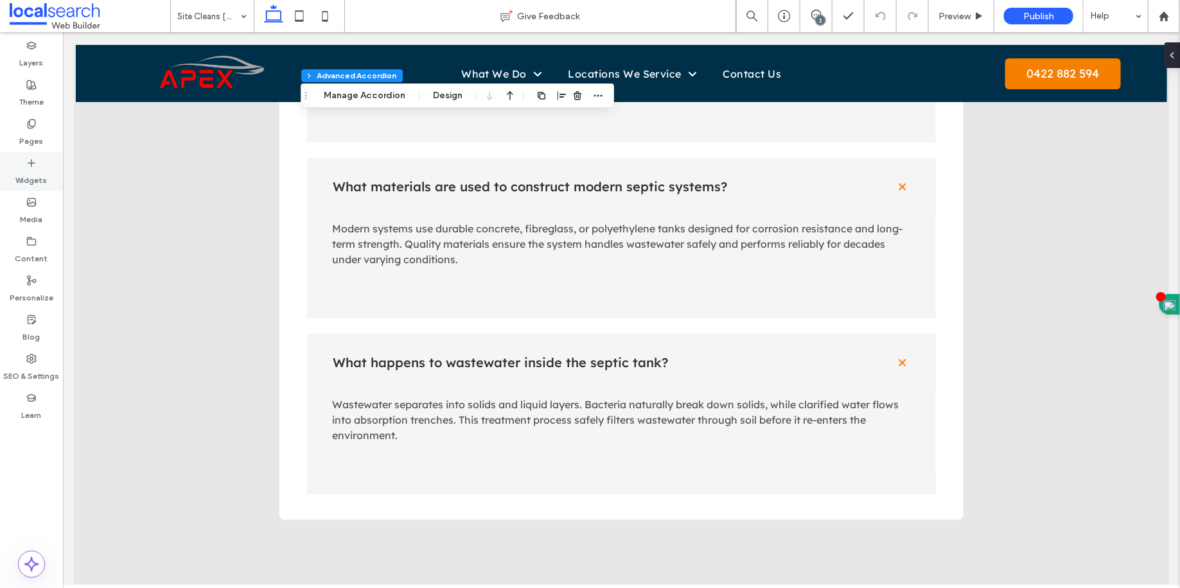
click at [55, 155] on div "Widgets" at bounding box center [31, 171] width 63 height 39
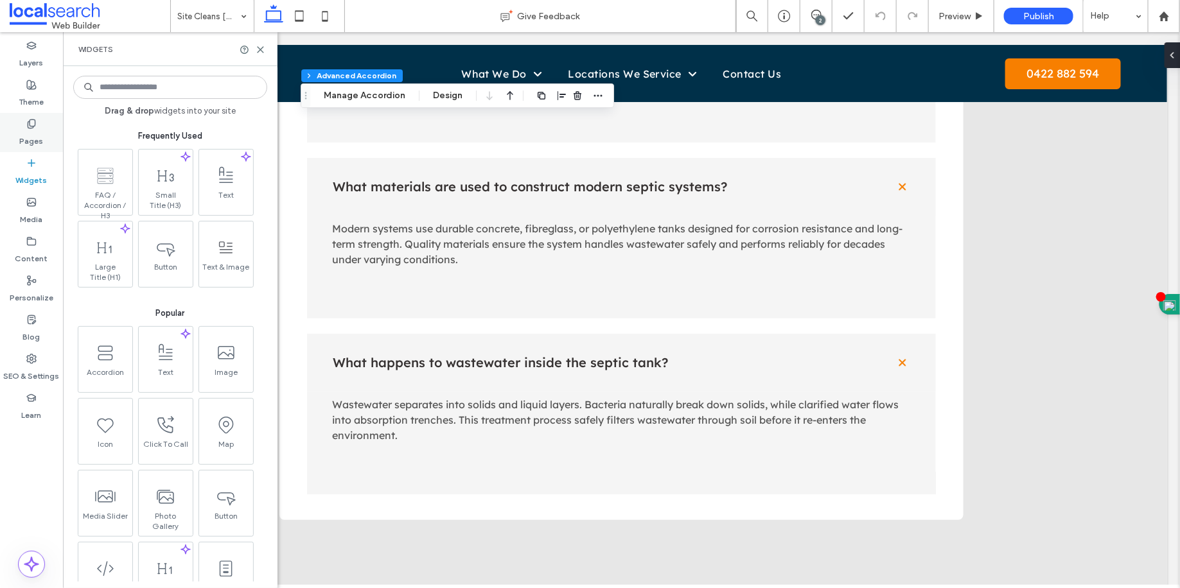
click at [53, 144] on div "Pages" at bounding box center [31, 132] width 63 height 39
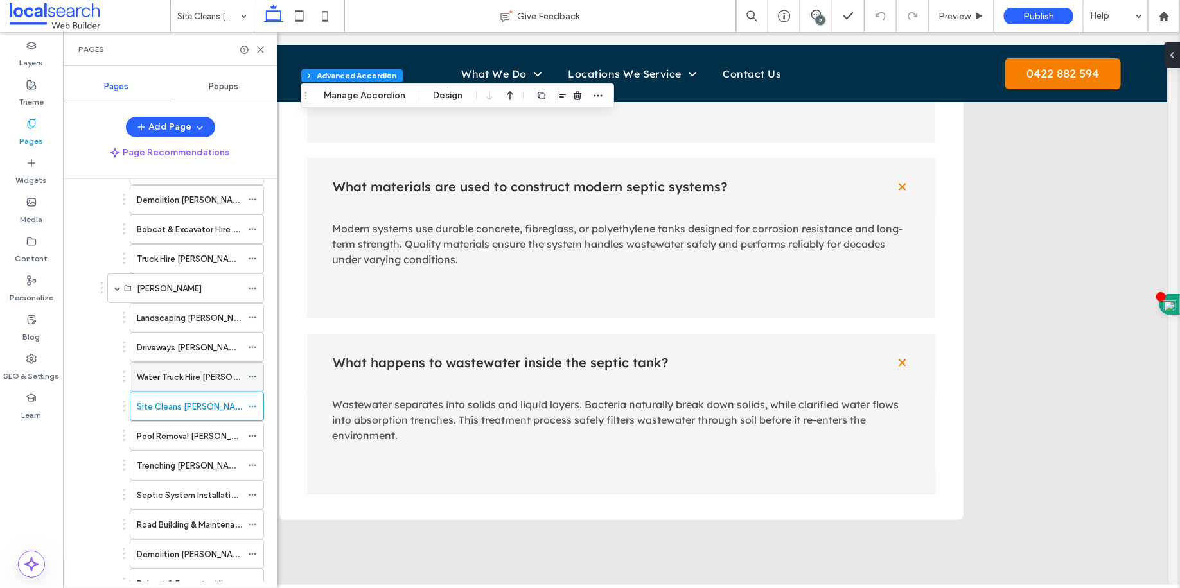
scroll to position [769, 0]
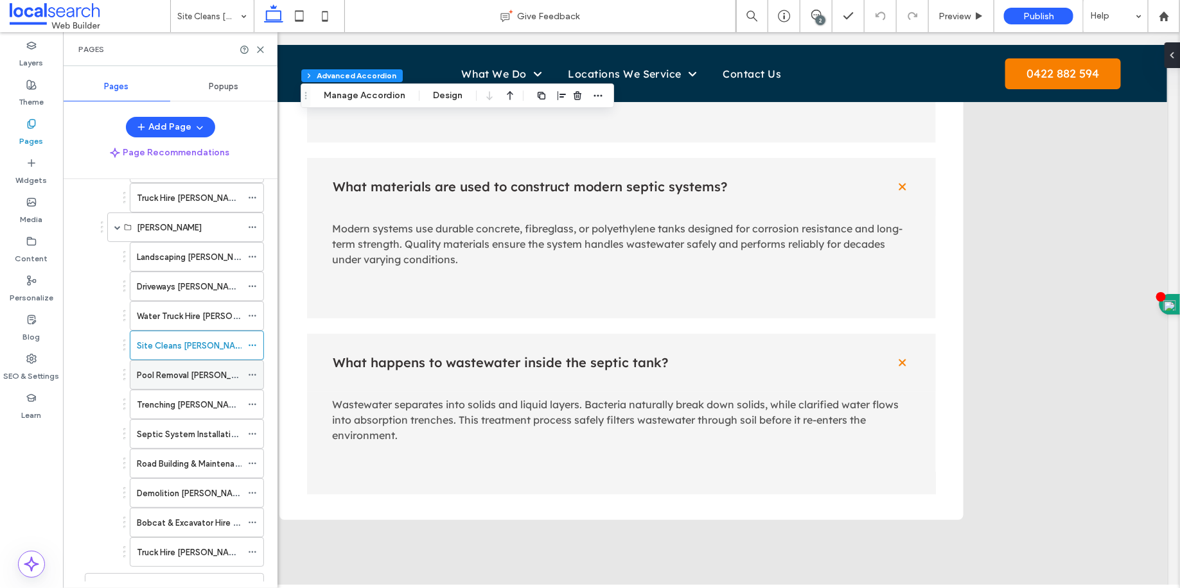
click at [209, 365] on label "Pool Removal Kirwan" at bounding box center [196, 375] width 119 height 22
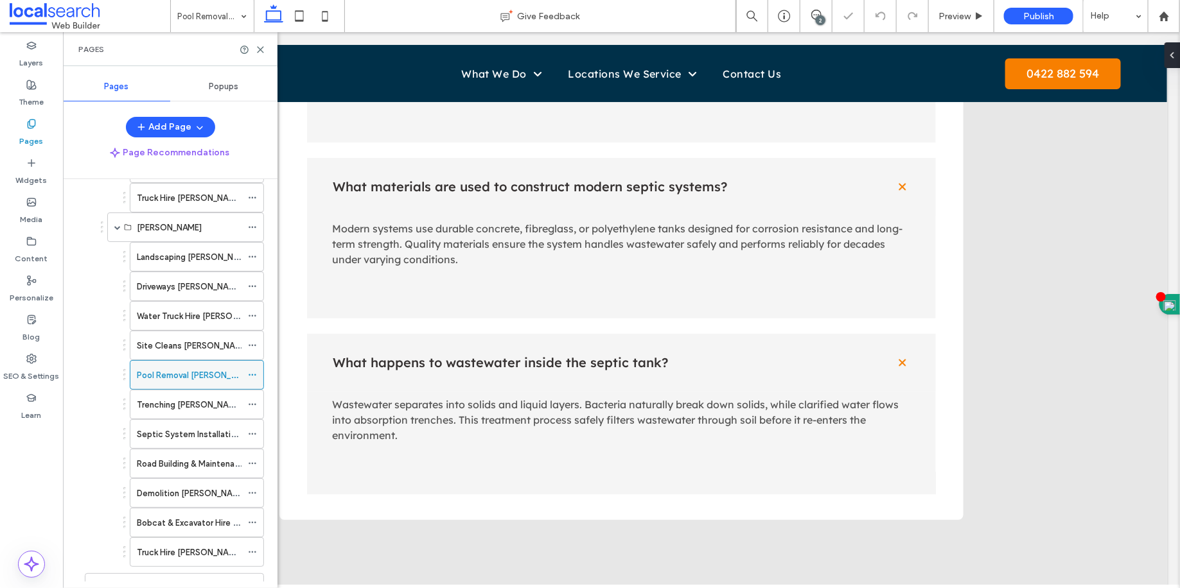
click at [256, 371] on icon at bounding box center [252, 375] width 9 height 9
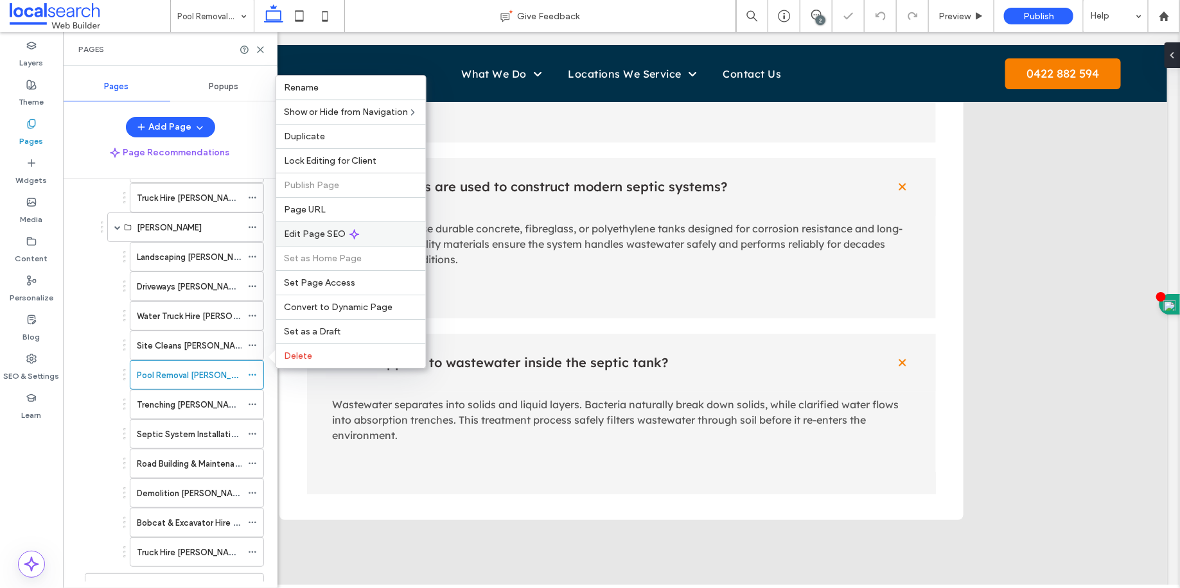
click at [324, 230] on span "Edit Page SEO" at bounding box center [315, 234] width 62 height 11
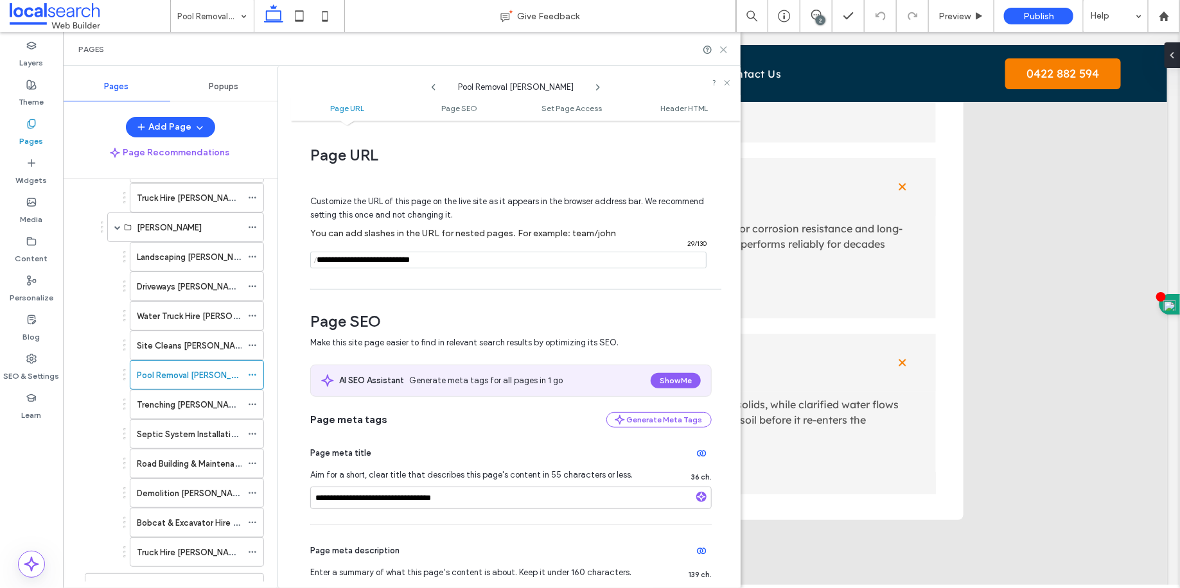
click at [726, 47] on icon at bounding box center [724, 50] width 10 height 10
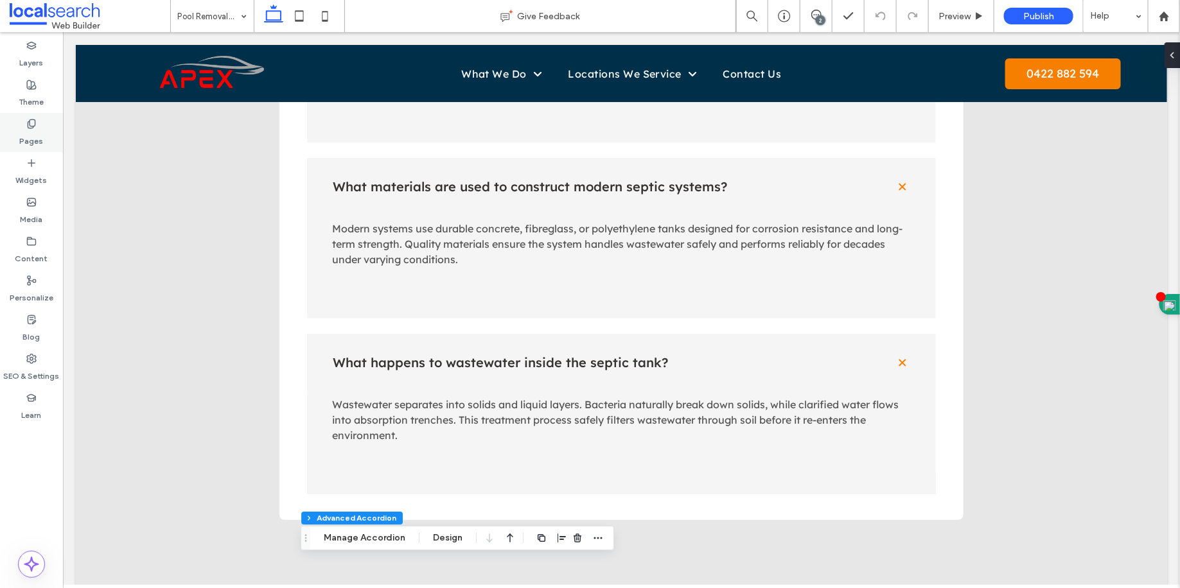
click at [30, 126] on icon at bounding box center [31, 124] width 10 height 10
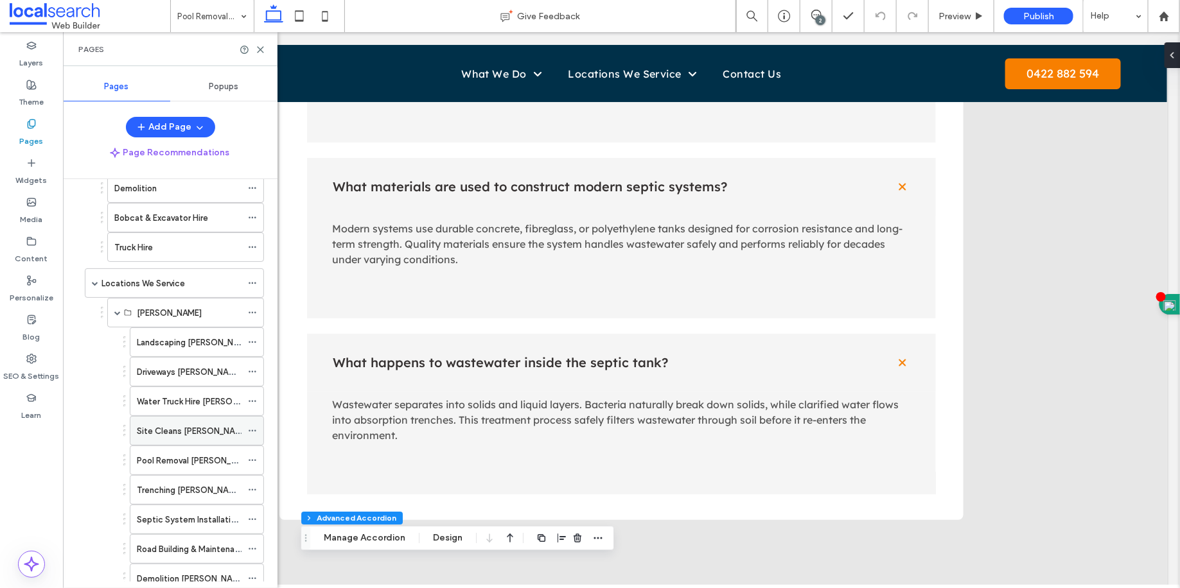
scroll to position [689, 0]
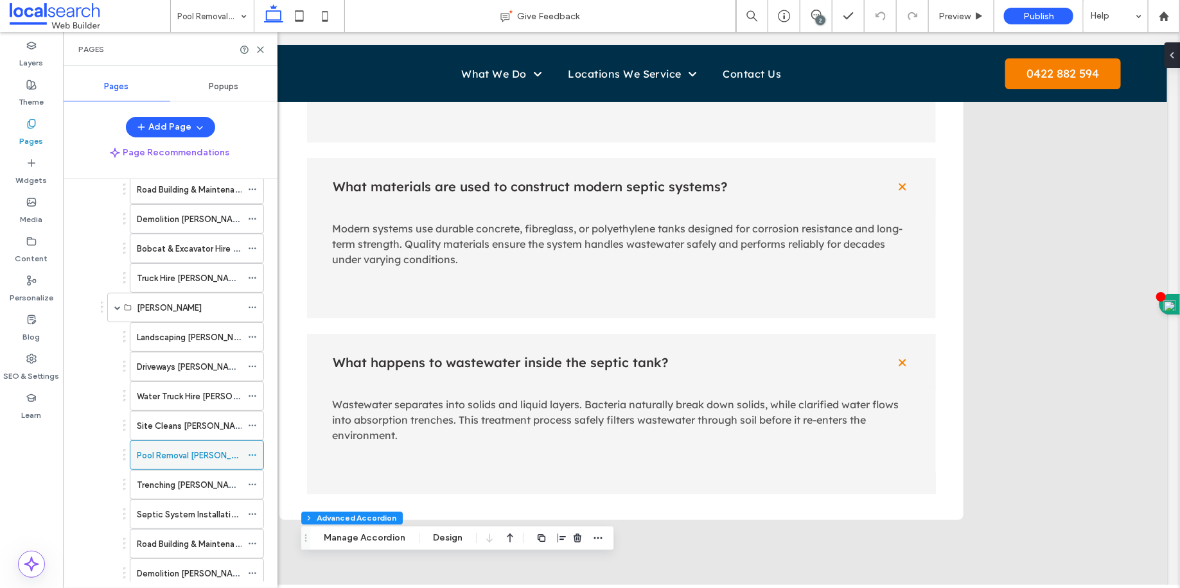
click at [256, 446] on span at bounding box center [252, 455] width 9 height 19
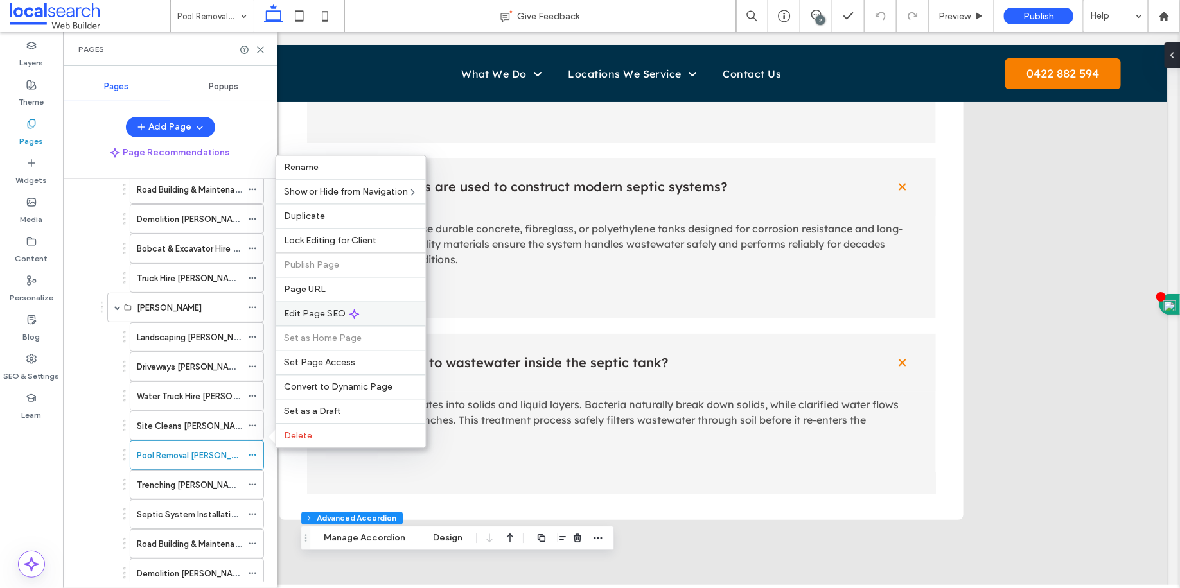
click at [321, 323] on div "Edit Page SEO" at bounding box center [351, 314] width 150 height 24
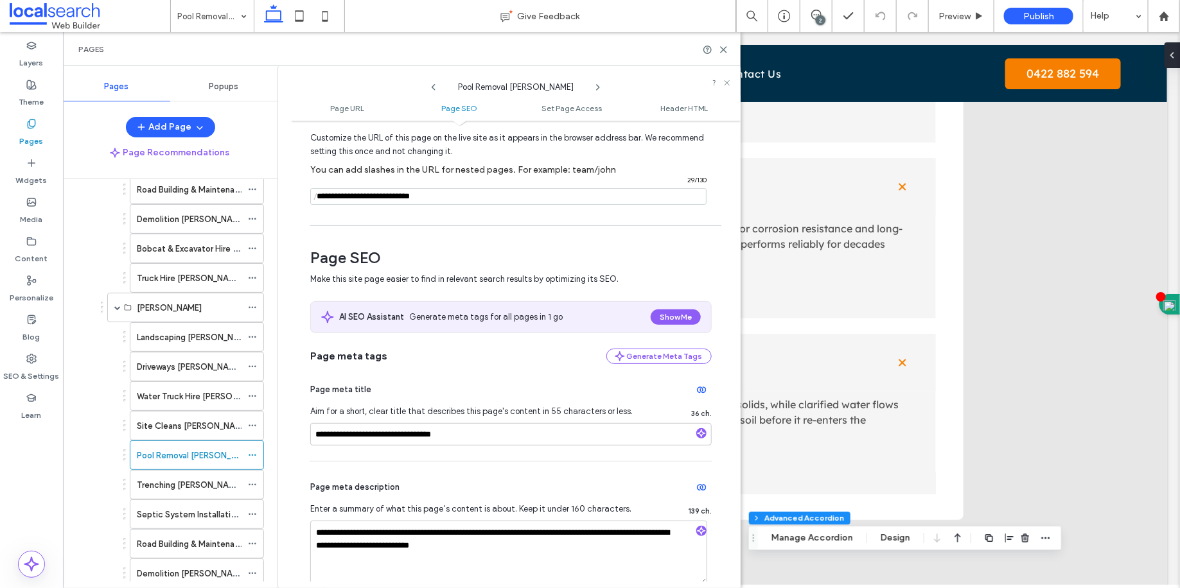
scroll to position [316, 0]
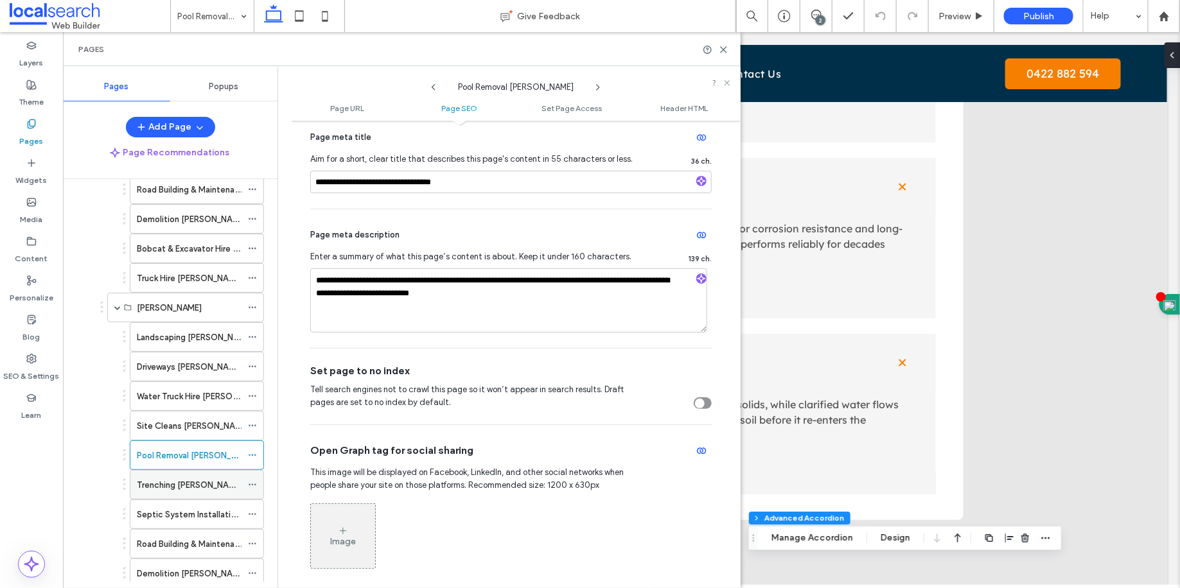
click at [209, 479] on div "Trenching Kirwan" at bounding box center [189, 485] width 105 height 13
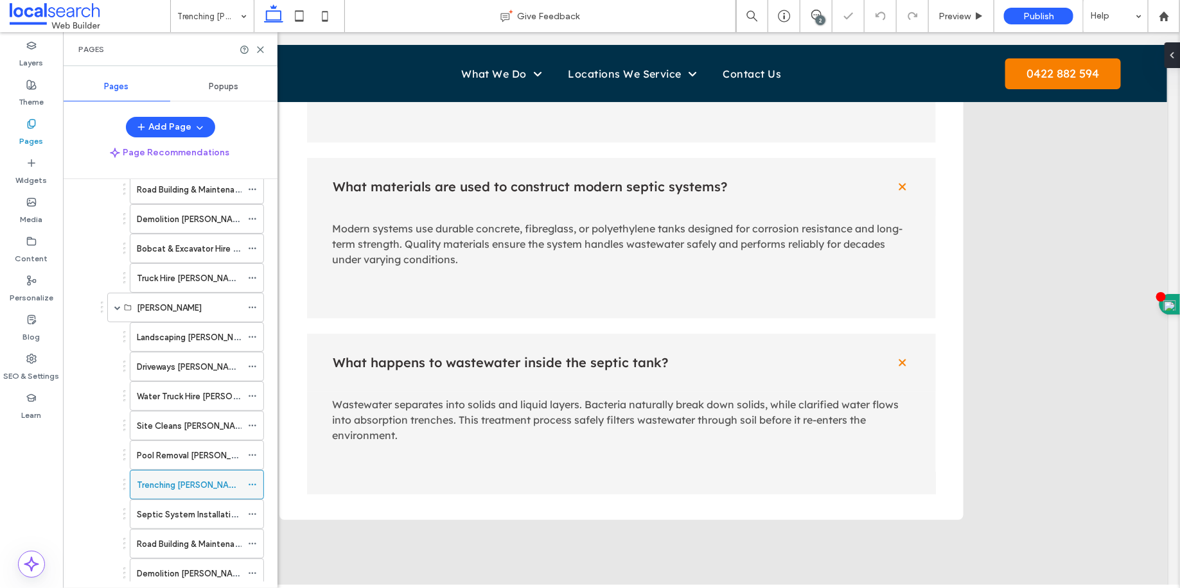
click at [250, 480] on icon at bounding box center [252, 484] width 9 height 9
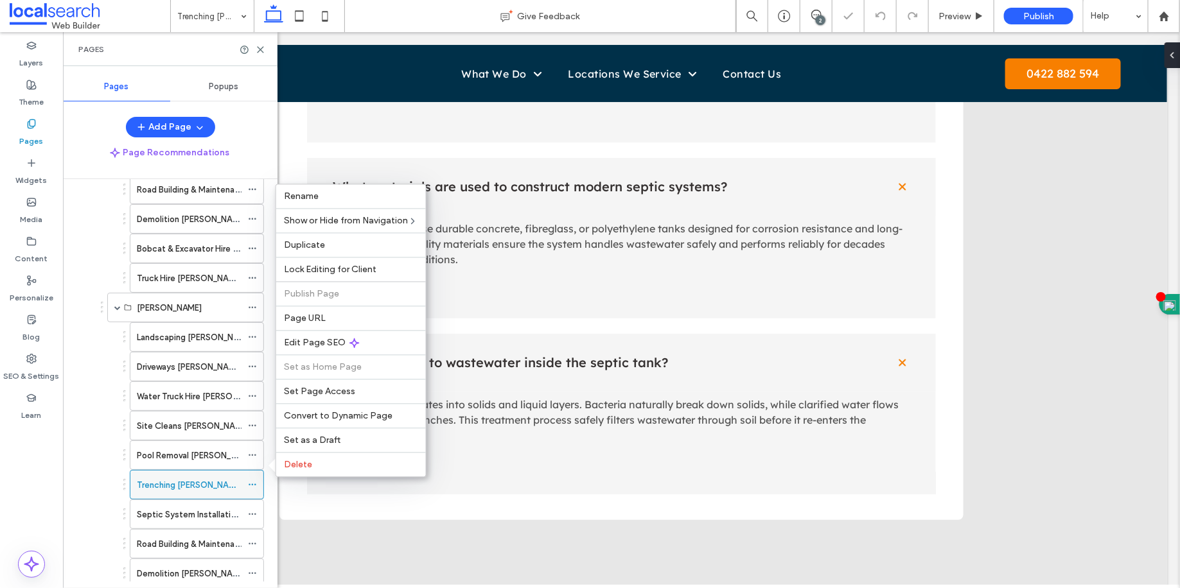
click at [250, 480] on icon at bounding box center [252, 484] width 9 height 9
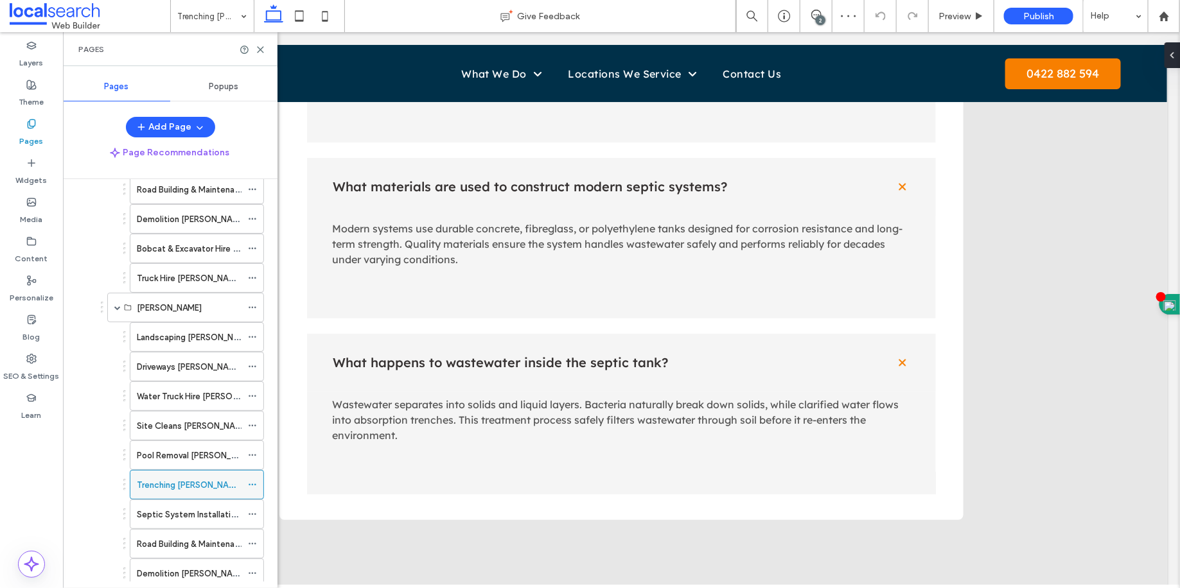
click at [260, 475] on div at bounding box center [255, 484] width 15 height 19
click at [255, 480] on icon at bounding box center [252, 484] width 9 height 9
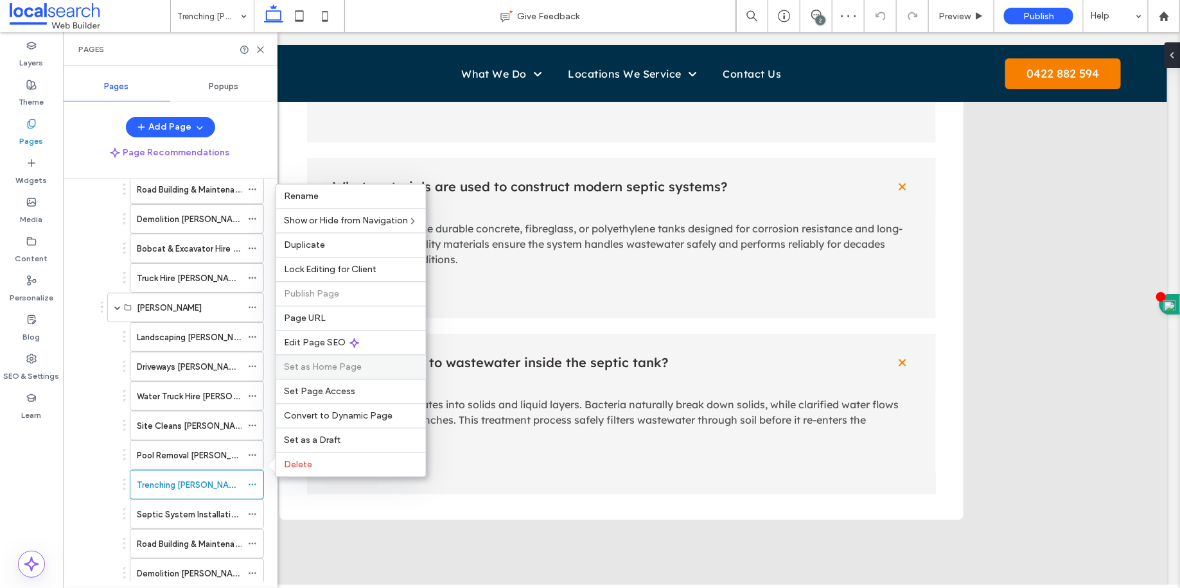
click at [318, 355] on div "Set as Home Page" at bounding box center [351, 367] width 150 height 24
click at [319, 353] on div "Edit Page SEO" at bounding box center [351, 343] width 150 height 24
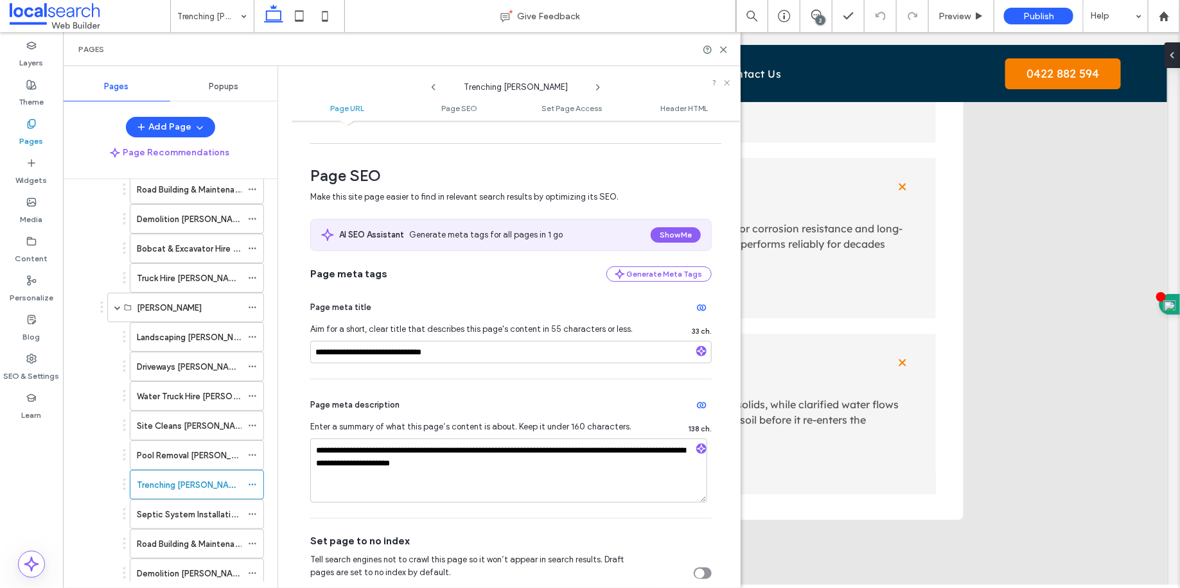
scroll to position [163, 0]
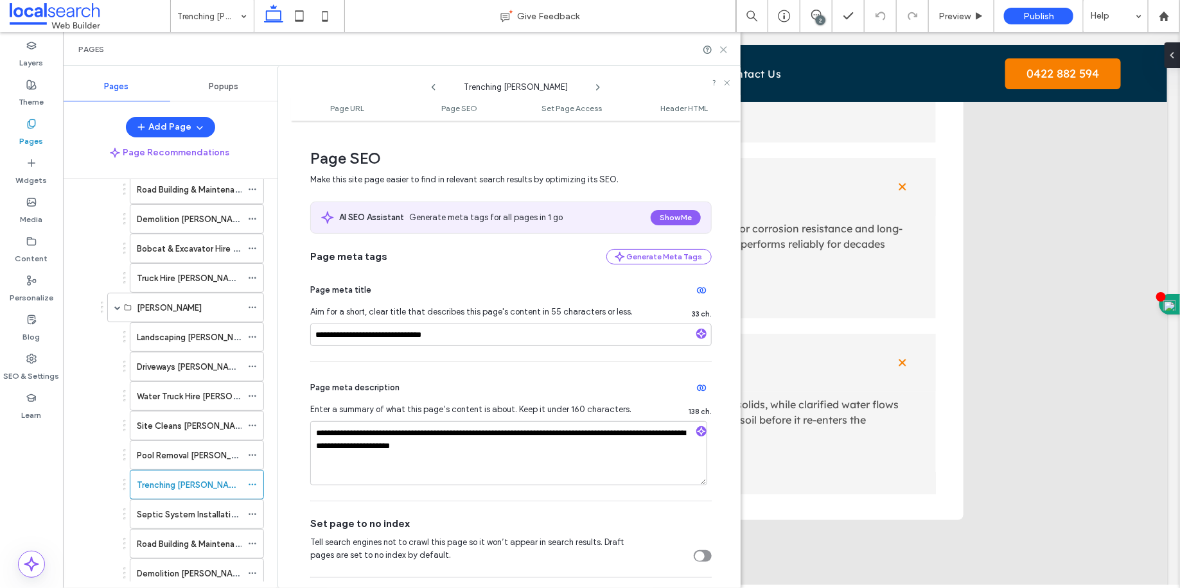
click at [721, 53] on icon at bounding box center [724, 50] width 10 height 10
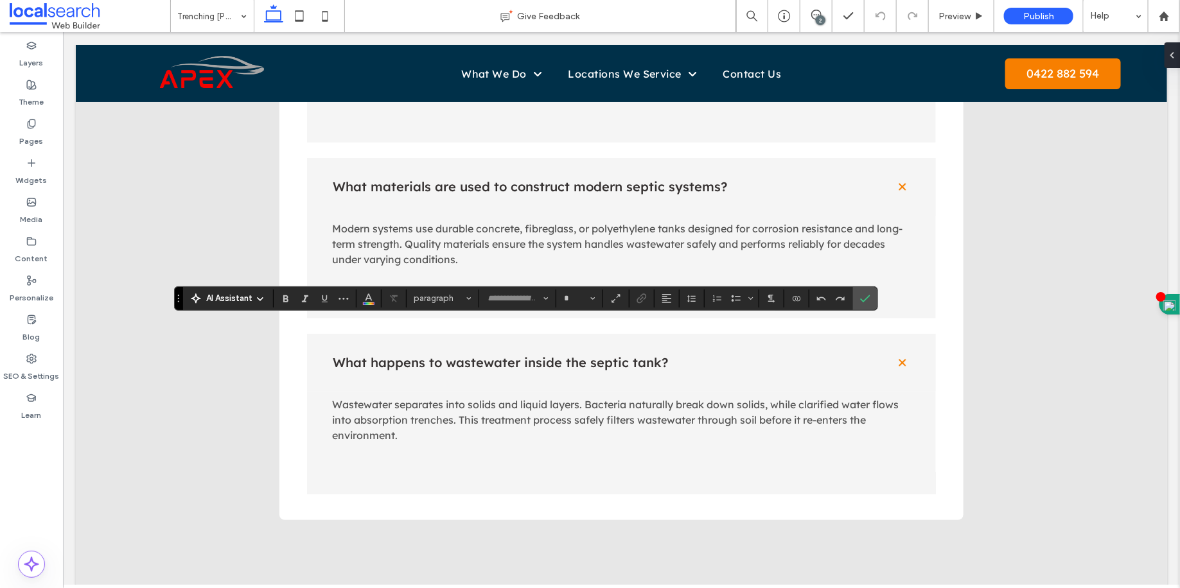
type input "**********"
type input "**"
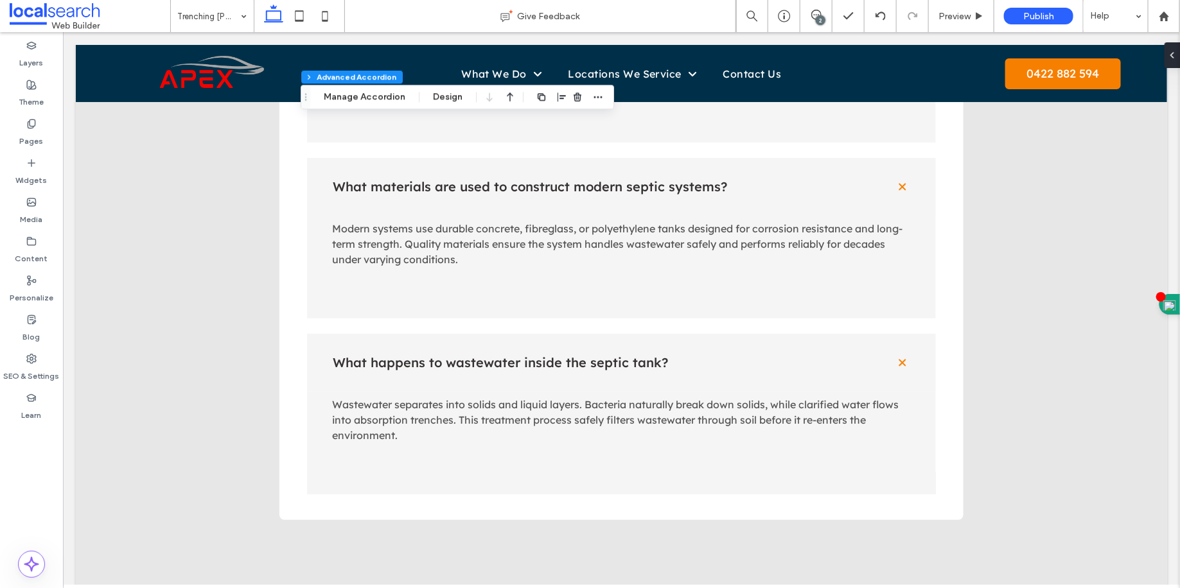
type input "**"
type input "****"
type input "*"
type input "**"
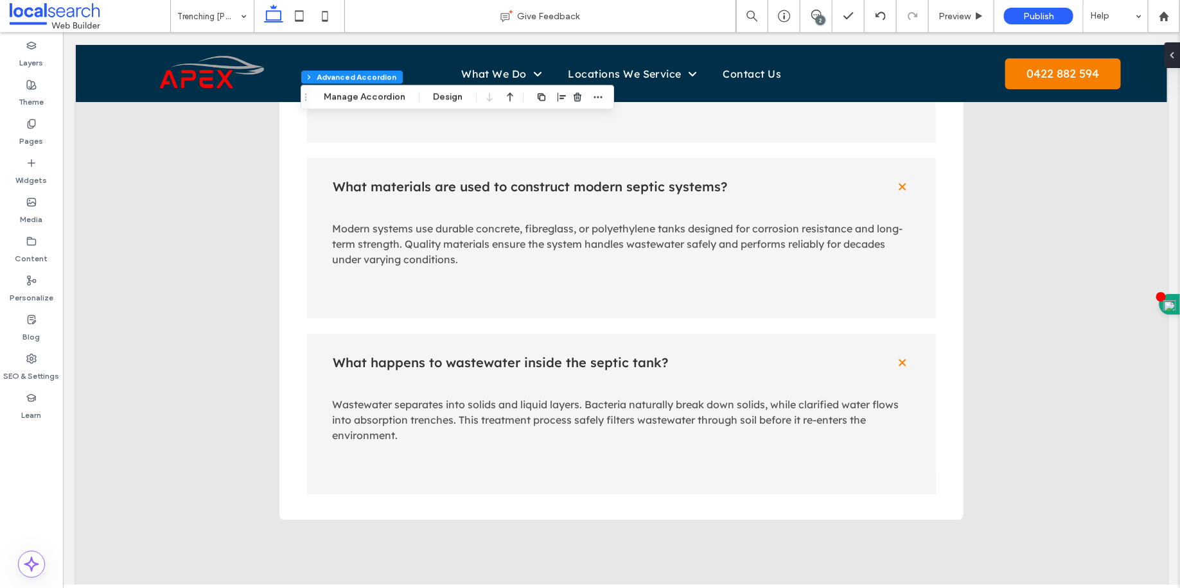
type input "****"
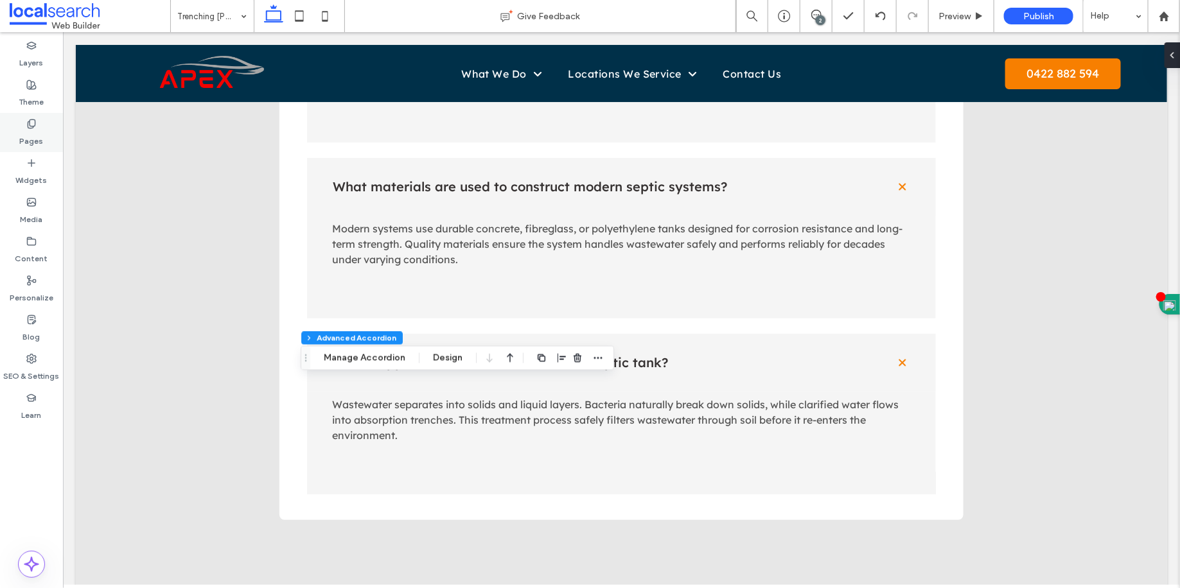
click at [13, 137] on div "Pages" at bounding box center [31, 132] width 63 height 39
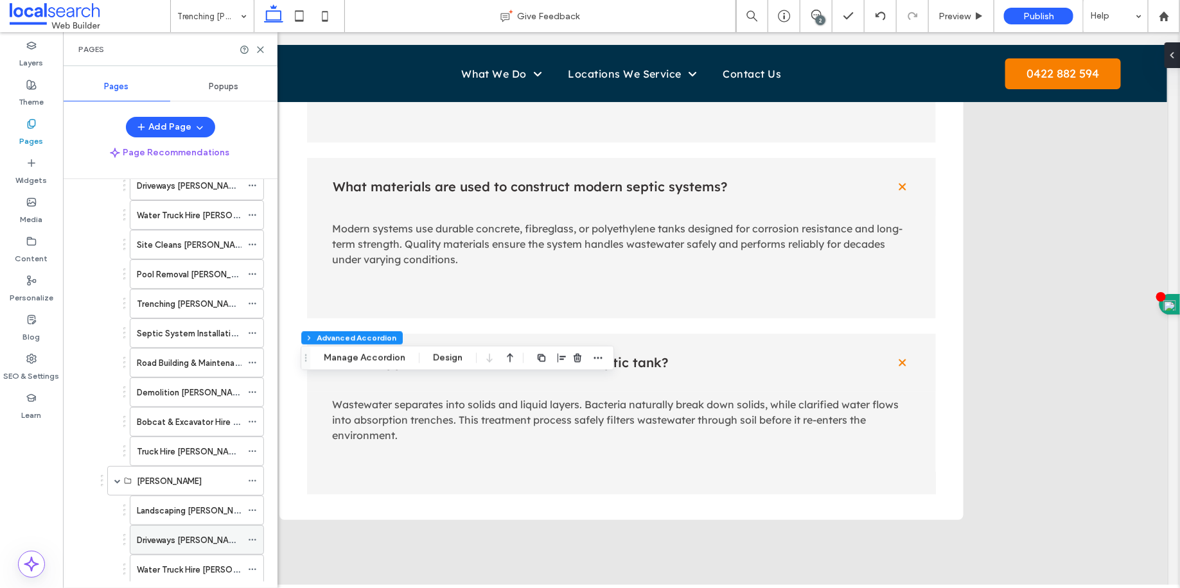
scroll to position [803, 0]
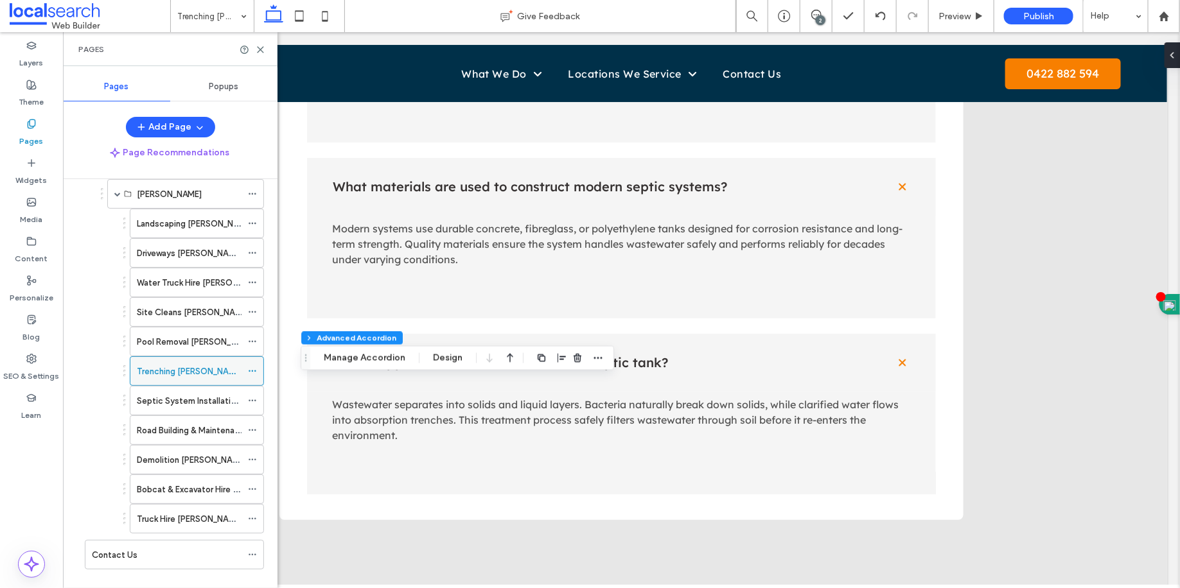
click at [251, 362] on span at bounding box center [252, 371] width 9 height 19
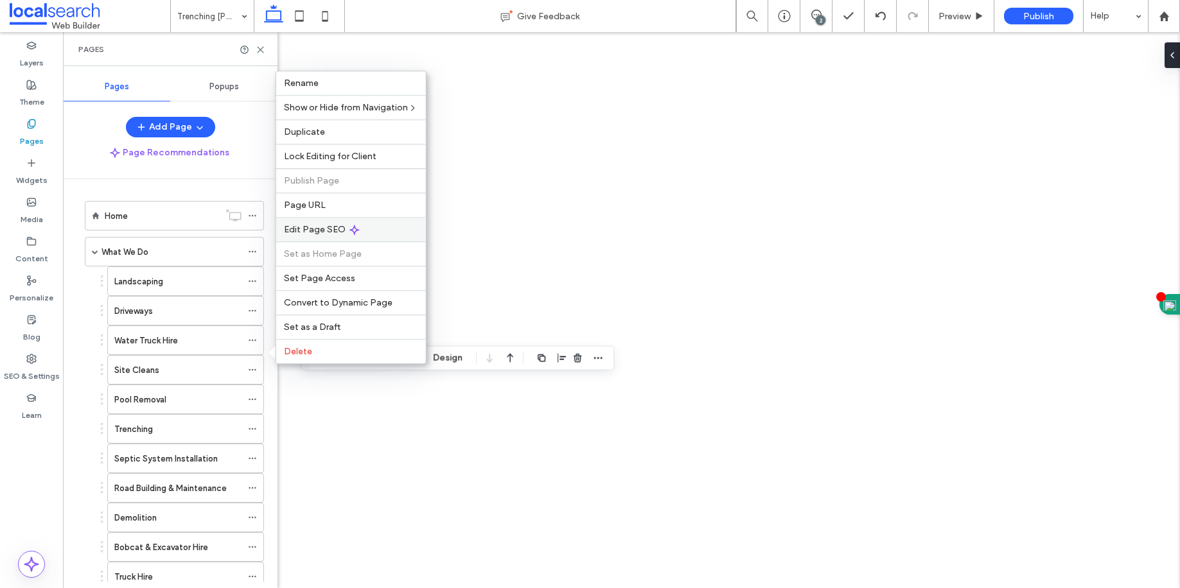
click at [325, 233] on span "Edit Page SEO" at bounding box center [315, 229] width 62 height 11
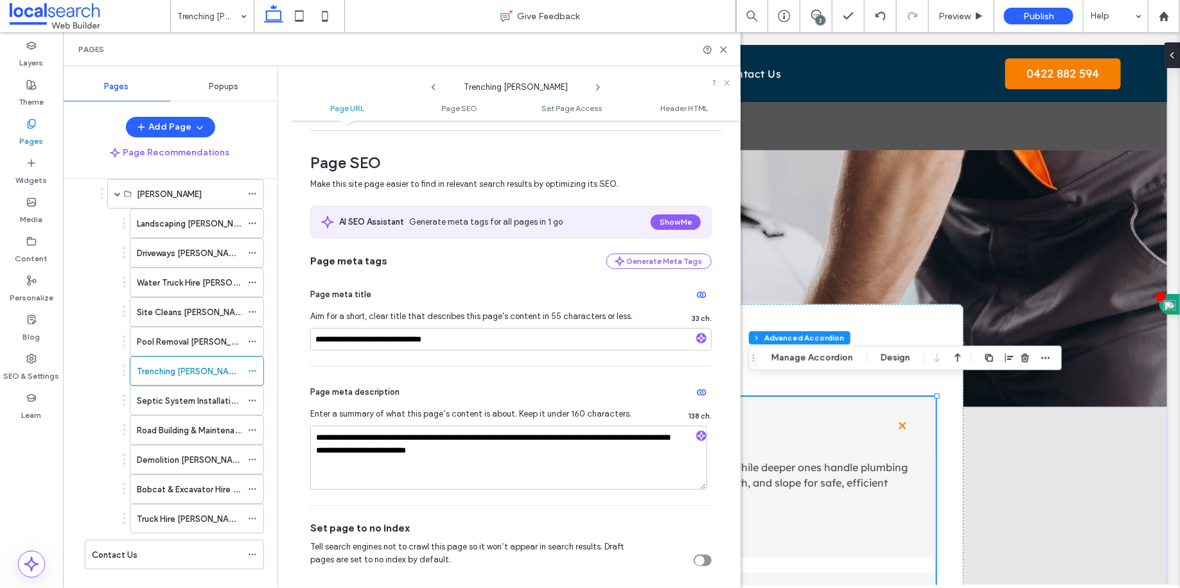
scroll to position [24, 0]
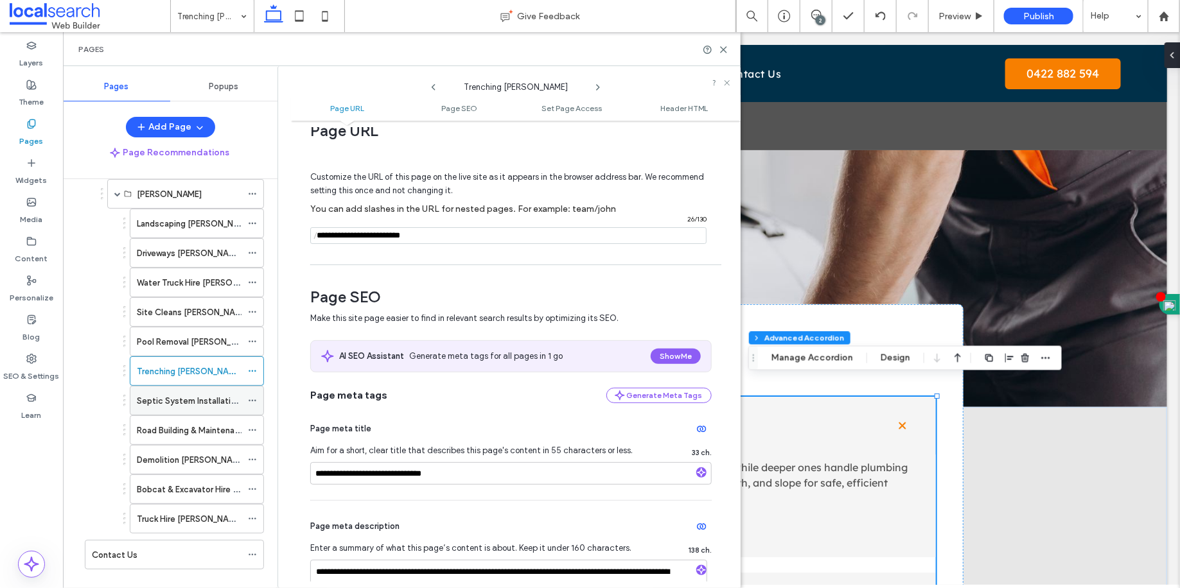
click at [207, 390] on label "Septic System Installation [PERSON_NAME]" at bounding box center [222, 401] width 170 height 22
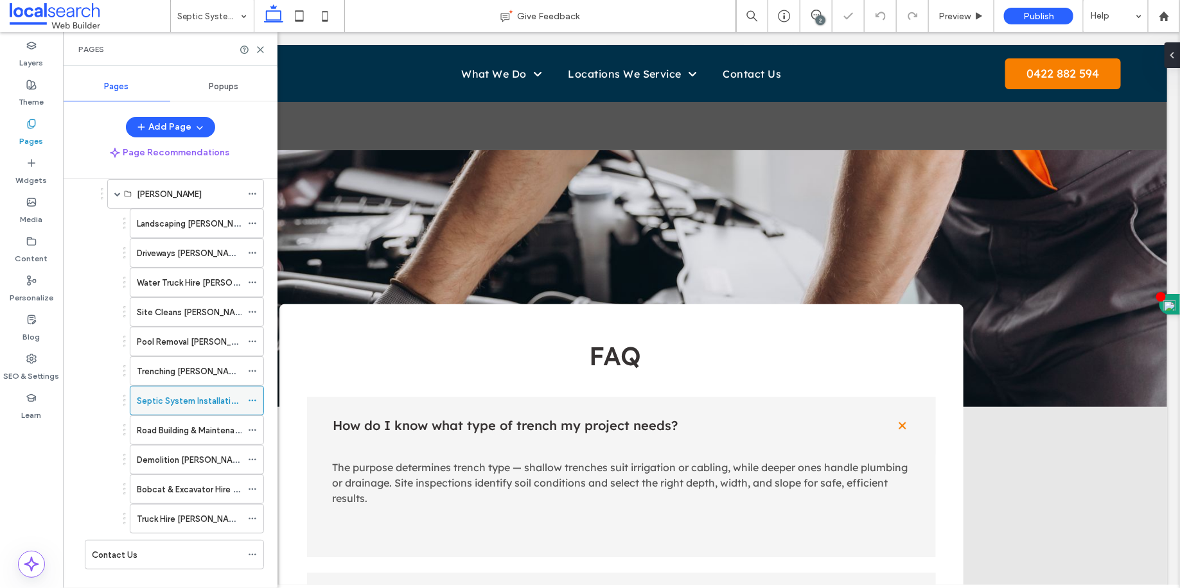
click at [256, 396] on icon at bounding box center [252, 400] width 9 height 9
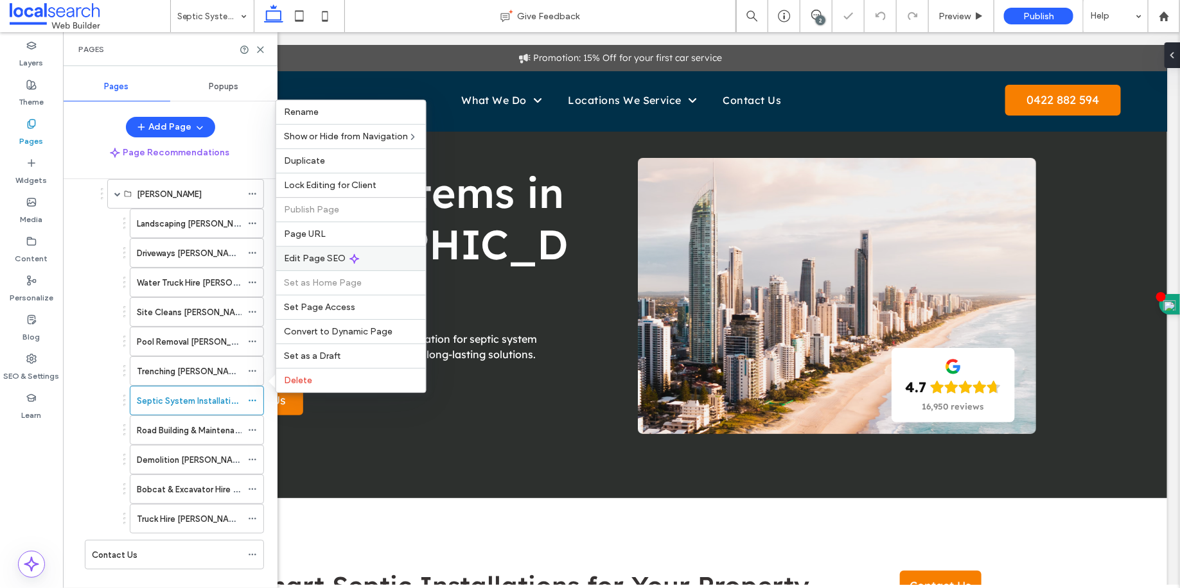
click at [312, 259] on span "Edit Page SEO" at bounding box center [315, 258] width 62 height 11
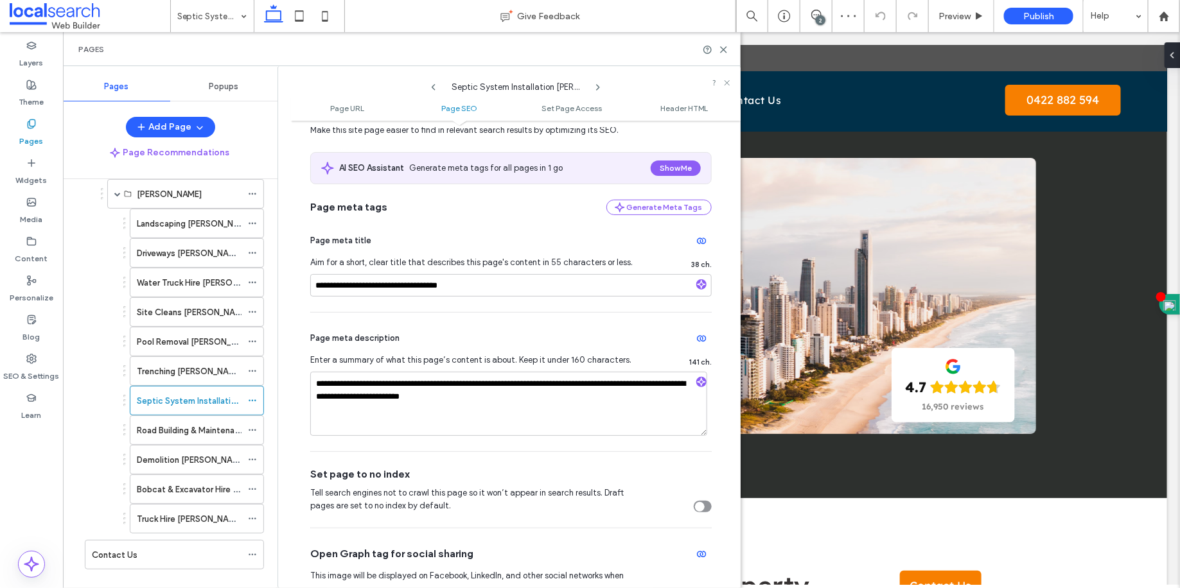
scroll to position [272, 0]
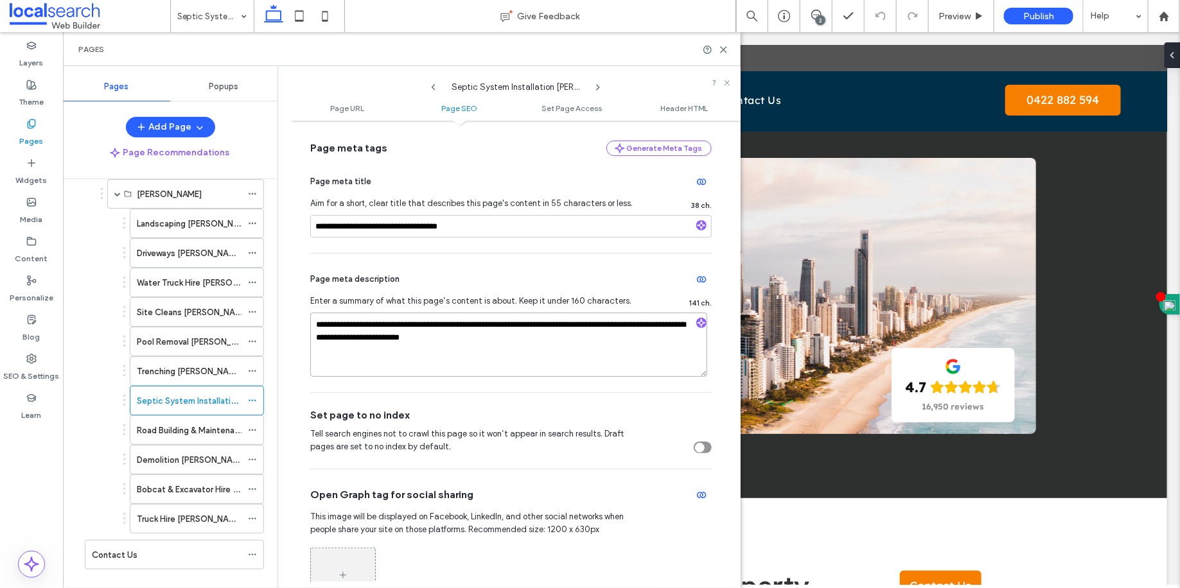
click at [520, 360] on textarea "**********" at bounding box center [508, 345] width 397 height 64
click at [726, 51] on icon at bounding box center [724, 50] width 10 height 10
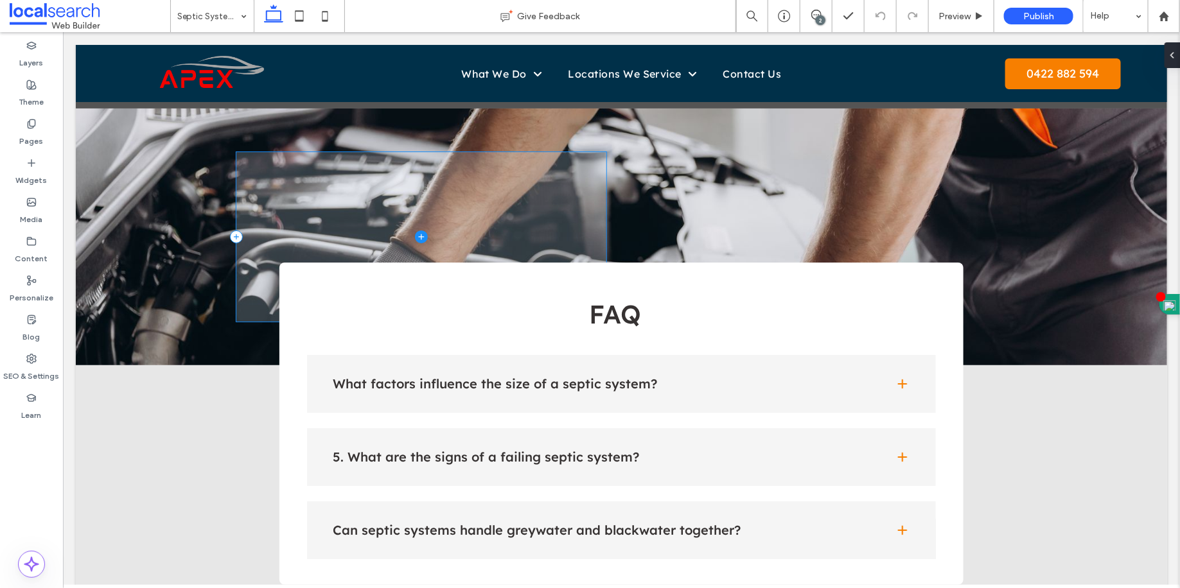
scroll to position [2094, 0]
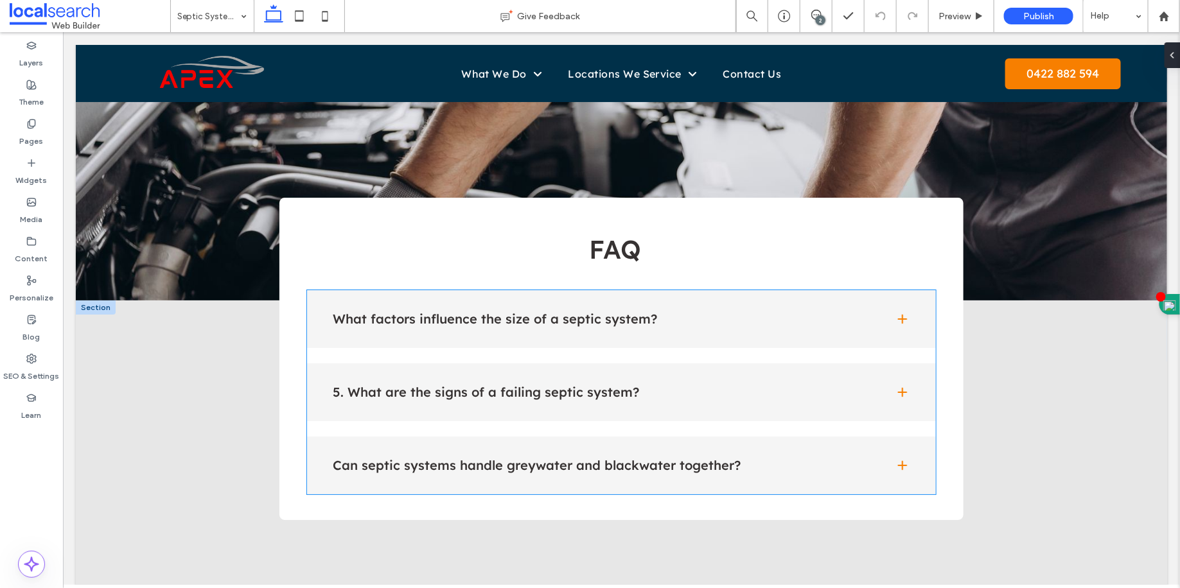
click at [424, 319] on div "What factors influence the size of a septic system?" at bounding box center [620, 319] width 629 height 58
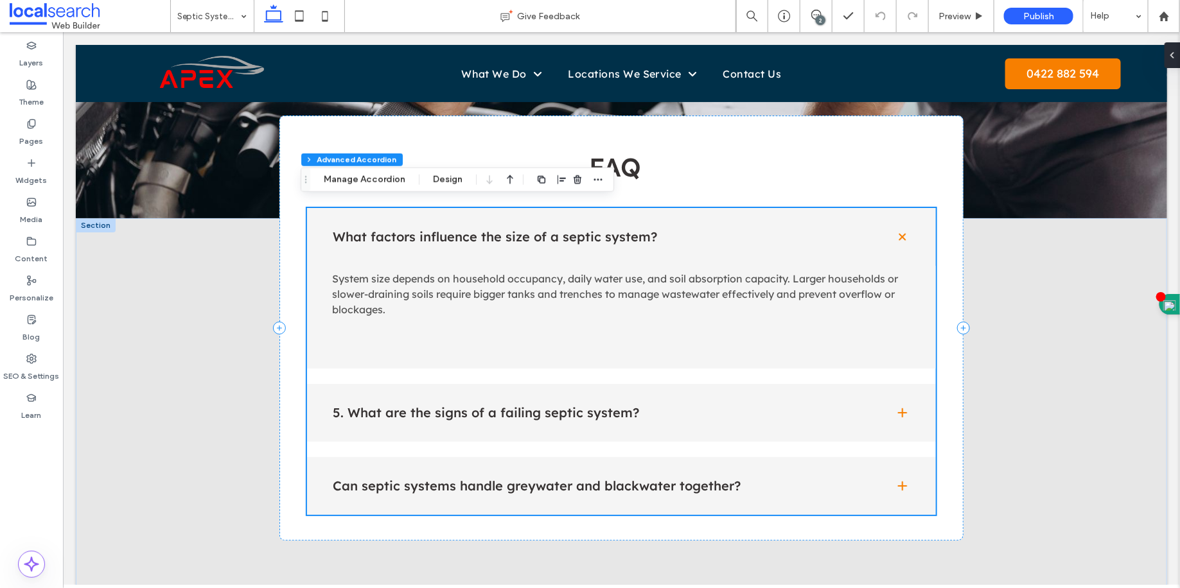
scroll to position [2189, 0]
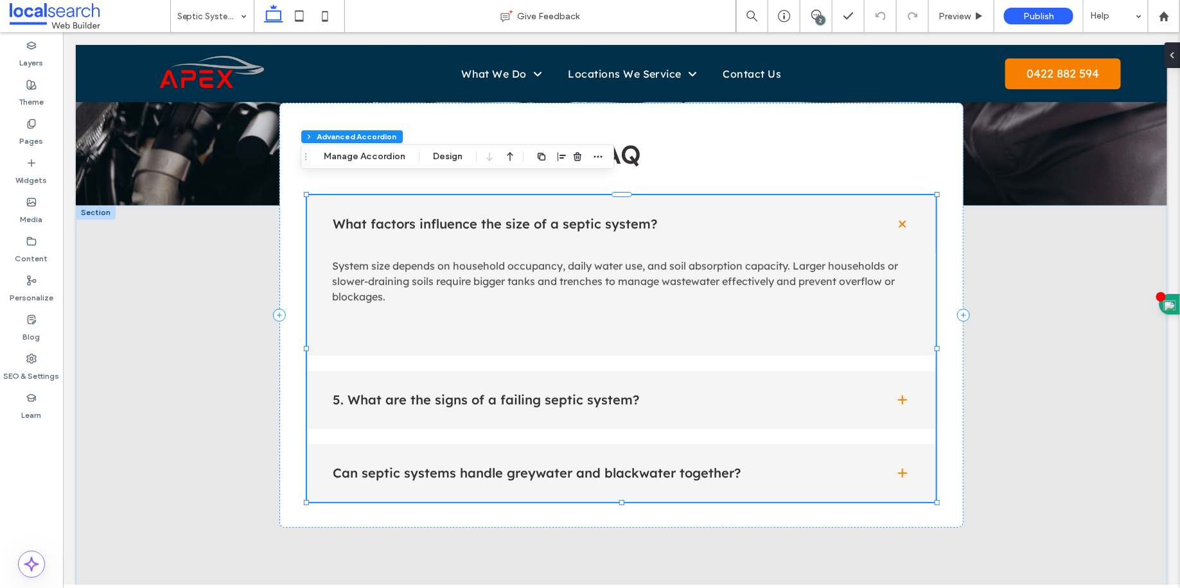
type input "**"
click at [442, 393] on h4 "5. What are the signs of a failing septic system?" at bounding box center [602, 399] width 541 height 13
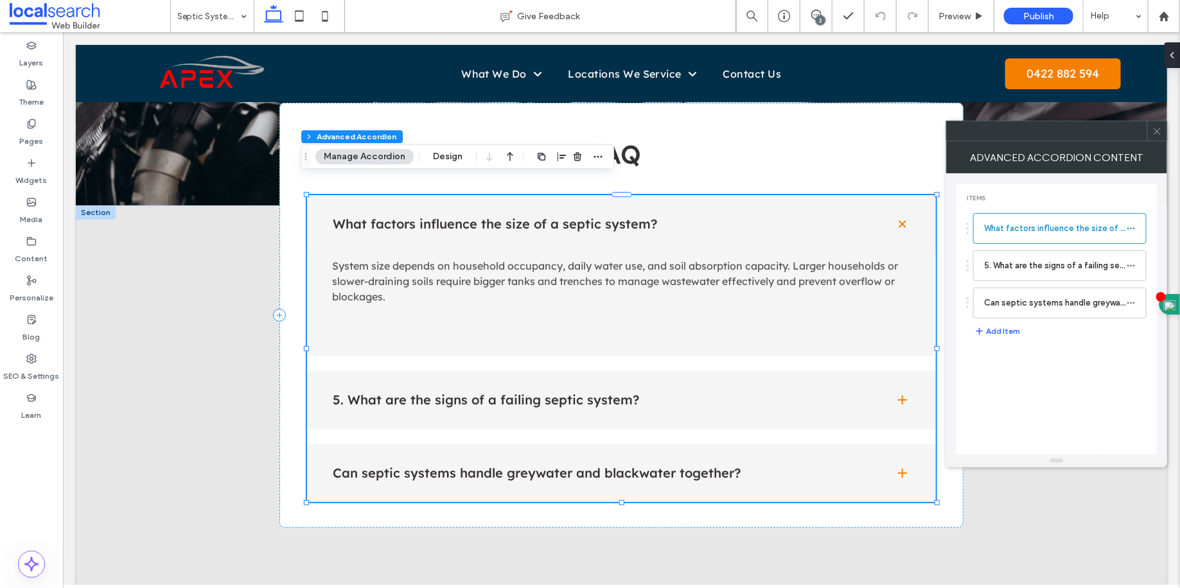
click at [442, 393] on h4 "5. What are the signs of a failing septic system?" at bounding box center [602, 399] width 541 height 13
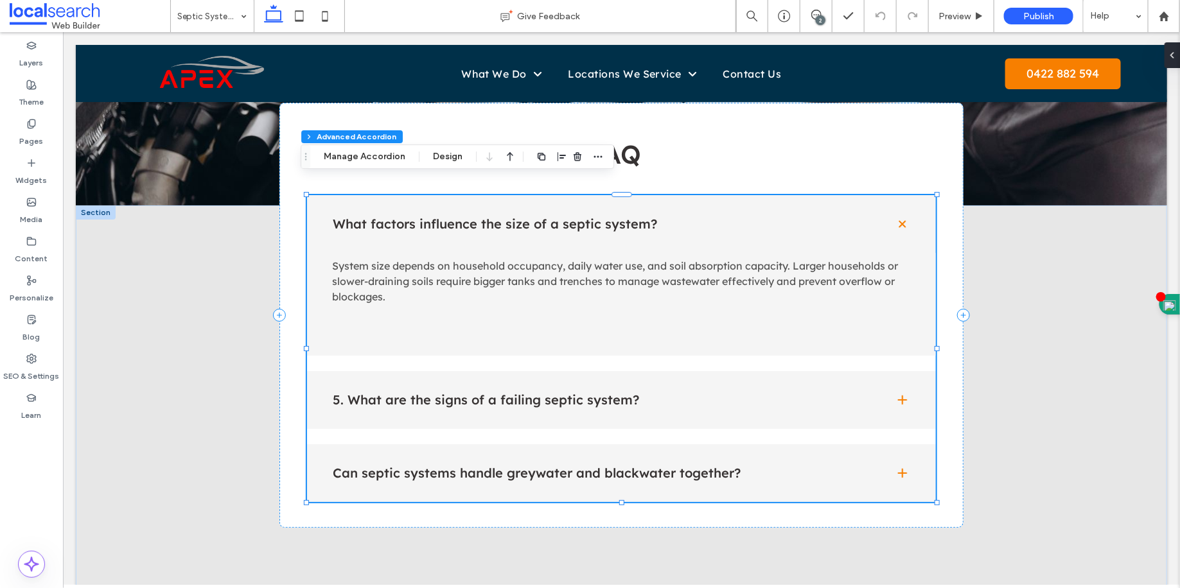
click at [444, 393] on h4 "5. What are the signs of a failing septic system?" at bounding box center [602, 399] width 541 height 13
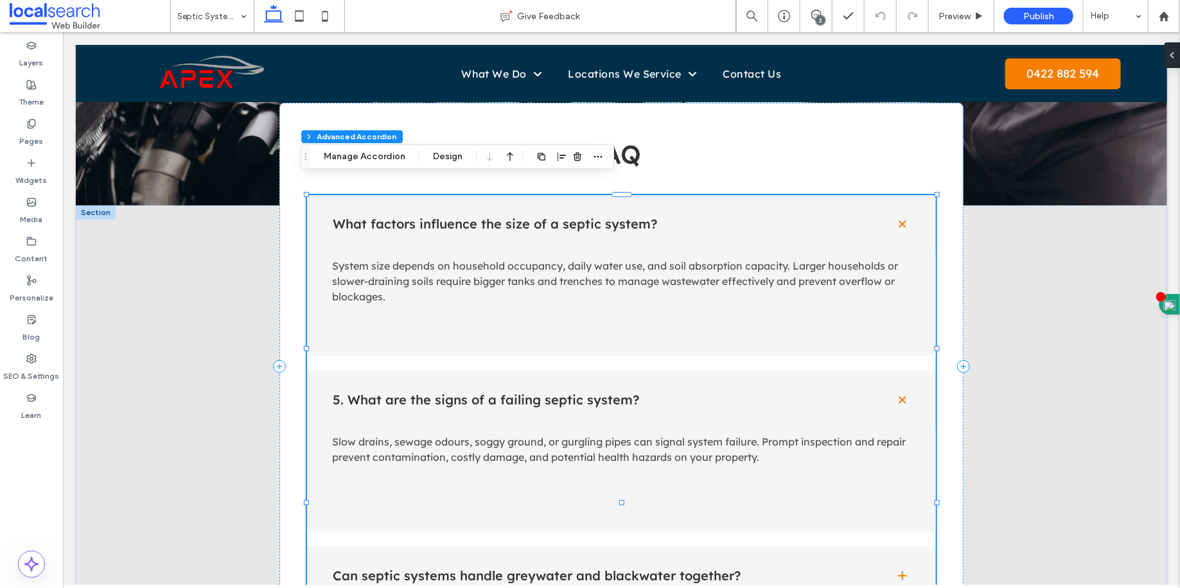
click at [444, 393] on h4 "5. What are the signs of a failing septic system?" at bounding box center [602, 399] width 541 height 13
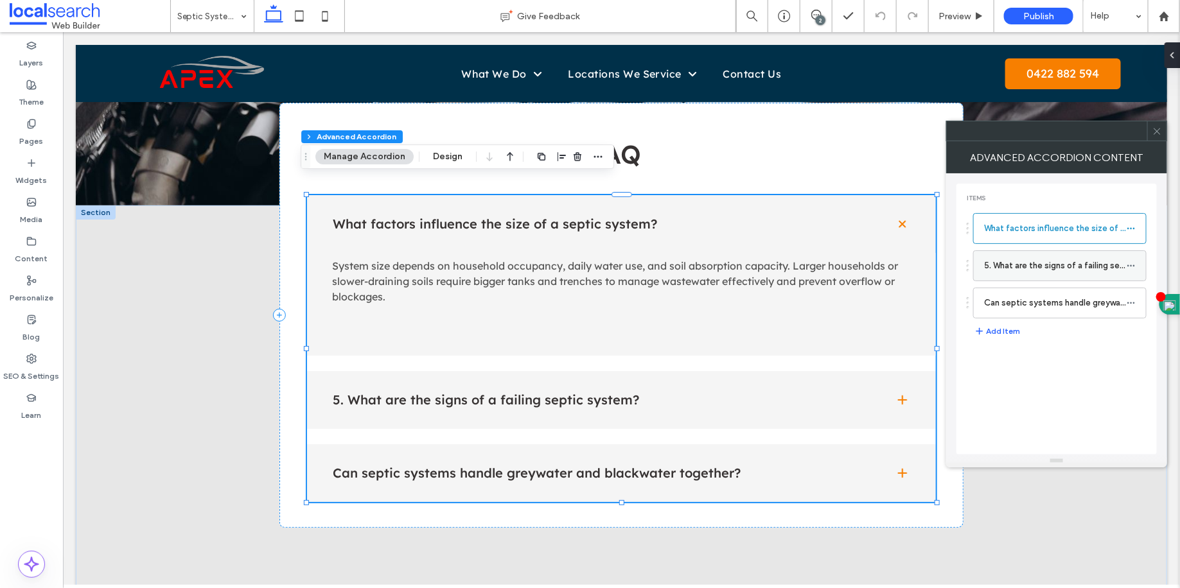
click at [1025, 268] on label "5. What are the signs of a failing septic system?" at bounding box center [1055, 266] width 143 height 26
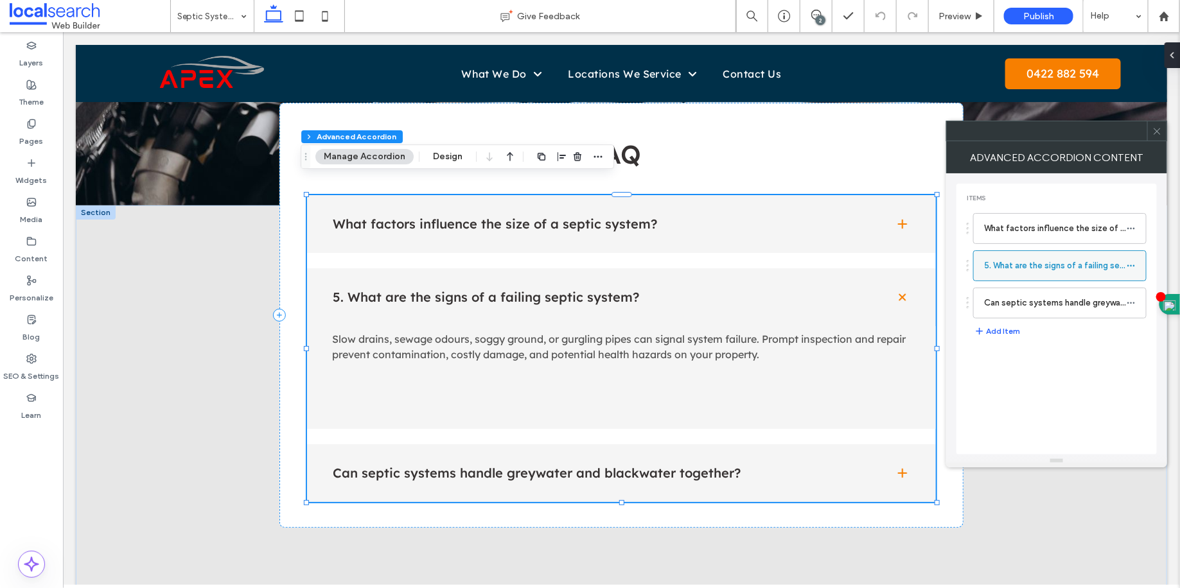
click at [1130, 267] on icon at bounding box center [1131, 265] width 9 height 9
click at [1068, 266] on span "Rename" at bounding box center [1054, 270] width 35 height 11
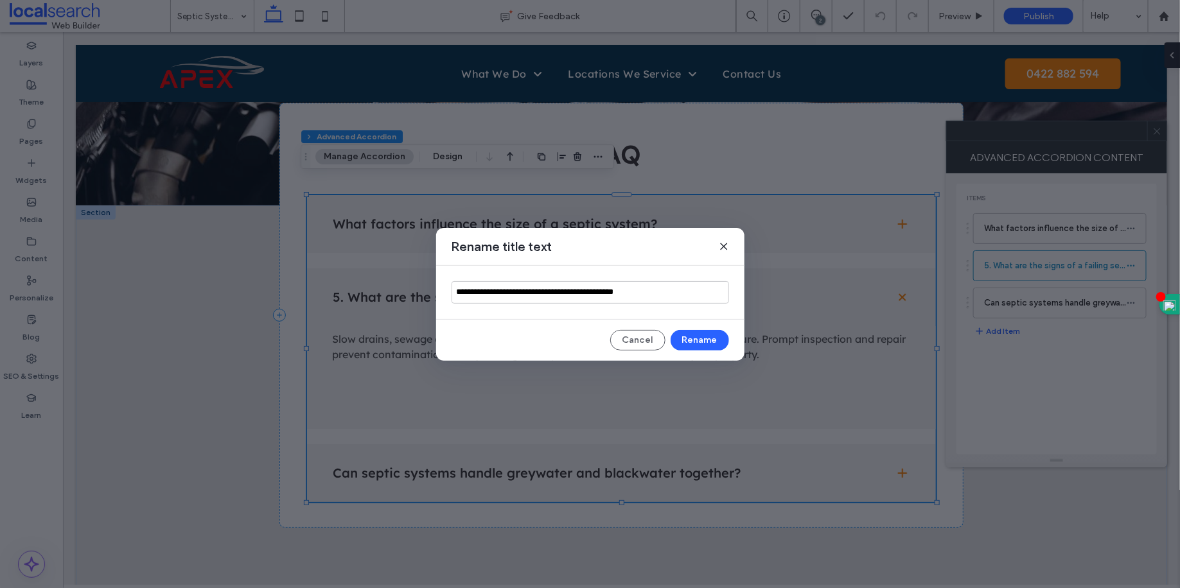
click at [467, 295] on input "**********" at bounding box center [590, 292] width 277 height 22
type input "**********"
click at [696, 333] on button "Rename" at bounding box center [700, 340] width 58 height 21
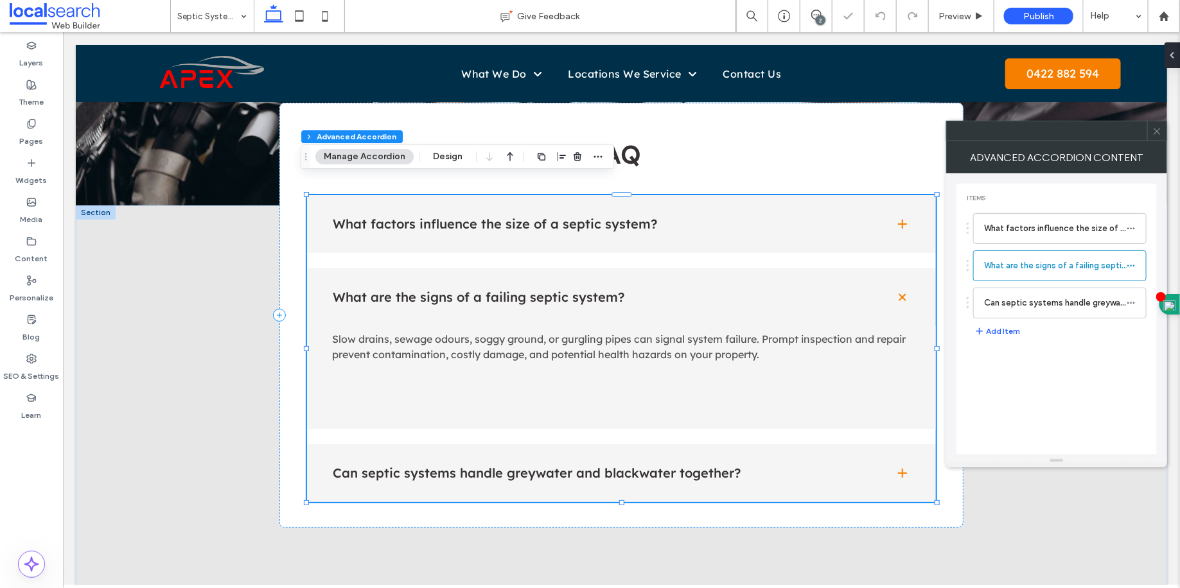
click at [610, 446] on div "Can septic systems handle greywater and blackwater together?" at bounding box center [620, 473] width 629 height 58
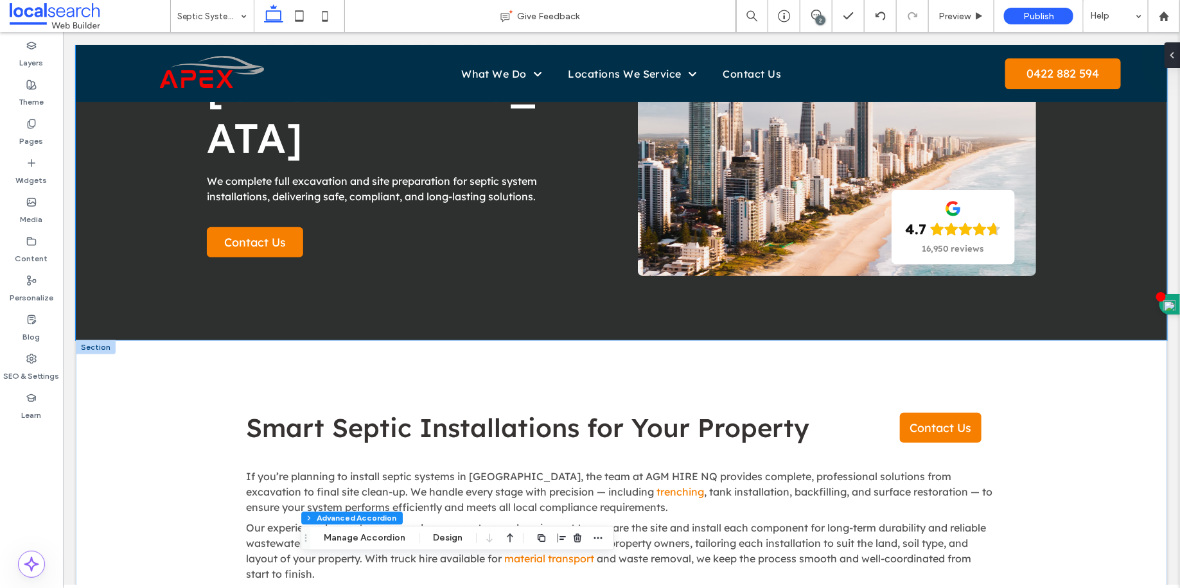
scroll to position [309, 0]
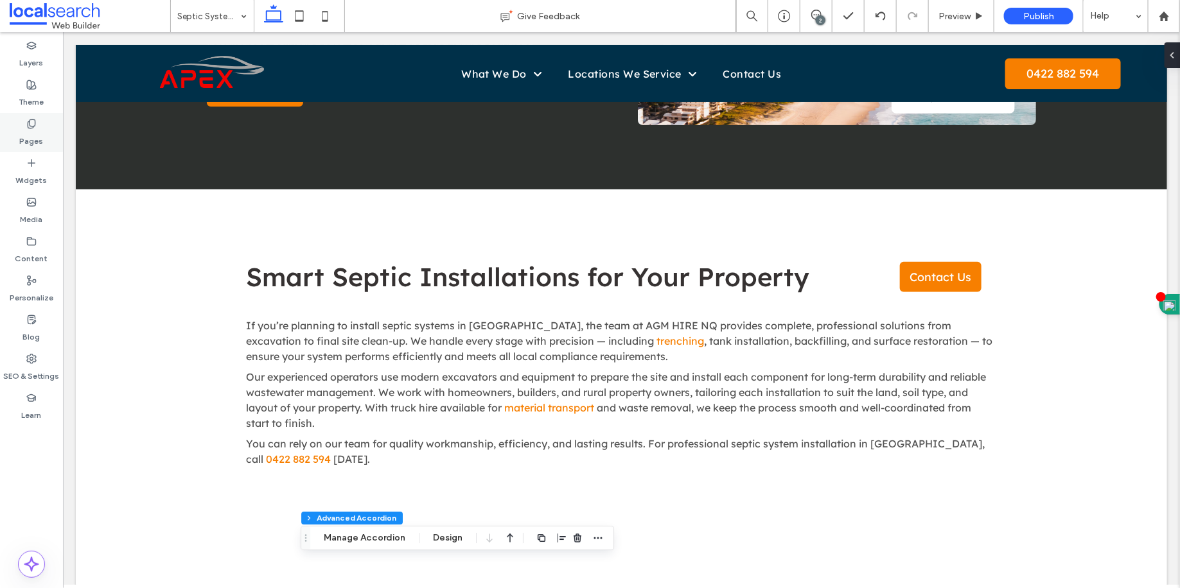
click at [32, 132] on label "Pages" at bounding box center [32, 138] width 24 height 18
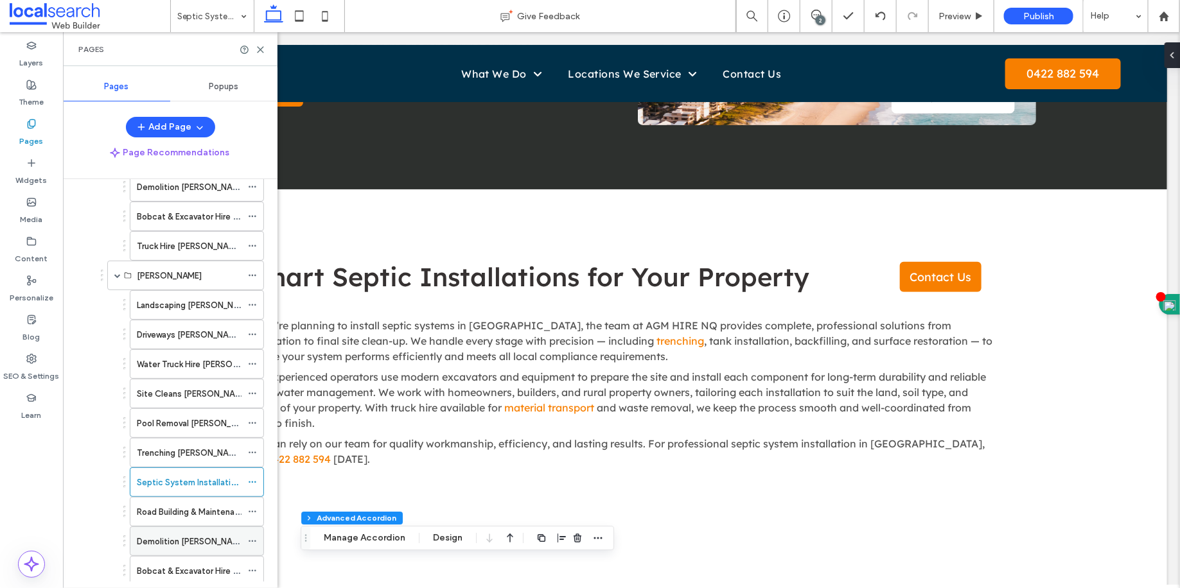
scroll to position [803, 0]
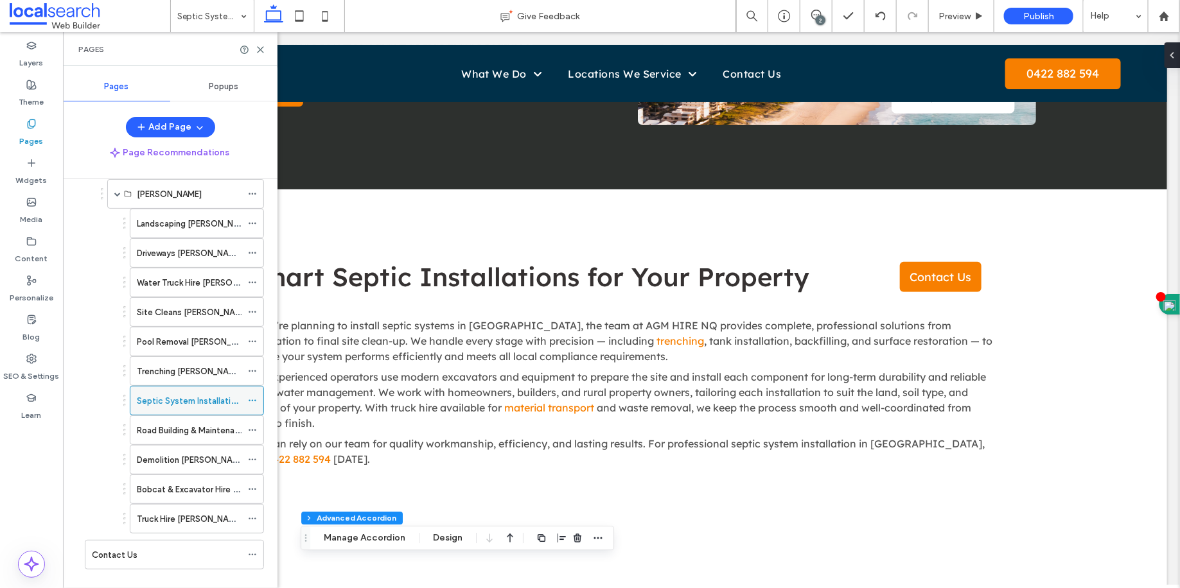
click at [248, 396] on icon at bounding box center [252, 400] width 9 height 9
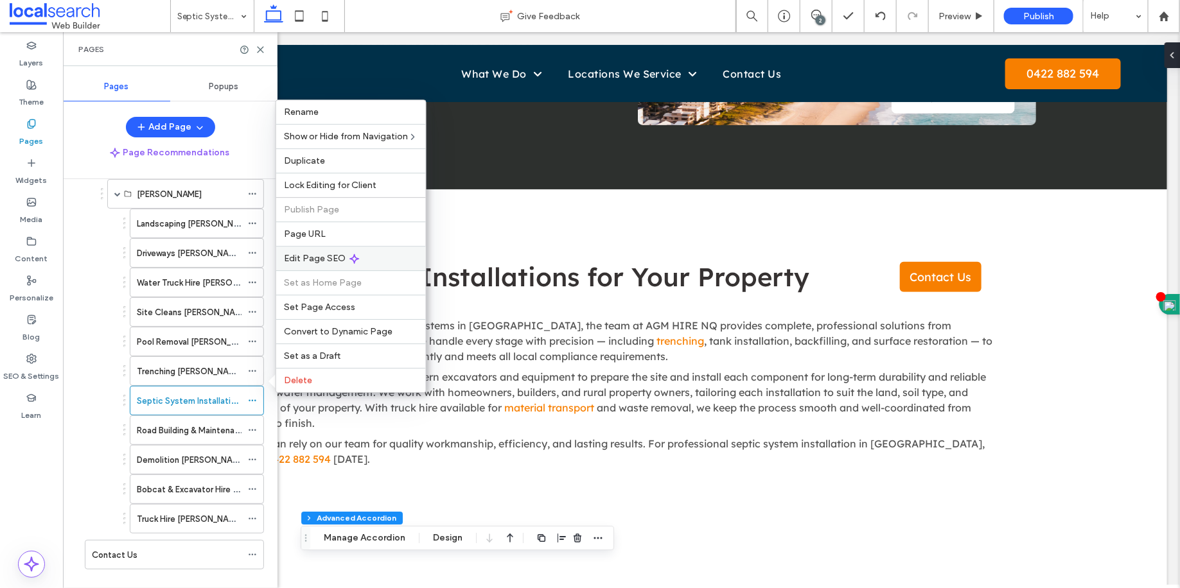
click at [327, 253] on span "Edit Page SEO" at bounding box center [315, 258] width 62 height 11
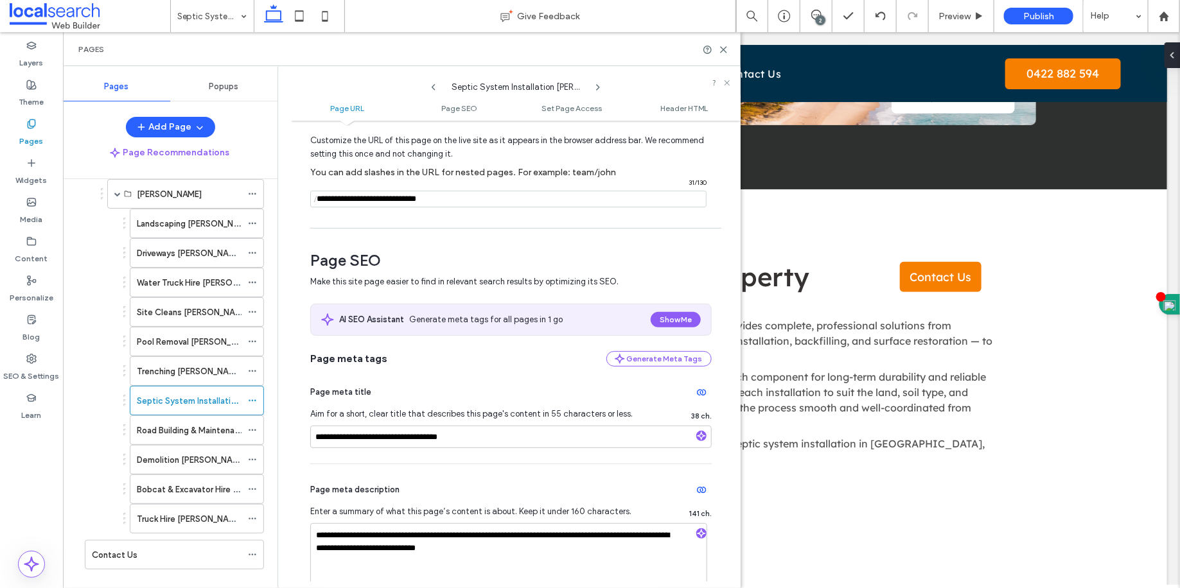
scroll to position [125, 0]
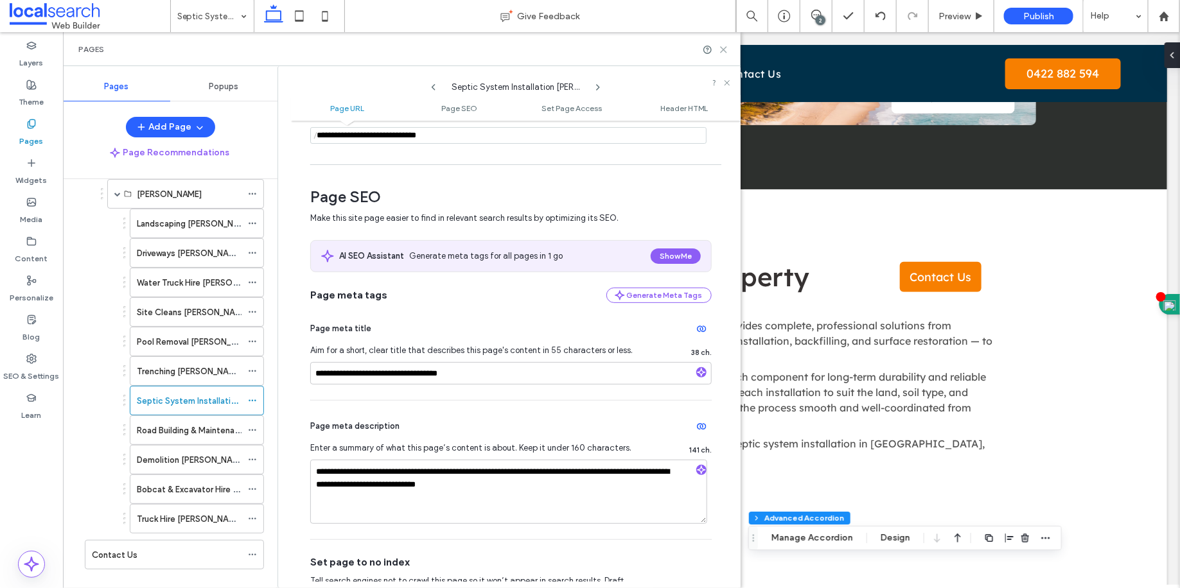
click at [723, 51] on icon at bounding box center [724, 50] width 10 height 10
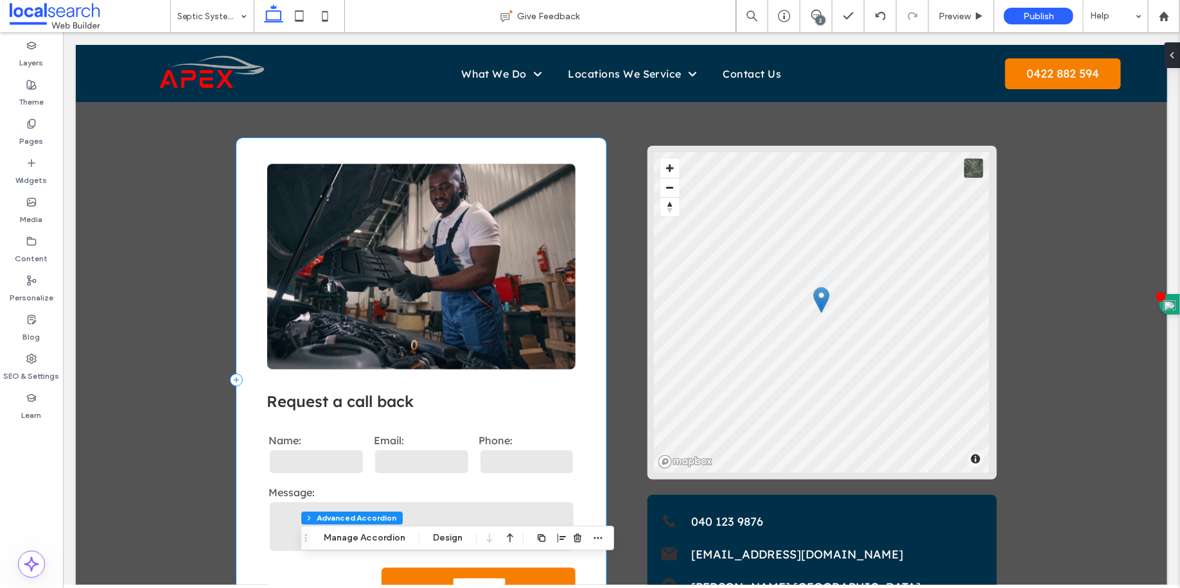
scroll to position [1986, 0]
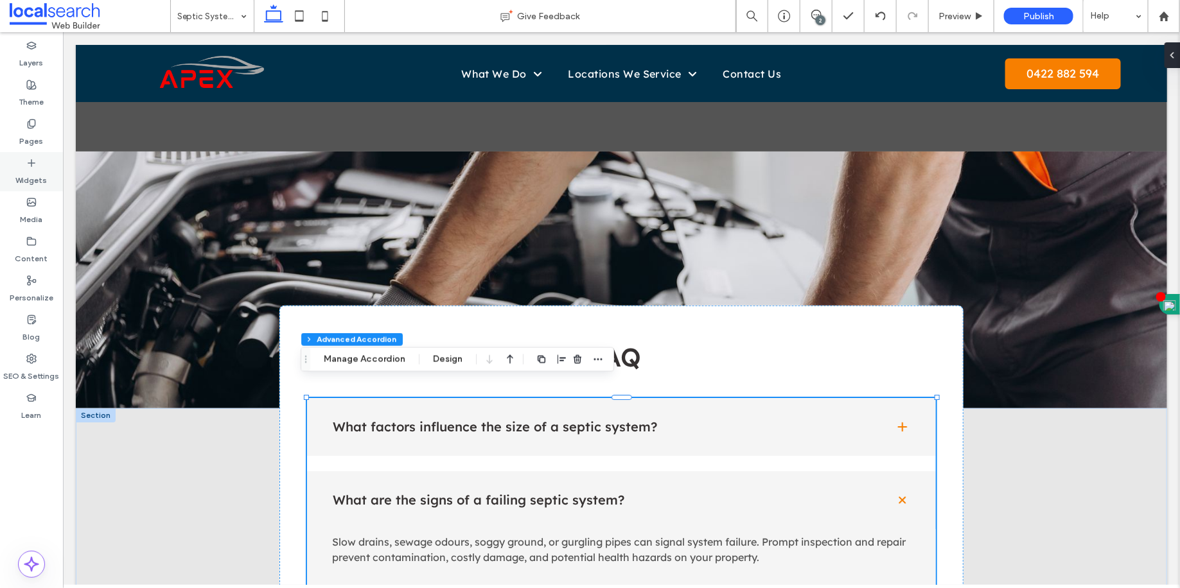
click at [21, 145] on label "Pages" at bounding box center [32, 138] width 24 height 18
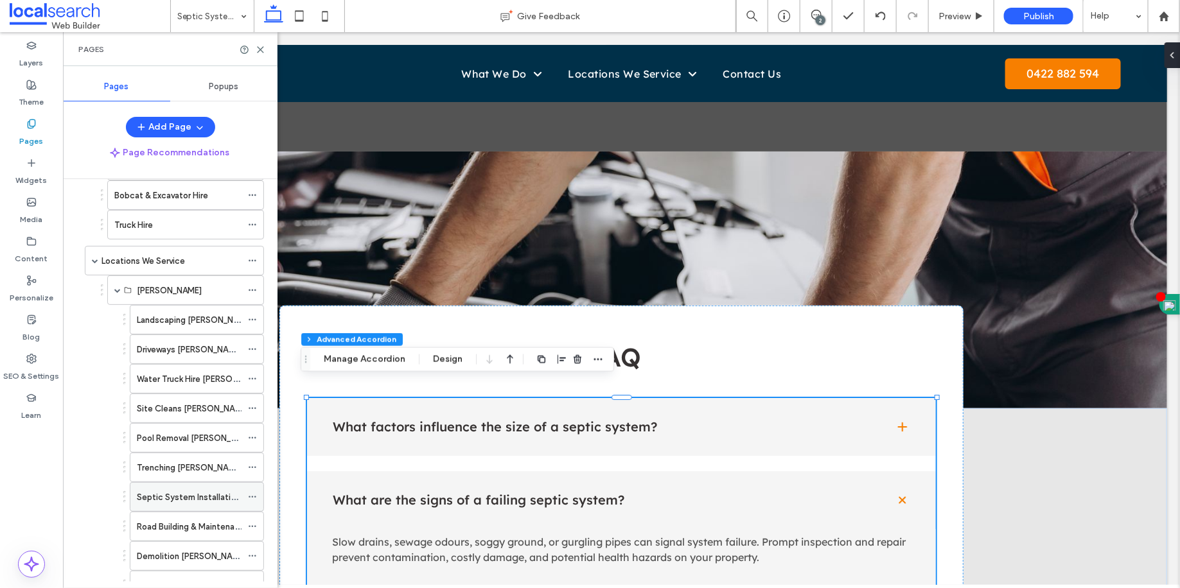
scroll to position [803, 0]
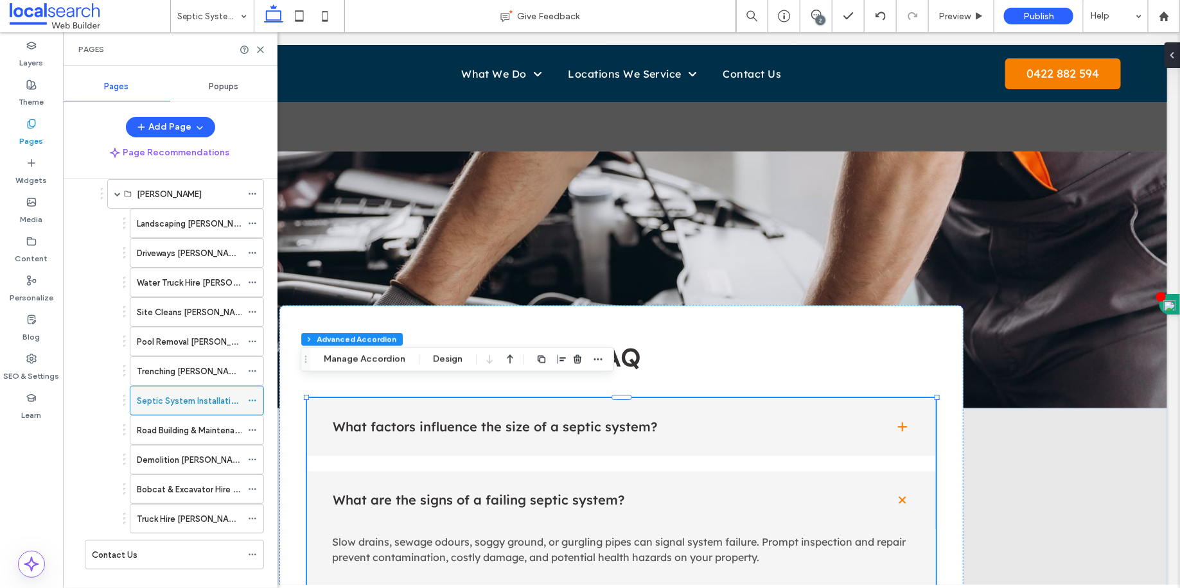
click at [254, 396] on icon at bounding box center [252, 400] width 9 height 9
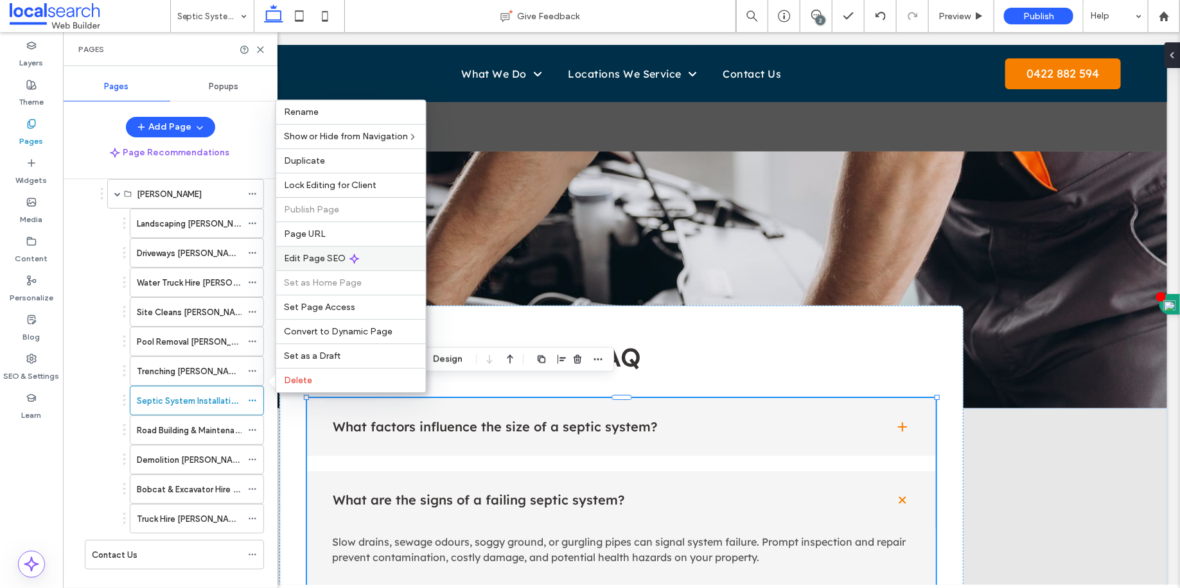
click at [319, 260] on span "Edit Page SEO" at bounding box center [315, 258] width 62 height 11
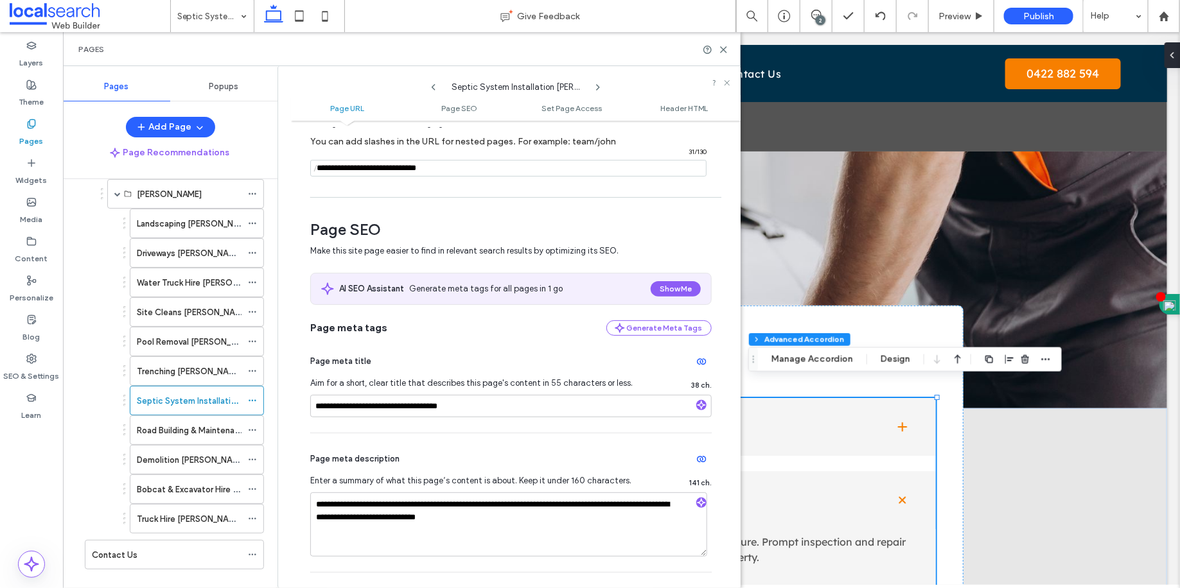
scroll to position [103, 0]
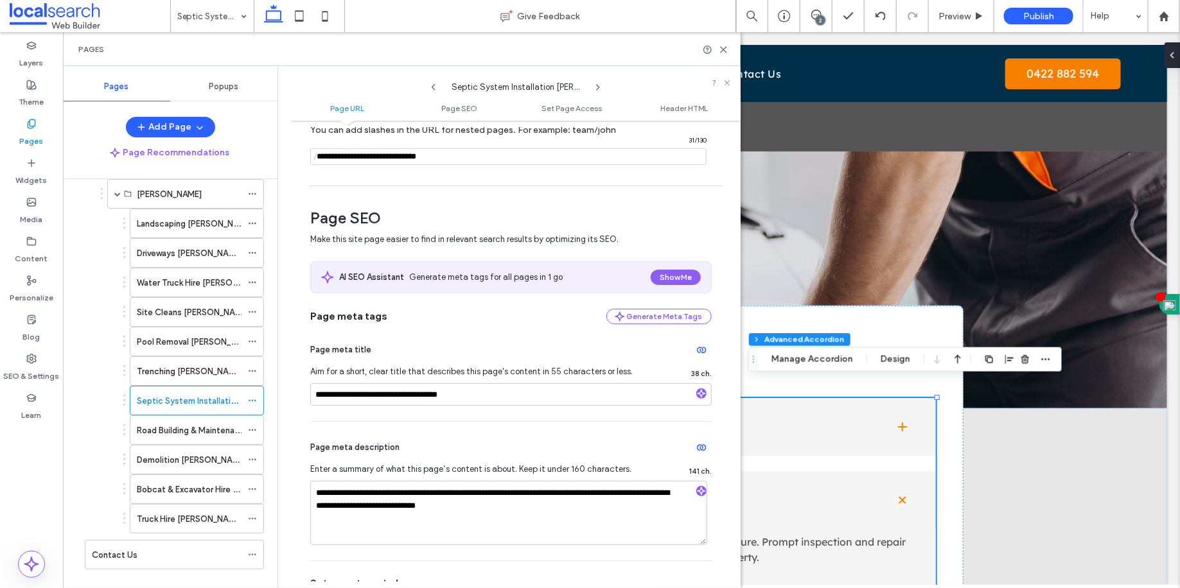
click at [182, 420] on div "Road Building & Maintenance [PERSON_NAME]" at bounding box center [189, 430] width 105 height 28
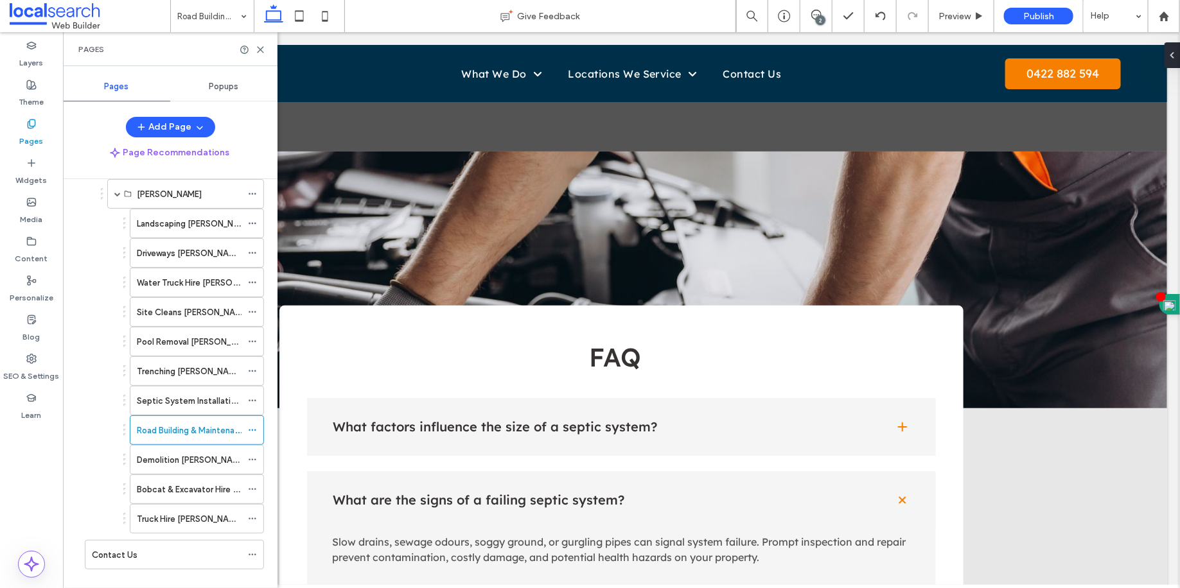
click at [252, 426] on icon at bounding box center [252, 430] width 9 height 9
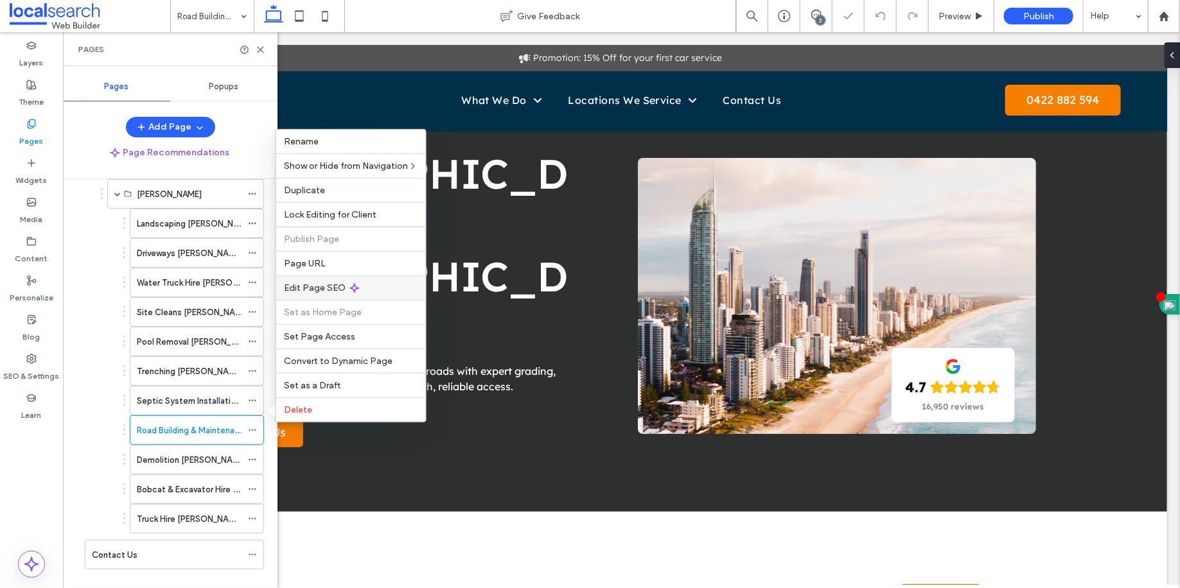
click at [320, 289] on span "Edit Page SEO" at bounding box center [315, 288] width 62 height 11
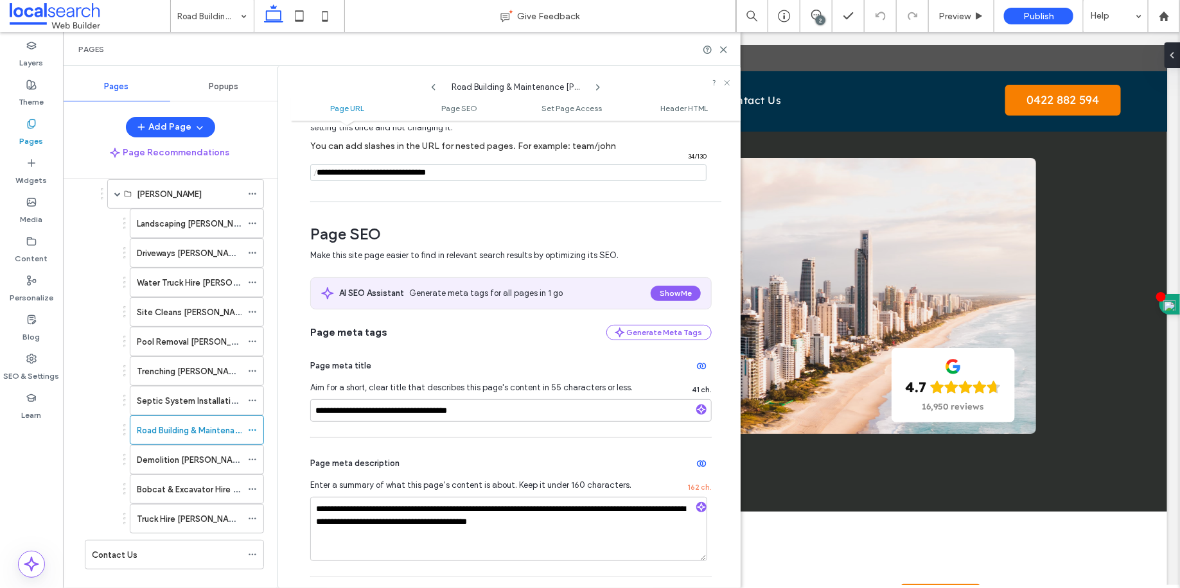
scroll to position [87, 0]
click at [469, 513] on textarea "**********" at bounding box center [508, 529] width 397 height 64
click at [457, 527] on textarea "**********" at bounding box center [508, 529] width 397 height 64
drag, startPoint x: 457, startPoint y: 527, endPoint x: 470, endPoint y: 525, distance: 12.3
click at [470, 525] on textarea "**********" at bounding box center [508, 529] width 397 height 64
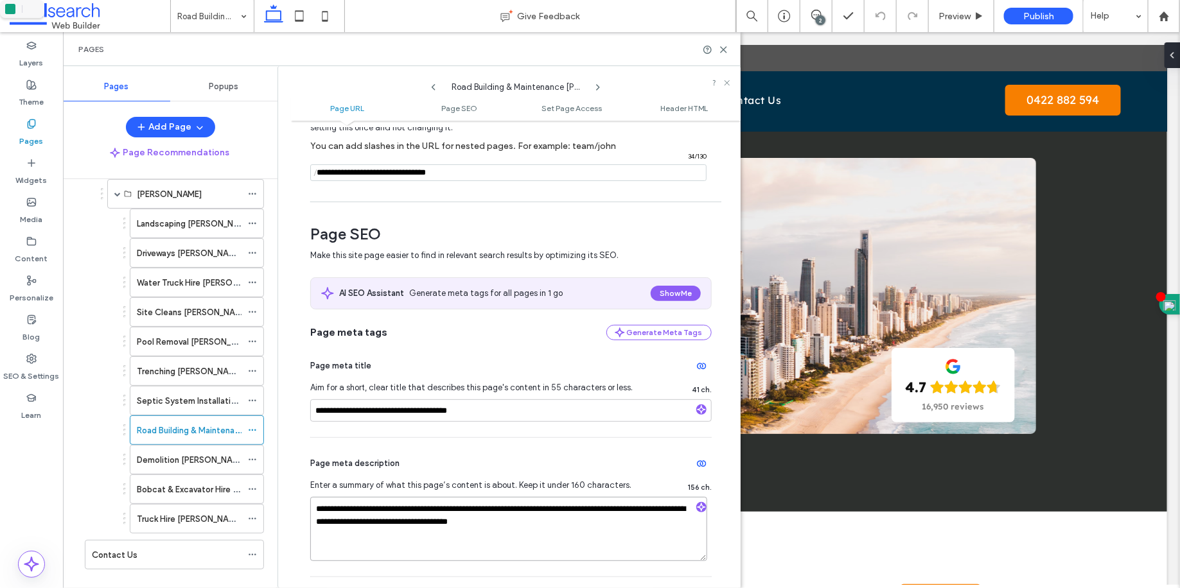
type textarea "**********"
click at [510, 432] on div "**********" at bounding box center [510, 388] width 401 height 97
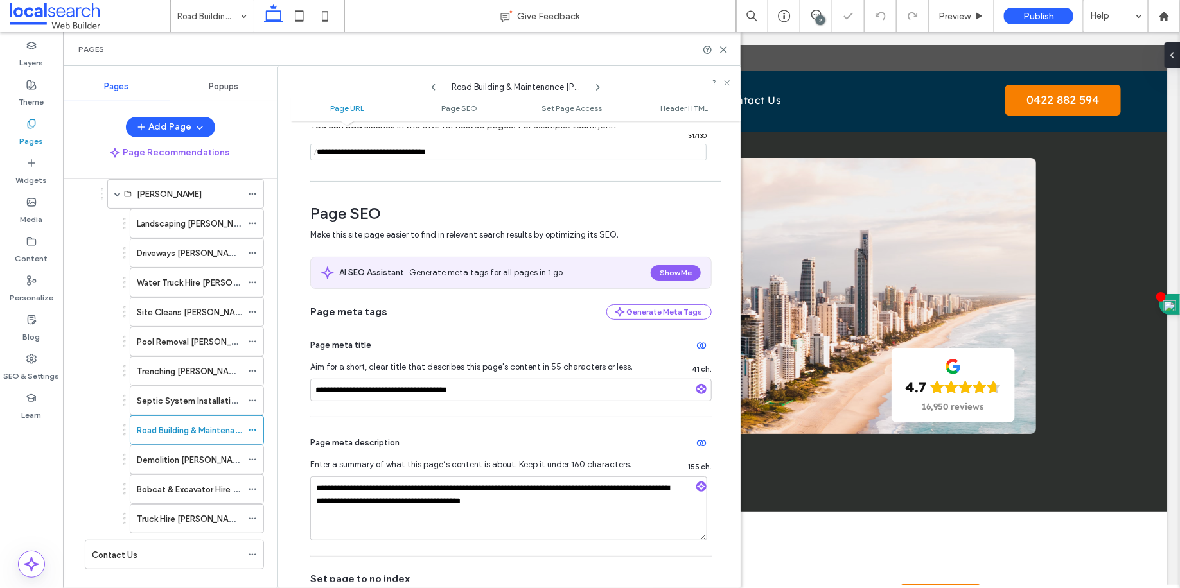
scroll to position [109, 0]
click at [220, 387] on div "Septic System Installation [PERSON_NAME]" at bounding box center [189, 401] width 105 height 28
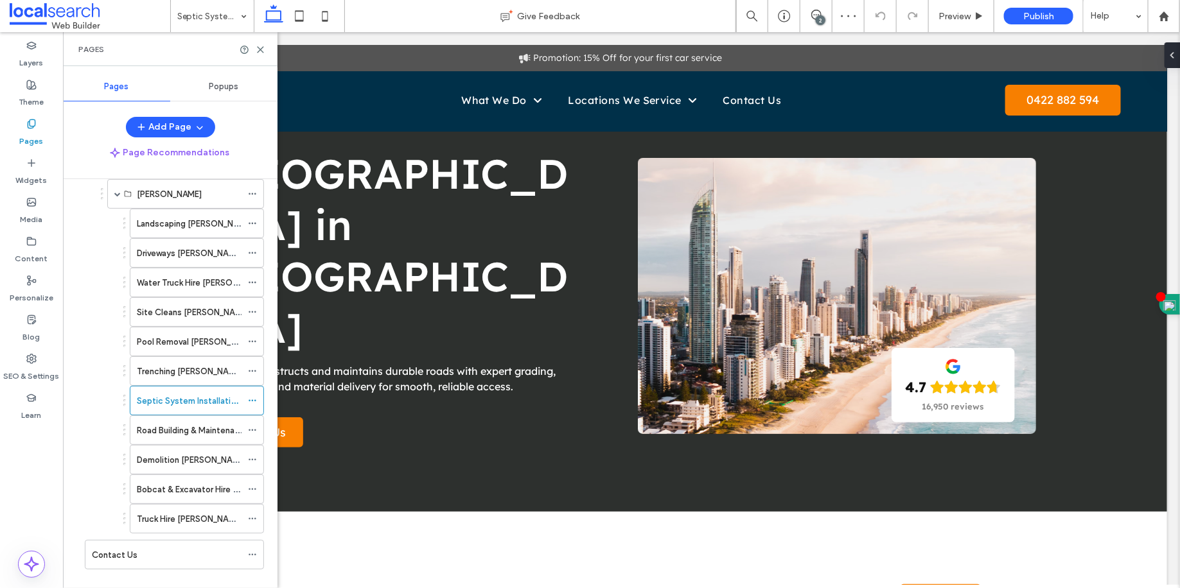
click at [251, 396] on icon at bounding box center [252, 400] width 9 height 9
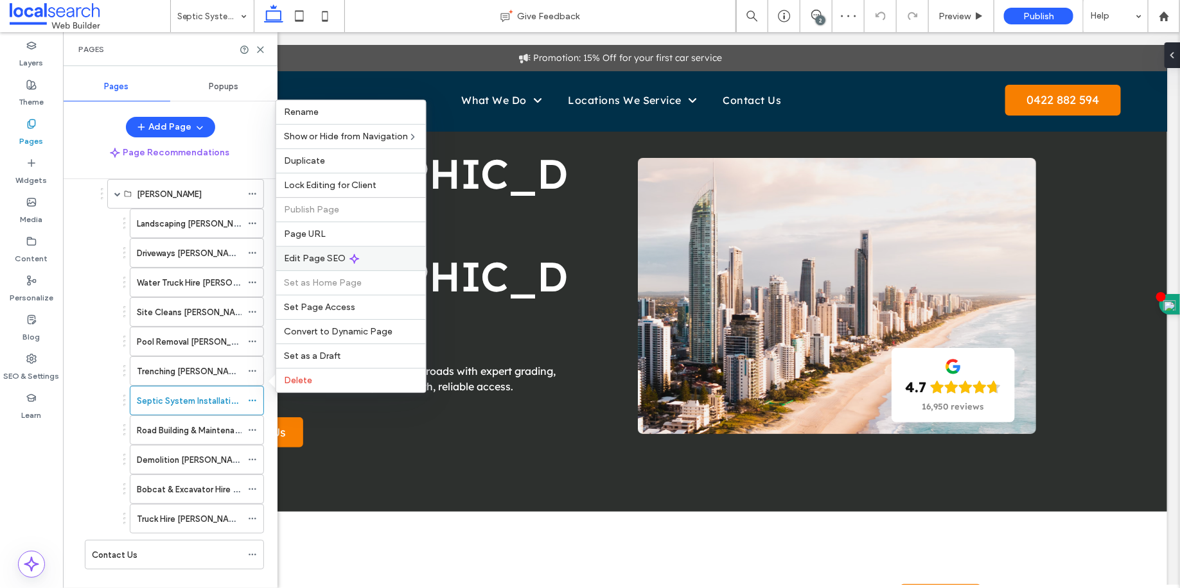
click at [328, 268] on div "Edit Page SEO" at bounding box center [351, 258] width 150 height 24
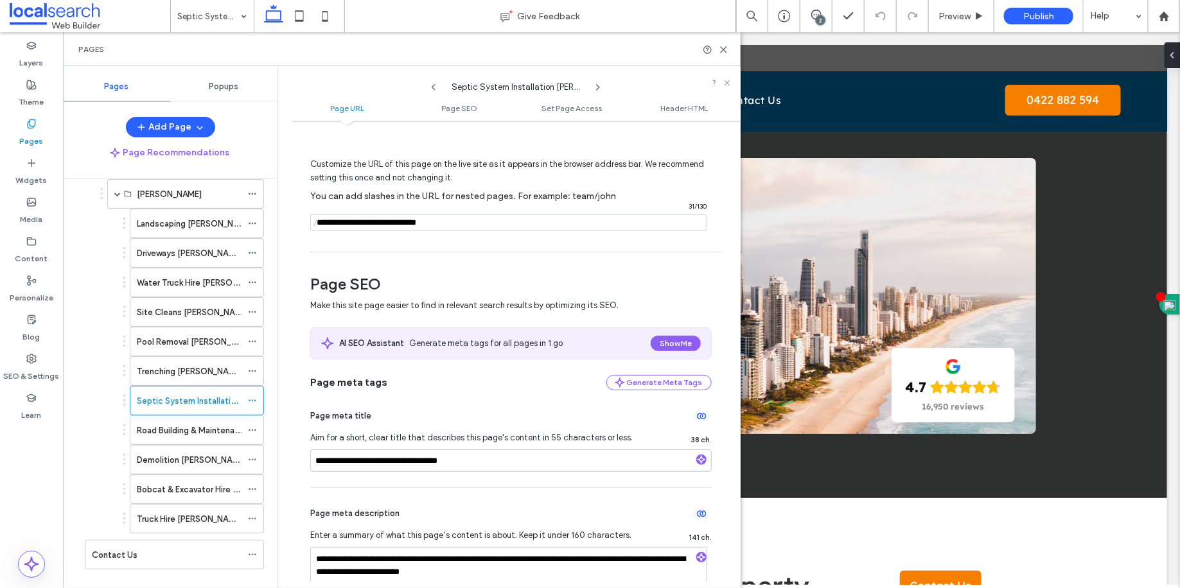
scroll to position [39, 0]
click at [214, 419] on label "Road Building & Maintenance [PERSON_NAME]" at bounding box center [226, 430] width 179 height 22
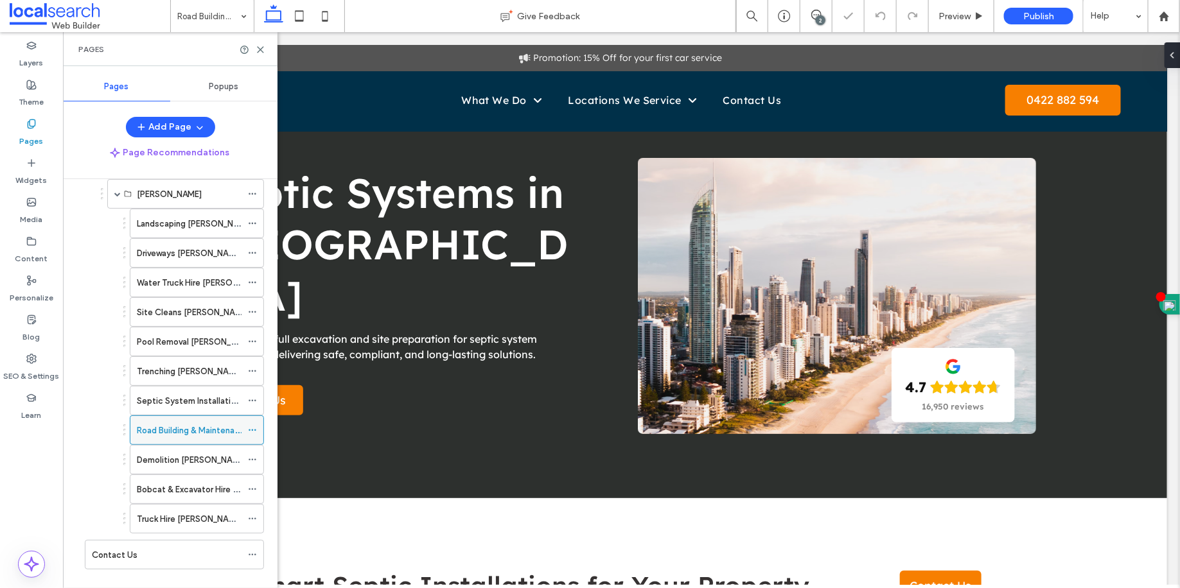
click at [254, 426] on icon at bounding box center [252, 430] width 9 height 9
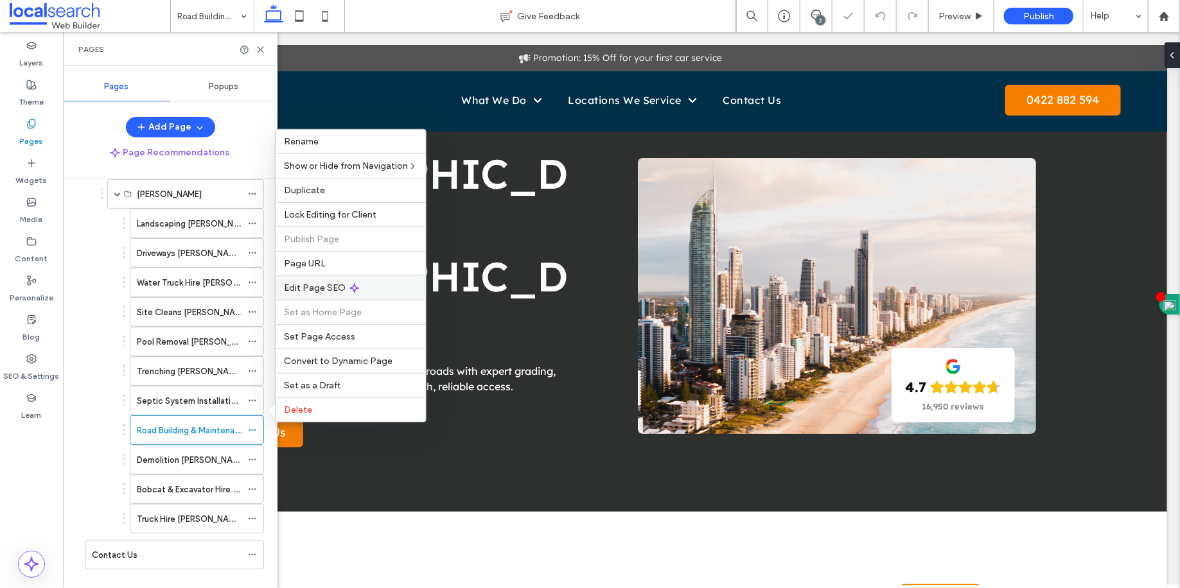
click at [324, 285] on span "Edit Page SEO" at bounding box center [315, 288] width 62 height 11
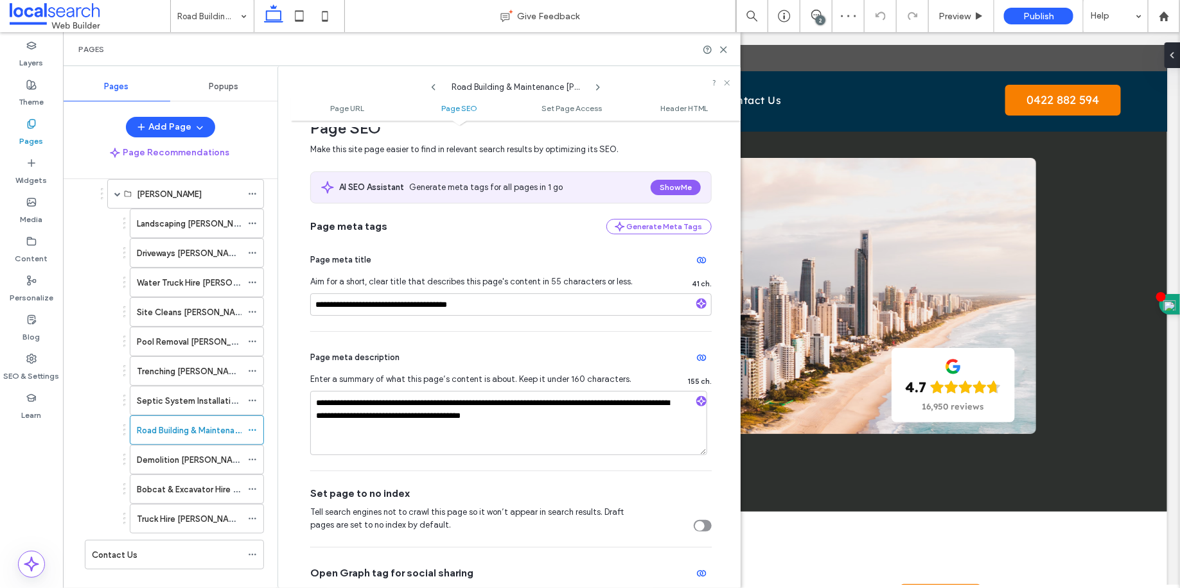
scroll to position [213, 0]
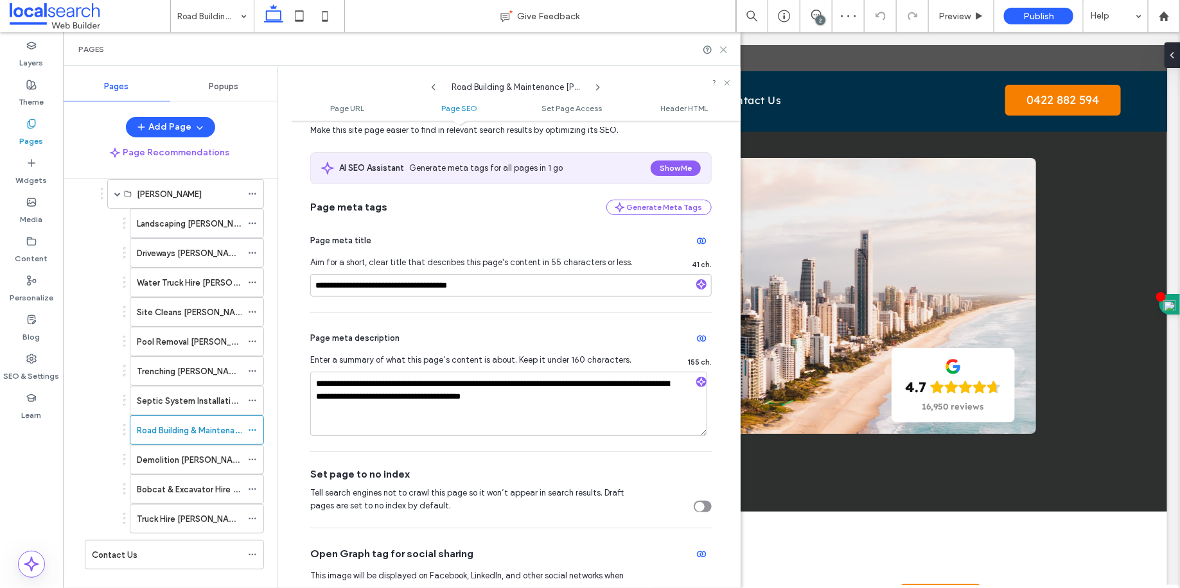
drag, startPoint x: 723, startPoint y: 47, endPoint x: 498, endPoint y: 288, distance: 329.9
click at [723, 47] on icon at bounding box center [724, 50] width 10 height 10
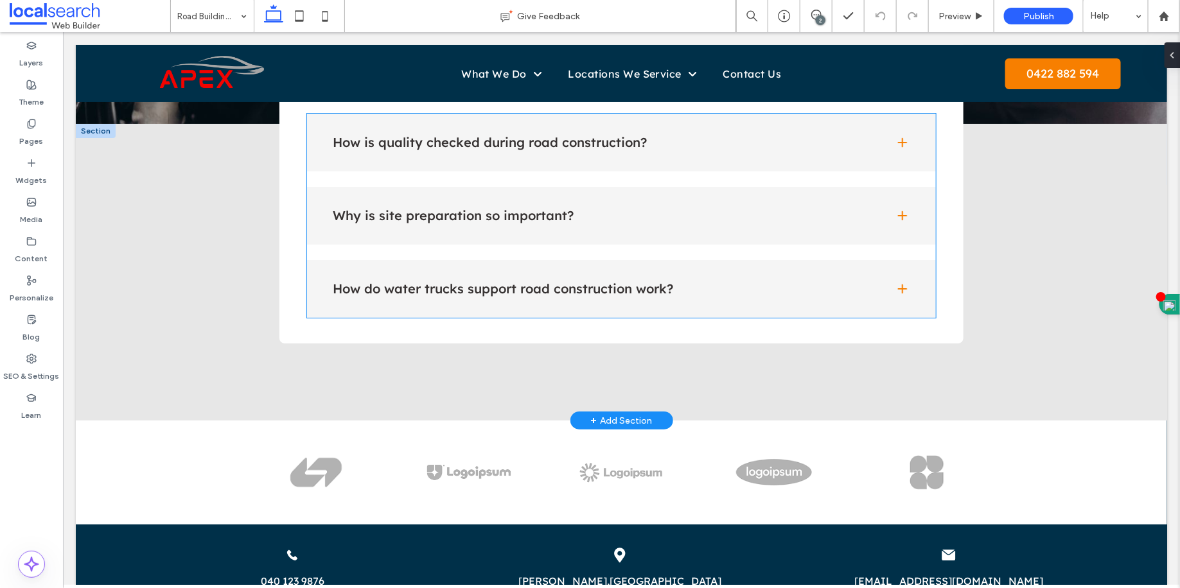
scroll to position [2204, 0]
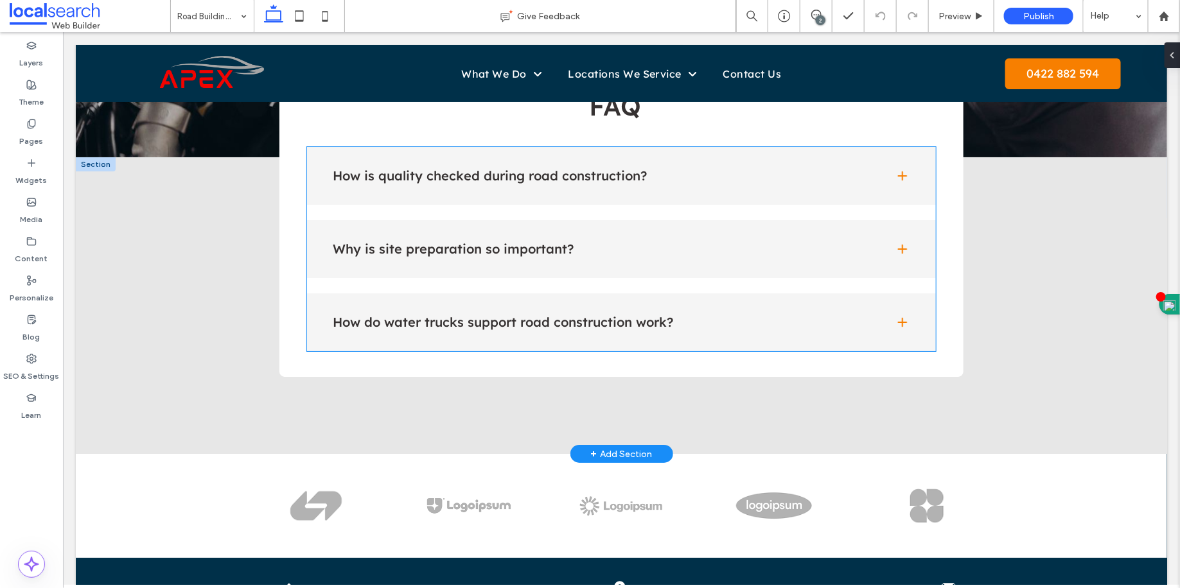
click at [618, 179] on div "How is quality checked during road construction?" at bounding box center [620, 175] width 629 height 58
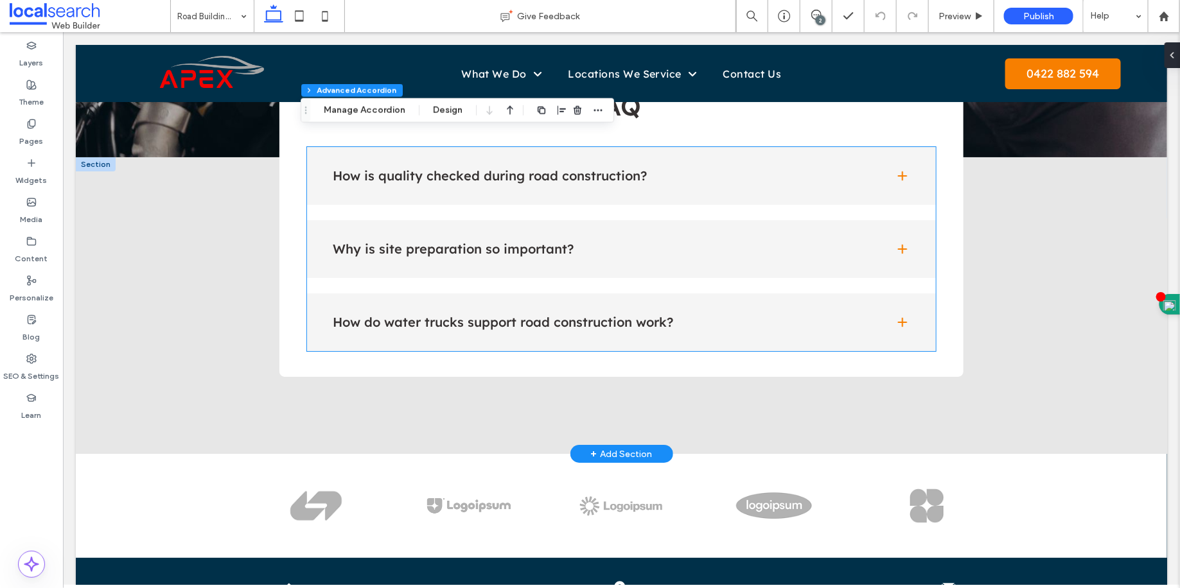
type input "**"
type input "****"
type input "*"
type input "**"
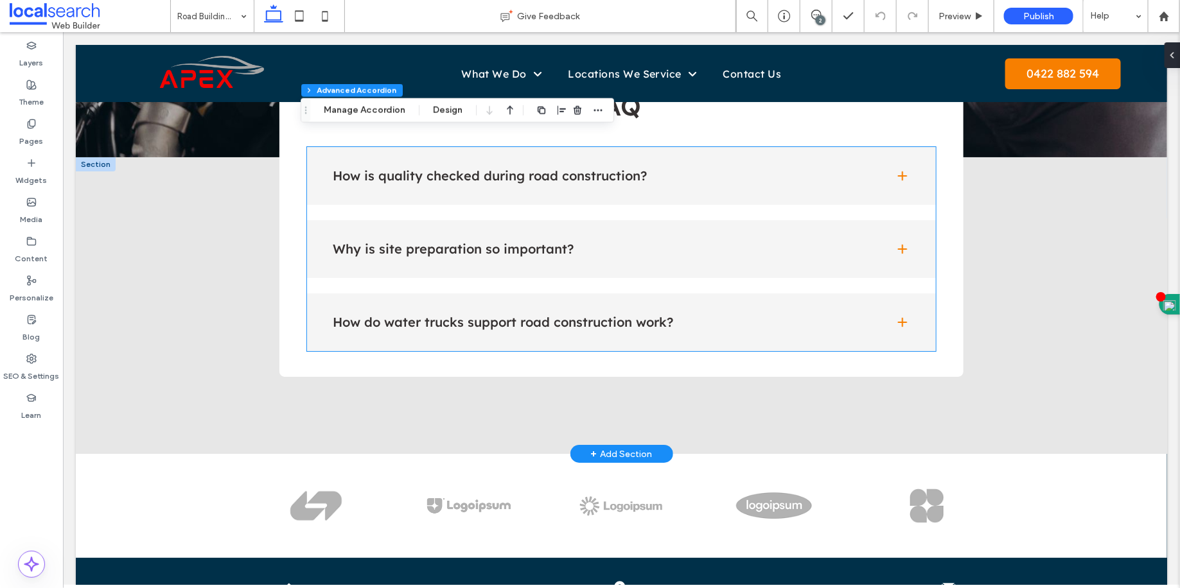
type input "****"
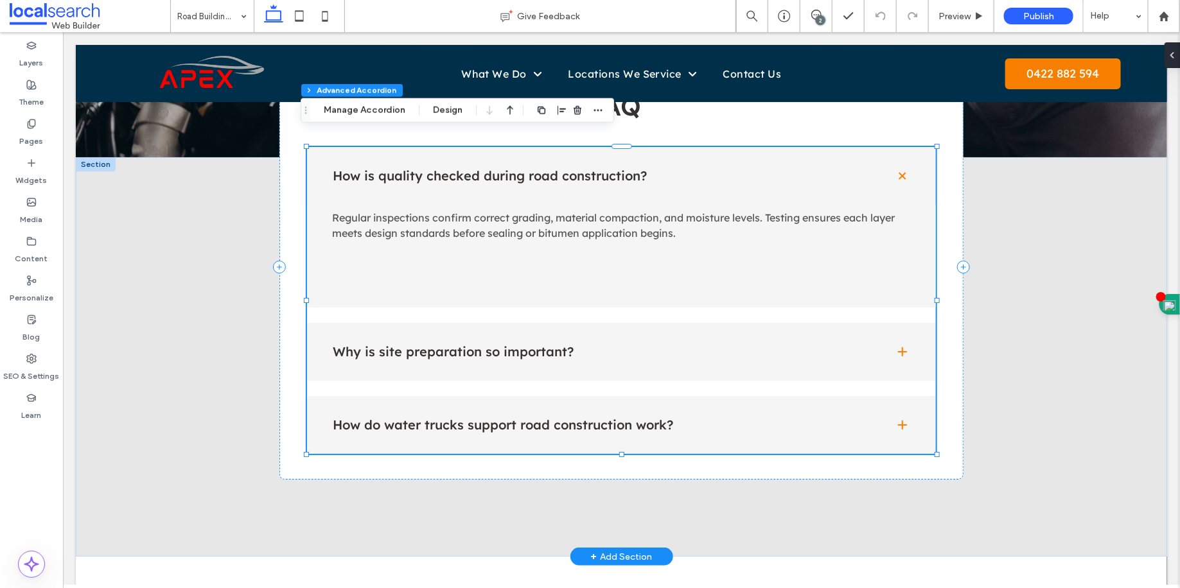
click at [602, 371] on div "How is quality checked during road construction? Regular inspections confirm co…" at bounding box center [620, 299] width 629 height 307
click at [603, 366] on div "How is quality checked during road construction? Regular inspections confirm co…" at bounding box center [620, 299] width 629 height 307
click at [604, 357] on div "Why is site preparation so important?" at bounding box center [620, 351] width 629 height 58
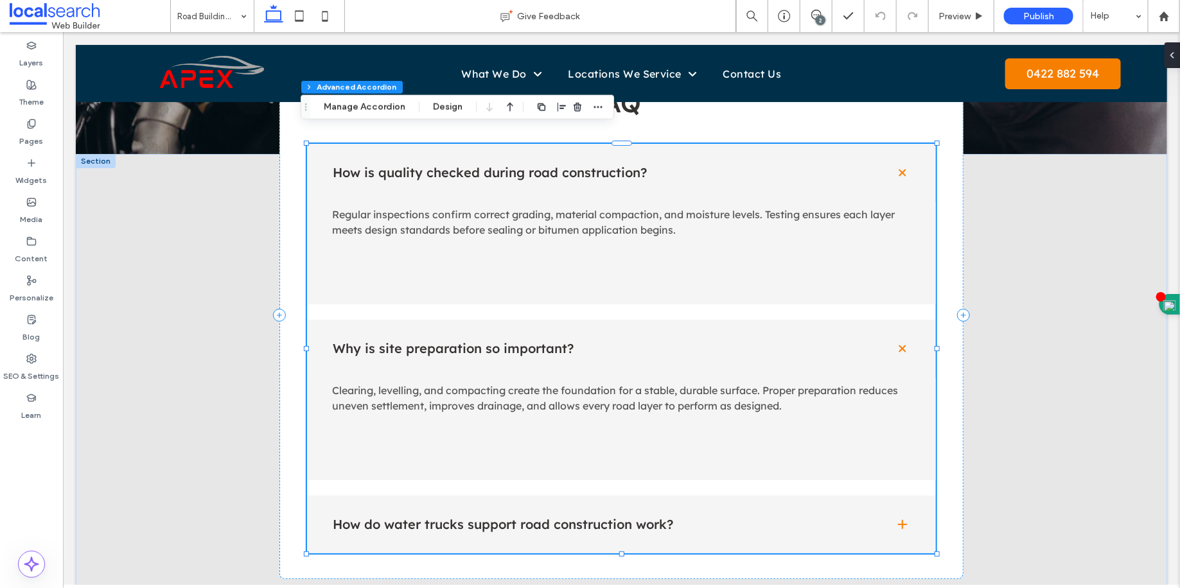
click at [568, 519] on div "How do water trucks support road construction work?" at bounding box center [620, 524] width 629 height 58
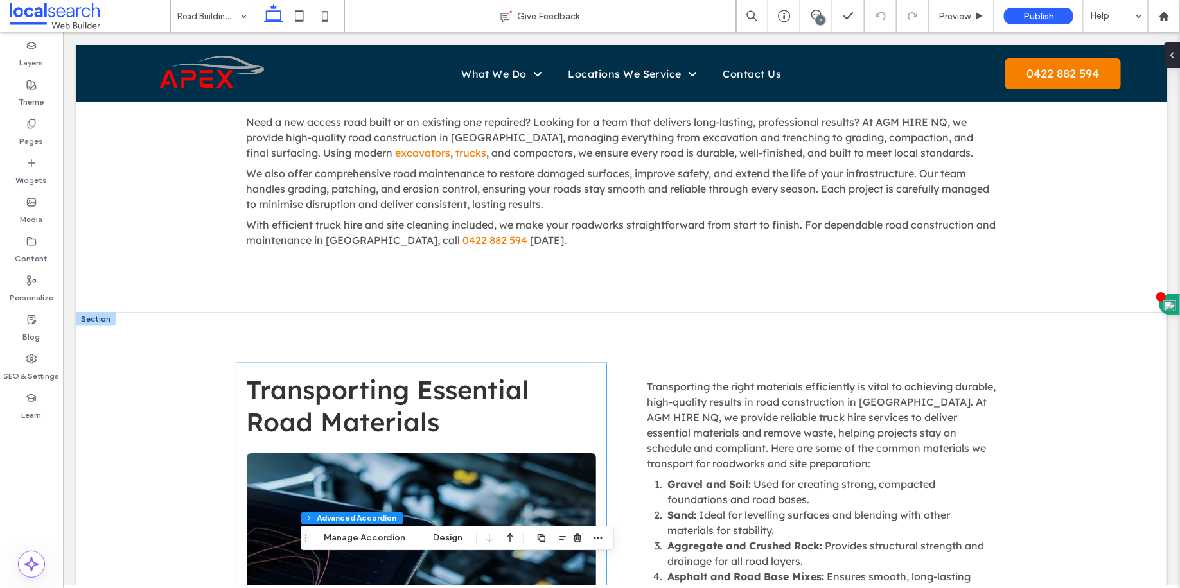
scroll to position [651, 0]
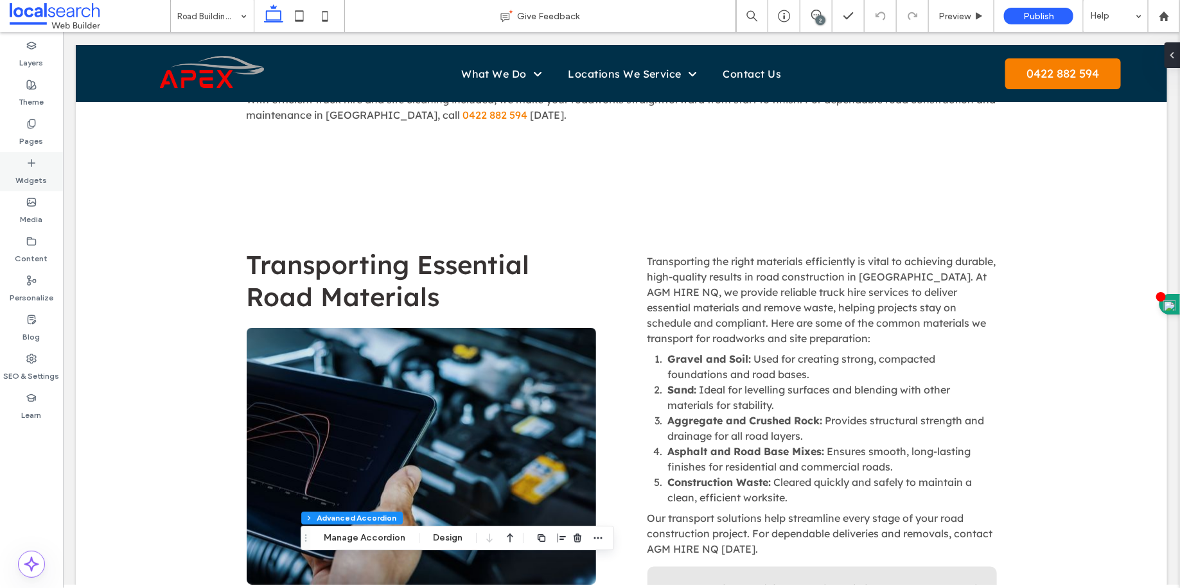
click at [28, 134] on label "Pages" at bounding box center [32, 138] width 24 height 18
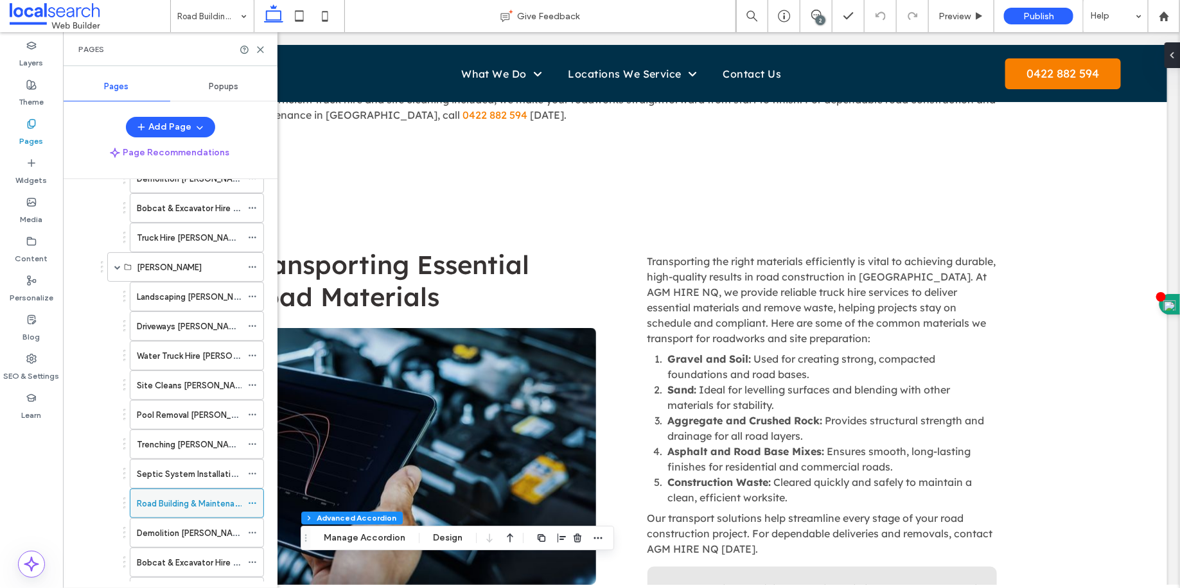
scroll to position [803, 0]
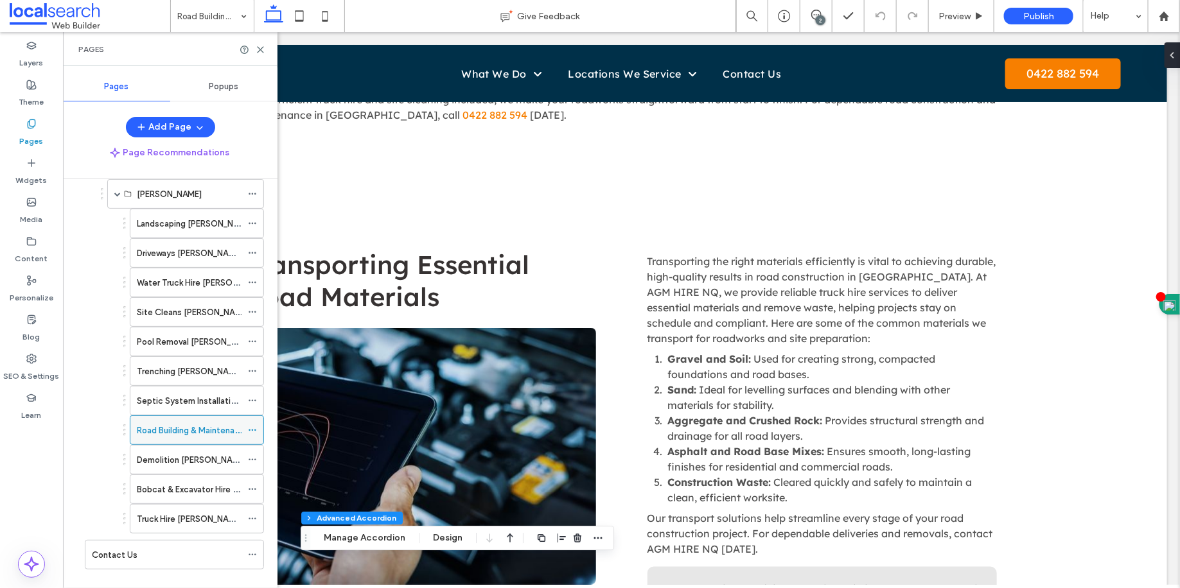
click at [257, 421] on div at bounding box center [255, 430] width 15 height 19
click at [253, 426] on icon at bounding box center [252, 430] width 9 height 9
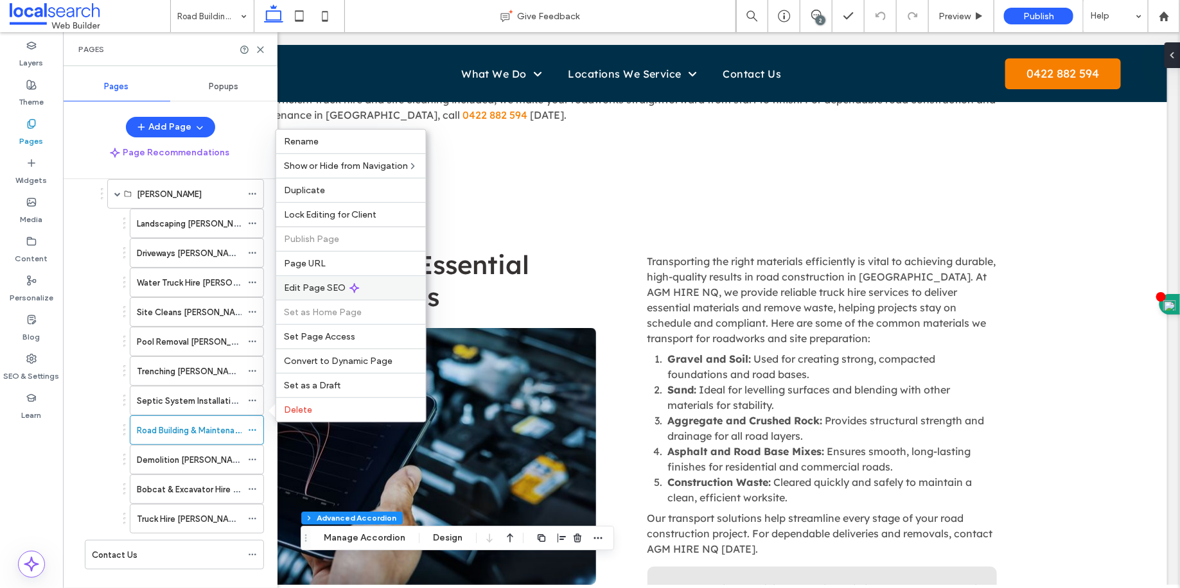
click at [312, 283] on span "Edit Page SEO" at bounding box center [315, 288] width 62 height 11
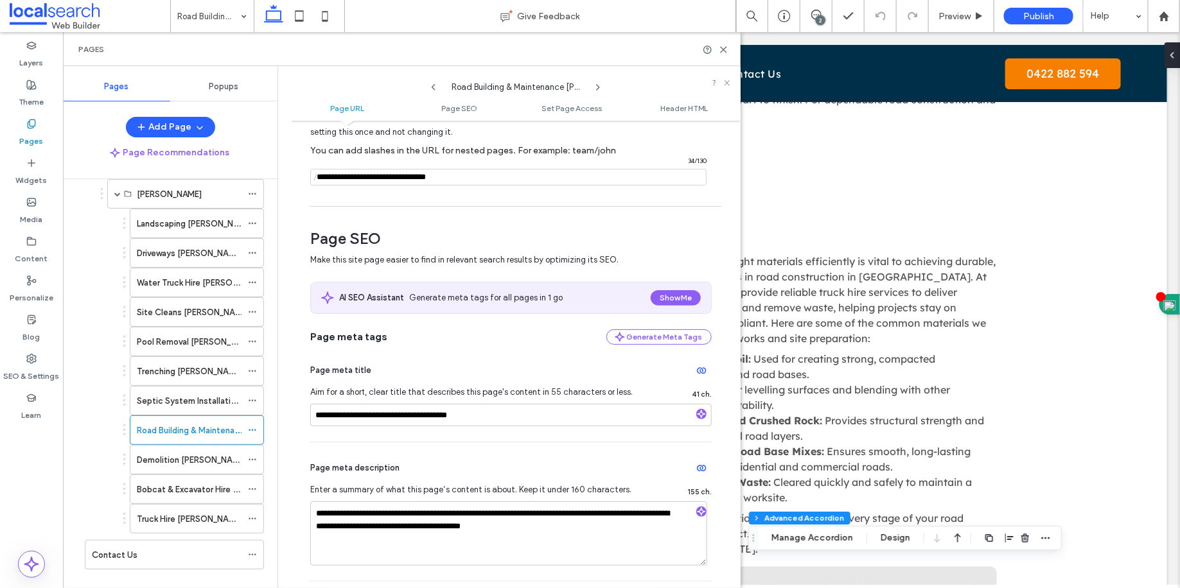
scroll to position [89, 0]
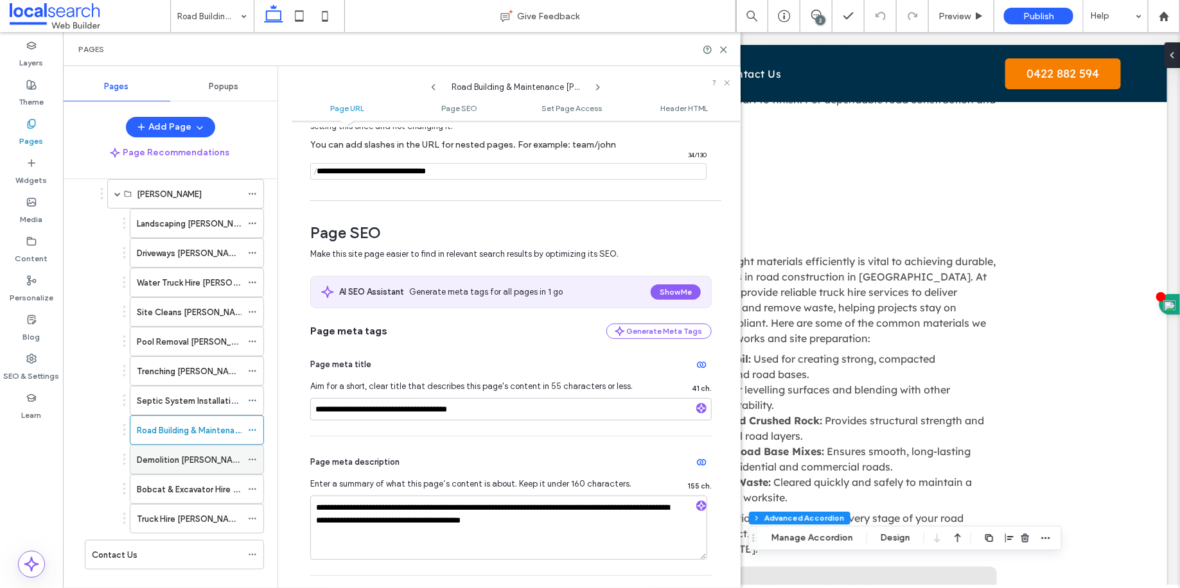
click at [211, 453] on div "Demolition [PERSON_NAME]" at bounding box center [189, 459] width 105 height 13
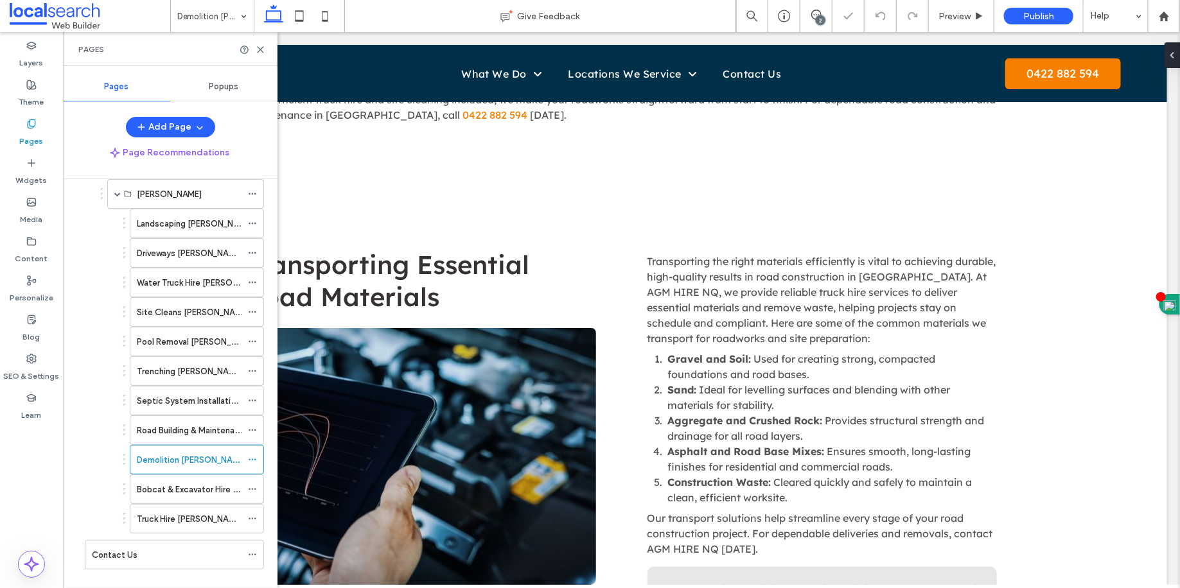
click at [253, 455] on icon at bounding box center [252, 459] width 9 height 9
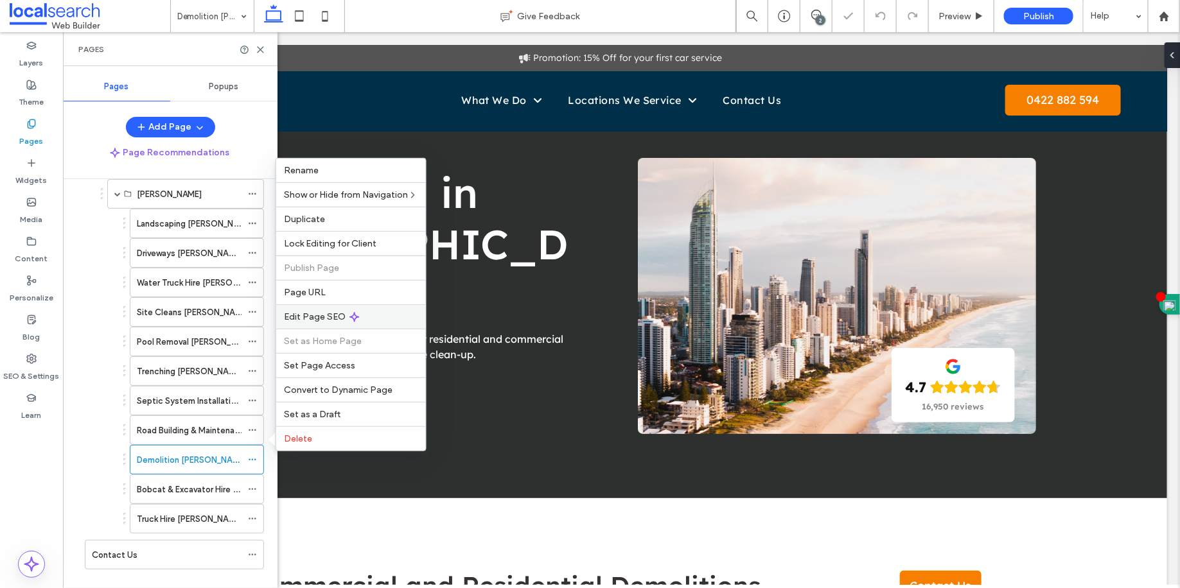
click at [307, 326] on div "Edit Page SEO" at bounding box center [351, 316] width 150 height 24
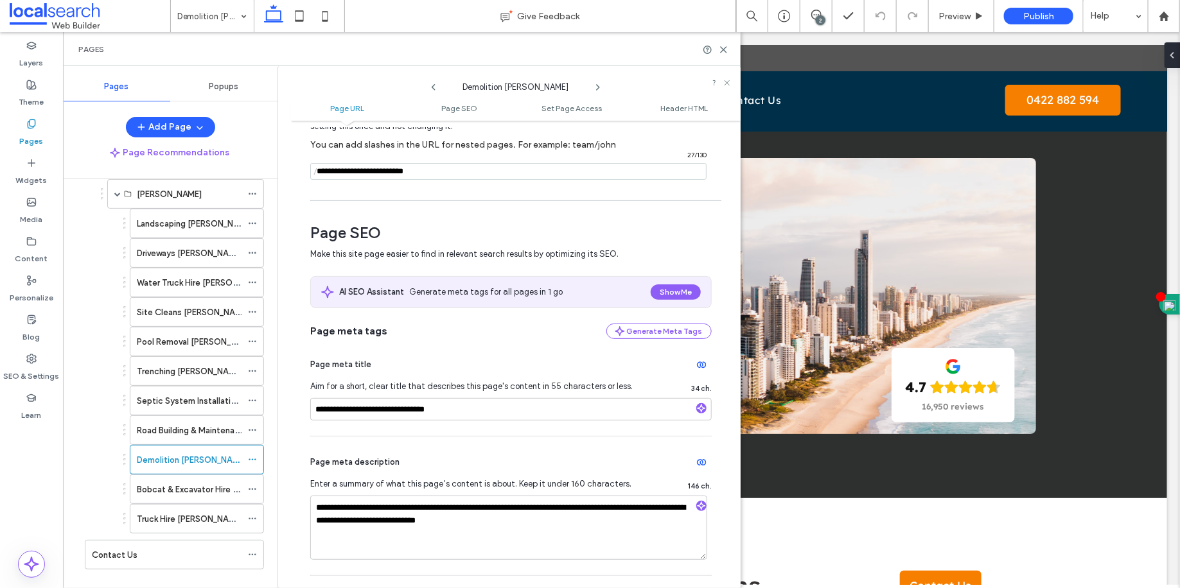
scroll to position [184, 0]
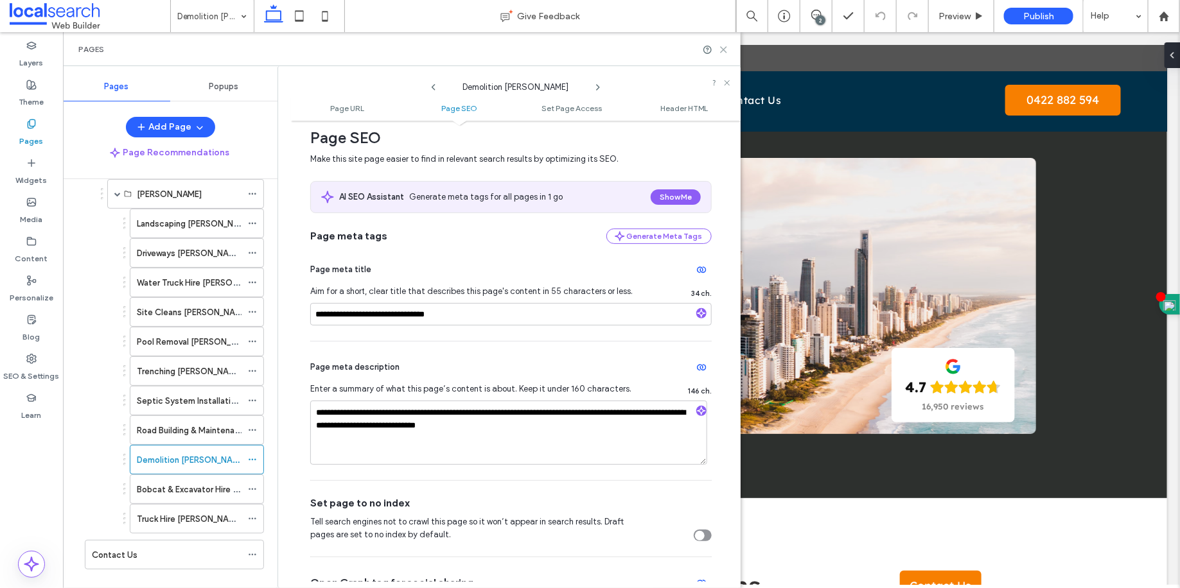
click at [725, 51] on use at bounding box center [724, 50] width 6 height 6
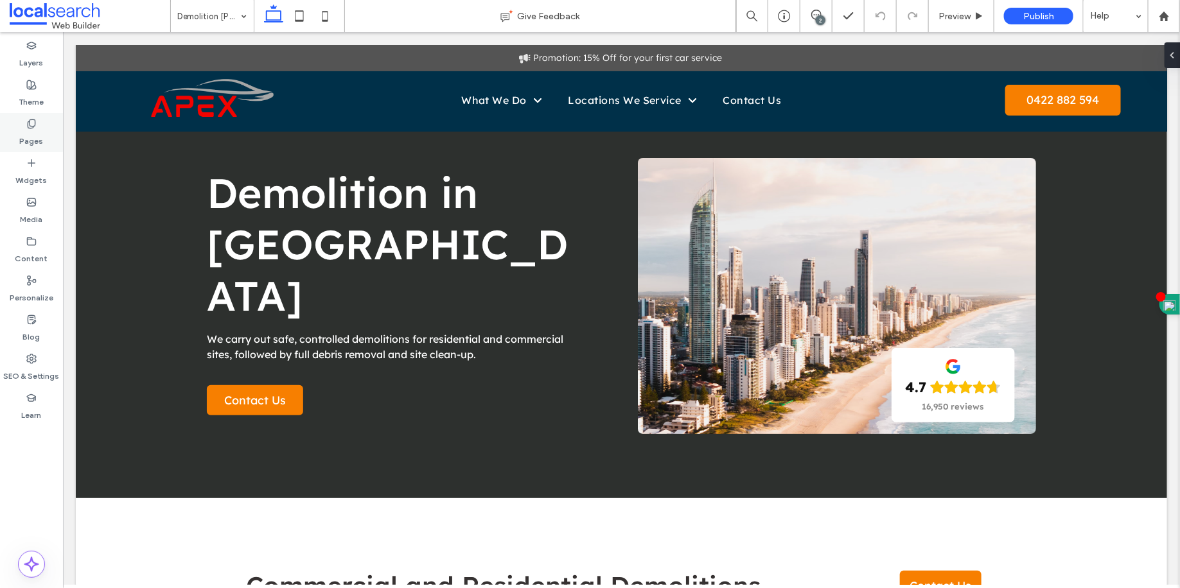
click at [52, 136] on div "Pages" at bounding box center [31, 132] width 63 height 39
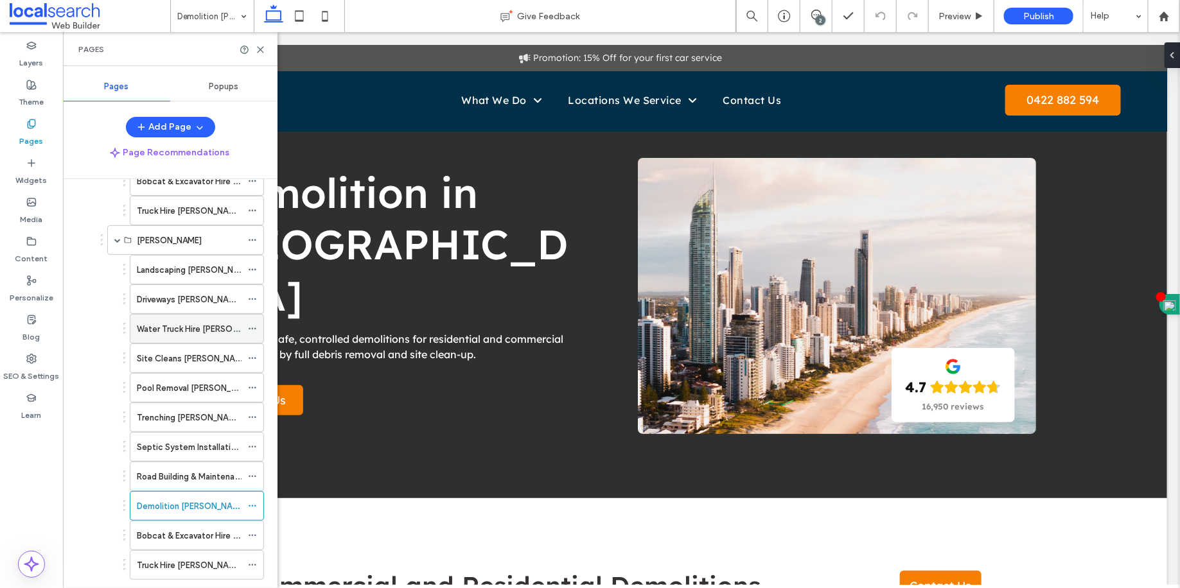
scroll to position [803, 0]
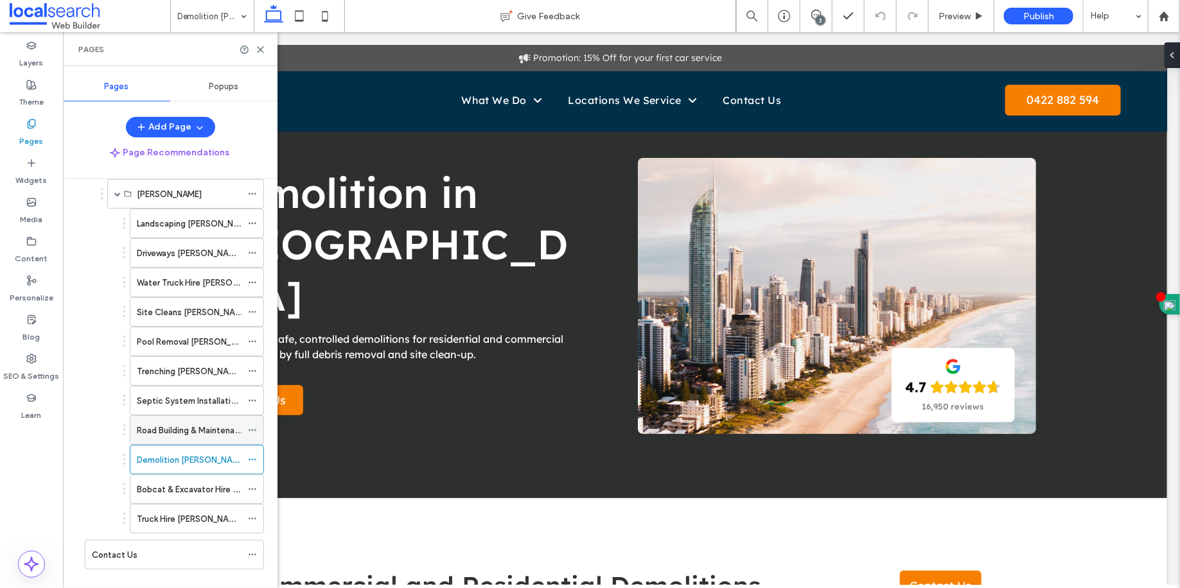
click at [172, 419] on label "Road Building & Maintenance [PERSON_NAME]" at bounding box center [226, 430] width 179 height 22
click at [208, 453] on div "Demolition [PERSON_NAME]" at bounding box center [189, 459] width 105 height 13
click at [217, 425] on div at bounding box center [590, 294] width 1180 height 588
click at [218, 421] on div "Road Building & Maintenance [PERSON_NAME]" at bounding box center [189, 430] width 105 height 28
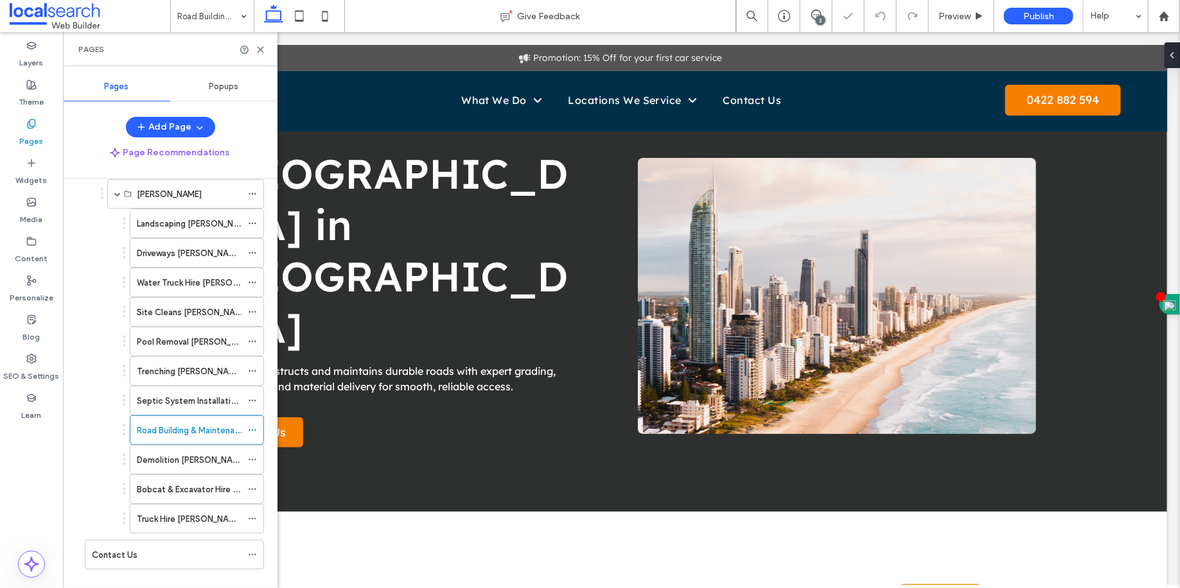
click at [375, 264] on h1 "Road Building in Kirwan" at bounding box center [392, 250] width 373 height 206
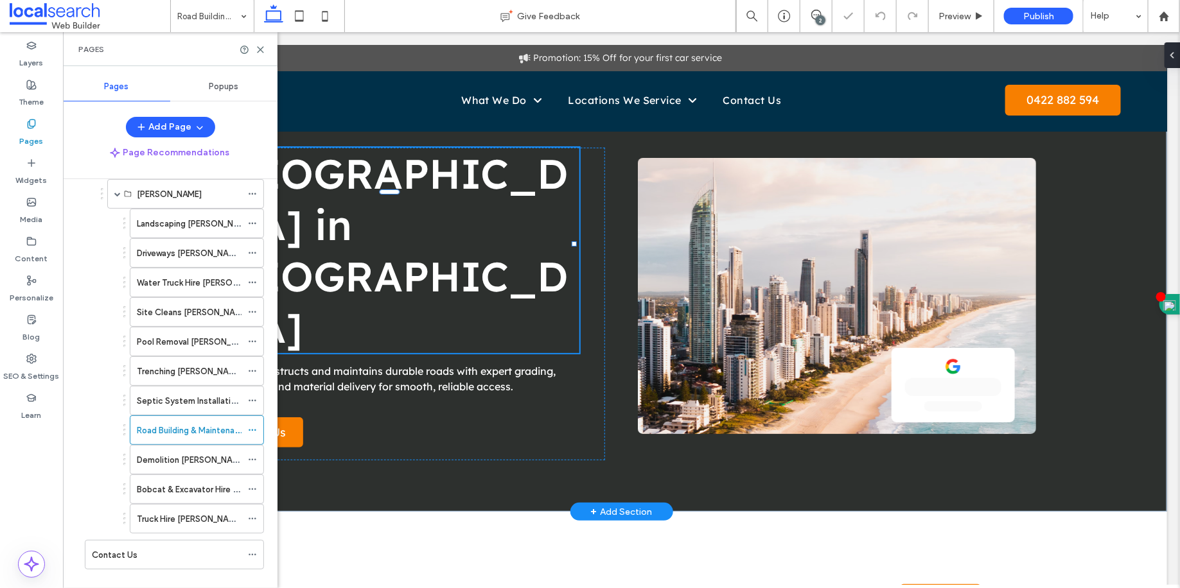
click at [375, 264] on h1 "Road Building in Kirwan" at bounding box center [392, 250] width 373 height 206
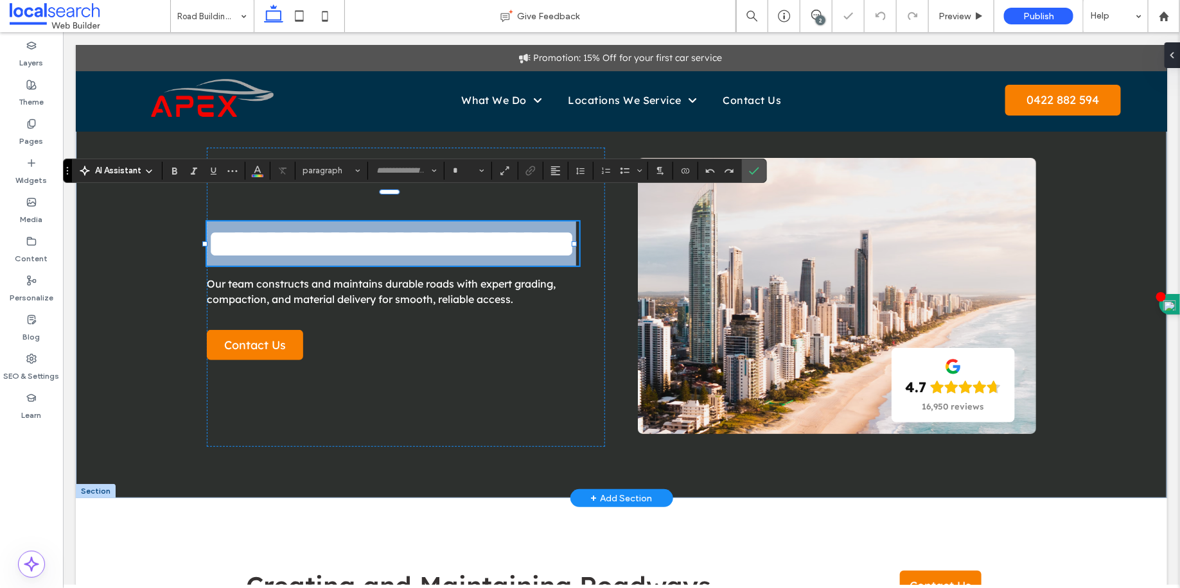
type input "**********"
type input "**"
click at [393, 226] on span "**********" at bounding box center [390, 243] width 369 height 40
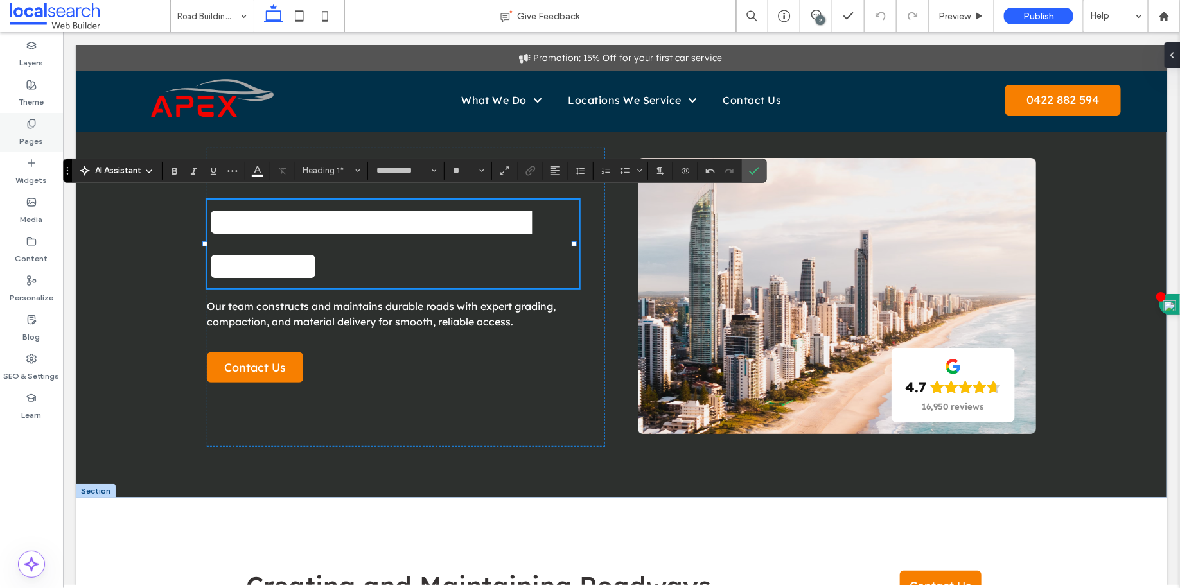
click at [10, 130] on div "Pages" at bounding box center [31, 132] width 63 height 39
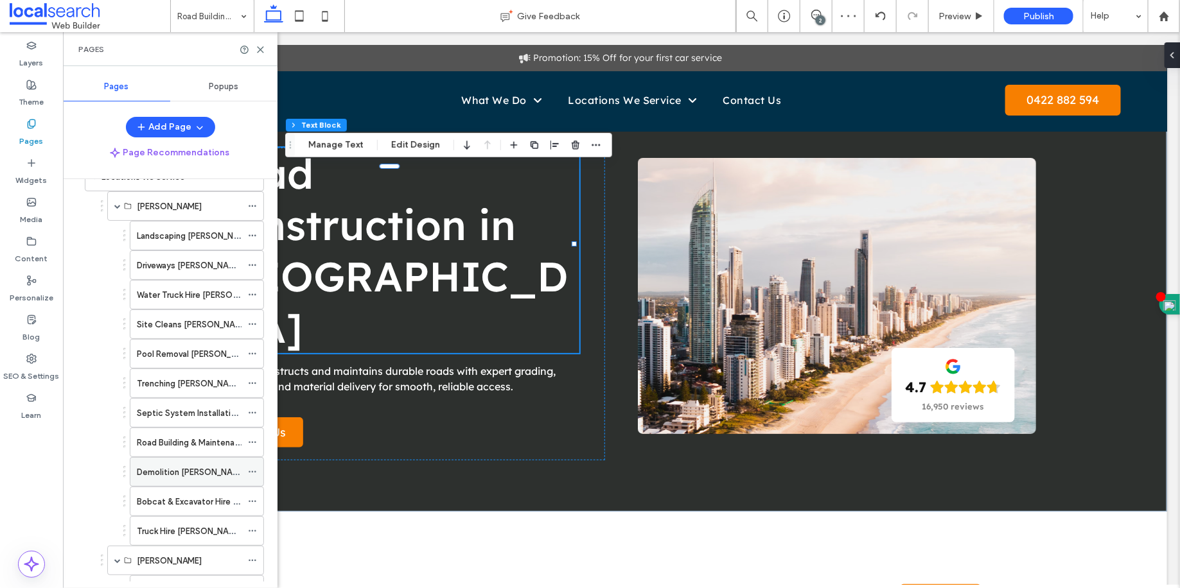
scroll to position [464, 0]
click at [211, 409] on div "Road Building & Maintenance [PERSON_NAME]" at bounding box center [189, 414] width 105 height 28
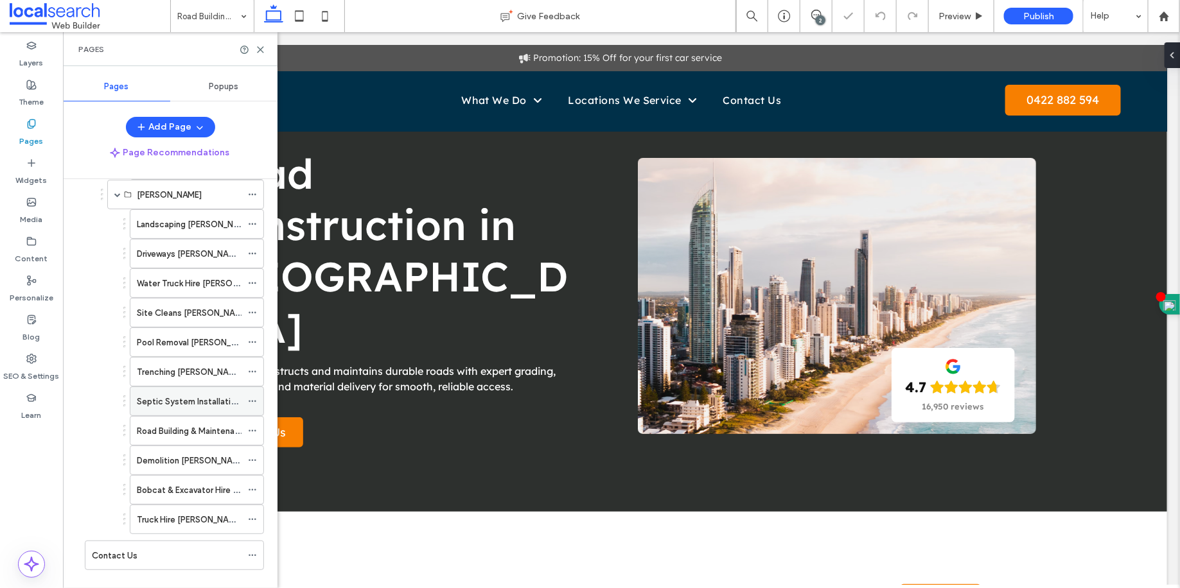
scroll to position [803, 0]
click at [207, 419] on label "Road Building & Maintenance [PERSON_NAME]" at bounding box center [226, 430] width 179 height 22
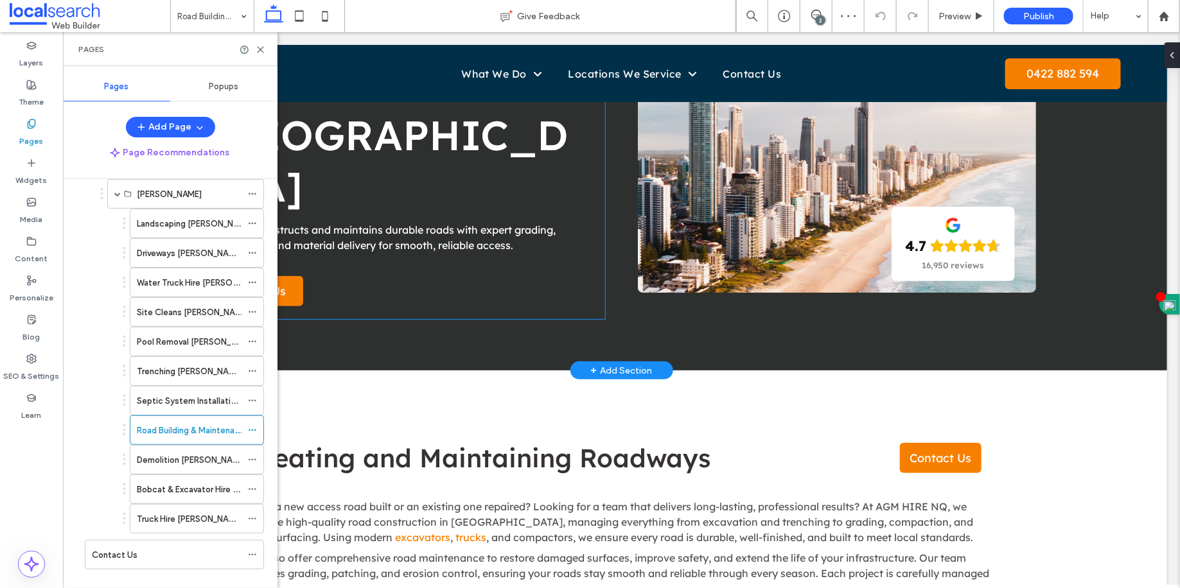
click at [454, 223] on span "Our team constructs and maintains durable roads with expert grading, compaction…" at bounding box center [380, 237] width 349 height 28
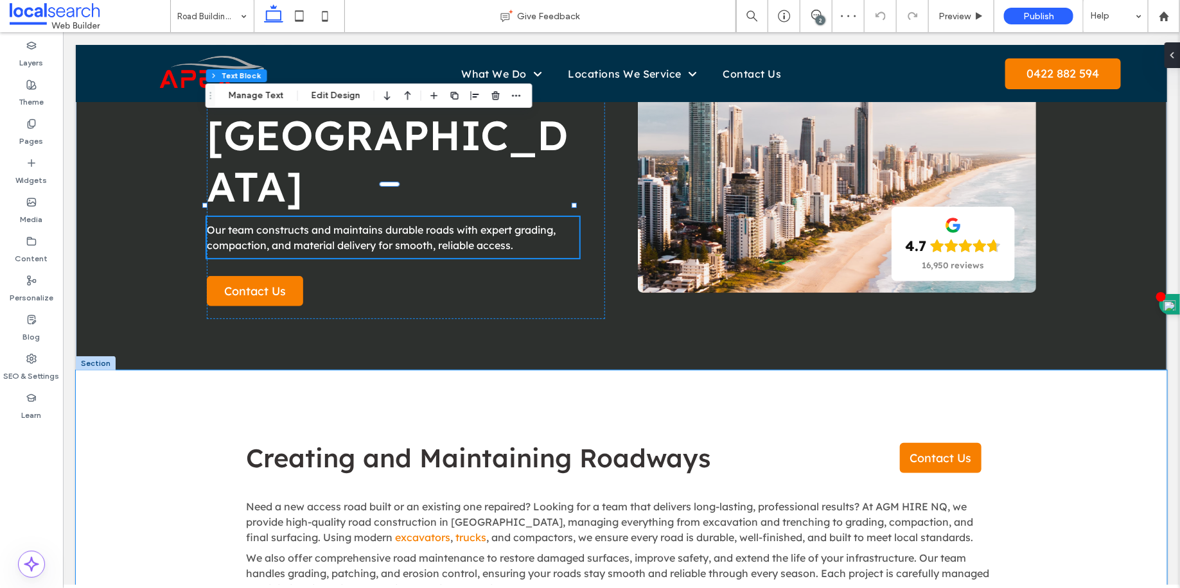
scroll to position [486, 0]
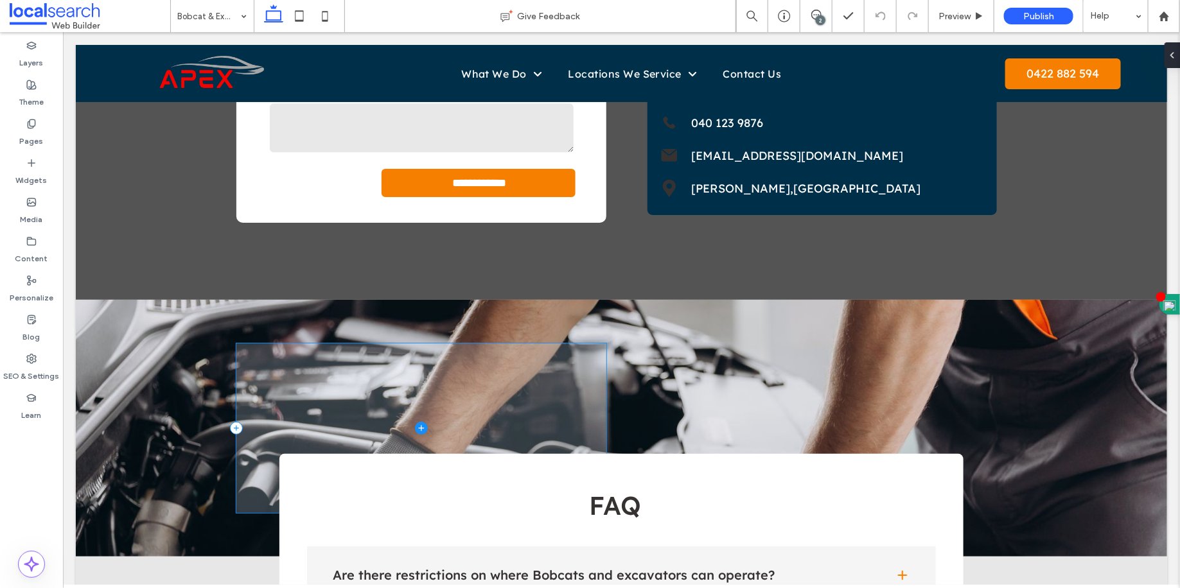
scroll to position [2197, 0]
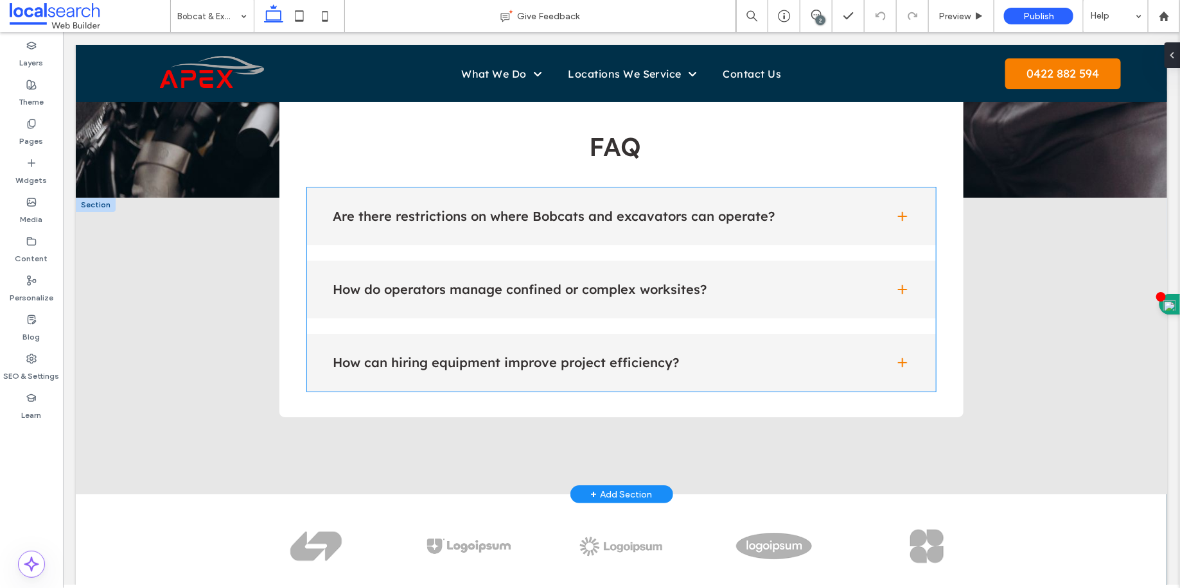
click at [577, 239] on div "Are there restrictions on where Bobcats and excavators can operate?" at bounding box center [620, 216] width 629 height 58
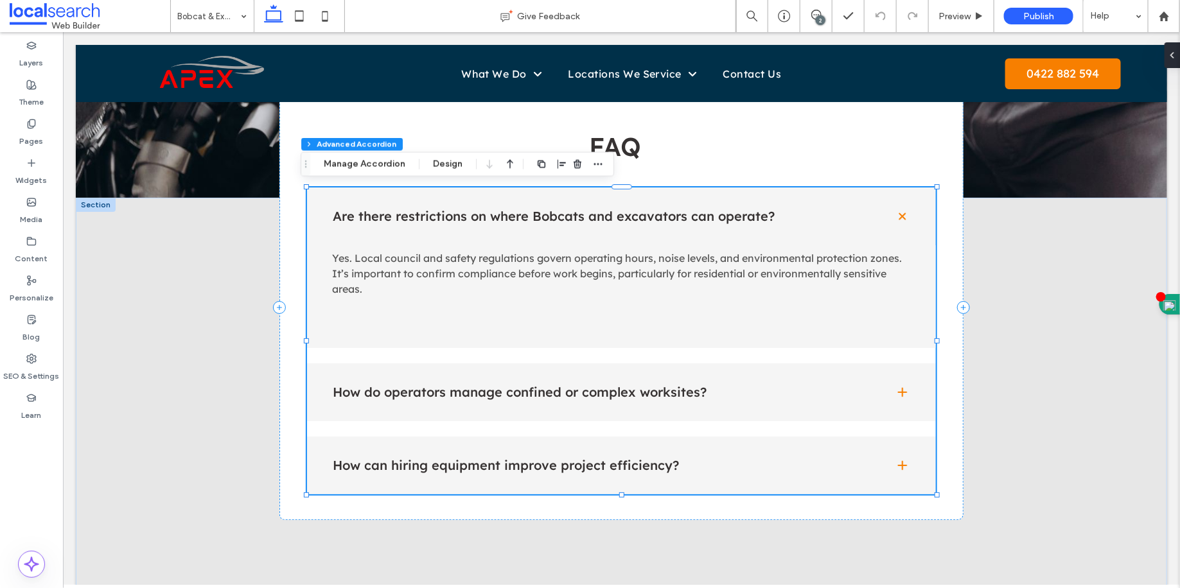
click at [590, 415] on div "How do operators manage confined or complex worksites?" at bounding box center [620, 392] width 629 height 58
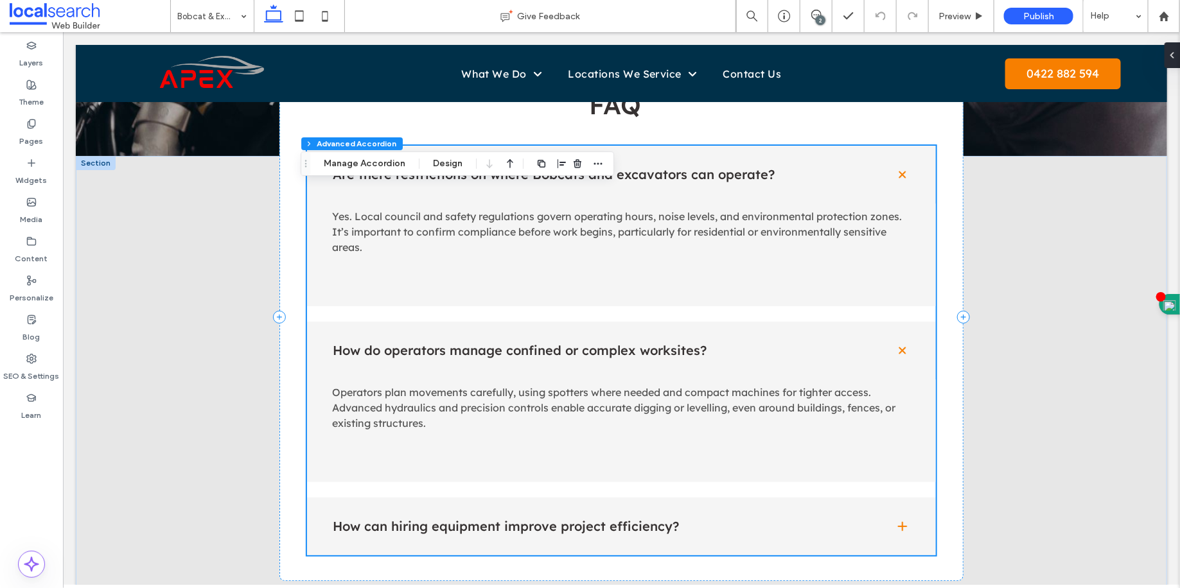
scroll to position [2319, 0]
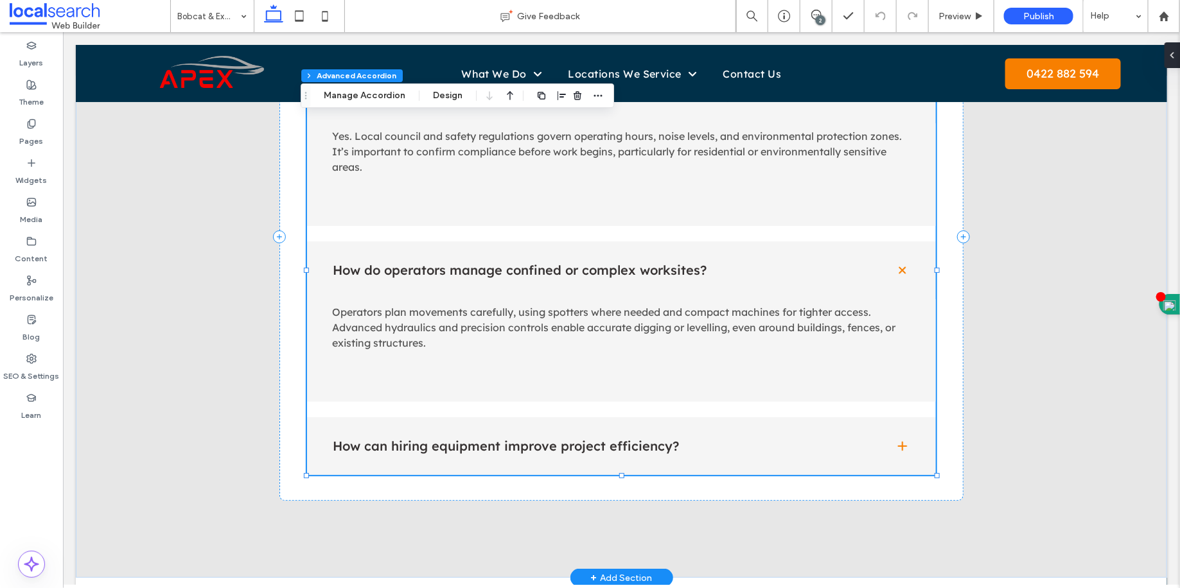
click at [565, 461] on div "How can hiring equipment improve project efficiency?" at bounding box center [620, 446] width 629 height 58
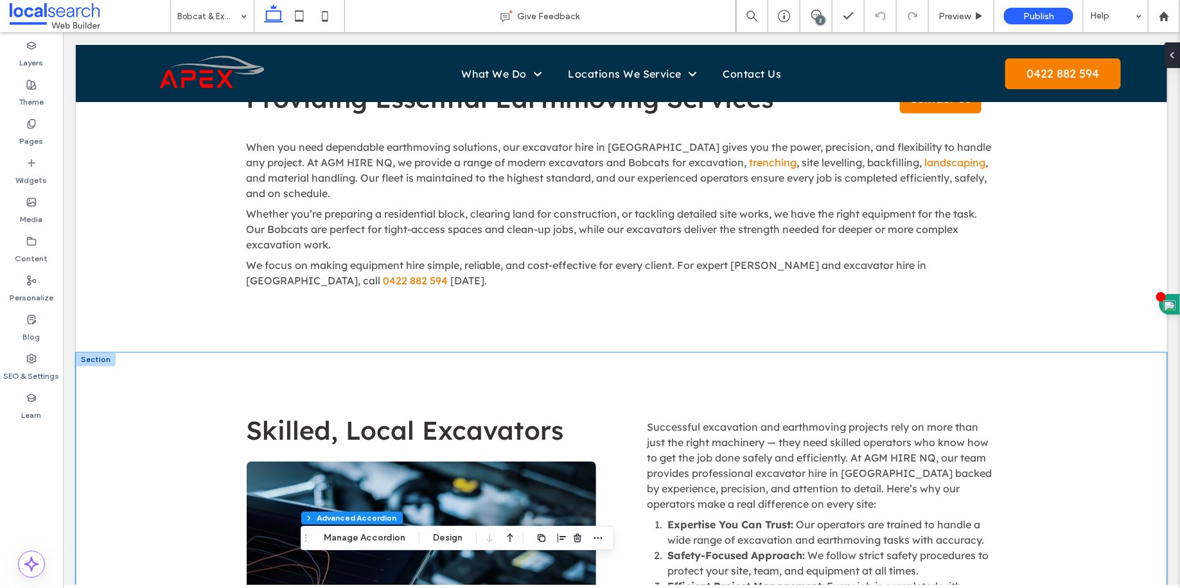
scroll to position [507, 0]
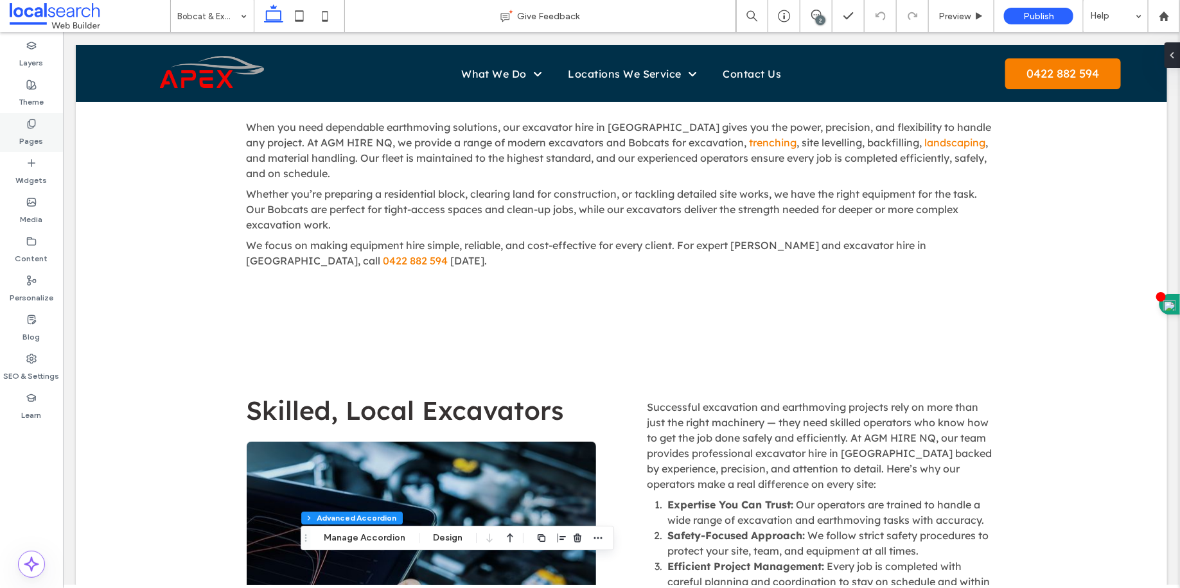
click at [30, 130] on label "Pages" at bounding box center [32, 138] width 24 height 18
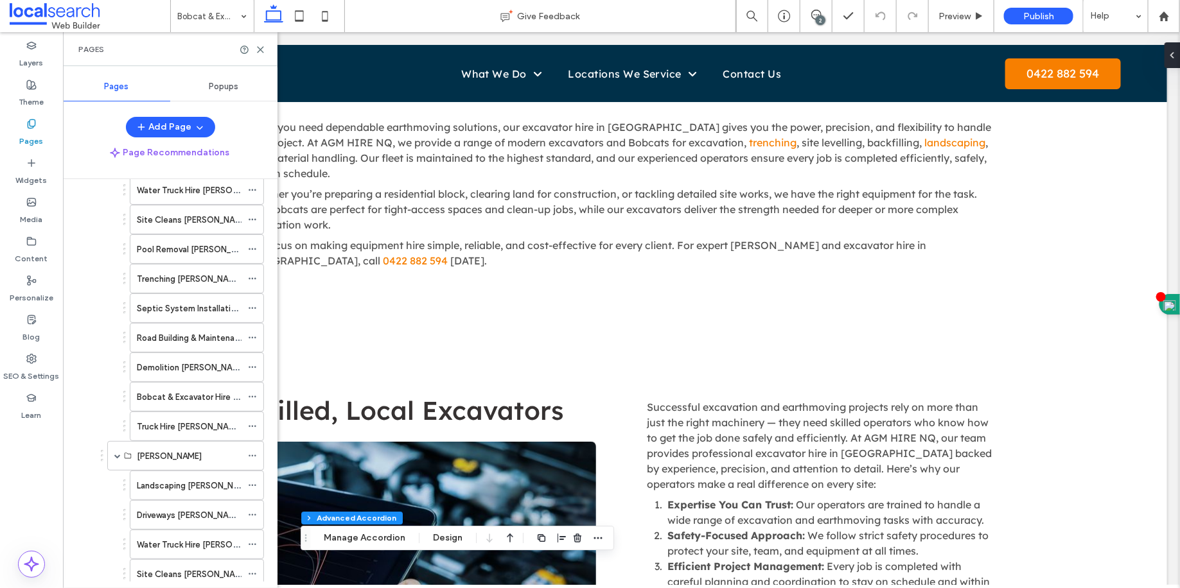
scroll to position [803, 0]
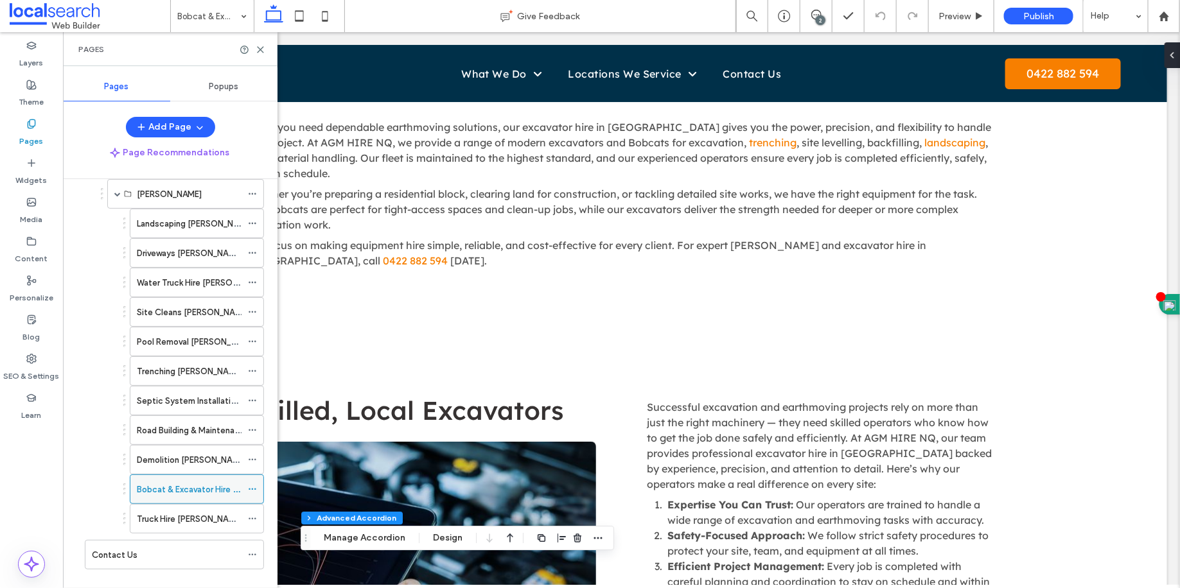
click at [250, 480] on span at bounding box center [252, 489] width 9 height 19
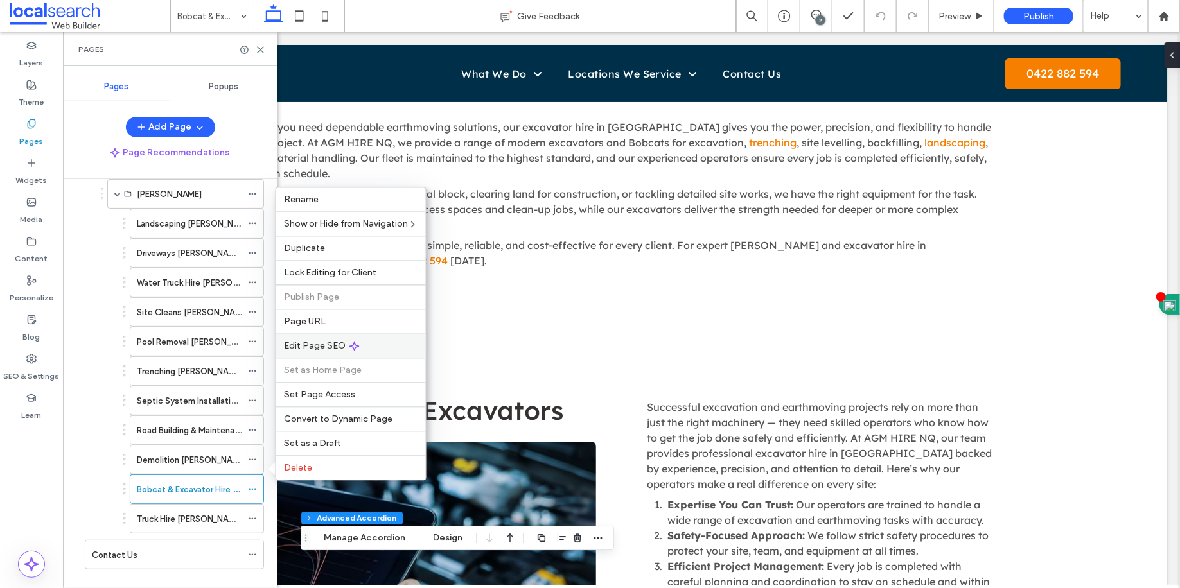
click at [313, 352] on div "Edit Page SEO" at bounding box center [351, 346] width 150 height 24
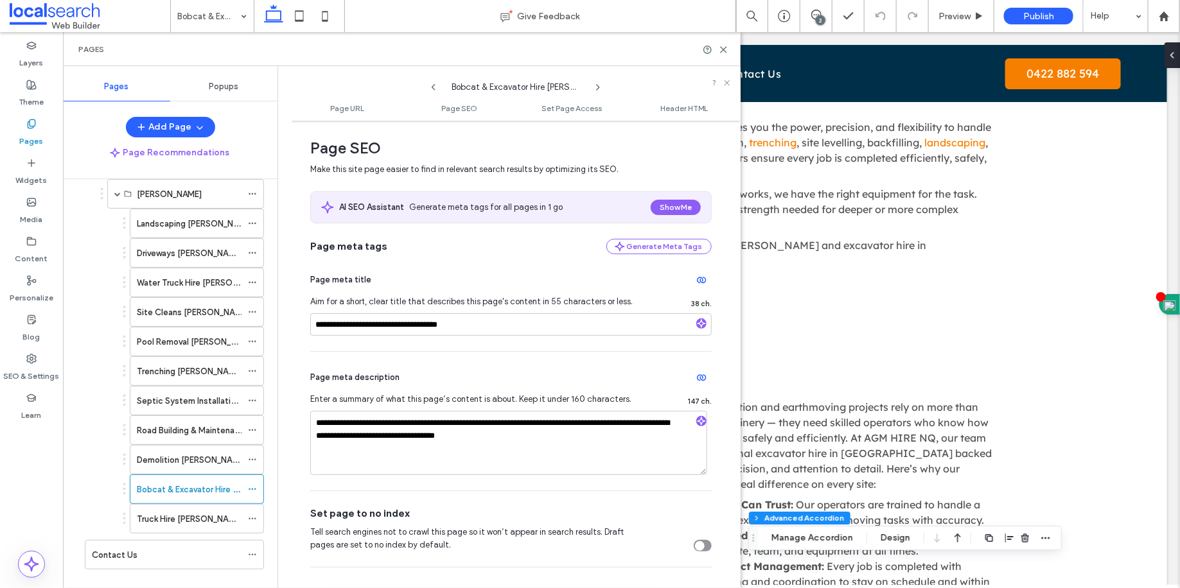
scroll to position [173, 0]
click at [232, 511] on div "Truck Hire [PERSON_NAME]" at bounding box center [189, 519] width 105 height 28
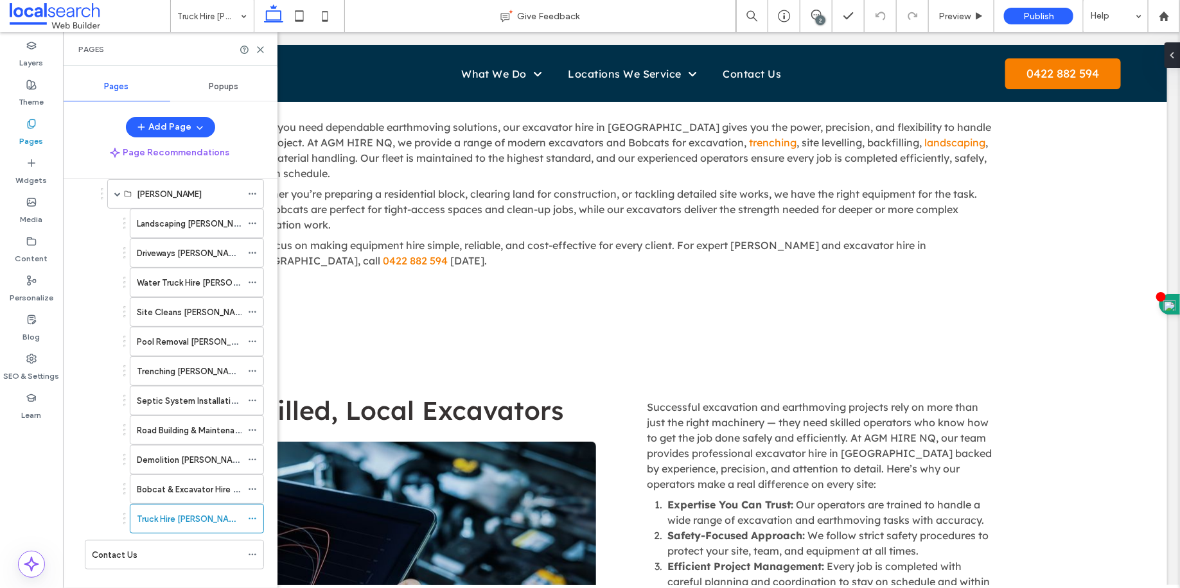
click at [250, 514] on icon at bounding box center [252, 518] width 9 height 9
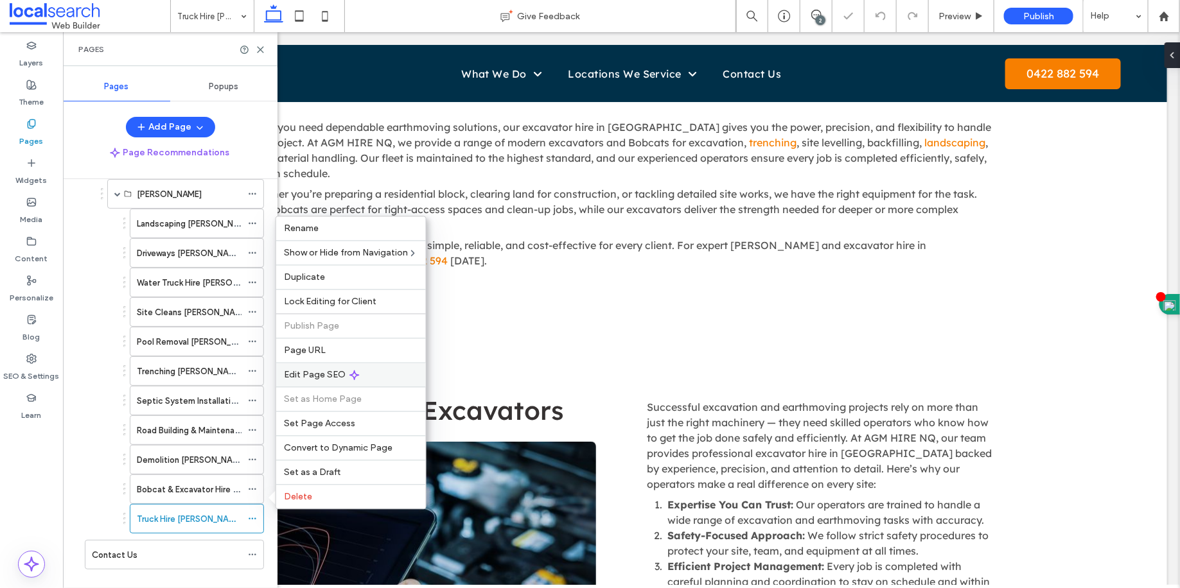
click at [326, 366] on div "Edit Page SEO" at bounding box center [351, 375] width 150 height 24
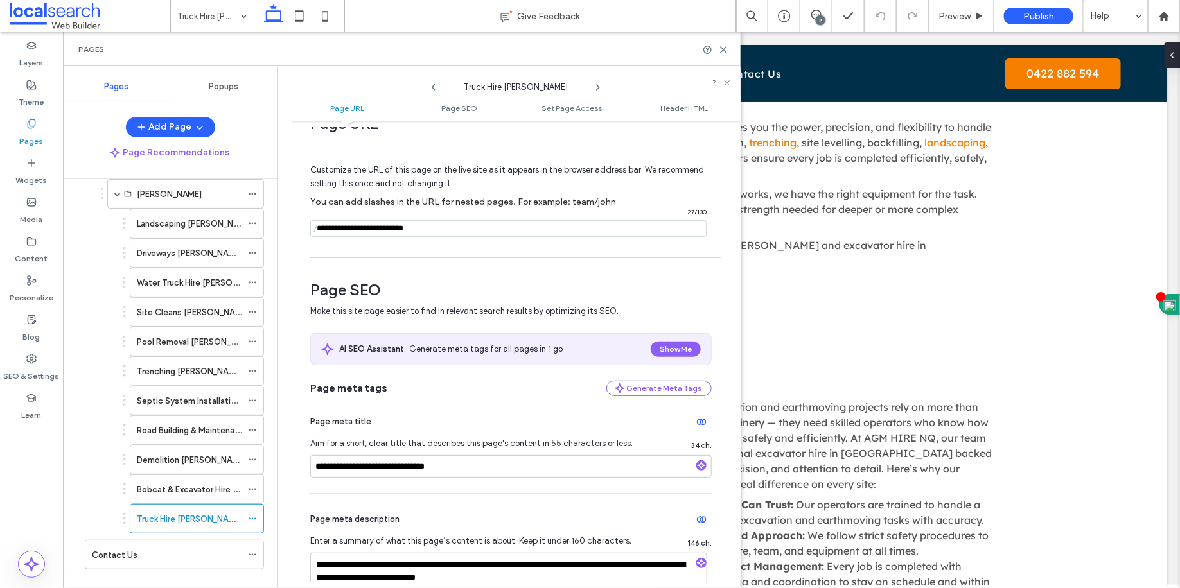
scroll to position [31, 0]
click at [721, 58] on div "Pages" at bounding box center [402, 49] width 678 height 34
click at [723, 53] on div "Pages" at bounding box center [401, 49] width 647 height 10
click at [723, 53] on icon at bounding box center [724, 50] width 10 height 10
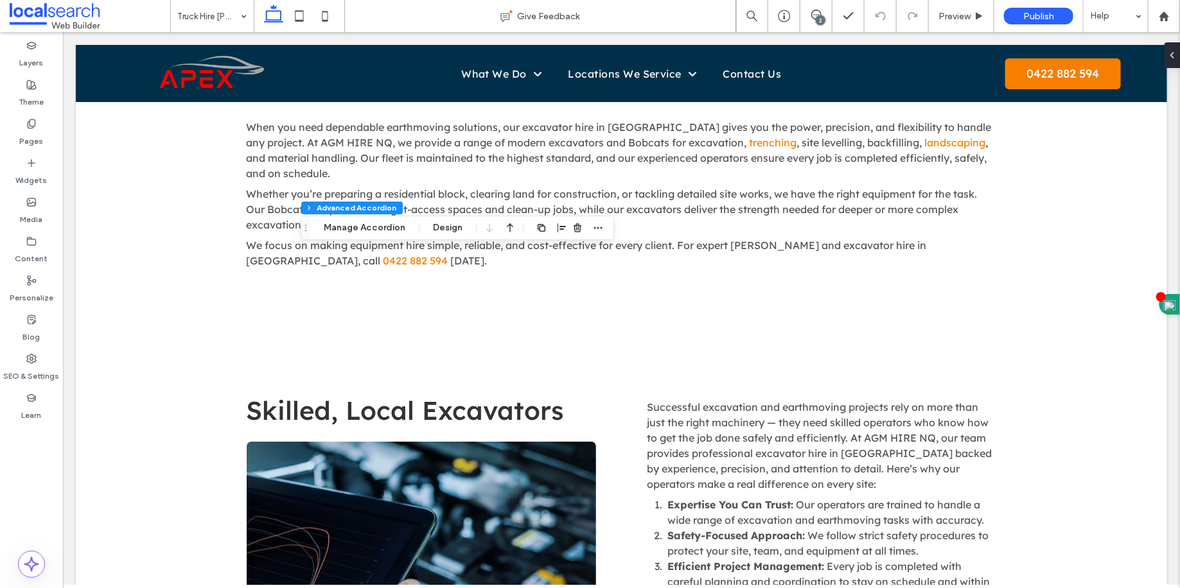
type input "**"
type input "****"
type input "*"
type input "**"
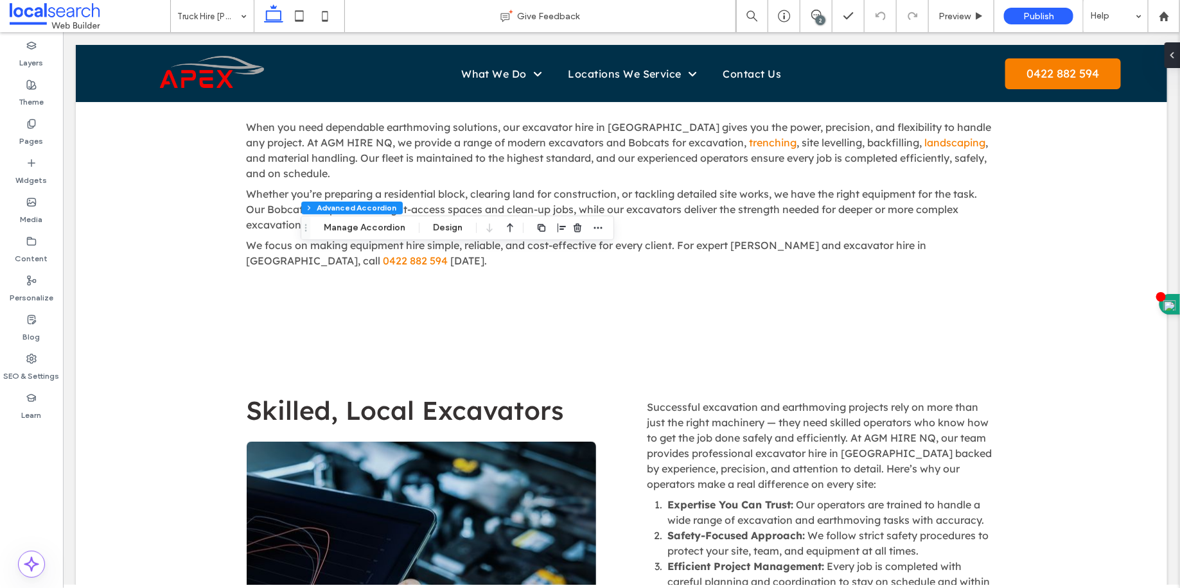
type input "****"
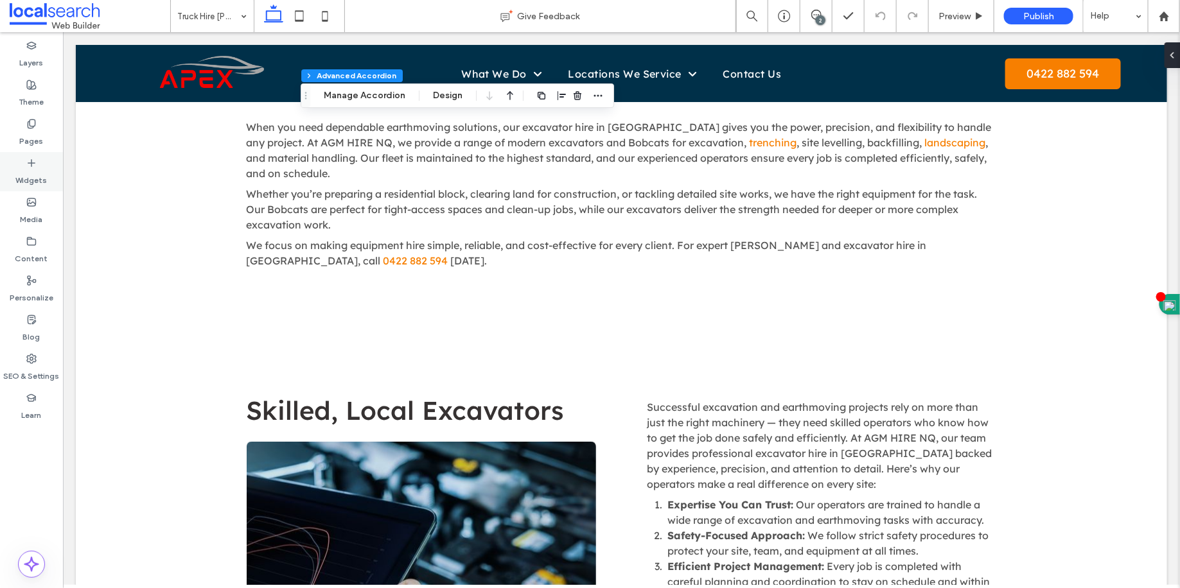
click at [46, 140] on div "Pages" at bounding box center [31, 132] width 63 height 39
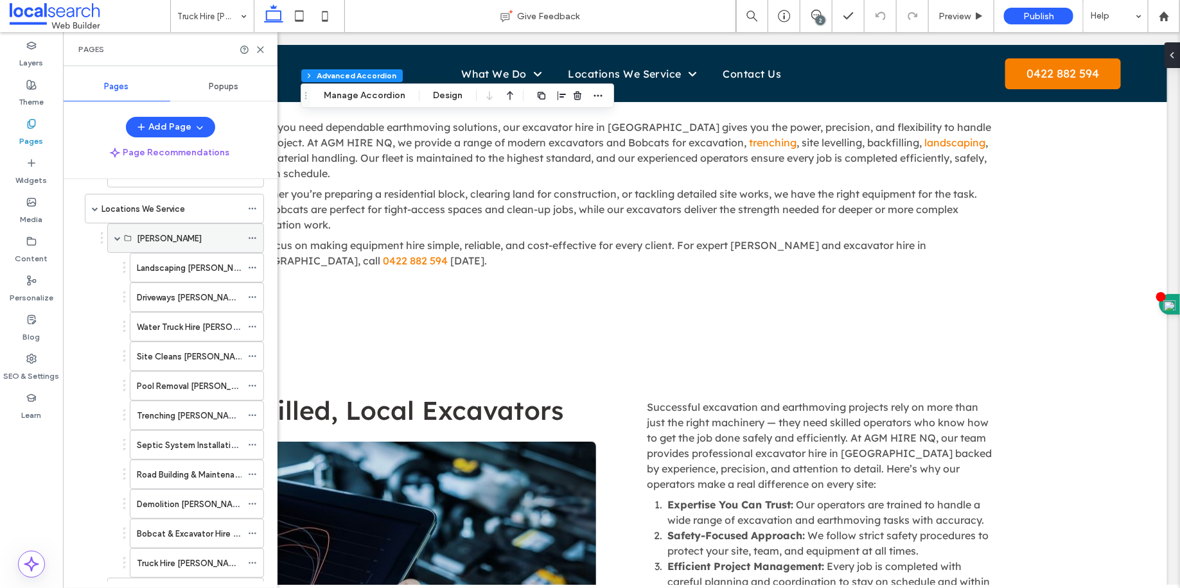
scroll to position [803, 0]
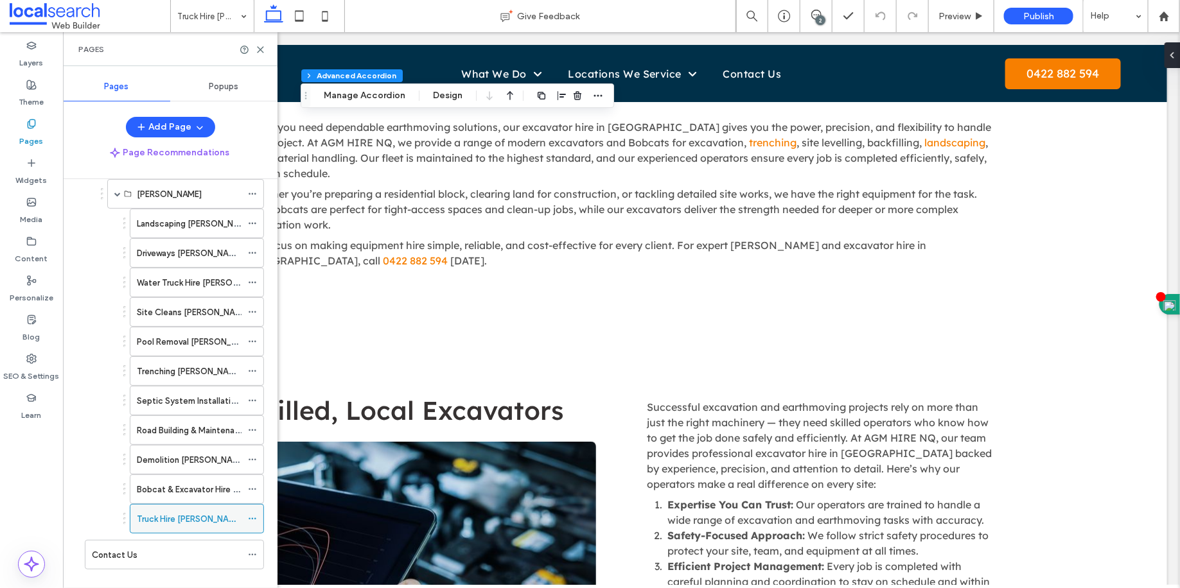
click at [252, 509] on span at bounding box center [252, 518] width 9 height 19
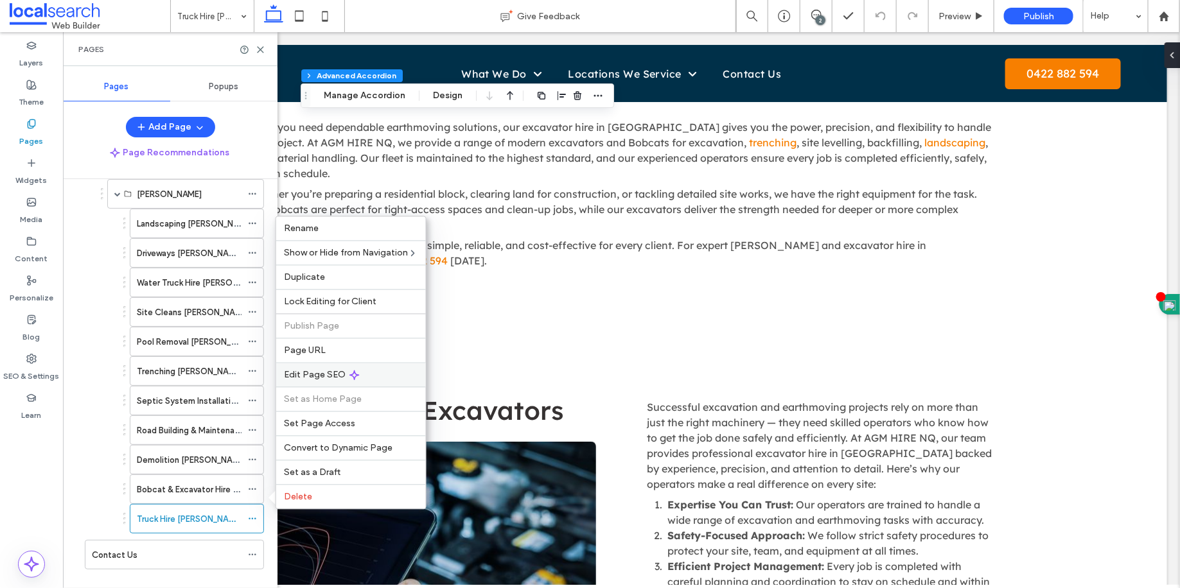
click at [307, 366] on div "Edit Page SEO" at bounding box center [351, 375] width 150 height 24
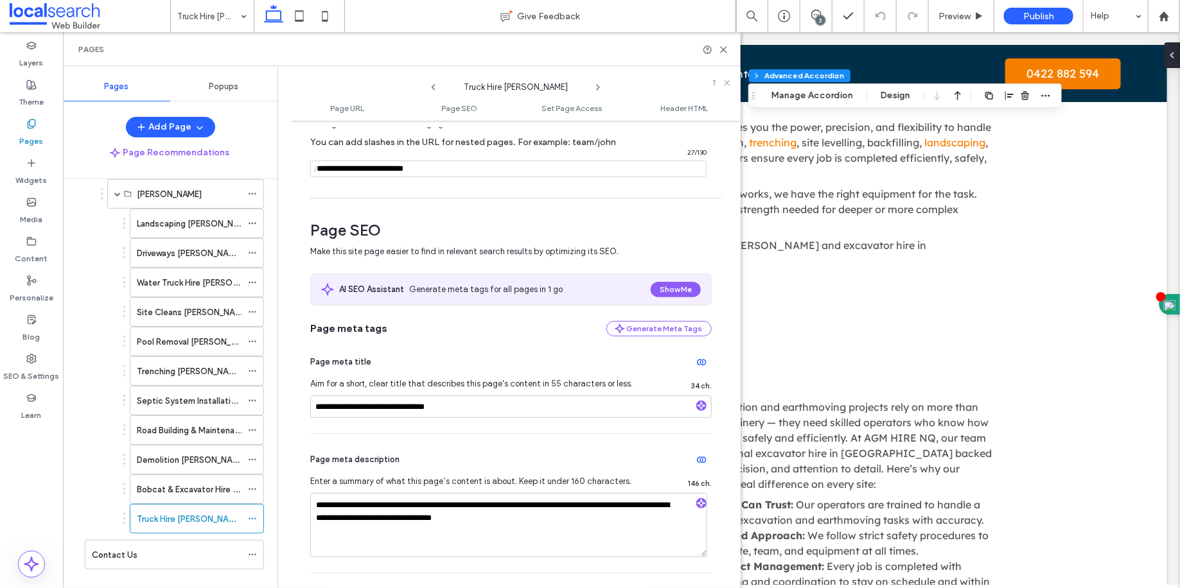
scroll to position [170, 0]
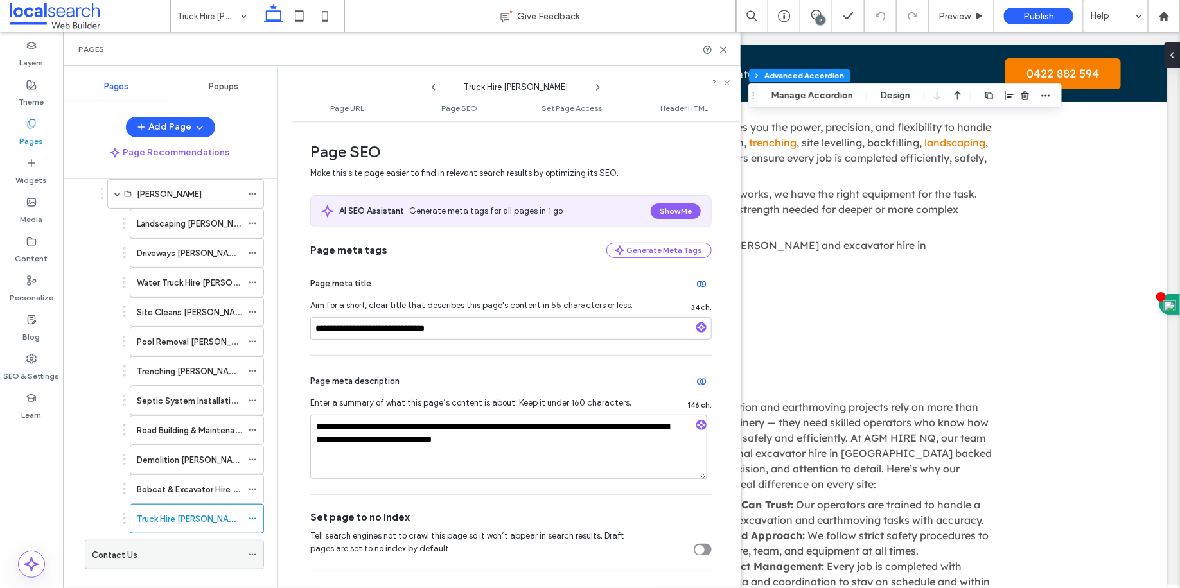
click at [147, 549] on div "Contact Us" at bounding box center [167, 555] width 150 height 13
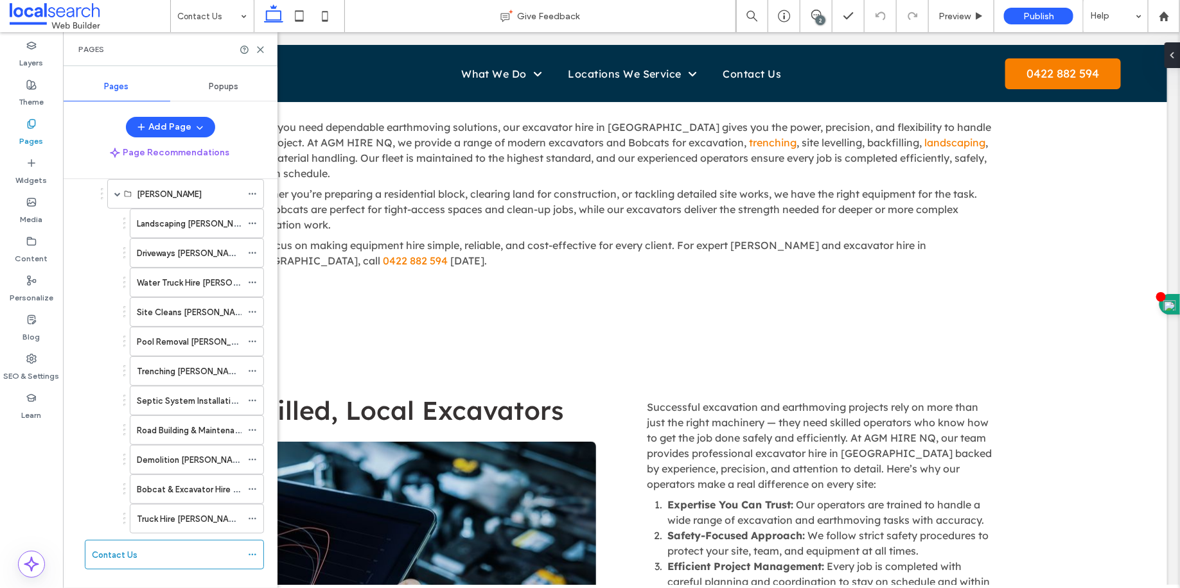
click at [254, 550] on icon at bounding box center [252, 554] width 9 height 9
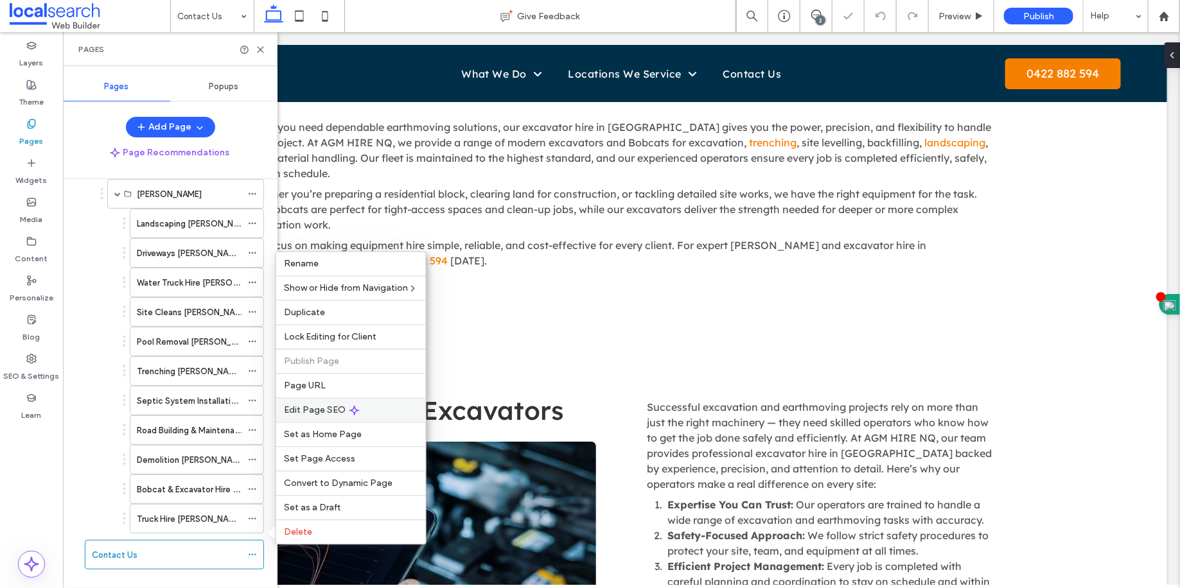
click at [308, 416] on div "Edit Page SEO" at bounding box center [351, 410] width 150 height 24
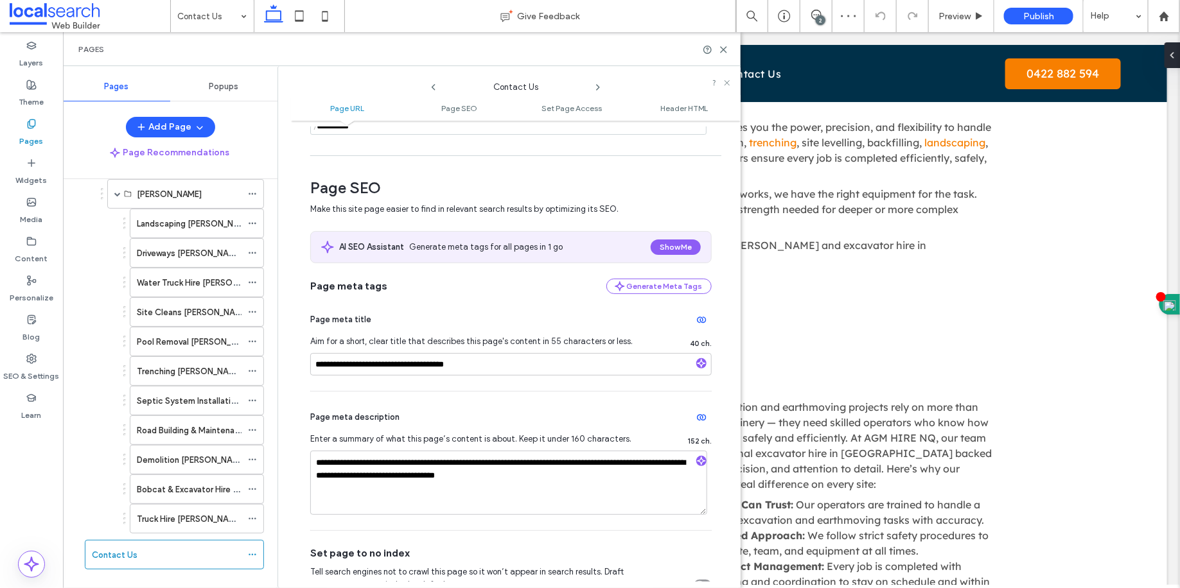
scroll to position [134, 0]
click at [725, 52] on icon at bounding box center [724, 50] width 10 height 10
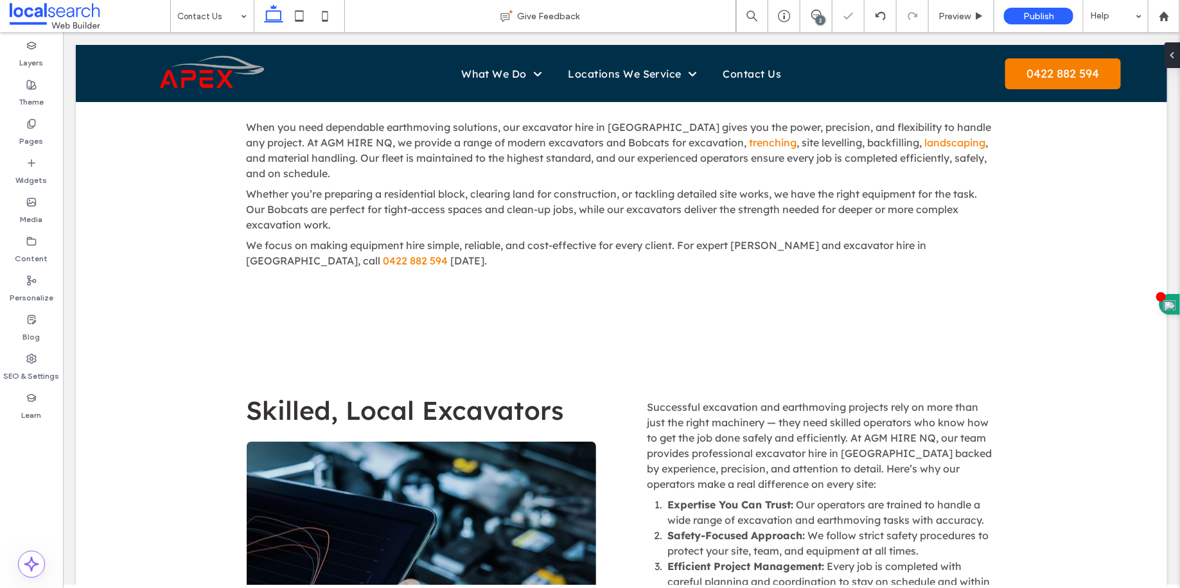
type input "**********"
type input "**"
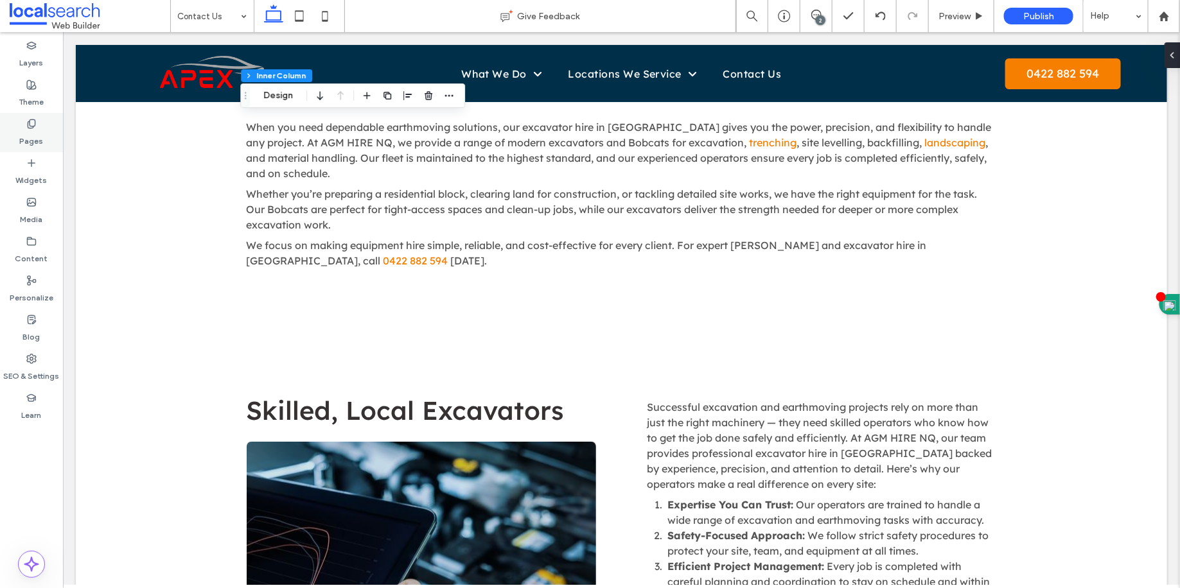
click at [50, 136] on div "Pages" at bounding box center [31, 132] width 63 height 39
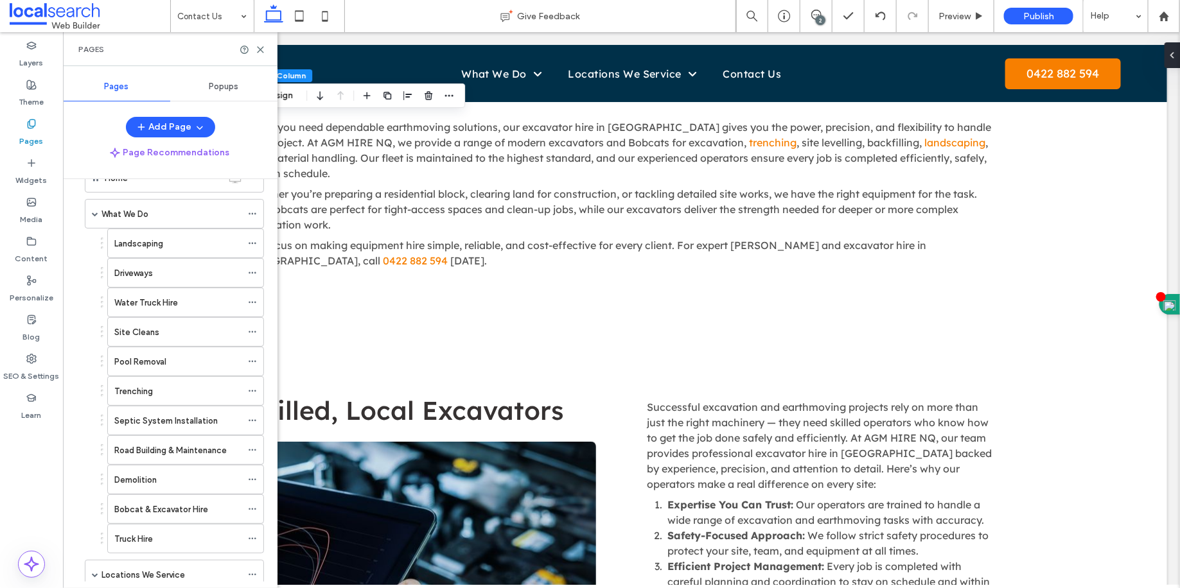
scroll to position [211, 0]
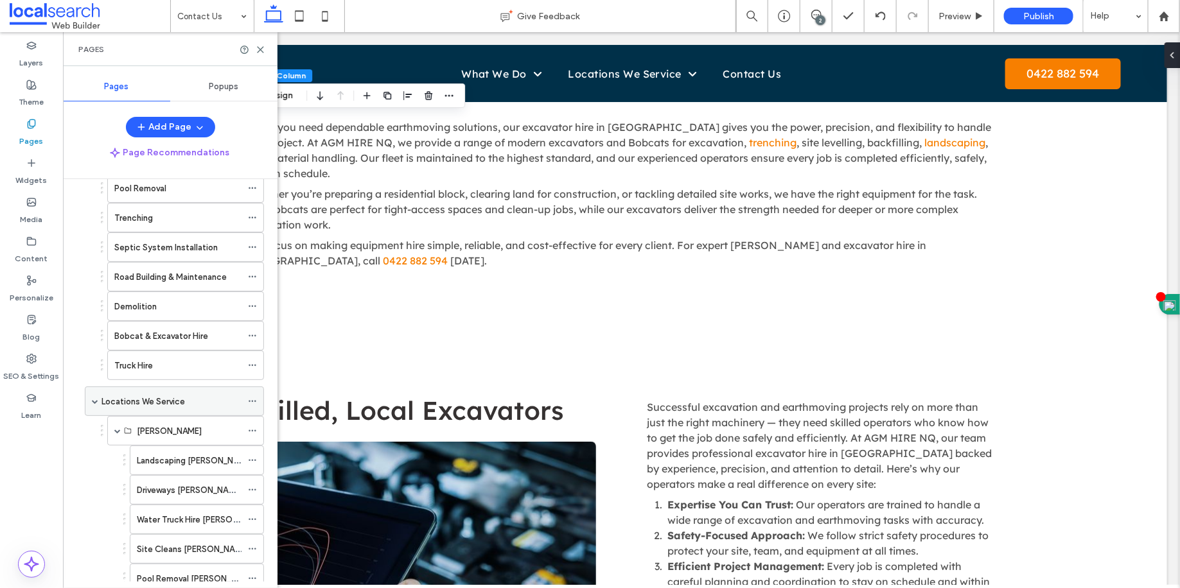
click at [195, 400] on div "Locations We Service" at bounding box center [171, 401] width 140 height 13
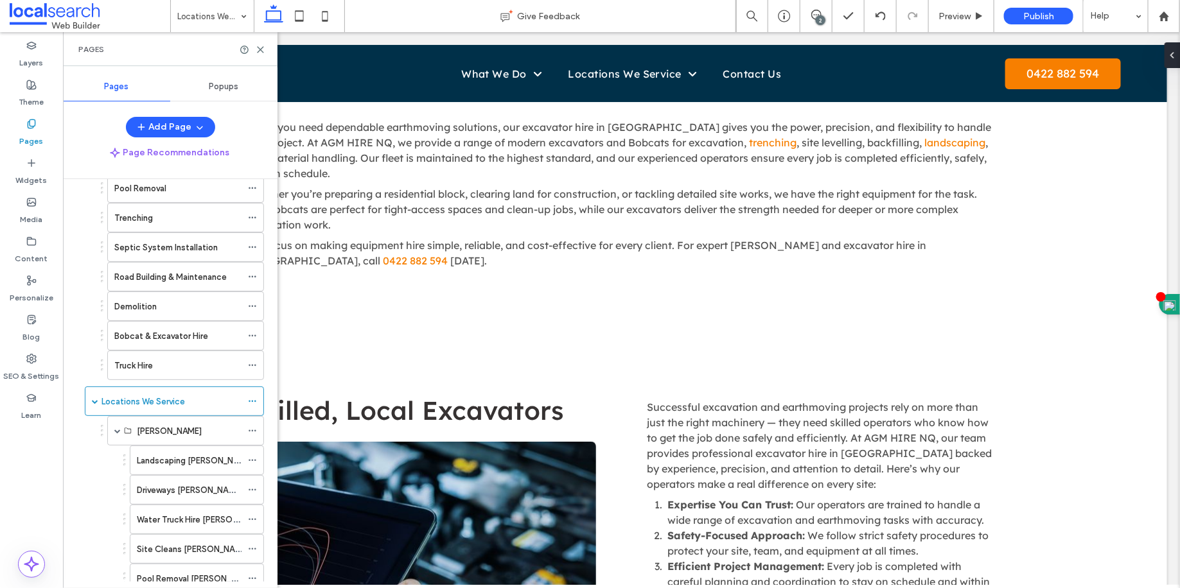
click at [254, 397] on div at bounding box center [590, 294] width 1180 height 588
click at [254, 397] on icon at bounding box center [252, 401] width 9 height 9
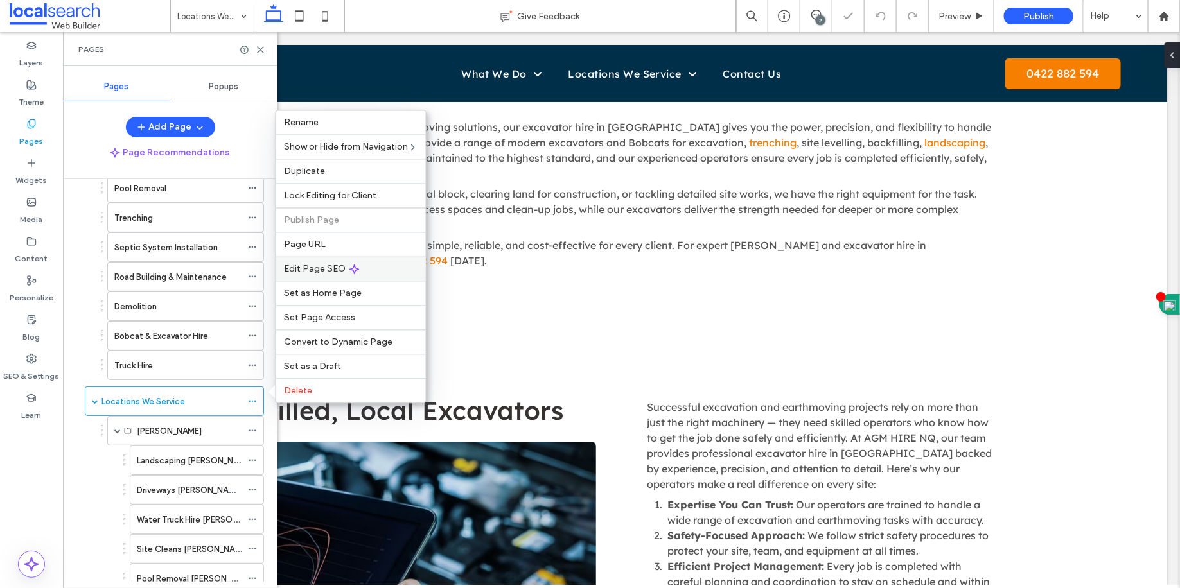
click at [324, 272] on span "Edit Page SEO" at bounding box center [315, 269] width 62 height 11
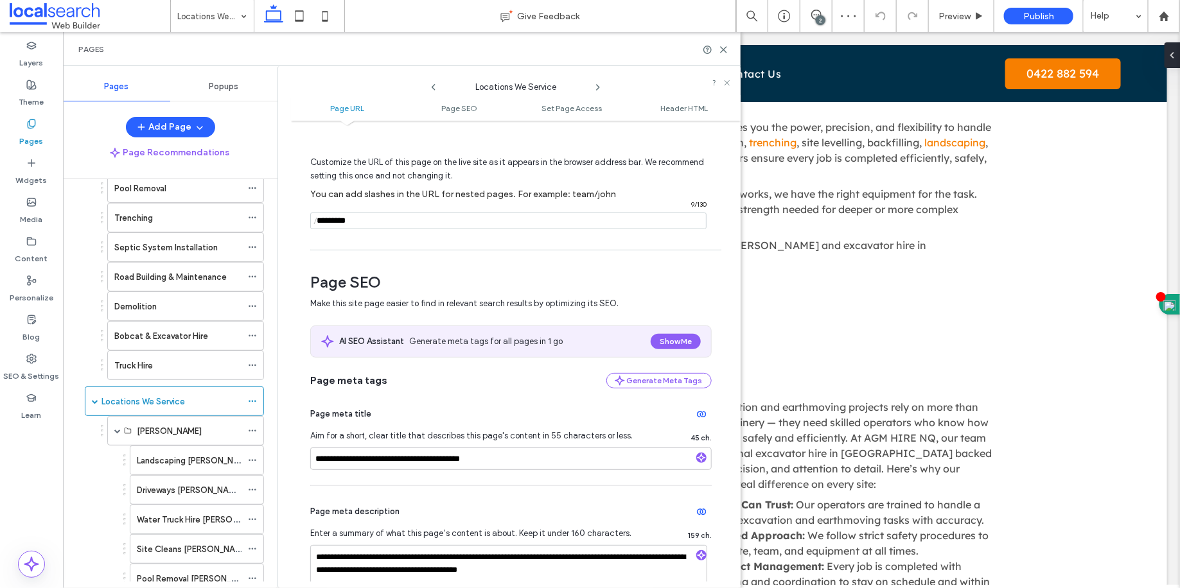
scroll to position [134, 0]
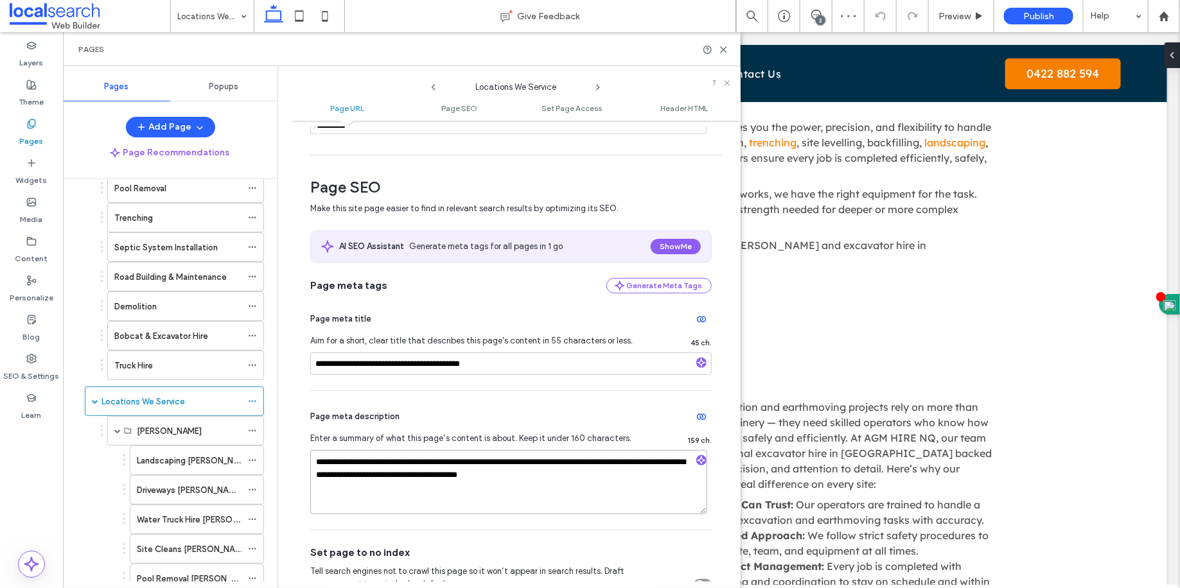
click at [579, 502] on textarea "**********" at bounding box center [508, 482] width 397 height 64
click at [721, 51] on icon at bounding box center [724, 50] width 10 height 10
